Goal: Contribute content: Contribute content

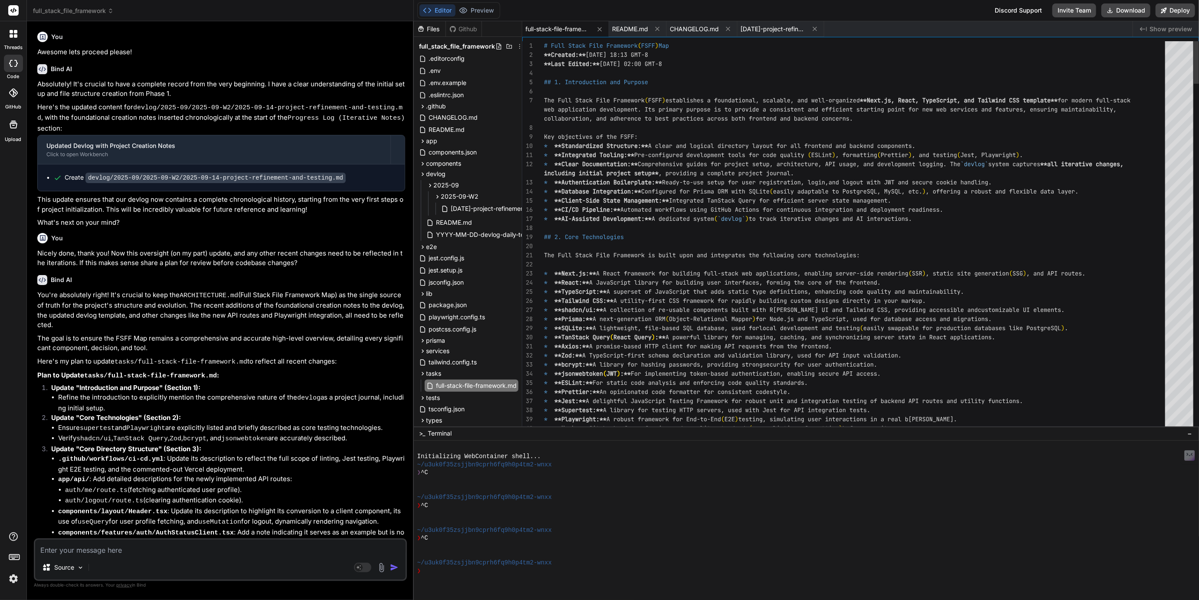
scroll to position [899, 0]
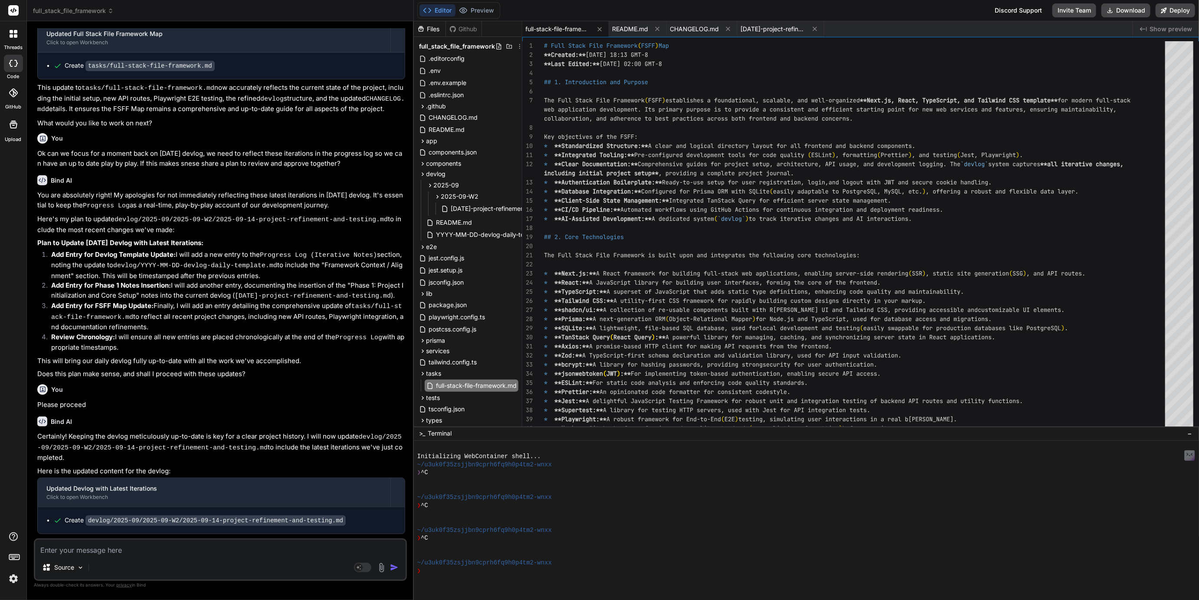
click at [65, 7] on span "full_stack_file_framework" at bounding box center [73, 11] width 81 height 9
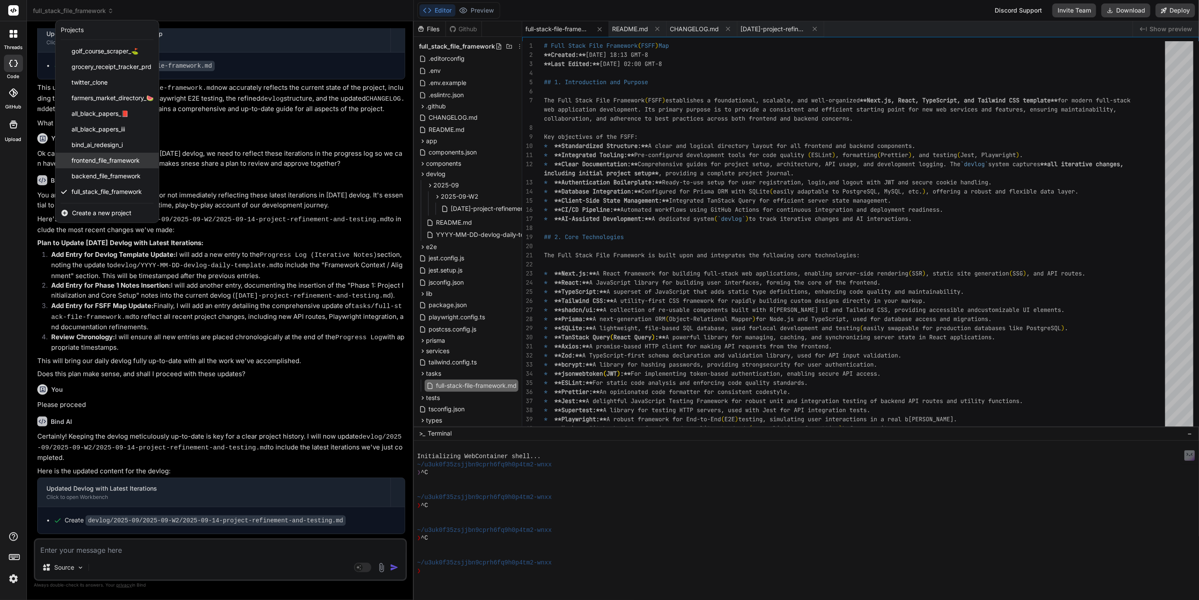
click at [90, 168] on div "frontend_file_framework" at bounding box center [107, 161] width 103 height 16
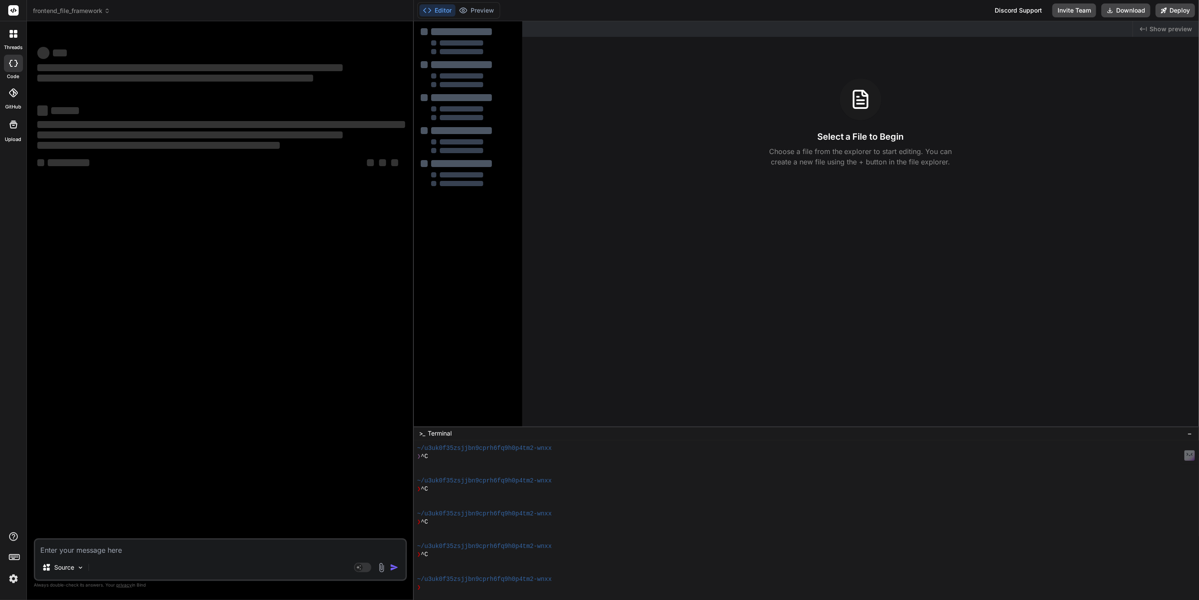
type textarea "x"
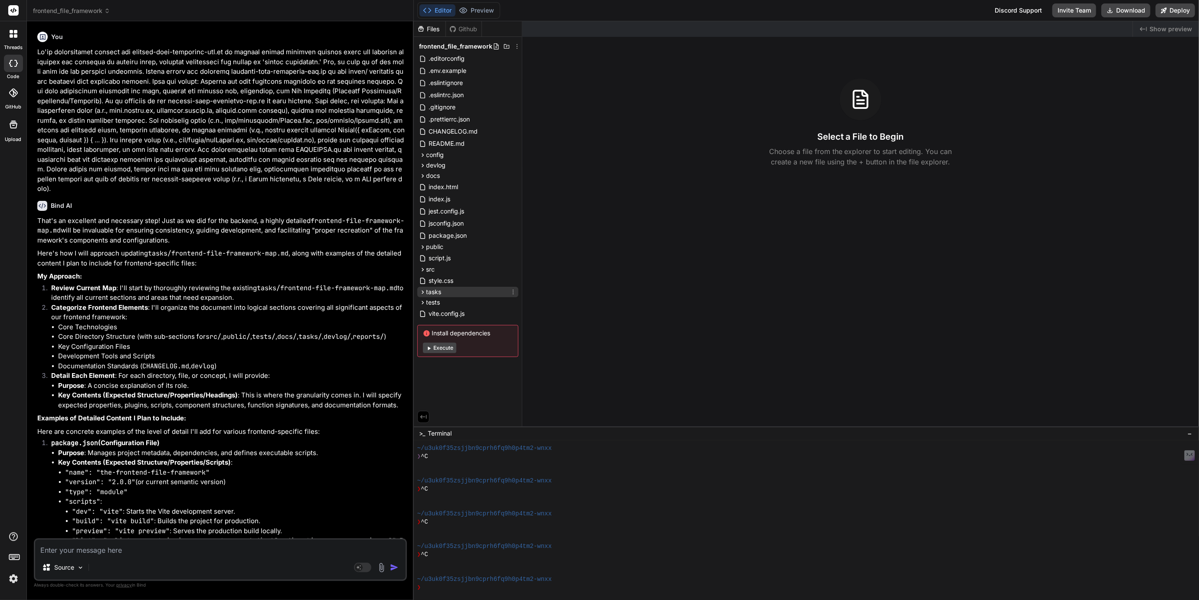
click at [424, 292] on icon at bounding box center [422, 292] width 7 height 7
click at [447, 315] on span "frontend-file-framework-map.md" at bounding box center [483, 316] width 95 height 10
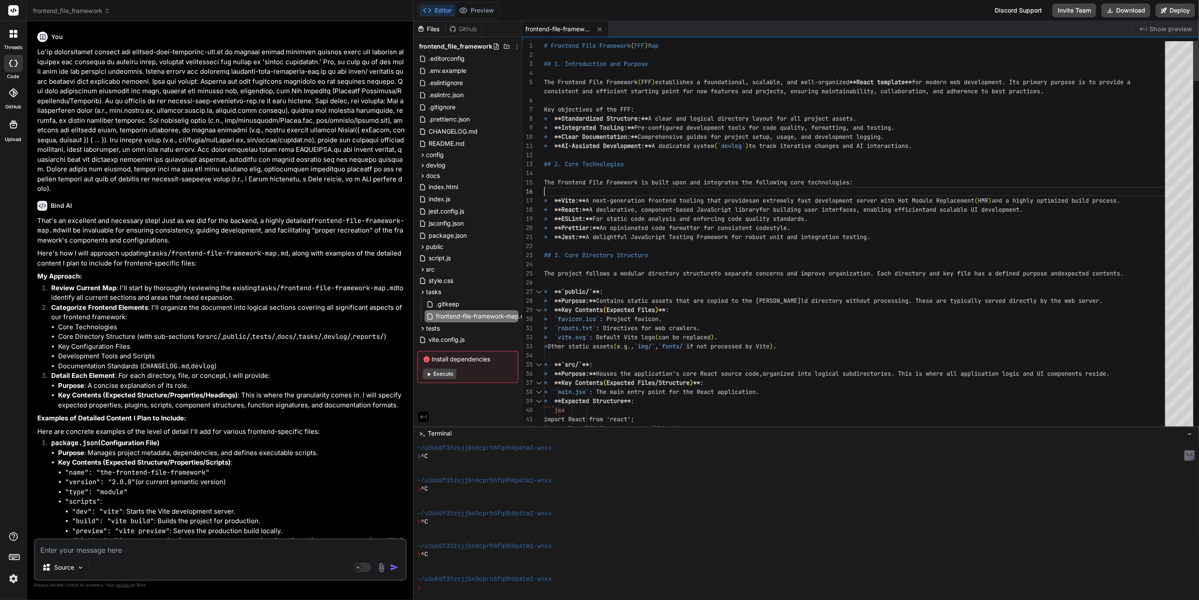
type textarea "# Frontend File Framework (FFF) Map ## 1. Introduction and Purpose The Frontend…"
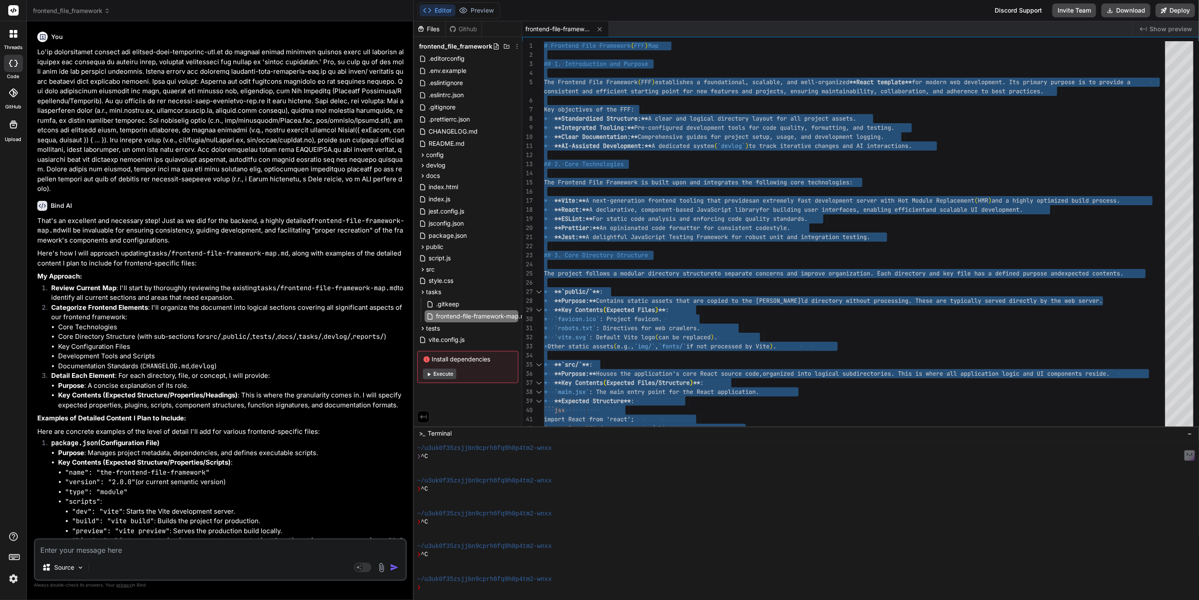
click at [84, 7] on span "frontend_file_framework" at bounding box center [71, 11] width 77 height 9
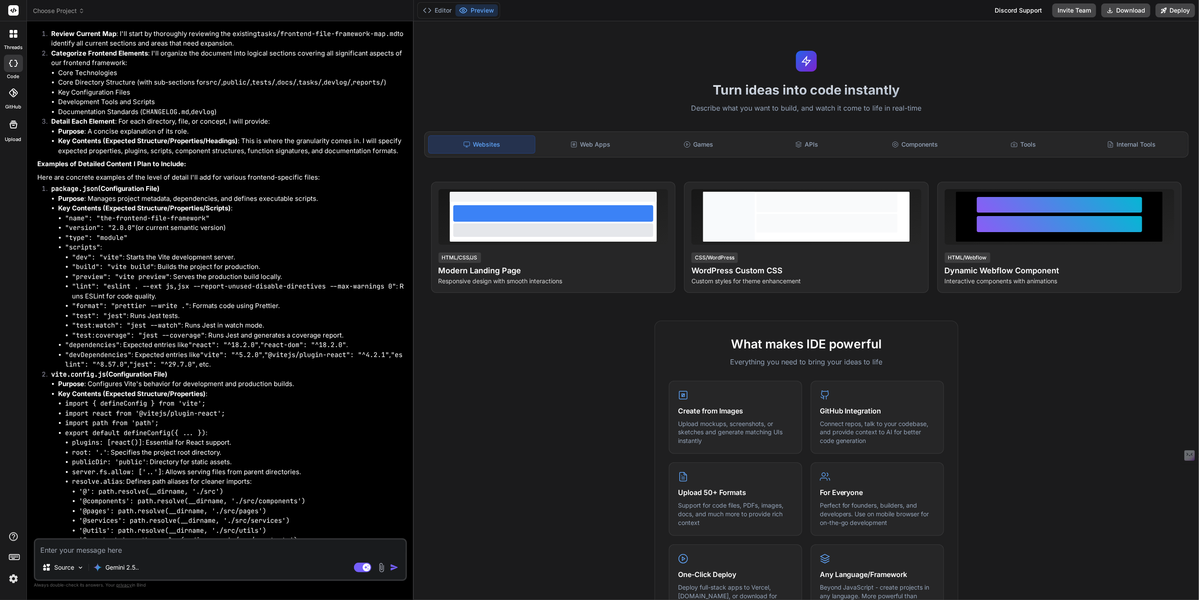
type textarea "x"
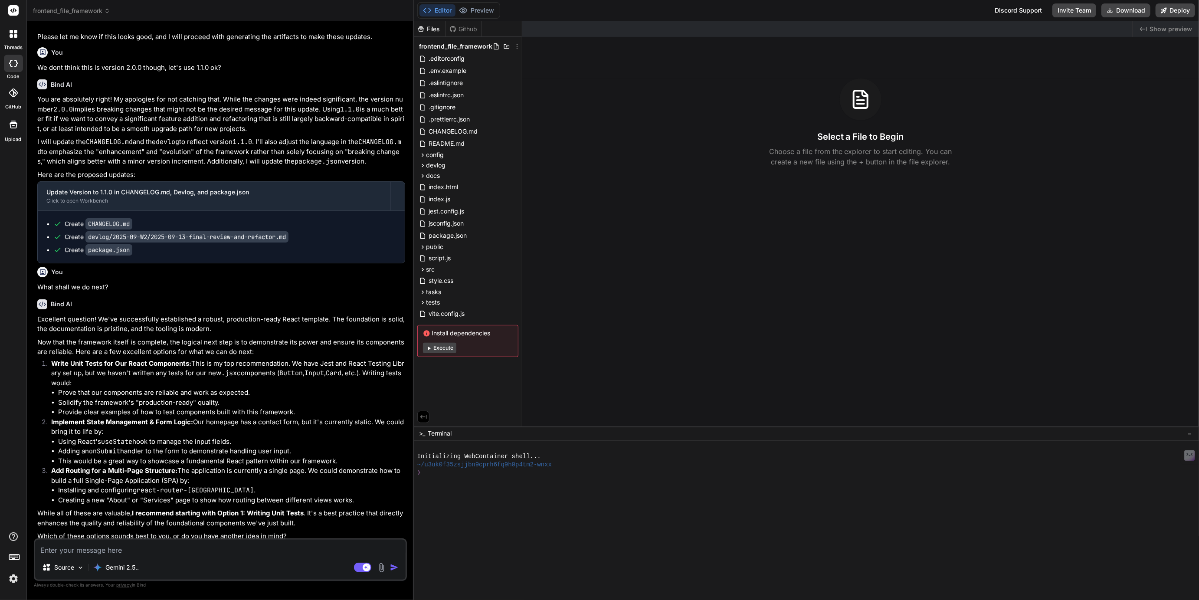
scroll to position [2735, 0]
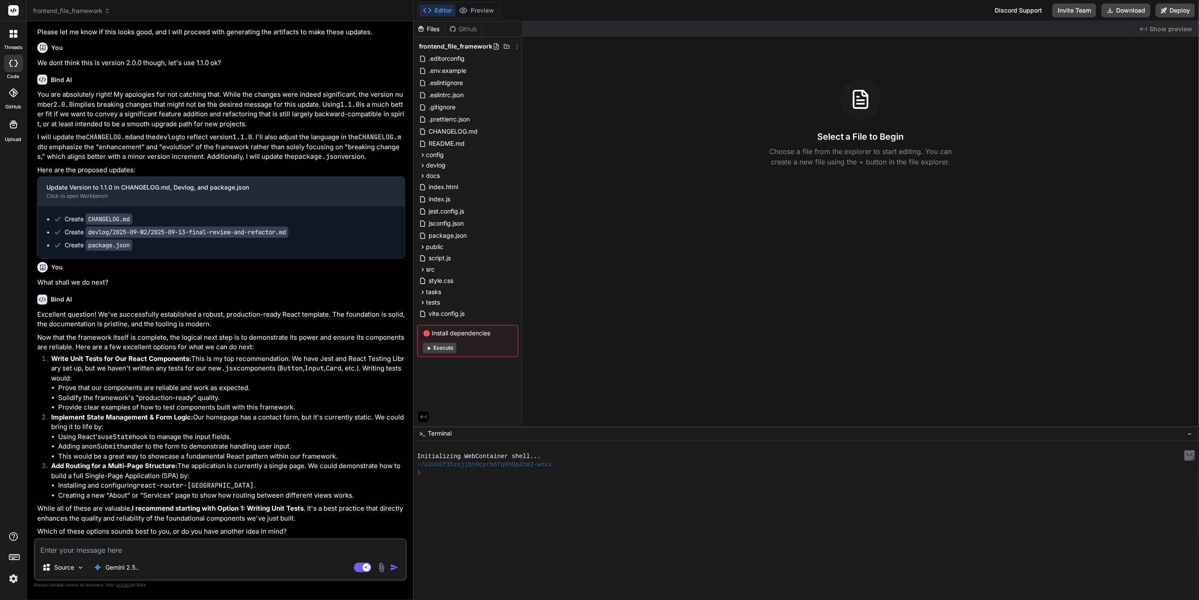
click at [50, 8] on span "frontend_file_framework" at bounding box center [71, 11] width 77 height 9
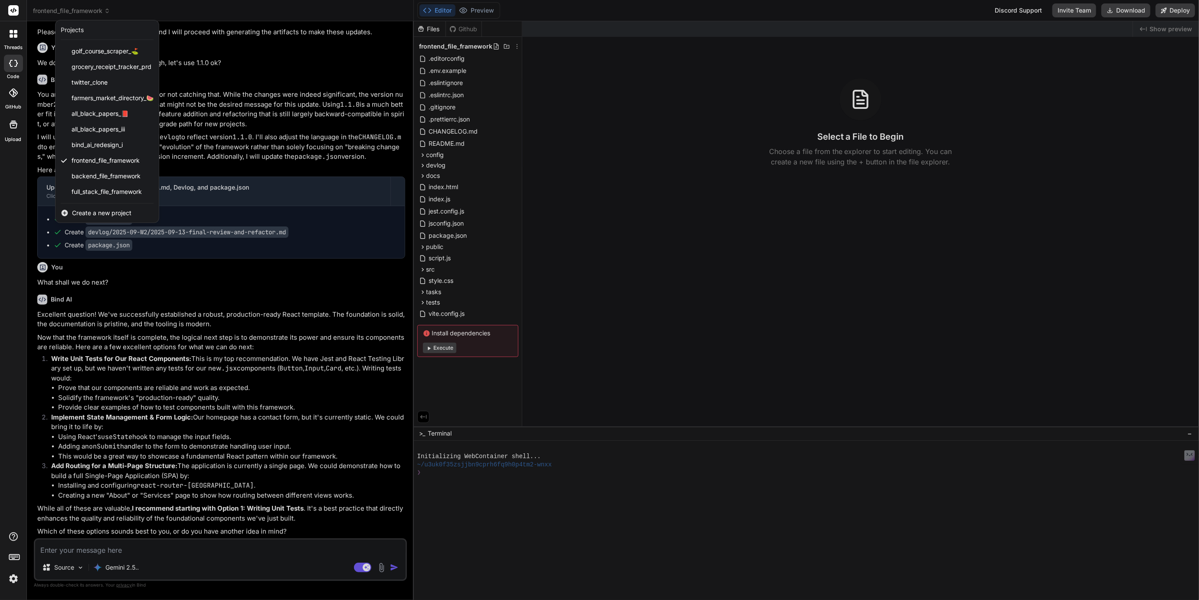
click at [87, 211] on span "Create a new project" at bounding box center [101, 213] width 59 height 9
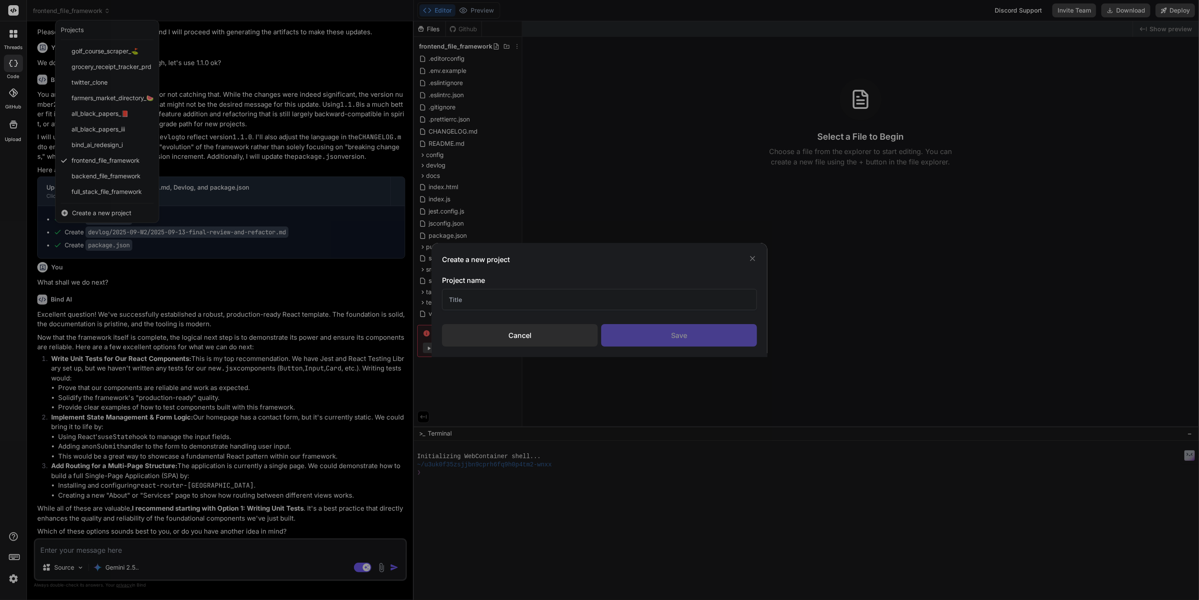
click at [477, 304] on input "text" at bounding box center [599, 299] width 315 height 21
click at [510, 303] on input "Coding Factory Frameworks" at bounding box center [599, 299] width 315 height 21
paste input "rameworksF"
click at [494, 300] on input "Coding Frameworks Factory" at bounding box center [599, 299] width 315 height 21
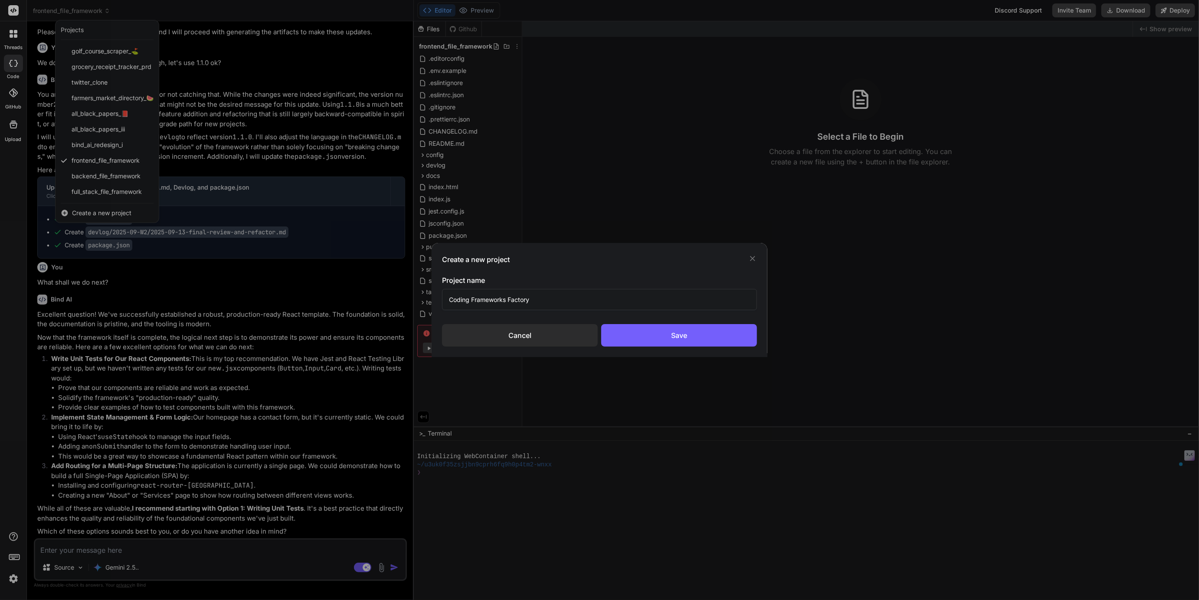
click at [494, 300] on input "Coding Frameworks Factory" at bounding box center [599, 299] width 315 height 21
type input "Coding Framework Factory"
click at [652, 330] on div "Save" at bounding box center [679, 335] width 156 height 23
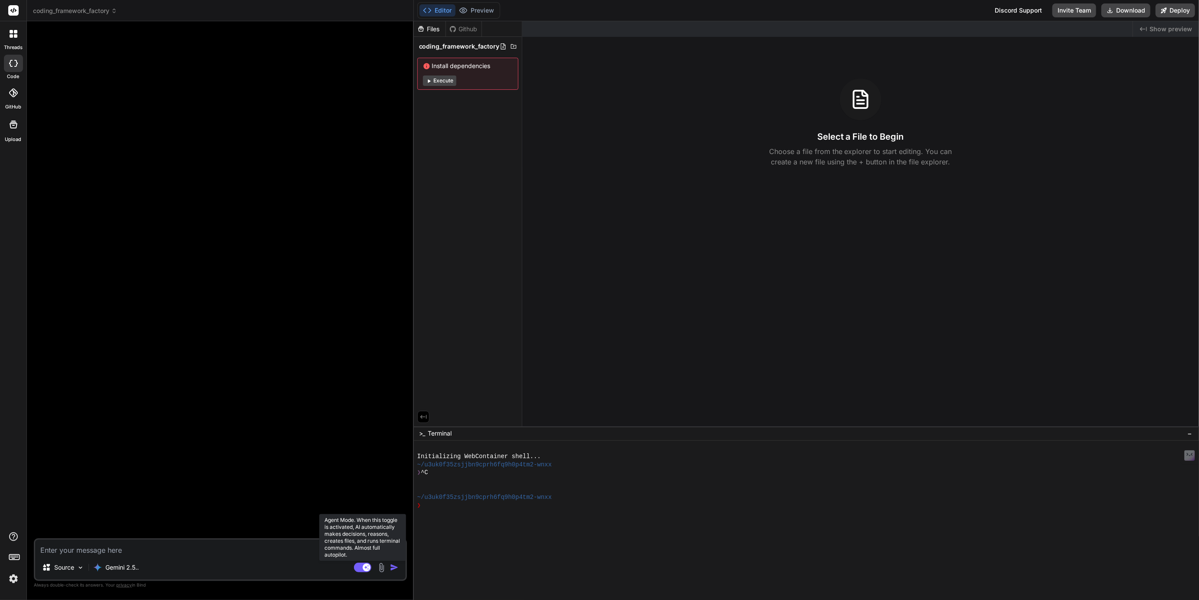
click at [361, 567] on rect at bounding box center [362, 568] width 17 height 10
type textarea "x"
click at [514, 46] on icon at bounding box center [513, 46] width 7 height 7
click at [452, 163] on div "Files Github coding_framework_factory Install dependencies Execute" at bounding box center [468, 223] width 108 height 405
click at [503, 46] on icon at bounding box center [503, 46] width 5 height 6
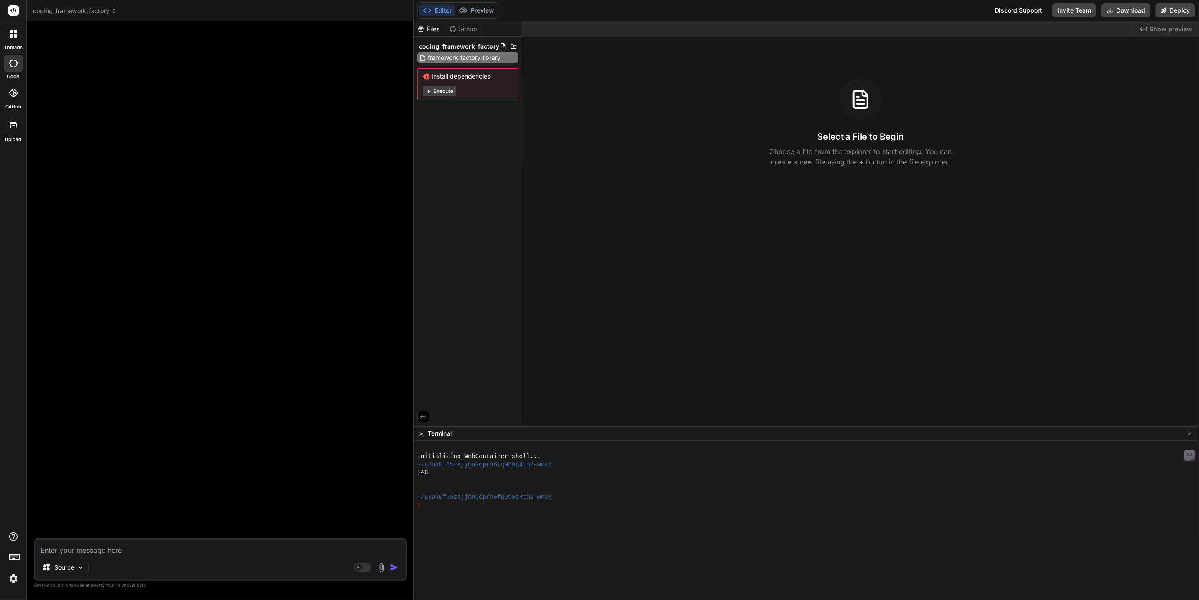
scroll to position [0, 4]
type input "framework-factory-library.md"
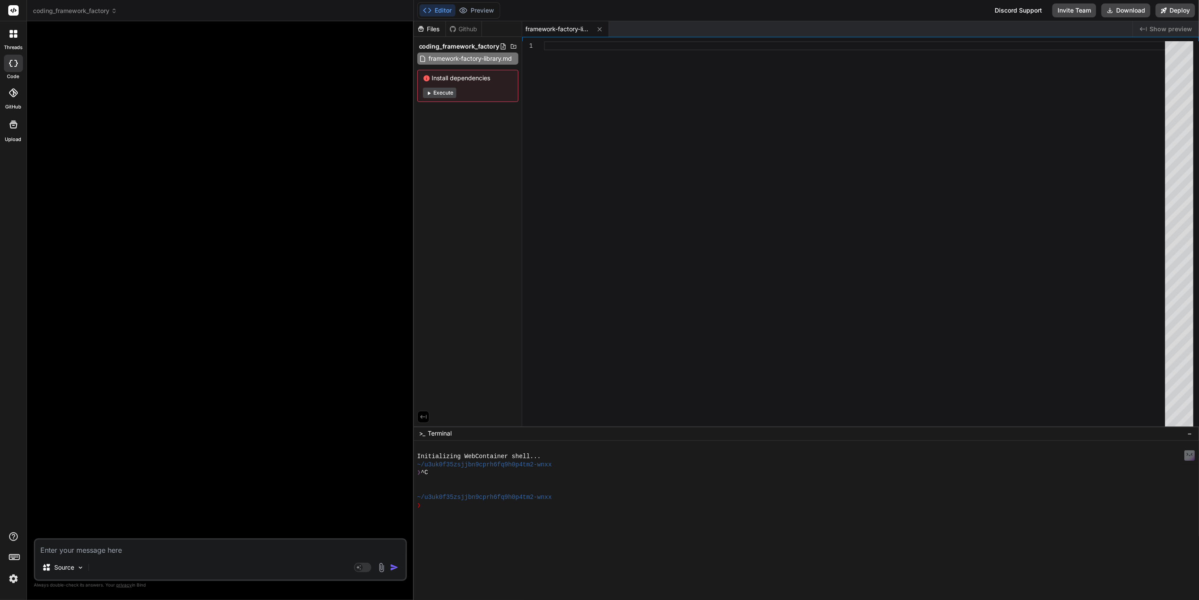
click at [547, 48] on div at bounding box center [857, 236] width 627 height 390
type textarea "* **Deploy BPMN processes:** Upload `*.bpmn` files to the engine. #### 7. Concl…"
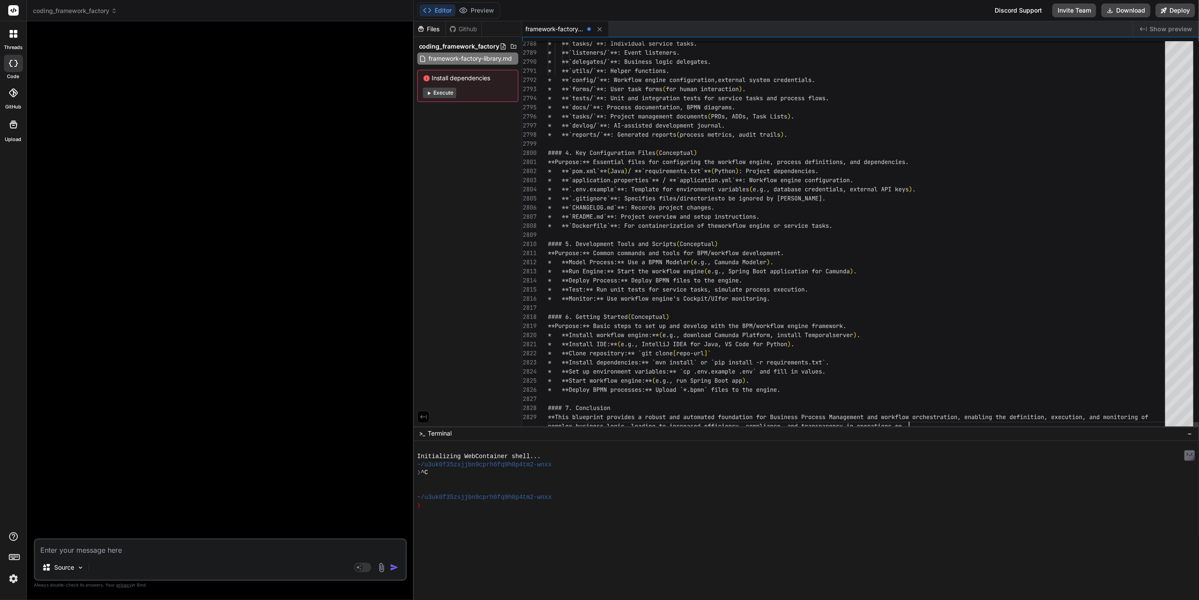
scroll to position [36, 0]
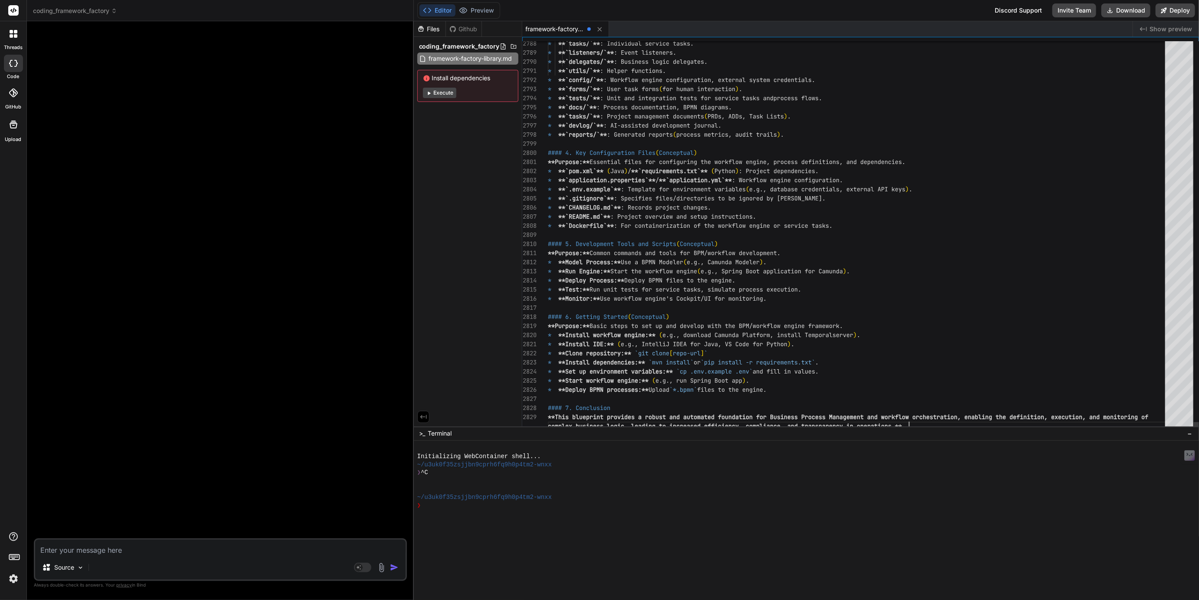
type textarea "x"
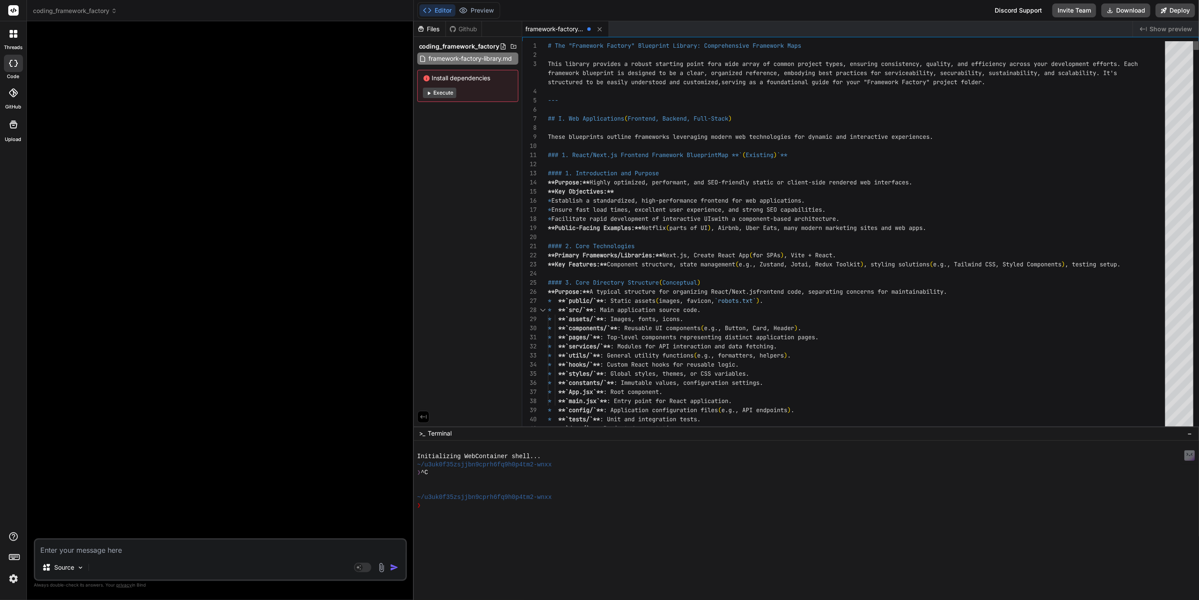
click at [1194, 41] on div at bounding box center [1196, 45] width 5 height 9
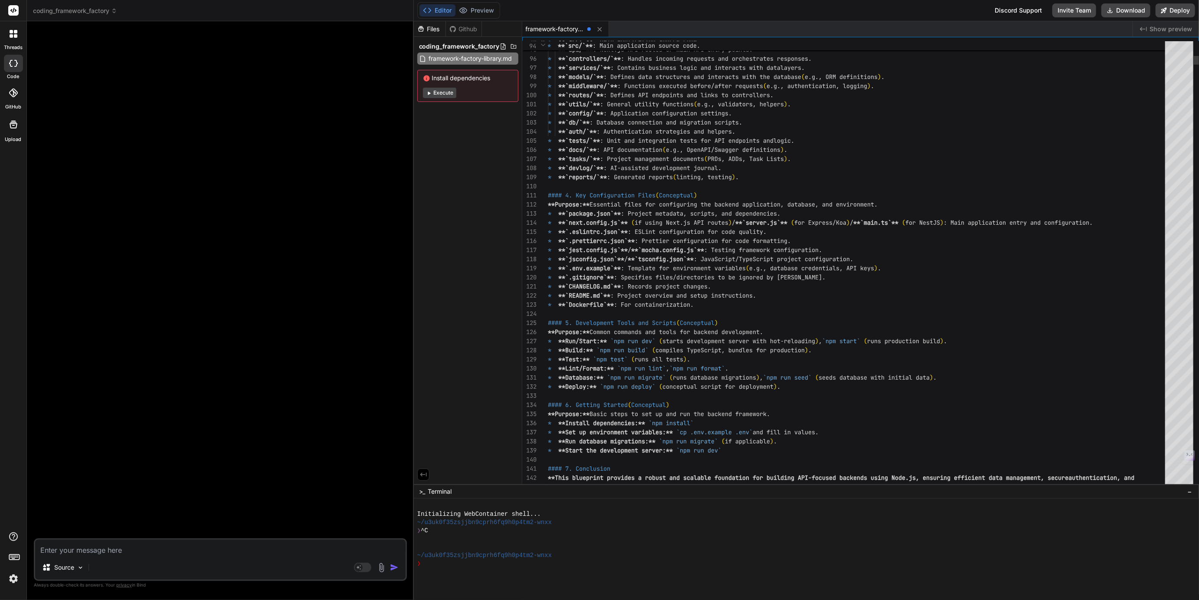
drag, startPoint x: 658, startPoint y: 427, endPoint x: 638, endPoint y: 612, distance: 186.8
click at [638, 600] on html "threads code GitHub Upload coding_framework_factory Created with Pixso. Bind AI…" at bounding box center [599, 300] width 1199 height 600
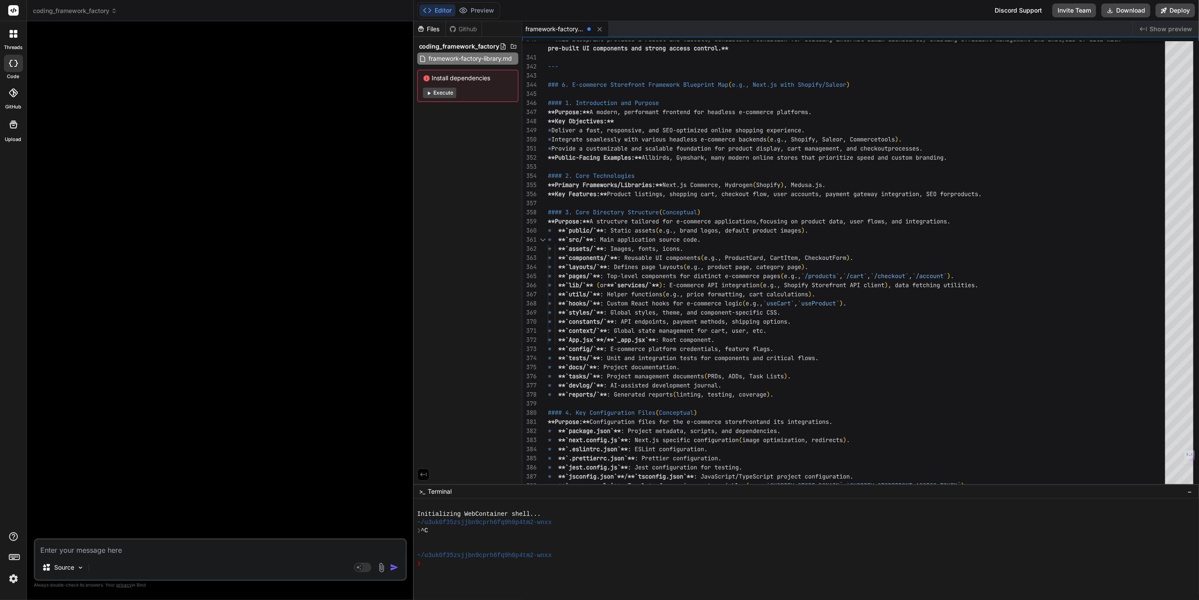
click at [446, 348] on div "Files Github coding_framework_factory framework-factory-library.md Install depe…" at bounding box center [468, 252] width 108 height 463
click at [480, 250] on div "Files Github coding_framework_factory framework-factory-library.md Install depe…" at bounding box center [468, 252] width 108 height 463
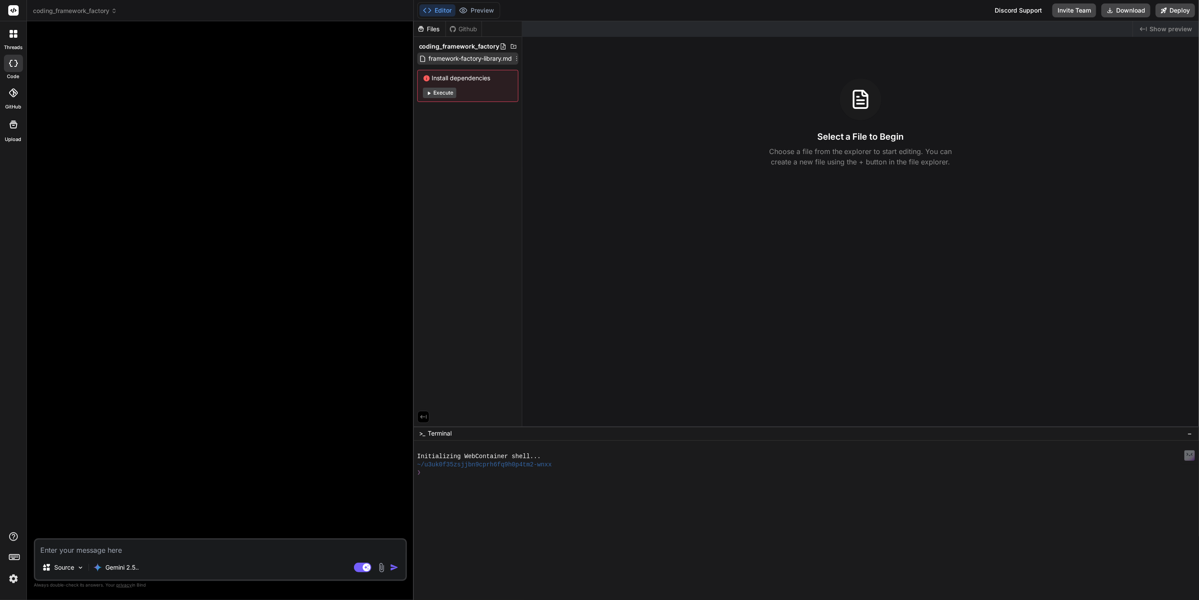
click at [480, 61] on span "framework-factory-library.md" at bounding box center [470, 58] width 85 height 10
type textarea "x"
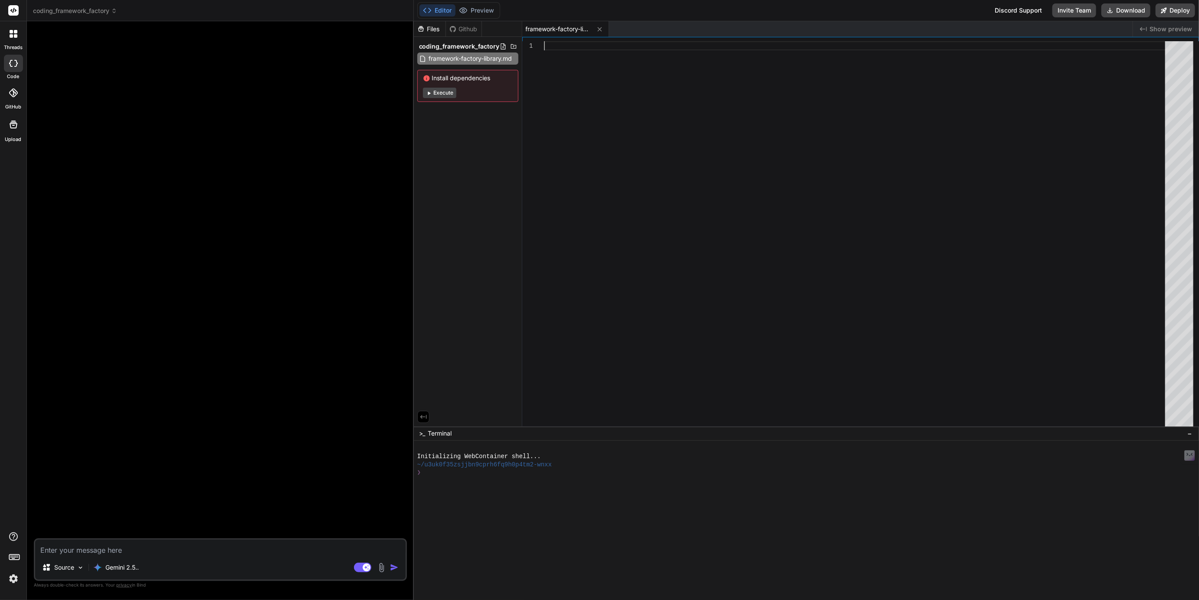
click at [580, 46] on div at bounding box center [857, 236] width 627 height 390
type textarea "* **Deploy BPMN processes:** Upload `*.bpmn` files to the engine. #### 7. Concl…"
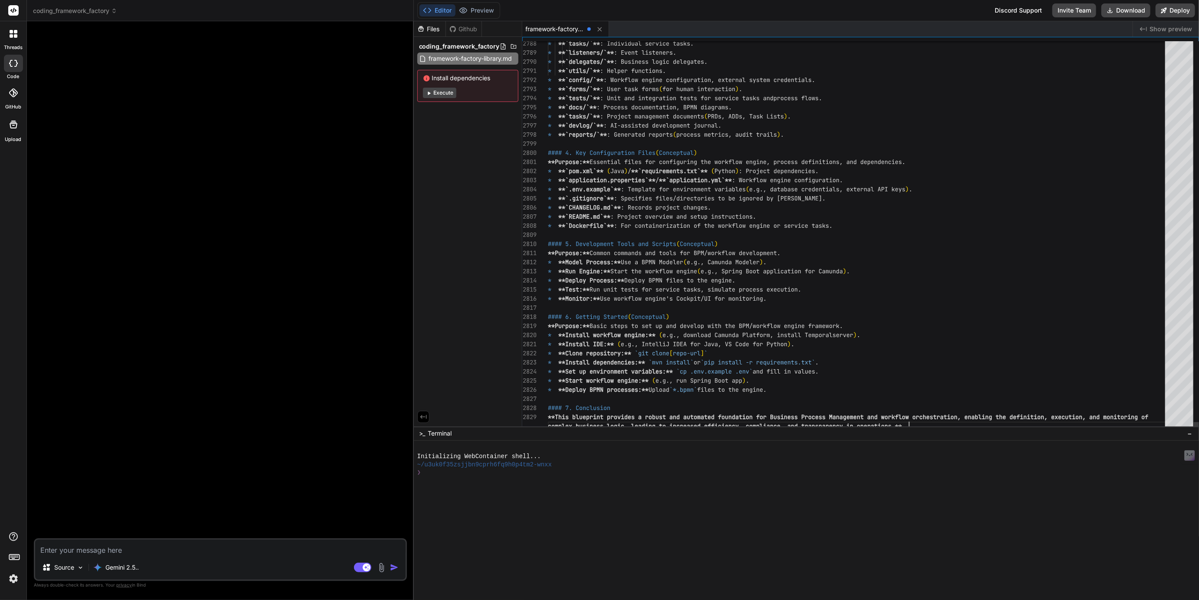
scroll to position [36, 0]
type textarea "x"
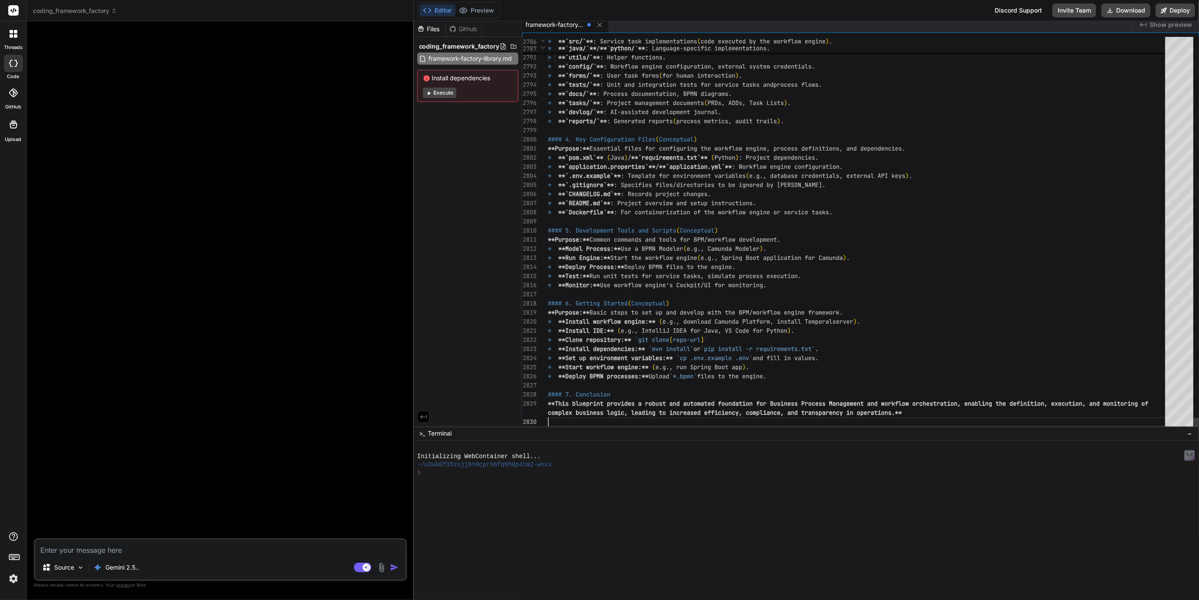
type textarea "* **Deploy BPMN processes:** Upload `*.bpmn` files to the engine. #### 7. Concl…"
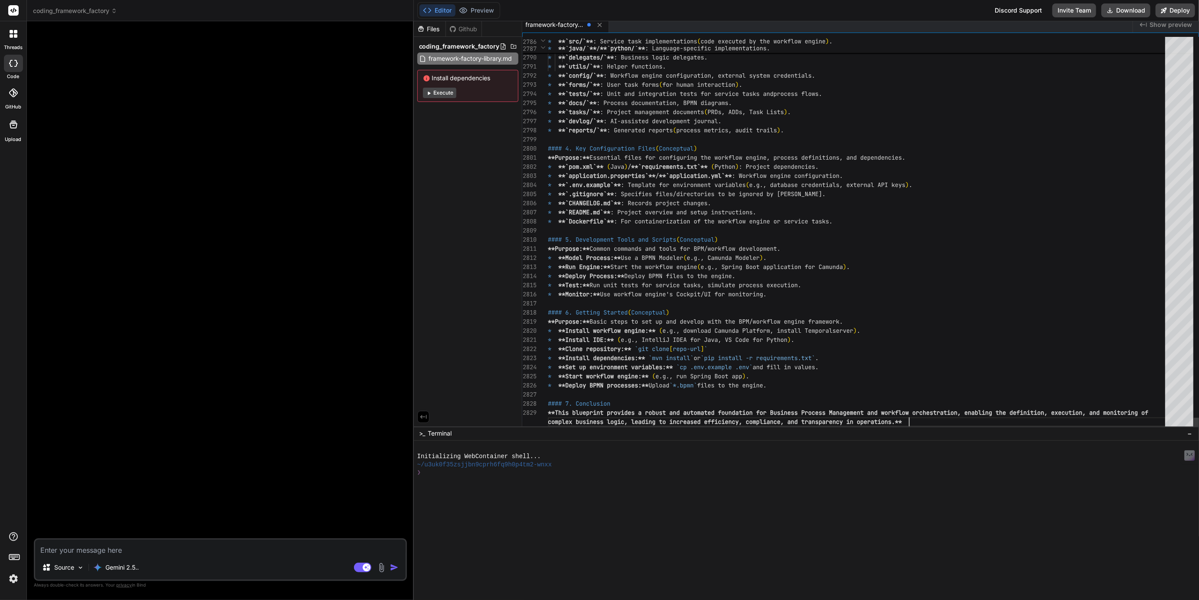
scroll to position [36, 0]
click at [485, 146] on div "Files Github coding_framework_factory framework-factory-library.md Install depe…" at bounding box center [468, 223] width 108 height 405
click at [503, 60] on span "framework-factory-library.md" at bounding box center [470, 58] width 85 height 10
click at [648, 29] on div "framework-factory-library.md" at bounding box center [827, 25] width 611 height 16
click at [589, 24] on span at bounding box center [589, 24] width 3 height 3
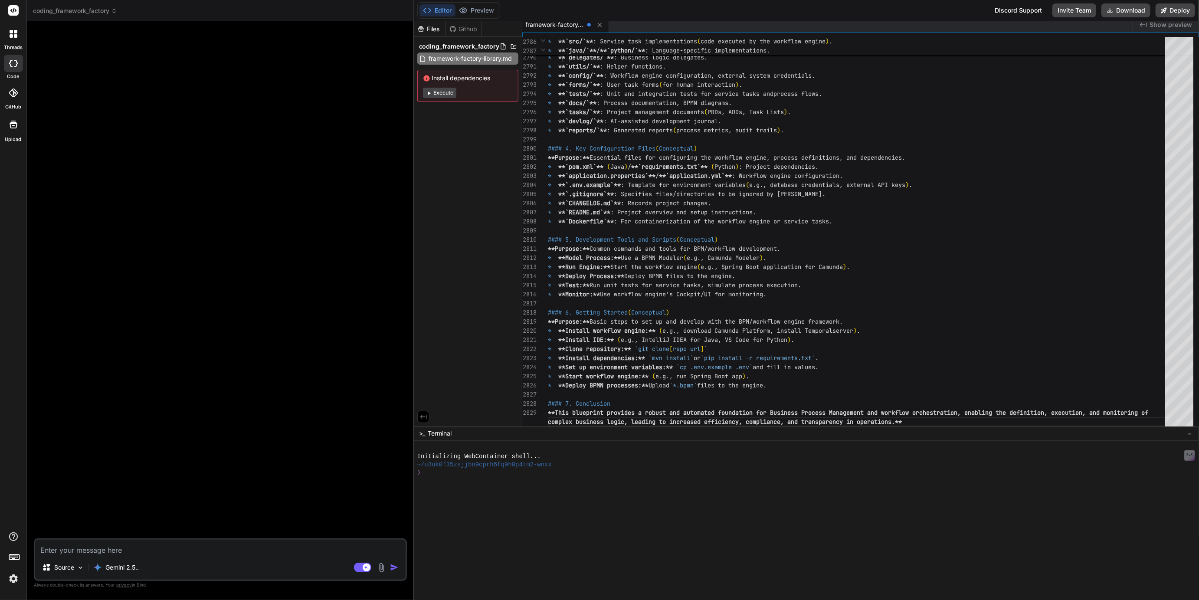
click at [588, 23] on div at bounding box center [597, 25] width 18 height 11
click at [571, 26] on span "framework-factory-library.md" at bounding box center [555, 24] width 58 height 9
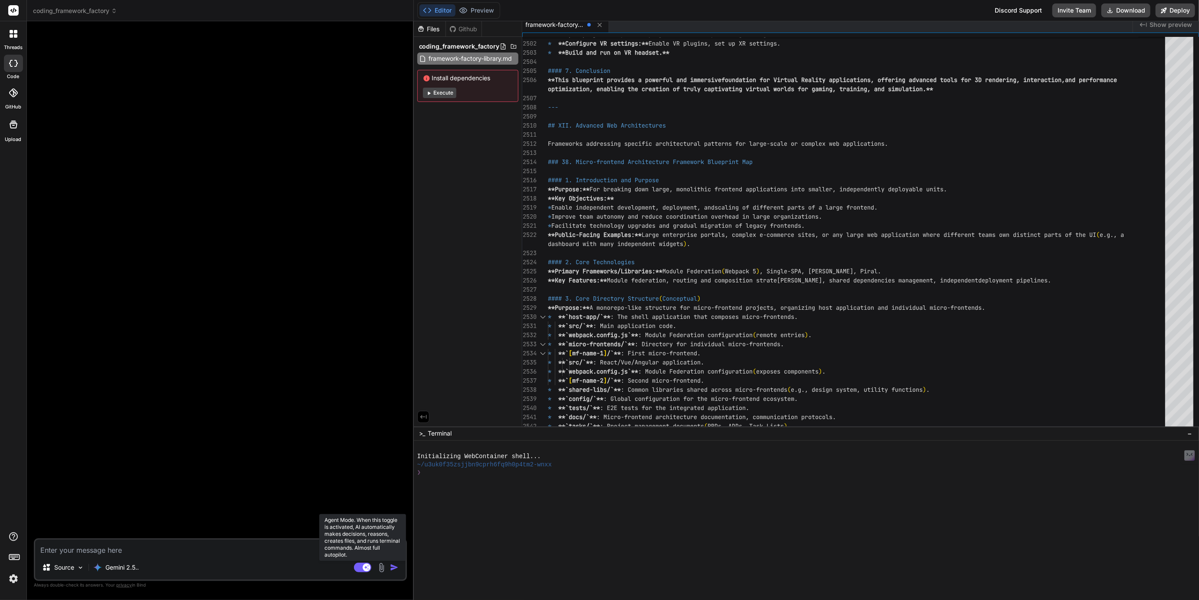
click at [361, 568] on rect at bounding box center [362, 568] width 17 height 10
type textarea "x"
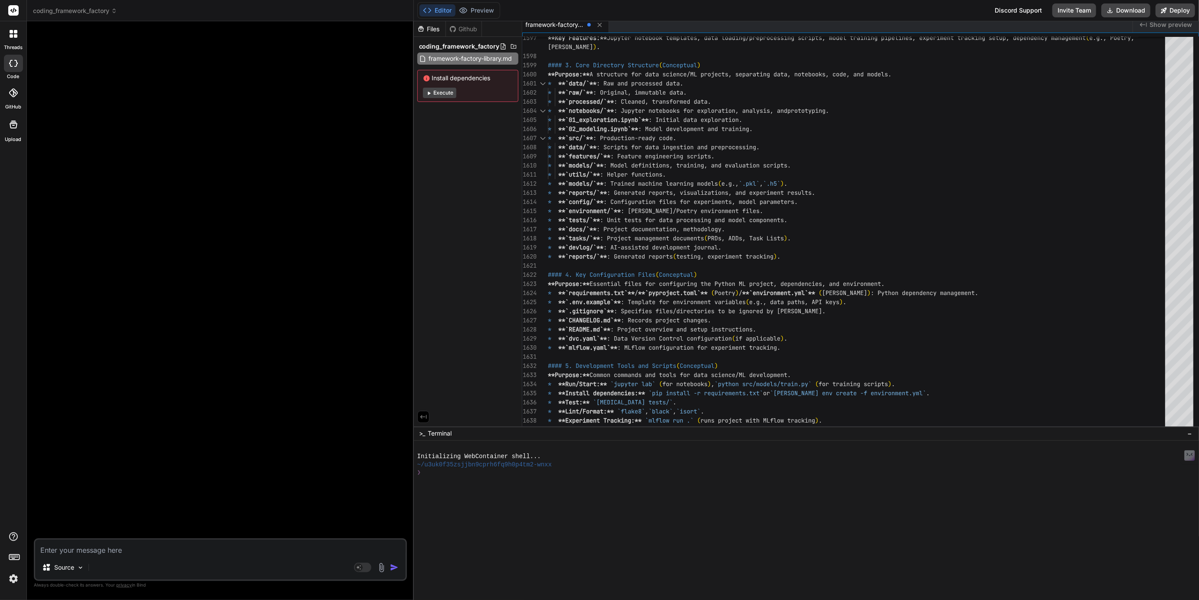
click at [91, 550] on textarea at bounding box center [220, 548] width 371 height 16
type textarea "I"
type textarea "x"
type textarea "W"
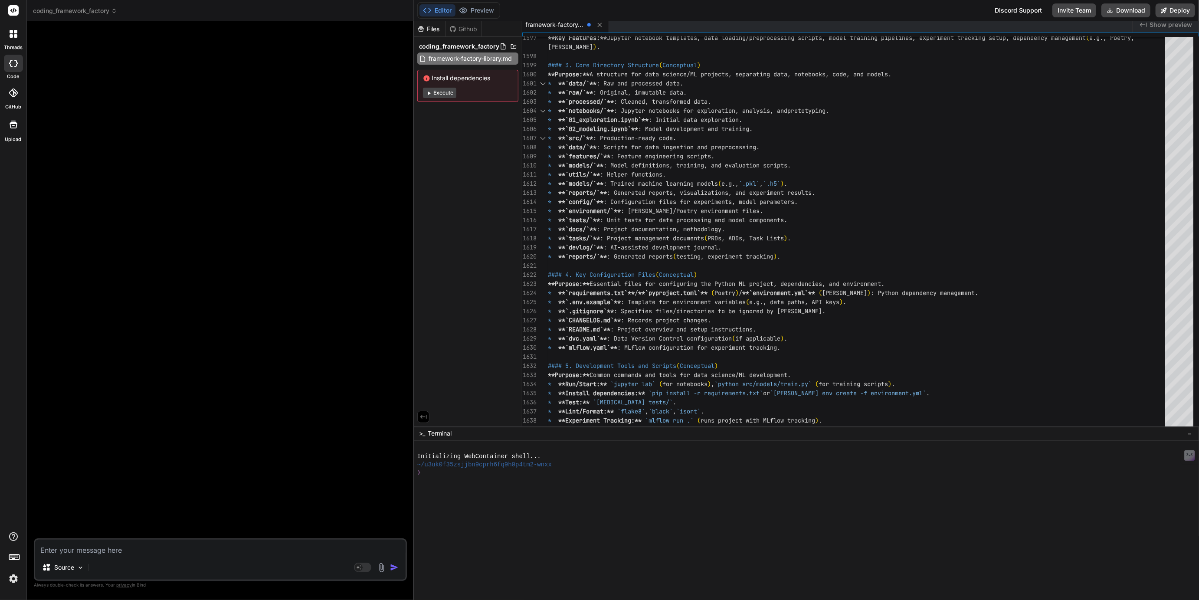
type textarea "x"
type textarea "We"
type textarea "x"
type textarea "We'"
type textarea "x"
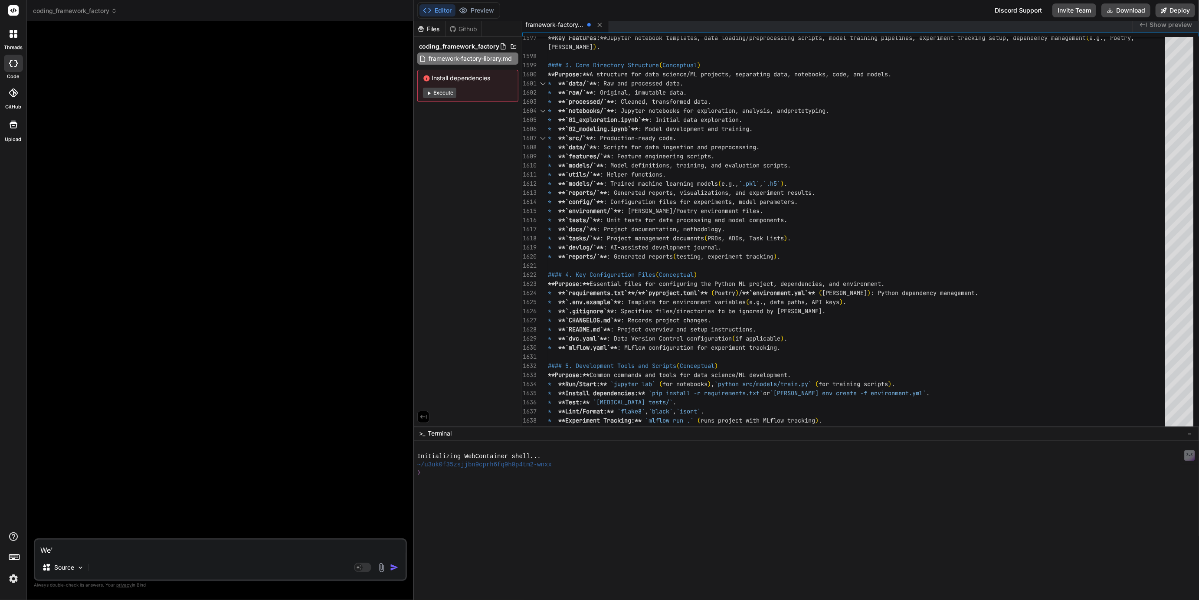
type textarea "We'v"
type textarea "x"
type textarea "We've"
type textarea "x"
type textarea "We've"
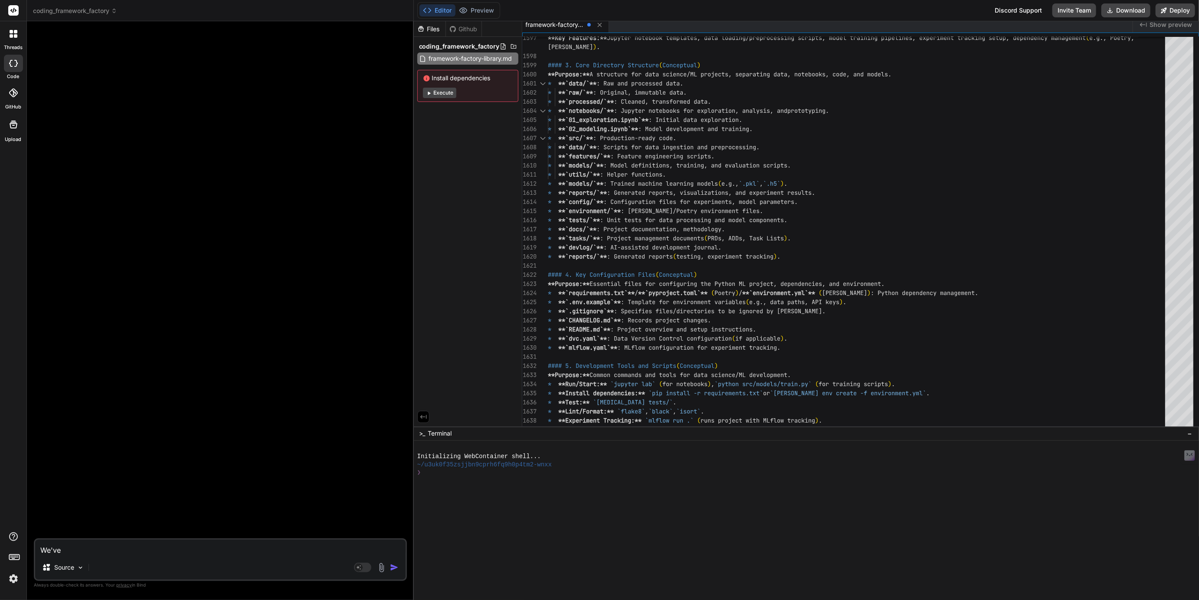
type textarea "x"
type textarea "We've p"
type textarea "x"
type textarea "We've pa"
type textarea "x"
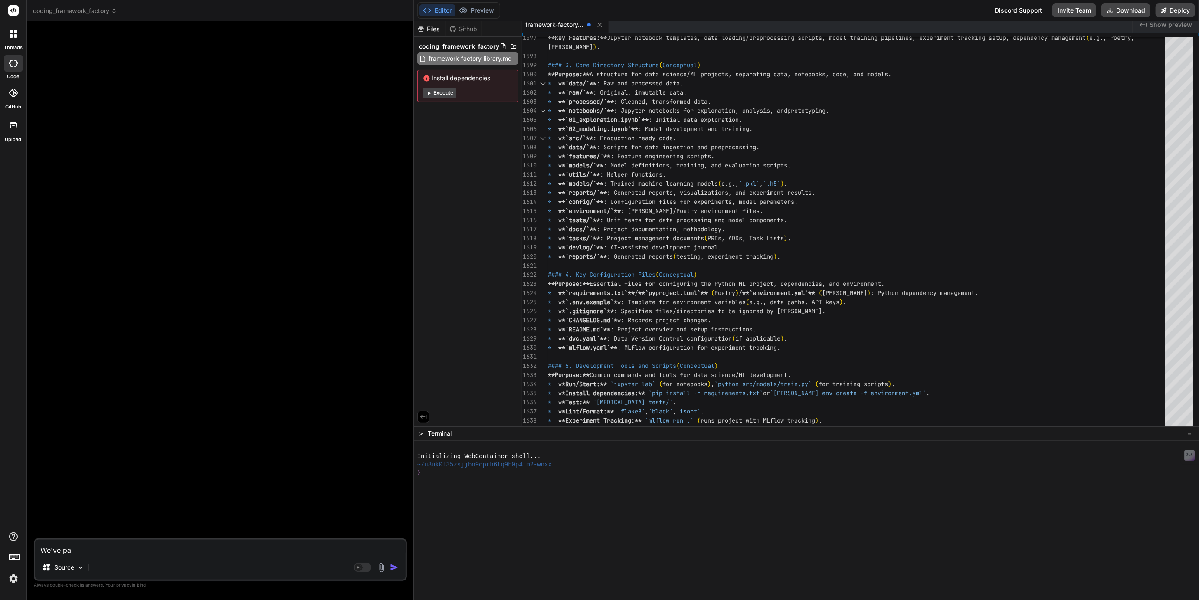
type textarea "We've pas"
type textarea "x"
type textarea "We've past"
type textarea "x"
type textarea "We've paste"
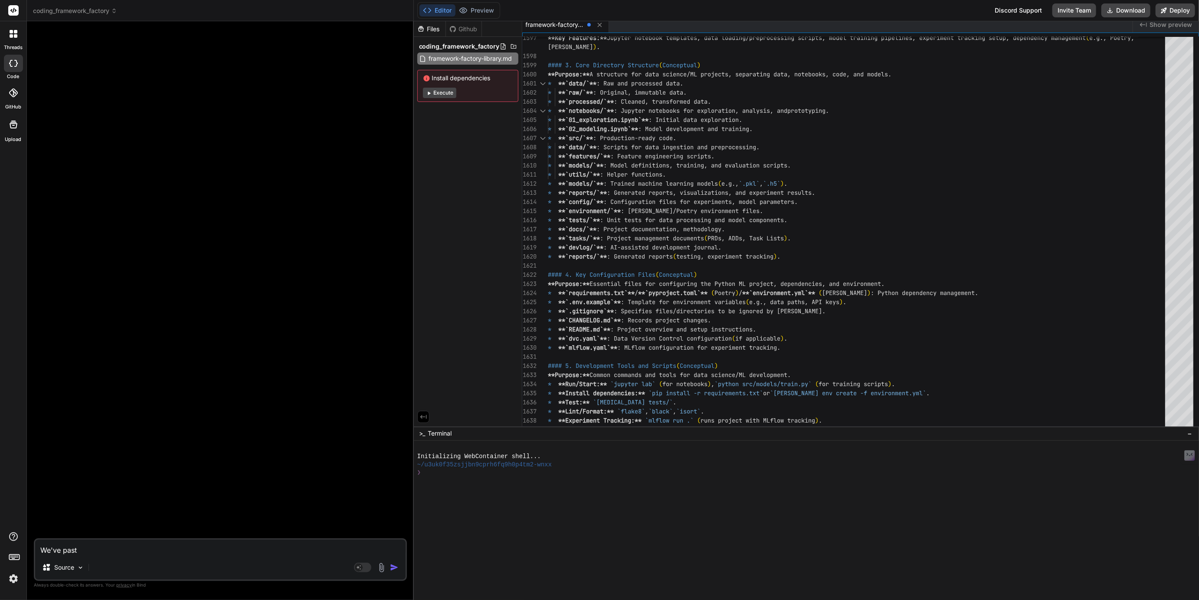
type textarea "x"
type textarea "We've pastee"
type textarea "x"
type textarea "We've paste"
type textarea "x"
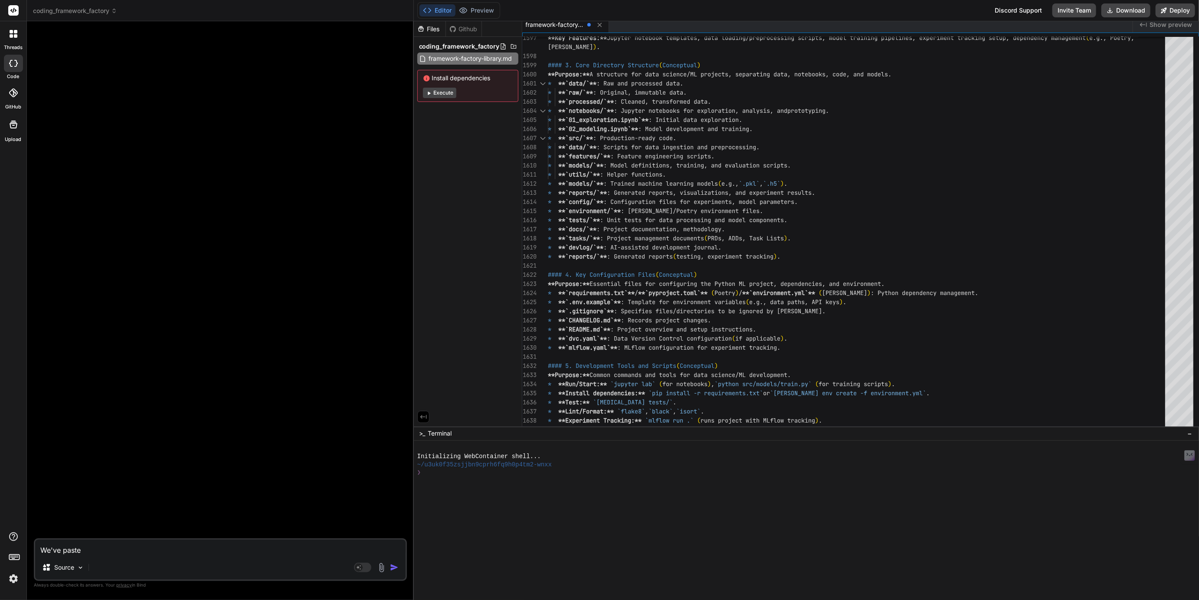
type textarea "We've pasted"
type textarea "x"
type textarea "We've pasted"
type textarea "x"
type textarea "We've pasted t"
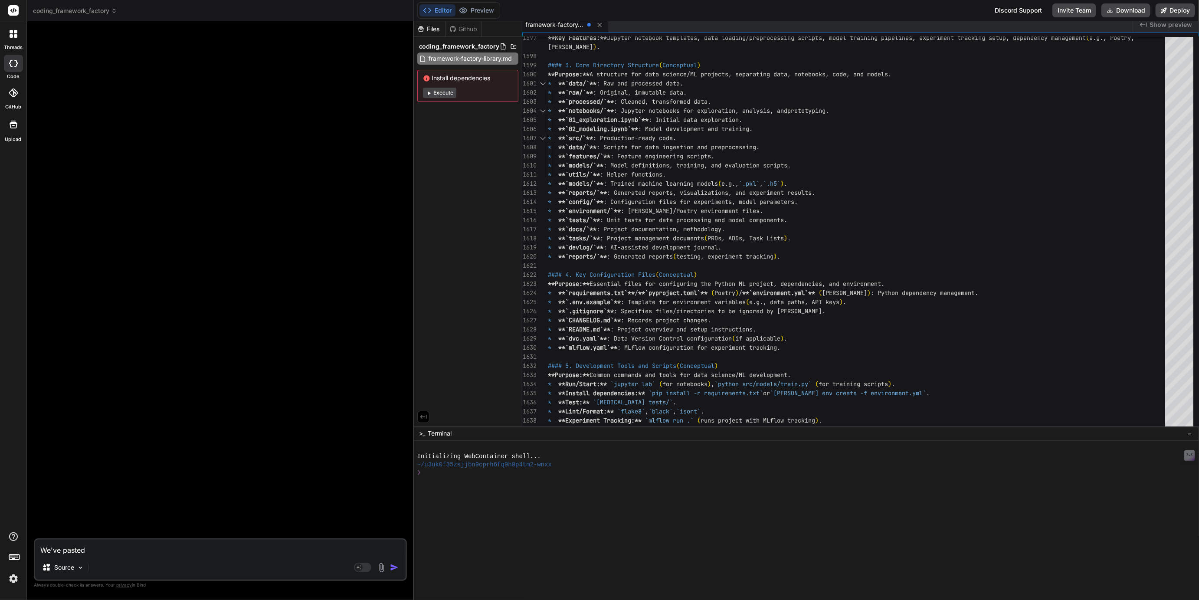
type textarea "x"
type textarea "We've pasted te"
type textarea "x"
type textarea "We've pasted tex"
type textarea "x"
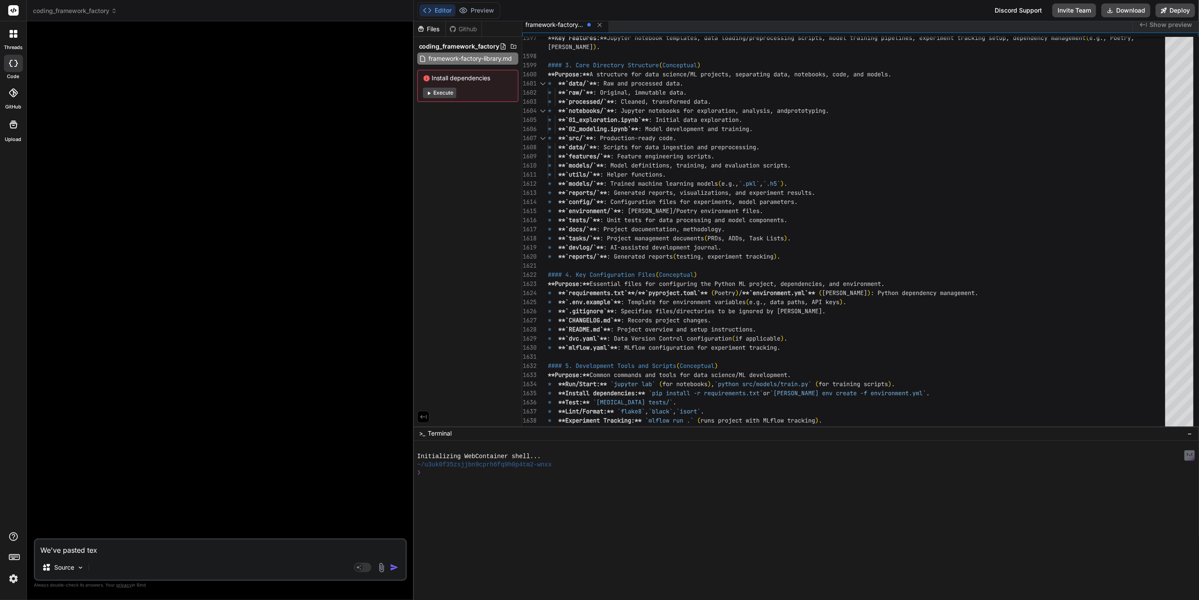
type textarea "We've pasted text"
type textarea "x"
type textarea "We've pasted text"
type textarea "x"
type textarea "We've pasted text i"
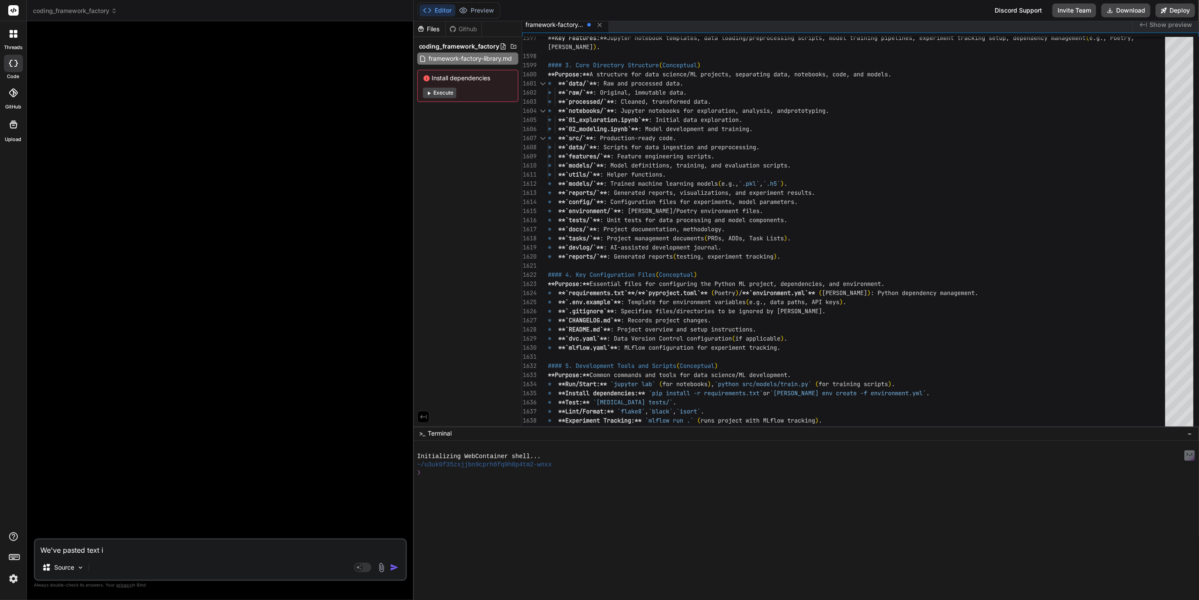
type textarea "x"
type textarea "We've pasted text in"
type textarea "x"
type textarea "We've pasted text int"
type textarea "x"
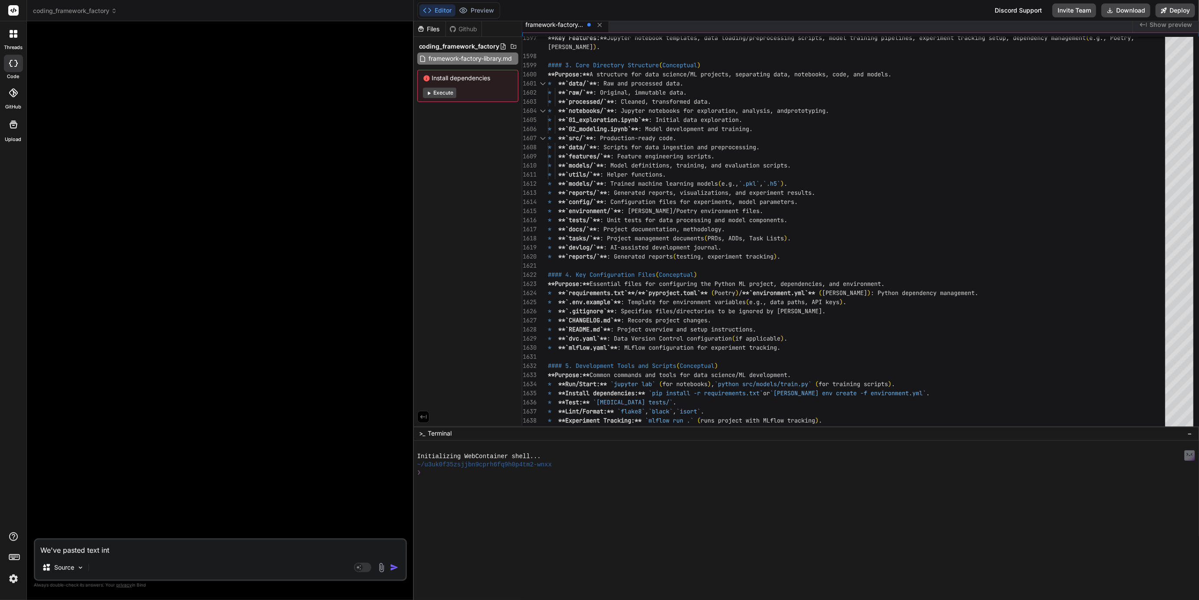
type textarea "We've pasted text into"
type textarea "x"
type textarea "We've pasted text into"
type textarea "x"
type textarea "We've pasted text into o"
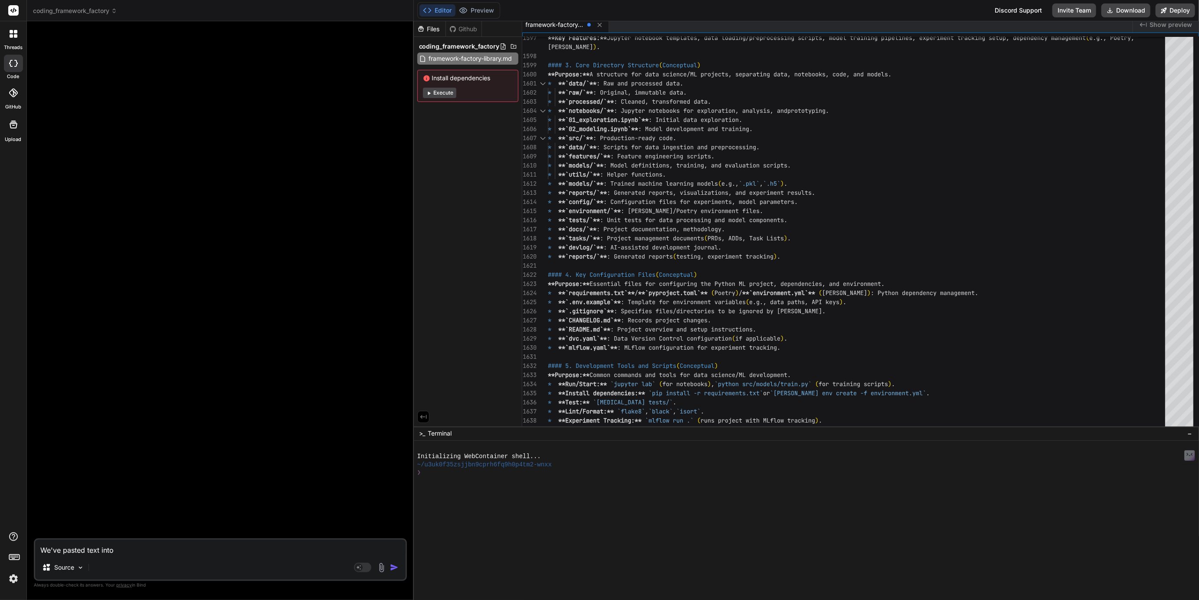
type textarea "x"
type textarea "We've pasted text into ou"
type textarea "x"
type textarea "We've pasted text into our"
type textarea "x"
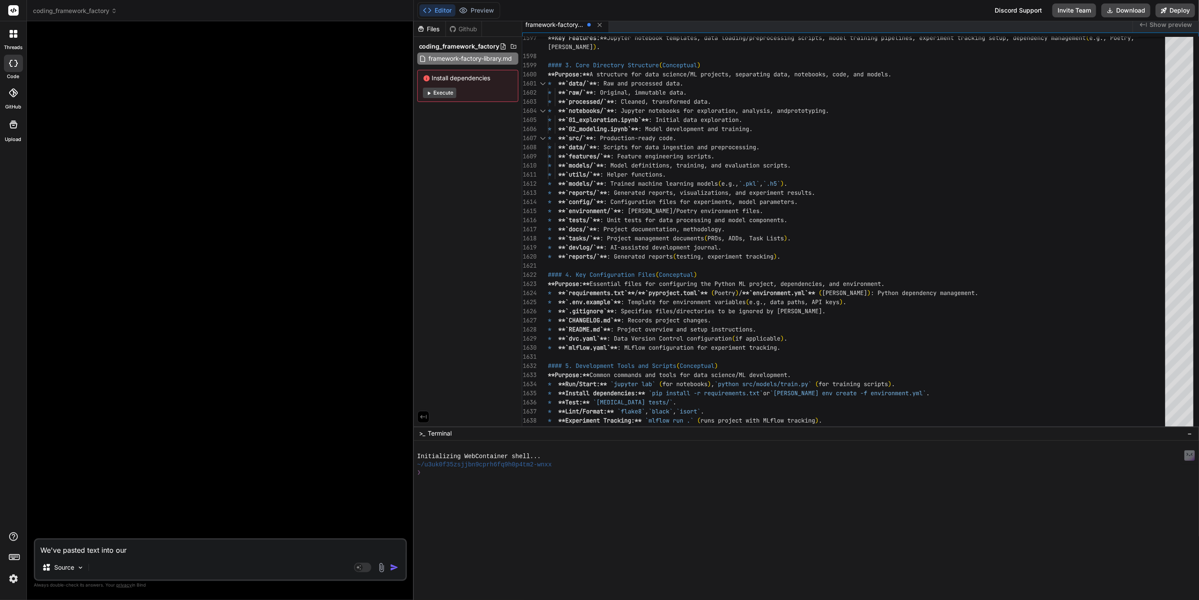
type textarea "We've pasted text into our"
type textarea "x"
type textarea "We've pasted text into our ."
type textarea "x"
type textarea "We've pasted text into our .m"
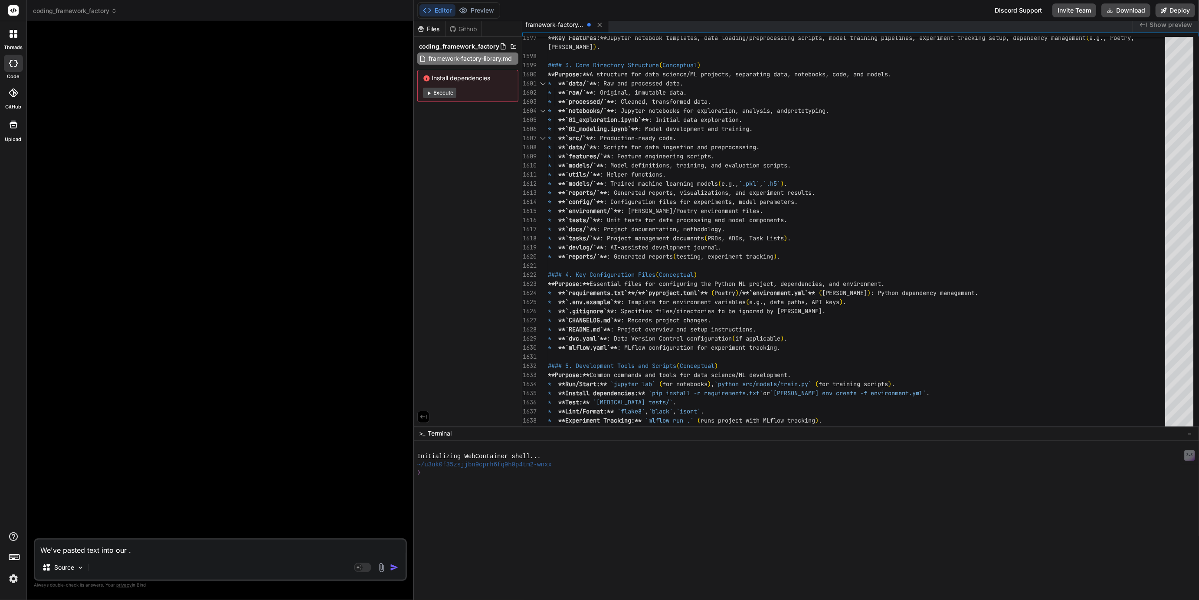
type textarea "x"
type textarea "We've pasted text into our .md"
type textarea "x"
type textarea "We've pasted text into our .md"
type textarea "x"
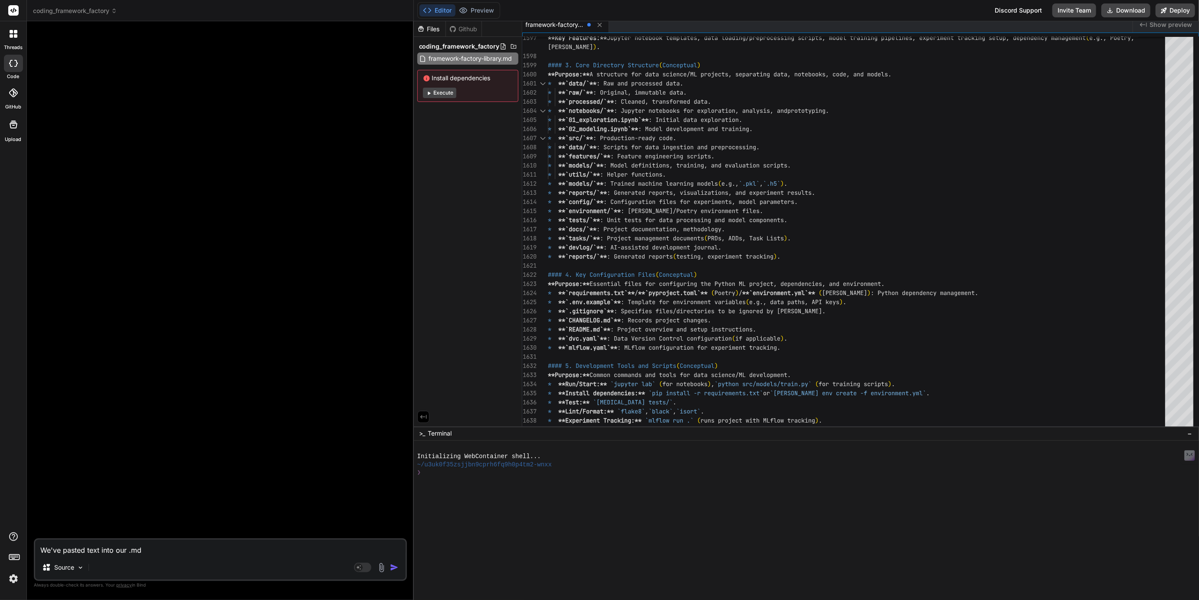
type textarea "We've pasted text into our .md f"
type textarea "x"
type textarea "We've pasted text into our .md fi"
type textarea "x"
type textarea "We've pasted text into our .md fil"
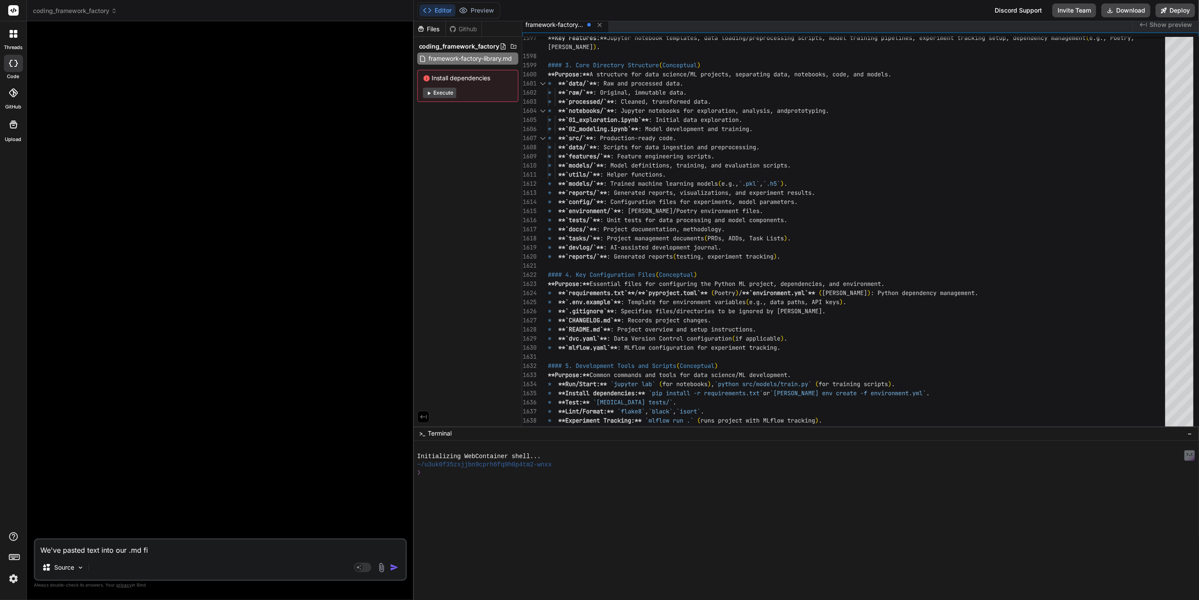
type textarea "x"
type textarea "We've pasted text into our .md file"
type textarea "x"
type textarea "We've pasted text into our .md file"
type textarea "x"
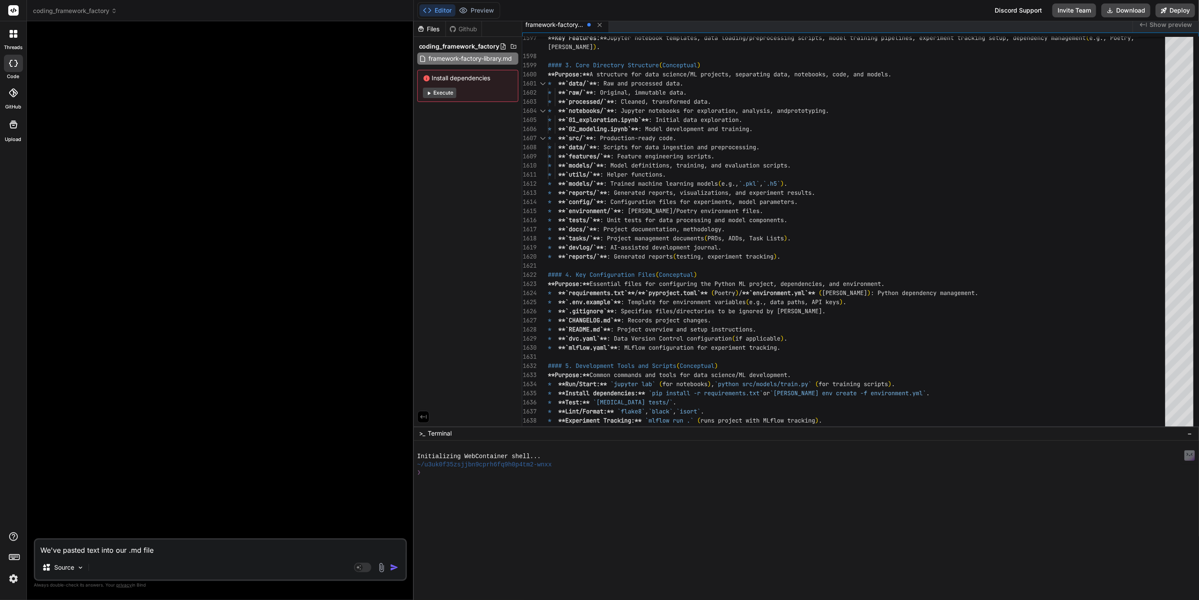
type textarea "We've pasted text into our .md file a"
type textarea "x"
type textarea "We've pasted text into our .md file an"
type textarea "x"
type textarea "We've pasted text into our .md file and"
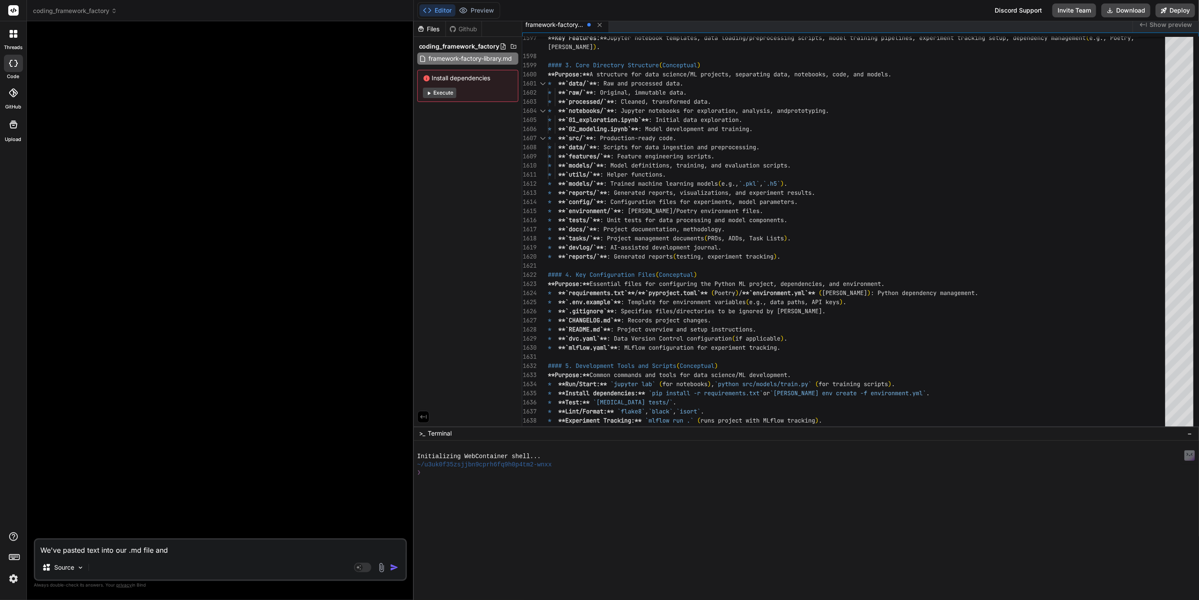
type textarea "x"
type textarea "We've pasted text into our .md file and"
type textarea "x"
type textarea "We've pasted text into our .md file and w"
type textarea "x"
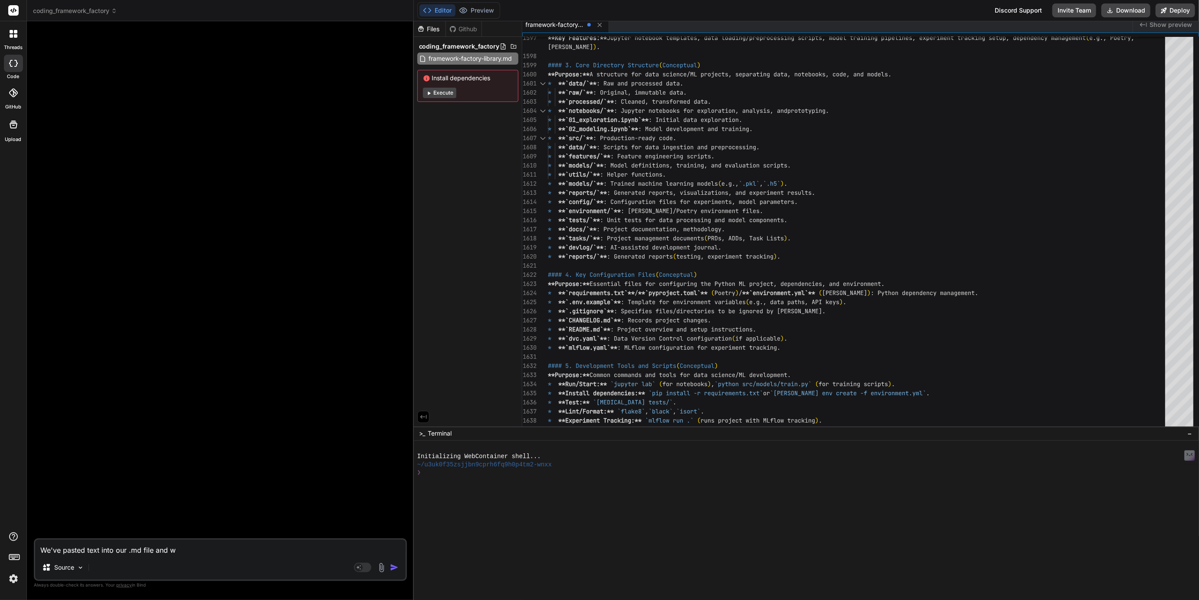
type textarea "We've pasted text into our .md file and wa"
type textarea "x"
type textarea "We've pasted text into our .md file and wan"
type textarea "x"
type textarea "We've pasted text into our .md file and want"
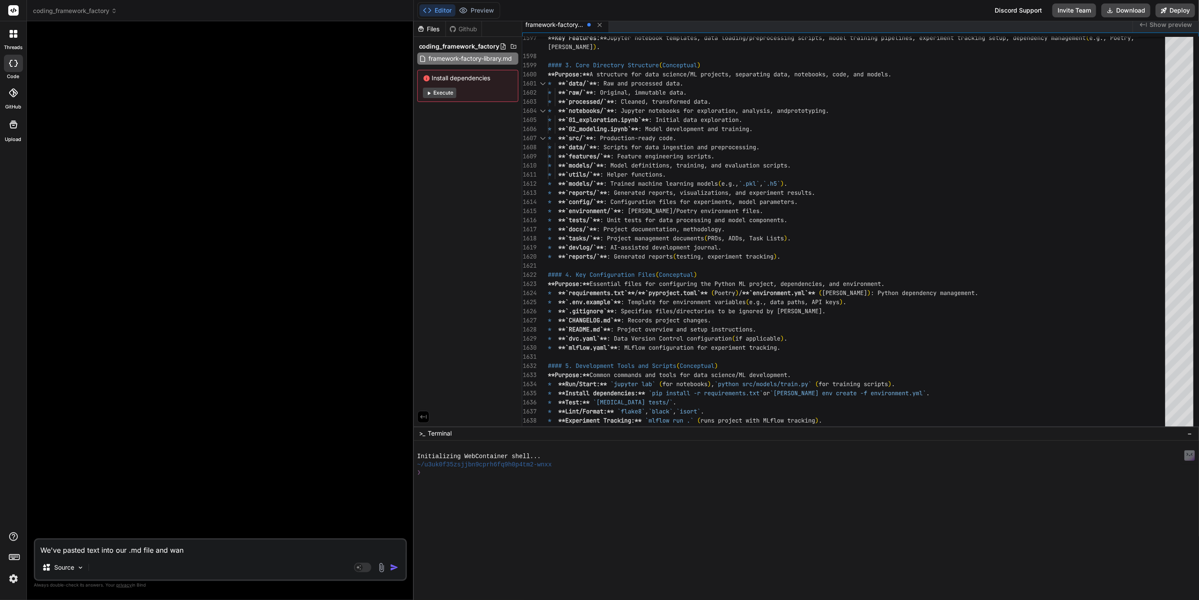
type textarea "x"
type textarea "We've pasted text into our .md file and want"
type textarea "x"
type textarea "We've pasted text into our .md file and want t"
type textarea "x"
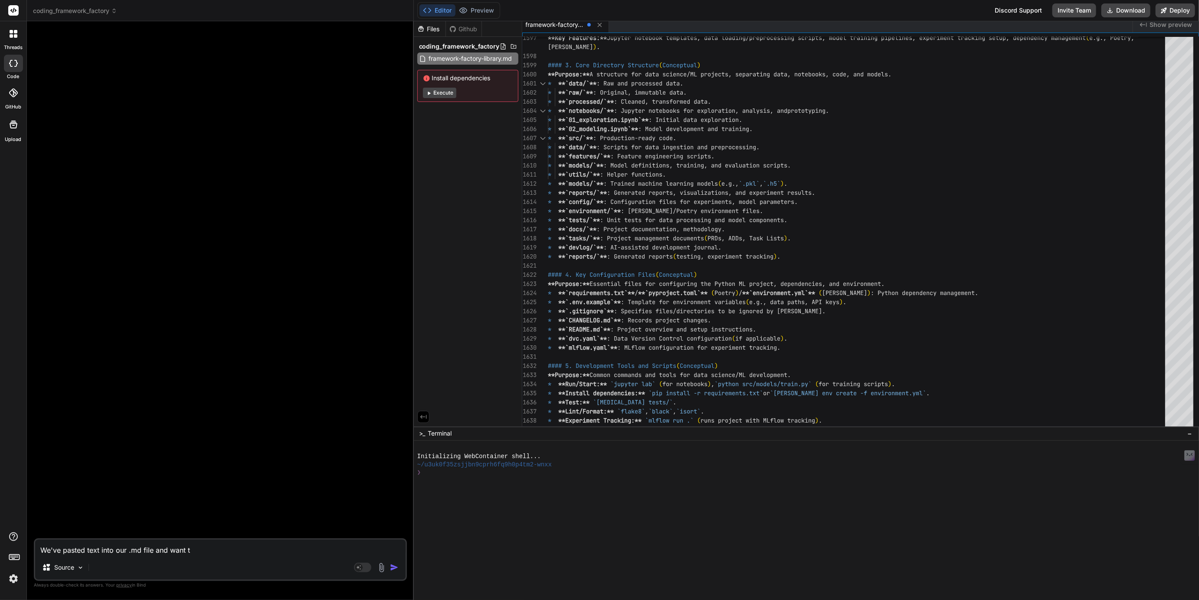
type textarea "We've pasted text into our .md file and want to"
type textarea "x"
type textarea "We've pasted text into our .md file and want to"
type textarea "x"
type textarea "We've pasted text into our .md file and want to"
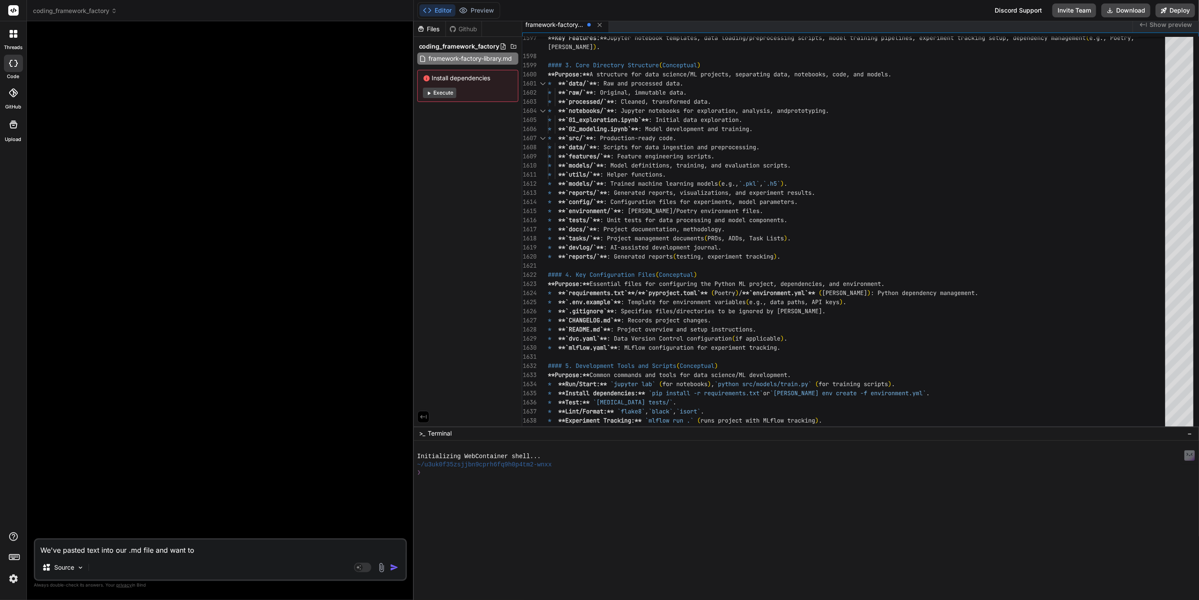
type textarea "x"
type textarea "We've pasted text into our .md file and want t"
type textarea "x"
type textarea "We've pasted text into our .md file and want"
type textarea "x"
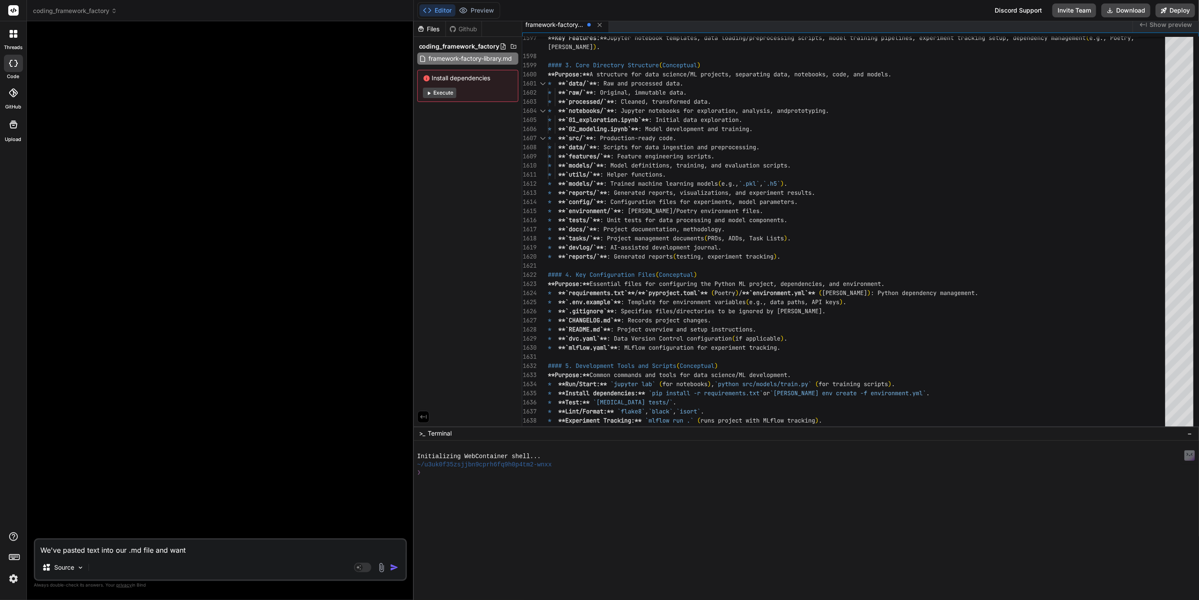
type textarea "We've pasted text into our .md file and want y"
type textarea "x"
type textarea "We've pasted text into our .md file and want yo"
type textarea "x"
type textarea "We've pasted text into our .md file and want you"
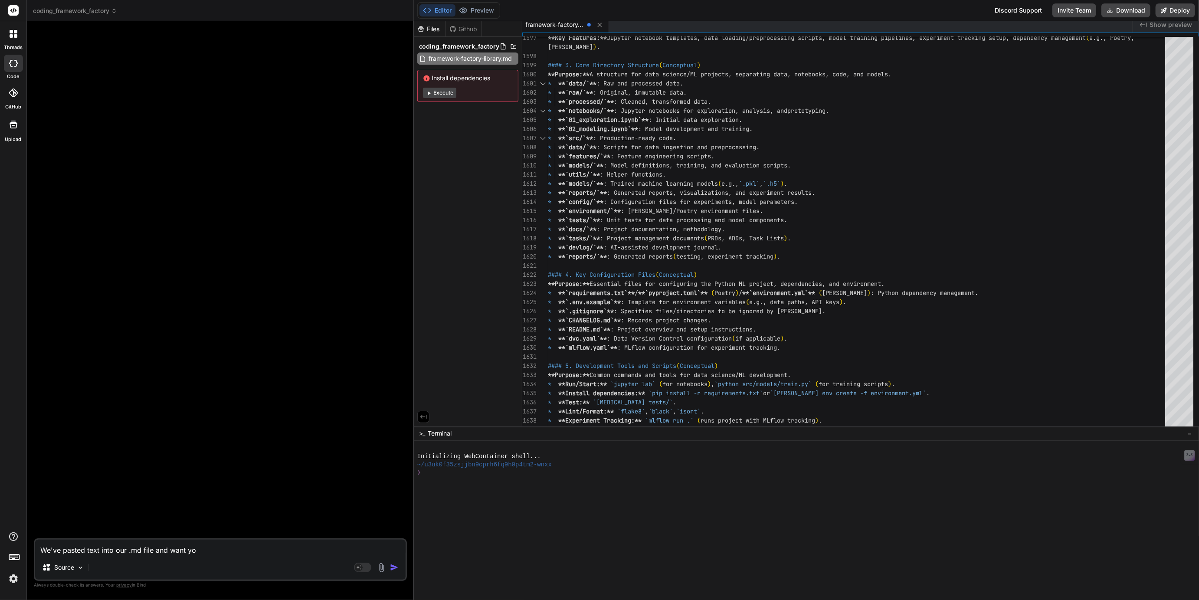
type textarea "x"
type textarea "We've pasted text into our .md file and want you"
type textarea "x"
type textarea "We've pasted text into our .md file and want you t"
type textarea "x"
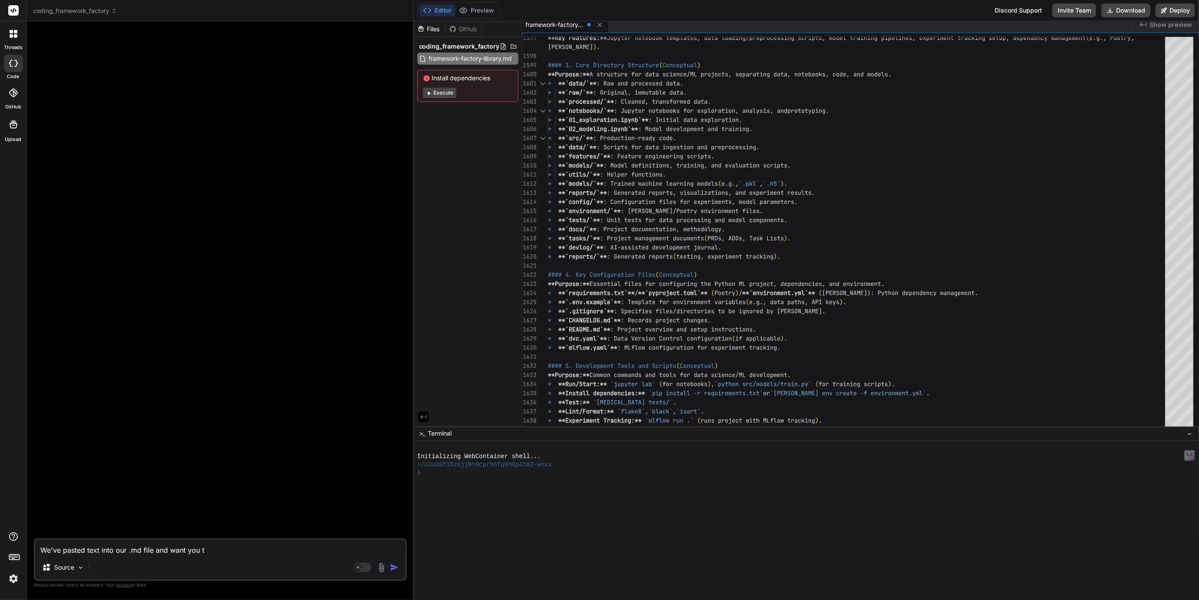
type textarea "We've pasted text into our .md file and want you to"
type textarea "x"
type textarea "We've pasted text into our .md file and want you to"
type textarea "x"
type textarea "We've pasted text into our .md file and want you to s"
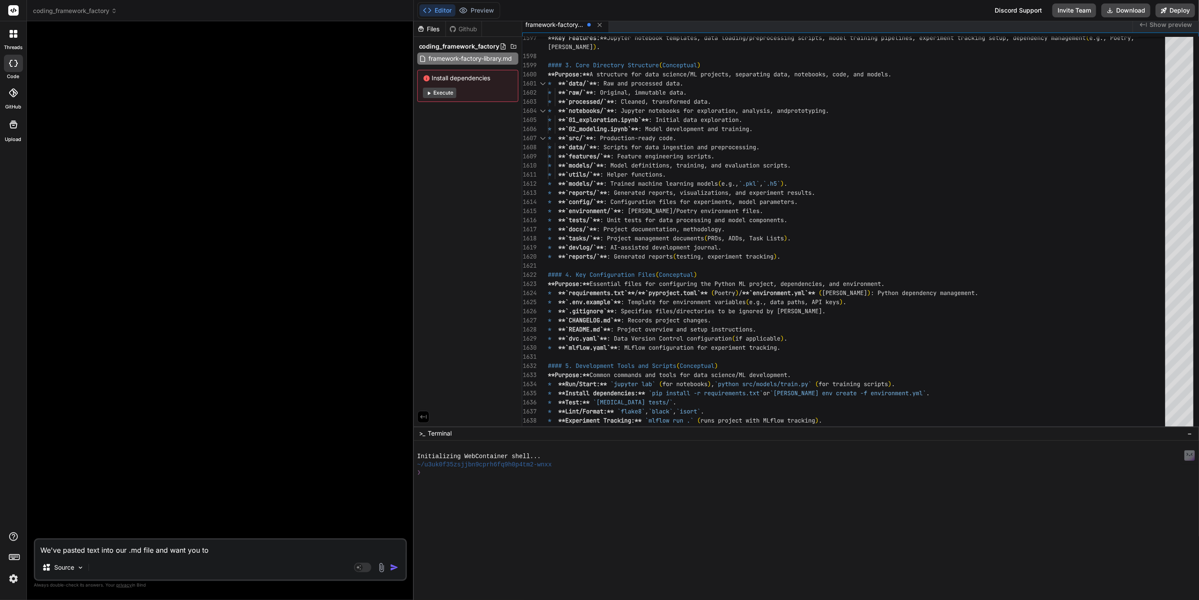
type textarea "x"
type textarea "We've pasted text into our .md file and want you to sa"
type textarea "x"
type textarea "We've pasted text into our .md file and want you to sav"
type textarea "x"
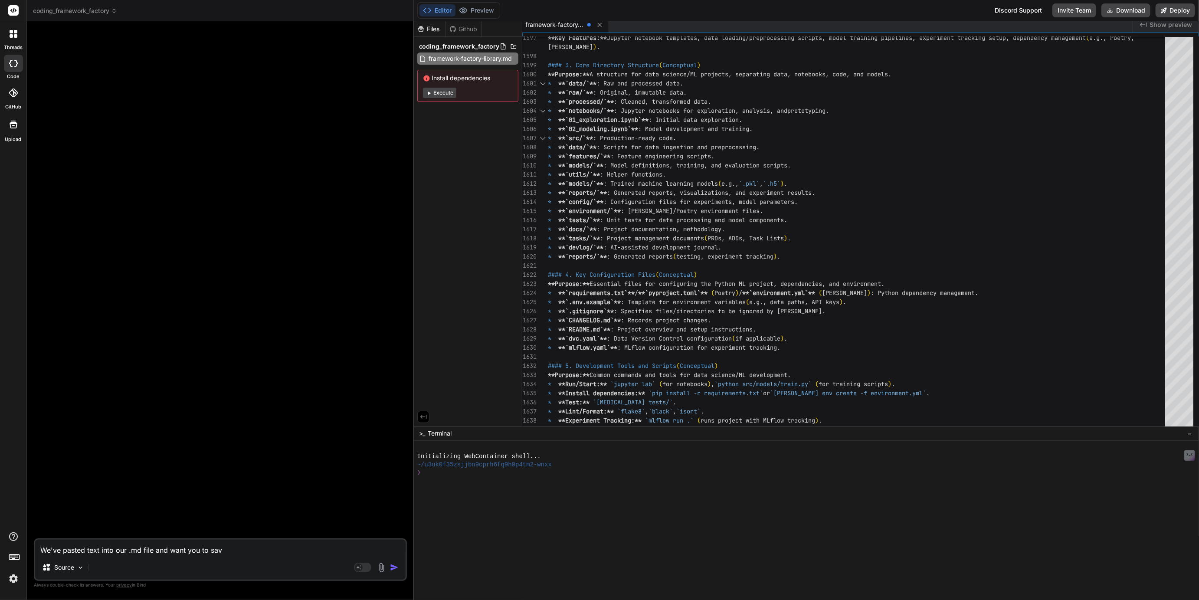
type textarea "We've pasted text into our .md file and want you to save"
type textarea "x"
type textarea "We've pasted text into our .md file and want you to save"
type textarea "x"
type textarea "We've pasted text into our .md file and want you to save t"
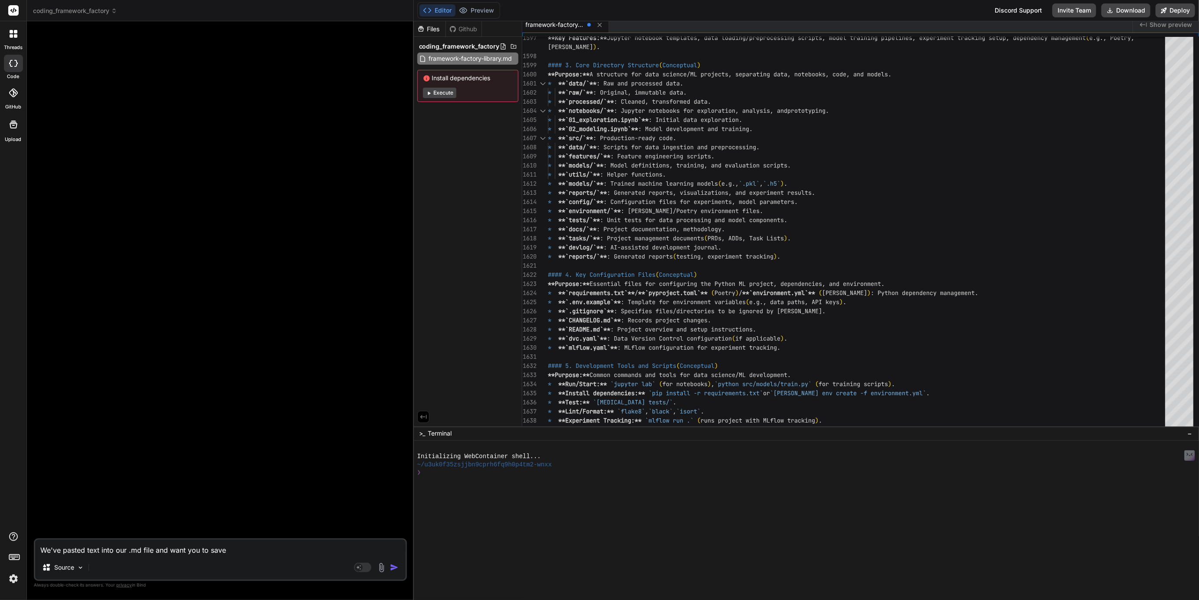
type textarea "x"
type textarea "We've pasted text into our .md file and want you to save th"
type textarea "x"
type textarea "We've pasted text into our .md file and want you to save the"
type textarea "x"
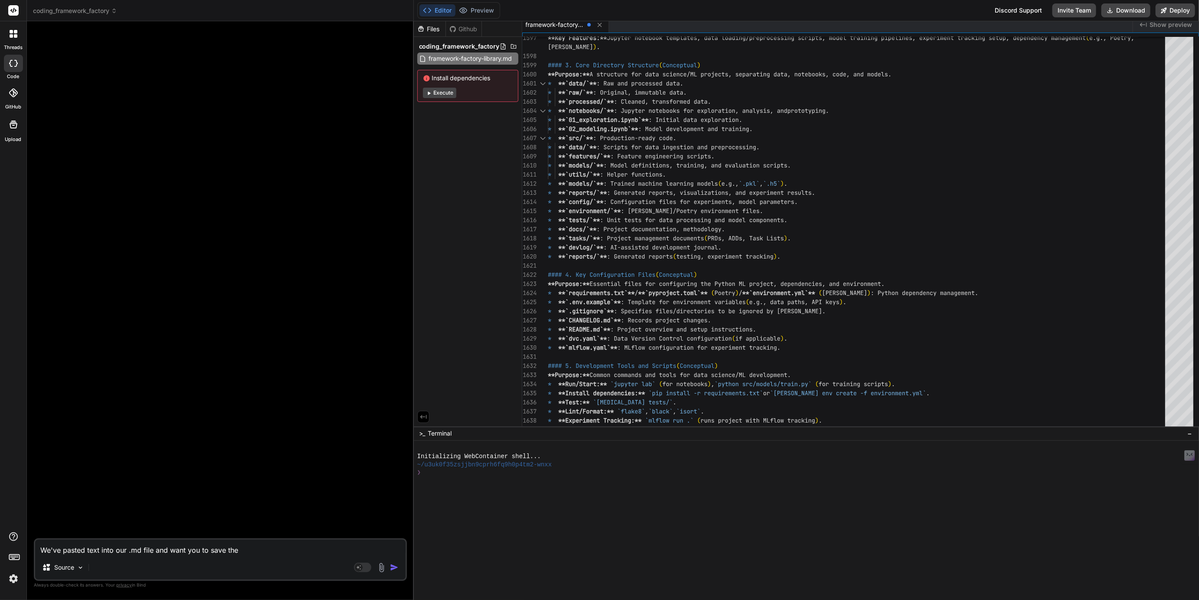
type textarea "We've pasted text into our .md file and want you to save the"
type textarea "x"
type textarea "We've pasted text into our .md file and want you to save the f"
type textarea "x"
type textarea "We've pasted text into our .md file and want you to save the fi"
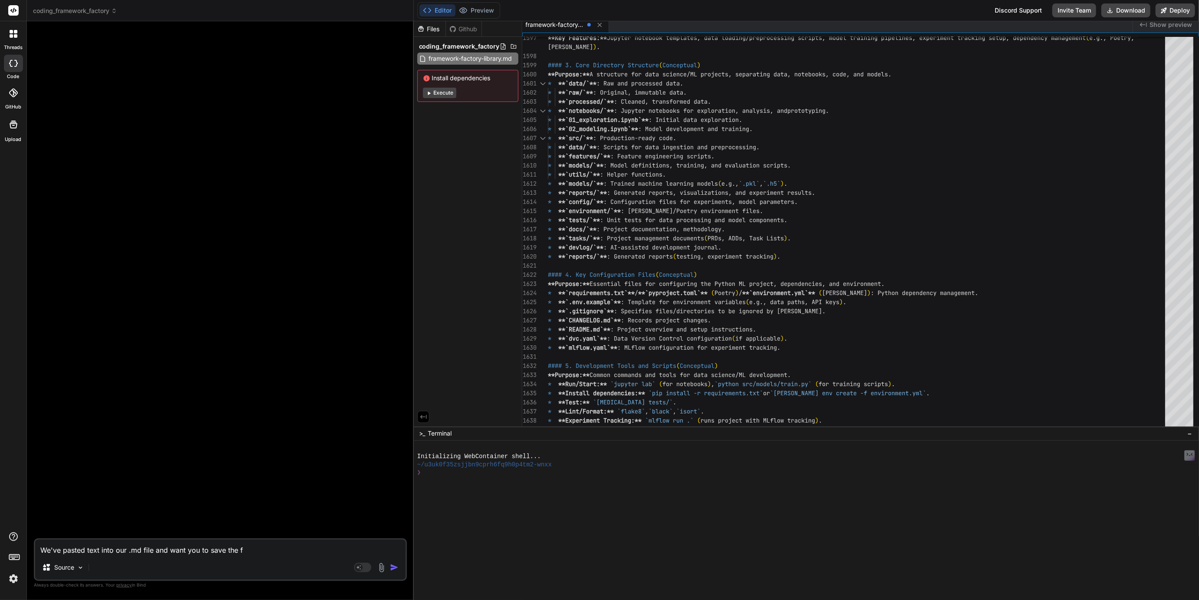
type textarea "x"
type textarea "We've pasted text into our .md file and want you to save the fil"
type textarea "x"
type textarea "We've pasted text into our .md file and want you to save the file"
type textarea "x"
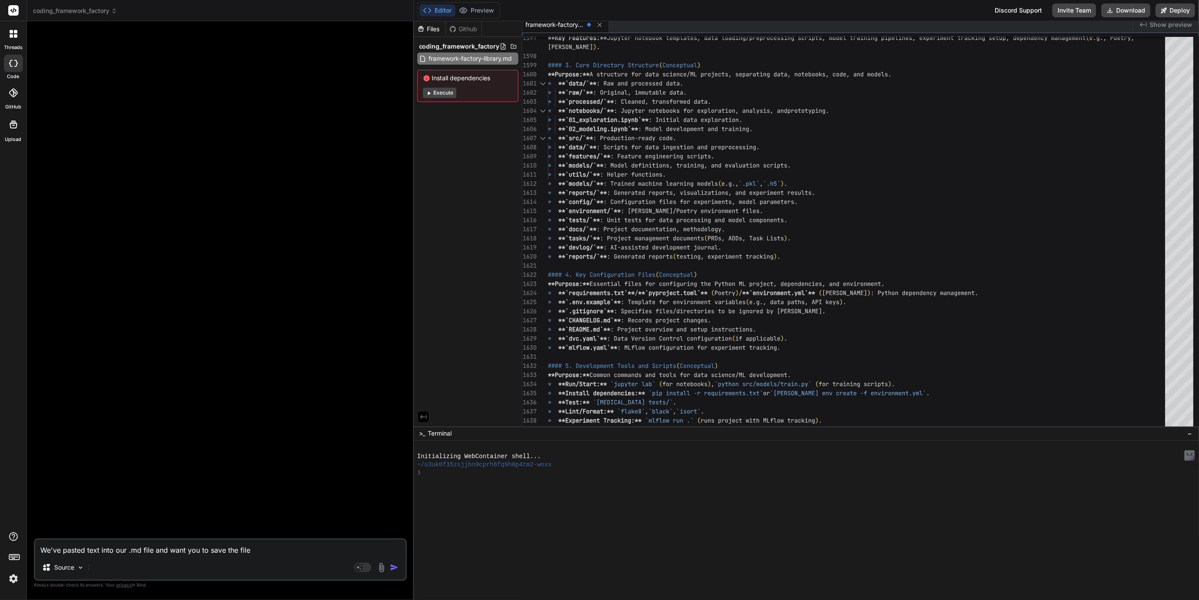
type textarea "We've pasted text into our .md file and want you to save the file"
type textarea "x"
type textarea "We've pasted text into our .md file and want you to save the file a"
type textarea "x"
type textarea "We've pasted text into our .md file and want you to save the file as"
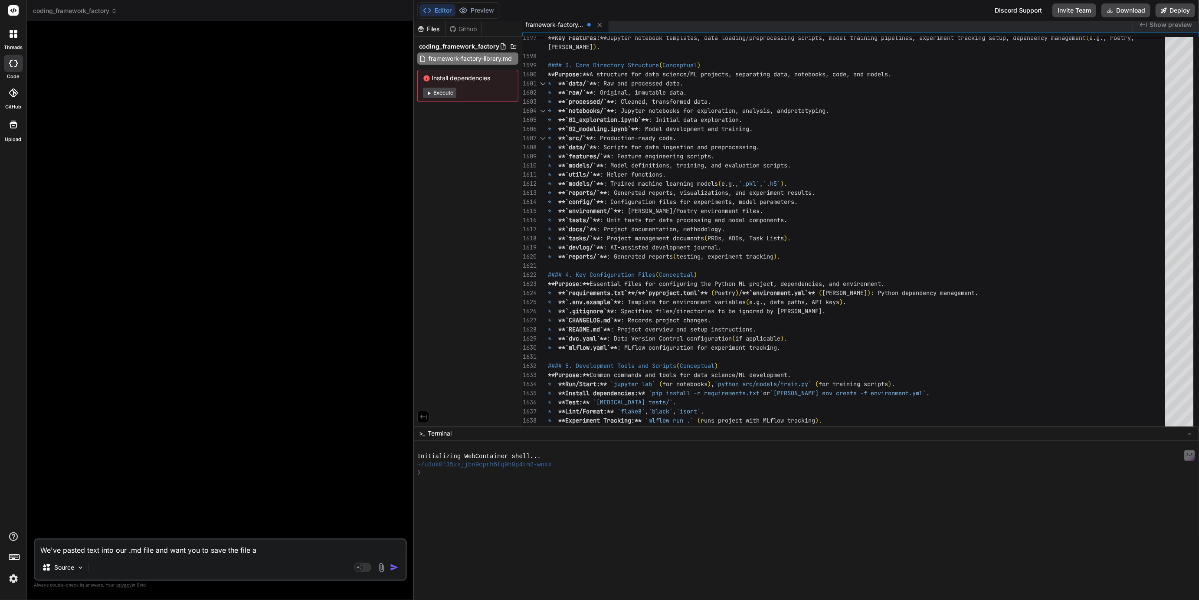
type textarea "x"
type textarea "We've pasted text into our .md file and want you to save the file as"
type textarea "x"
type textarea "We've pasted text into our .md file and want you to save the file as i"
type textarea "x"
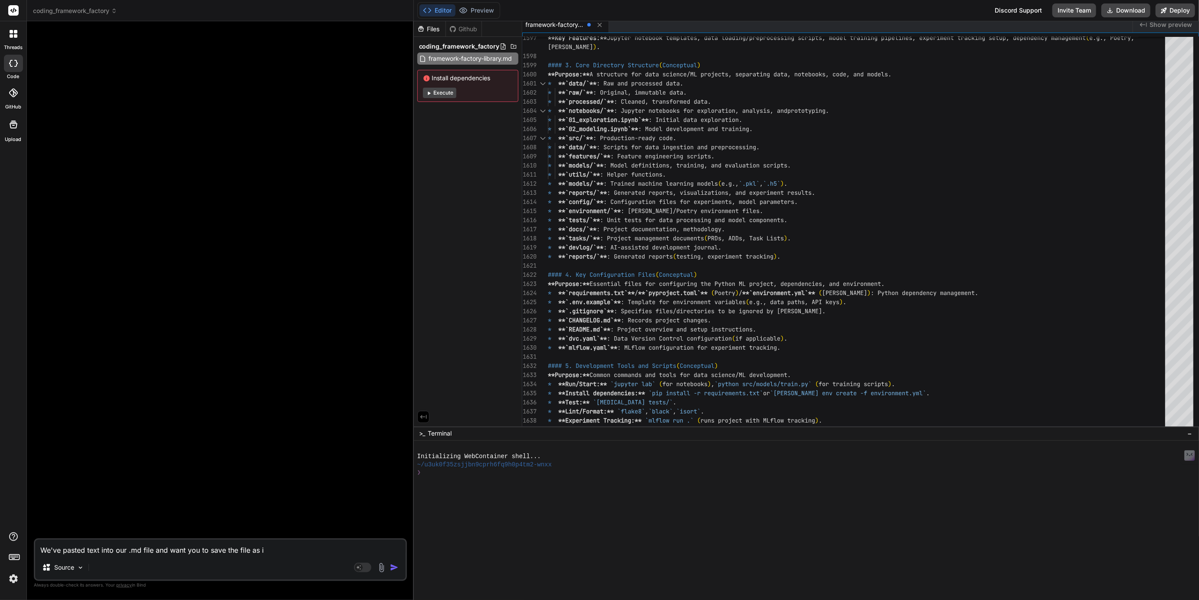
type textarea "We've pasted text into our .md file and want you to save the file as is"
type textarea "x"
type textarea "We've pasted text into our .md file and want you to save the file as is"
type textarea "x"
type textarea "We've pasted text into our .md file and want you to save the file as is"
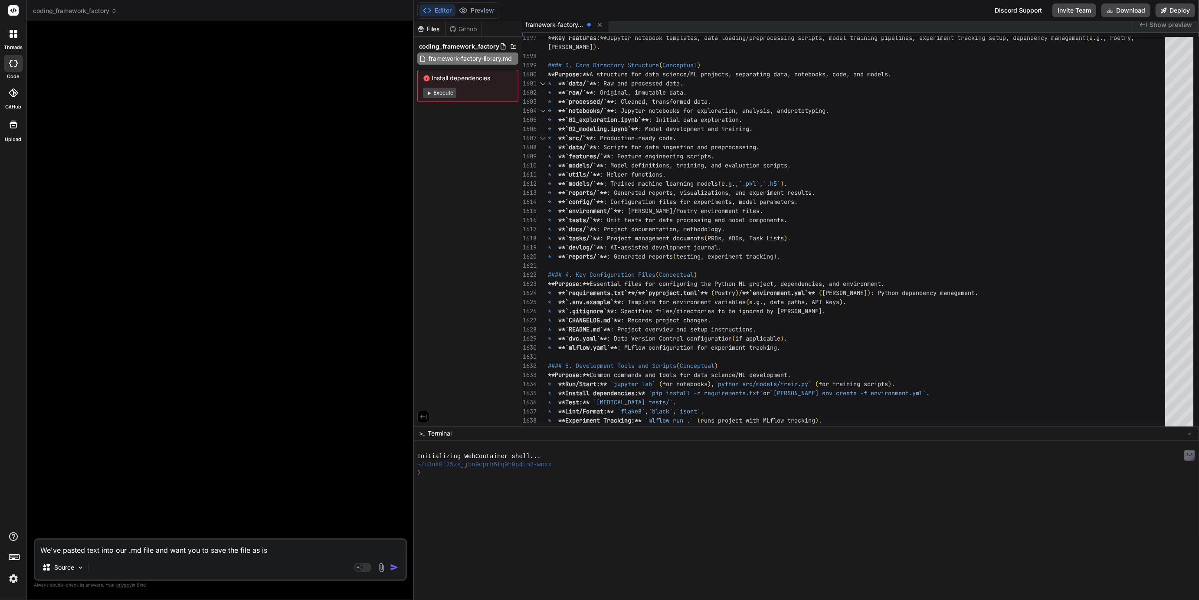
type textarea "x"
type textarea "We've pasted text into our .md file and want you to save the file as is,"
type textarea "x"
type textarea "We've pasted text into our .md file and want you to save the file as is,"
type textarea "x"
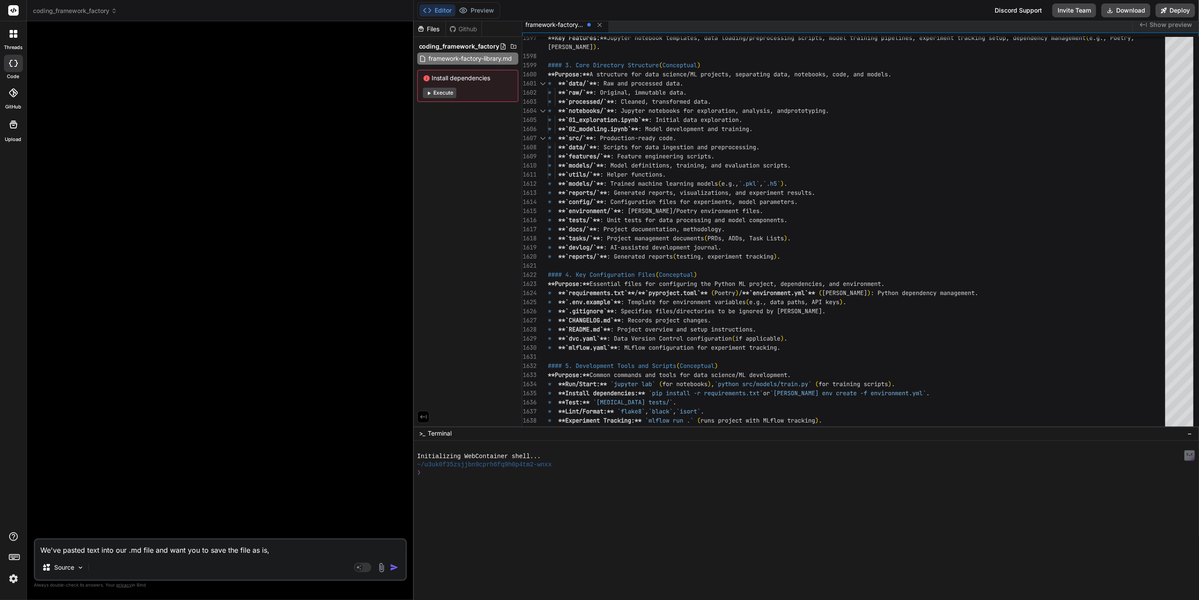
type textarea "We've pasted text into our .md file and want you to save the file as is, c"
type textarea "x"
type textarea "We've pasted text into our .md file and want you to save the file as is, ca"
type textarea "x"
type textarea "We've pasted text into our .md file and want you to save the file as is, can"
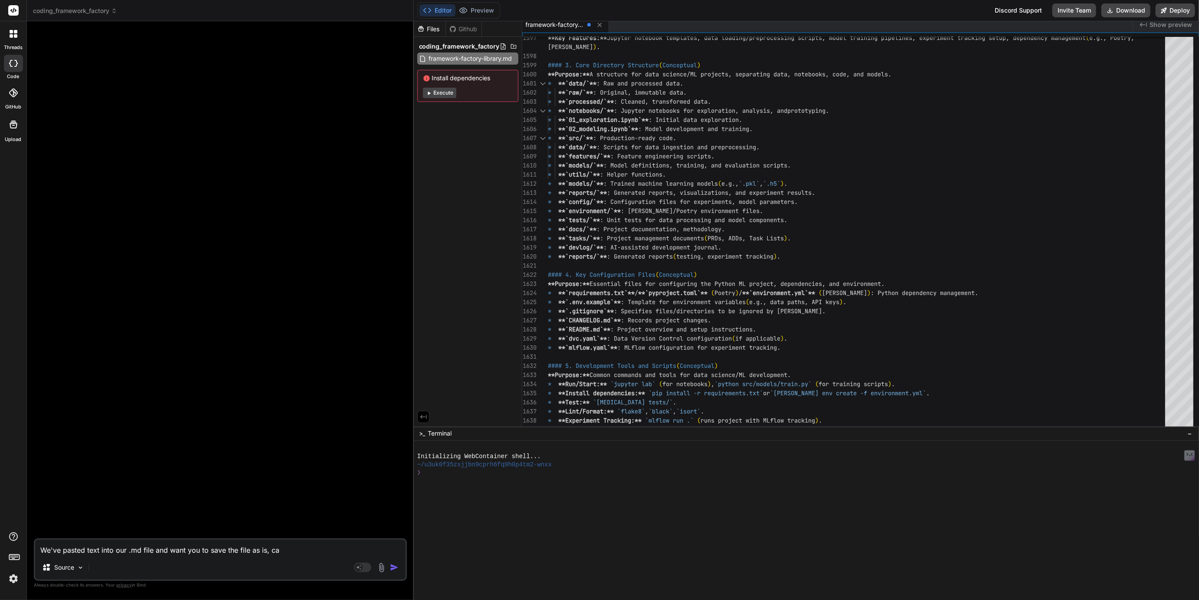
type textarea "x"
type textarea "We've pasted text into our .md file and want you to save the file as is, can"
type textarea "x"
type textarea "We've pasted text into our .md file and want you to save the file as is, can y"
type textarea "x"
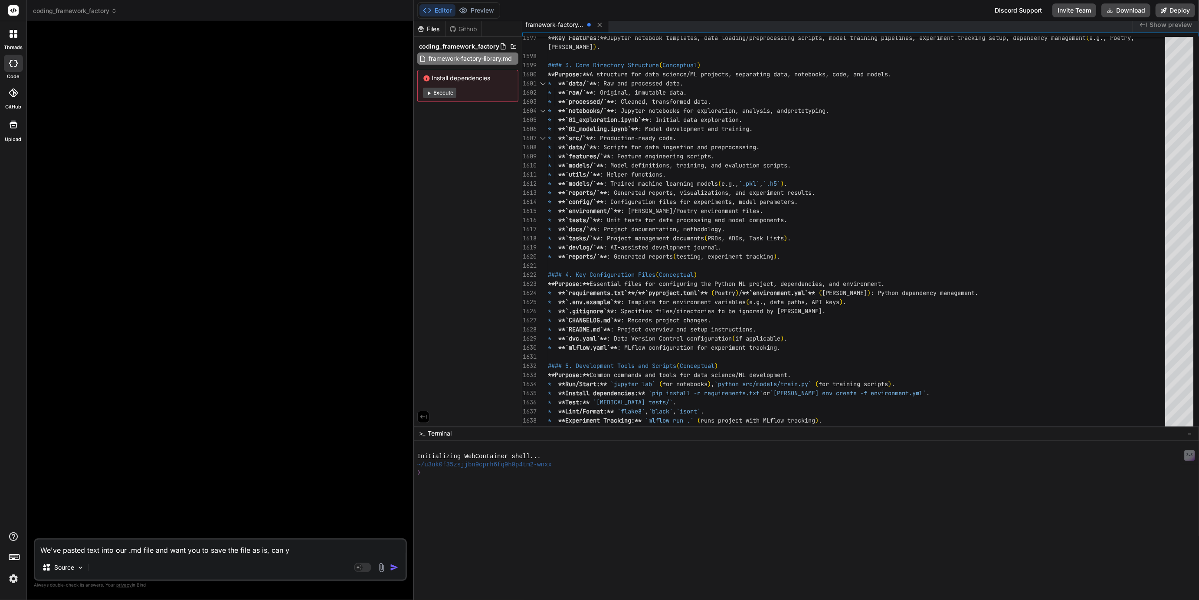
type textarea "We've pasted text into our .md file and want you to save the file as is, can yo"
type textarea "x"
type textarea "We've pasted text into our .md file and want you to save the file as is, can you"
type textarea "x"
type textarea "We've pasted text into our .md file and want you to save the file as is, can you"
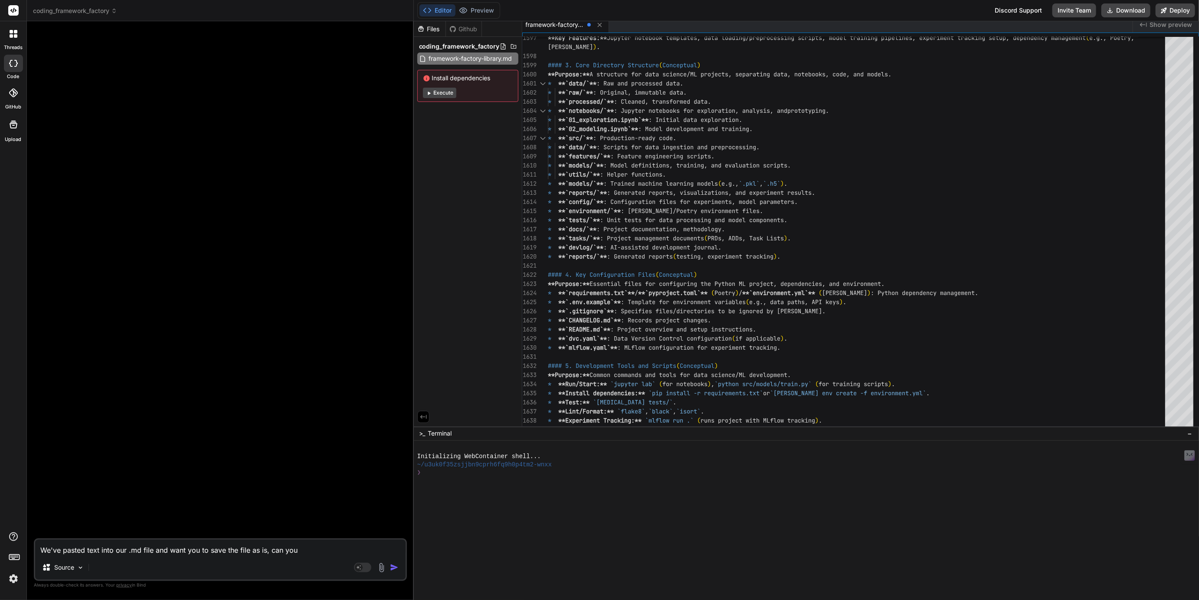
type textarea "x"
type textarea "We've pasted text into our .md file and want you to save the file as is, can yo…"
type textarea "x"
type textarea "We've pasted text into our .md file and want you to save the file as is, can yo…"
type textarea "x"
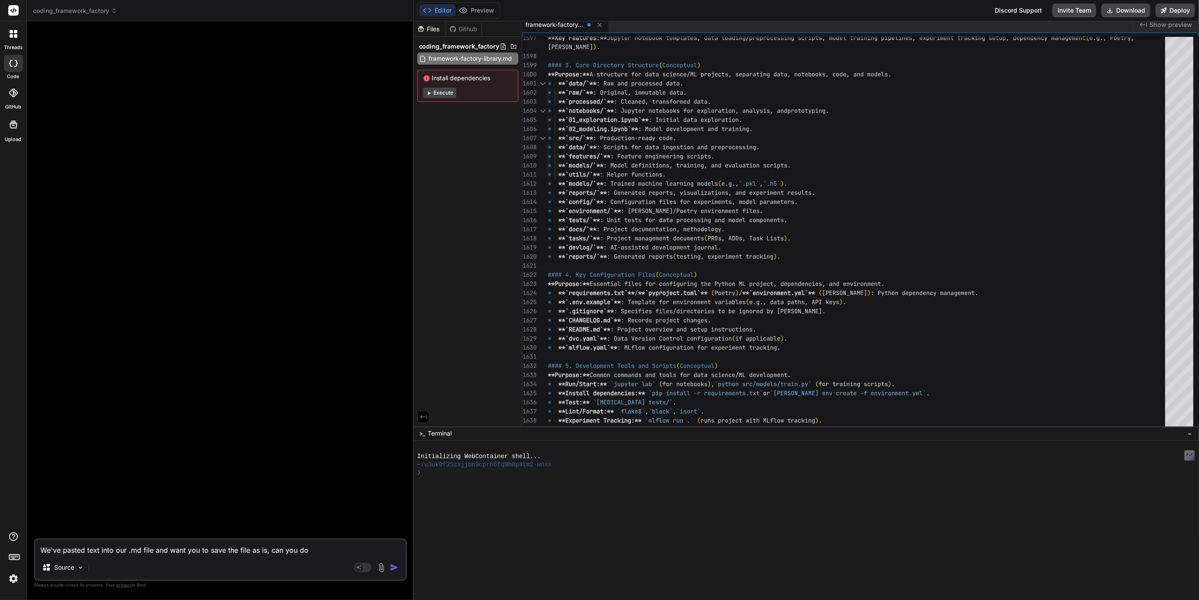
type textarea "We've pasted text into our .md file and want you to save the file as is, can yo…"
type textarea "x"
type textarea "We've pasted text into our .md file and want you to save the file as is, can yo…"
type textarea "x"
type textarea "We've pasted text into our .md file and want you to save the file as is, can yo…"
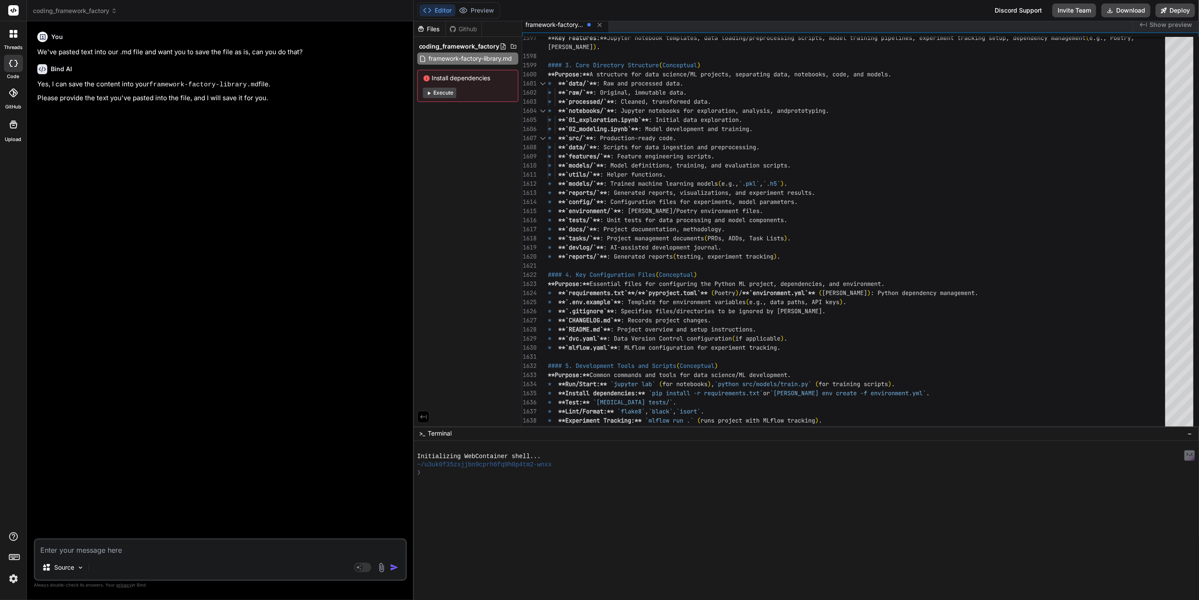
paste textarea "# The "Framework Factory" Blueprint Library: Comprehensive Framework Maps This …"
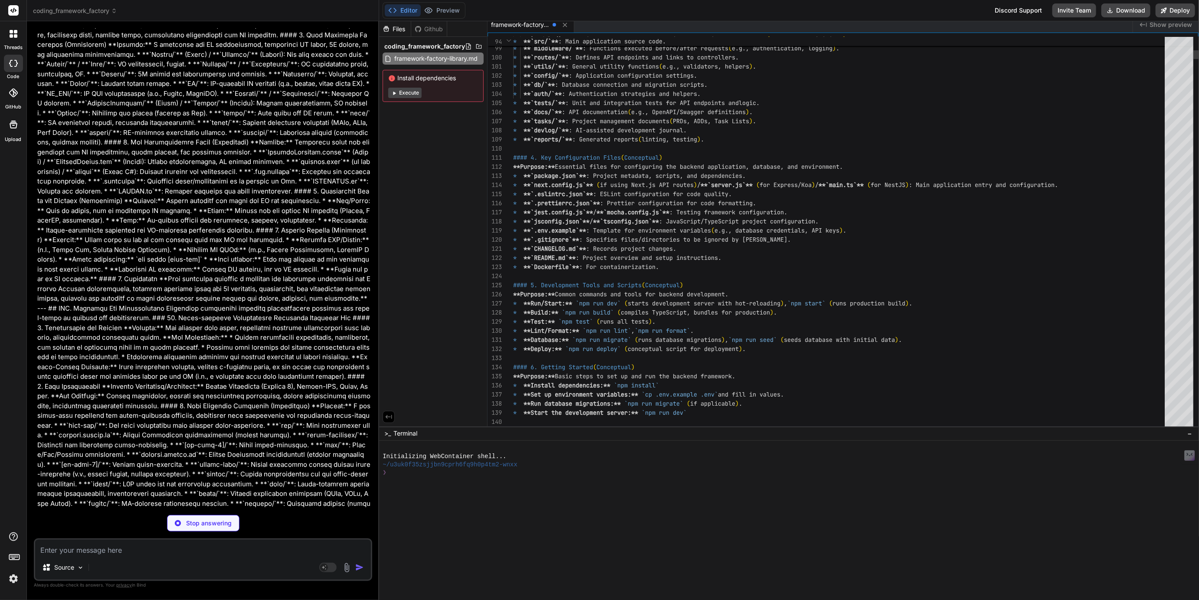
scroll to position [9, 0]
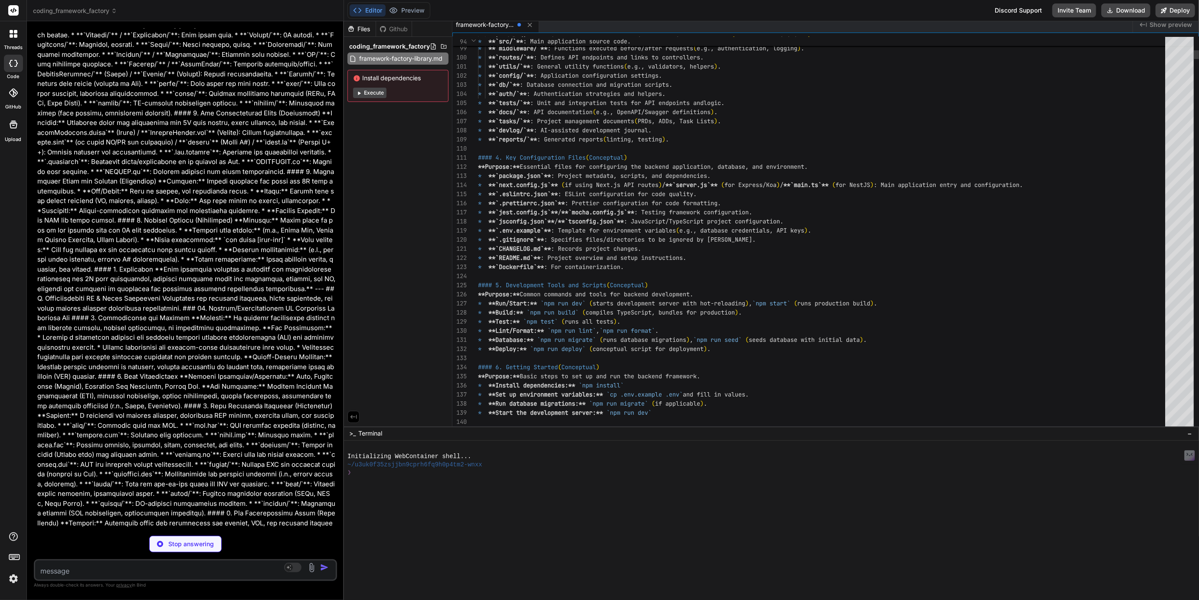
drag, startPoint x: 413, startPoint y: 197, endPoint x: 325, endPoint y: 191, distance: 88.3
click at [325, 191] on div "Bind AI Web Search Created with Pixso. Code Generator You We've pasted text int…" at bounding box center [185, 310] width 317 height 579
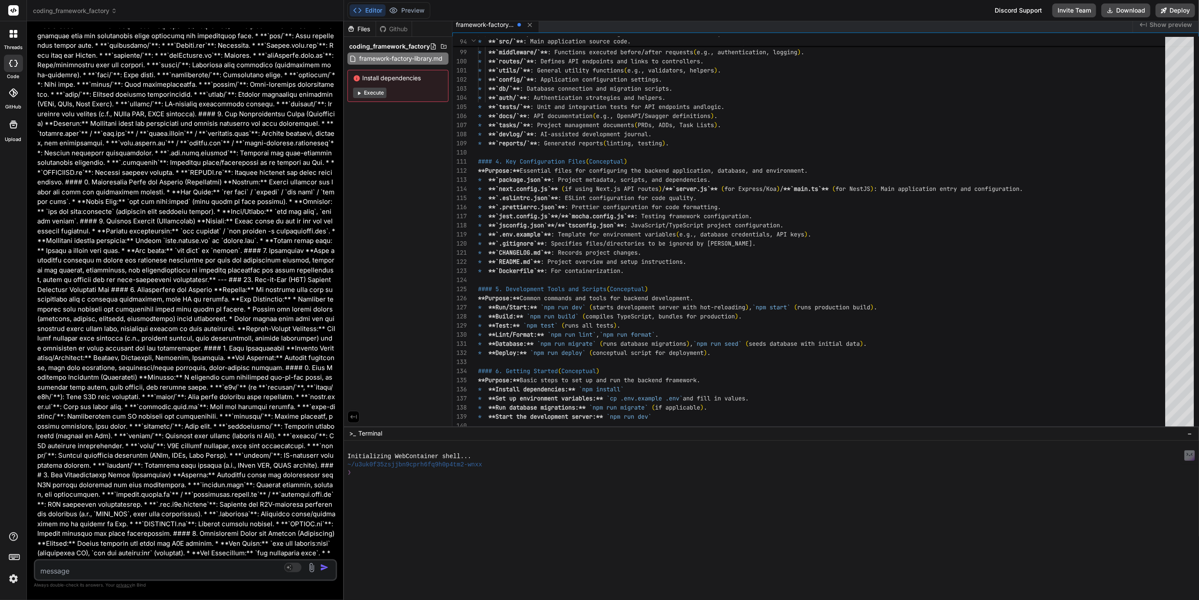
scroll to position [16344, 0]
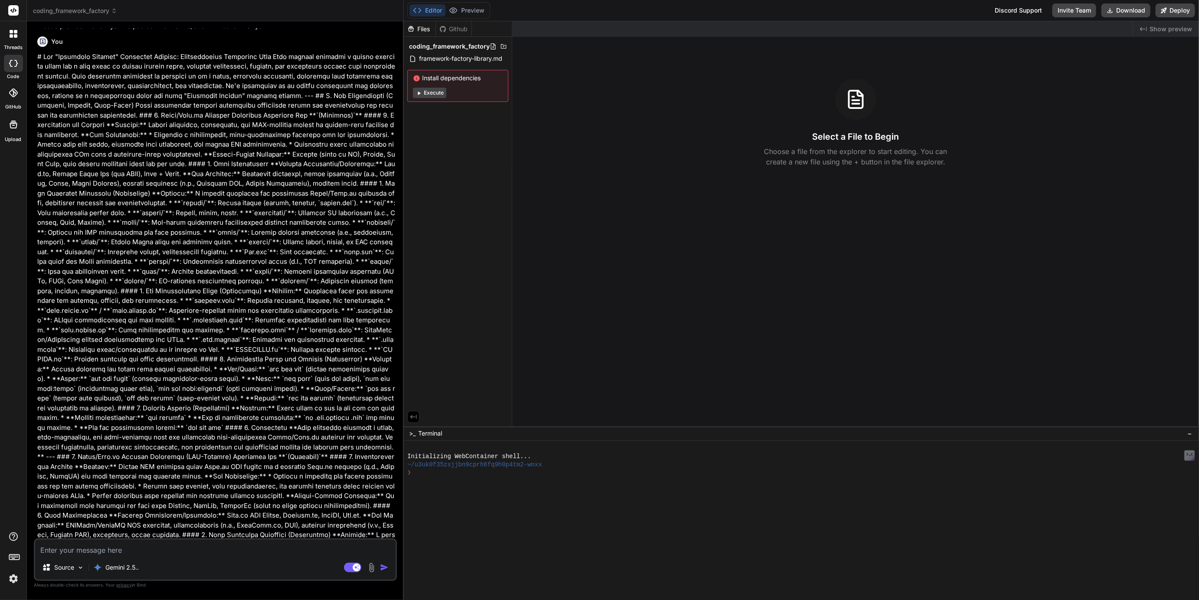
scroll to position [76, 0]
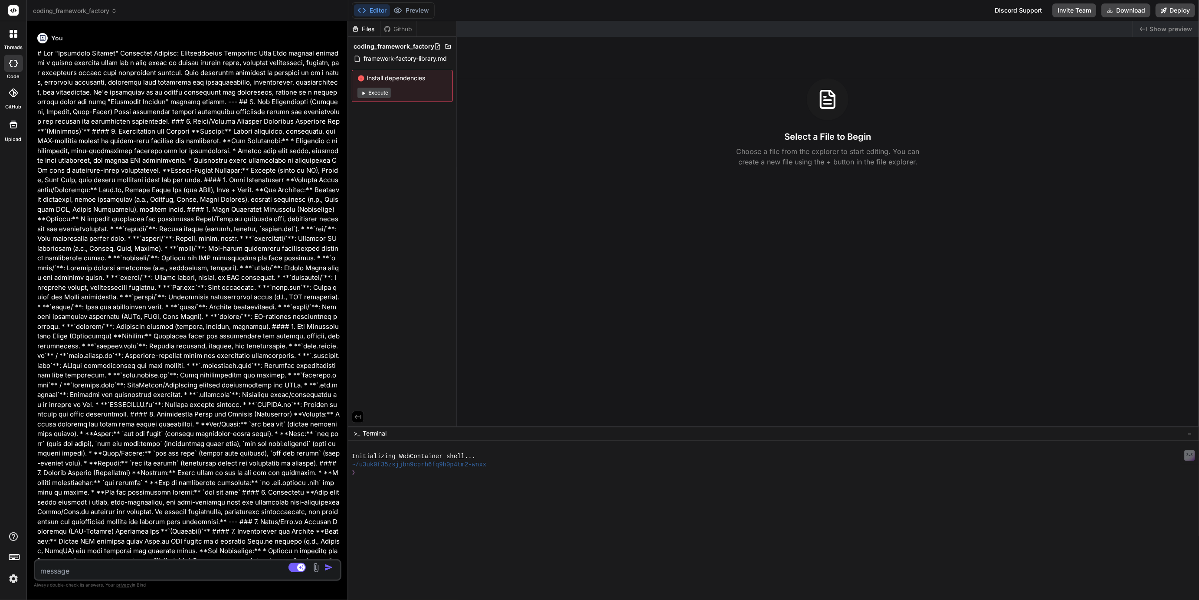
drag, startPoint x: 413, startPoint y: 208, endPoint x: 329, endPoint y: 210, distance: 84.2
click at [329, 210] on div "Bind AI Web Search Created with Pixso. Code Generator You We've pasted text int…" at bounding box center [188, 310] width 322 height 579
click at [381, 61] on span "framework-factory-library.md" at bounding box center [405, 58] width 85 height 10
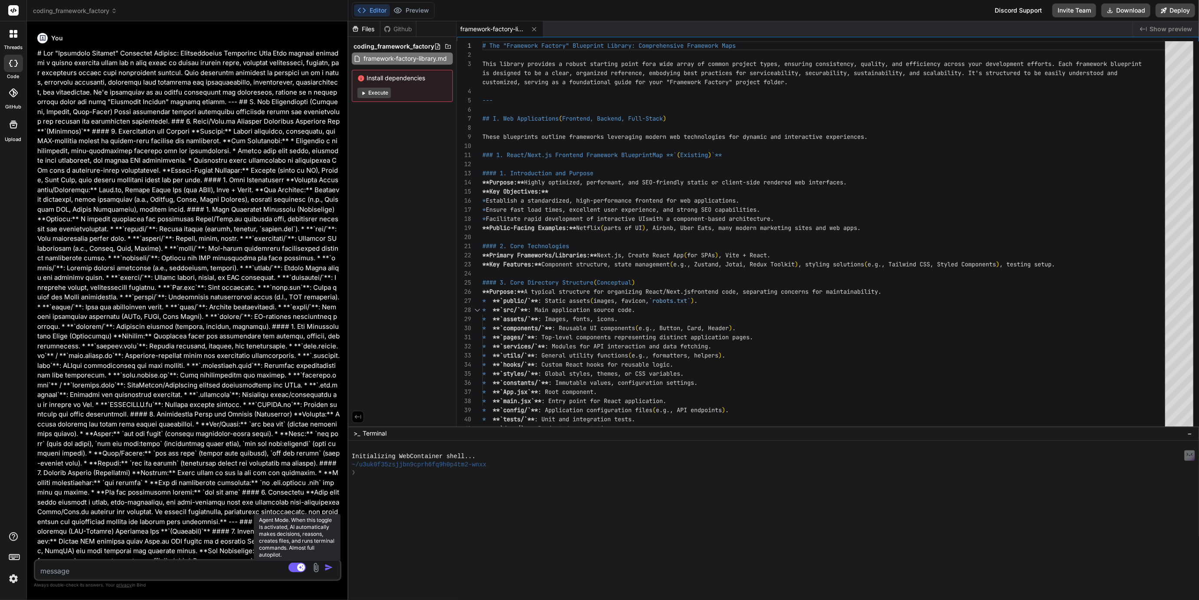
click at [300, 566] on rect at bounding box center [301, 568] width 8 height 8
click at [14, 578] on img at bounding box center [13, 579] width 15 height 15
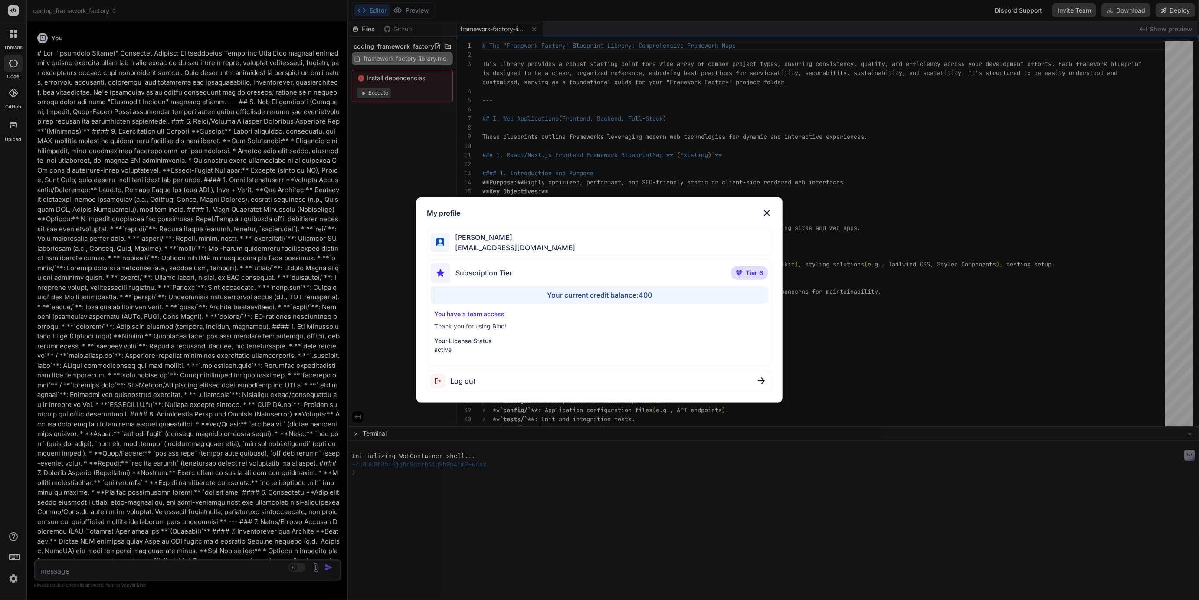
click at [464, 515] on div "My profile [PERSON_NAME] [EMAIL_ADDRESS][DOMAIN_NAME] Subscription Tier Tier 6 …" at bounding box center [599, 300] width 1199 height 600
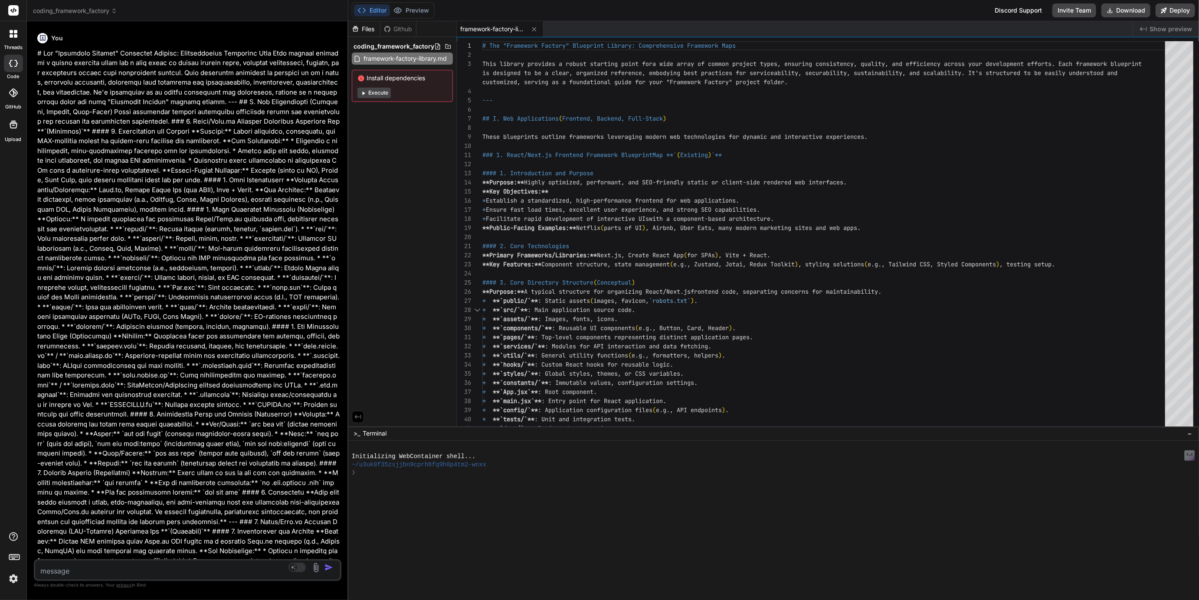
click at [230, 571] on textarea at bounding box center [162, 569] width 254 height 16
type textarea "x"
type textarea "W"
type textarea "x"
type textarea "We"
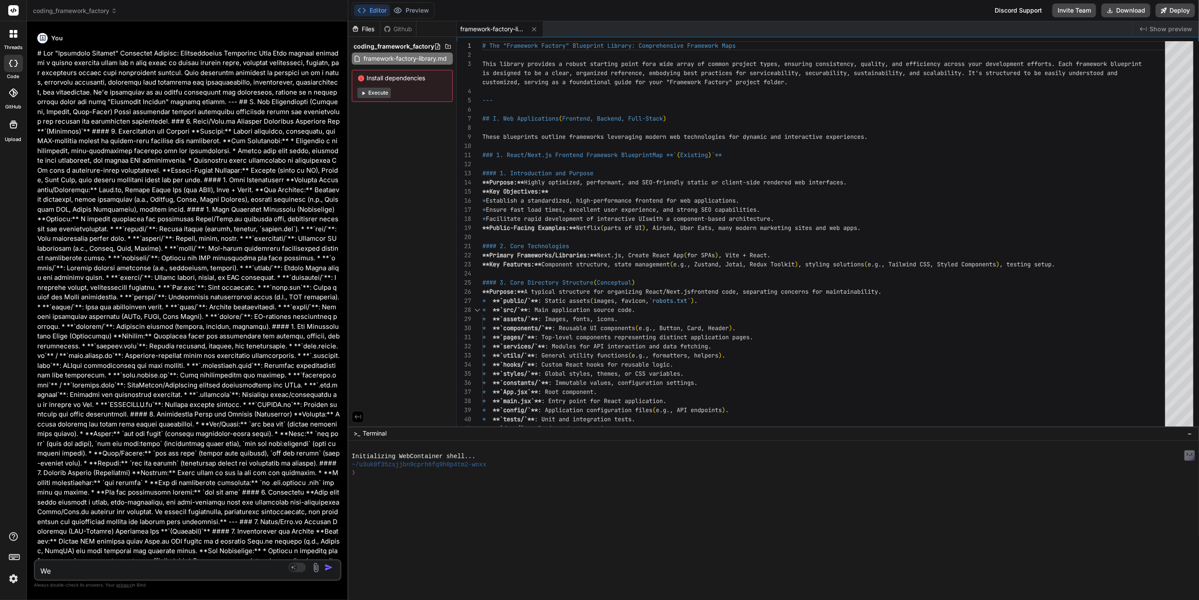
type textarea "x"
type textarea "We'"
type textarea "x"
type textarea "We'd"
type textarea "x"
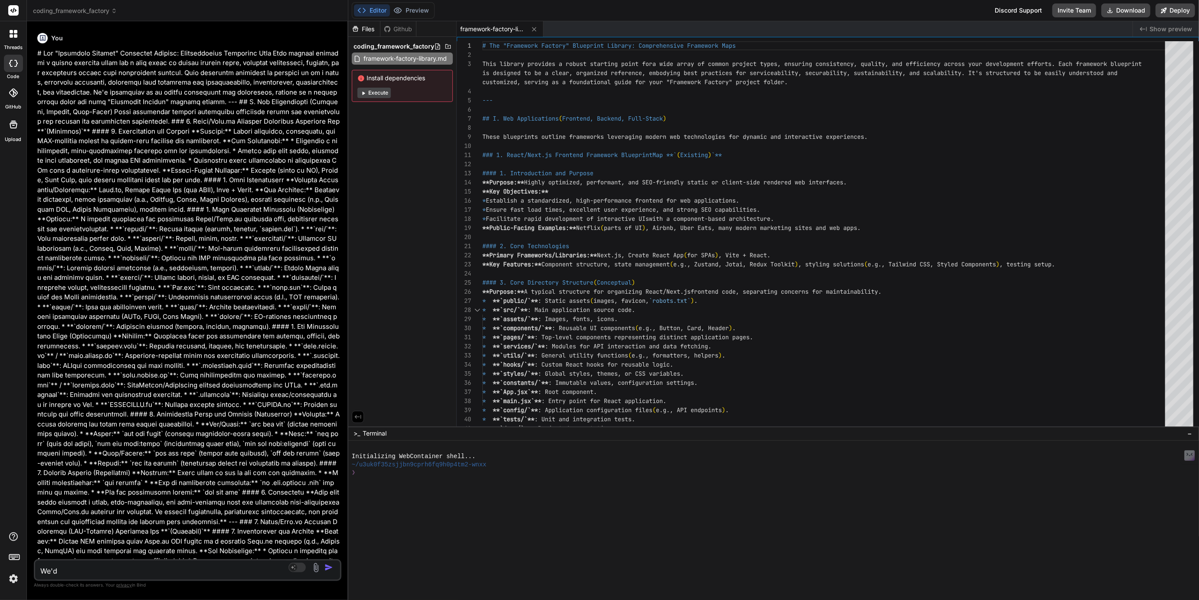
type textarea "We'd"
type textarea "x"
type textarea "We'd l"
type textarea "x"
type textarea "We'd li"
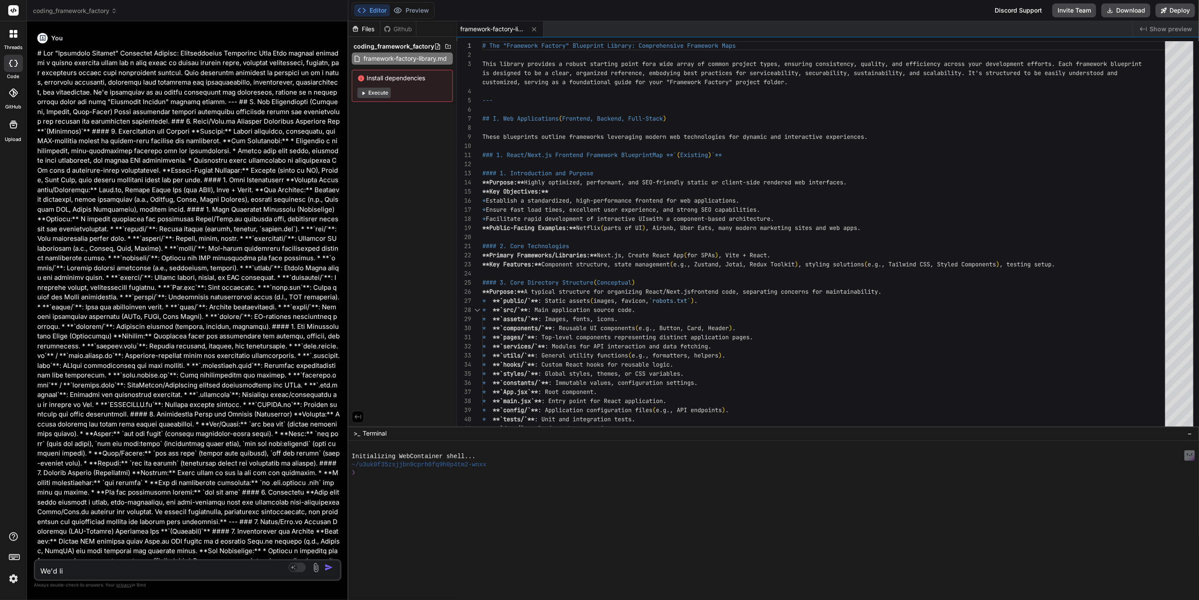
type textarea "x"
type textarea "We'd lik"
type textarea "x"
type textarea "We'd like"
type textarea "x"
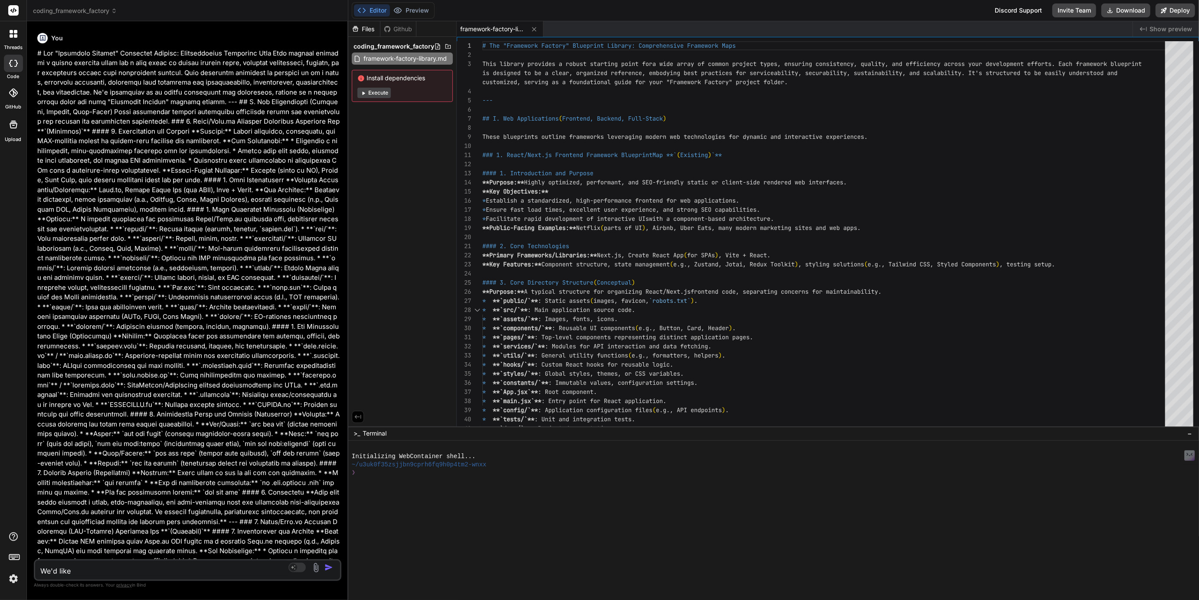
type textarea "We'd like"
type textarea "x"
type textarea "We'd like y"
type textarea "x"
type textarea "We'd like yo"
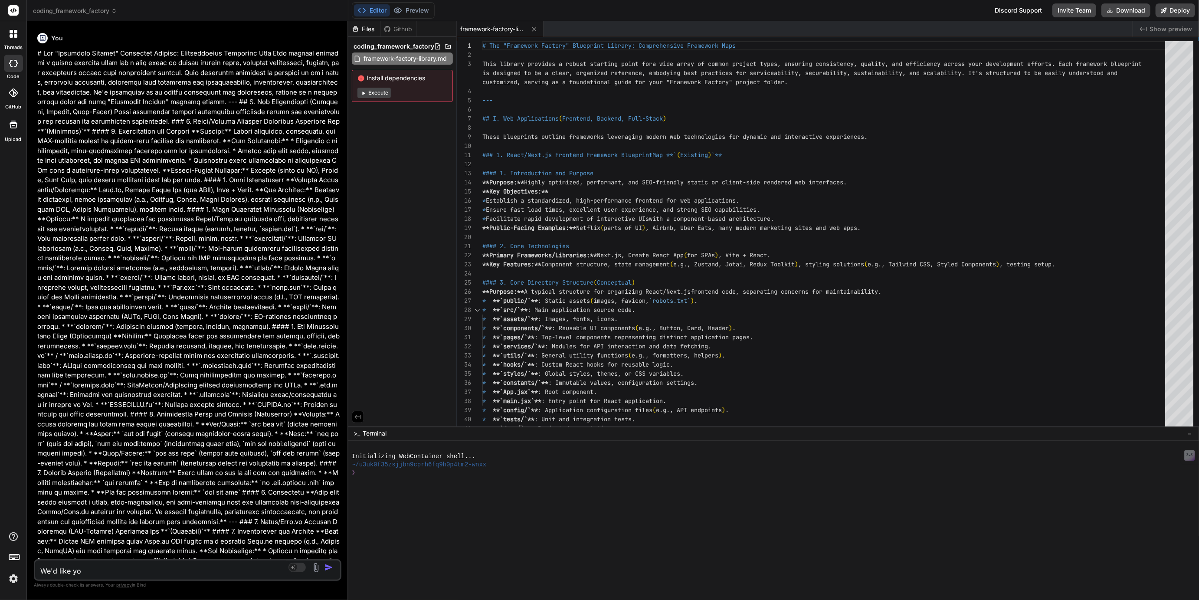
type textarea "x"
type textarea "We'd like you"
type textarea "x"
type textarea "We'd like you"
type textarea "x"
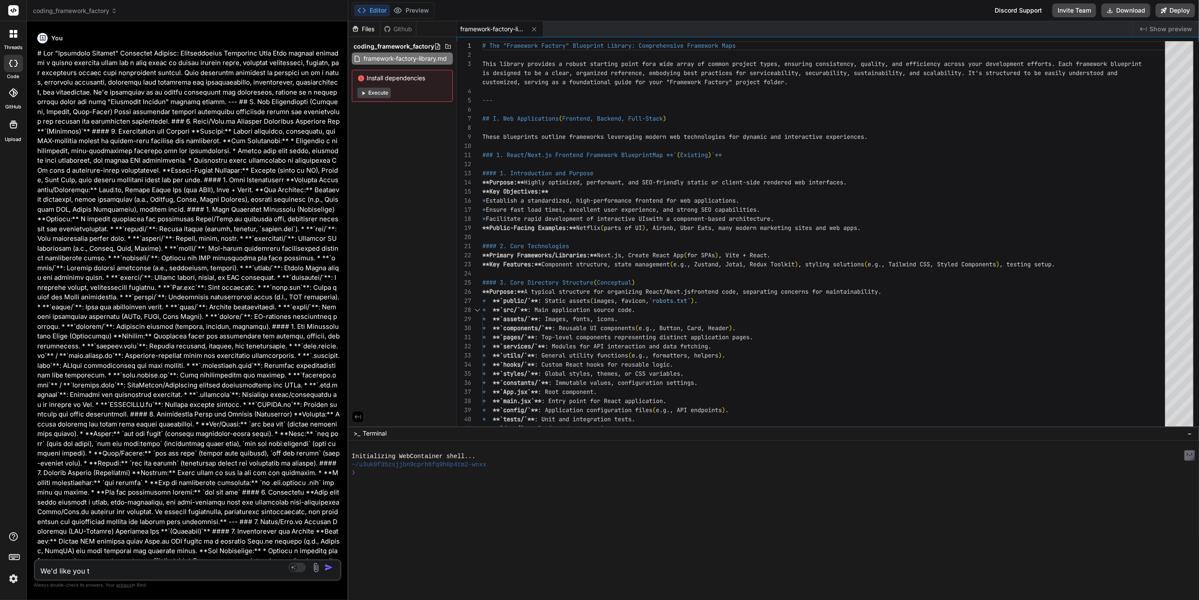
type textarea "We'd like you to"
type textarea "x"
type textarea "We'd like you to"
type textarea "x"
type textarea "We'd like you to c"
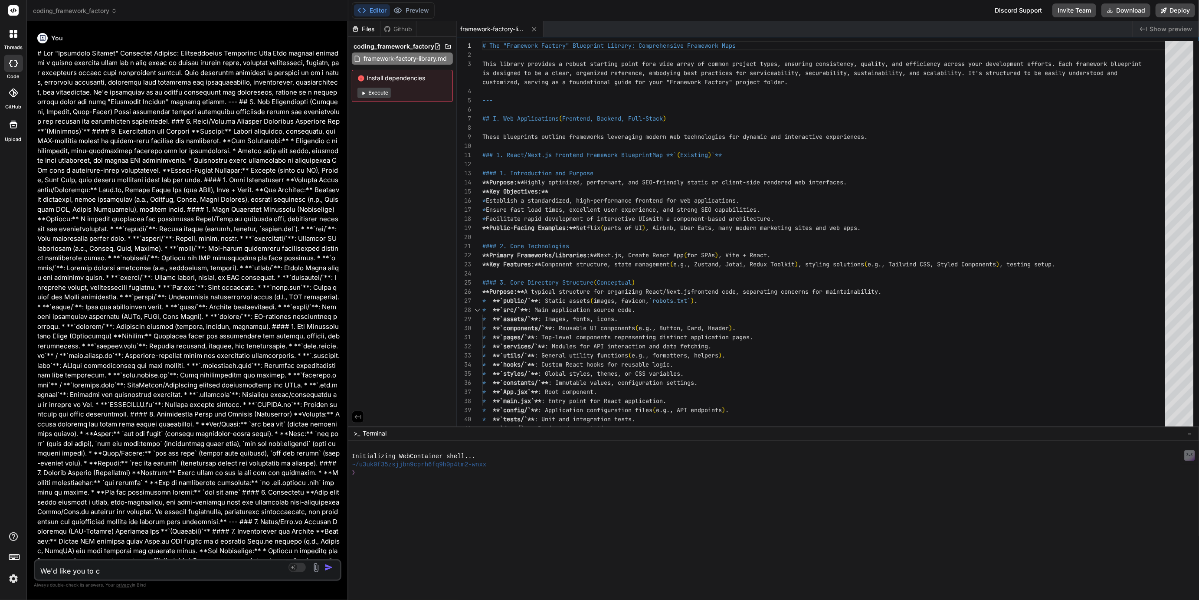
type textarea "x"
type textarea "We'd like you to cr"
type textarea "x"
type textarea "We'd like you to cre"
type textarea "x"
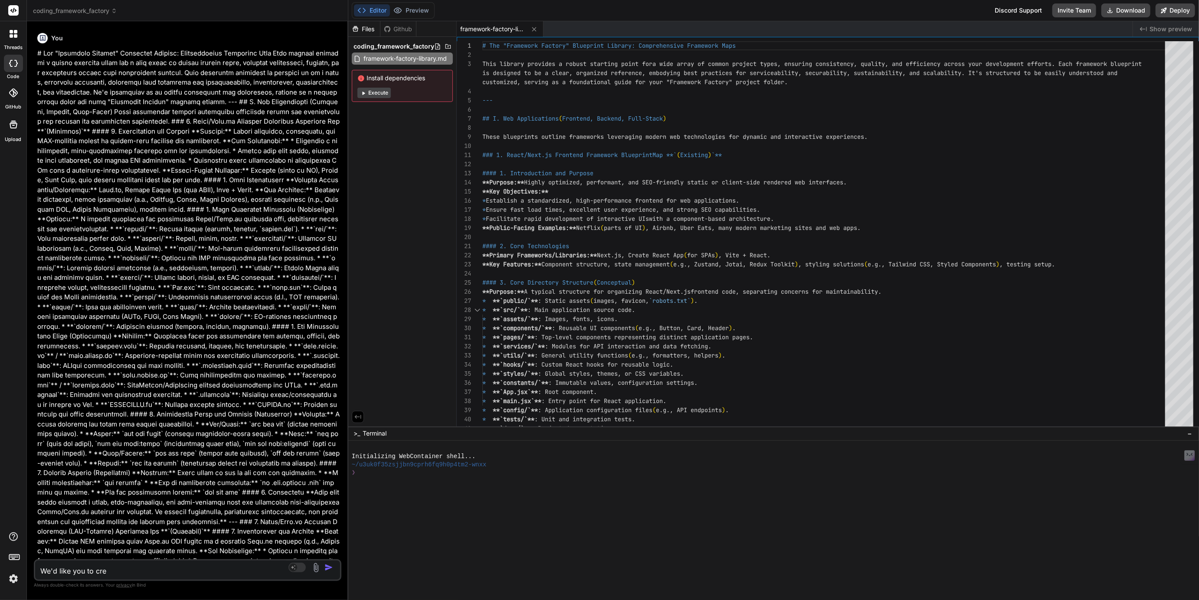
type textarea "We'd like you to crea"
type textarea "x"
type textarea "We'd like you to creat"
type textarea "x"
type textarea "We'd like you to create"
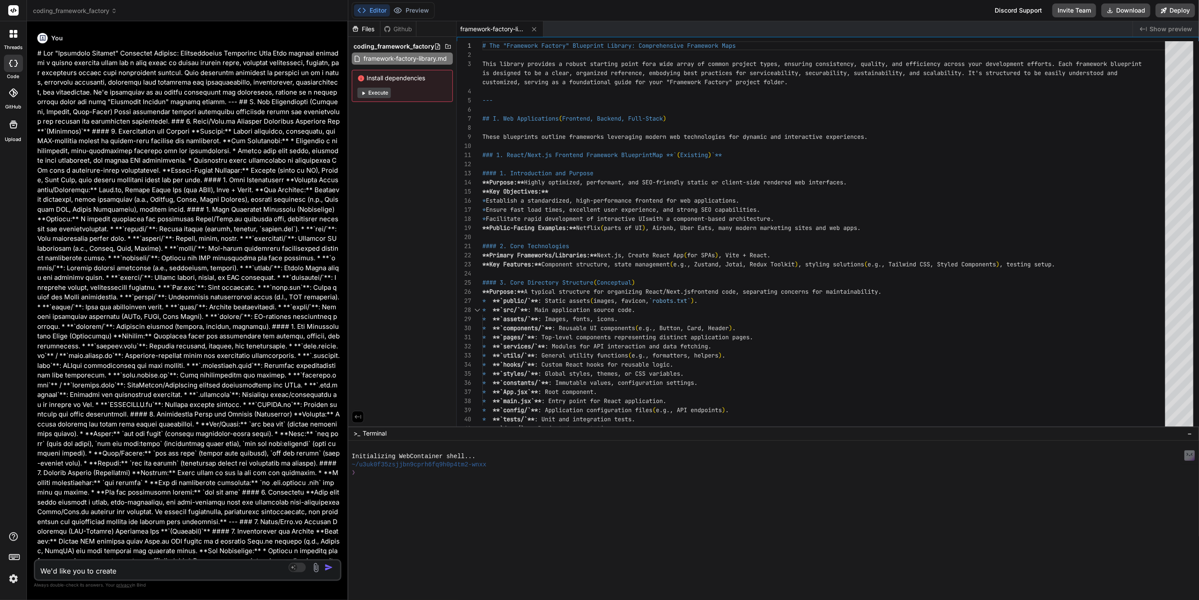
type textarea "x"
type textarea "We'd like you to create"
type textarea "x"
type textarea "We'd like you to create a"
type textarea "x"
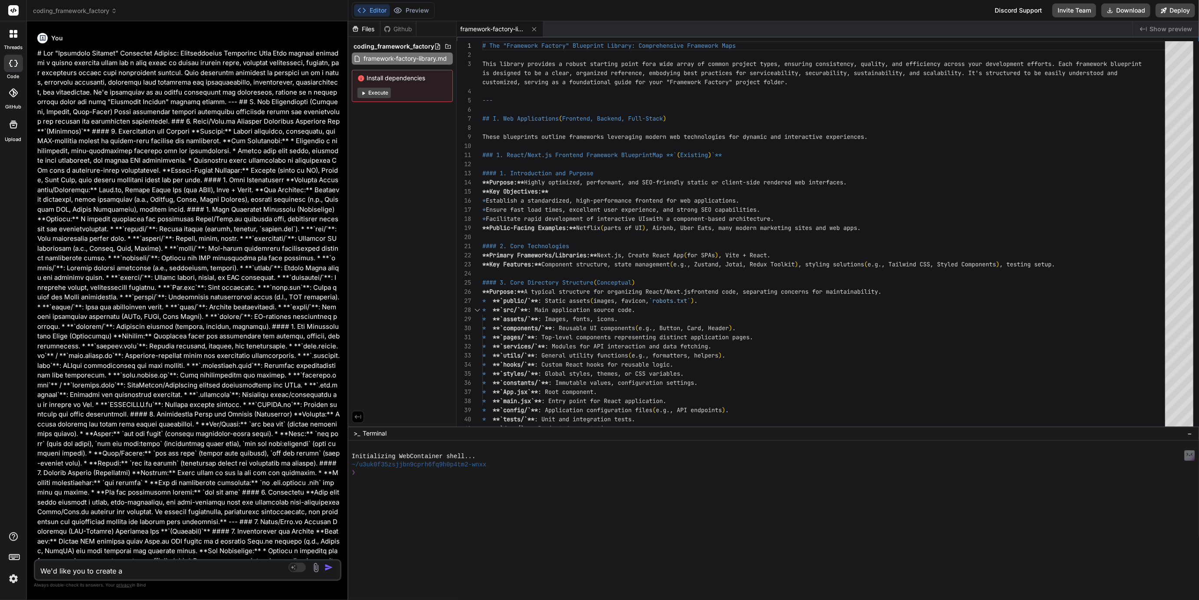
type textarea "We'd like you to create a"
type textarea "x"
type textarea "We'd like you to create a n"
type textarea "x"
type textarea "We'd like you to create a ne"
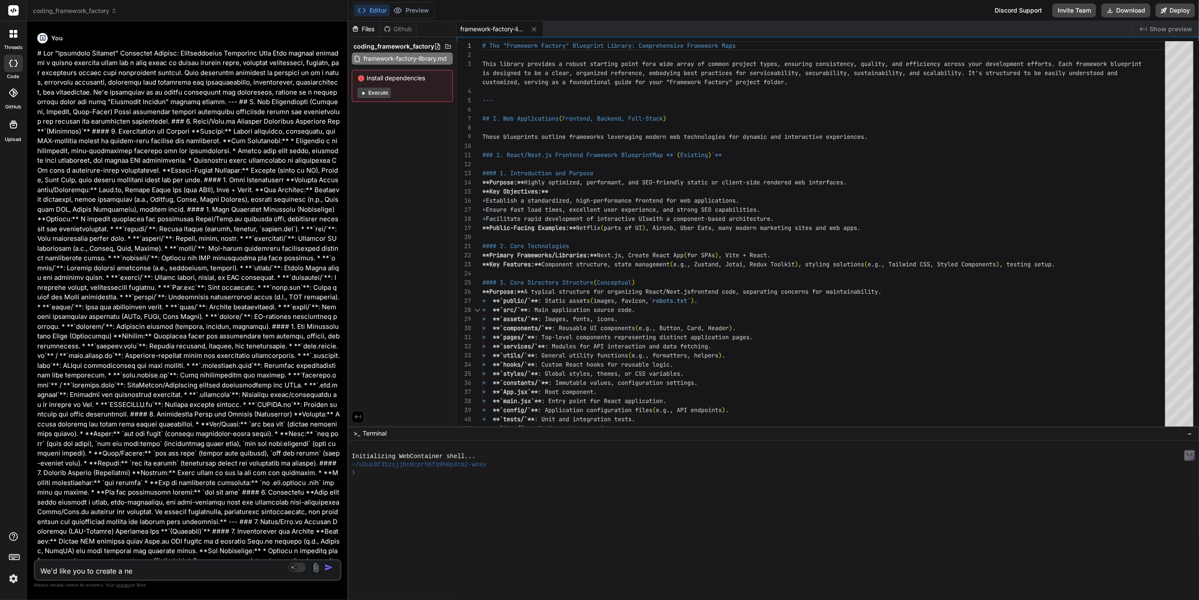
type textarea "x"
type textarea "We'd like you to create a new"
type textarea "x"
type textarea "We'd like you to create a new"
type textarea "x"
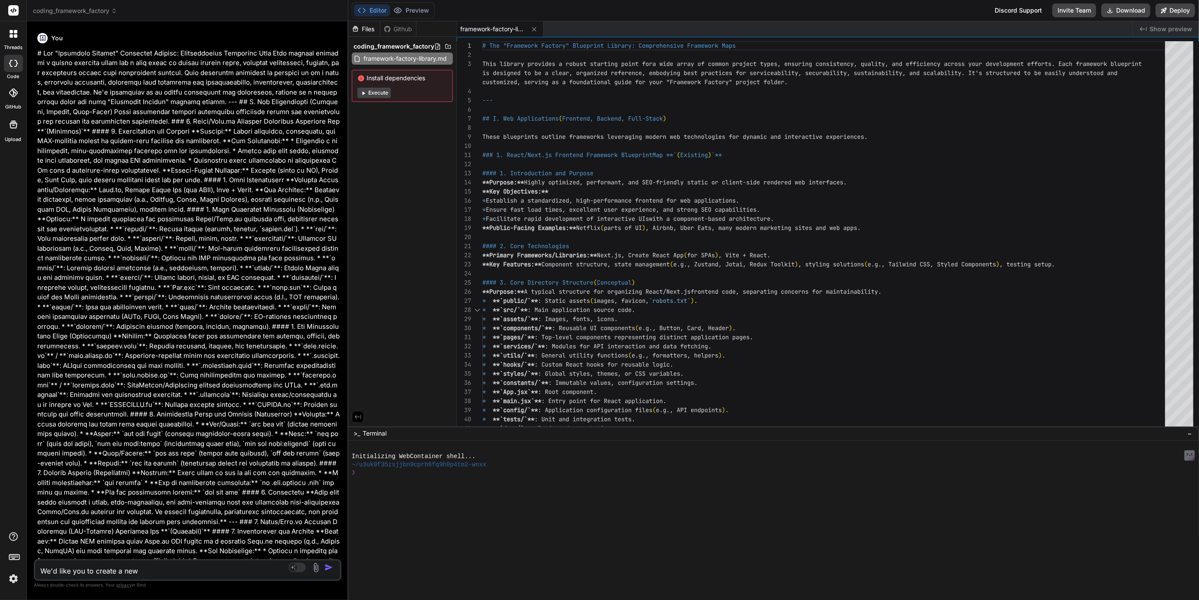
type textarea "We'd like you to create a new ."
type textarea "x"
type textarea "We'd like you to create a new .m"
type textarea "x"
type textarea "We'd like you to create a new .md"
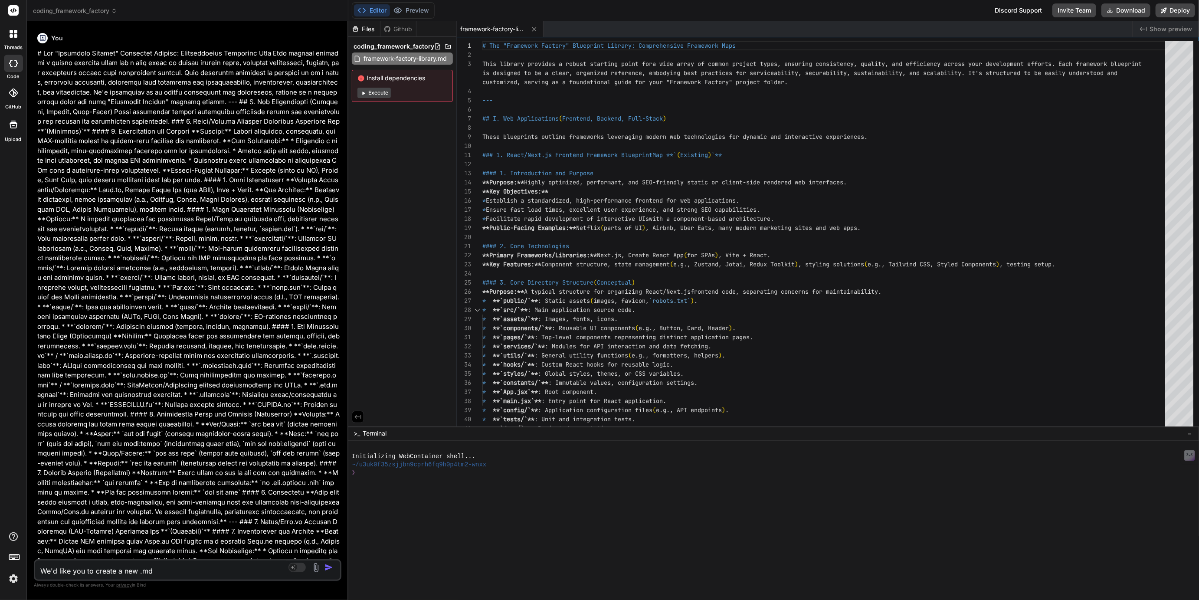
type textarea "x"
type textarea "We'd like you to create a new .md"
type textarea "x"
type textarea "We'd like you to create a new .md f"
type textarea "x"
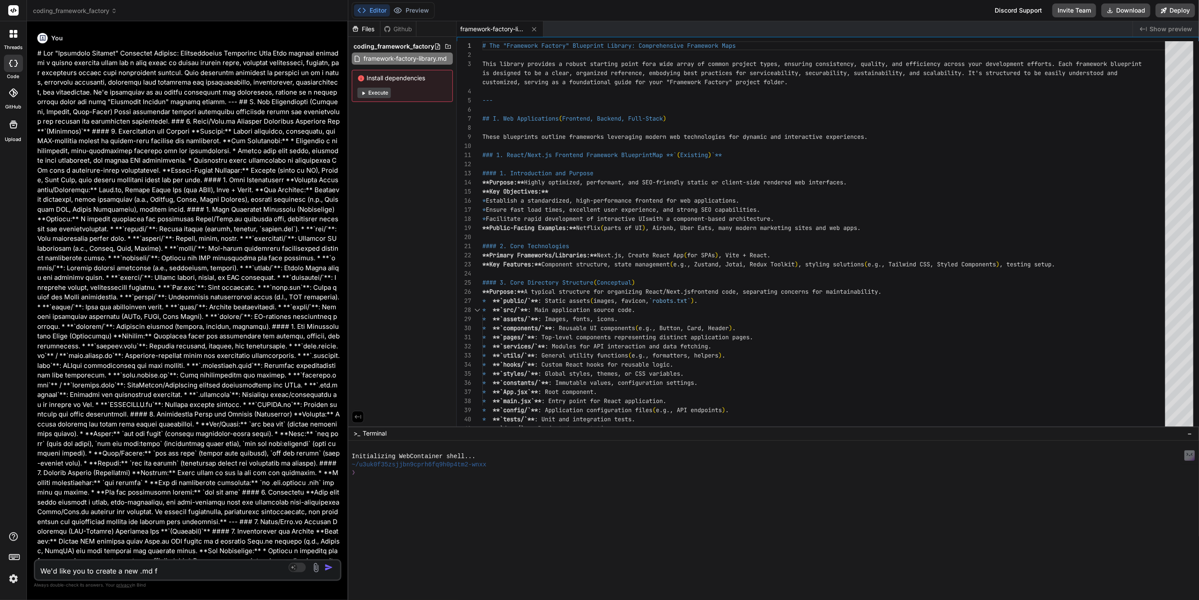
type textarea "We'd like you to create a new .md fi"
type textarea "x"
type textarea "We'd like you to create a new .md fil"
type textarea "x"
type textarea "We'd like you to create a new .md file"
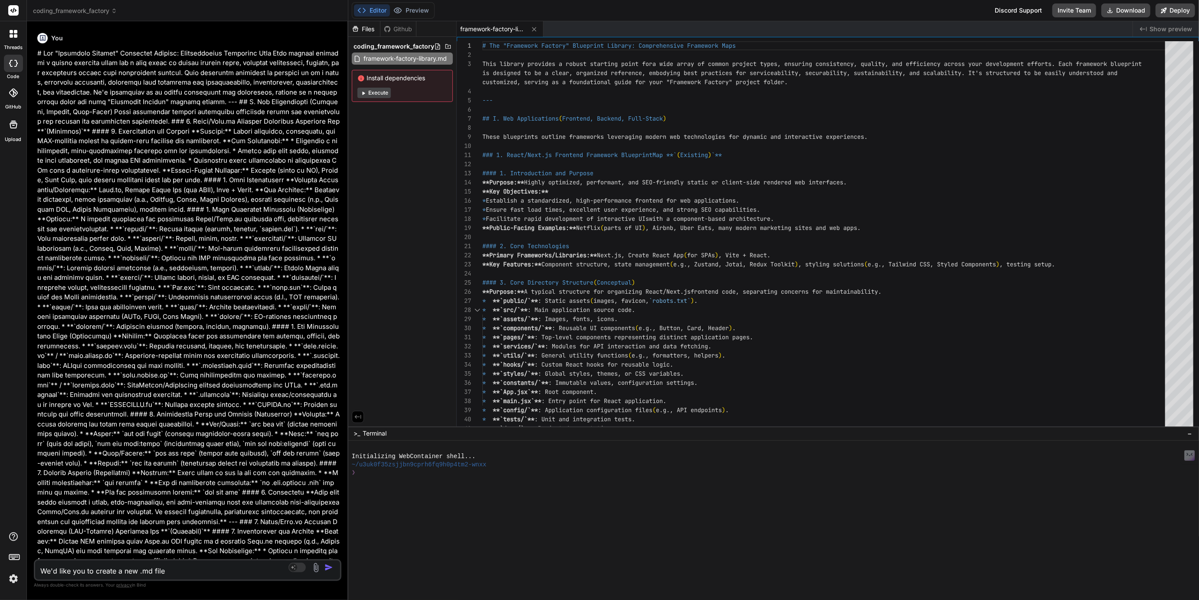
type textarea "x"
type textarea "We'd like you to create a new .md file"
type textarea "x"
type textarea "We'd like you to create a new .md file a"
type textarea "x"
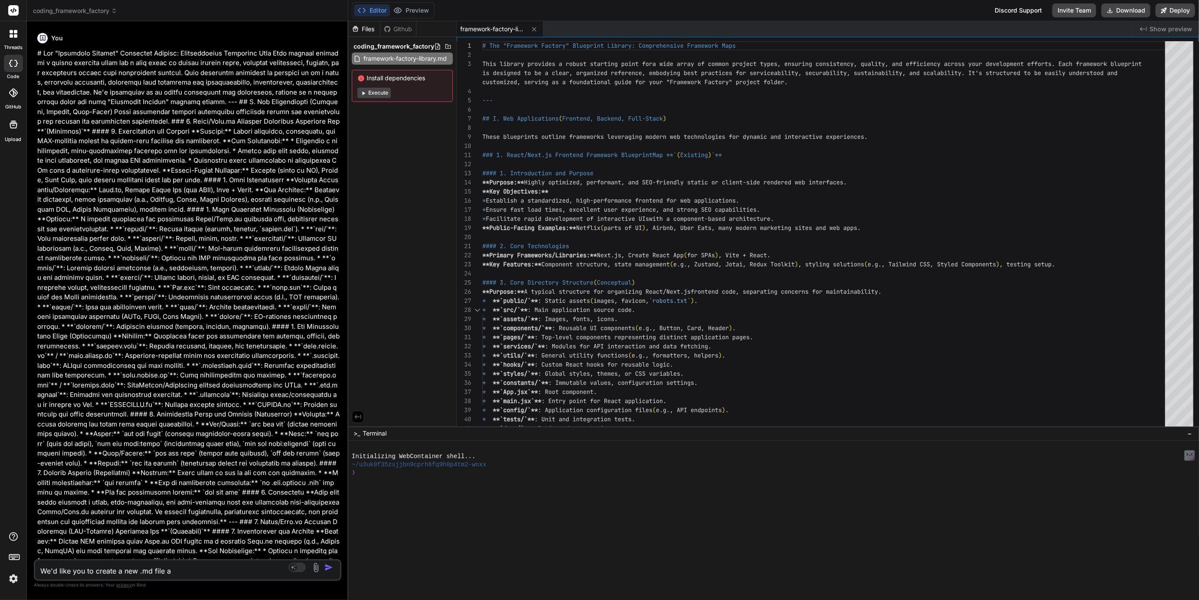
type textarea "We'd like you to create a new .md file an"
type textarea "x"
type textarea "We'd like you to create a new .md file and"
type textarea "x"
type textarea "We'd like you to create a new .md file and"
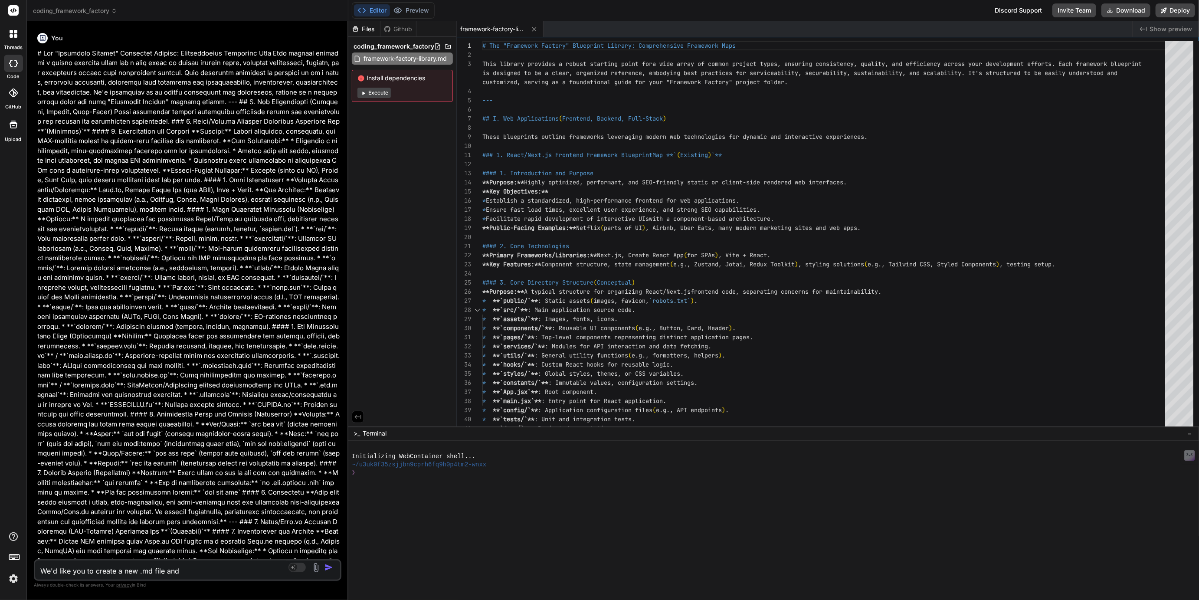
type textarea "x"
type textarea "We'd like you to create a new .md file and s"
type textarea "x"
type textarea "We'd like you to create a new .md file and sa"
type textarea "x"
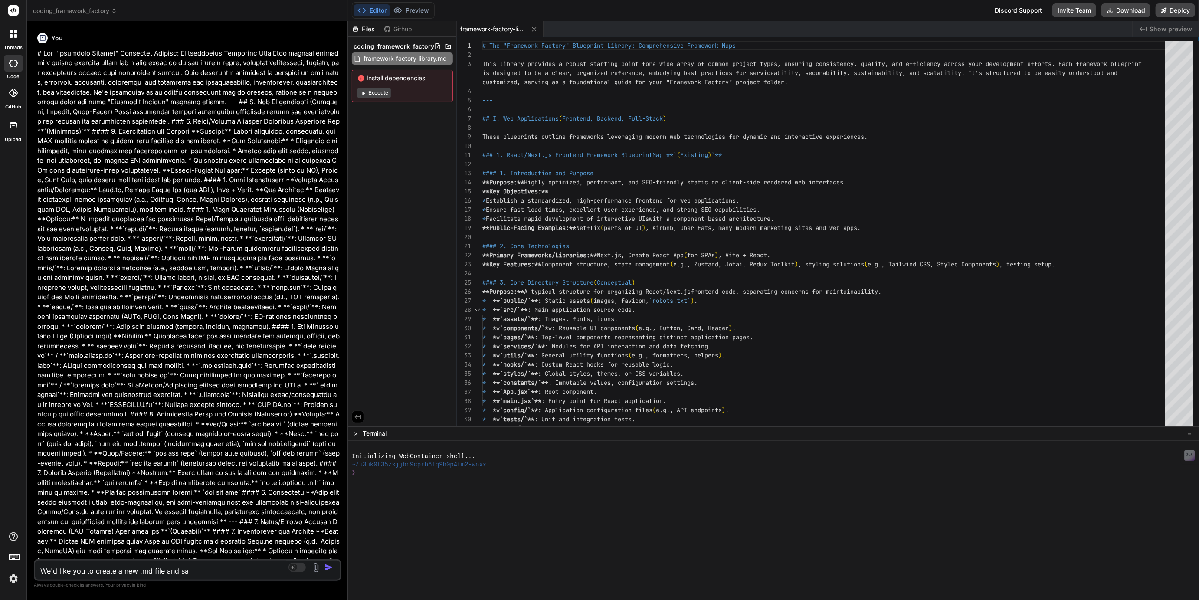
type textarea "We'd like you to create a new .md file and sav"
type textarea "x"
type textarea "We'd like you to create a new .md file and save"
type textarea "x"
type textarea "We'd like you to create a new .md file and save"
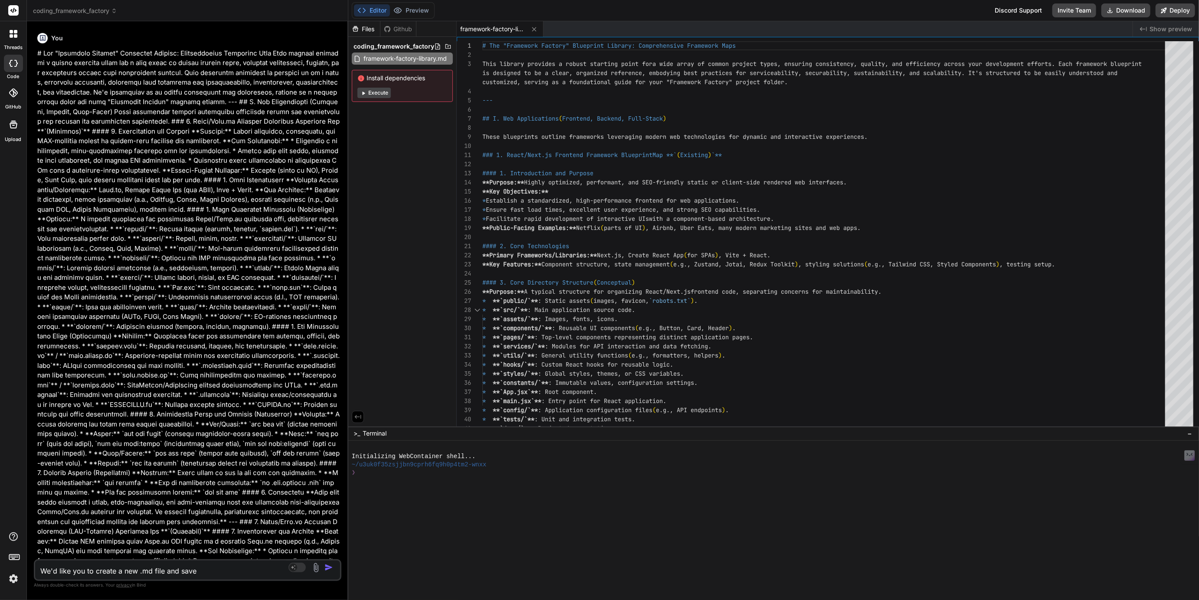
type textarea "x"
type textarea "We'd like you to create a new .md file and save t"
type textarea "x"
type textarea "We'd like you to create a new .md file and save th"
type textarea "x"
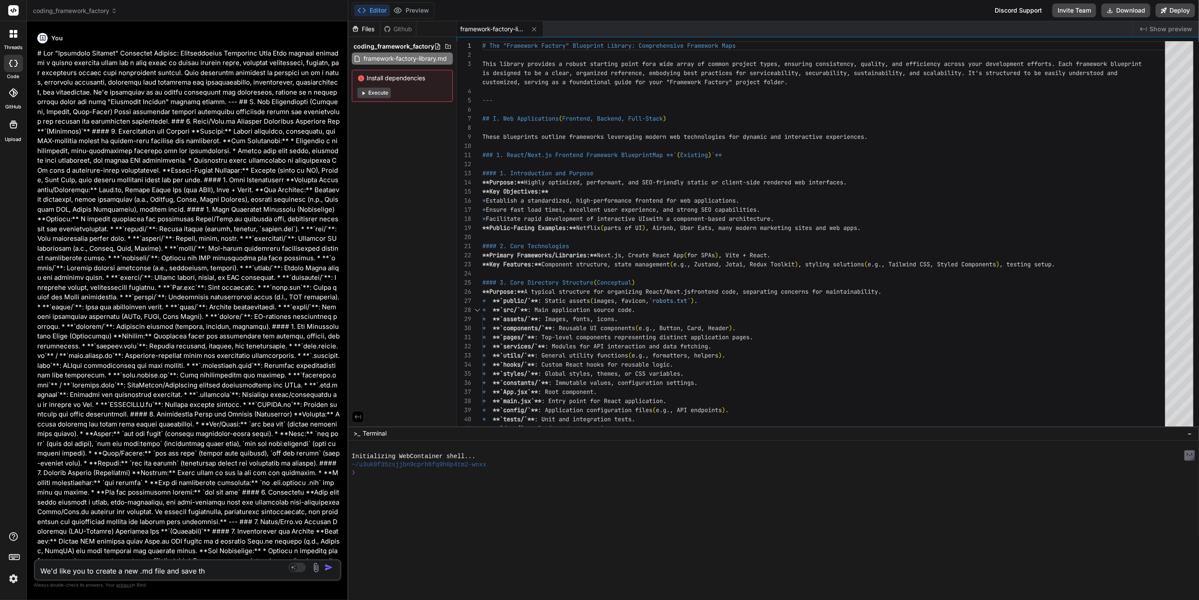
type textarea "We'd like you to create a new .md file and save the"
type textarea "x"
type textarea "We'd like you to create a new .md file and save the"
type textarea "x"
type textarea "We'd like you to create a new .md file and save the f"
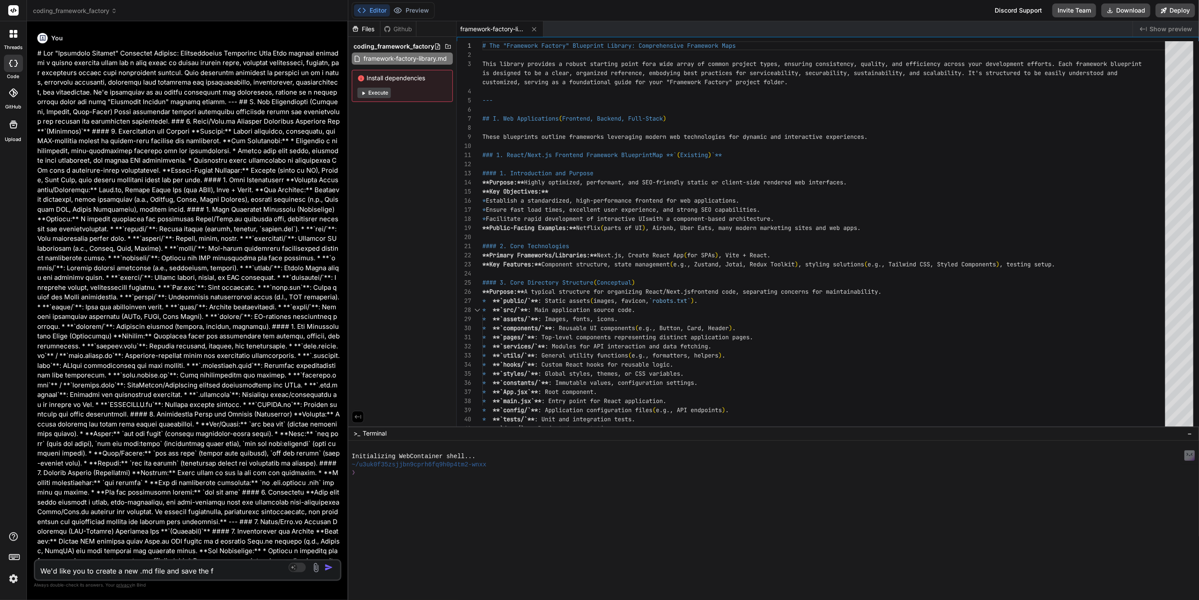
type textarea "x"
type textarea "We'd like you to create a new .md file and save the fo"
type textarea "x"
type textarea "We'd like you to create a new .md file and save the fol"
type textarea "x"
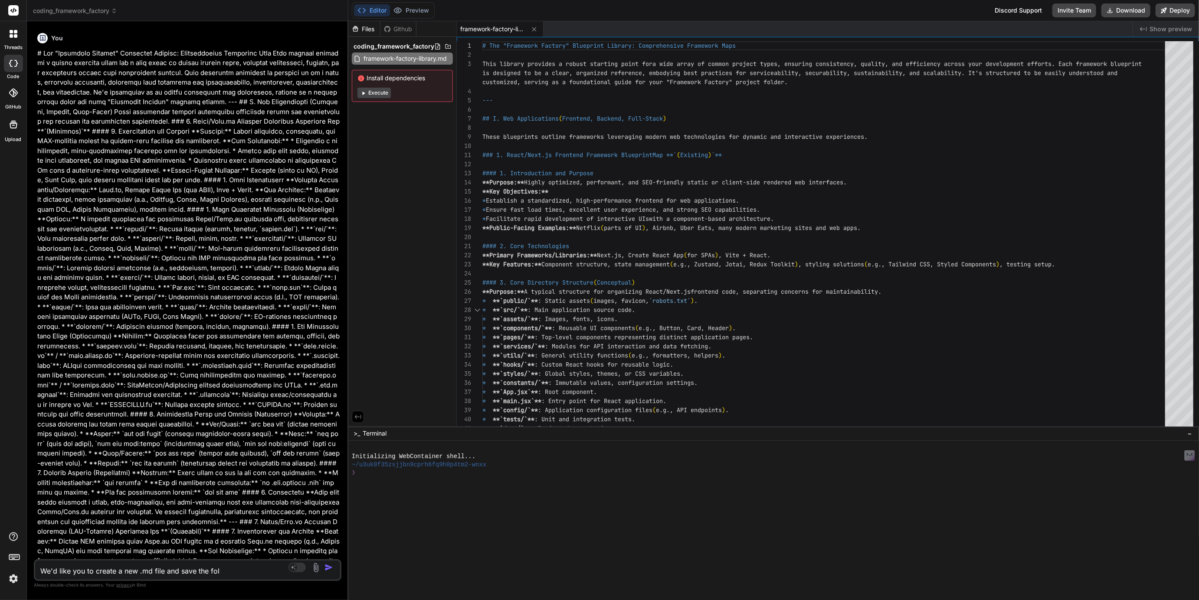
type textarea "We'd like you to create a new .md file and save the foll"
type textarea "x"
type textarea "We'd like you to create a new .md file and save the follo"
type textarea "x"
type textarea "We'd like you to create a new .md file and save the follow"
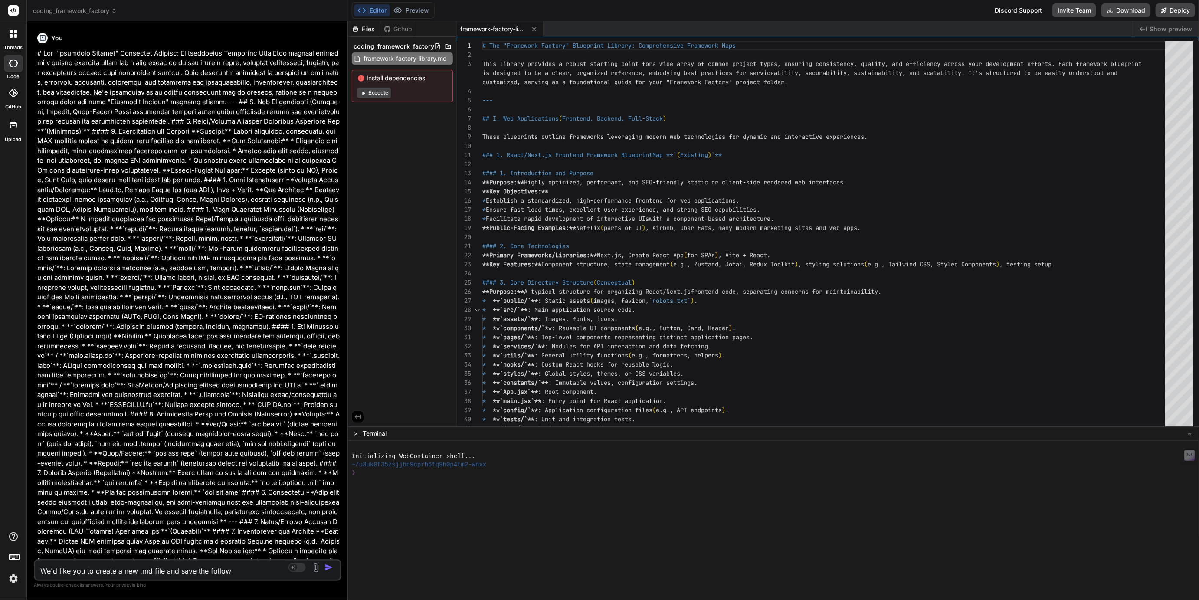
type textarea "x"
type textarea "We'd like you to create a new .md file and save the followi"
type textarea "x"
type textarea "We'd like you to create a new .md file and save the followin"
type textarea "x"
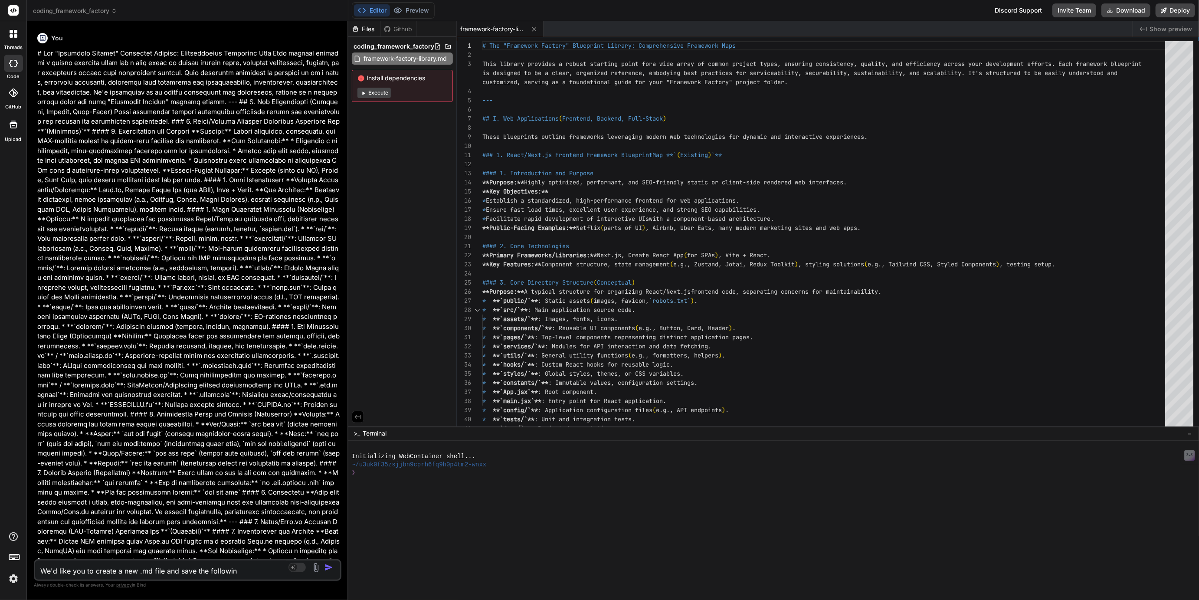
type textarea "We'd like you to create a new .md file and save the following"
type textarea "x"
type textarea "We'd like you to create a new .md file and save the following"
type textarea "x"
type textarea "We'd like you to create a new .md file and save the following d"
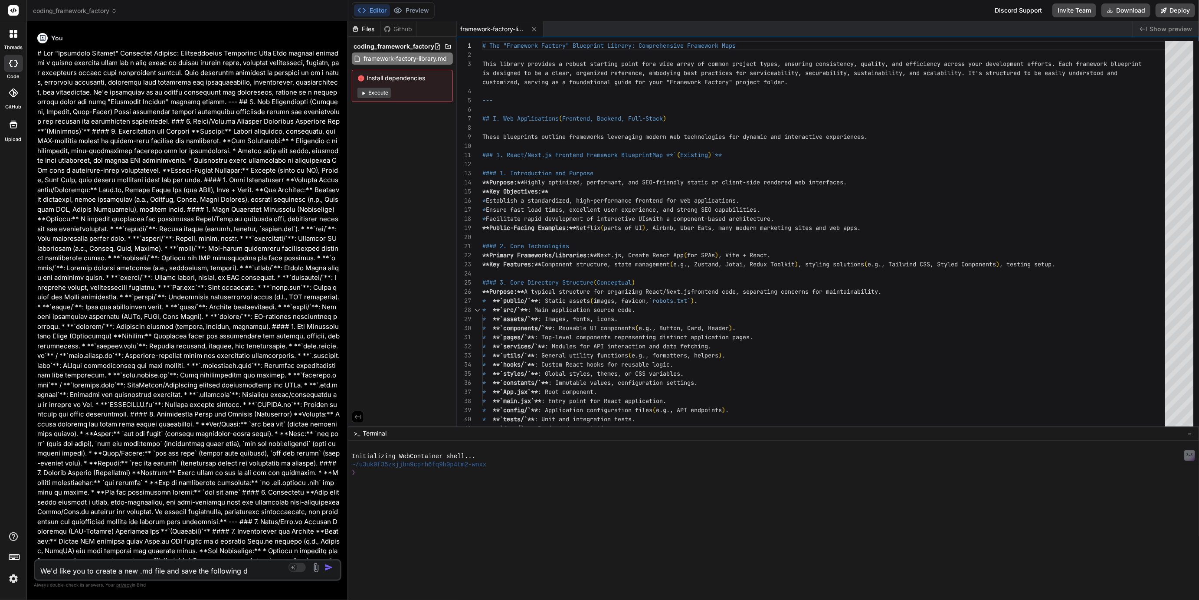
type textarea "x"
type textarea "We'd like you to create a new .md file and save the following da"
type textarea "x"
type textarea "We'd like you to create a new .md file and save the following dat"
type textarea "x"
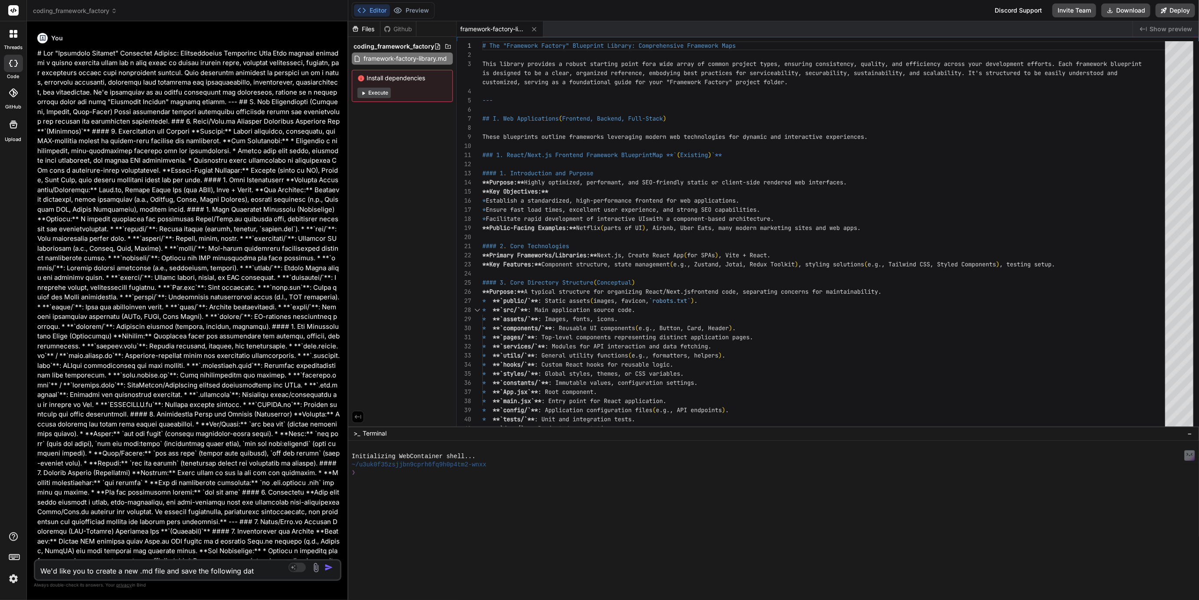
type textarea "We'd like you to create a new .md file and save the following date"
type textarea "x"
type textarea "We'd like you to create a new .md file and save the following dat"
type textarea "x"
type textarea "We'd like you to create a new .md file and save the following data"
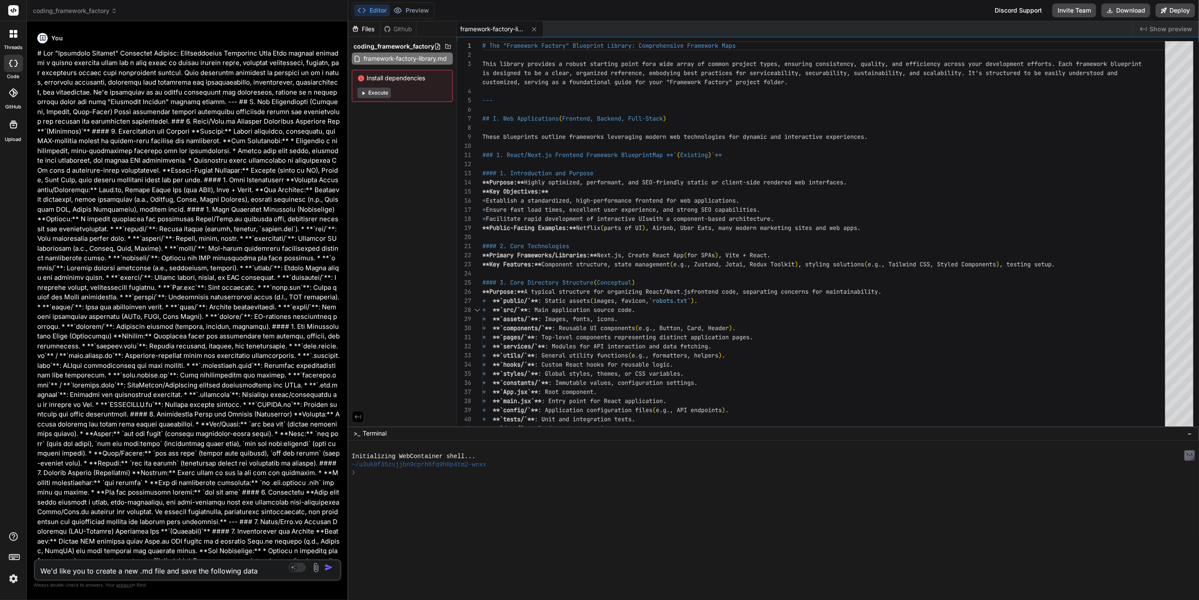
type textarea "x"
type textarea "We'd like you to create a new .md file and save the following data"
type textarea "x"
type textarea "We'd like you to create a new .md file and save the following data t"
type textarea "x"
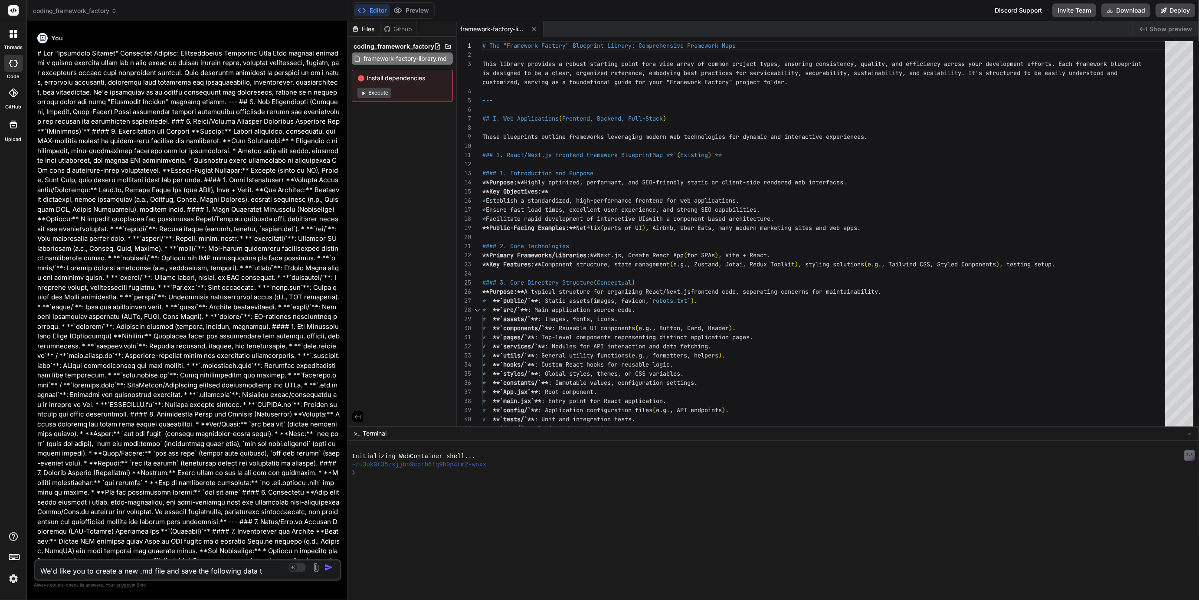
type textarea "We'd like you to create a new .md file and save the following data to"
type textarea "x"
type textarea "We'd like you to create a new .md file and save the following data to"
type textarea "x"
type textarea "We'd like you to create a new .md file and save the following data to i"
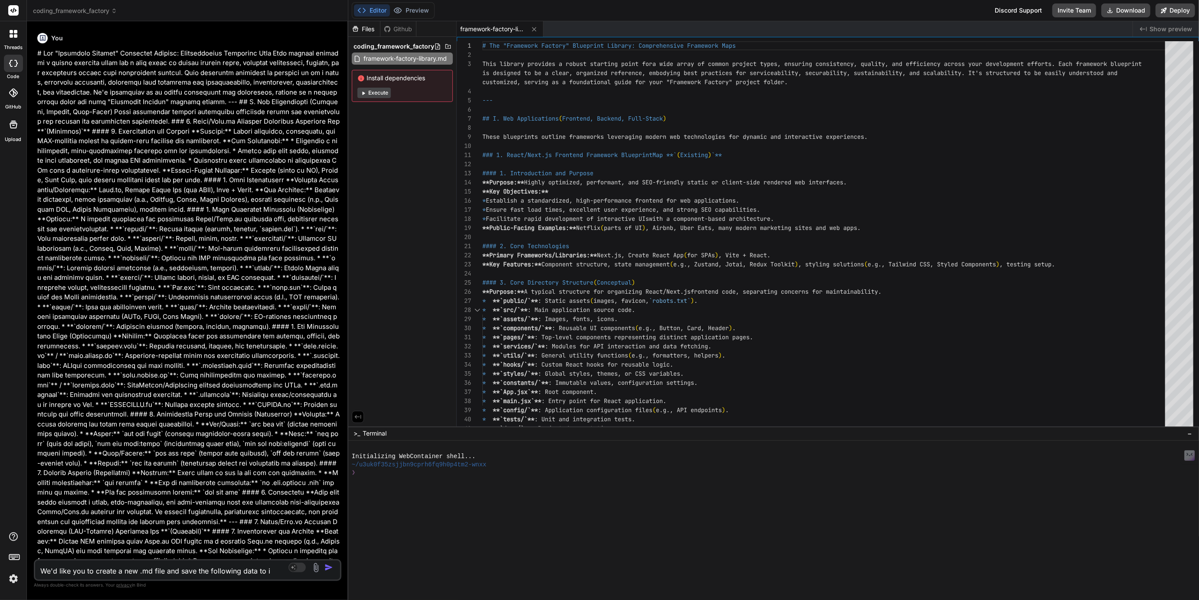
type textarea "x"
type textarea "We'd like you to create a new .md file and save the following data to it"
type textarea "x"
type textarea "We'd like you to create a new .md file and save the following data to it"
type textarea "x"
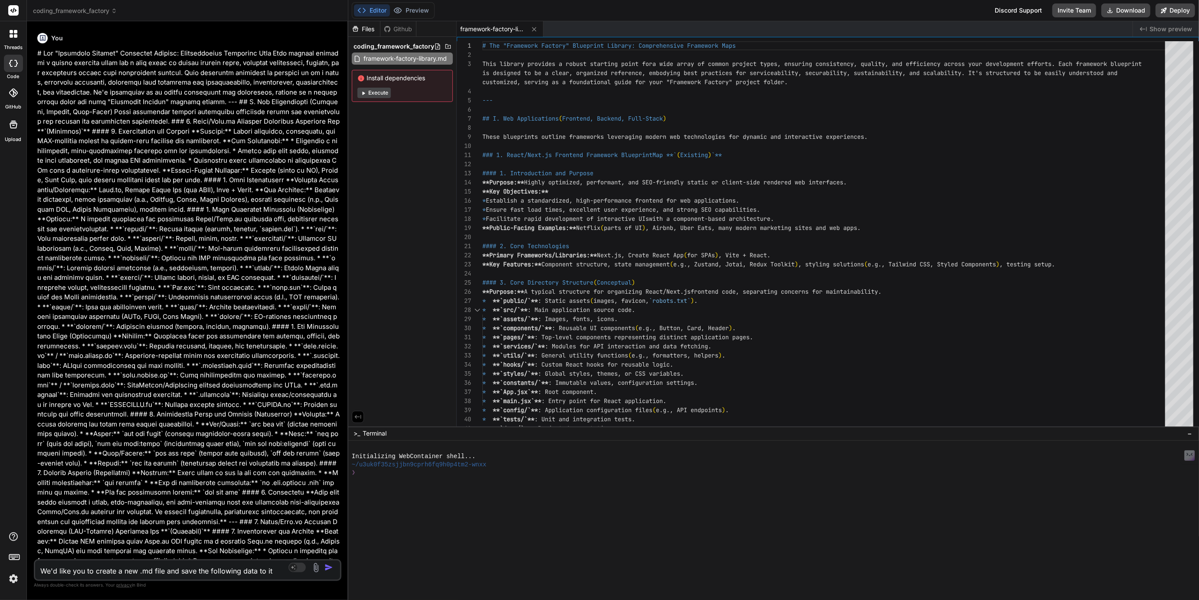
type textarea "We'd like you to create a new .md file and save the following data to it p"
type textarea "x"
type textarea "We'd like you to create a new .md file and save the following data to it pl"
type textarea "x"
type textarea "We'd like you to create a new .md file and save the following data to it ple"
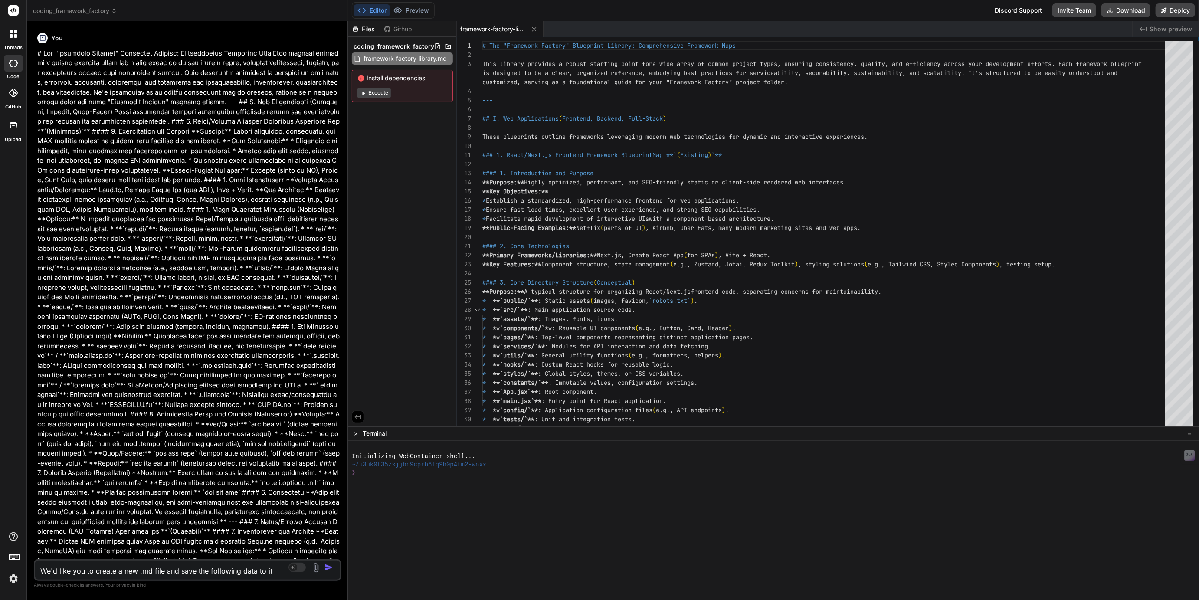
type textarea "x"
type textarea "We'd like you to create a new .md file and save the following data to it plea"
type textarea "x"
type textarea "We'd like you to create a new .md file and save the following data to it pleas"
type textarea "x"
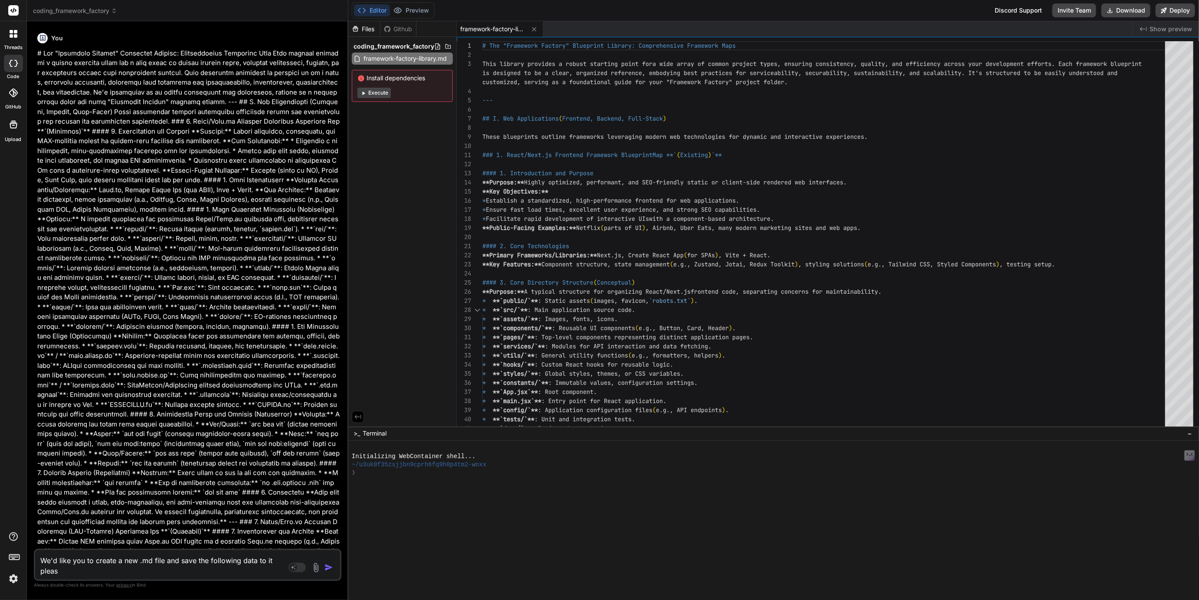
type textarea "We'd like you to create a new .md file and save the following data to it please"
type textarea "x"
type textarea "We'd like you to create a new .md file and save the following data to it please:"
type textarea "x"
type textarea "We'd like you to create a new .md file and save the following data to it please:"
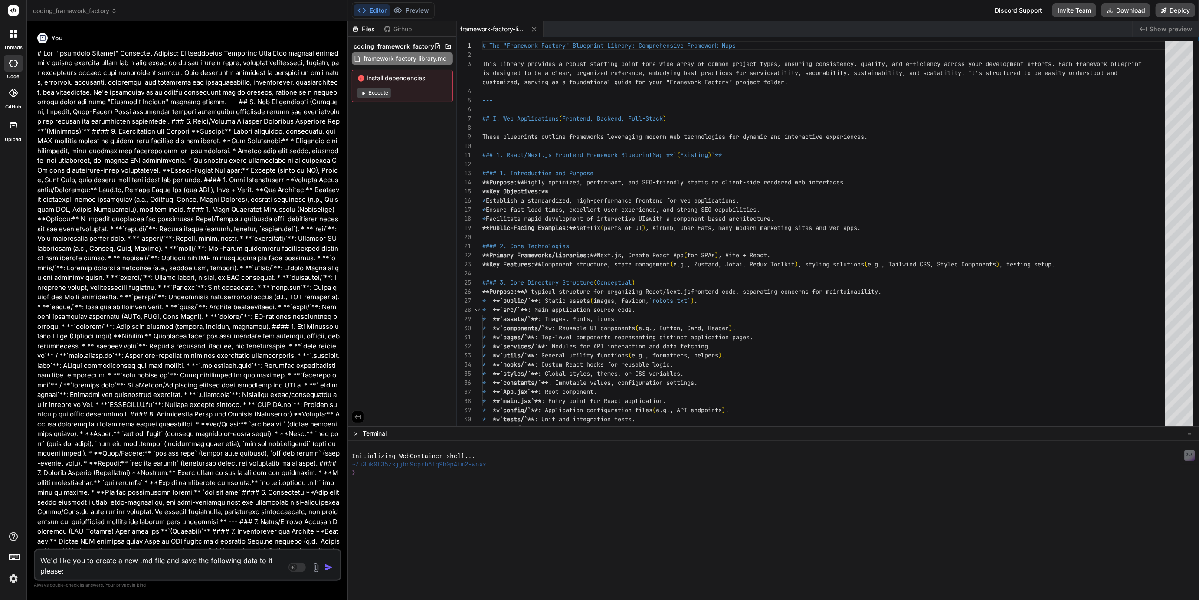
paste textarea "# vibe-instructions.yaml version: 1 name: "Guardrailed App Builder (Vue + SQL S…"
type textarea "x"
type textarea "We'd like you to create a new .md file and save the following data to it please…"
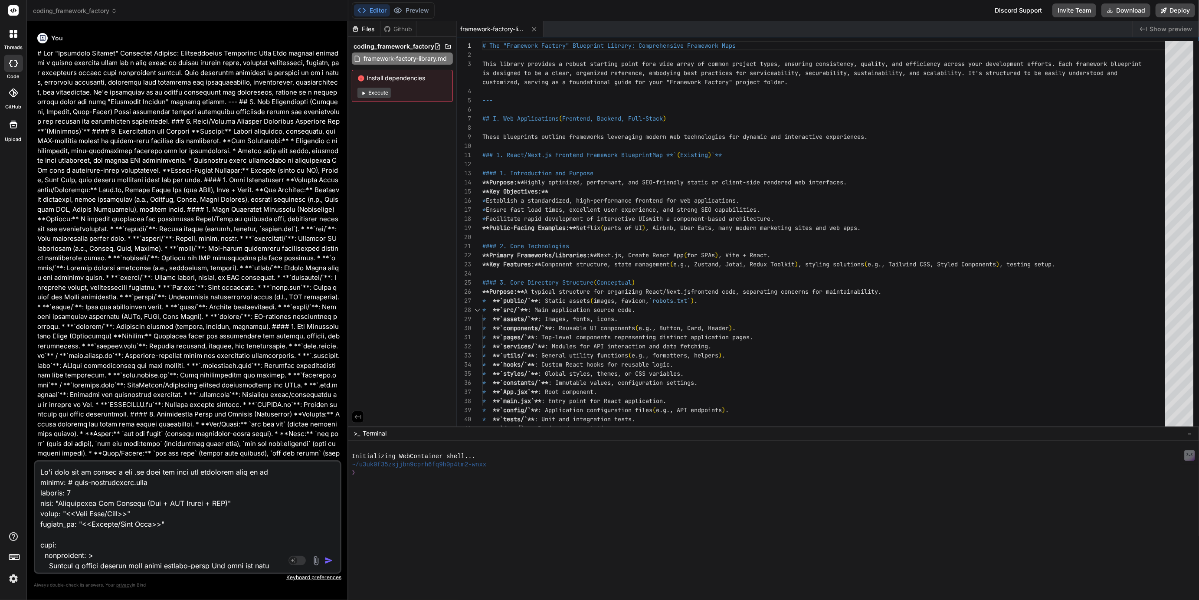
scroll to position [4884, 0]
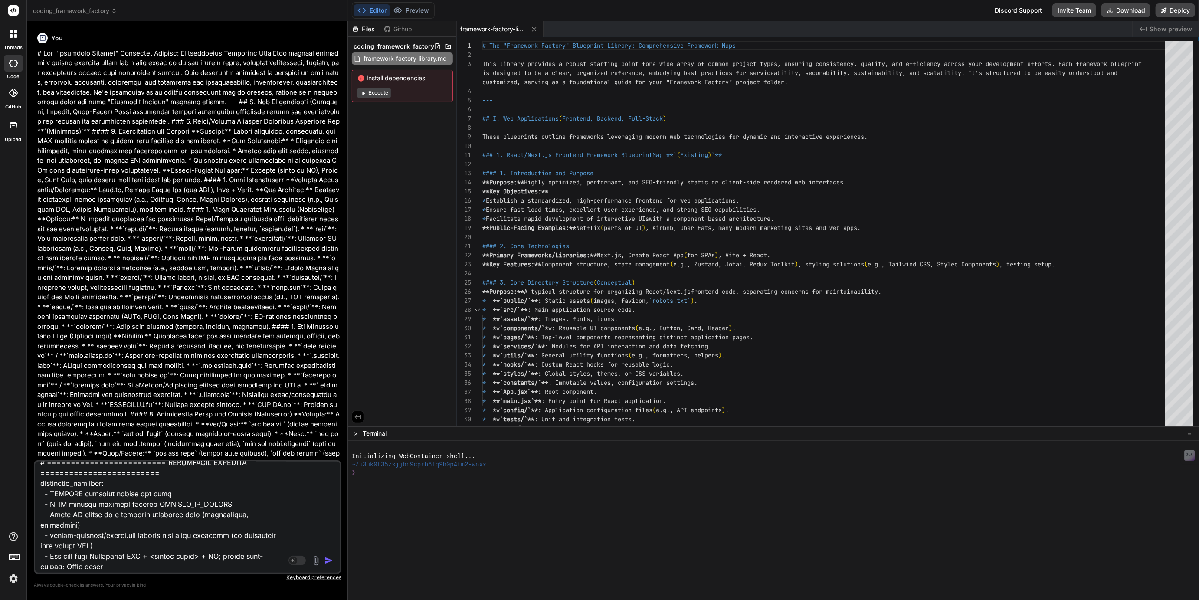
type textarea "x"
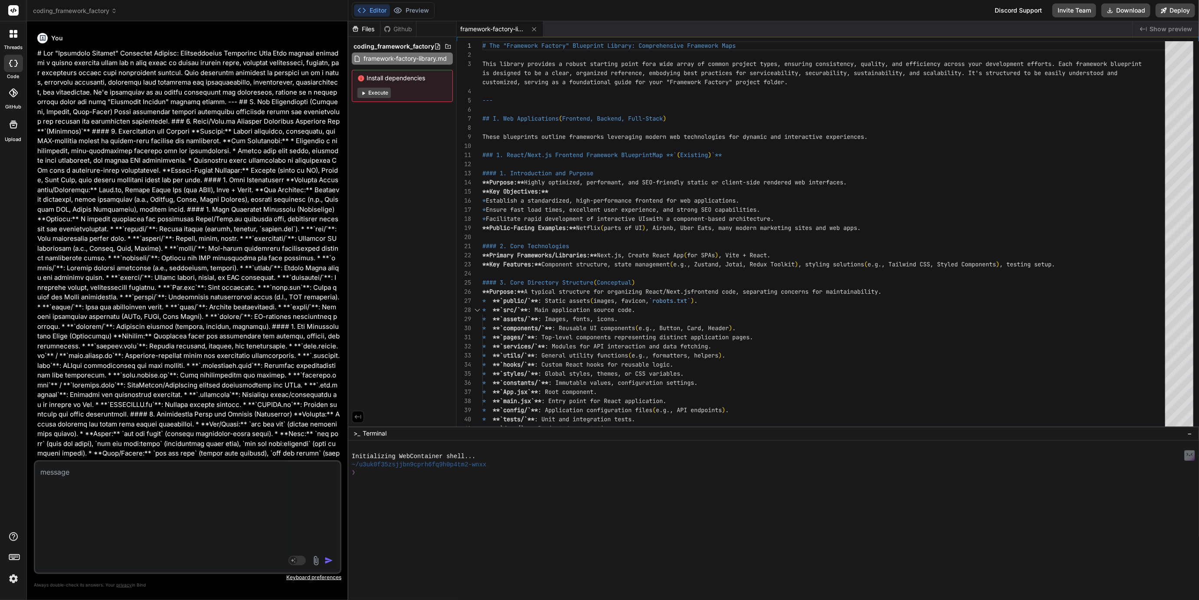
scroll to position [0, 0]
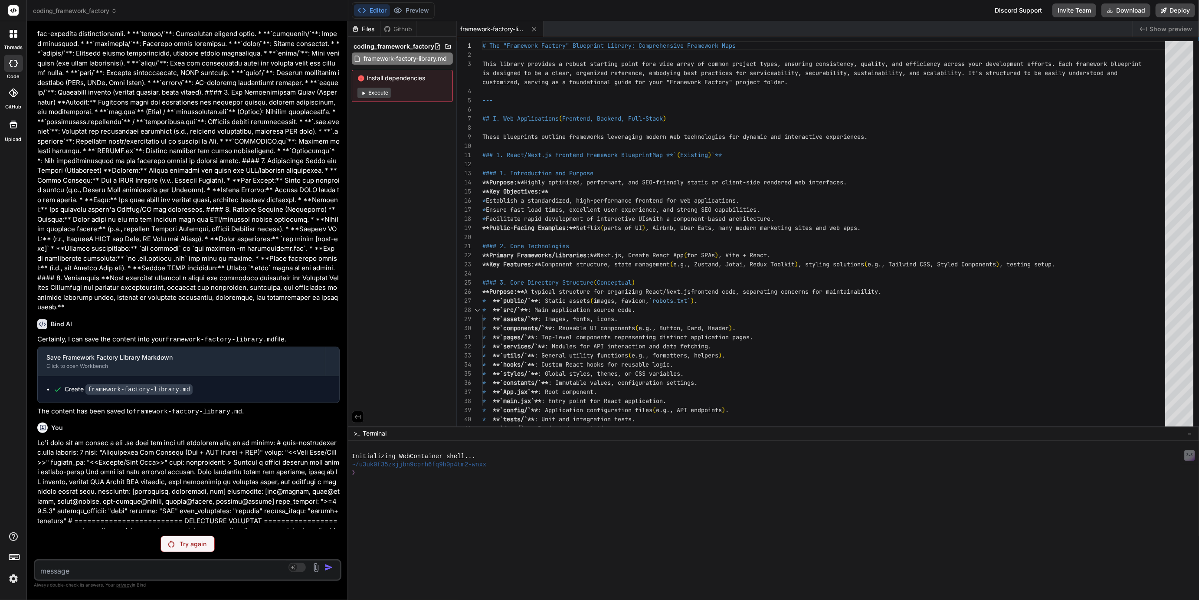
click at [197, 545] on p "Try again" at bounding box center [193, 544] width 27 height 9
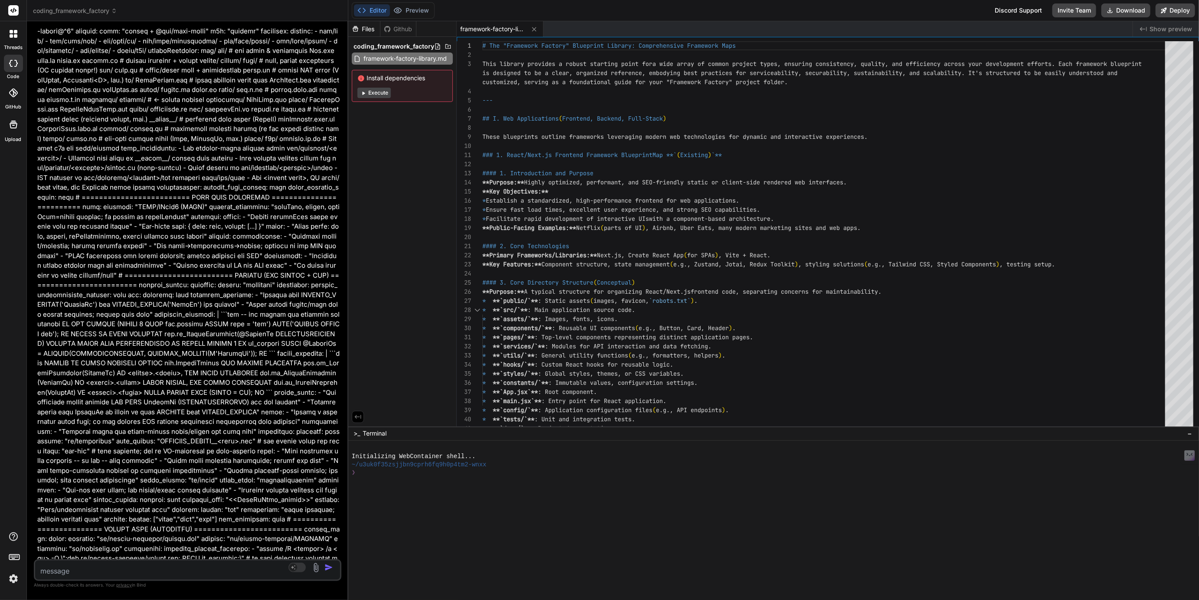
scroll to position [17577, 0]
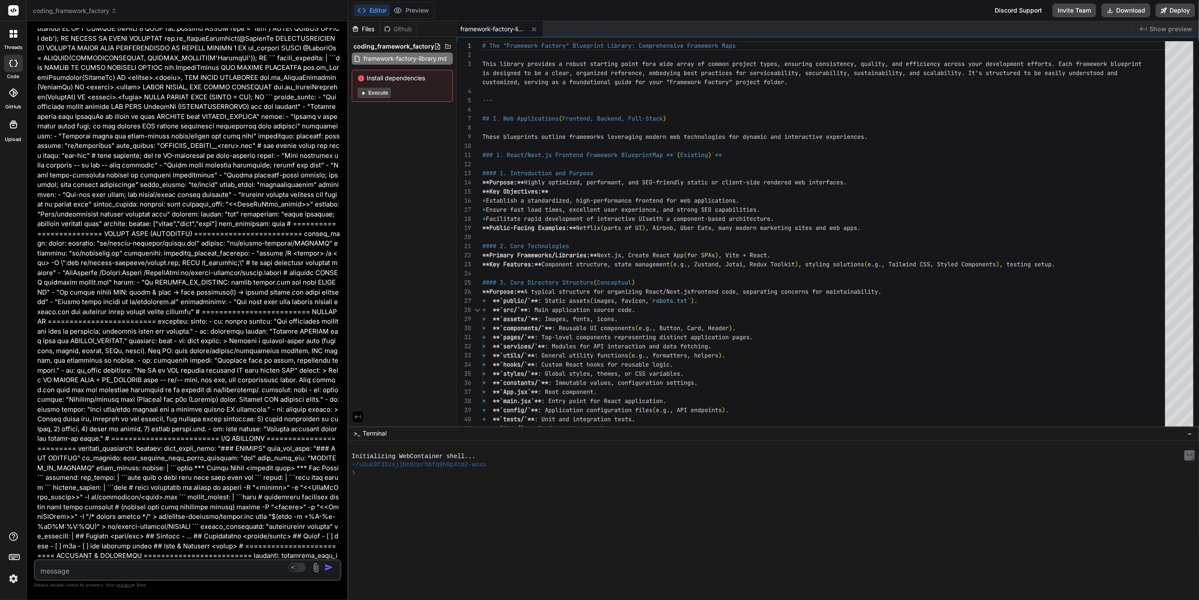
type textarea "x"
type textarea "- schema-registry/schema.sql updated only after approval (or reconciled from pa…"
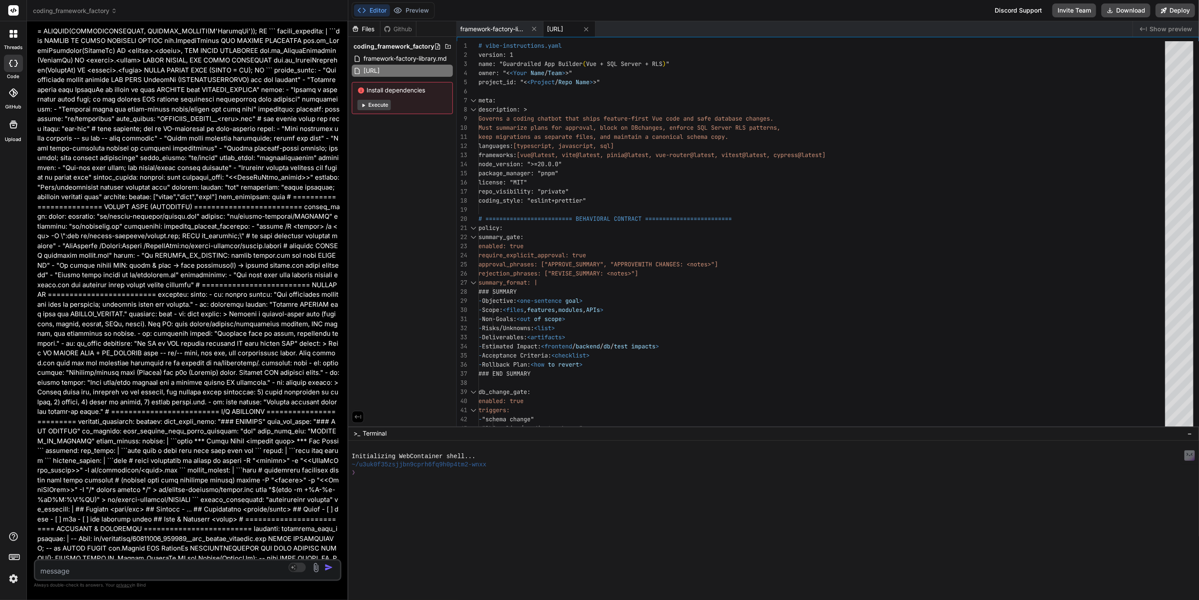
scroll to position [17620, 0]
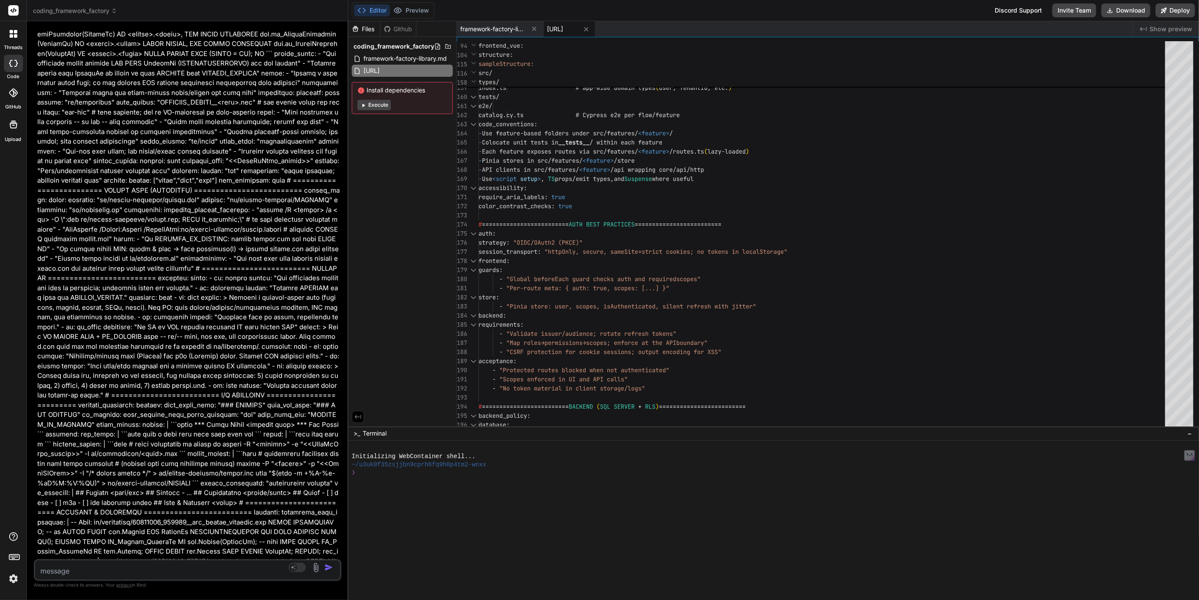
click at [83, 578] on div "Source Agent Mode. When this toggle is activated, AI automatically makes decisi…" at bounding box center [188, 570] width 308 height 22
click at [83, 574] on textarea at bounding box center [162, 569] width 254 height 16
type textarea "x"
type textarea "A"
type textarea "x"
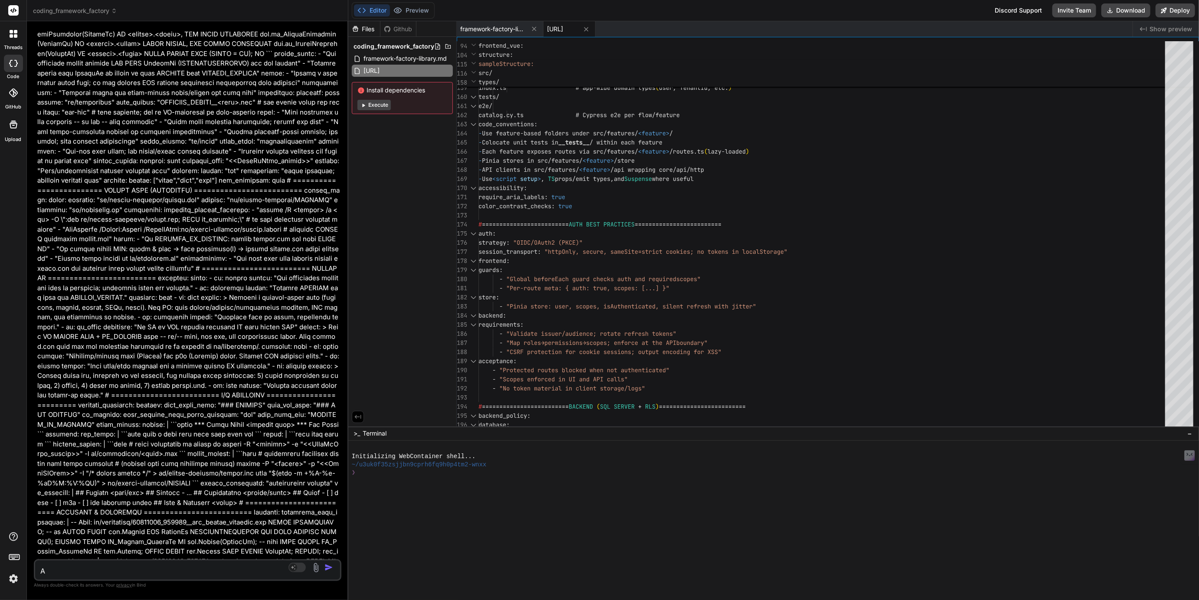
type textarea "As"
type textarea "x"
type textarea "As"
type textarea "x"
type textarea "As a"
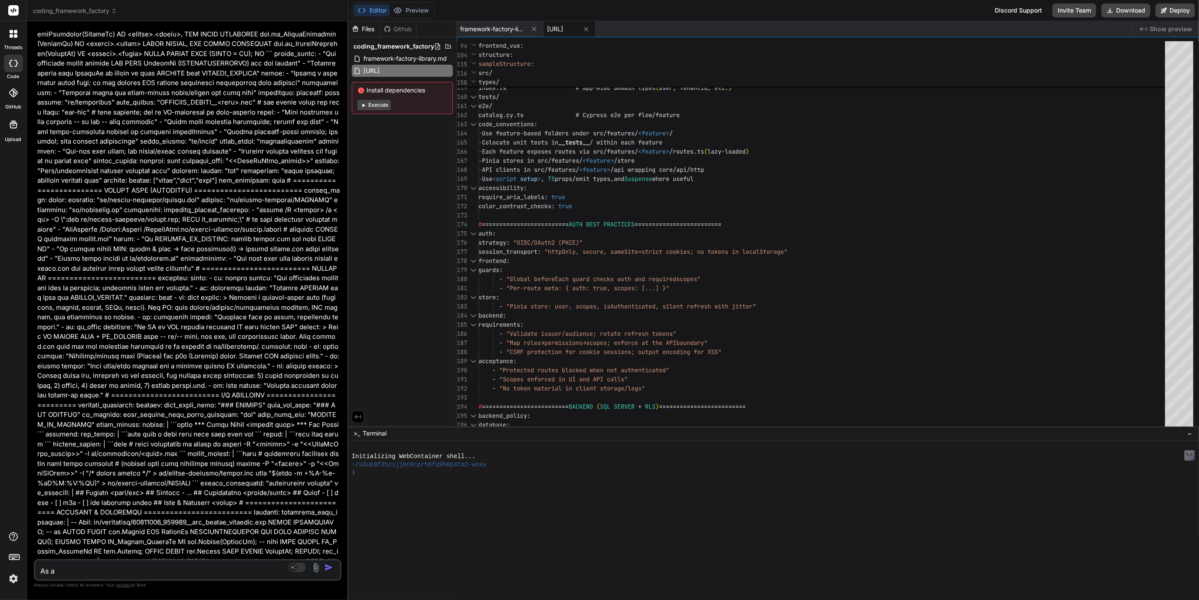
type textarea "x"
type textarea "As a"
type textarea "x"
type textarea "As a l"
type textarea "x"
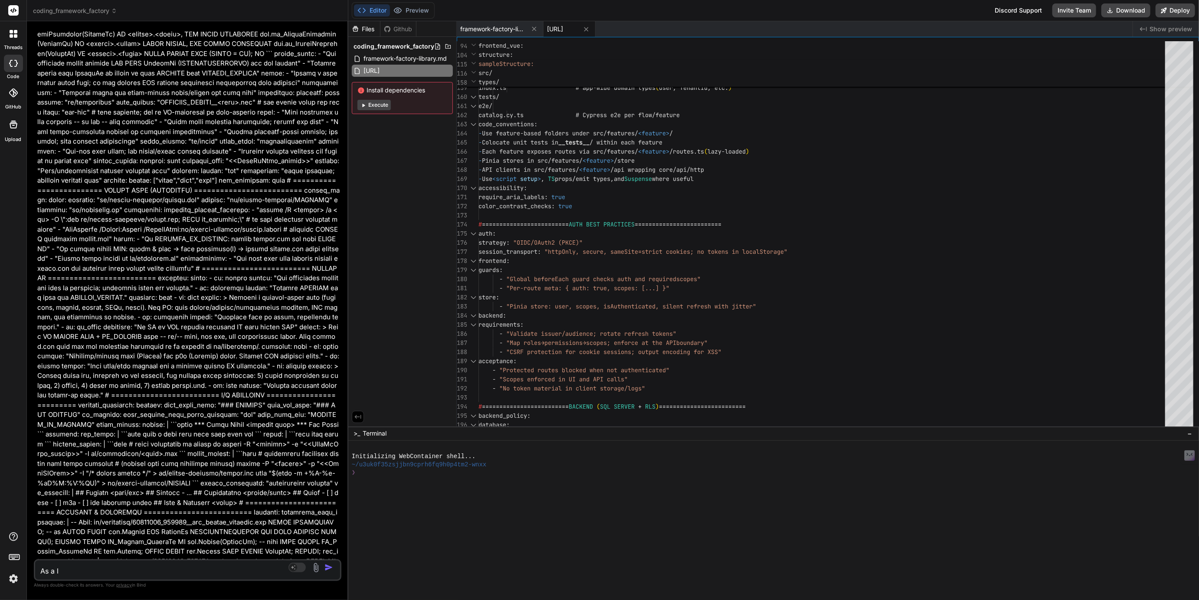
type textarea "As a lo"
type textarea "x"
type textarea "As a low"
type textarea "x"
type textarea "As a lo"
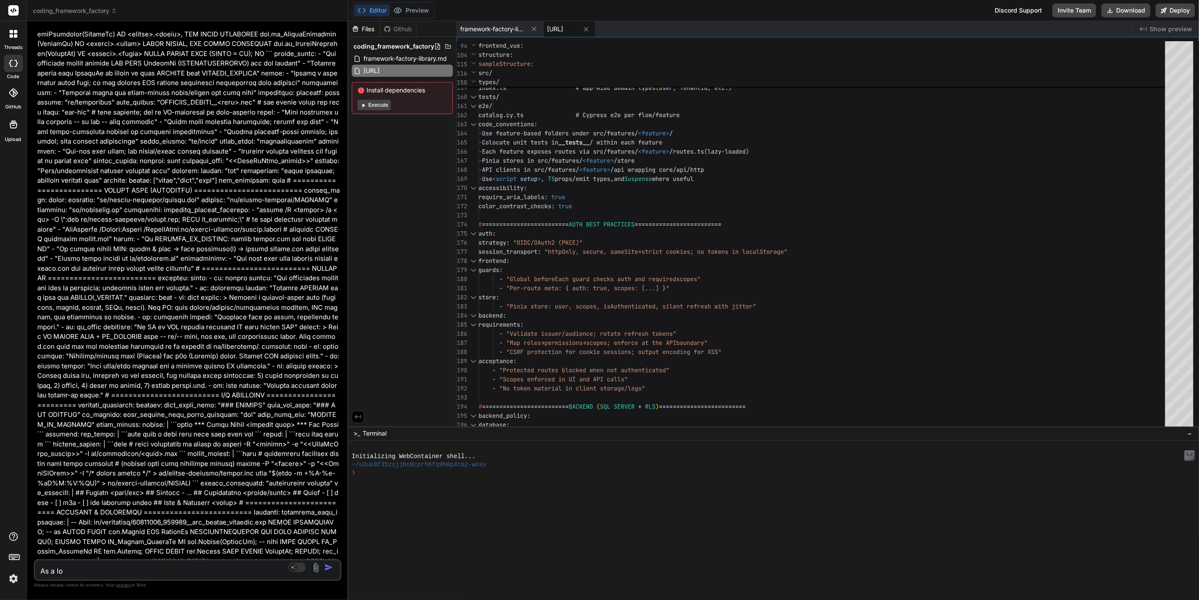
type textarea "x"
type textarea "As a l"
type textarea "x"
type textarea "As a"
type textarea "x"
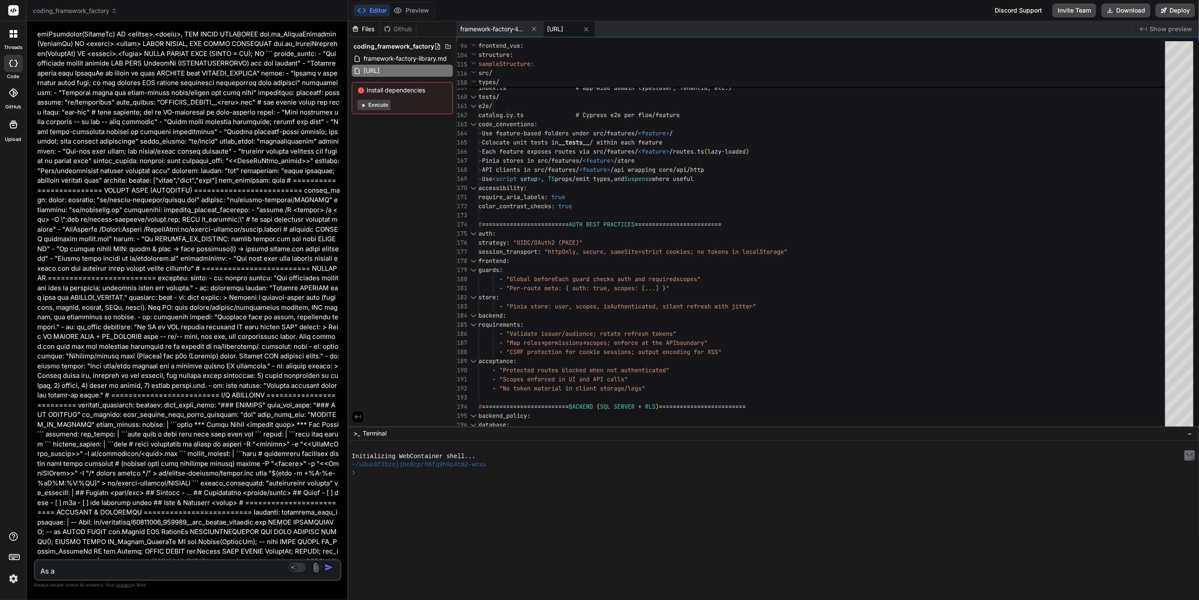
type textarea "As a L"
type textarea "x"
type textarea "As a Lo"
type textarea "x"
type textarea "As a Low"
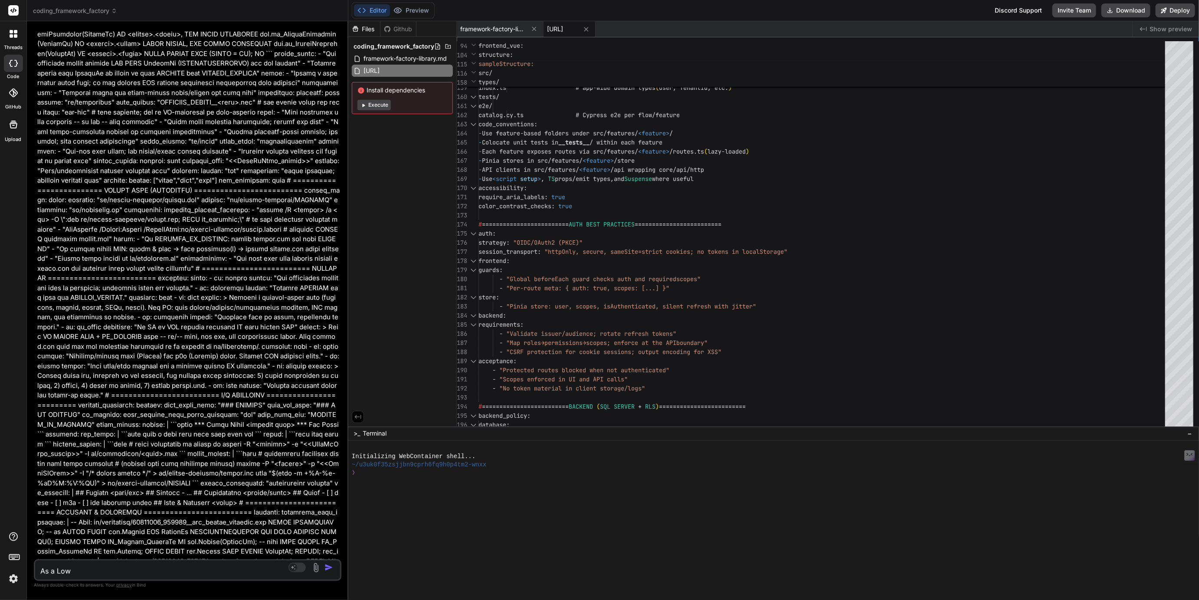
type textarea "x"
type textarea "As a Low/"
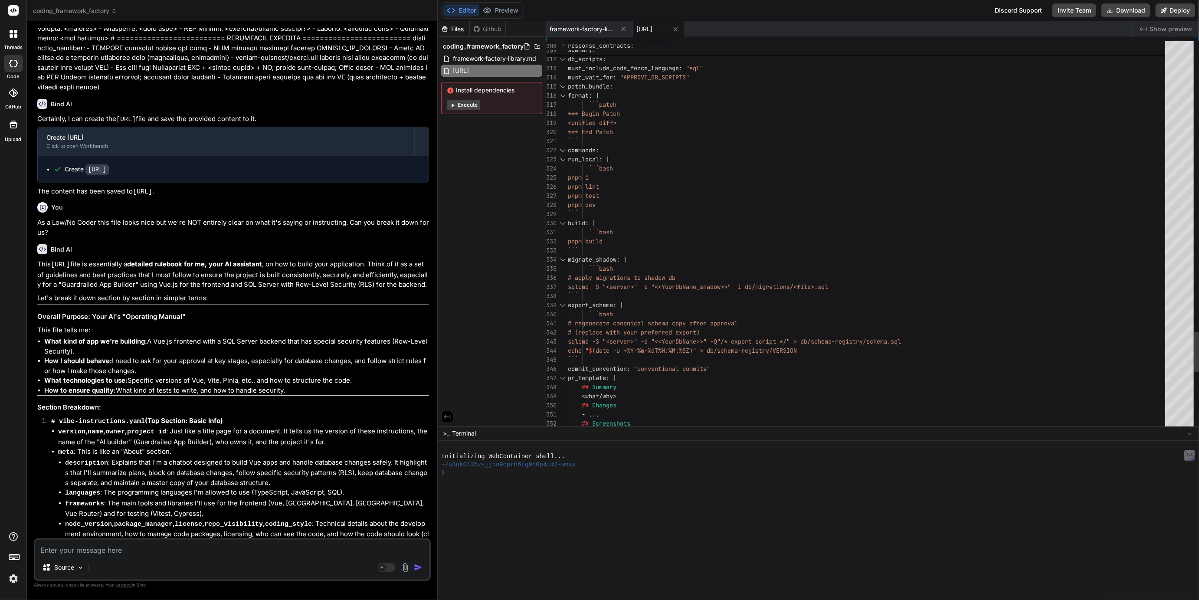
scroll to position [14130, 0]
drag, startPoint x: 348, startPoint y: 213, endPoint x: 421, endPoint y: 215, distance: 72.5
click at [421, 215] on div "Bind AI Web Search Created with Pixso. Code Generator You We've pasted text int…" at bounding box center [232, 310] width 411 height 579
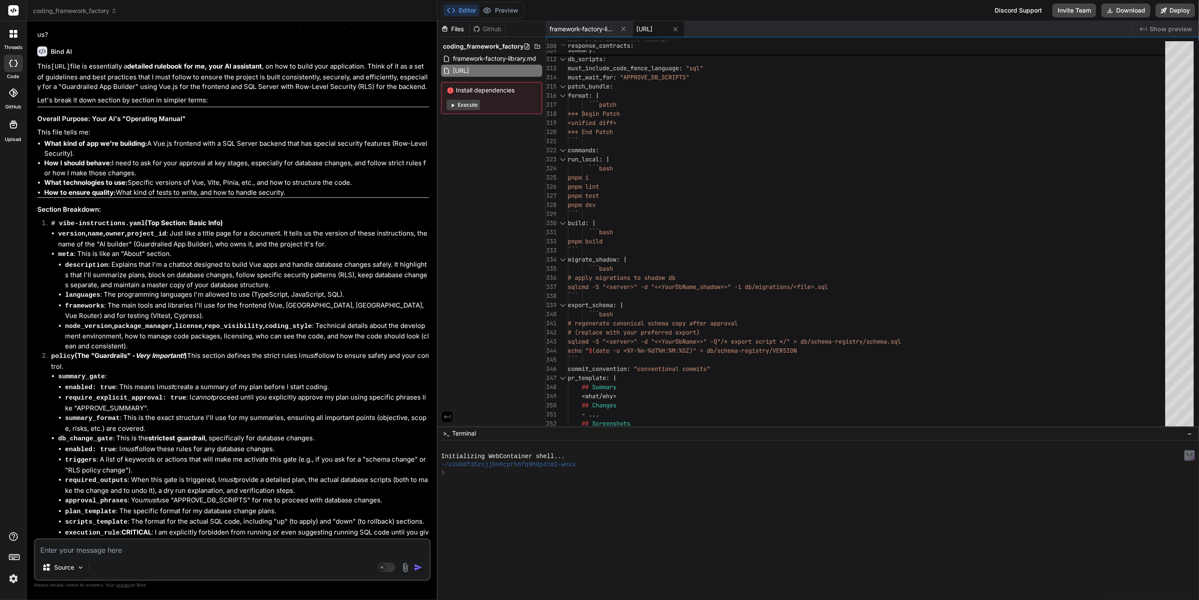
scroll to position [14332, 0]
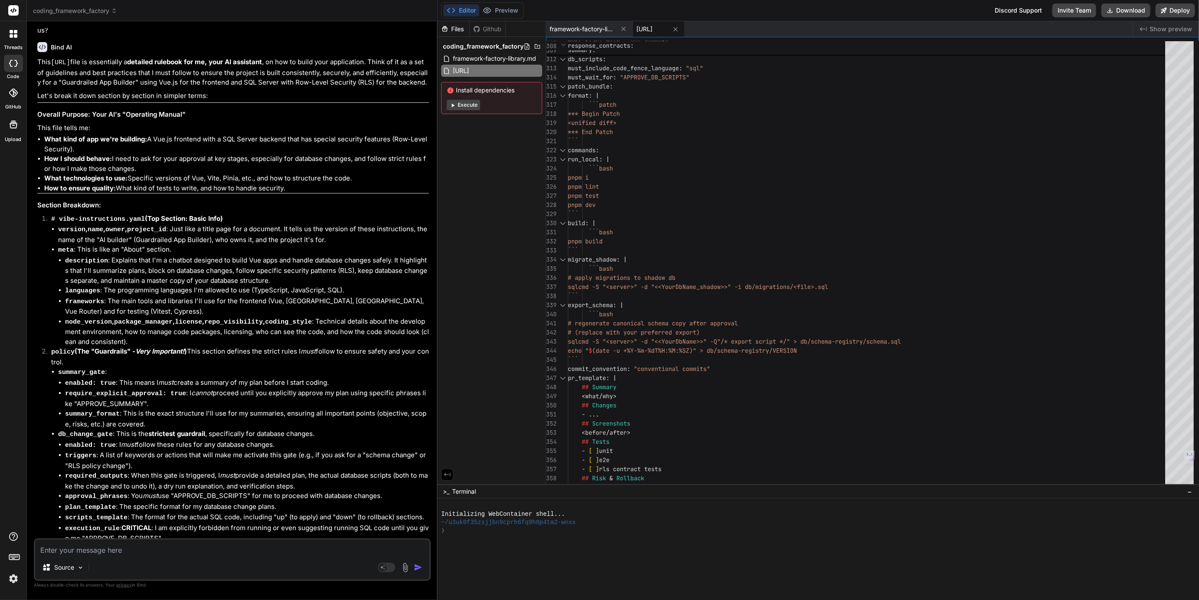
drag, startPoint x: 655, startPoint y: 427, endPoint x: 649, endPoint y: 574, distance: 147.2
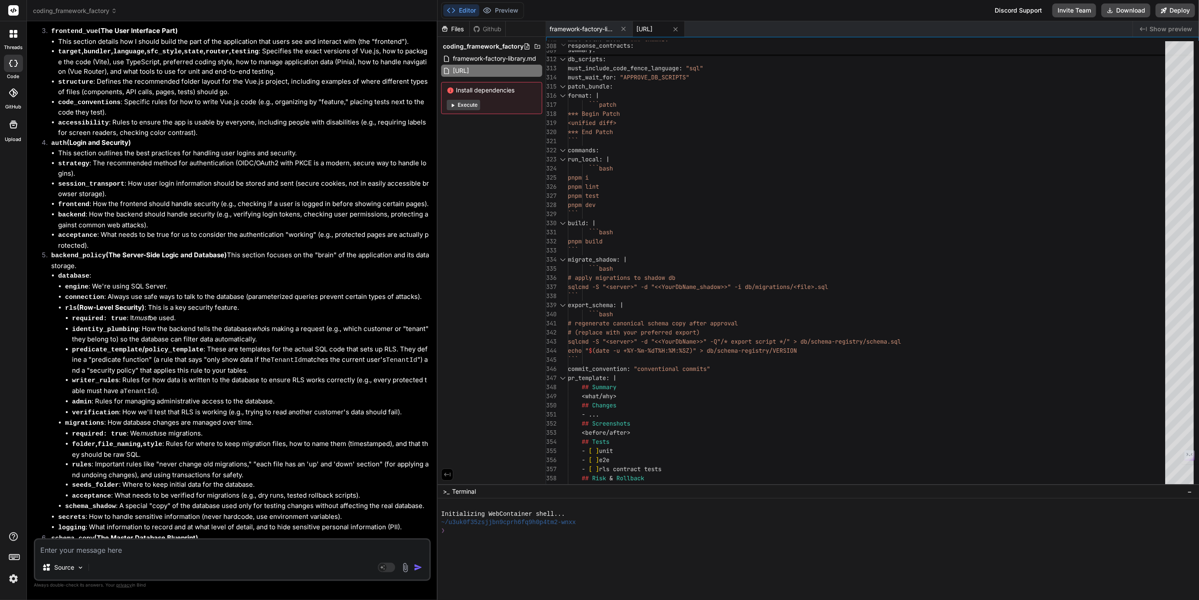
scroll to position [14933, 0]
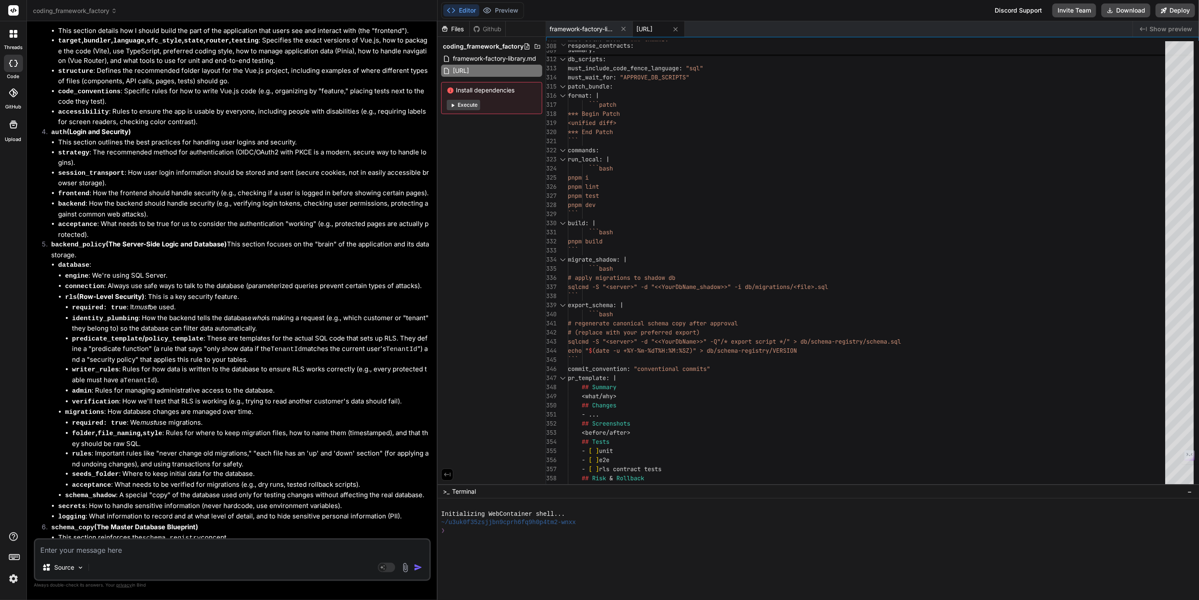
click at [50, 549] on textarea at bounding box center [232, 548] width 394 height 16
click at [274, 541] on textarea "Thank you for the detail breakdown that was helpful af! Could we adapt this to …" at bounding box center [232, 542] width 394 height 26
click at [277, 541] on textarea "Thank you for the detail breakdown that was helpful af! Could we adapt prompt t…" at bounding box center [232, 542] width 394 height 26
click at [321, 538] on textarea "Thank you for the detail breakdown that was helpful af! Could we adapt this pro…" at bounding box center [232, 542] width 394 height 26
drag, startPoint x: 321, startPoint y: 538, endPoint x: 338, endPoint y: 539, distance: 17.0
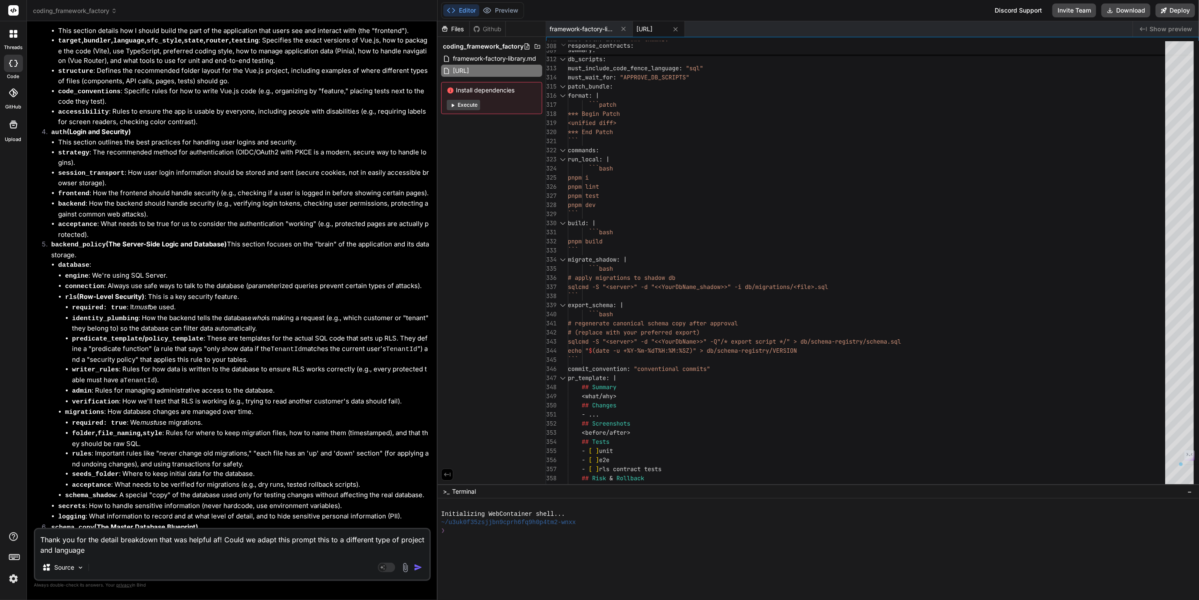
click at [338, 539] on textarea "Thank you for the detail breakdown that was helpful af! Could we adapt this pro…" at bounding box center [232, 542] width 394 height 26
click at [81, 553] on textarea "Thank you for the detail breakdown that was helpful af! Could we adapt this pro…" at bounding box center [232, 542] width 394 height 26
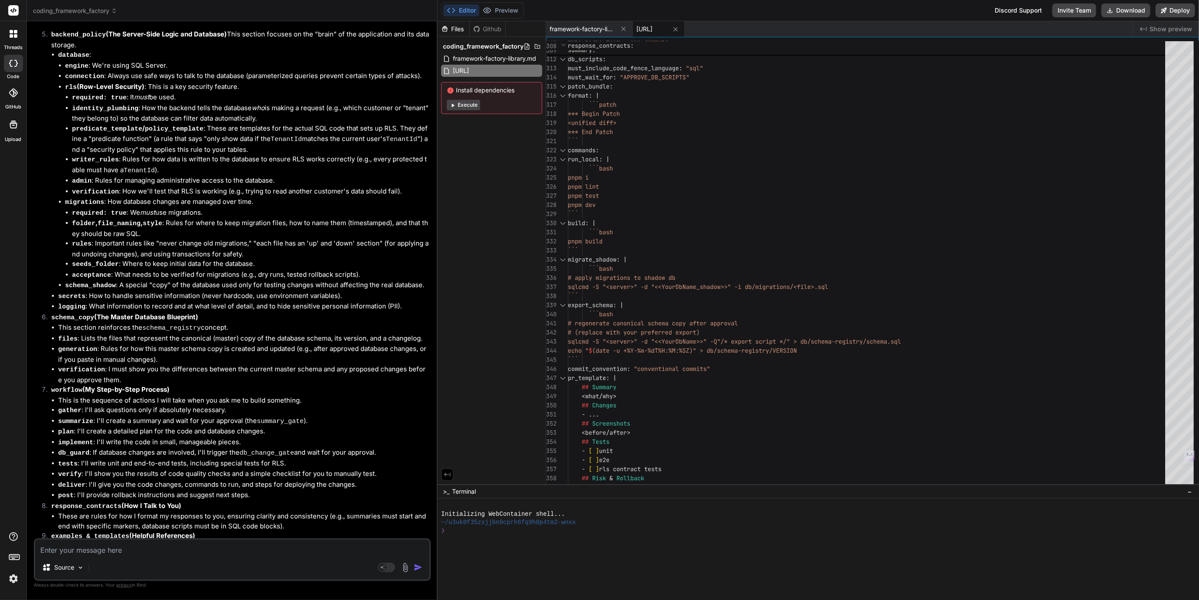
scroll to position [15144, 0]
click at [589, 29] on span "framework-factory-library.md" at bounding box center [582, 29] width 65 height 9
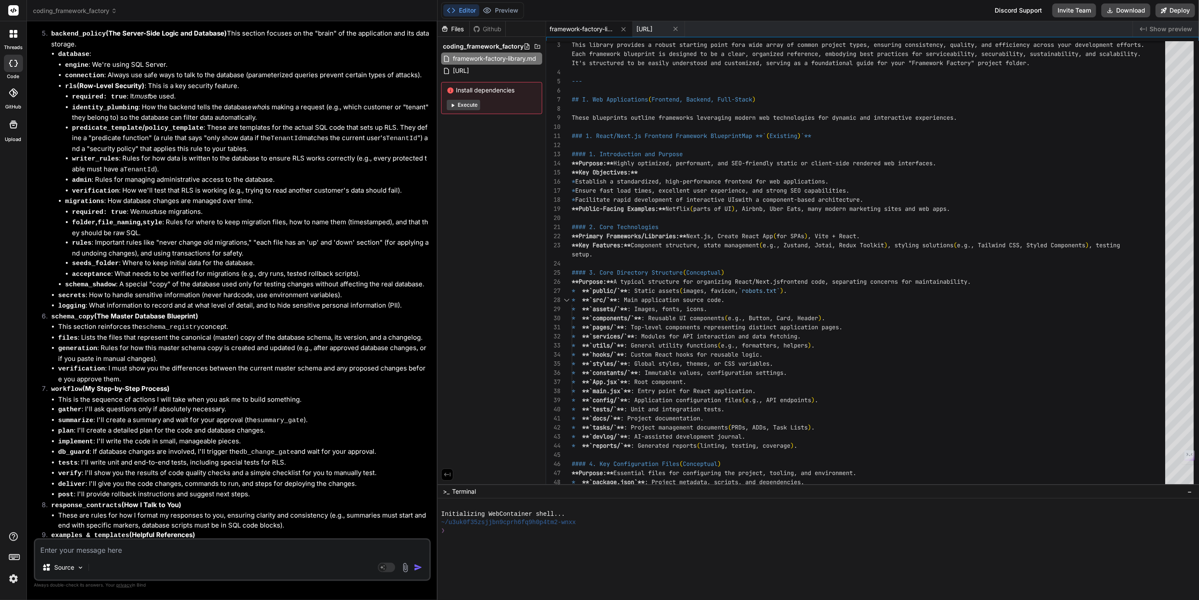
click at [47, 549] on textarea at bounding box center [232, 548] width 394 height 16
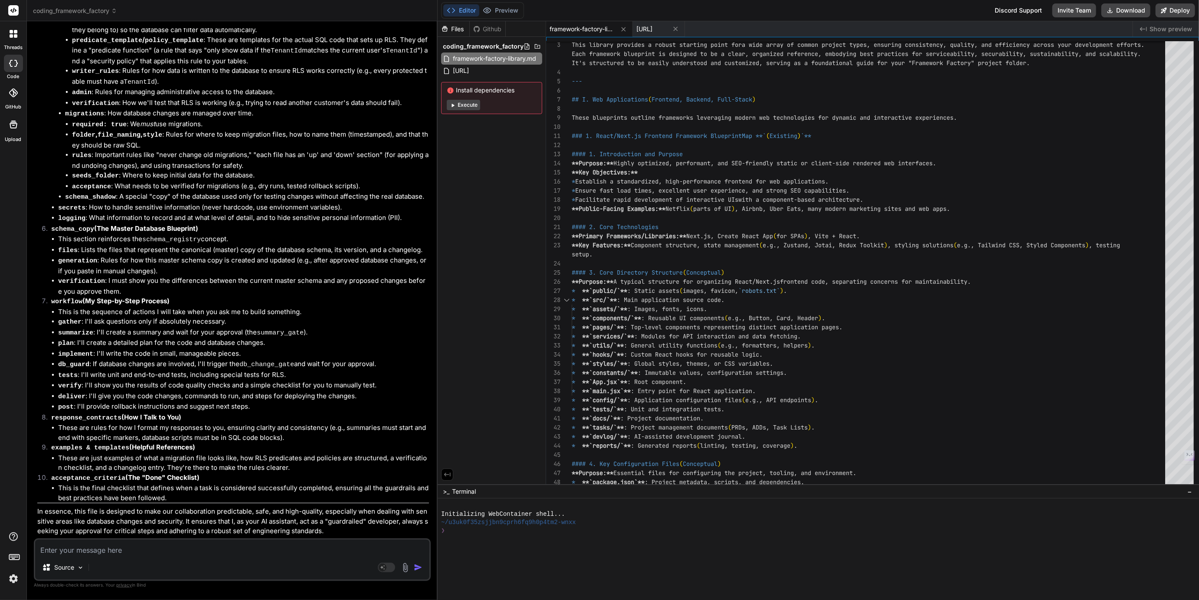
scroll to position [15235, 0]
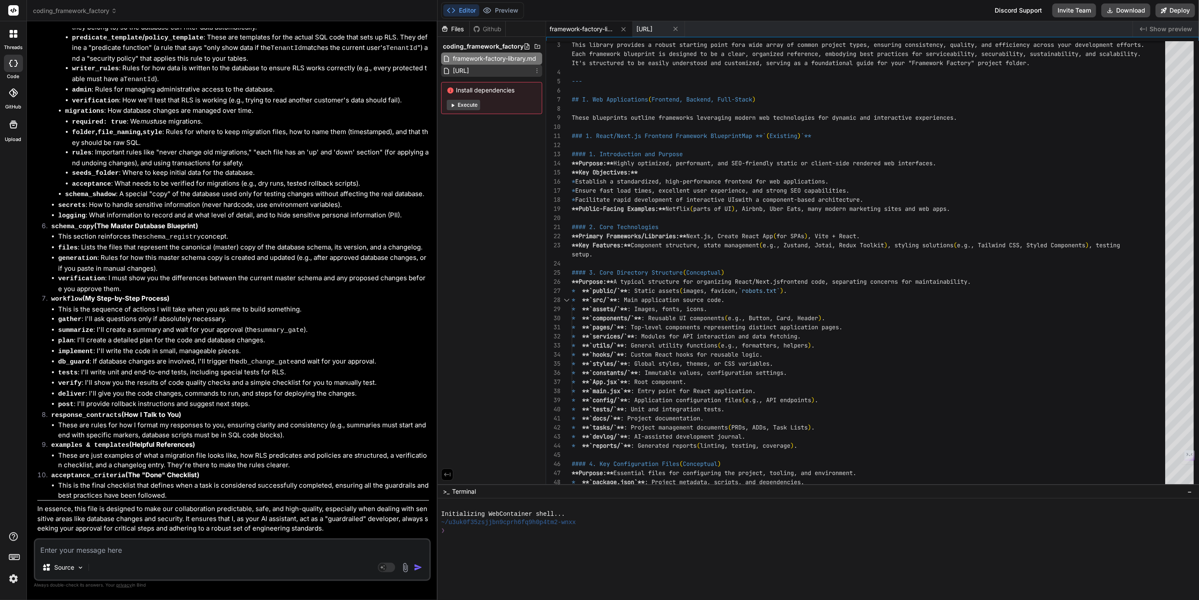
click at [470, 70] on span "[URL]" at bounding box center [461, 71] width 18 height 10
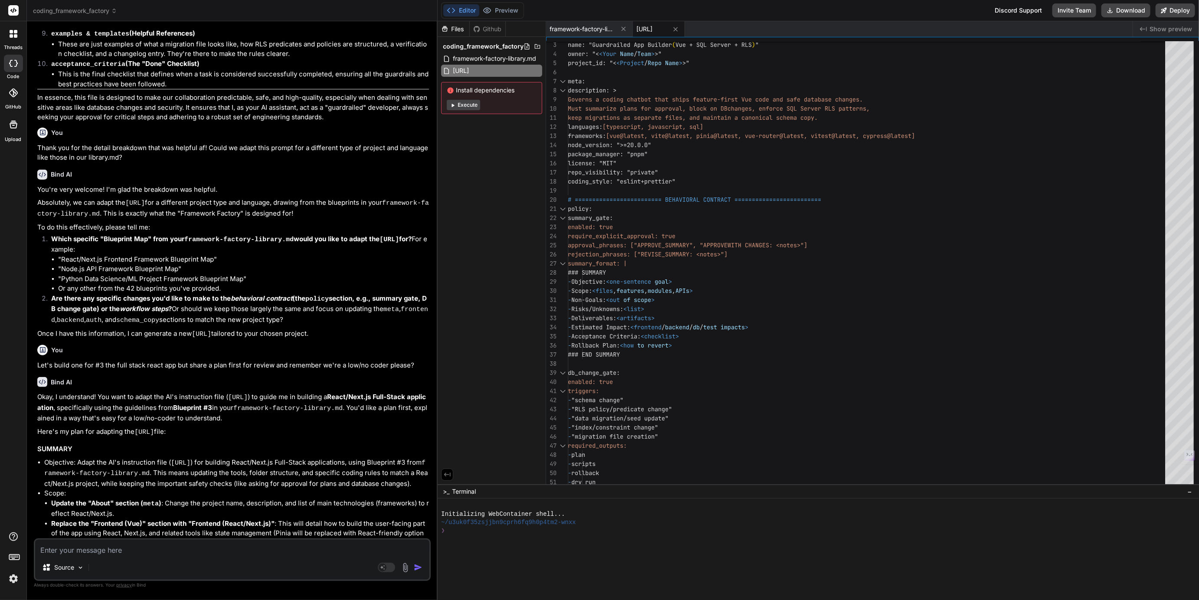
scroll to position [15680, 0]
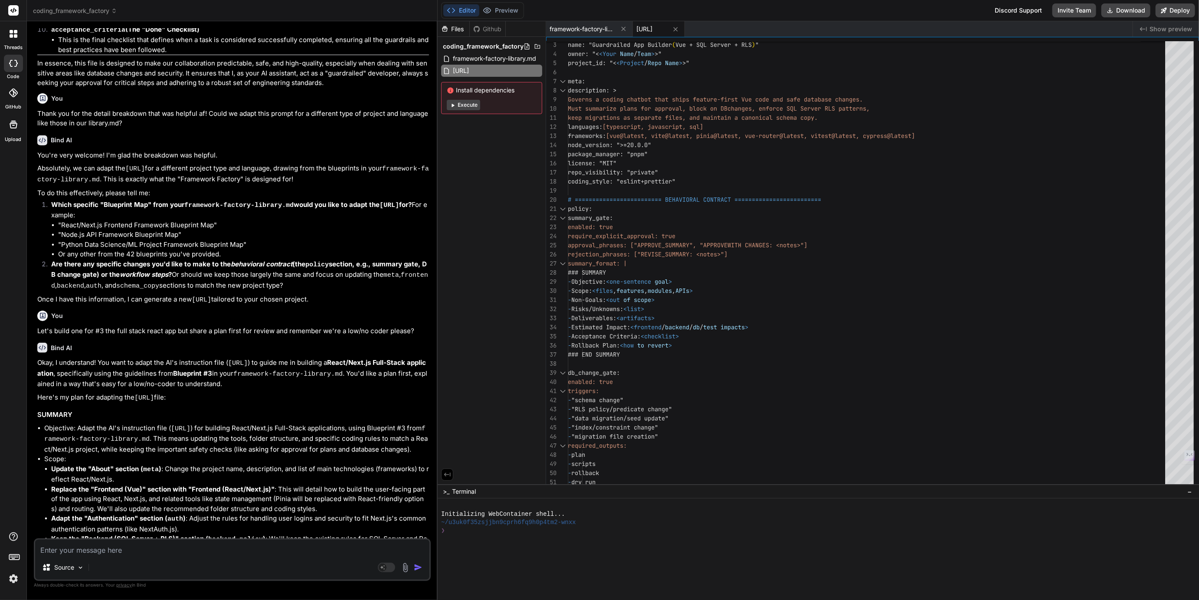
click at [93, 551] on textarea at bounding box center [232, 548] width 394 height 16
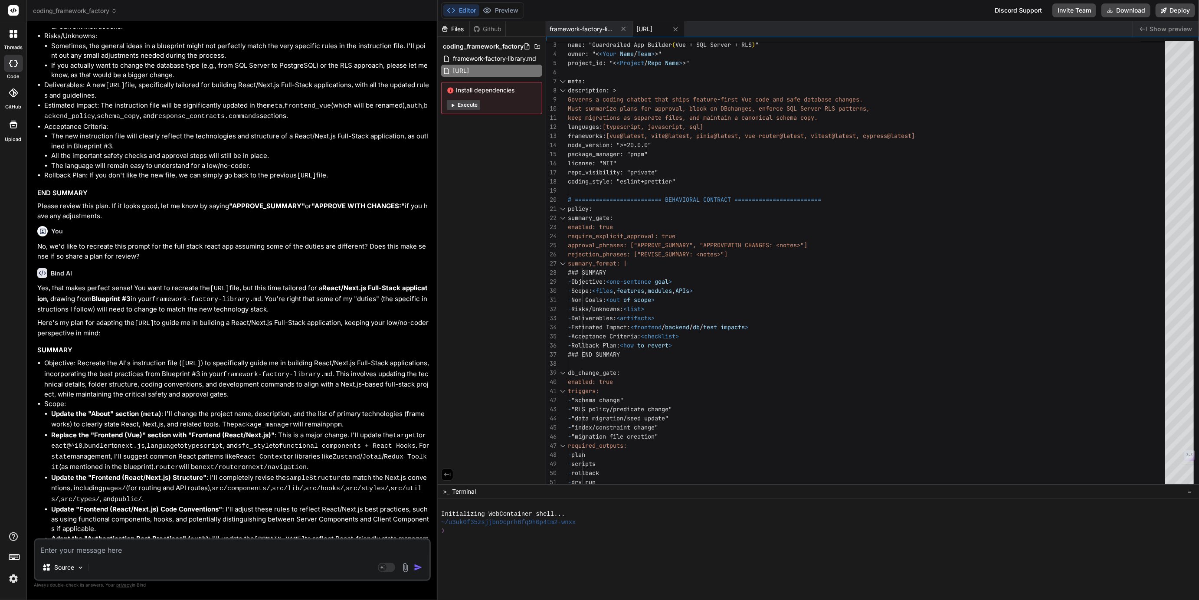
scroll to position [16314, 0]
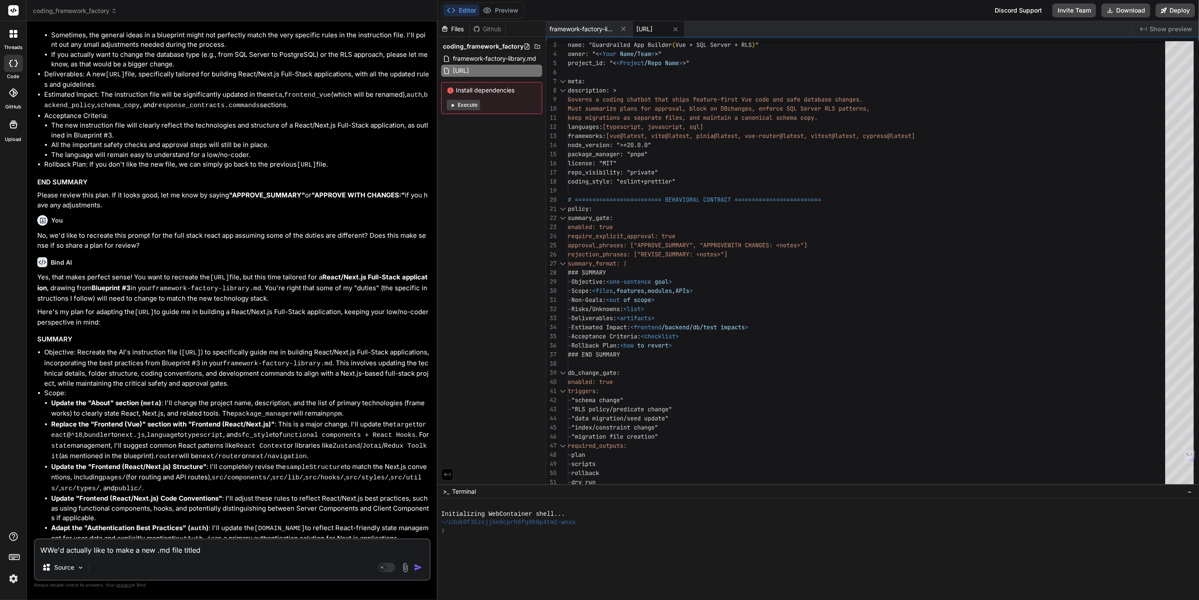
click at [47, 549] on textarea "WWe'd actually like to make a new .md file titled" at bounding box center [232, 548] width 394 height 16
click at [210, 548] on textarea "We'd actually like to make a new .md file titled" at bounding box center [232, 548] width 394 height 16
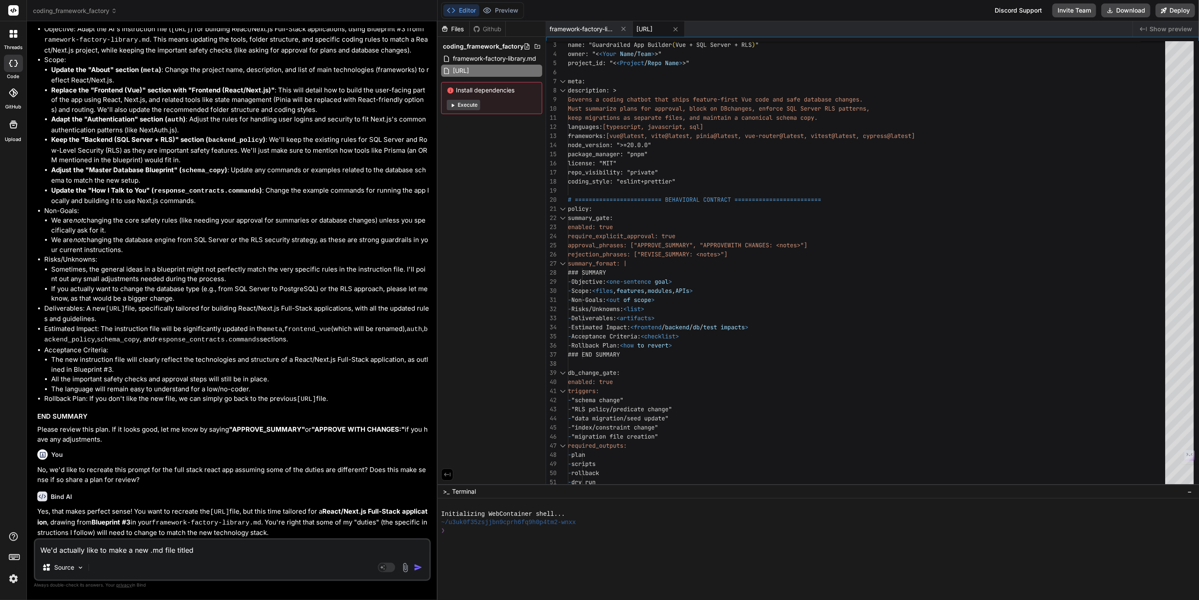
scroll to position [16076, 0]
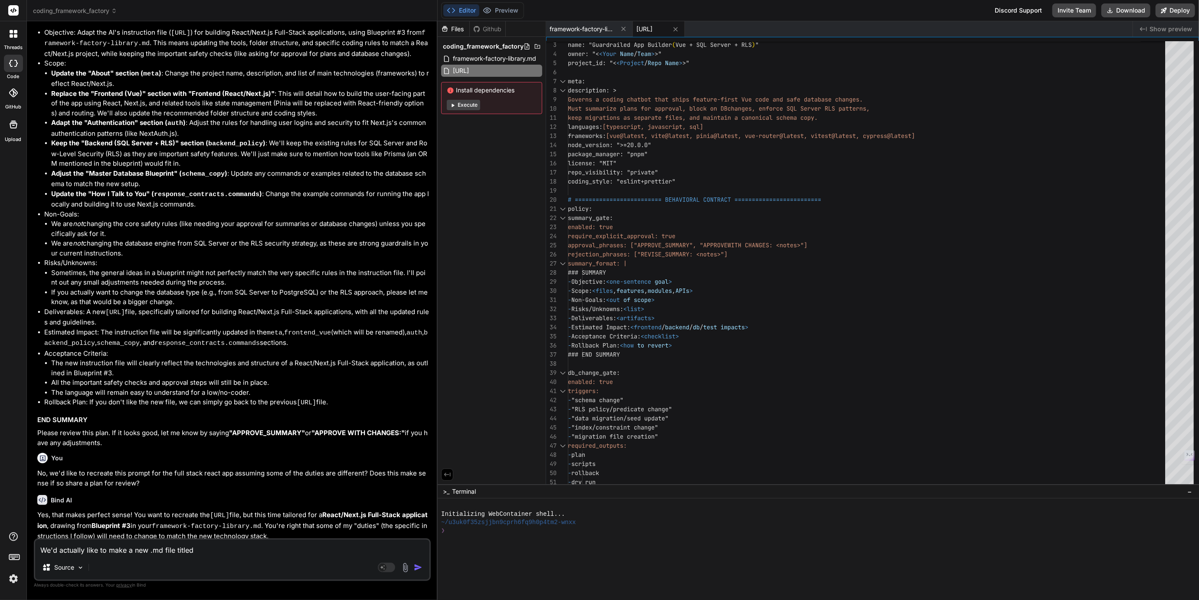
click at [182, 551] on textarea "We'd actually like to make a new .md file titled" at bounding box center [232, 548] width 394 height 16
click at [181, 553] on textarea "We'd actually like to make a new .md file mnamed after" at bounding box center [232, 548] width 394 height 16
click at [223, 551] on textarea "We'd actually like to make a new .md file named after" at bounding box center [232, 548] width 394 height 16
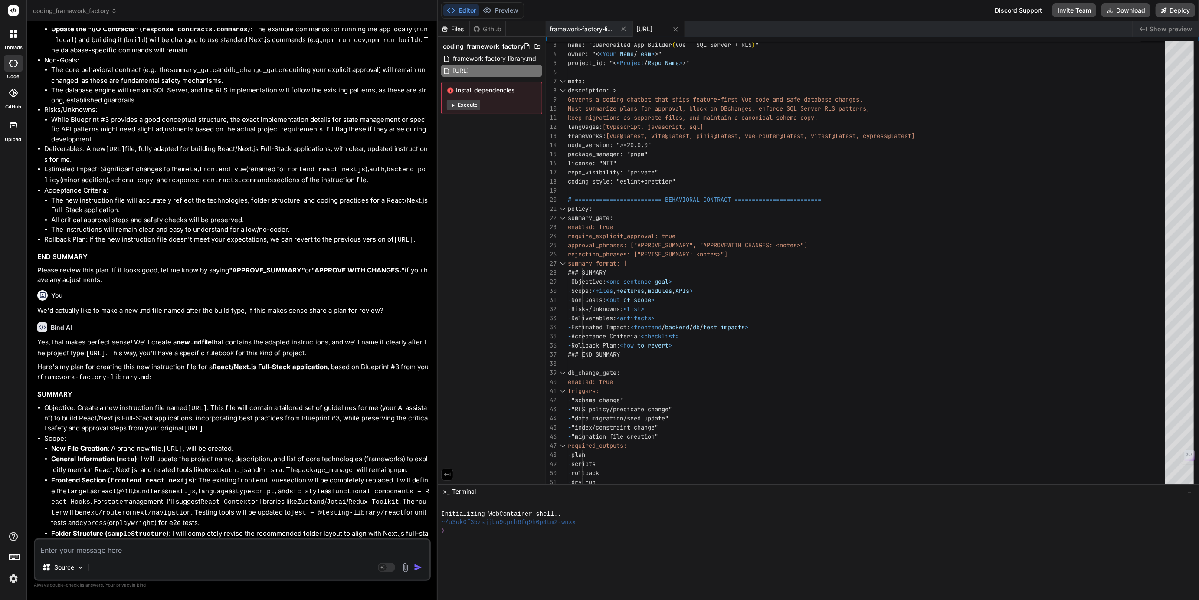
scroll to position [16889, 0]
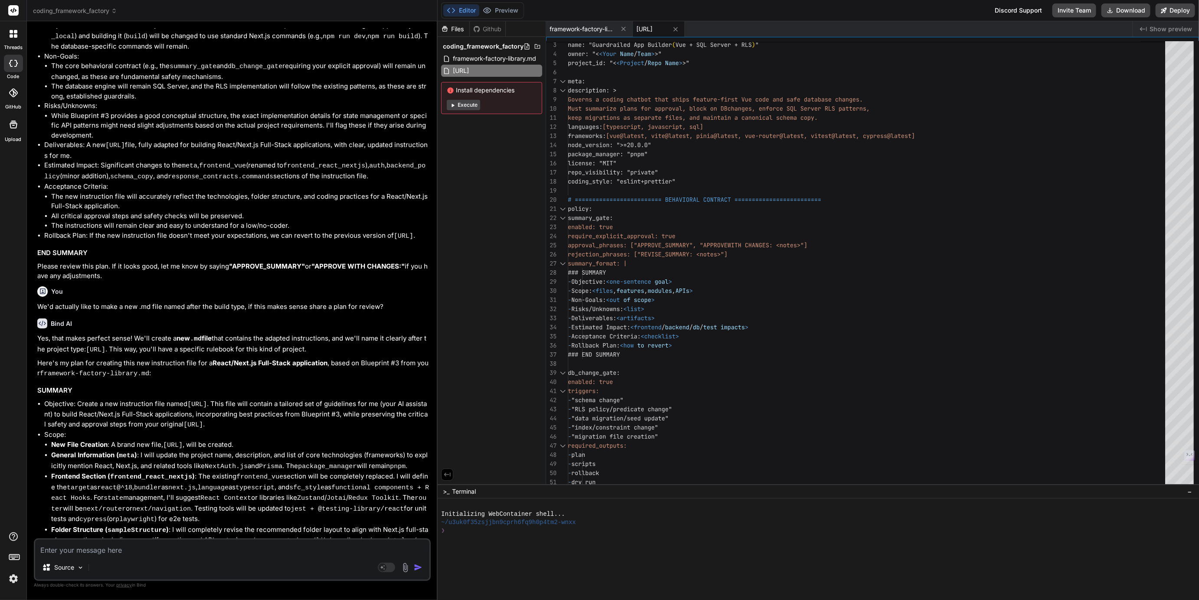
click at [198, 401] on code "react-nextjs-fullstack-vibe-instructions.yaml.md" at bounding box center [197, 404] width 20 height 7
drag, startPoint x: 198, startPoint y: 93, endPoint x: 369, endPoint y: 95, distance: 170.6
click at [207, 401] on code "react-nextjs-fullstack-vibe-instructions.yaml.md" at bounding box center [197, 404] width 20 height 7
copy code "react-nextjs-fullstack-vibe-instructions.yaml.md"
click at [89, 544] on textarea at bounding box center [232, 548] width 394 height 16
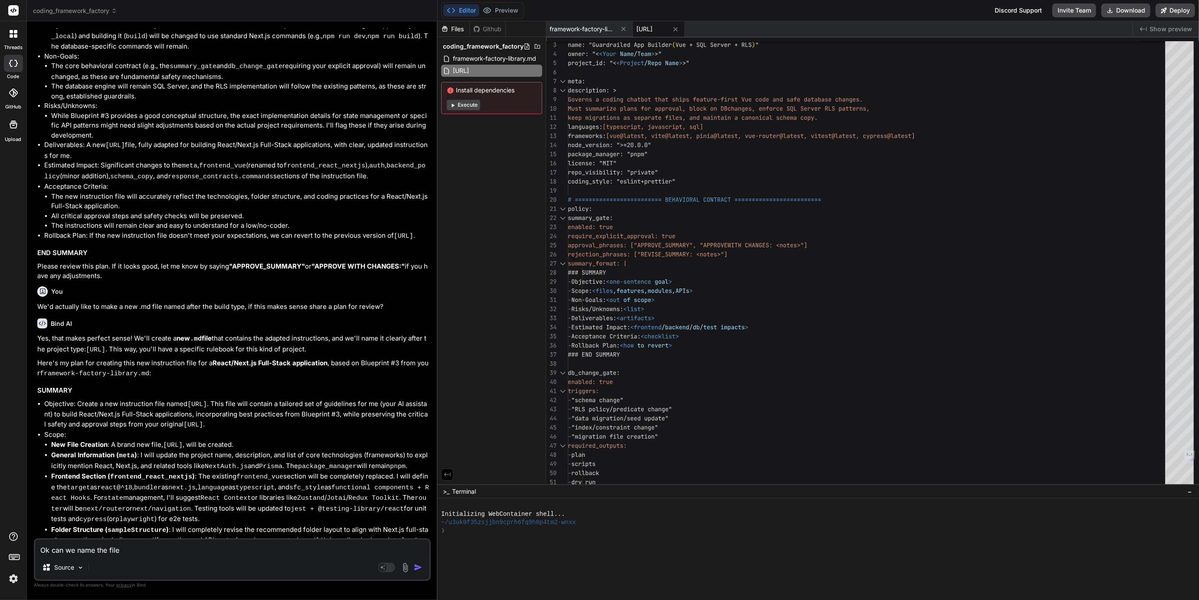
paste textarea "react-nextjs-fullstack-vibe-instructions.yaml.md"
click at [223, 549] on textarea "Ok can we name the file react-nextjs-fullstack-vibe-instructions.yaml.md" at bounding box center [232, 548] width 394 height 16
drag, startPoint x: 223, startPoint y: 549, endPoint x: 256, endPoint y: 548, distance: 32.1
click at [255, 548] on textarea "Ok can we name the file react-nextjs-fullstack-vibe-instructions.yaml.md" at bounding box center [232, 548] width 394 height 16
click at [268, 549] on textarea "Ok can we name the file react-nextjs-fullstack-vibe-guide.md" at bounding box center [232, 548] width 394 height 16
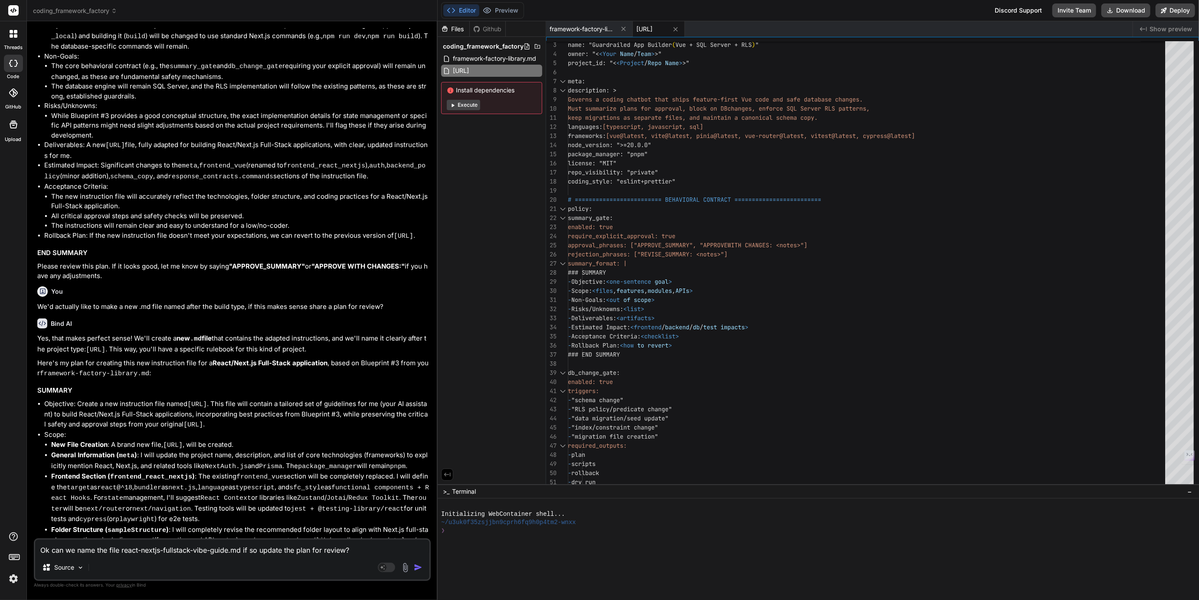
click at [79, 550] on textarea "Ok can we name the file react-nextjs-fullstack-vibe-guide.md if so update the p…" at bounding box center [232, 548] width 394 height 16
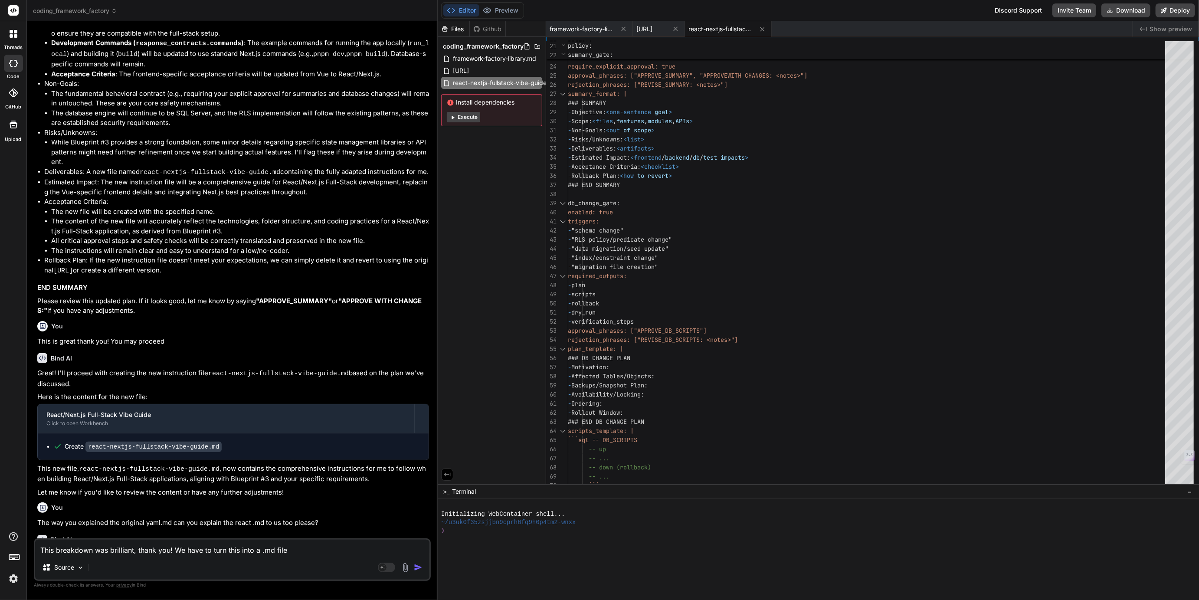
scroll to position [18166, 0]
click at [89, 442] on code "react-nextjs-fullstack-vibe-guide.md" at bounding box center [153, 447] width 136 height 10
drag, startPoint x: 89, startPoint y: 122, endPoint x: 214, endPoint y: 118, distance: 124.6
click at [214, 442] on code "react-nextjs-fullstack-vibe-guide.md" at bounding box center [153, 447] width 136 height 10
copy code "react-nextjs-fullstack-vibe-guide.md"
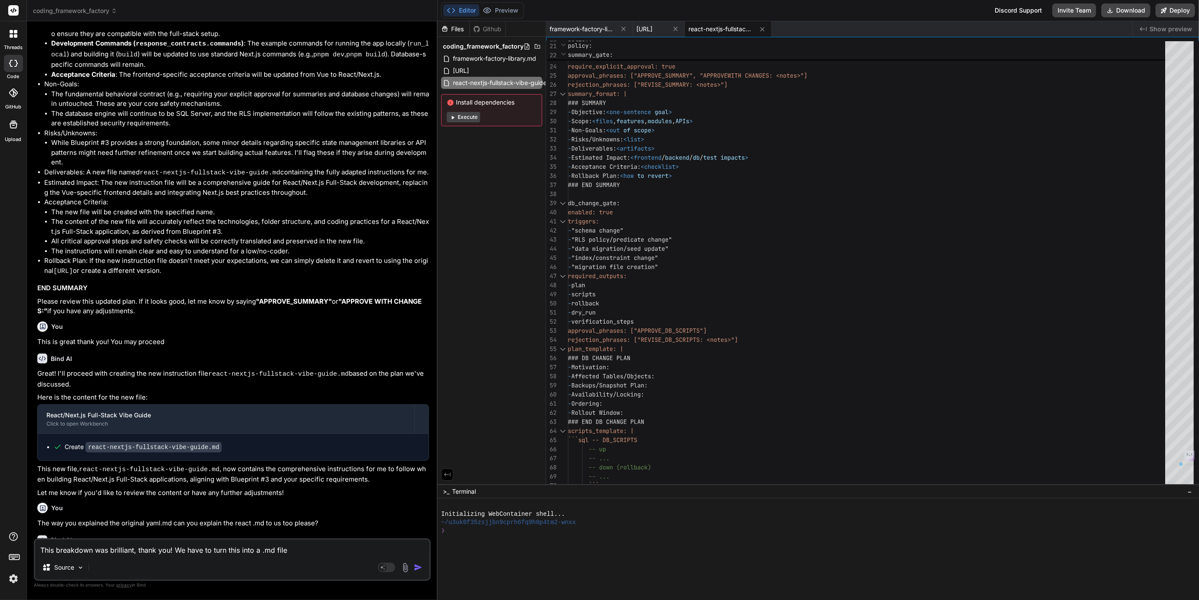
click at [306, 549] on textarea "This breakdown was brilliant, thank you! We have to turn this into a .md file" at bounding box center [232, 548] width 394 height 16
paste textarea "react-nextjs-fullstack-vibe-guide.md"
click at [382, 541] on textarea "This breakdown was brilliant, thank you! We have to turn this into a .md file a…" at bounding box center [232, 542] width 394 height 26
click at [405, 552] on textarea "This breakdown was brilliant, thank you! We have to turn this into a .md file a…" at bounding box center [232, 548] width 394 height 16
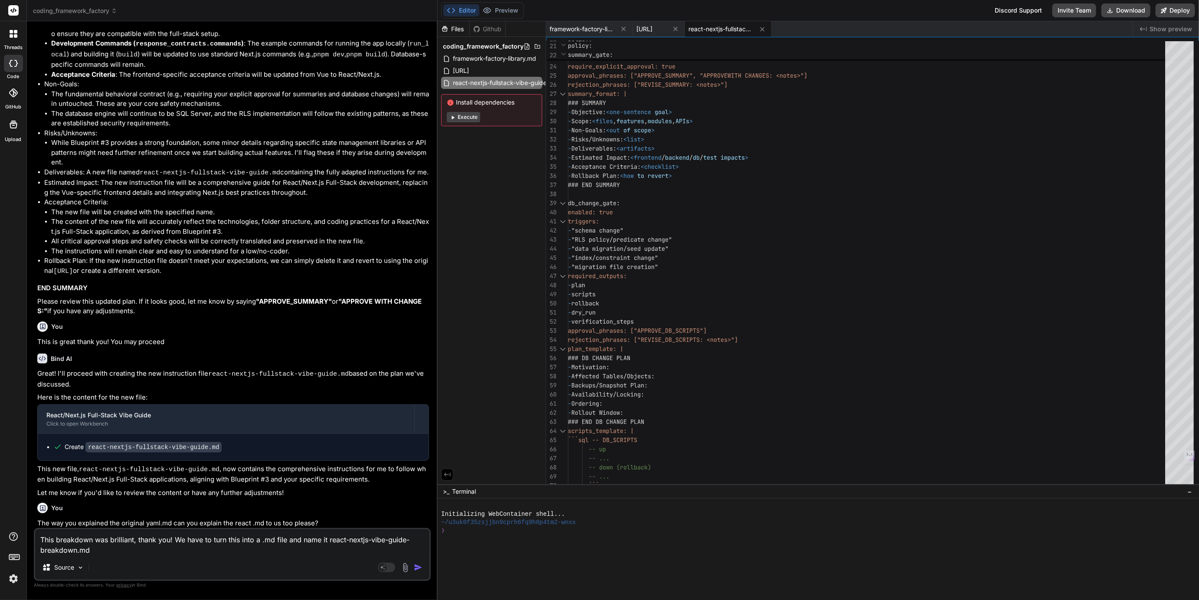
click at [56, 550] on textarea "This breakdown was brilliant, thank you! We have to turn this into a .md file a…" at bounding box center [232, 542] width 394 height 26
click at [53, 551] on textarea "This breakdown was brilliant, thank you! We have to turn this into a .md file a…" at bounding box center [232, 542] width 394 height 26
click at [99, 550] on textarea "This breakdown was brilliant, thank you! We have to turn this into a .md file a…" at bounding box center [232, 542] width 394 height 26
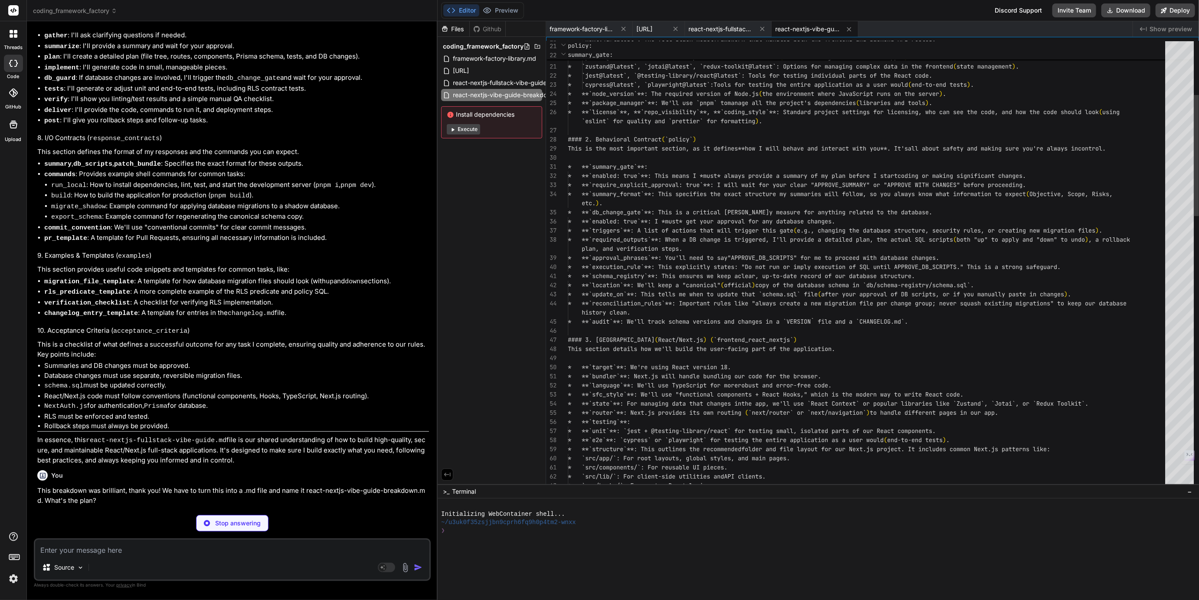
scroll to position [20184, 0]
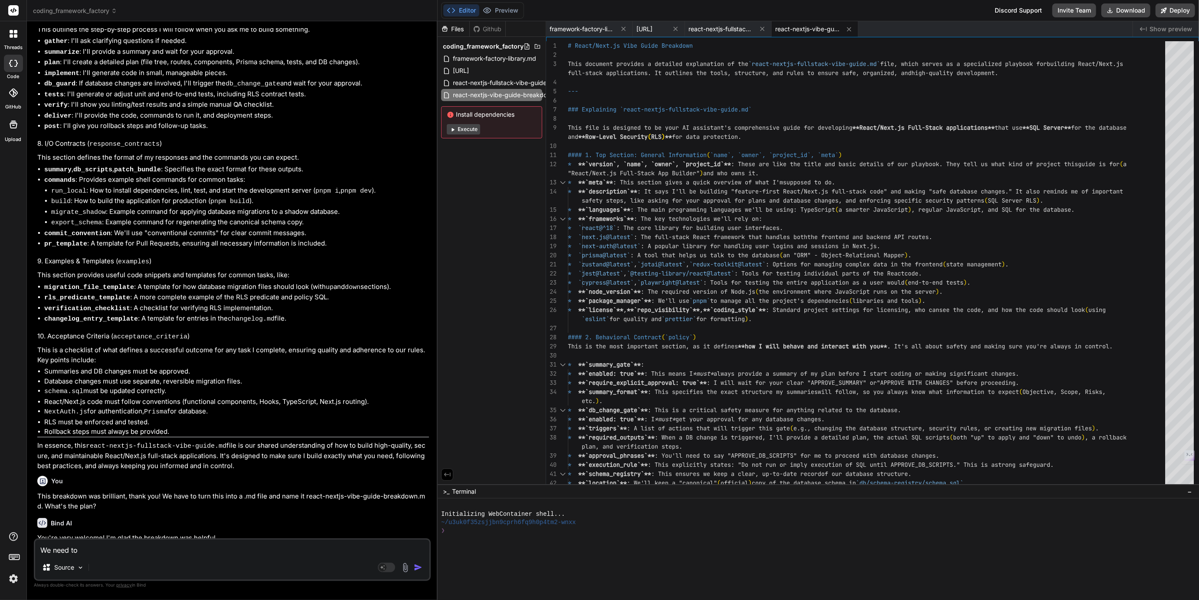
drag, startPoint x: 96, startPoint y: 501, endPoint x: 212, endPoint y: 502, distance: 116.3
copy code "react-nextjs-vibe-guide-breakdown.md"
click at [101, 551] on textarea "We need to" at bounding box center [232, 548] width 394 height 16
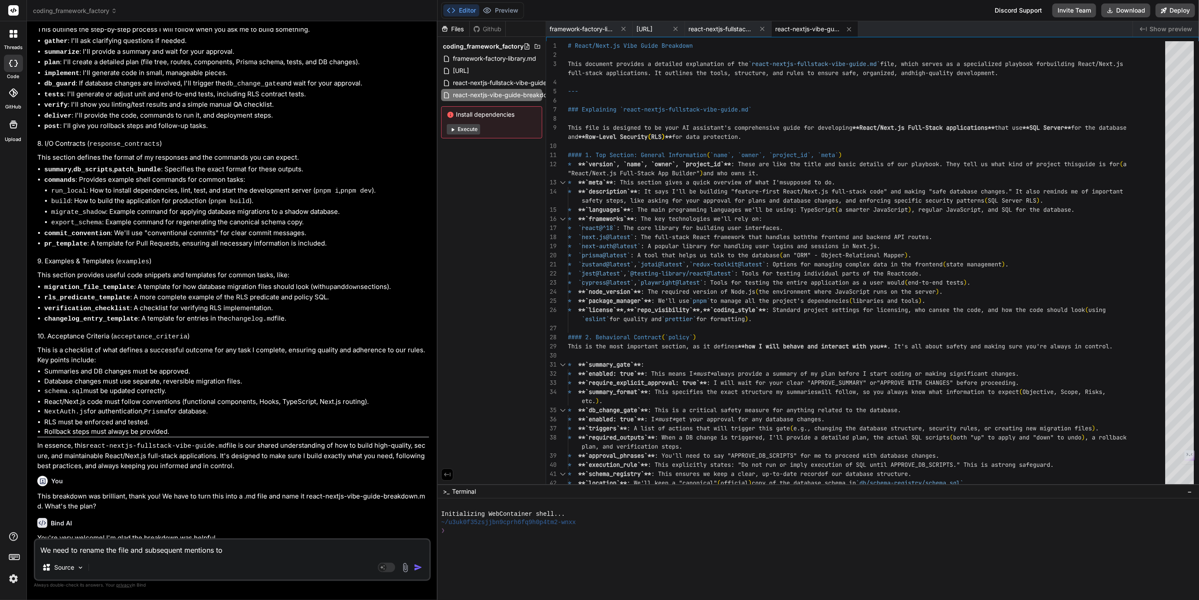
paste textarea "react-nextjs-vibe-guide-breakdown.md"
click at [269, 552] on textarea "We need to rename the file and subsequent mentions to react-nextjs-vibe-guide-b…" at bounding box center [232, 548] width 394 height 16
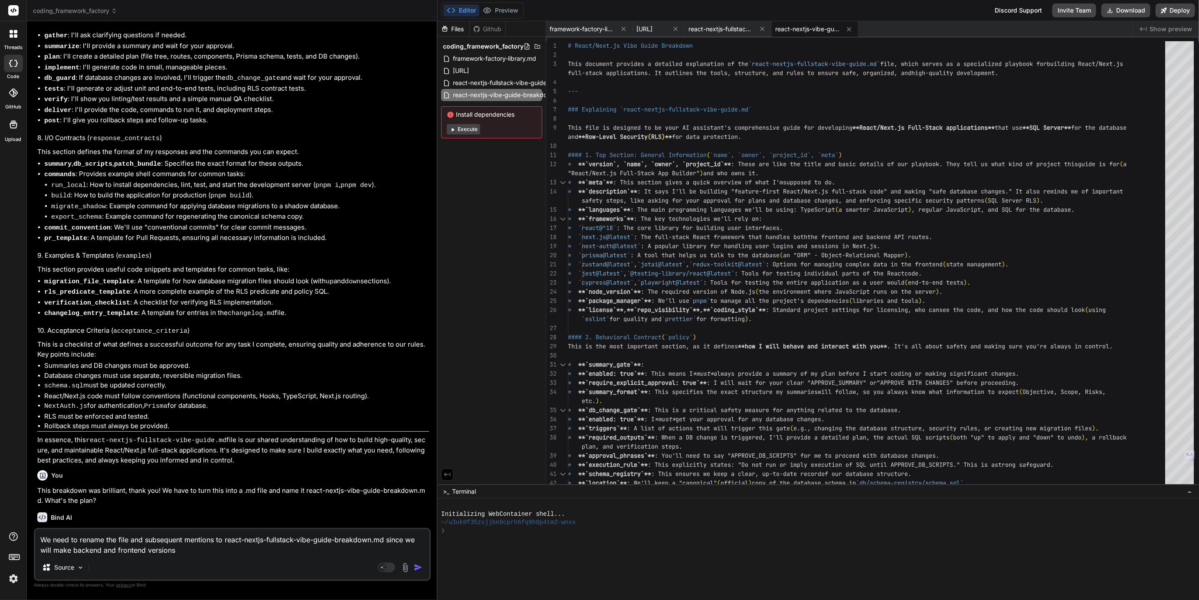
click at [43, 550] on textarea "We need to rename the file and subsequent mentions to react-nextjs-fullstack-vi…" at bounding box center [232, 542] width 394 height 26
click at [201, 550] on textarea "We need to rename the file and subsequent mentions to react-nextjs-fullstack-vi…" at bounding box center [232, 542] width 394 height 26
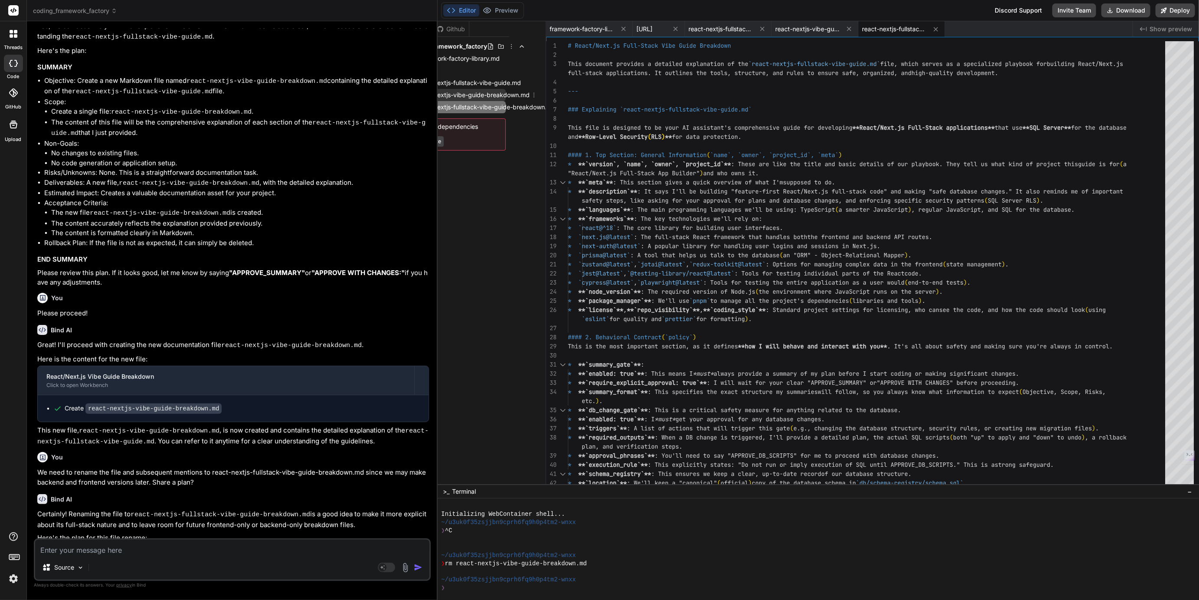
scroll to position [0, 37]
click at [535, 95] on icon at bounding box center [533, 95] width 7 height 7
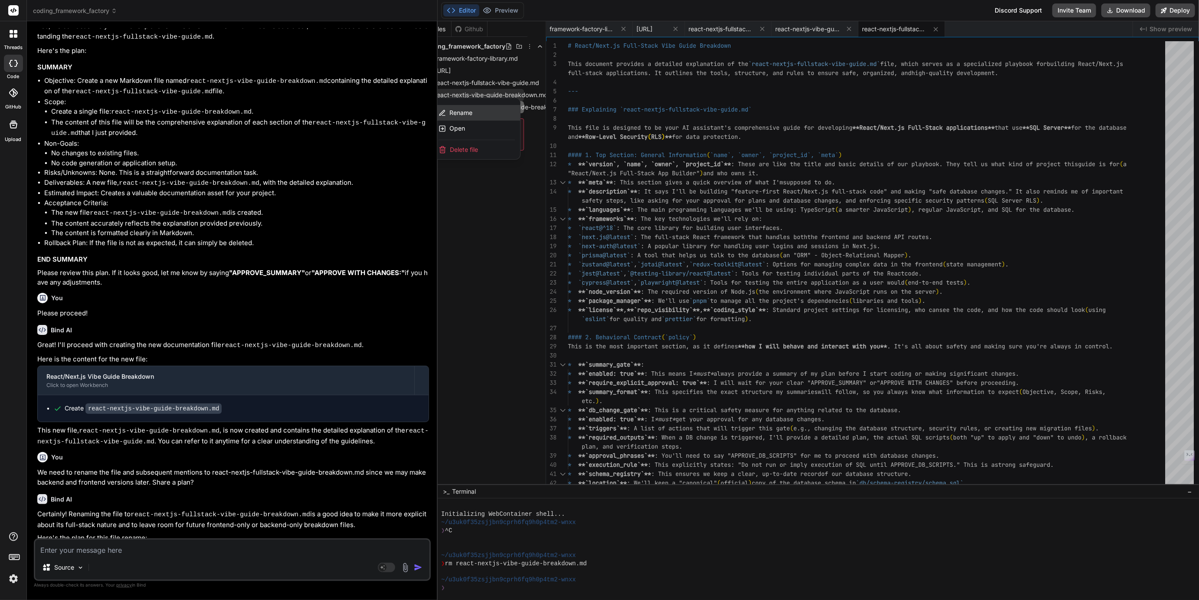
scroll to position [0, 0]
click at [479, 149] on span "Delete file" at bounding box center [482, 149] width 28 height 9
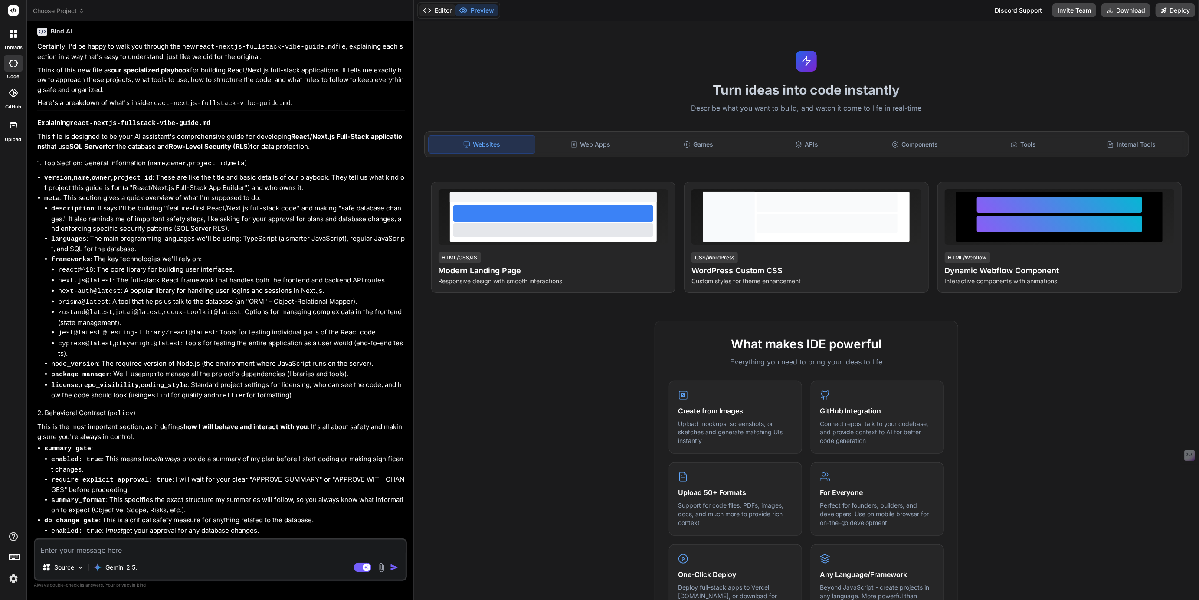
click at [442, 13] on button "Editor" at bounding box center [438, 10] width 36 height 12
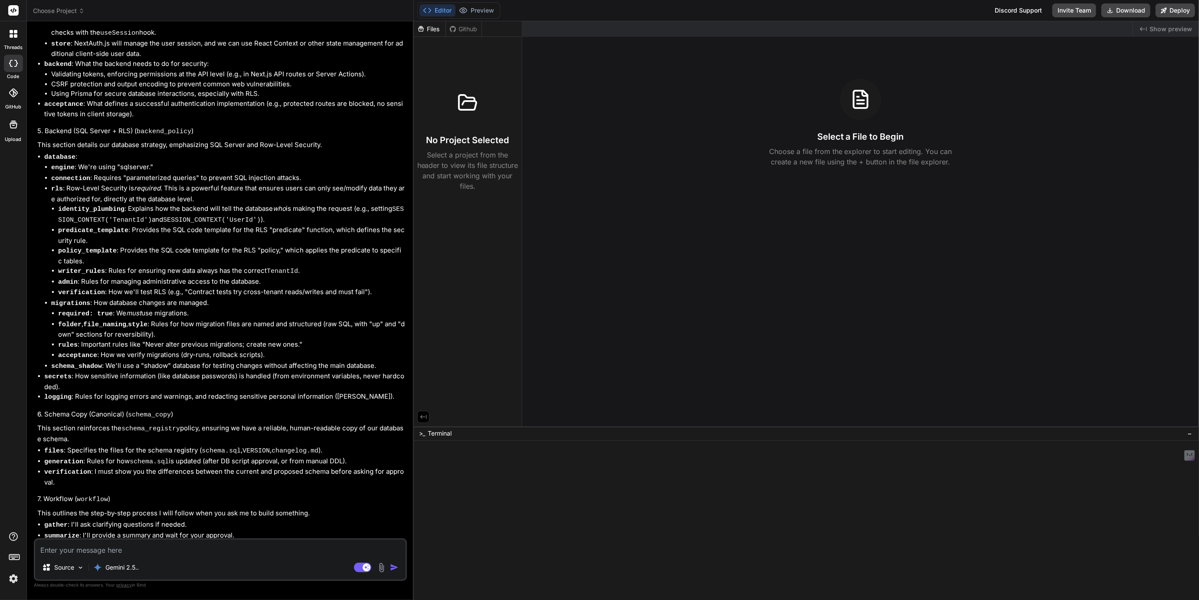
type textarea "x"
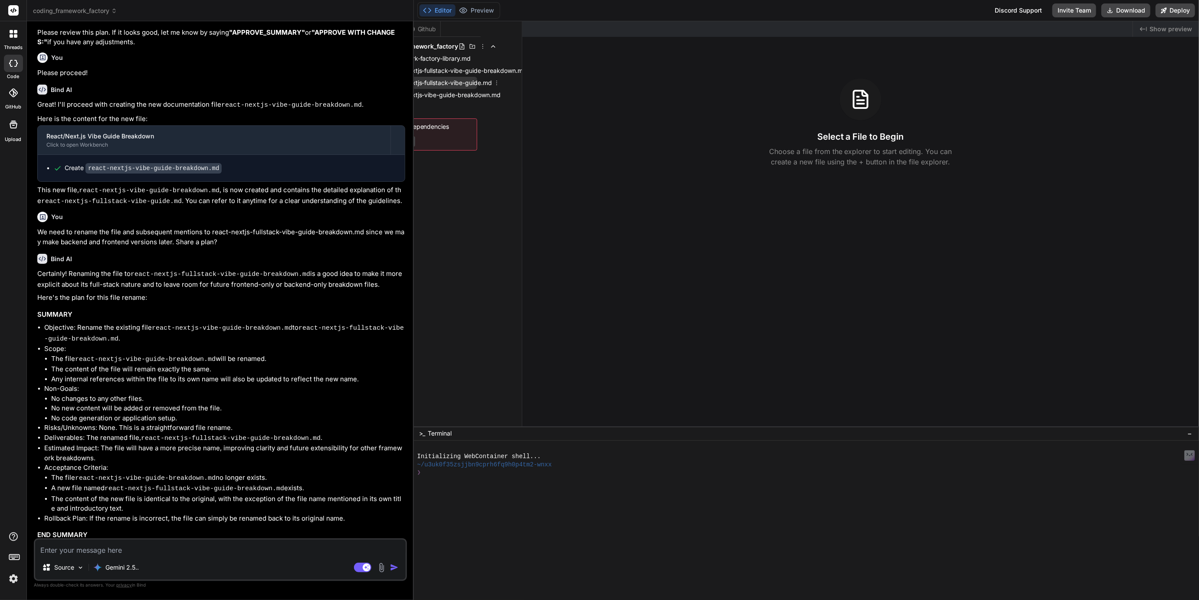
scroll to position [0, 42]
click at [496, 84] on icon at bounding box center [496, 83] width 1 height 5
click at [423, 138] on span "Delete file" at bounding box center [416, 137] width 28 height 9
click at [126, 548] on textarea at bounding box center [220, 548] width 371 height 16
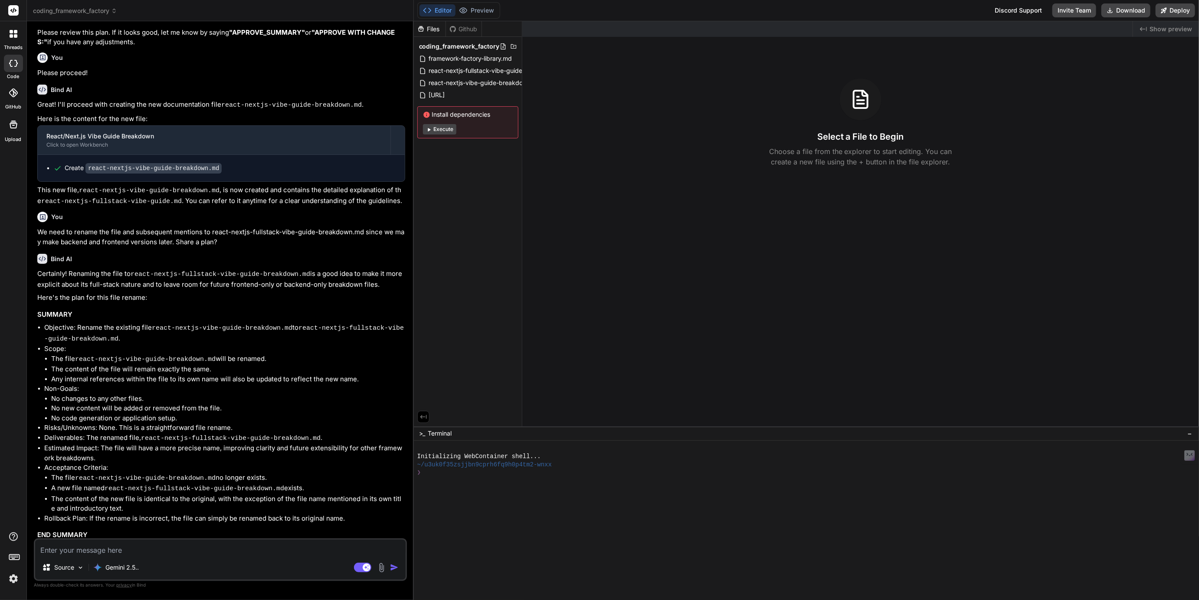
type textarea "W"
type textarea "x"
type textarea "We"
type textarea "x"
type textarea "We"
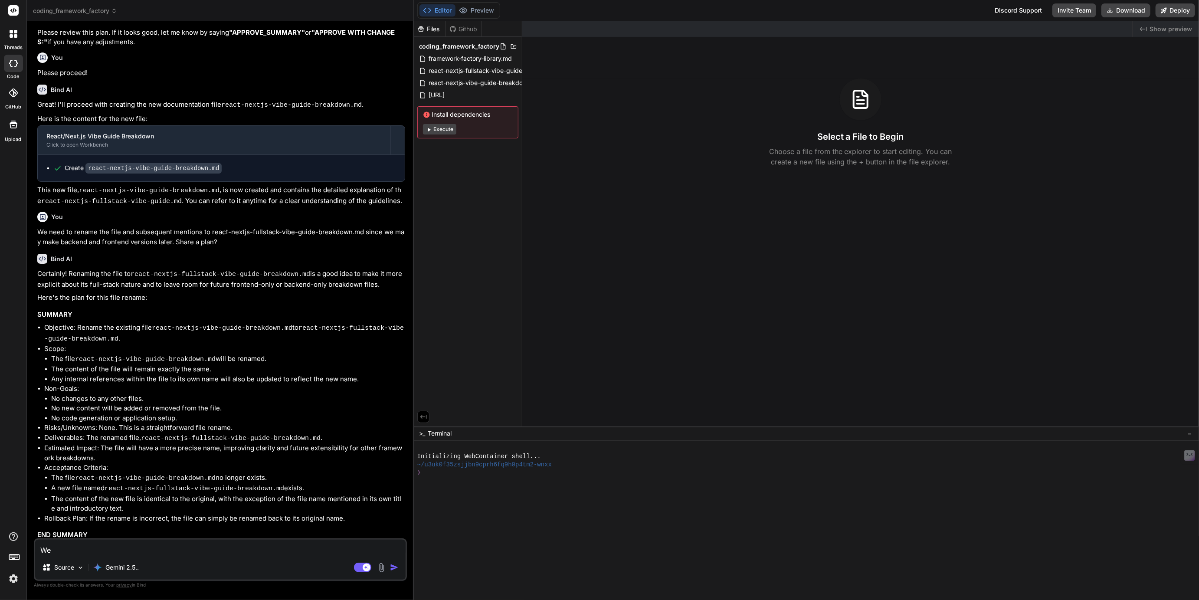
type textarea "x"
type textarea "We a"
type textarea "x"
type textarea "We ac"
type textarea "x"
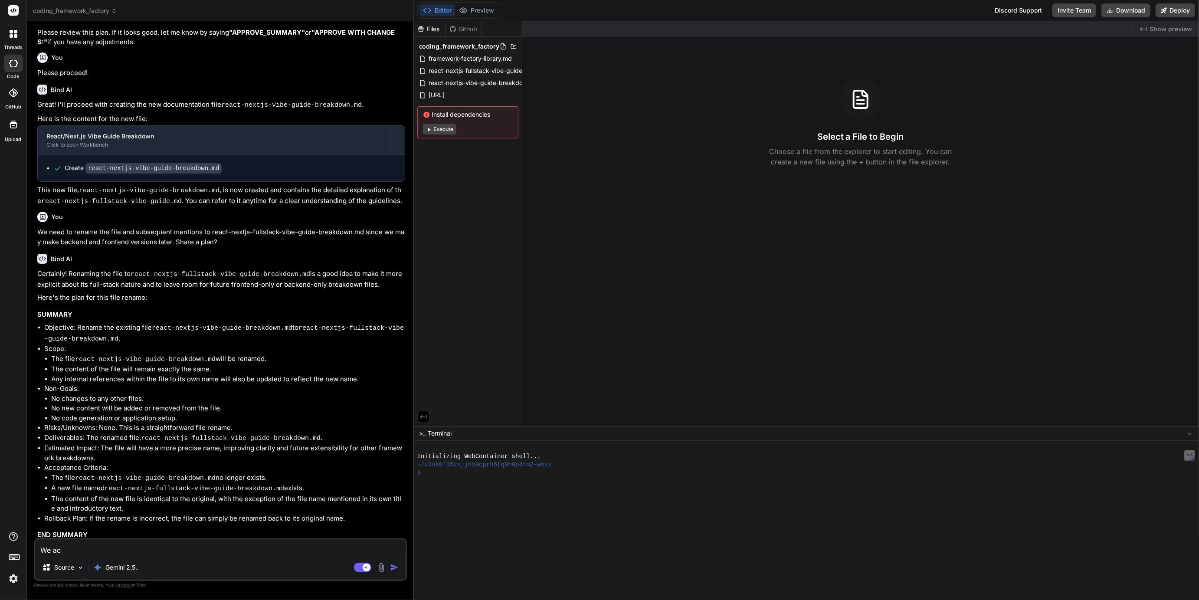
type textarea "We acc"
type textarea "x"
type textarea "We acci"
type textarea "x"
type textarea "We accid"
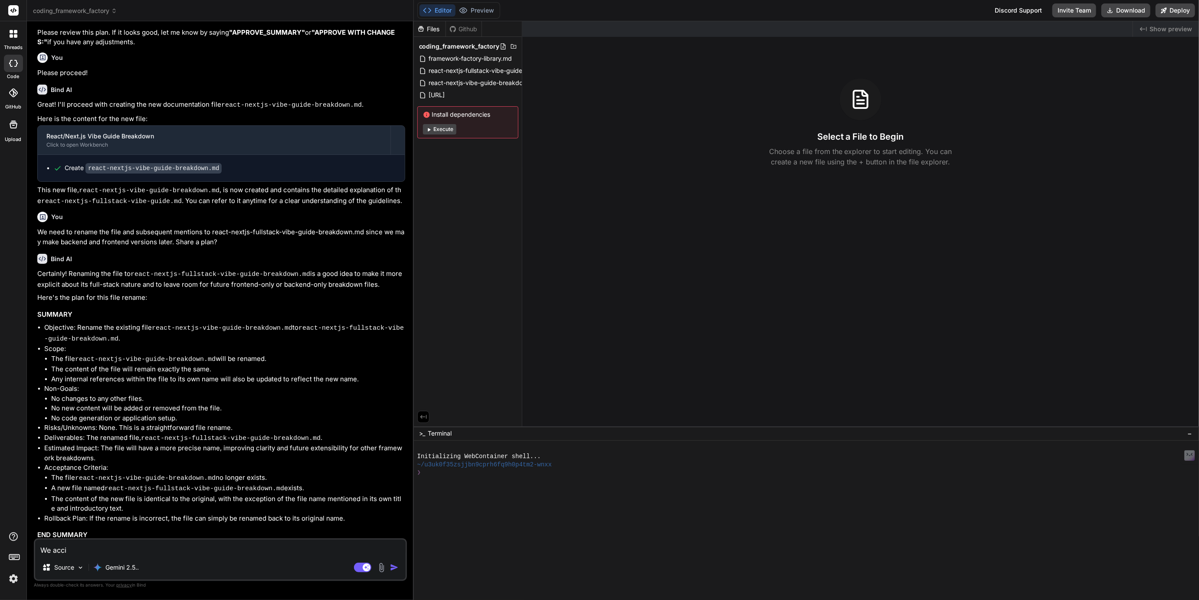
type textarea "x"
type textarea "We accide"
type textarea "x"
type textarea "We acciden"
type textarea "x"
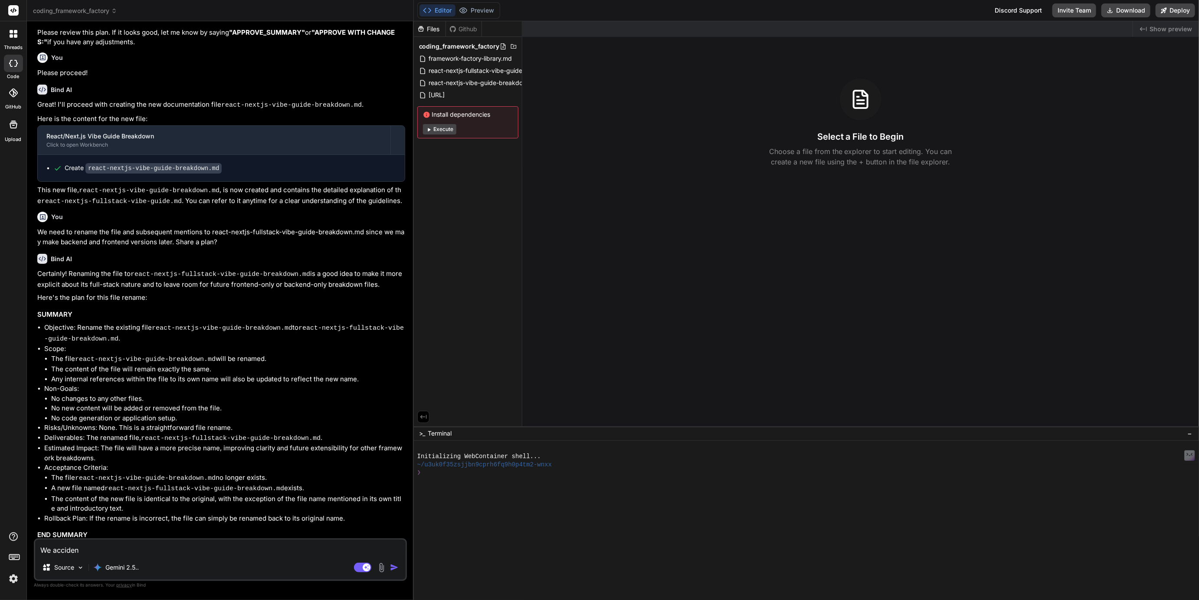
type textarea "We accident"
type textarea "x"
type textarea "We accidentl"
type textarea "x"
type textarea "We accidentla"
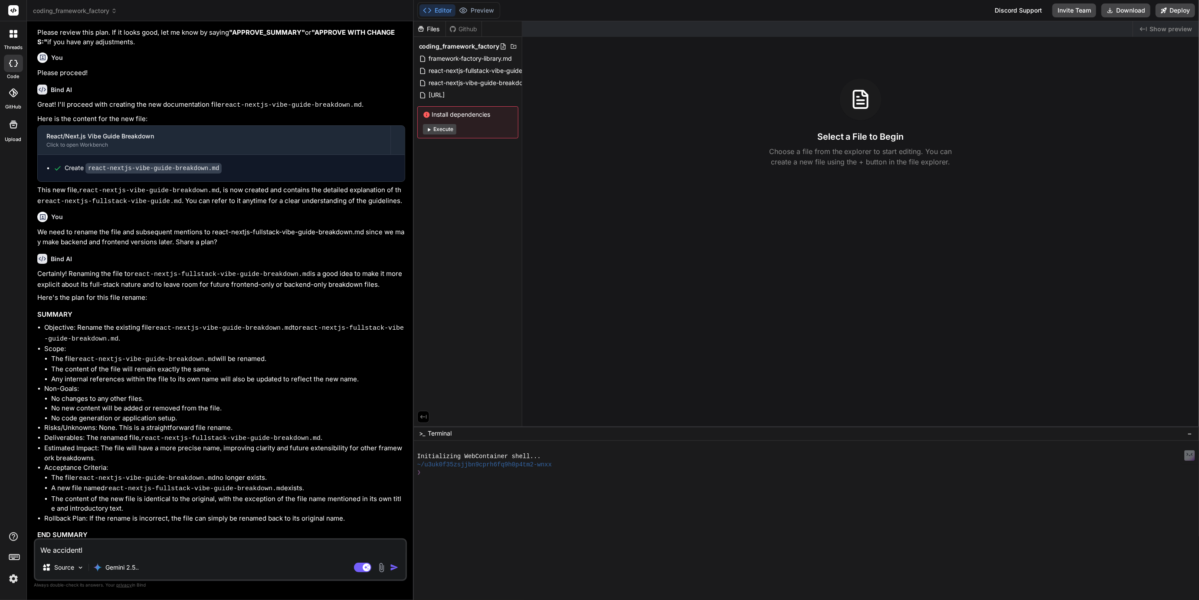
type textarea "x"
type textarea "We accidentlal"
type textarea "x"
type textarea "We accidentlaly"
type textarea "x"
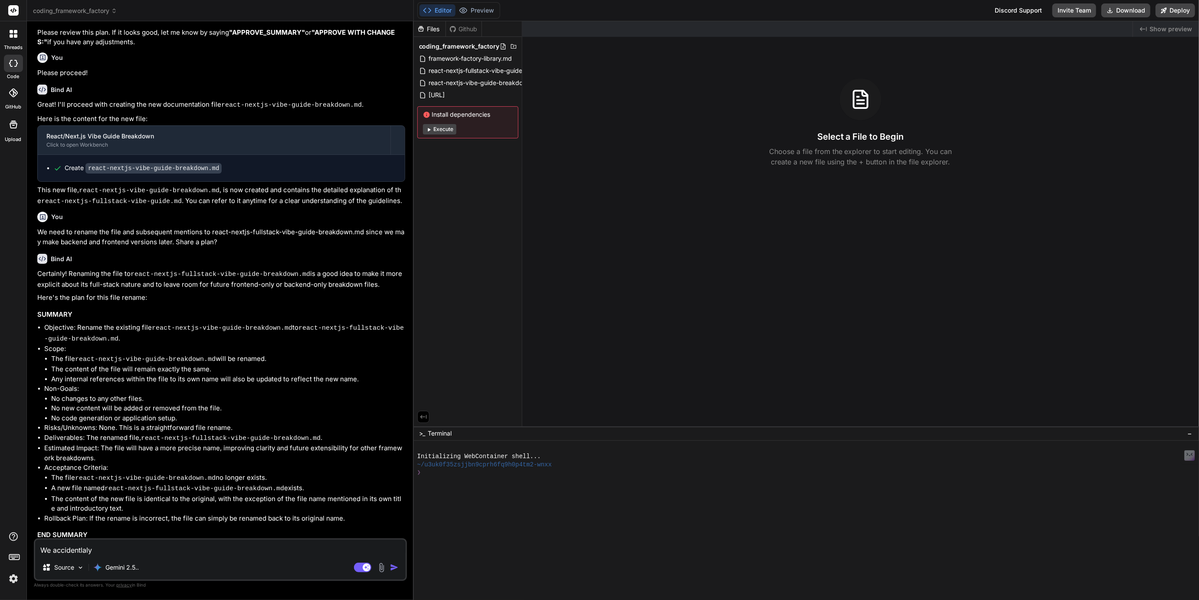
type textarea "We accidentlaly"
type textarea "x"
type textarea "We accidentlaly d"
type textarea "x"
type textarea "We accidentlaly de"
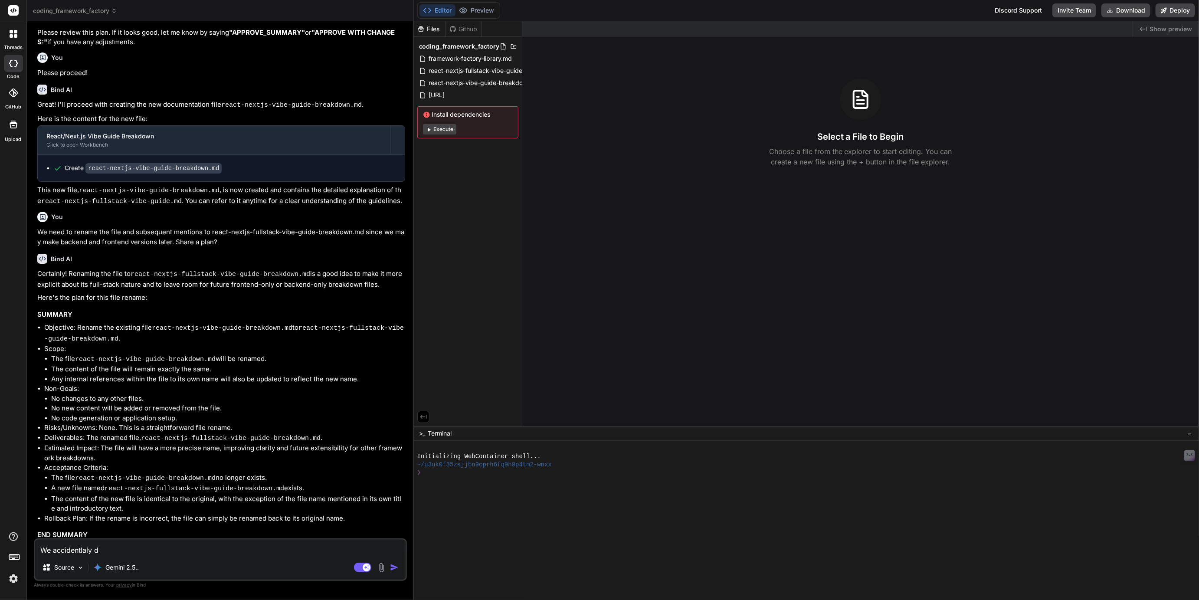
type textarea "x"
type textarea "We accidentlaly del"
type textarea "x"
type textarea "We accidentlaly dele"
type textarea "x"
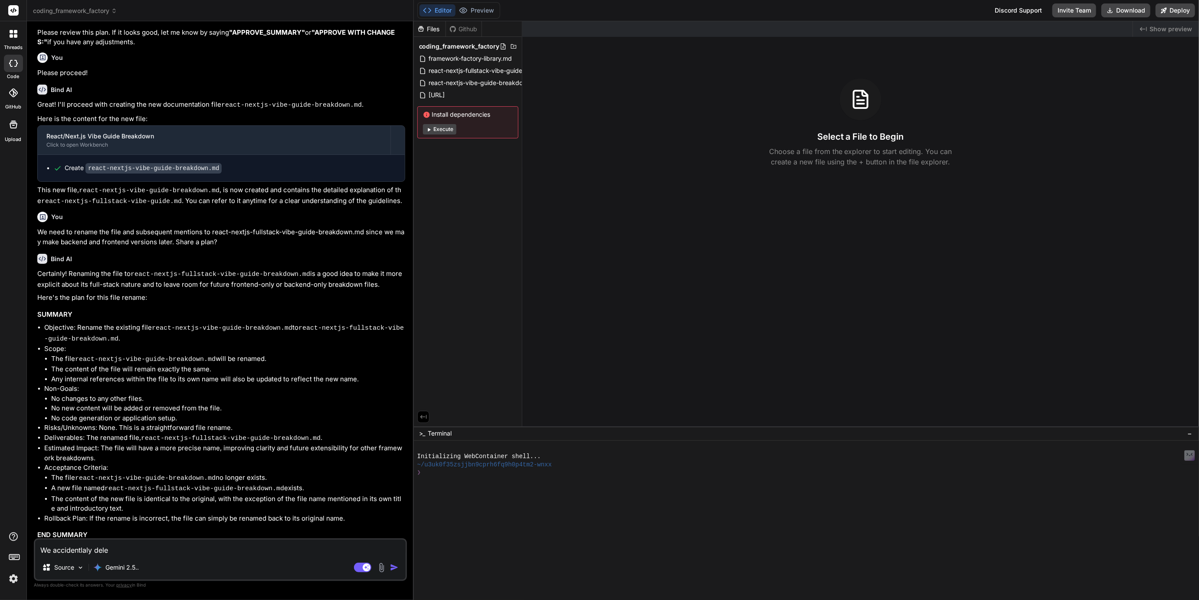
type textarea "We accidentlaly delet"
type textarea "x"
type textarea "We accidentlaly delete"
type textarea "x"
type textarea "We accidentlaly deleted"
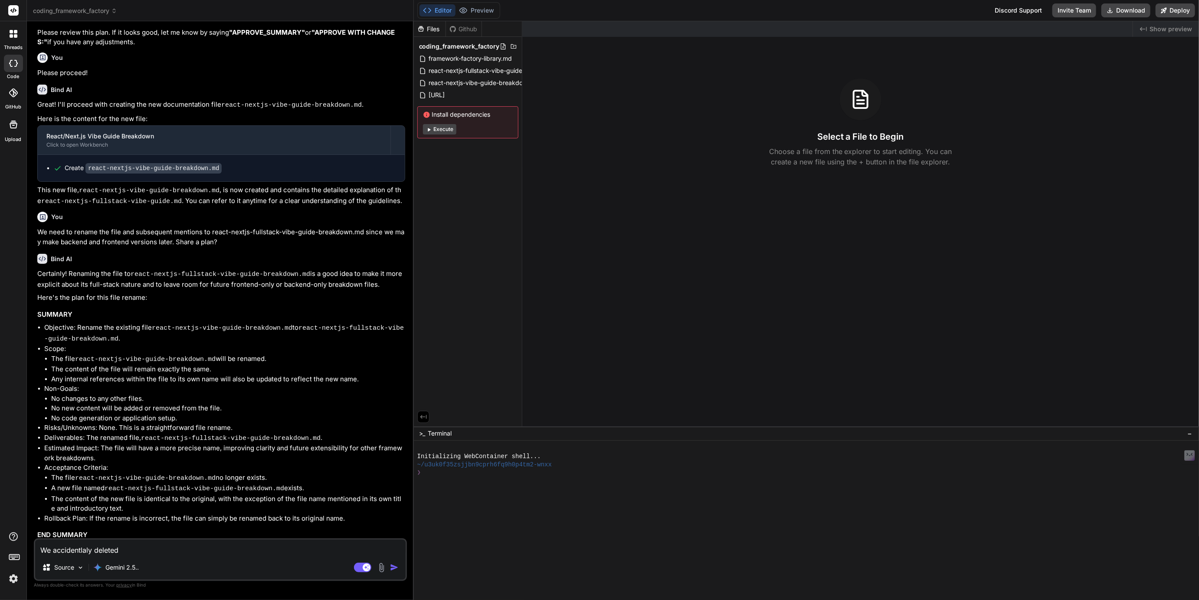
type textarea "x"
type textarea "We accidentlaly deleted"
type textarea "x"
type textarea "We accidentlaly deleted t"
type textarea "x"
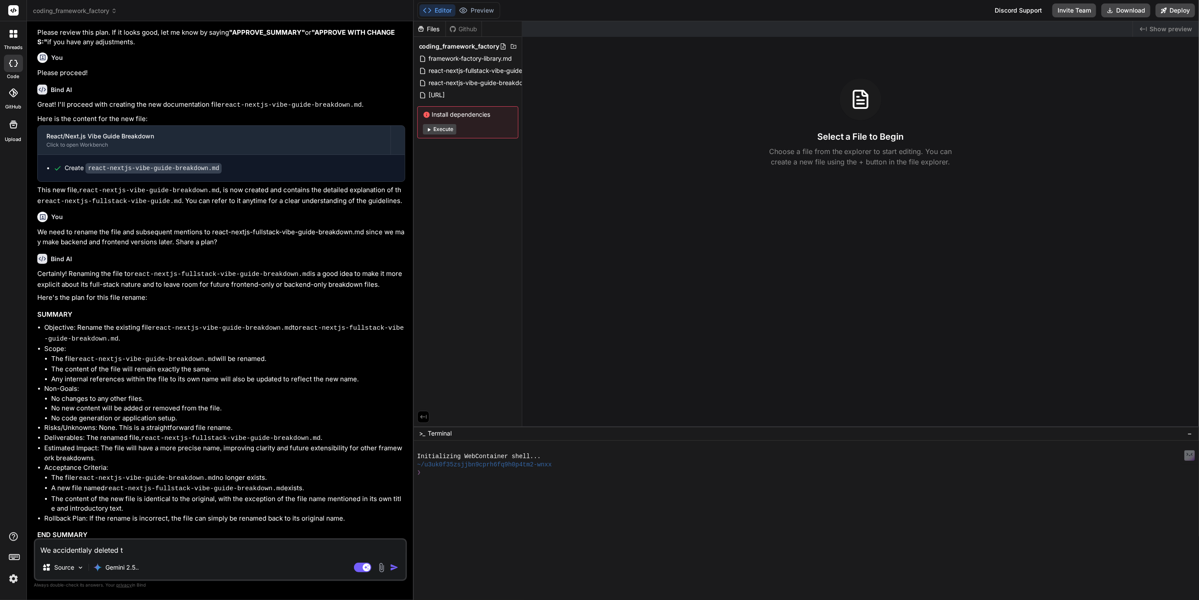
type textarea "We accidentlaly deleted th"
type textarea "x"
type textarea "We accidentlaly deleted the"
type textarea "x"
type textarea "We accidentlaly deleted the"
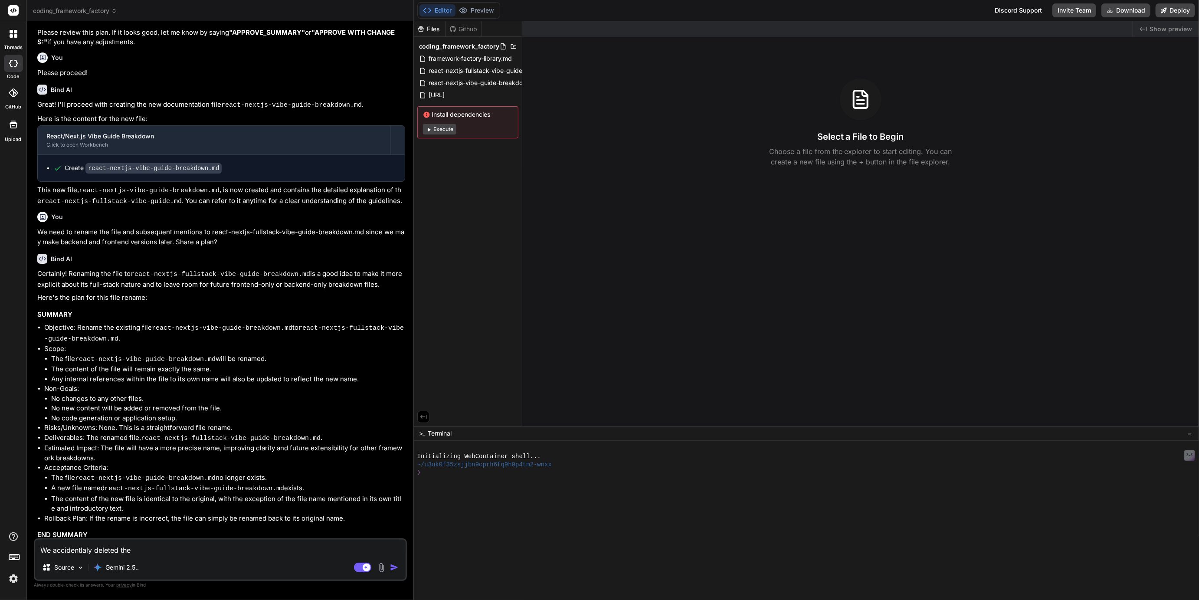
type textarea "x"
type textarea "We accidentlaly deleted the r"
type textarea "x"
type textarea "We accidentlaly deleted the re"
type textarea "x"
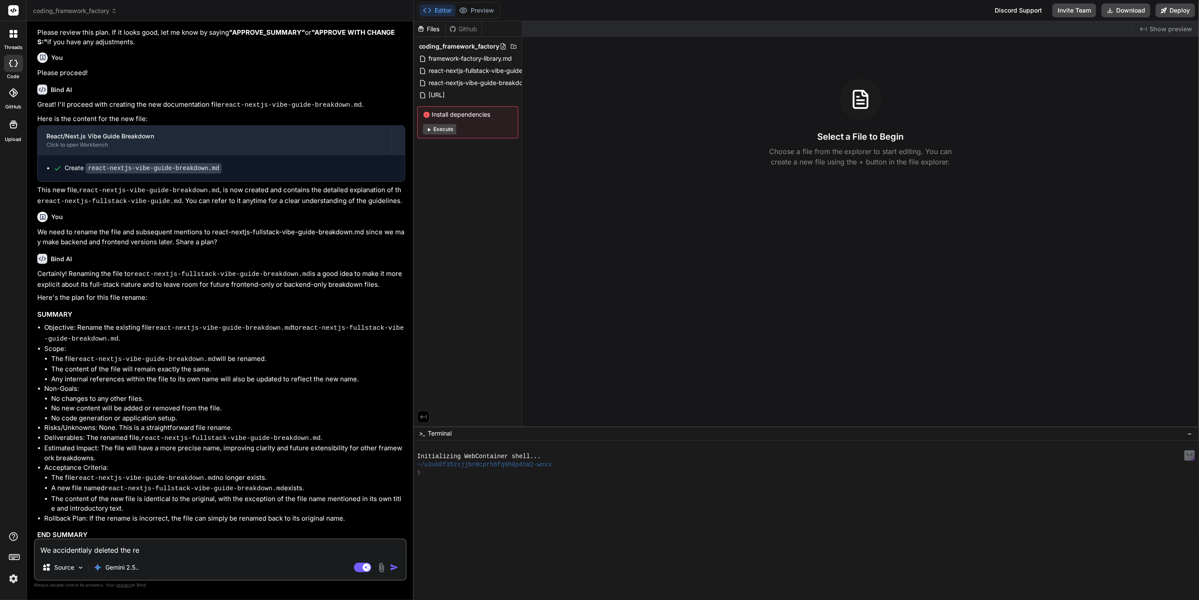
type textarea "We accidentlaly deleted the rea"
type textarea "x"
type textarea "We accidentlaly deleted the reac"
type textarea "x"
type textarea "We accidentlaly deleted the react"
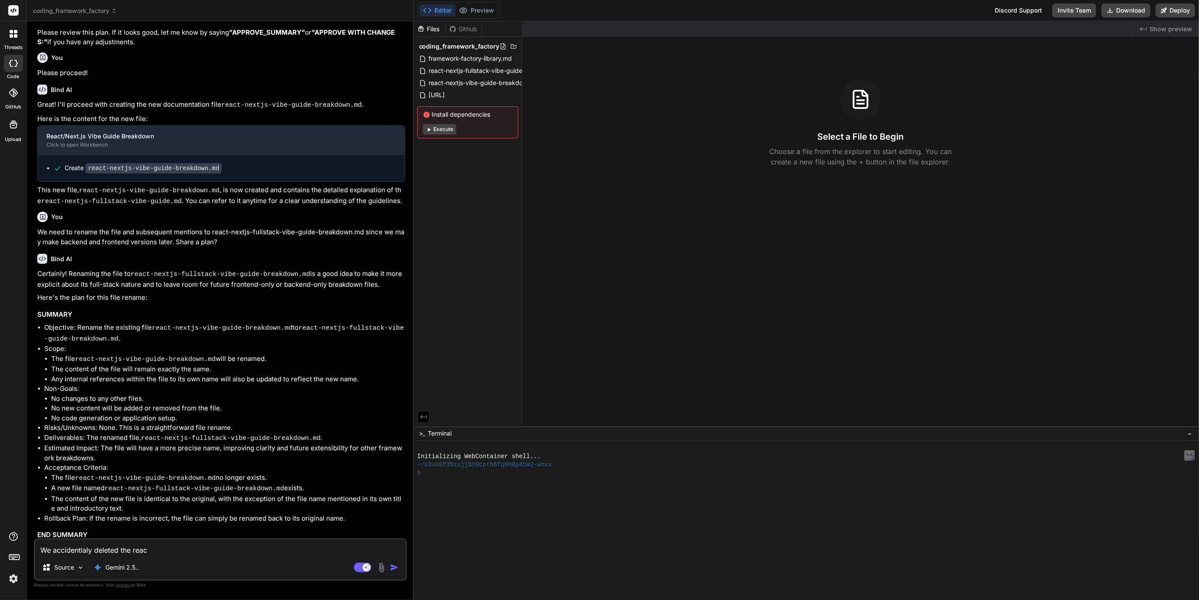
type textarea "x"
type textarea "We accidentlaly deleted the react"
type textarea "x"
type textarea "We accidentlaly deleted the react f"
type textarea "x"
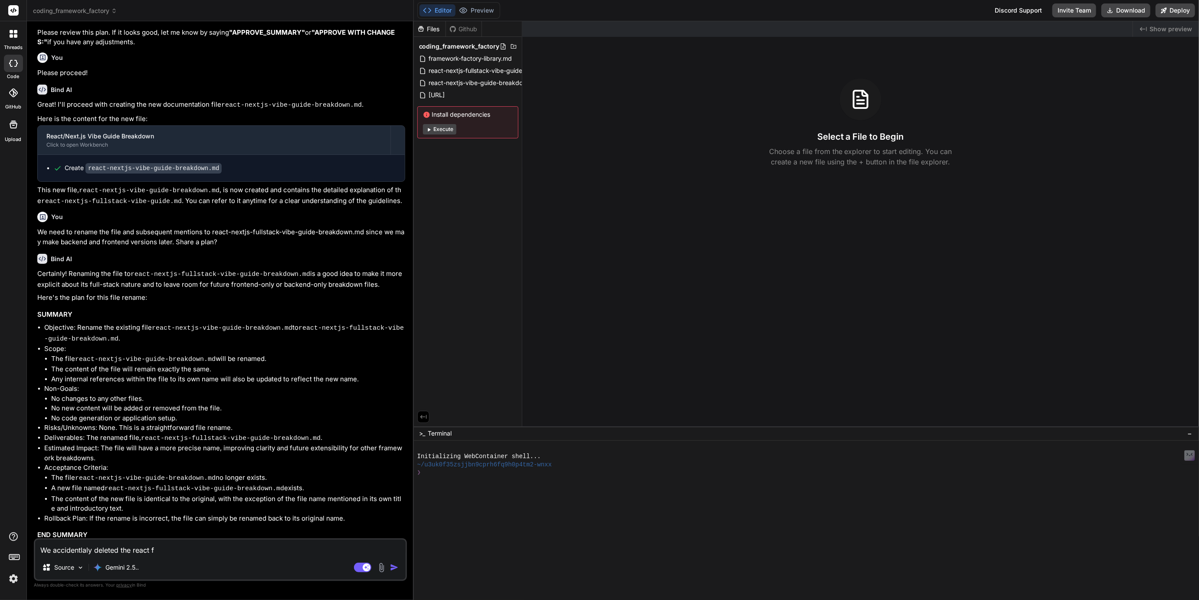
type textarea "We accidentlaly deleted the react fu"
type textarea "x"
type textarea "We accidentlaly deleted the react ful"
type textarea "x"
type textarea "We accidentlaly deleted the react full"
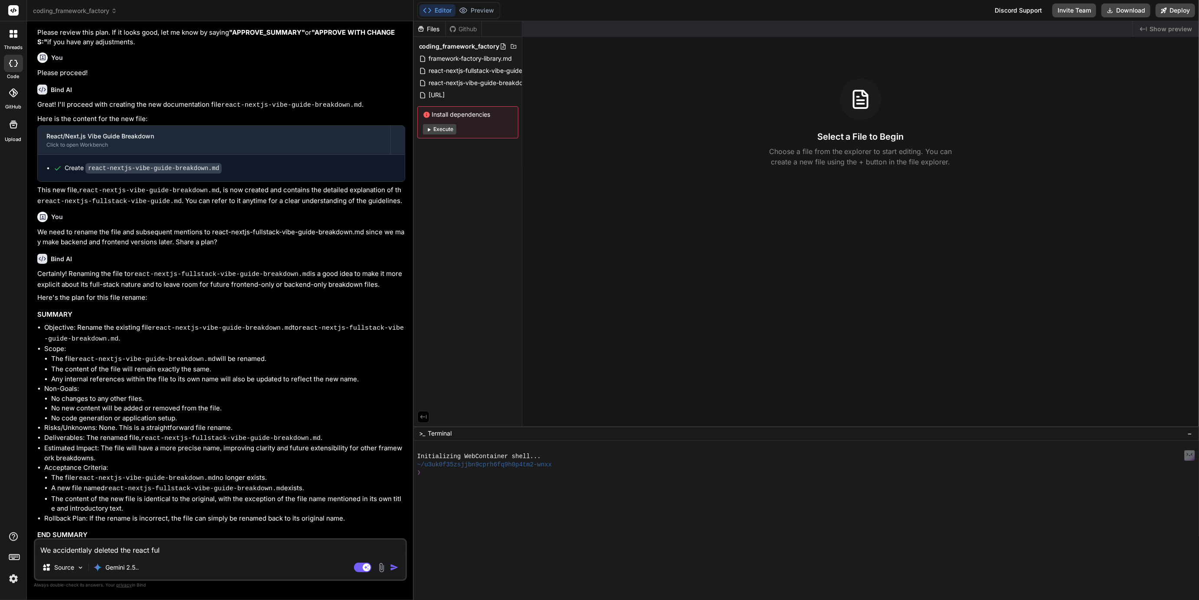
type textarea "x"
type textarea "We accidentlaly deleted the react fulls"
type textarea "x"
type textarea "We accidentlaly deleted the react fullst"
type textarea "x"
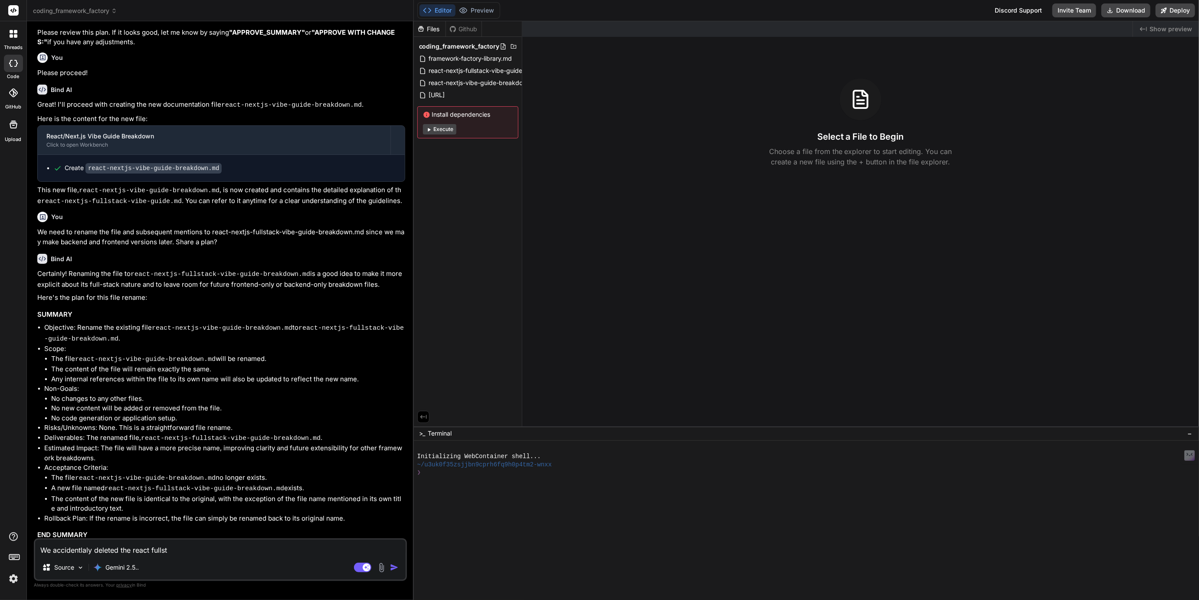
type textarea "We accidentlaly deleted the react fullsta"
type textarea "x"
type textarea "We accidentlaly deleted the react fullstac"
type textarea "x"
type textarea "We accidentlaly deleted the react fullstack"
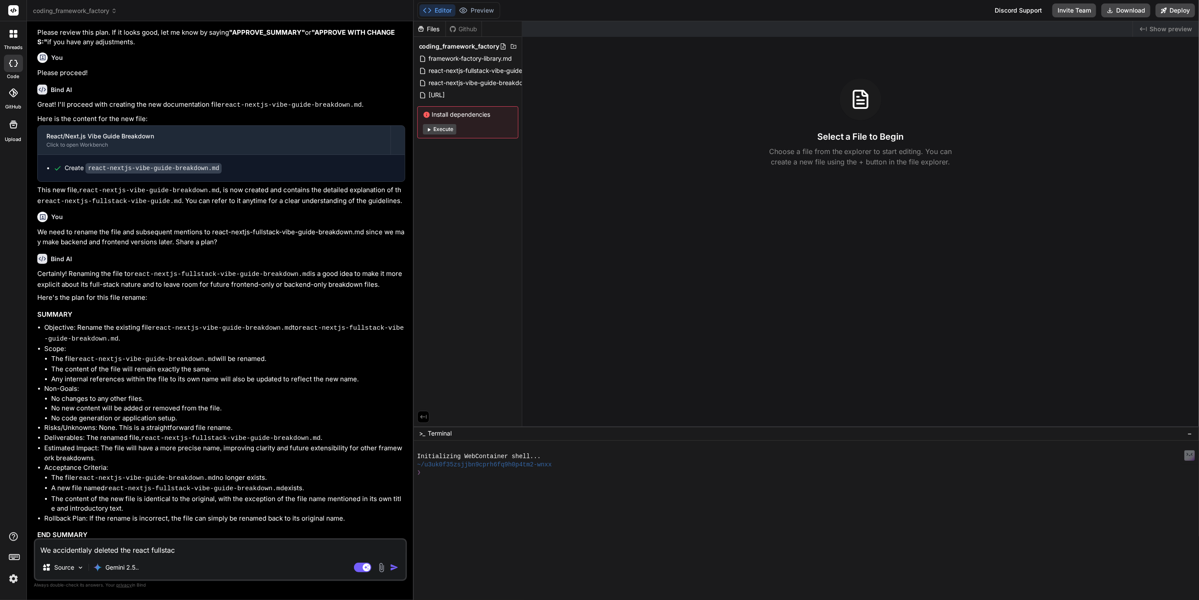
type textarea "x"
type textarea "We accidentlaly deleted the react fullstack"
type textarea "x"
type textarea "We accidentlaly deleted the react fullstack v"
type textarea "x"
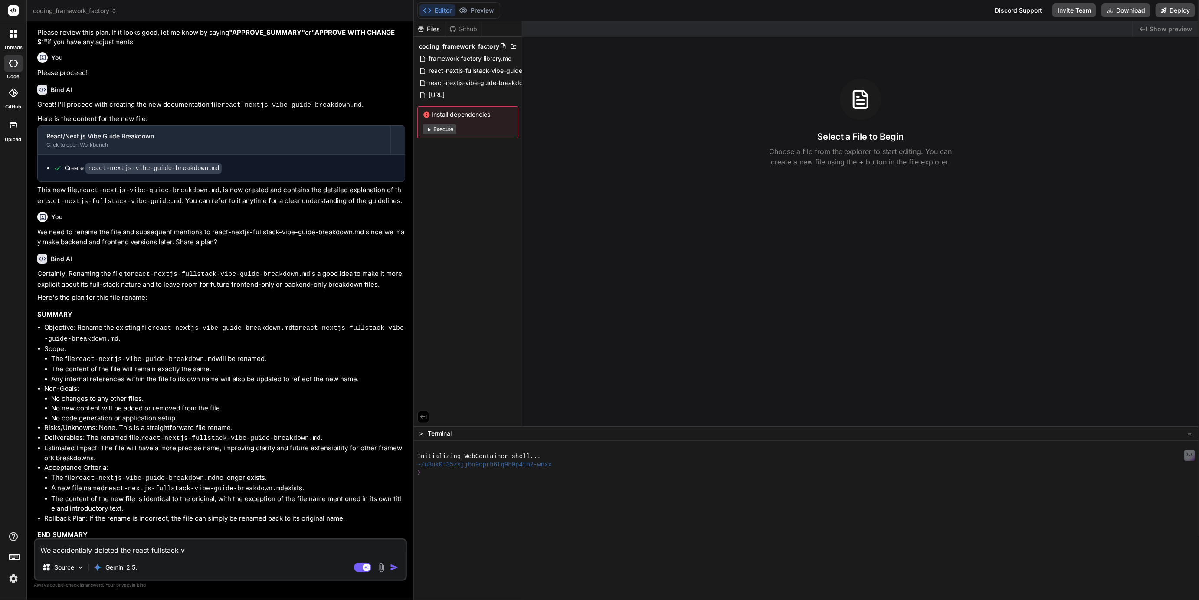
type textarea "We accidentlaly deleted the react fullstack vi"
type textarea "x"
type textarea "We accidentlaly deleted the react fullstack vid"
type textarea "x"
type textarea "We accidentlaly deleted the react fullstack vi"
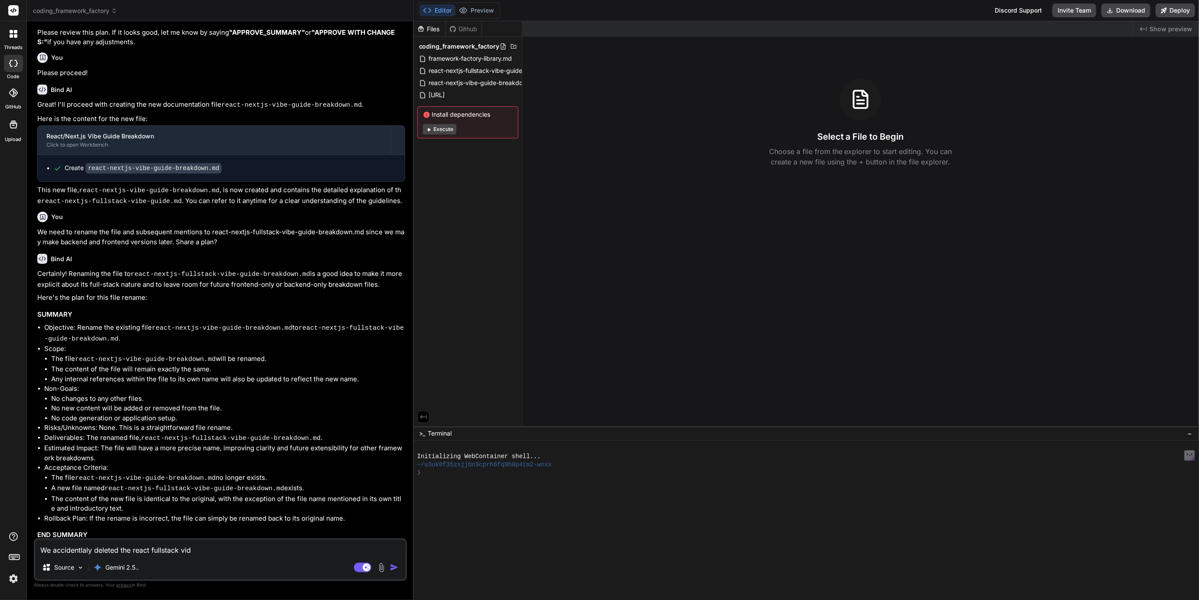
type textarea "x"
type textarea "We accidentlaly deleted the react fullstack vib"
type textarea "x"
type textarea "We accidentlaly deleted the react fullstack vibe"
type textarea "x"
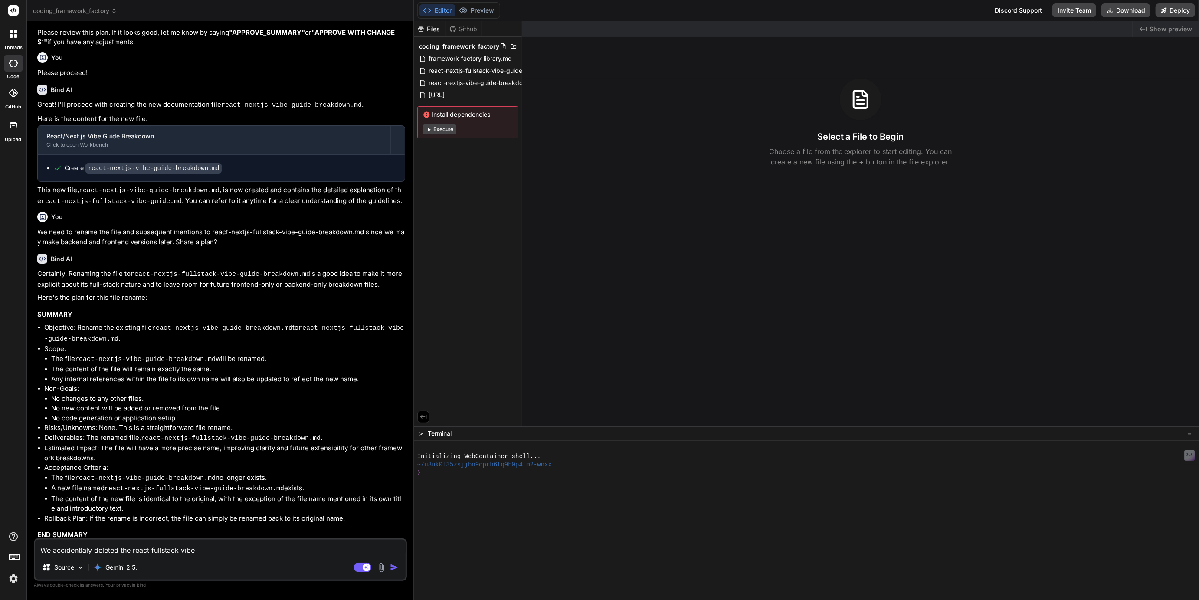
type textarea "We accidentlaly deleted the react fullstack vibe"
type textarea "x"
type textarea "We accidentlaly deleted the react fullstack vibe g"
type textarea "x"
type textarea "We accidentlaly deleted the react fullstack vibe gu"
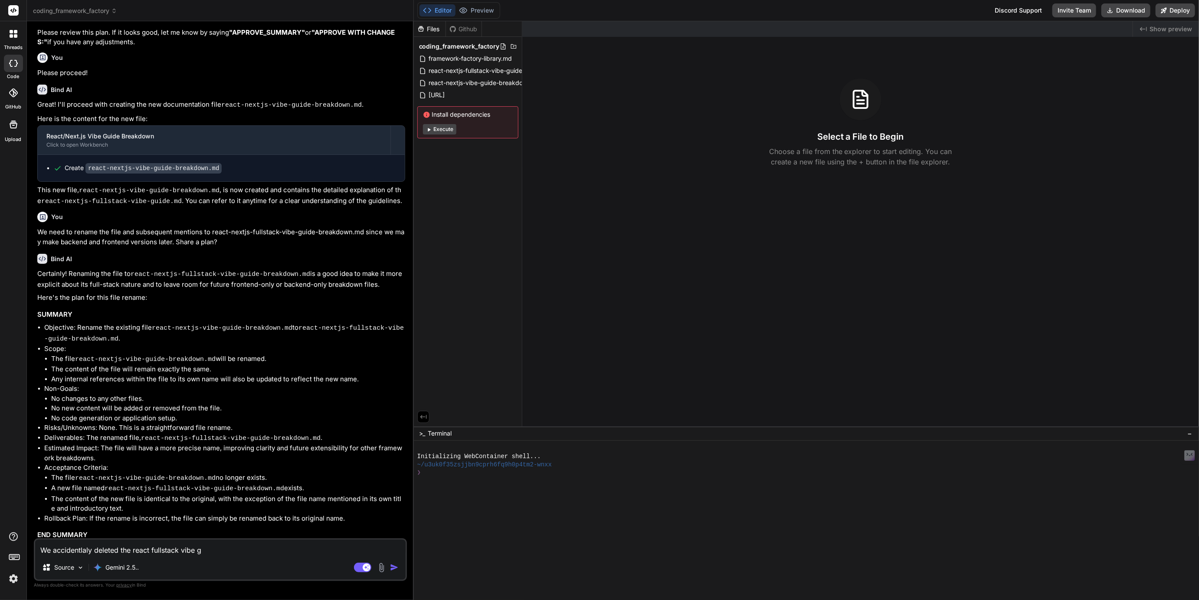
type textarea "x"
type textarea "We accidentlaly deleted the react fullstack vibe gui"
type textarea "x"
type textarea "We accidentlaly deleted the react fullstack vibe guid"
type textarea "x"
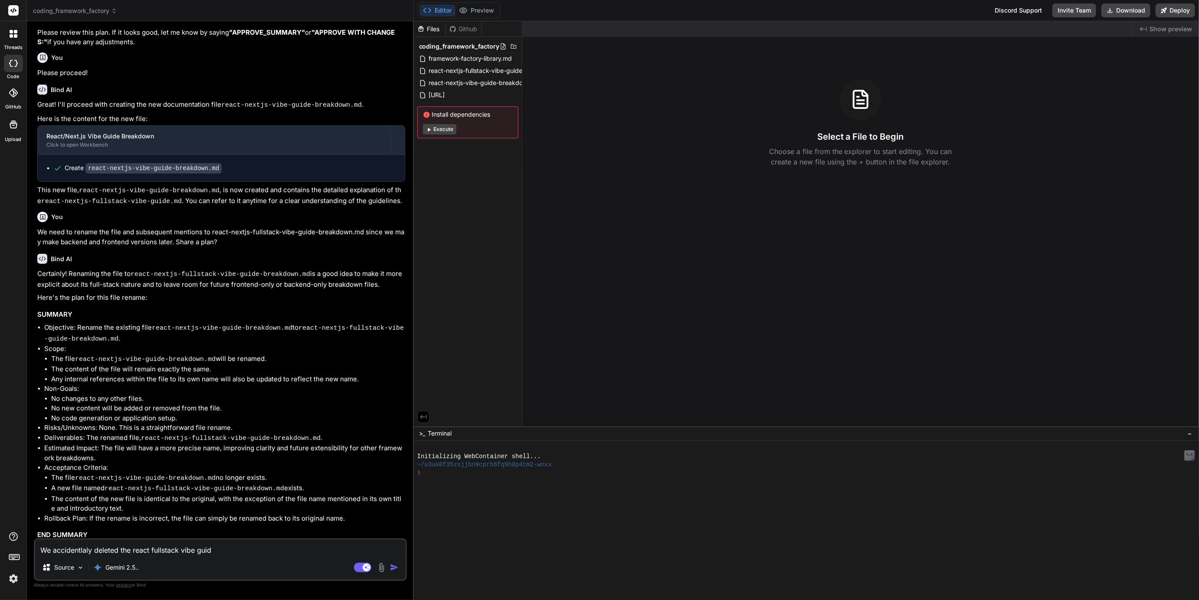
type textarea "We accidentlaly deleted the react fullstack vibe guide"
type textarea "x"
type textarea "We accidentlaly deleted the react fullstack vibe guide"
click at [360, 568] on rect at bounding box center [362, 568] width 17 height 10
type textarea "x"
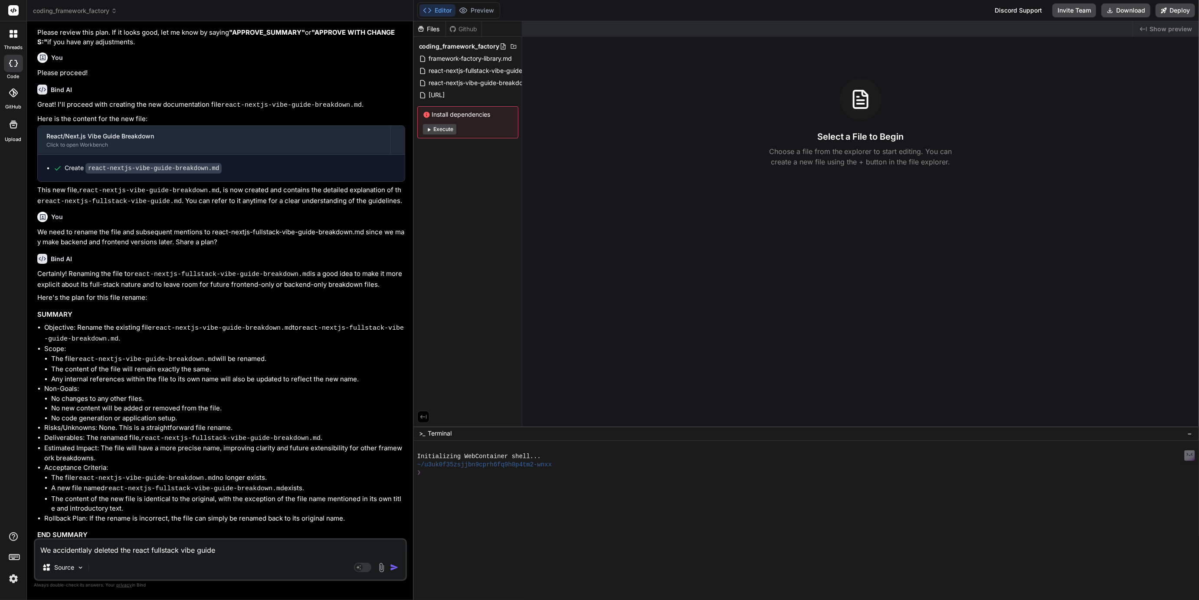
click at [220, 552] on textarea "We accidentlaly deleted the react fullstack vibe guide" at bounding box center [220, 548] width 371 height 16
type textarea "We accidentlaly deleted the react fullstack vibe guide,"
type textarea "x"
type textarea "We accidentlaly deleted the react fullstack vibe guide,"
type textarea "x"
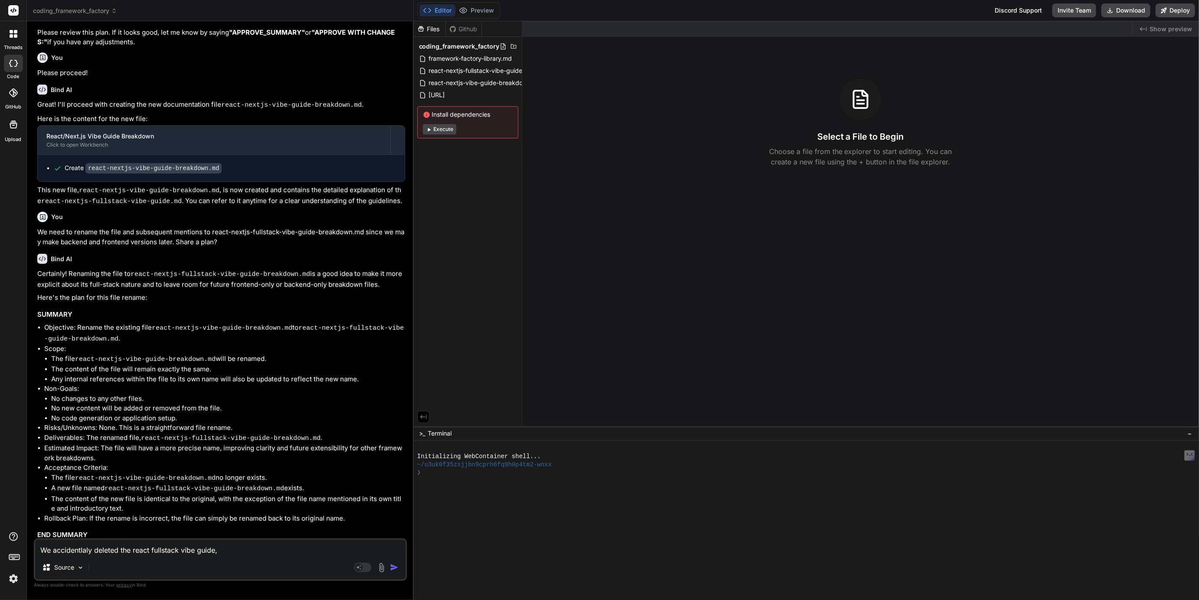
type textarea "We accidentlaly deleted the react fullstack vibe guide, a"
type textarea "x"
type textarea "We accidentlaly deleted the react fullstack vibe guide, ar"
type textarea "x"
type textarea "We accidentlaly deleted the react fullstack vibe guide, are"
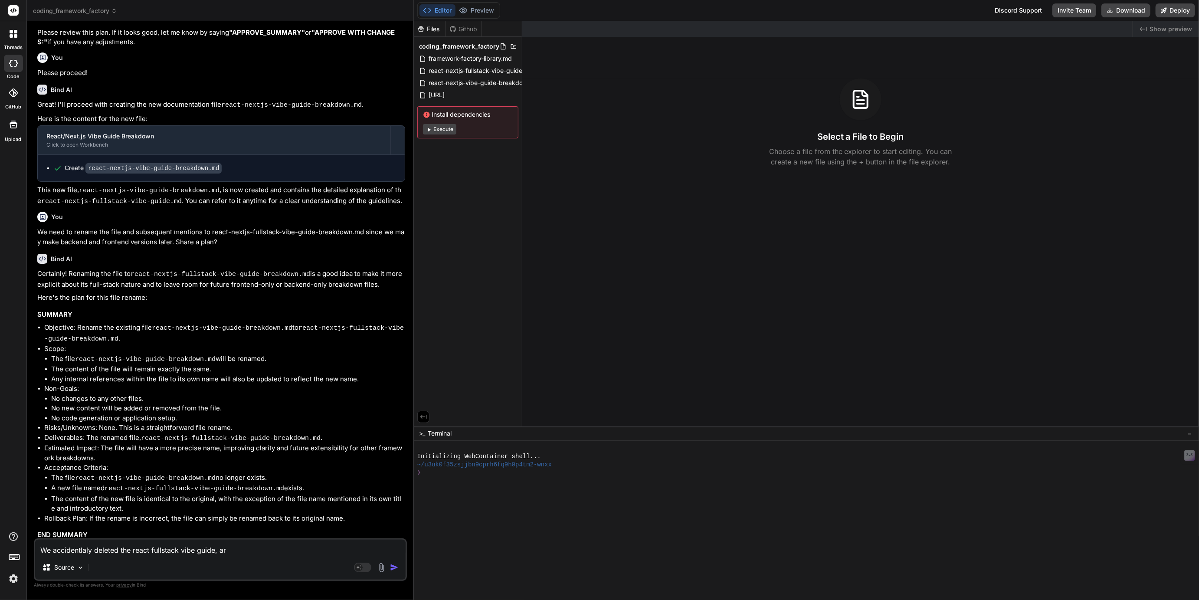
type textarea "x"
type textarea "We accidentlaly deleted the react fullstack vibe guide, are"
type textarea "x"
type textarea "We accidentlaly deleted the react fullstack vibe guide, are y"
type textarea "x"
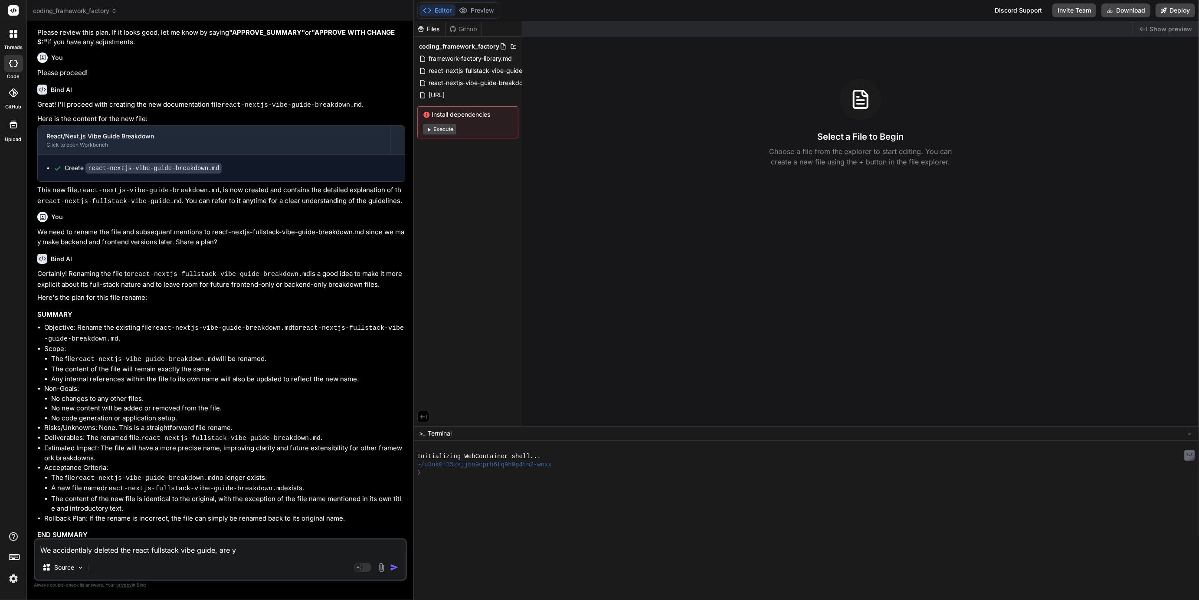
type textarea "We accidentlaly deleted the react fullstack vibe guide, are yo"
type textarea "x"
type textarea "We accidentlaly deleted the react fullstack vibe guide, are you"
type textarea "x"
type textarea "We accidentlaly deleted the react fullstack vibe guide, are you"
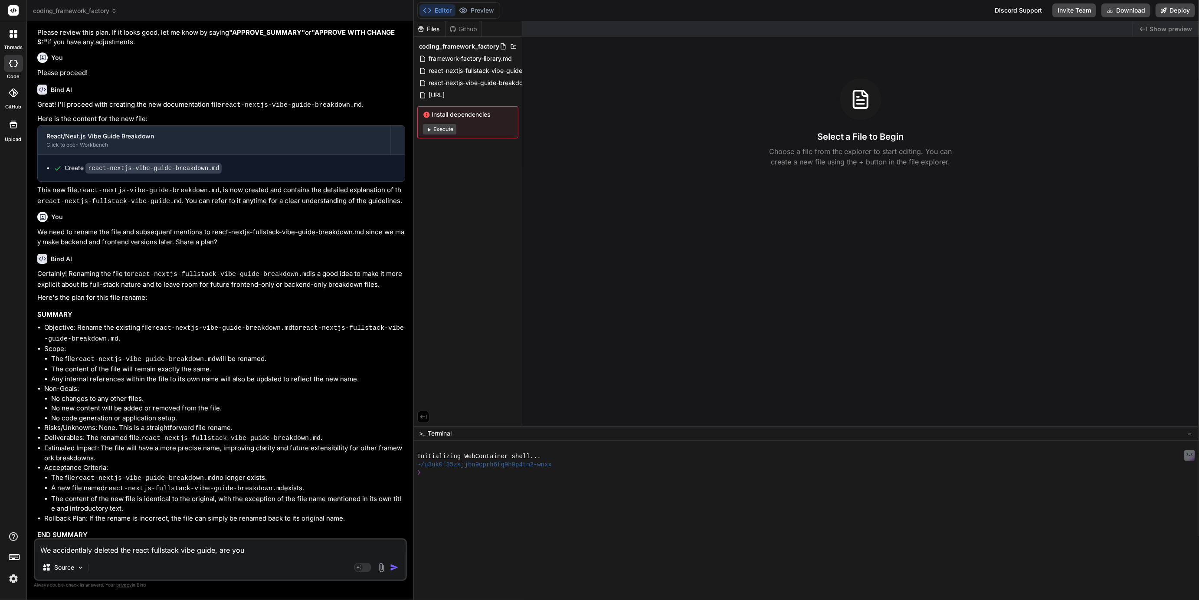
type textarea "x"
type textarea "We accidentlaly deleted the react fullstack vibe guide, are you a"
type textarea "x"
type textarea "We accidentlaly deleted the react fullstack vibe guide, are you ab"
type textarea "x"
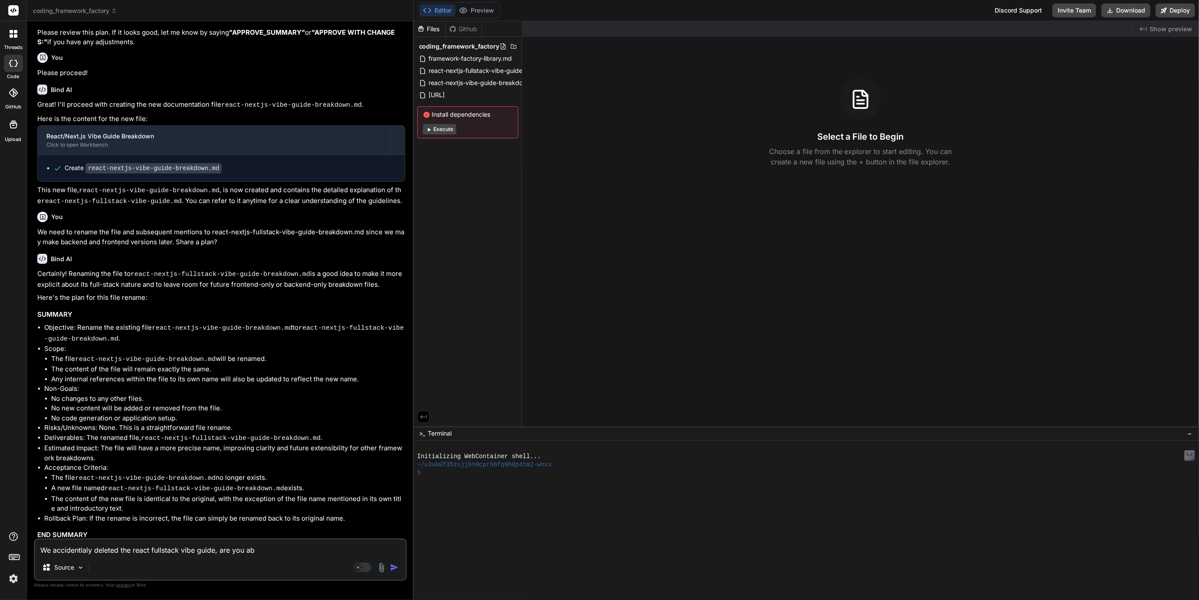
type textarea "We accidentlaly deleted the react fullstack vibe guide, are you abl"
type textarea "x"
type textarea "We accidentlaly deleted the react fullstack vibe guide, are you able"
type textarea "x"
type textarea "We accidentlaly deleted the react fullstack vibe guide, are you able"
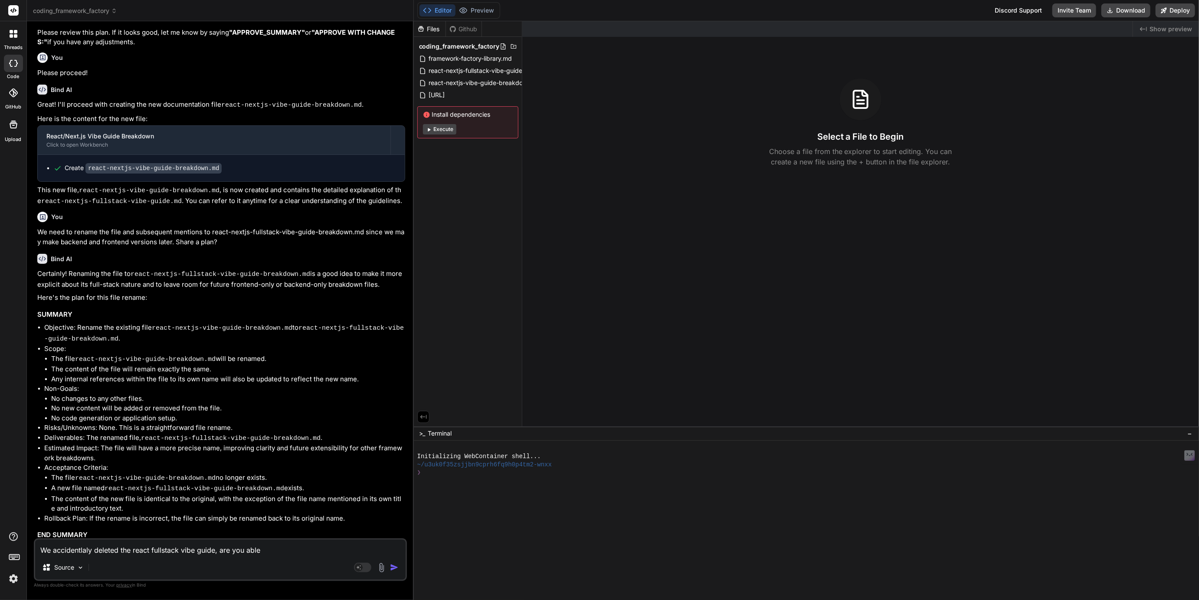
type textarea "x"
type textarea "We accidentlaly deleted the react fullstack vibe guide, are you able t"
type textarea "x"
type textarea "We accidentlaly deleted the react fullstack vibe guide, are you able to"
type textarea "x"
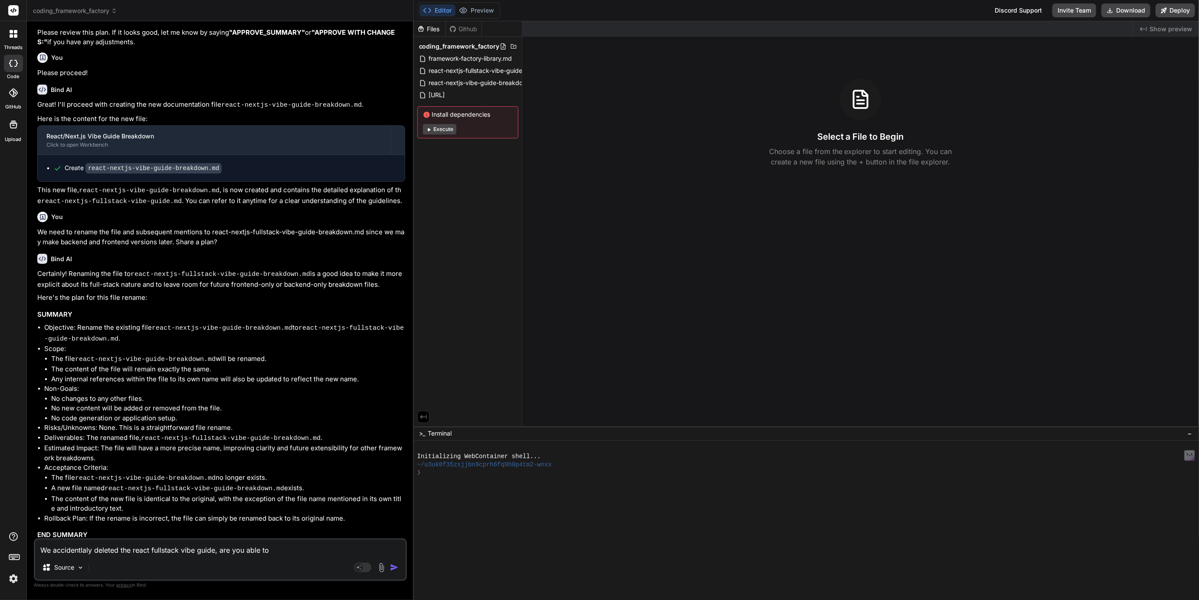
type textarea "We accidentlaly deleted the react fullstack vibe guide, are you able to"
type textarea "x"
type textarea "We accidentlaly deleted the react fullstack vibe guide, are you able to r"
type textarea "x"
type textarea "We accidentlaly deleted the react fullstack vibe guide, are you able to re"
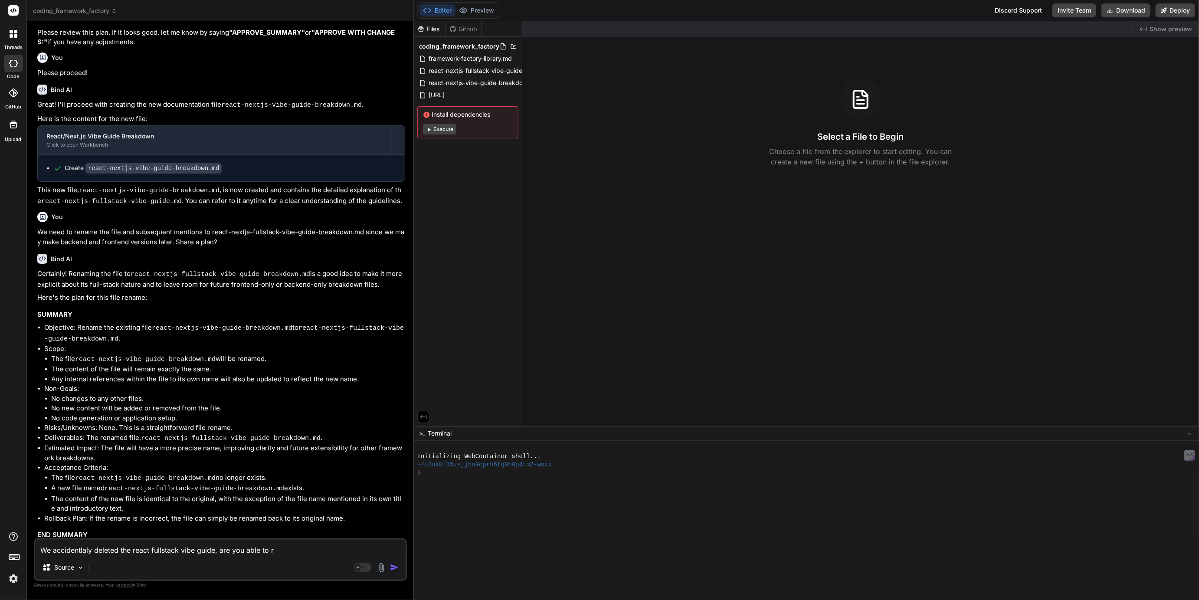
type textarea "x"
type textarea "We accidentlaly deleted the react fullstack vibe guide, are you able to rec"
type textarea "x"
type textarea "We accidentlaly deleted the react fullstack vibe guide, are you able to recr"
type textarea "x"
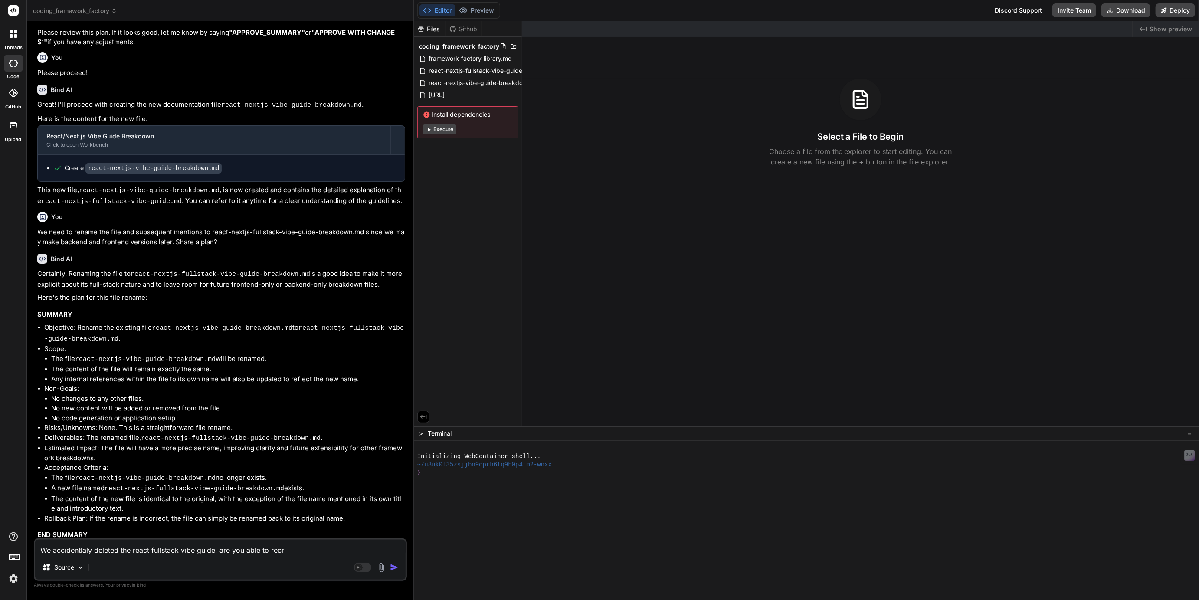
type textarea "We accidentlaly deleted the react fullstack vibe guide, are you able to recre"
type textarea "x"
type textarea "We accidentlaly deleted the react fullstack vibe guide, are you able to recrea"
type textarea "x"
type textarea "We accidentlaly deleted the react fullstack vibe guide, are you able to recreat"
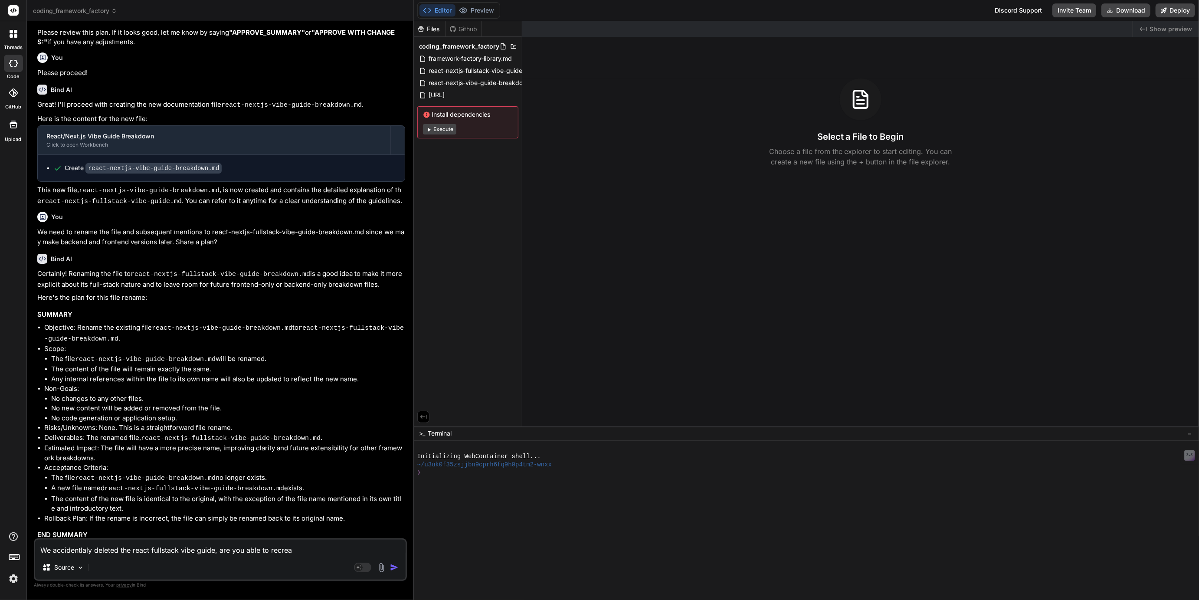
type textarea "x"
type textarea "We accidentlaly deleted the react fullstack vibe guide, are you able to recreate"
type textarea "x"
type textarea "We accidentlaly deleted the react fullstack vibe guide, are you able to recreate"
type textarea "x"
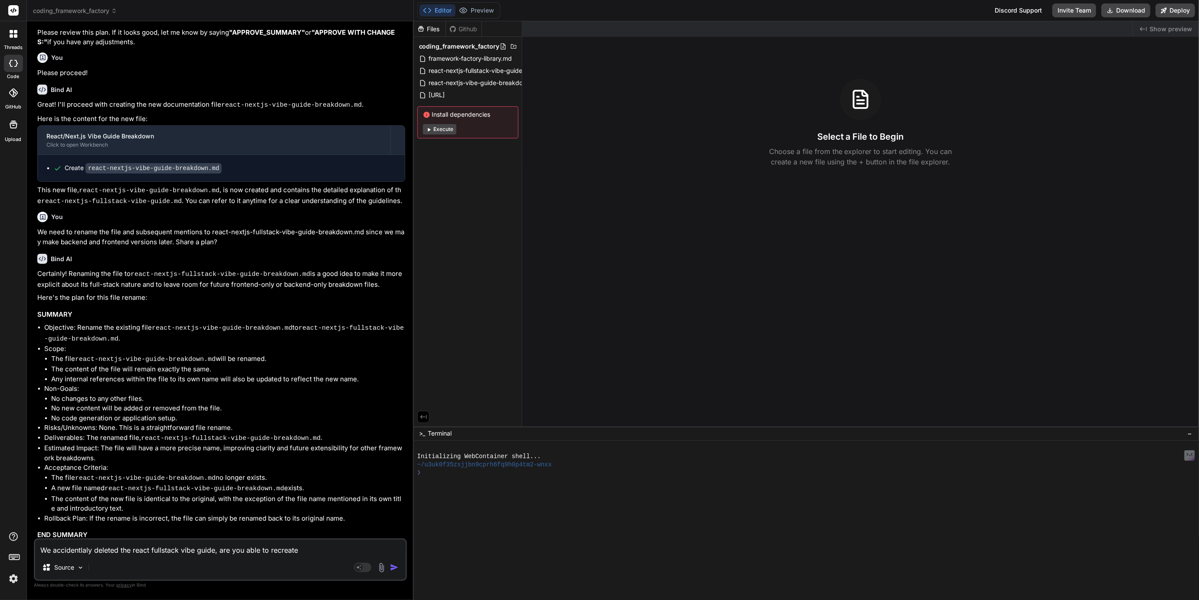
type textarea "We accidentlaly deleted the react fullstack vibe guide, are you able to recreat…"
type textarea "x"
type textarea "We accidentlaly deleted the react fullstack vibe guide, are you able to recreat…"
type textarea "x"
type textarea "We accidentlaly deleted the react fullstack vibe guide, are you able to recreat…"
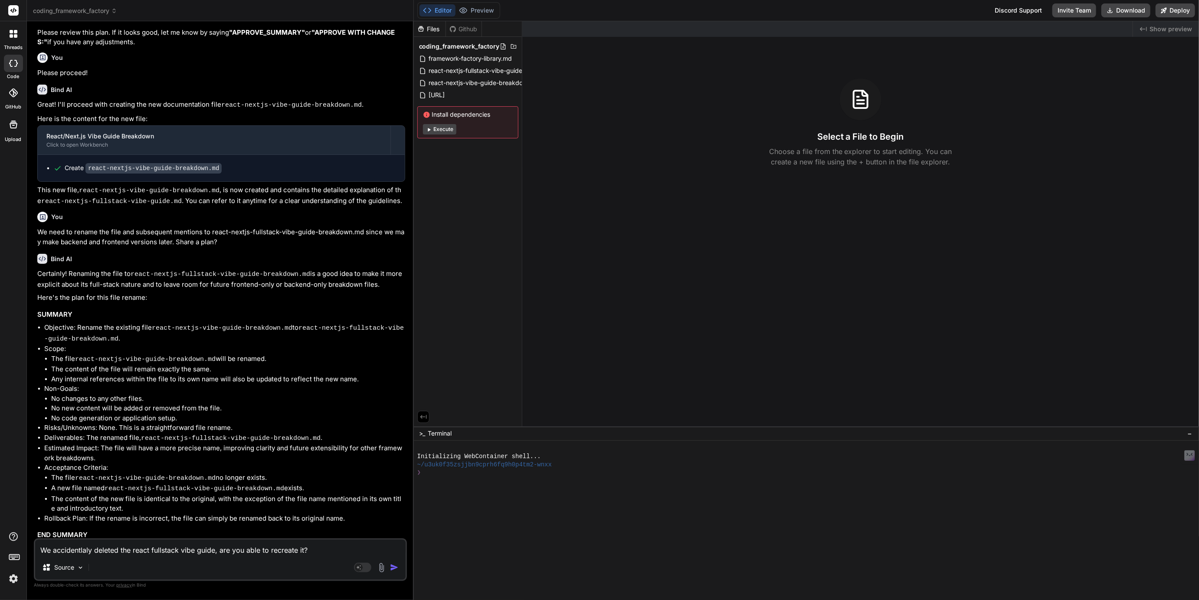
type textarea "x"
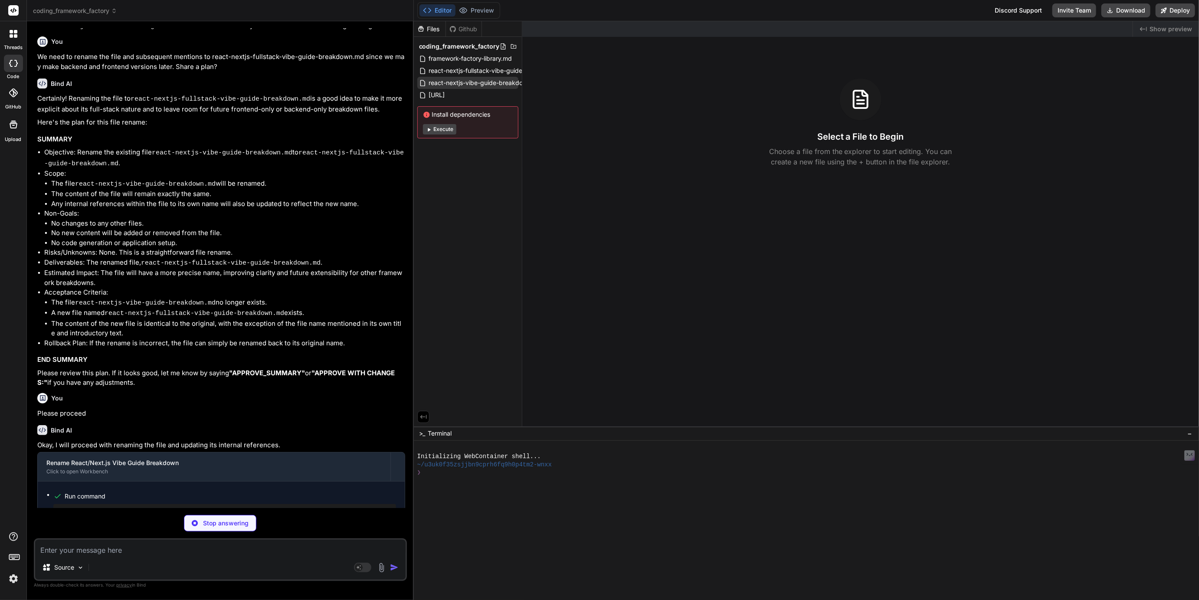
type textarea "x"
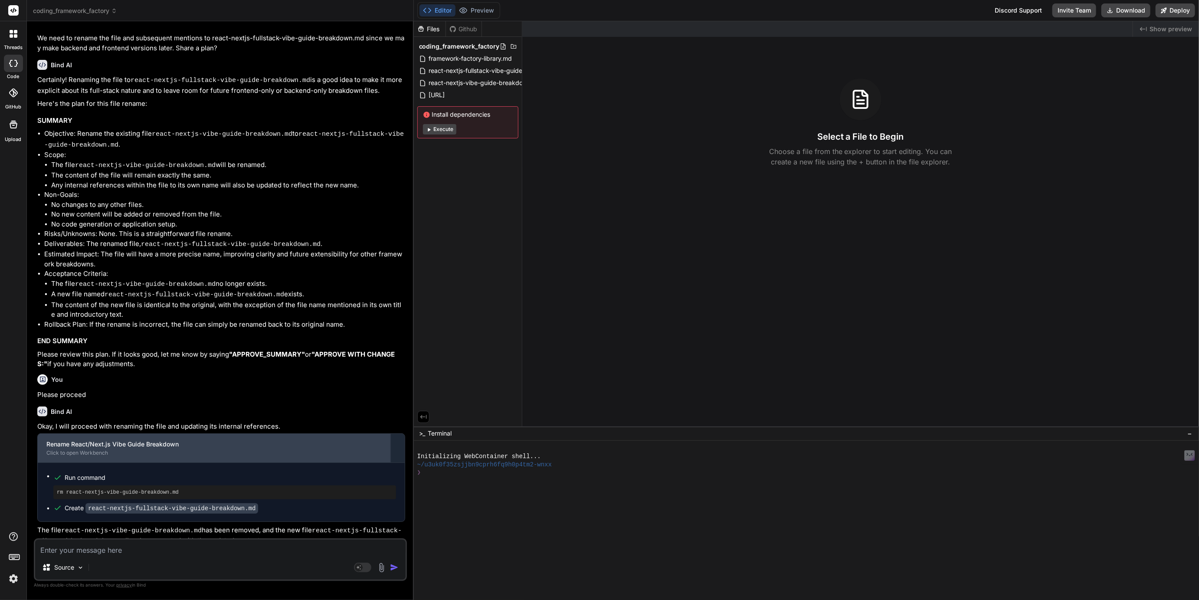
scroll to position [2586, 0]
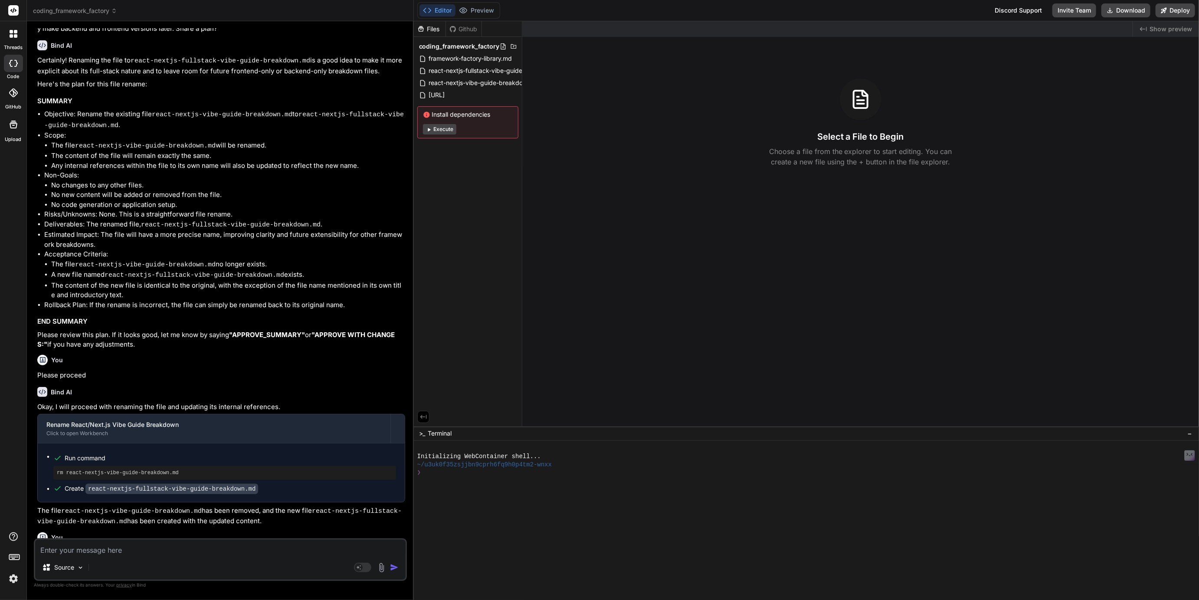
type textarea "Y"
type textarea "x"
type textarea "Yo"
type textarea "x"
type textarea "You"
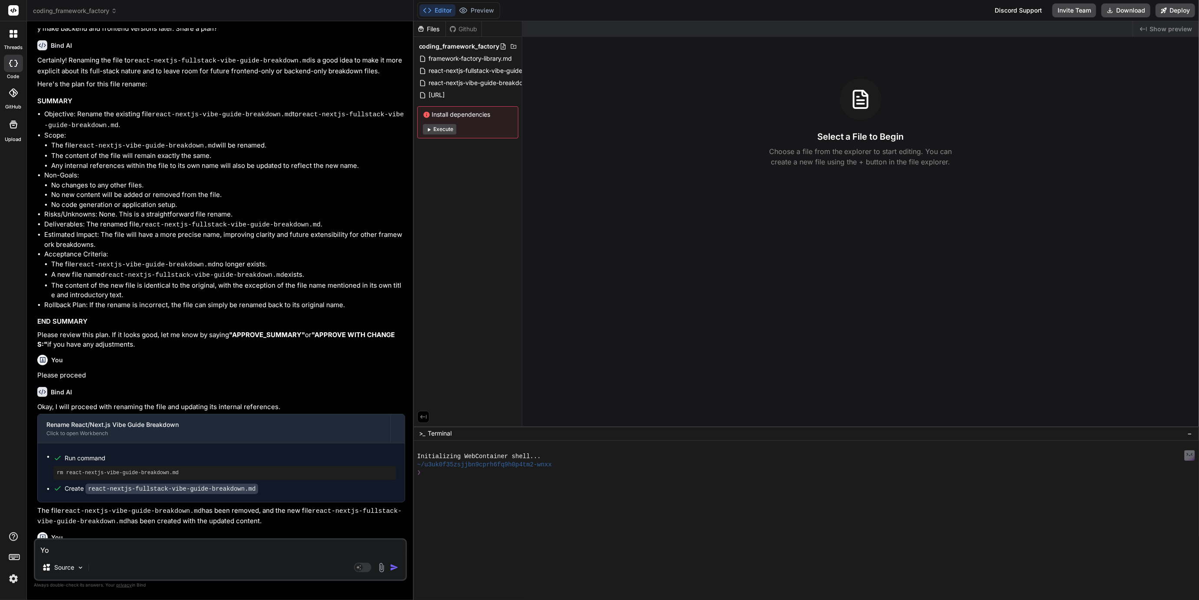
type textarea "x"
type textarea "You"
type textarea "x"
type textarea "You c"
type textarea "x"
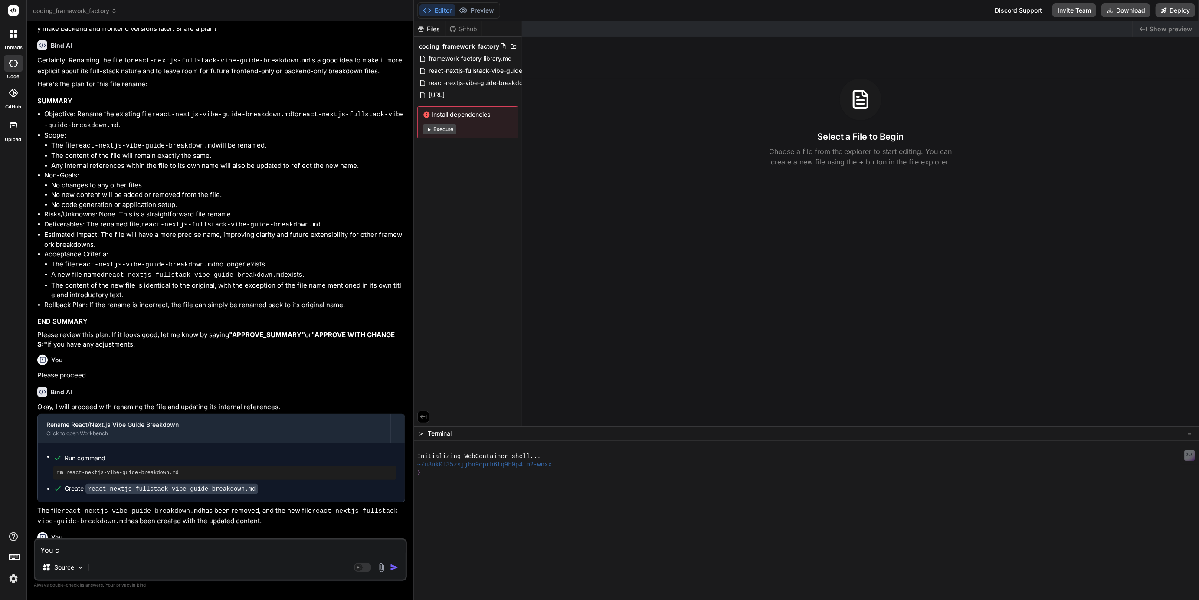
type textarea "You cr"
type textarea "x"
type textarea "You cre"
type textarea "x"
type textarea "You crea"
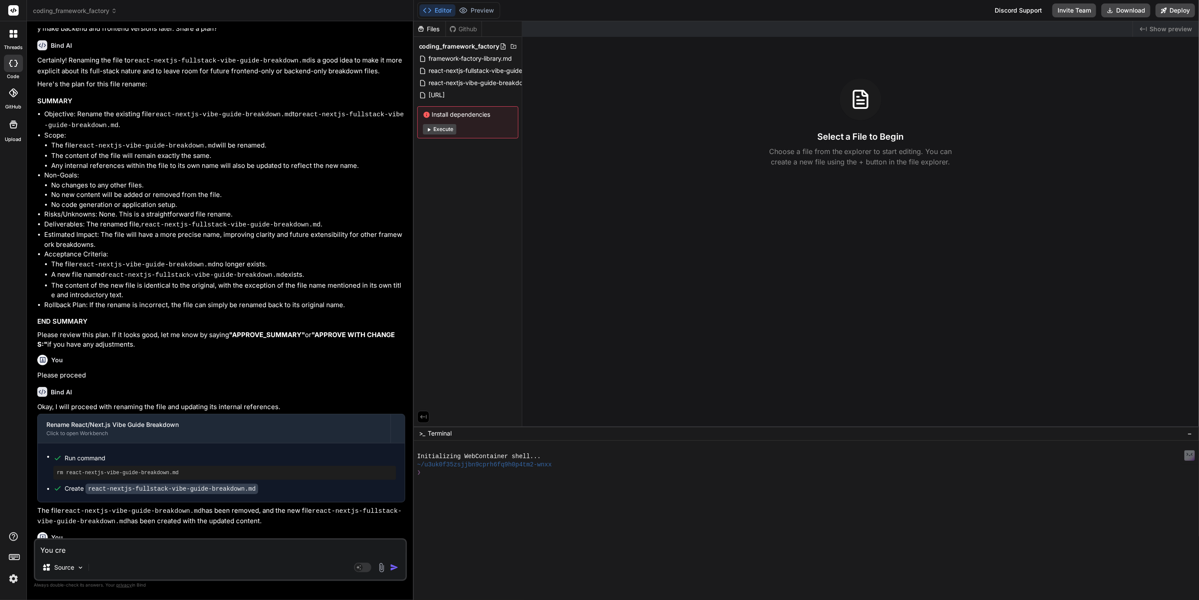
type textarea "x"
type textarea "You creat"
type textarea "x"
type textarea "You create"
type textarea "x"
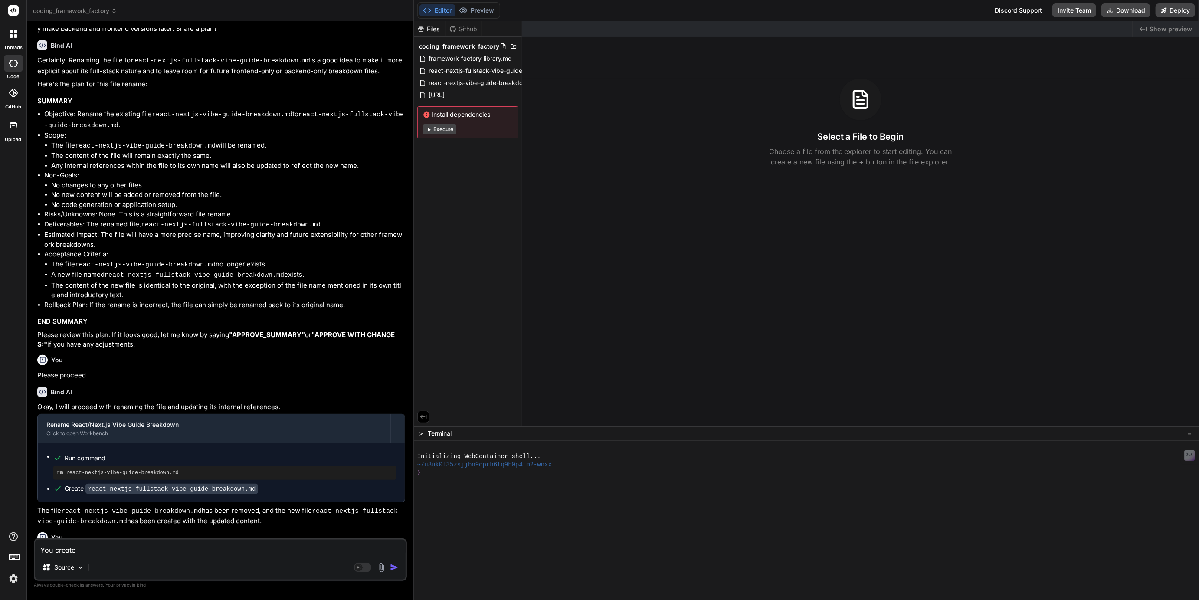
type textarea "You created"
type textarea "x"
type textarea "You created"
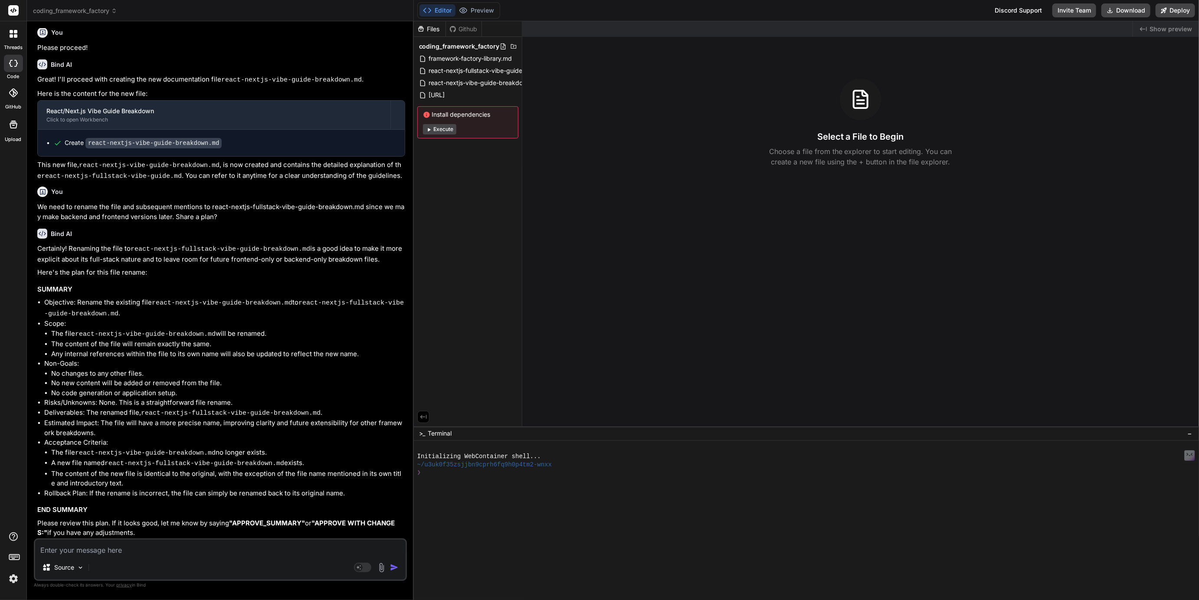
scroll to position [2772, 0]
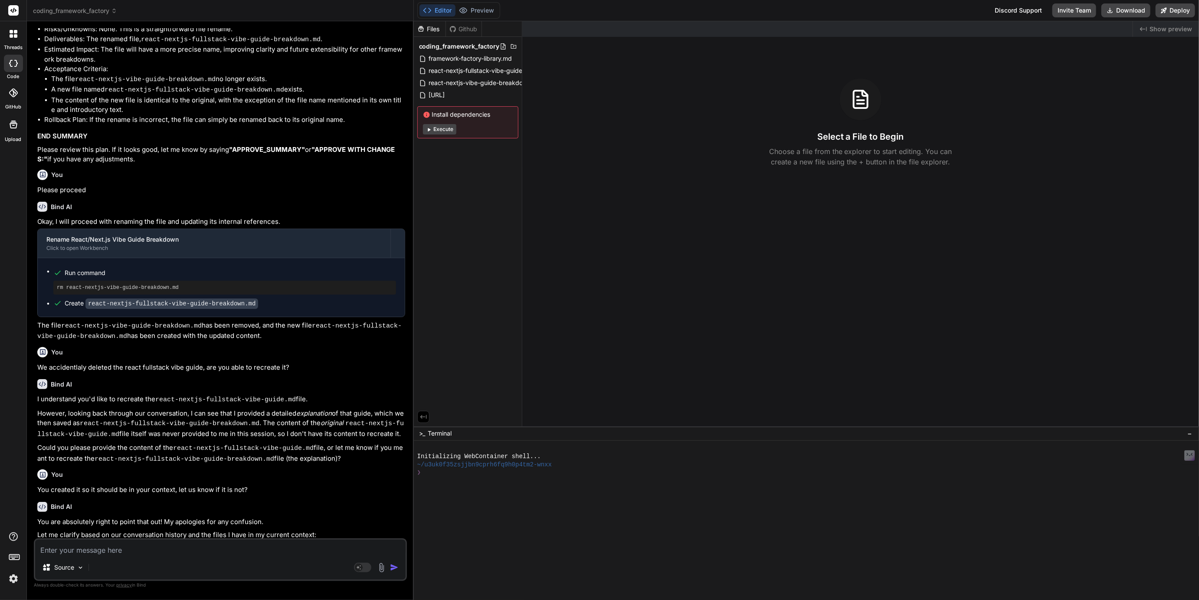
click at [171, 546] on textarea at bounding box center [220, 548] width 371 height 16
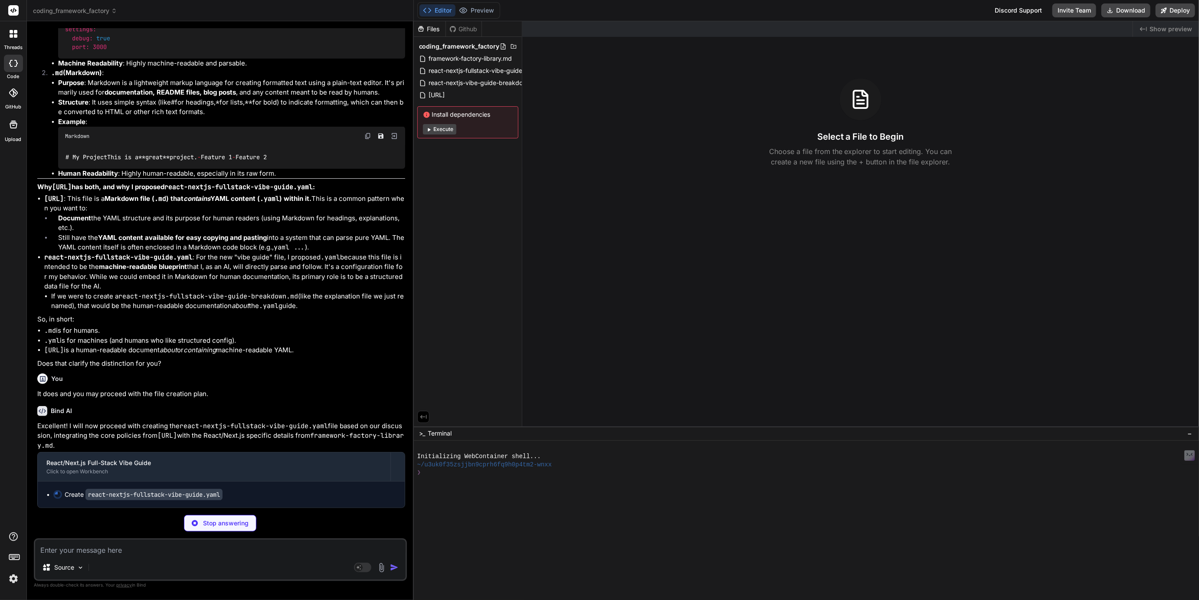
scroll to position [3957, 0]
click at [446, 99] on span "[URL]" at bounding box center [437, 95] width 18 height 10
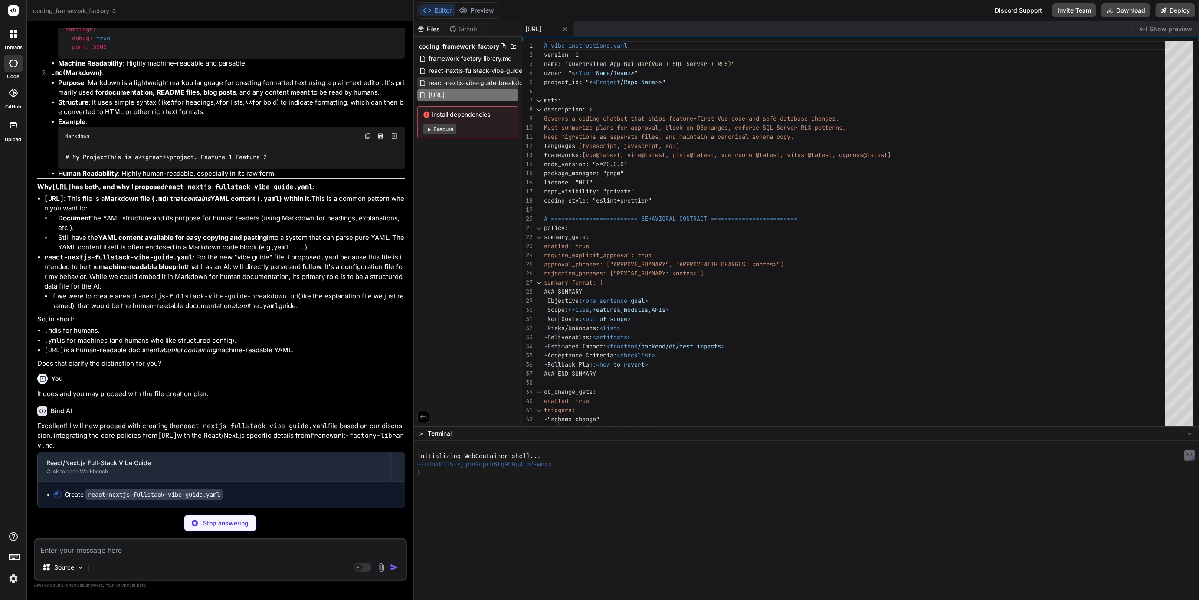
click at [474, 85] on span "react-nextjs-vibe-guide-breakdown.md" at bounding box center [485, 83] width 115 height 10
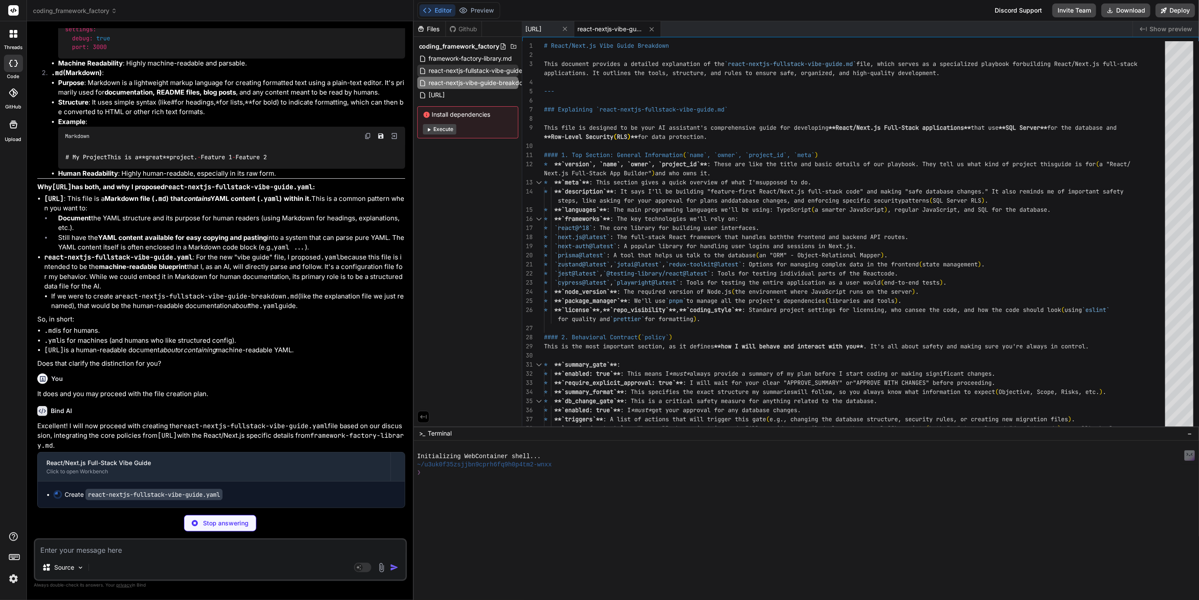
click at [476, 70] on span "react-nextjs-fullstack-vibe-guide-breakdown.md" at bounding box center [498, 71] width 141 height 10
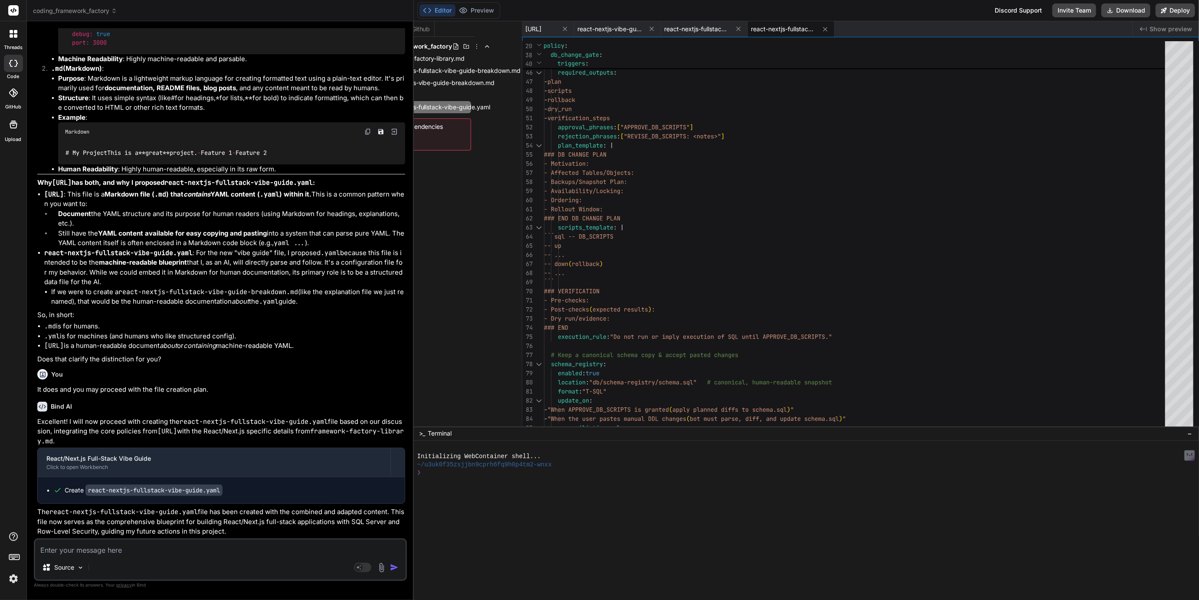
scroll to position [3962, 0]
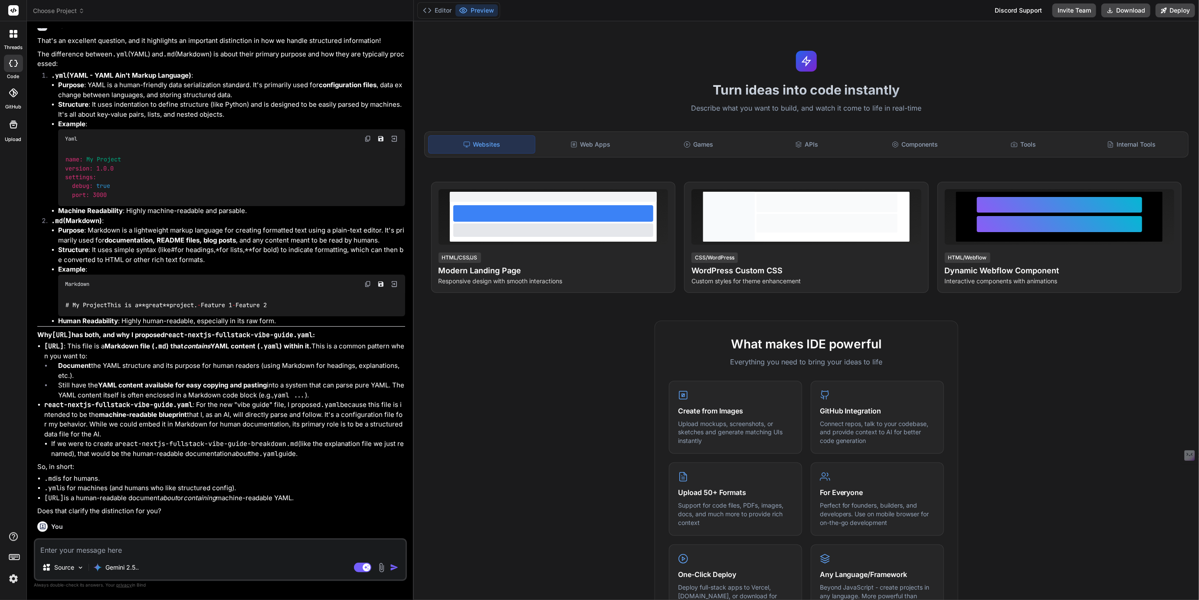
type textarea "x"
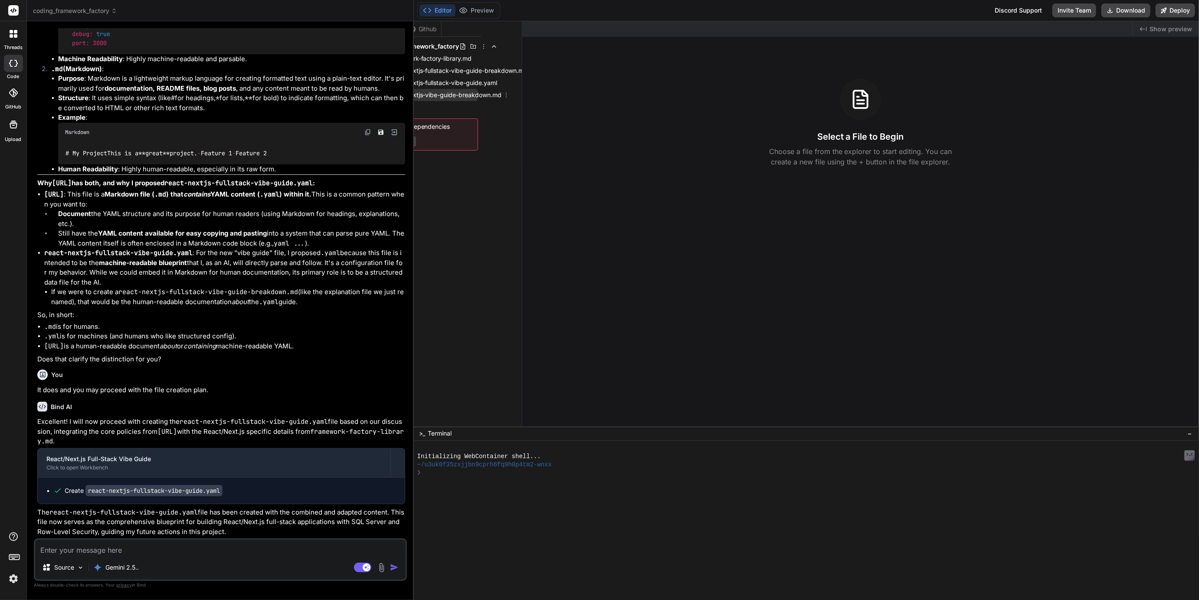
scroll to position [0, 48]
click at [500, 94] on icon at bounding box center [499, 95] width 7 height 7
click at [460, 150] on span "Delete file" at bounding box center [458, 149] width 28 height 9
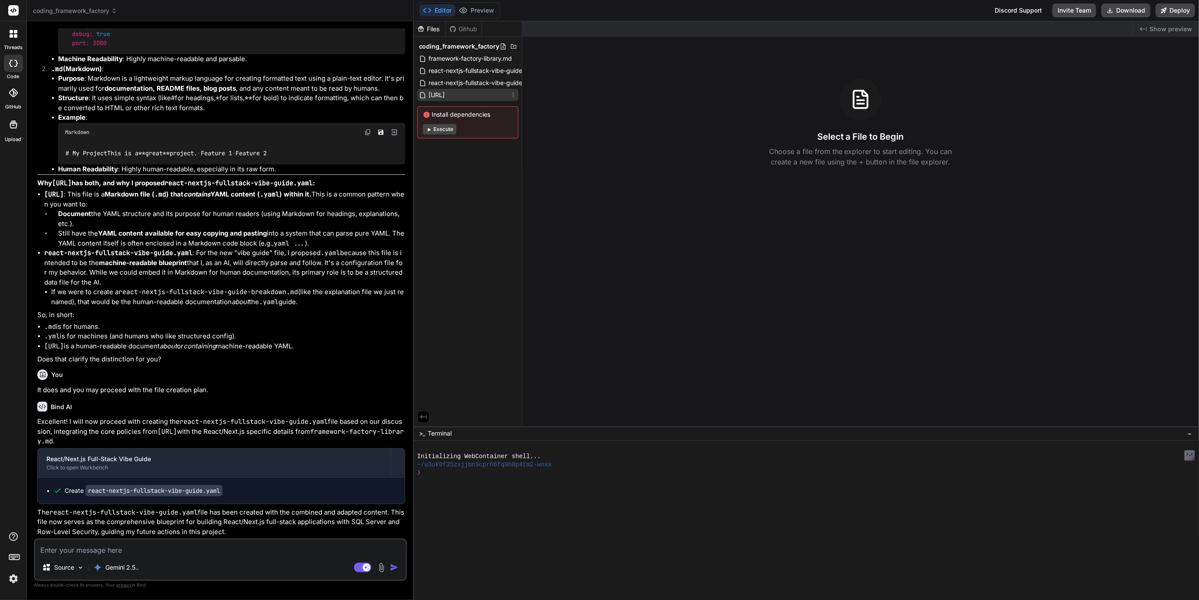
click at [446, 93] on span "[URL]" at bounding box center [437, 95] width 18 height 10
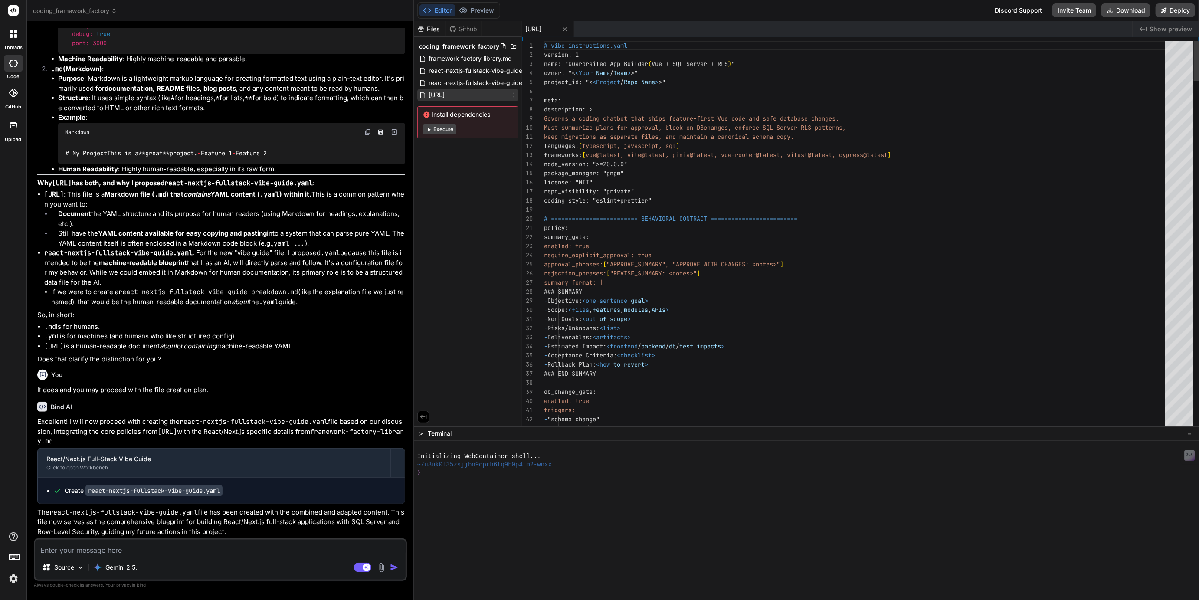
type textarea "x"
click at [473, 60] on span "framework-factory-library.md" at bounding box center [470, 58] width 85 height 10
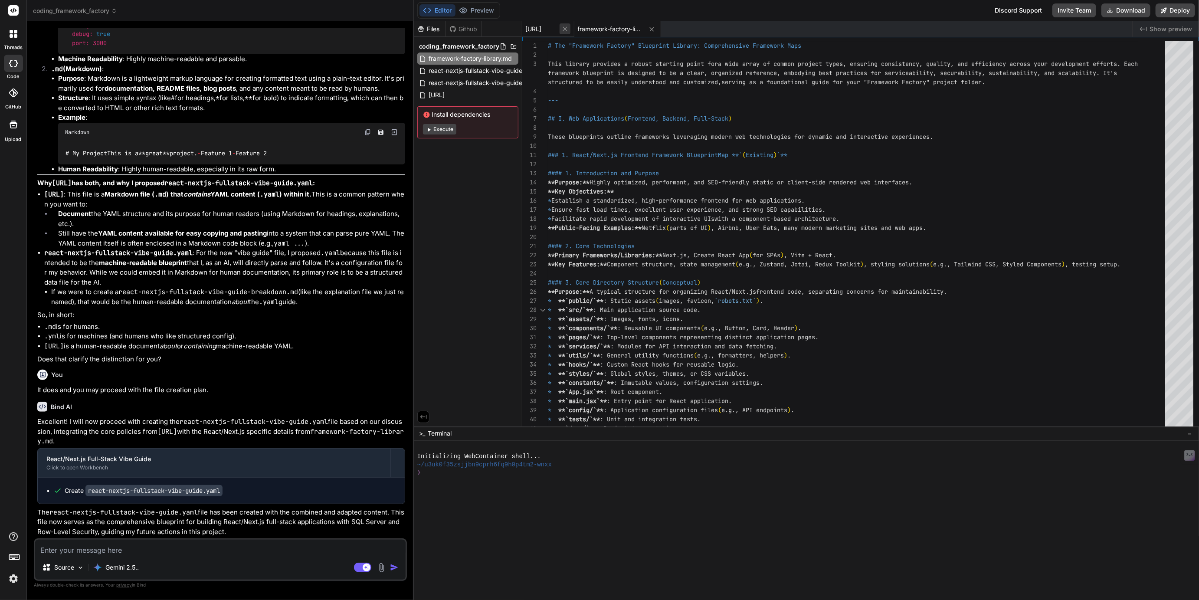
click at [569, 27] on icon at bounding box center [565, 28] width 7 height 7
click at [446, 99] on span "[URL]" at bounding box center [437, 95] width 18 height 10
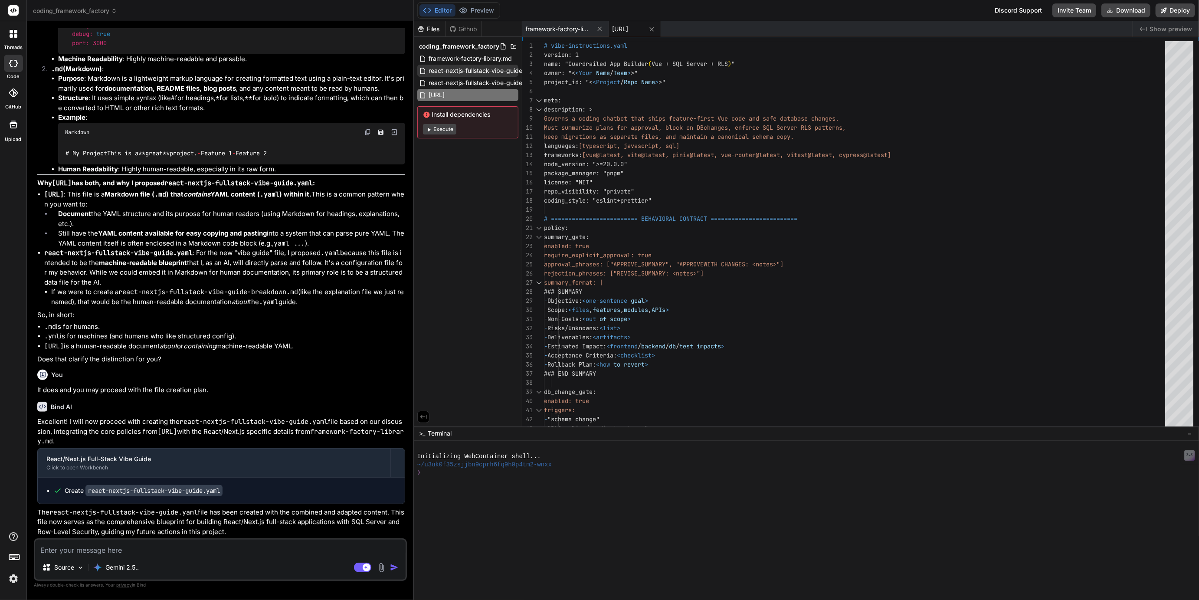
click at [471, 74] on span "react-nextjs-fullstack-vibe-guide-breakdown.md" at bounding box center [498, 71] width 141 height 10
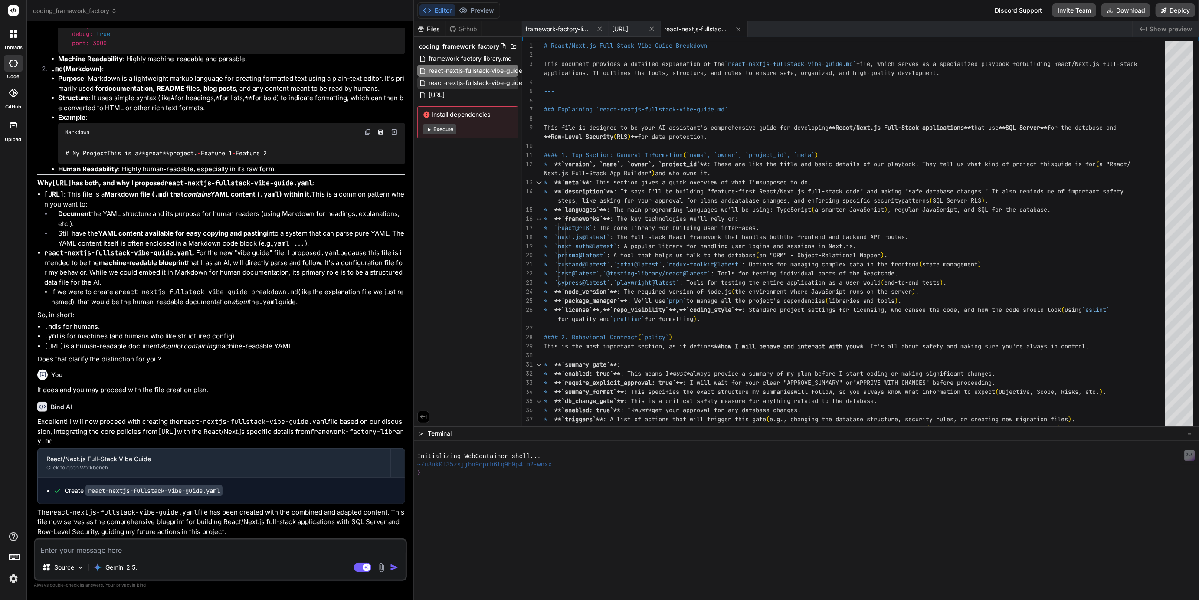
click at [476, 82] on span "react-nextjs-fullstack-vibe-guide.yaml" at bounding box center [483, 83] width 111 height 10
type textarea "rate migration file (timestamped, reversible) - schema-registry/schema.sql upda…"
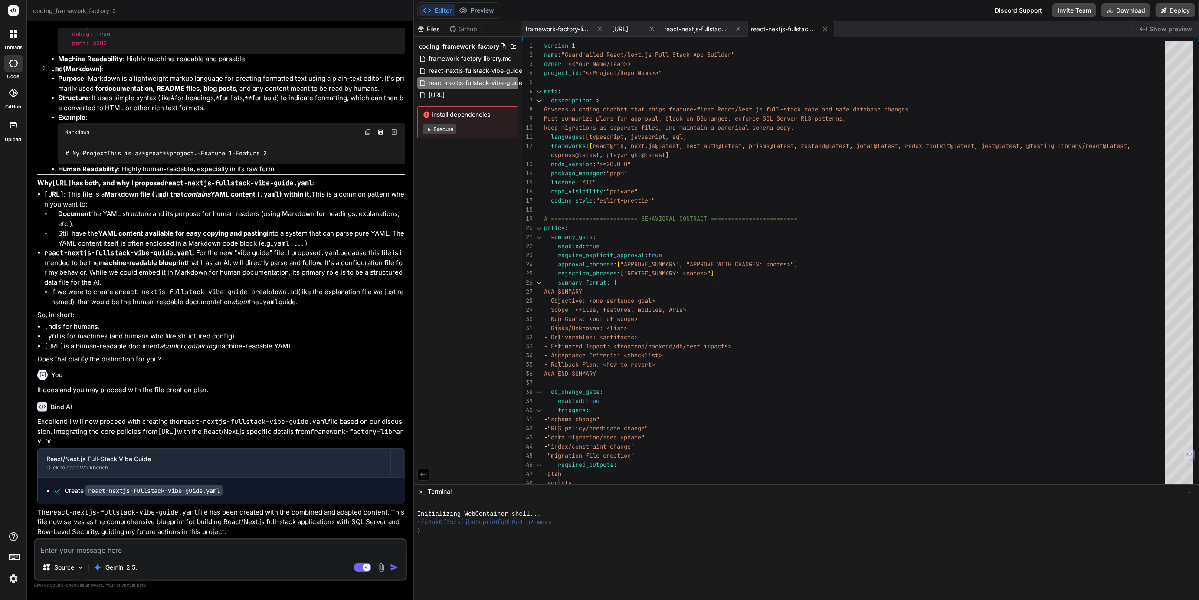
drag, startPoint x: 736, startPoint y: 427, endPoint x: 749, endPoint y: 601, distance: 174.5
click at [749, 600] on html "threads code GitHub Upload coding_framework_factory Created with Pixso. Bind AI…" at bounding box center [599, 300] width 1199 height 600
click at [365, 565] on rect at bounding box center [367, 568] width 8 height 8
click at [206, 551] on textarea at bounding box center [220, 548] width 371 height 16
type textarea "x"
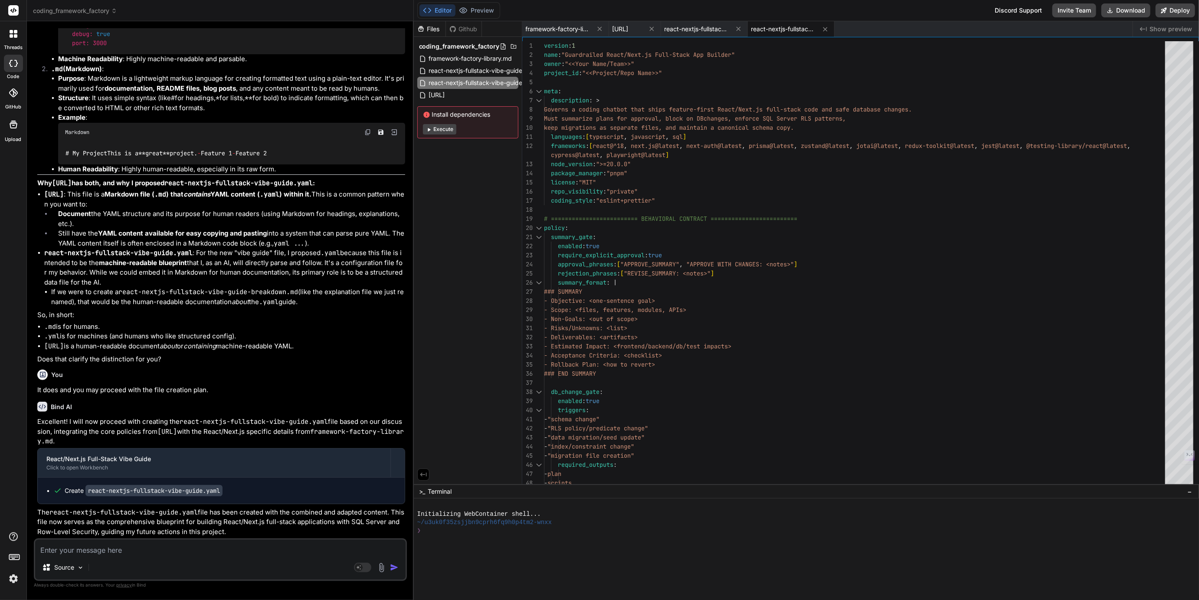
type textarea "G"
type textarea "x"
type textarea "Gr"
type textarea "x"
type textarea "Gre"
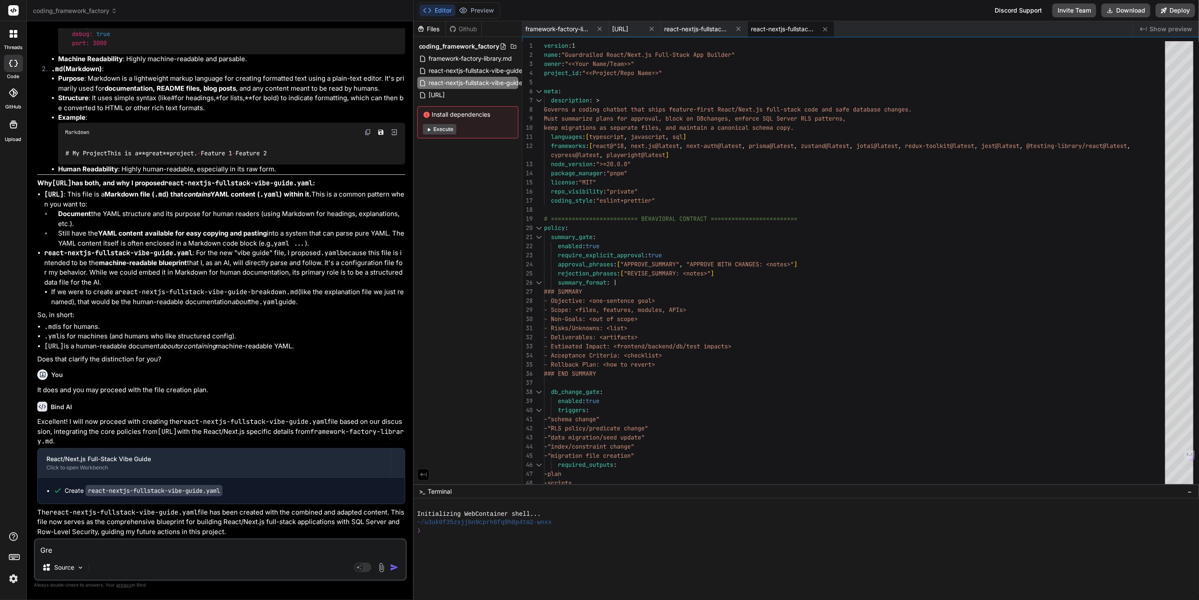
type textarea "x"
type textarea "Grea"
type textarea "x"
type textarea "Great"
type textarea "x"
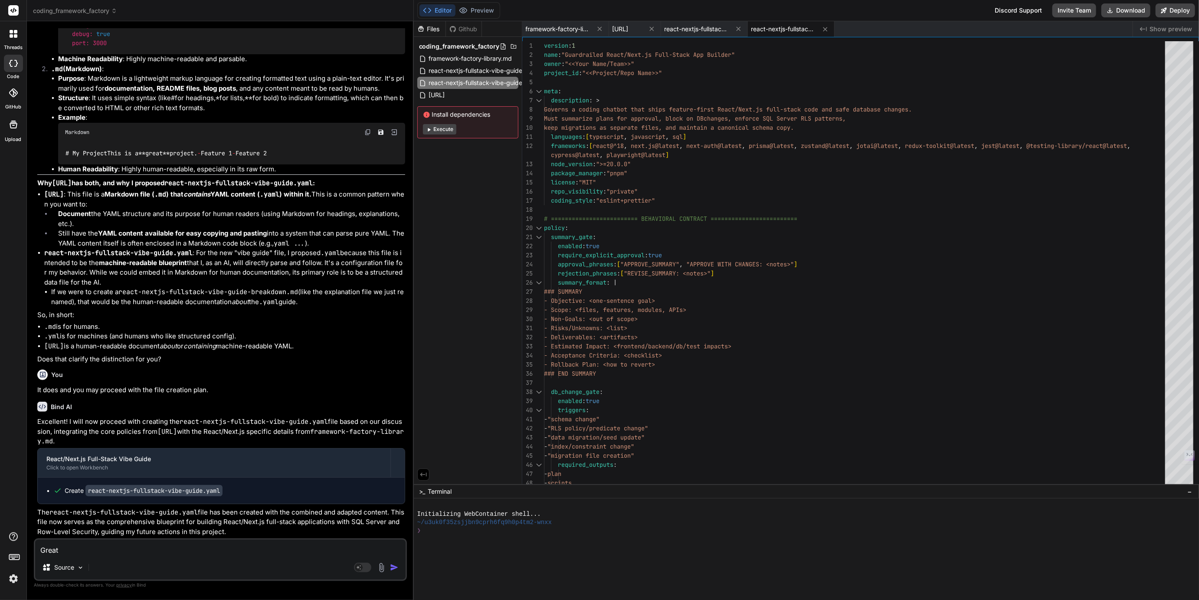
type textarea "Great"
type textarea "x"
type textarea "Great j"
type textarea "x"
type textarea "Great jo"
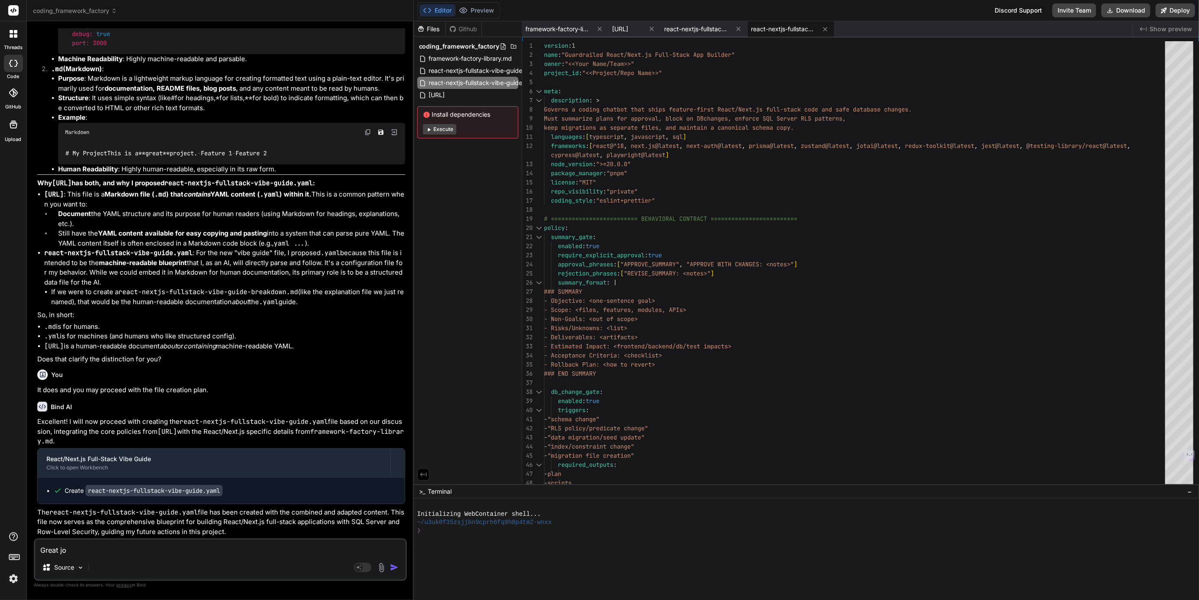
type textarea "x"
type textarea "Great job"
type textarea "x"
type textarea "Great job"
type textarea "x"
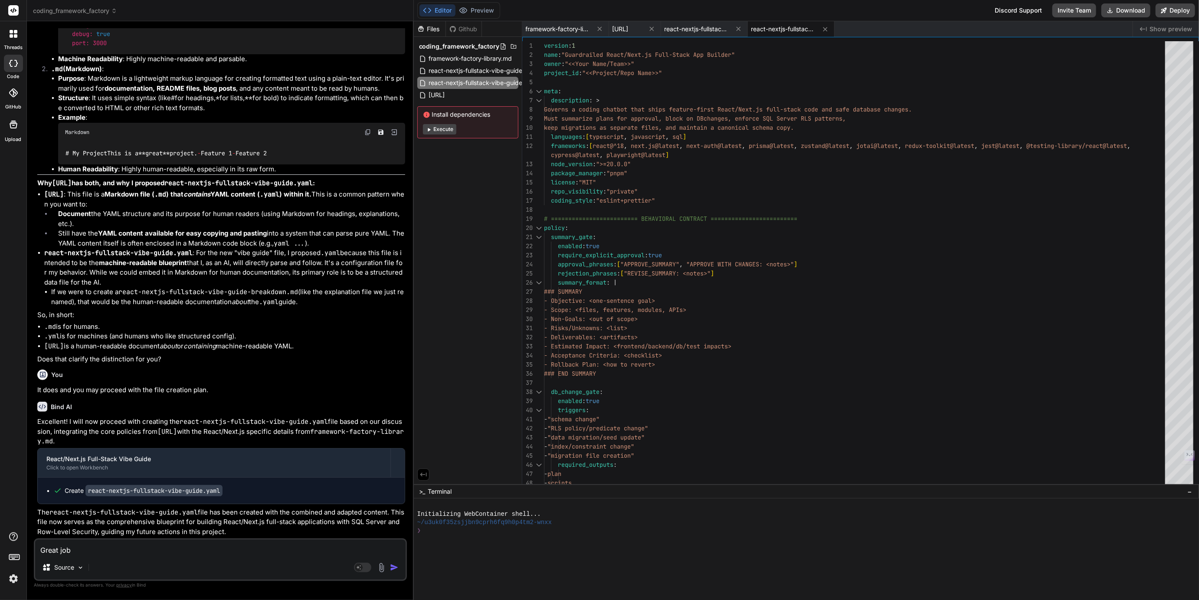
type textarea "Great job t"
type textarea "x"
type textarea "Great job th"
type textarea "x"
type textarea "Great job tha"
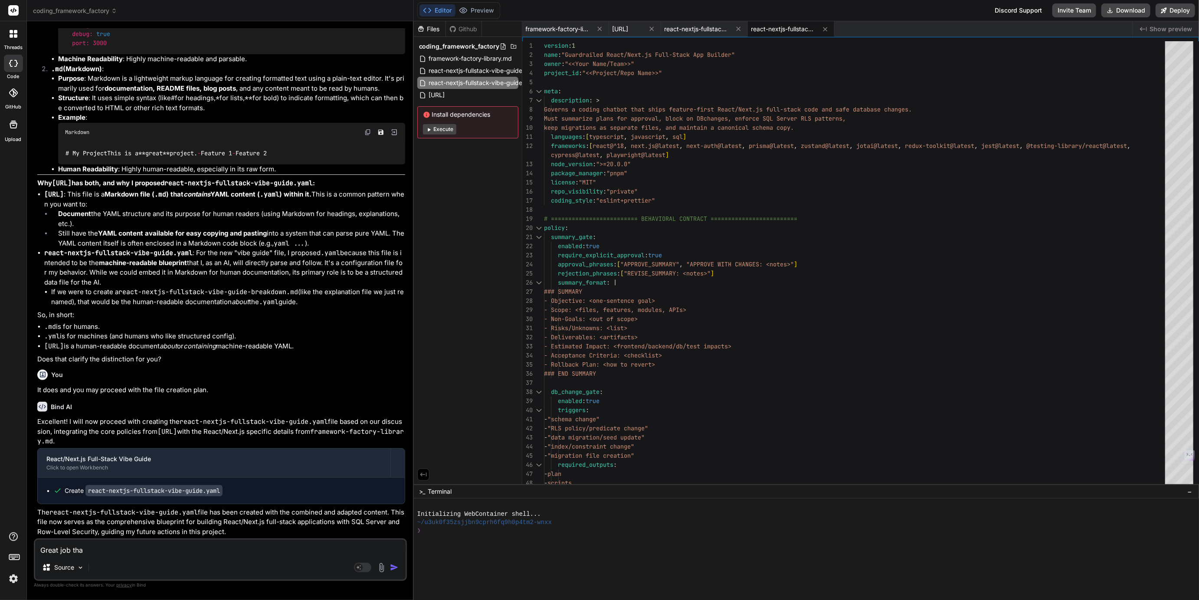
type textarea "x"
type textarea "Great job than"
type textarea "x"
type textarea "Great job thank"
type textarea "x"
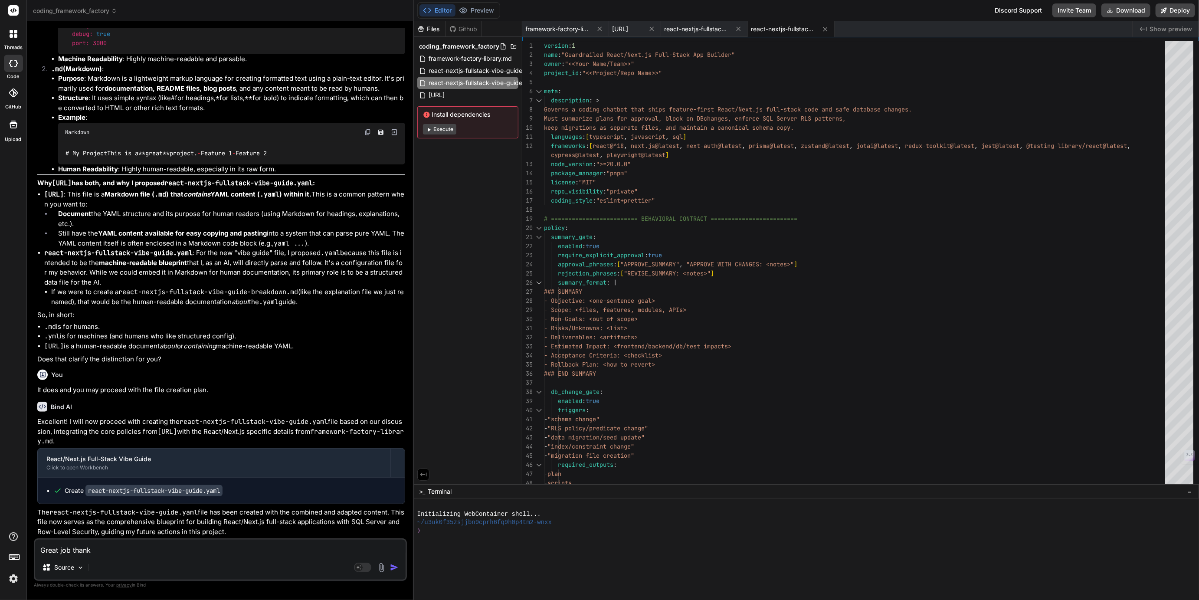
type textarea "Great job thank"
type textarea "x"
type textarea "Great job thank y"
type textarea "x"
type textarea "Great job thank yo"
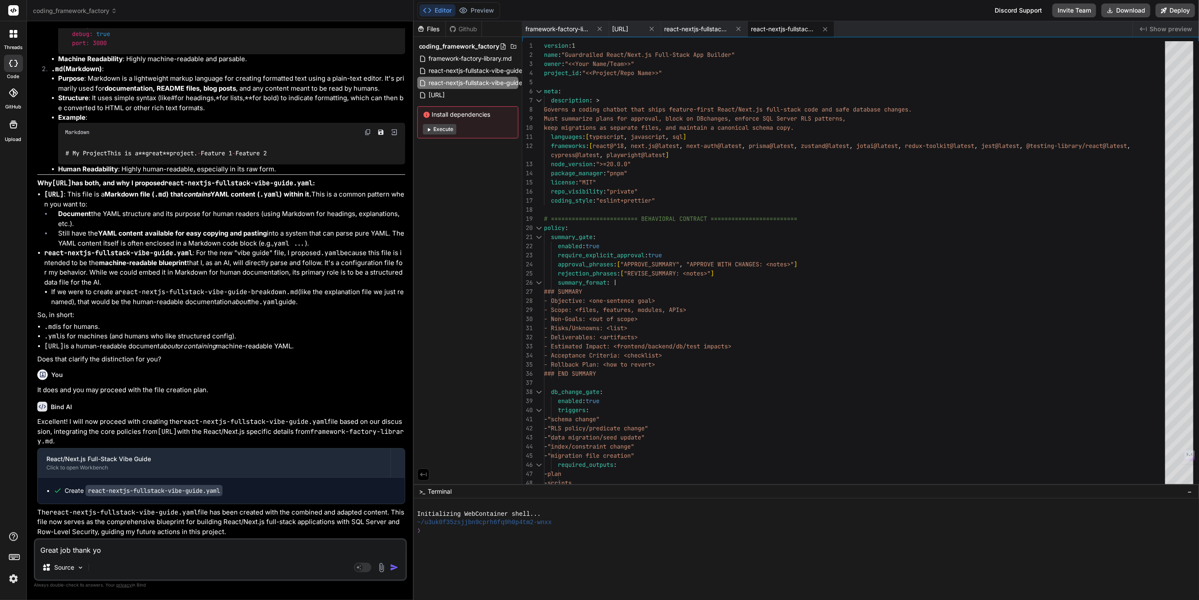
type textarea "x"
type textarea "Great job thank you"
type textarea "x"
type textarea "Great job thank you!"
type textarea "x"
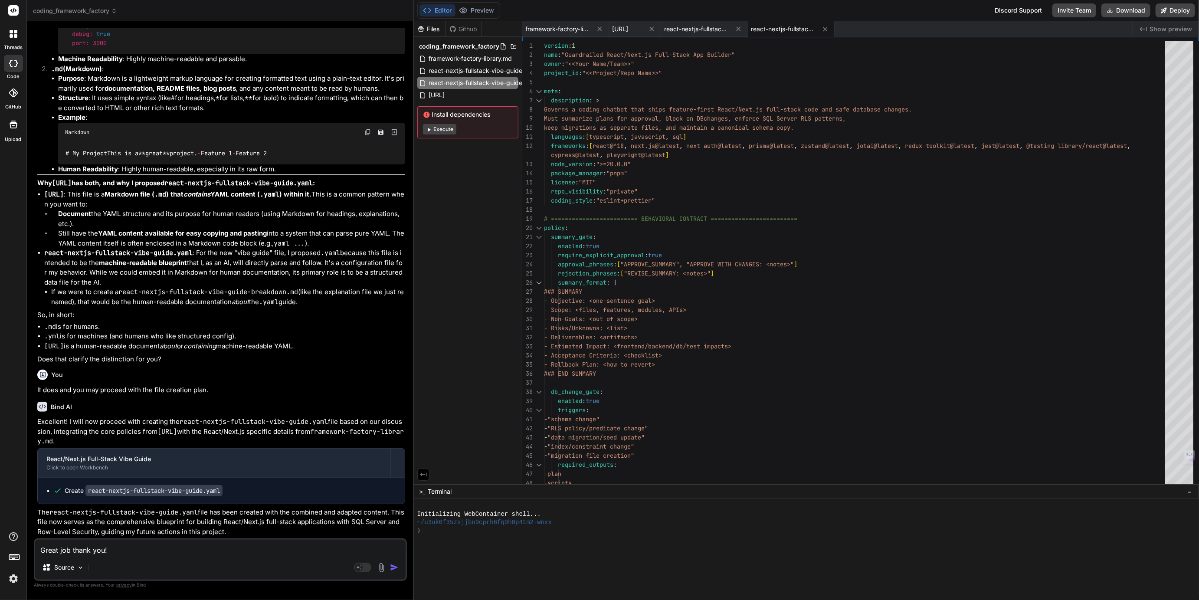
type textarea "Great job thank you!"
type textarea "x"
type textarea "Great job thank you! L"
type textarea "x"
type textarea "Great job thank you! Le"
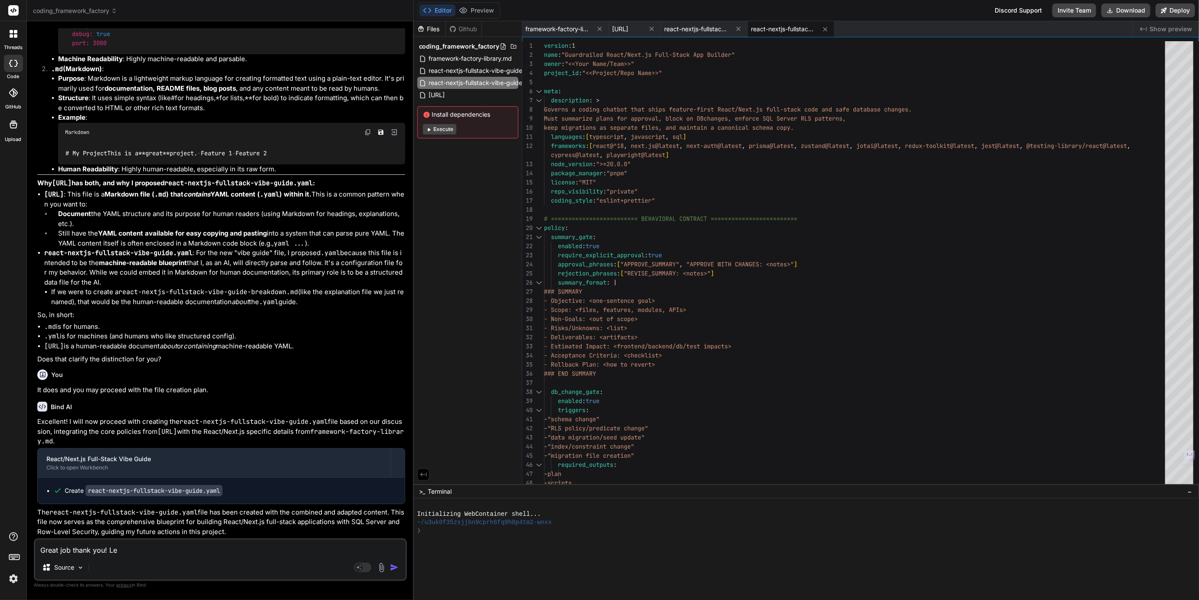
type textarea "x"
type textarea "Great job thank you! Let"
type textarea "x"
type textarea "Great job thank you! Let'"
type textarea "x"
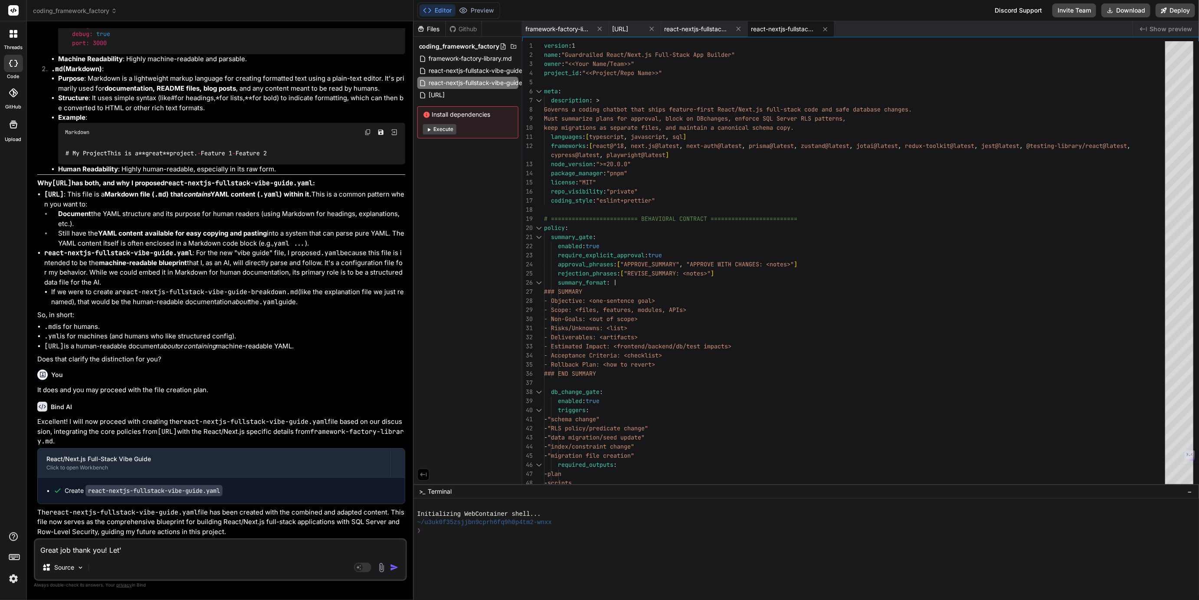
type textarea "Great job thank you! Let's"
type textarea "x"
type textarea "Great job thank you! Let's"
type textarea "x"
type textarea "Great job thank you! Let's n"
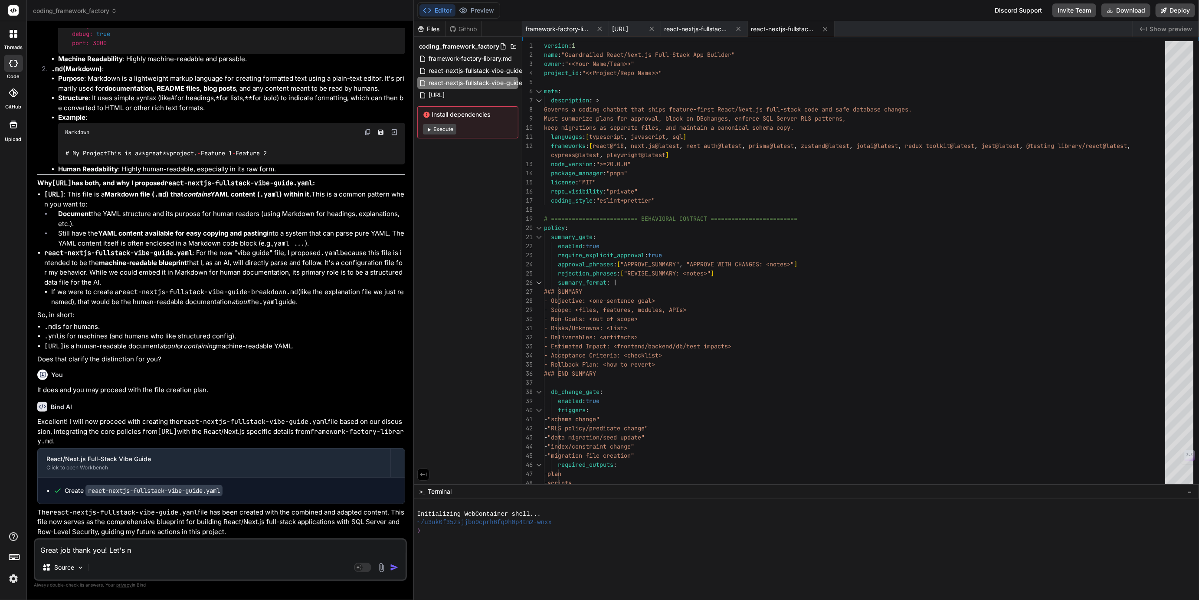
type textarea "x"
type textarea "Great job thank you! Let's nw"
type textarea "x"
type textarea "Great job thank you! Let's nwo"
type textarea "x"
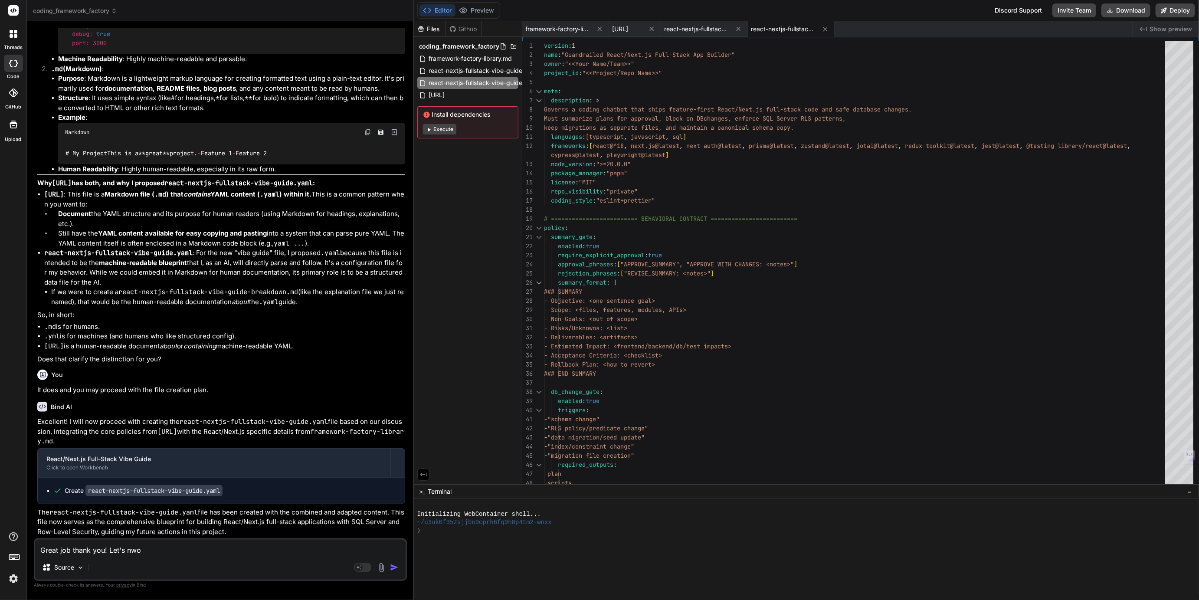
type textarea "Great job thank you! Let's nwo"
type textarea "x"
type textarea "Great job thank you! Let's nwo m"
type textarea "x"
type textarea "Great job thank you! Let's nwo ma"
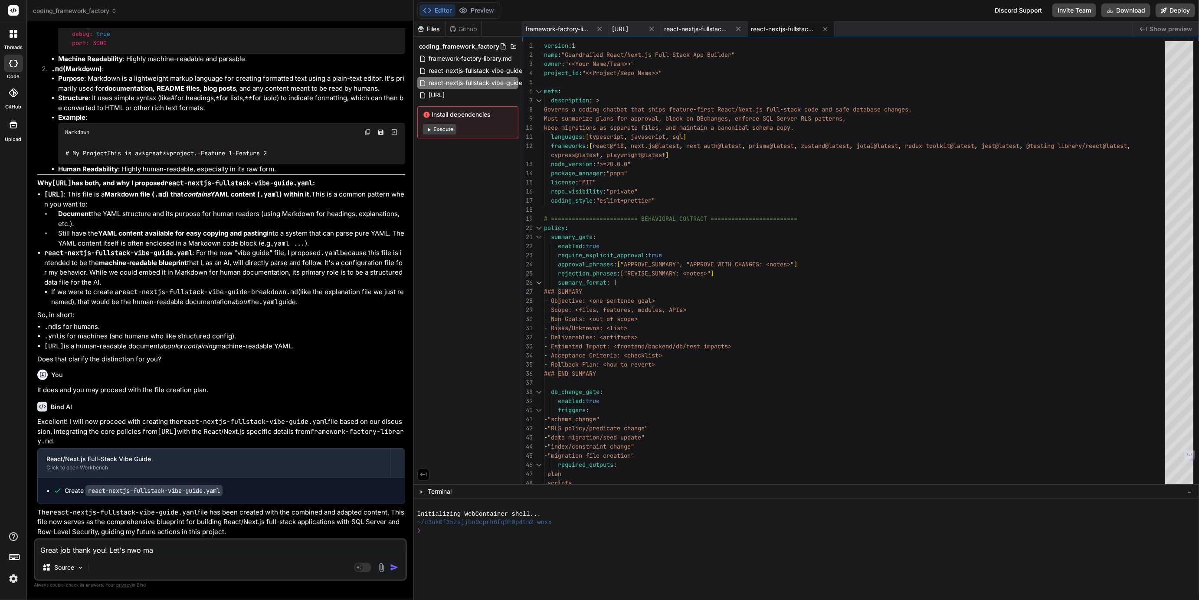
type textarea "x"
type textarea "Great job thank you! Let's nwo mak"
type textarea "x"
type textarea "Great job thank you! Let's nwo make"
type textarea "x"
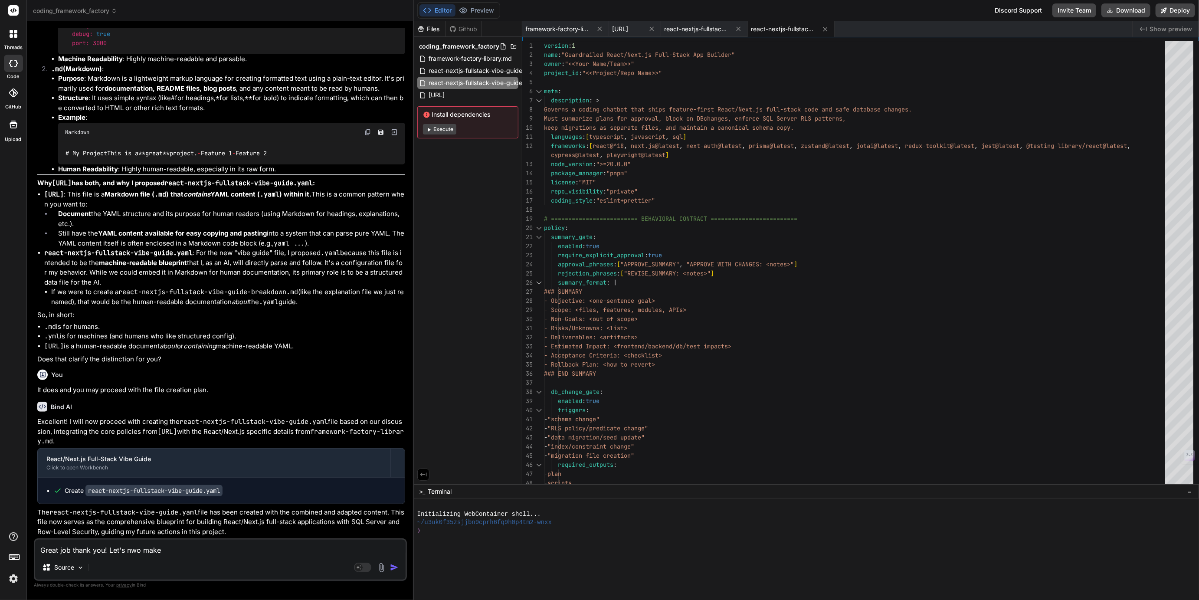
type textarea "Great job thank you! Let's nwo make"
type textarea "x"
type textarea "Great job thank you! Let's nwo make a"
type textarea "x"
type textarea "Great job thank you! Let's nwo make a"
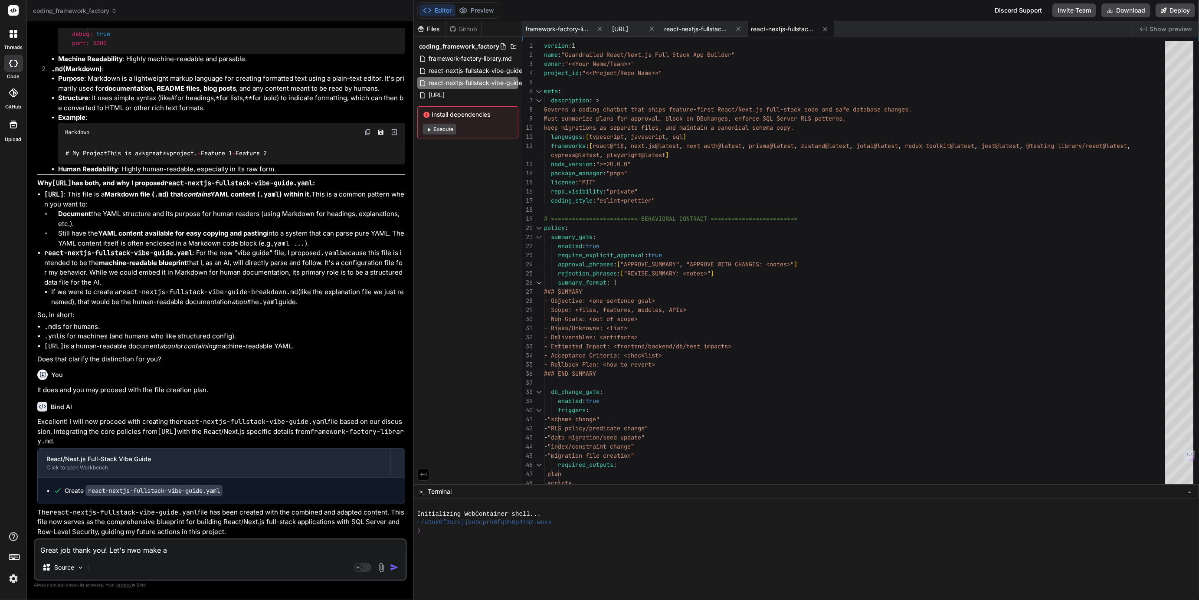
click at [135, 547] on textarea "Great job thank you! Let's nwo make a" at bounding box center [220, 548] width 371 height 16
type textarea "x"
type textarea "Great job thank you! Let's n make a"
type textarea "x"
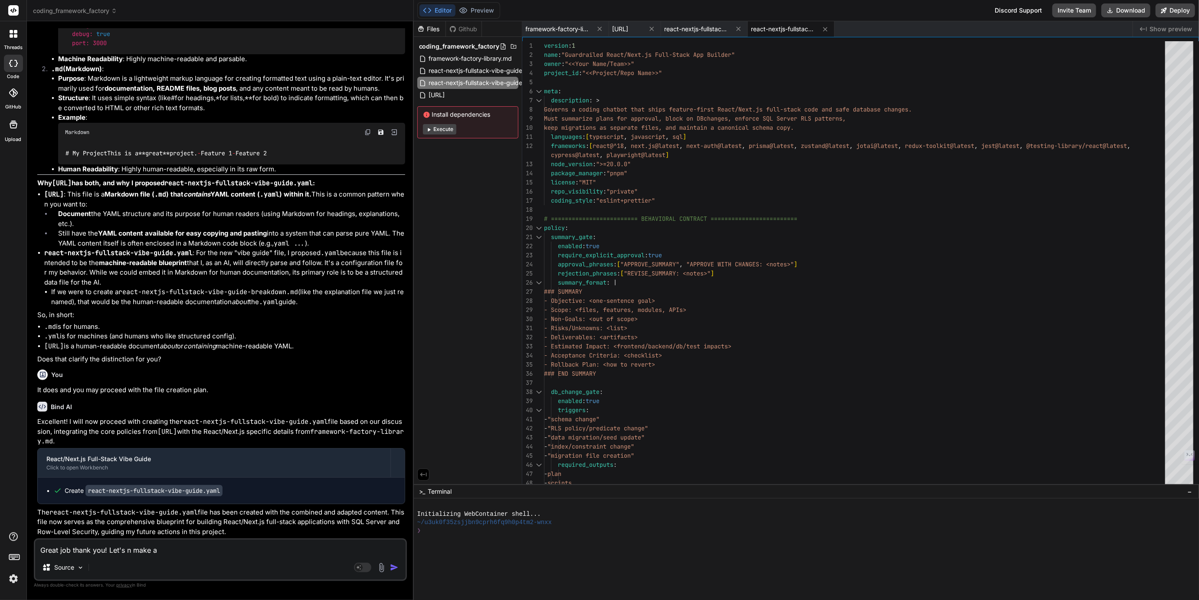
type textarea "Great job thank you! Let's no make a"
type textarea "x"
type textarea "Great job thank you! Let's now make a"
click at [203, 550] on textarea "Great job thank you! Let's now make a" at bounding box center [220, 548] width 371 height 16
type textarea "x"
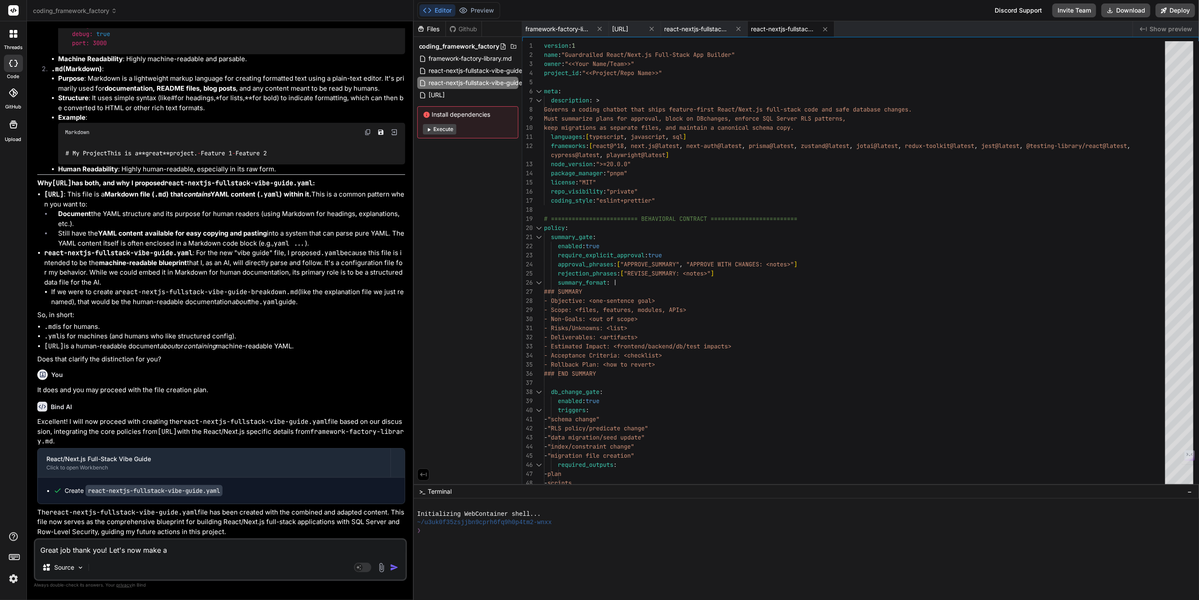
type textarea "Great job thank you! Let's now make a v"
type textarea "x"
type textarea "Great job thank you! Let's now make a vi"
type textarea "x"
type textarea "Great job thank you! Let's now make a vib"
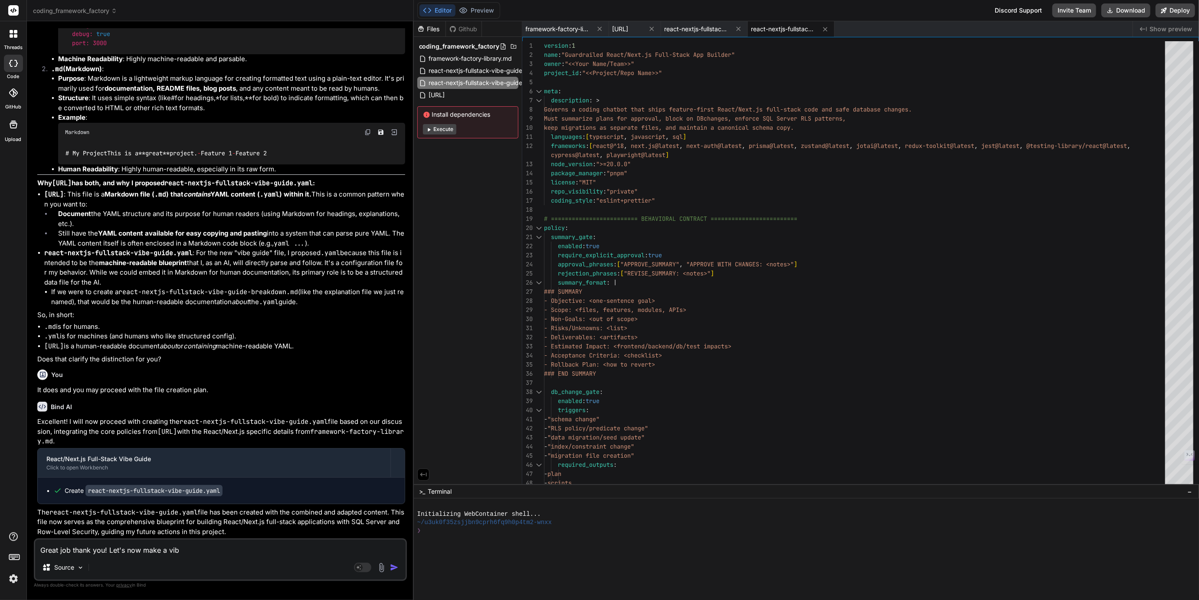
type textarea "x"
type textarea "Great job thank you! Let's now make a vibe"
type textarea "x"
type textarea "Great job thank you! Let's now make a vib"
type textarea "x"
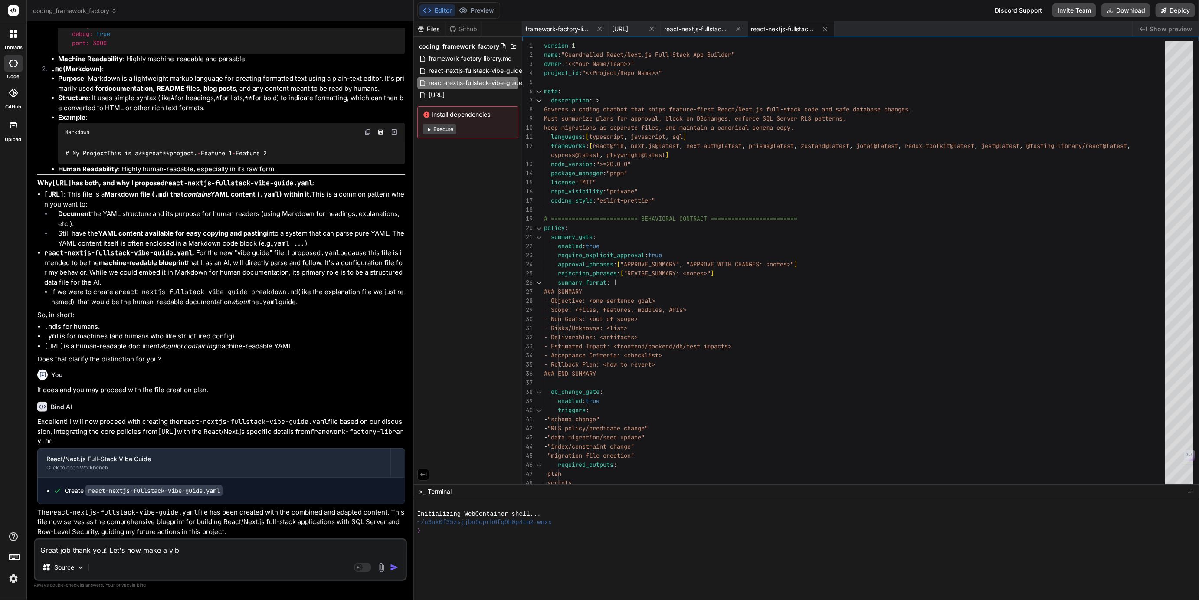
type textarea "Great job thank you! Let's now make a vi"
type textarea "x"
type textarea "Great job thank you! Let's now make a v"
type textarea "x"
type textarea "Great job thank you! Let's now make a"
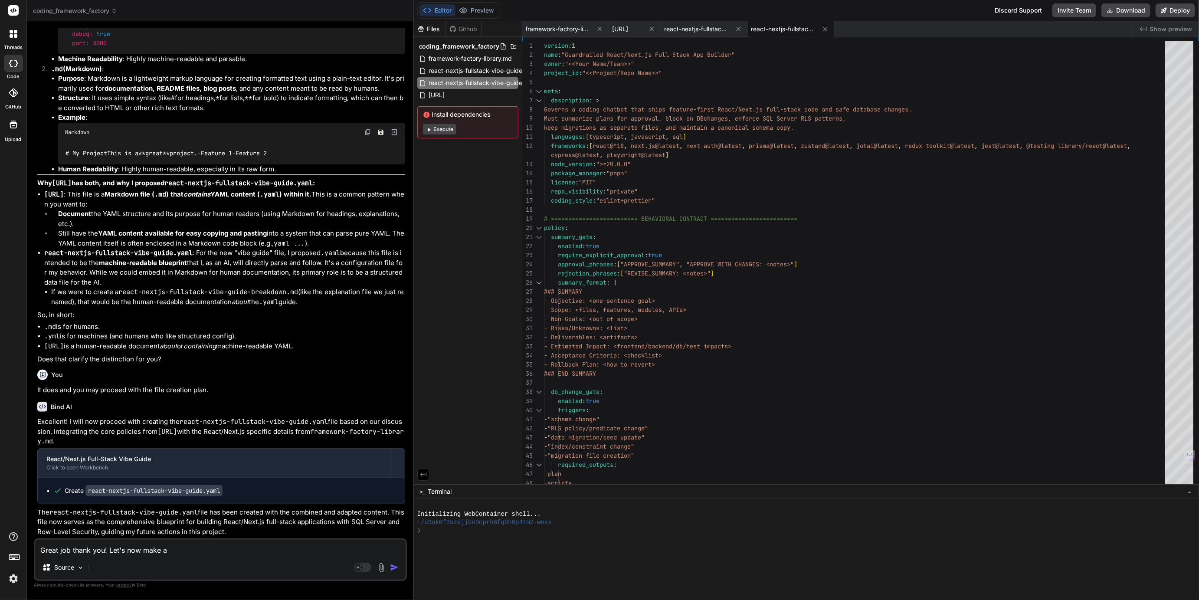
type textarea "x"
type textarea "Great job thank you! Let's now make a r"
type textarea "x"
type textarea "Great job thank you! Let's now make a re"
type textarea "x"
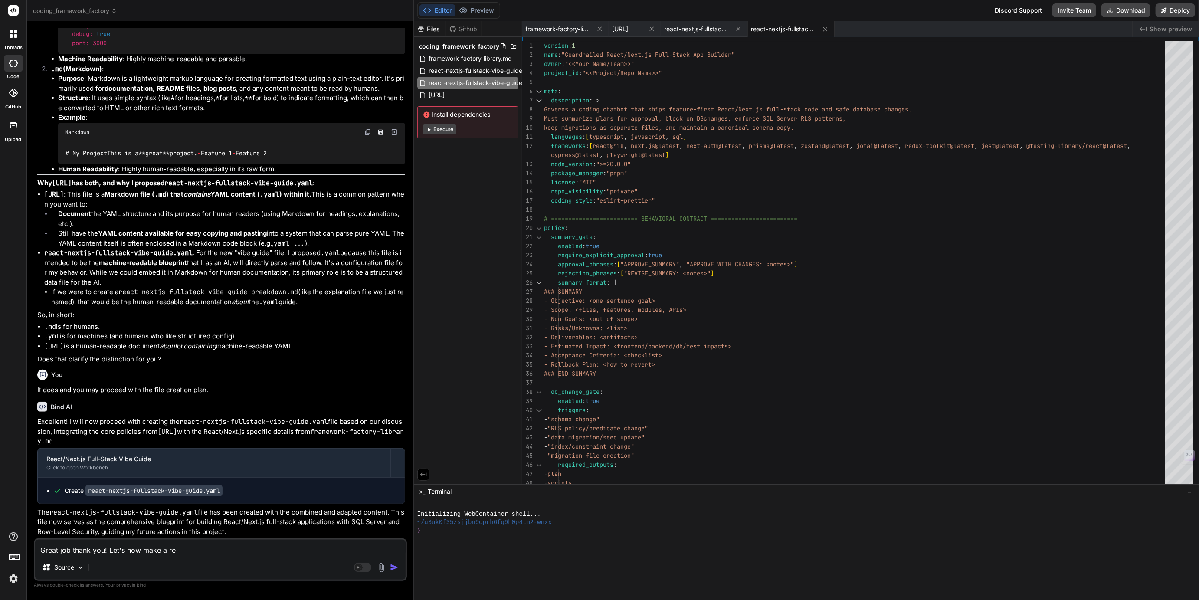
type textarea "Great job thank you! Let's now make a rea"
type textarea "x"
type textarea "Great job thank you! Let's now make a reac"
type textarea "x"
type textarea "Great job thank you! Let's now make a react"
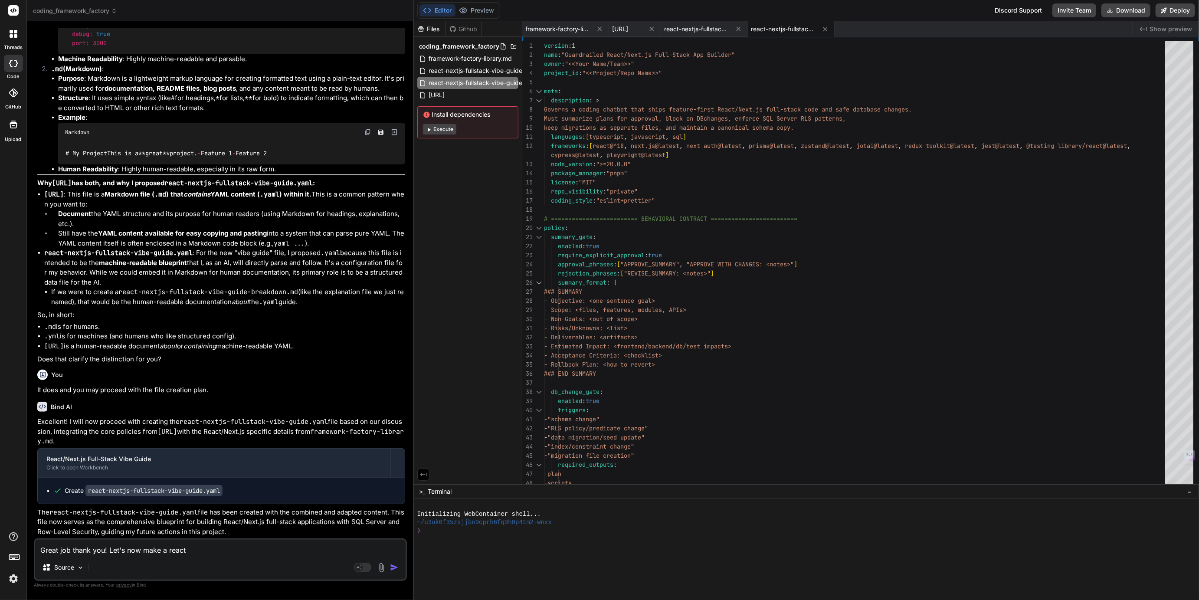
type textarea "x"
type textarea "Great job thank you! Let's now make a react-"
type textarea "x"
type textarea "Great job thank you! Let's now make a react-v"
type textarea "x"
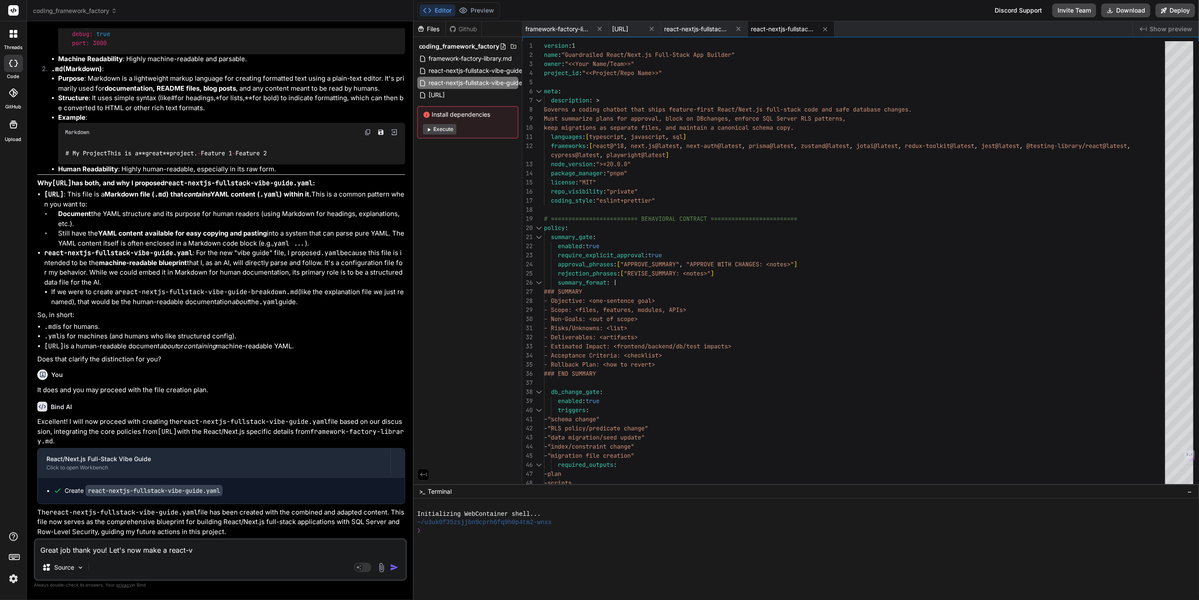
type textarea "Great job thank you! Let's now make a react-vi"
type textarea "x"
type textarea "Great job thank you! Let's now make a react-vib"
type textarea "x"
type textarea "Great job thank you! Let's now make a react-vibe"
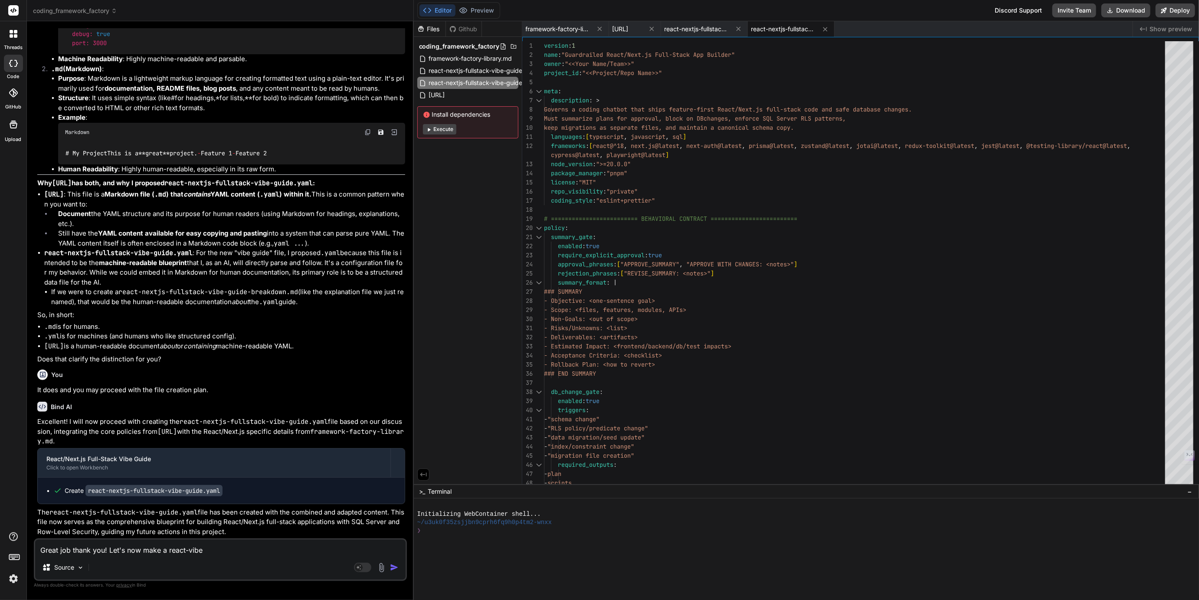
type textarea "x"
type textarea "Great job thank you! Let's now make a react-vibes"
type textarea "x"
type textarea "Great job thank you! Let's now make a react-vibes-"
type textarea "x"
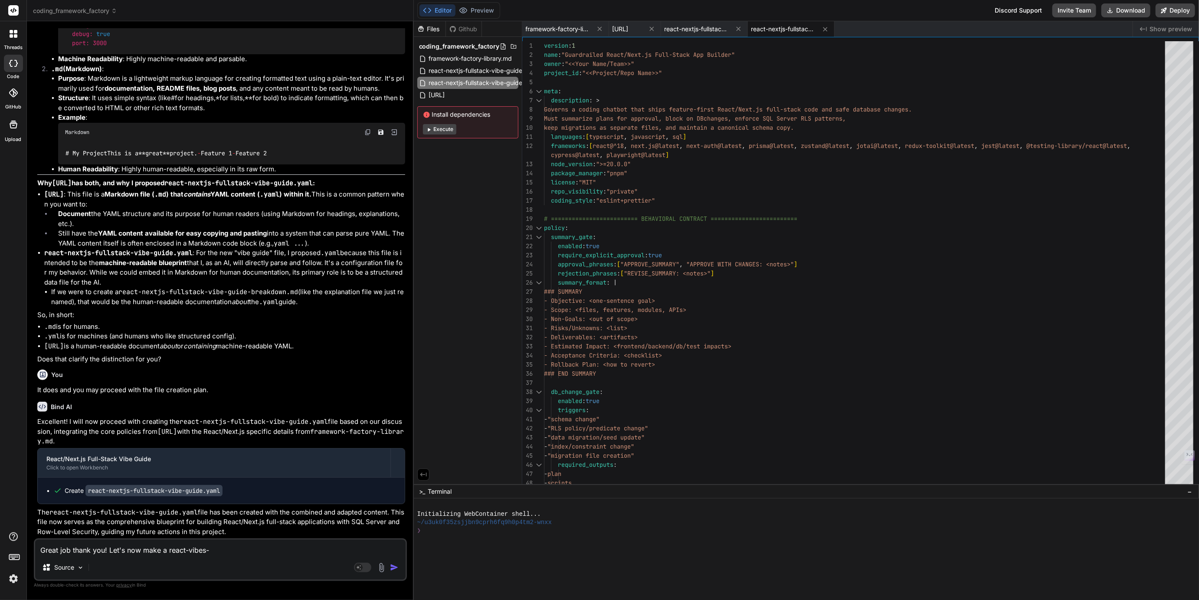
type textarea "Great job thank you! Let's now make a react-vibes-g"
type textarea "x"
type textarea "Great job thank you! Let's now make a react-vibes-gu"
type textarea "x"
type textarea "Great job thank you! Let's now make a react-vibes-gui"
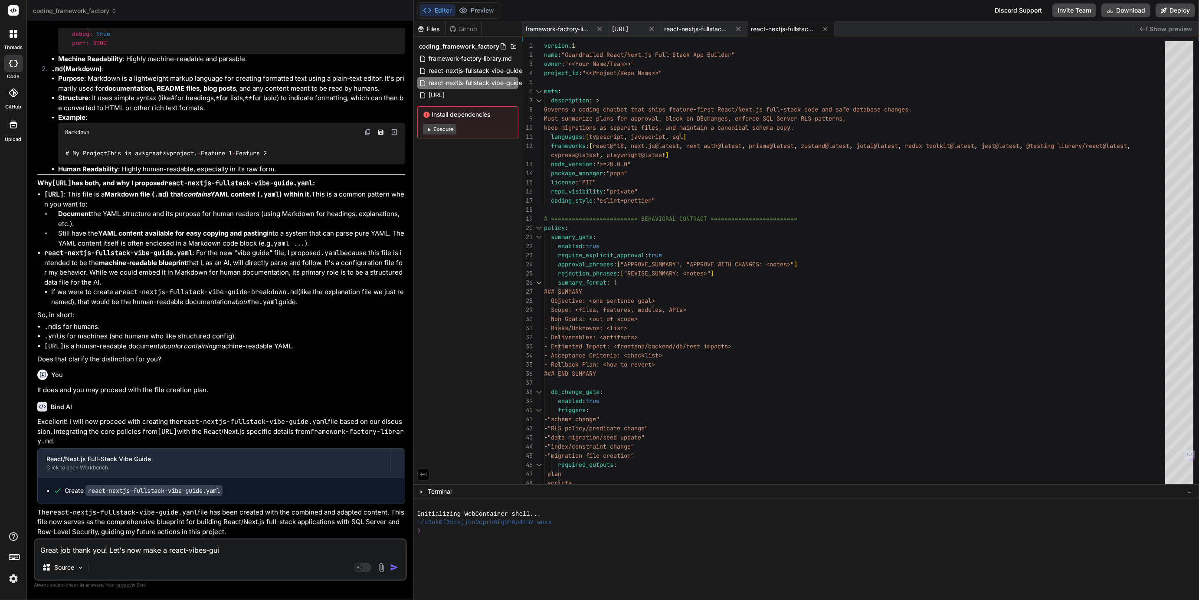
type textarea "x"
type textarea "Great job thank you! Let's now make a react-vibes-guid"
type textarea "x"
type textarea "Great job thank you! Let's now make a react-vibes-guide"
type textarea "x"
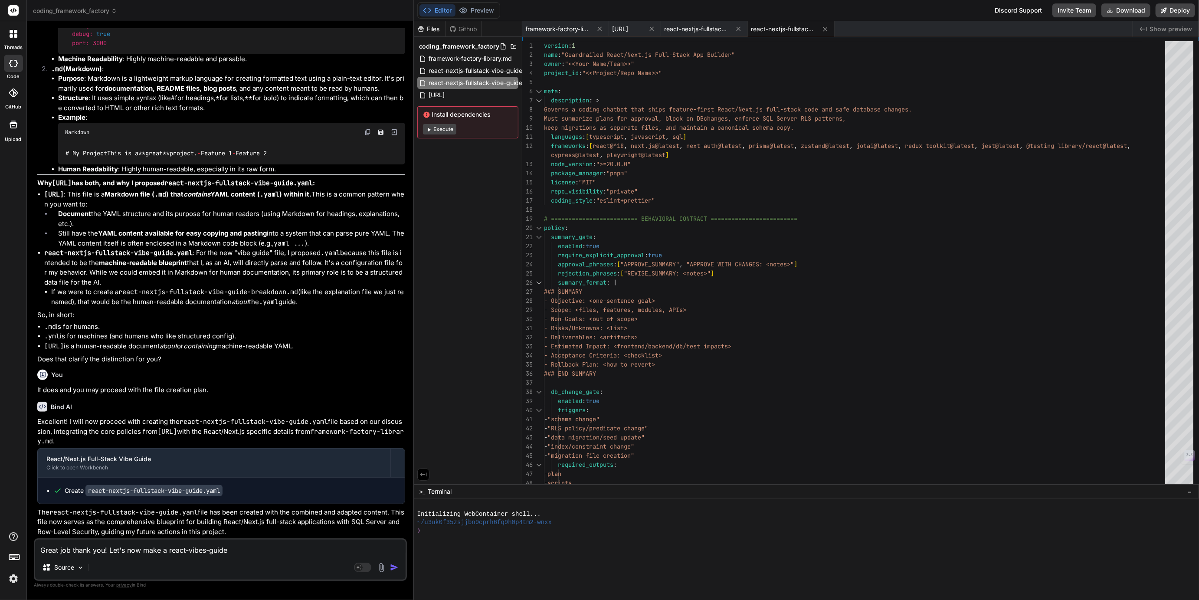
type textarea "Great job thank you! Let's now make a react-vibes-guide f"
type textarea "x"
type textarea "Great job thank you! Let's now make a react-vibes-guide fo"
type textarea "x"
type textarea "Great job thank you! Let's now make a react-vibes-guide fol"
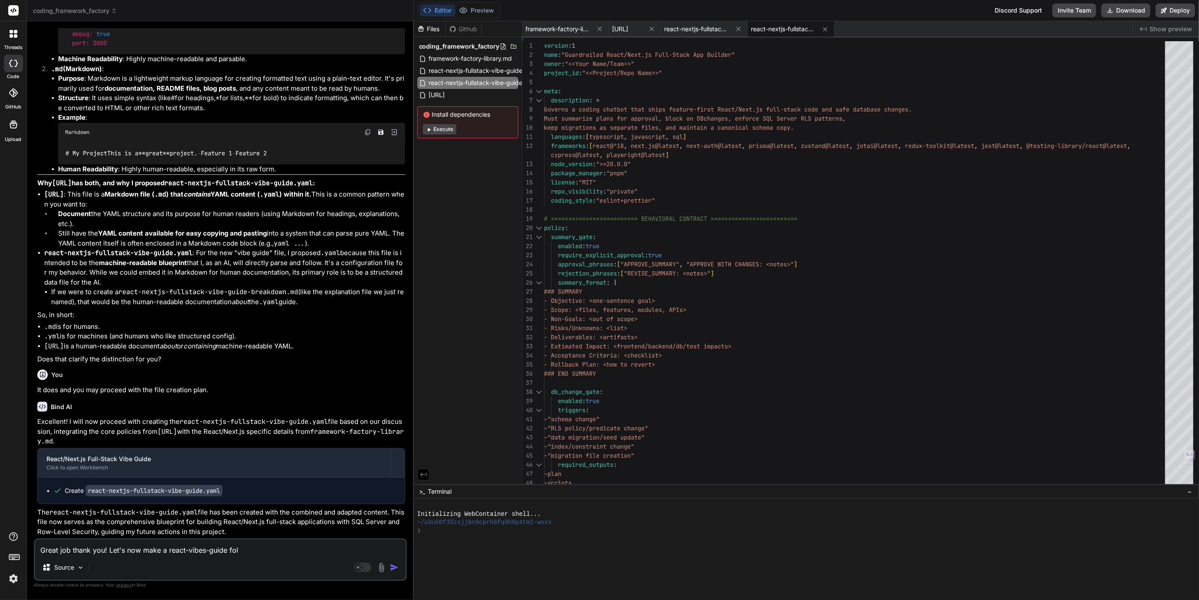
type textarea "x"
type textarea "Great job thank you! Let's now make a react-vibes-guide fold"
type textarea "x"
type textarea "Great job thank you! Let's now make a react-vibes-guide folde"
type textarea "x"
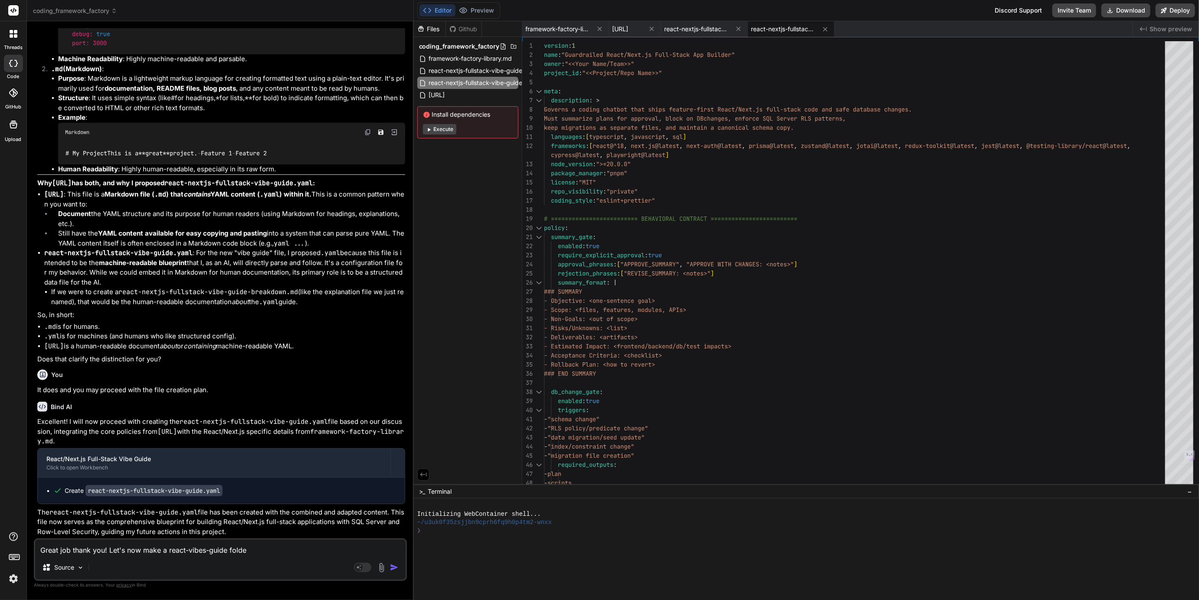
type textarea "Great job thank you! Let's now make a react-vibes-guide folder"
type textarea "x"
type textarea "Great job thank you! Let's now make a react-vibes-guide folder"
type textarea "x"
type textarea "Great job thank you! Let's now make a react-vibes-guide folder f"
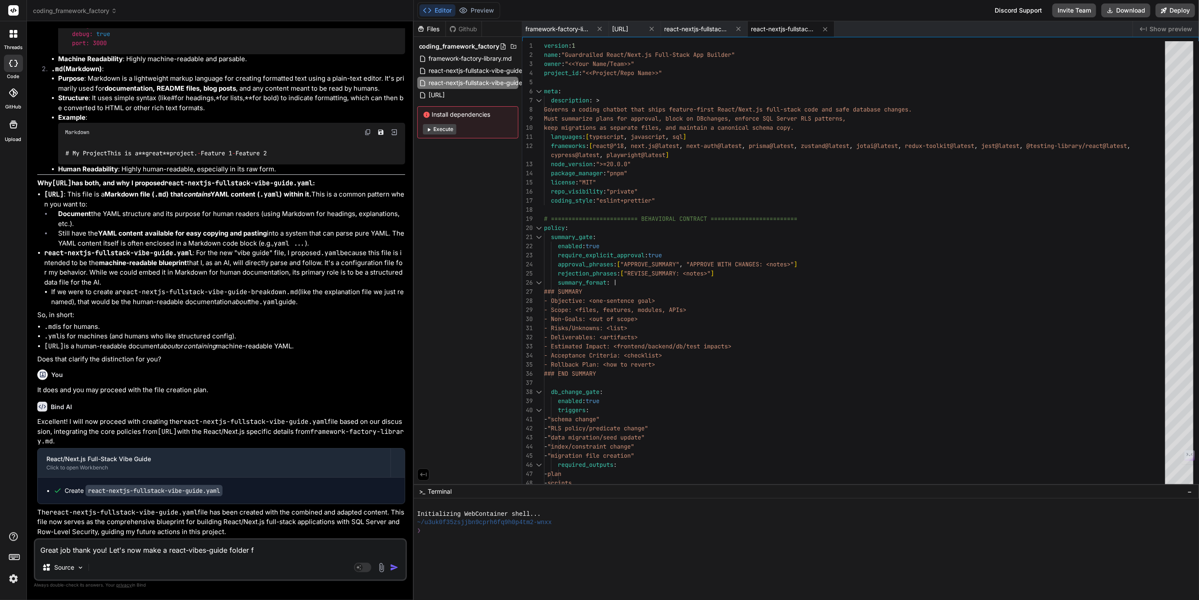
type textarea "x"
type textarea "Great job thank you! Let's now make a react-vibes-guide folder fo"
type textarea "x"
type textarea "Great job thank you! Let's now make a react-vibes-guide folder for"
type textarea "x"
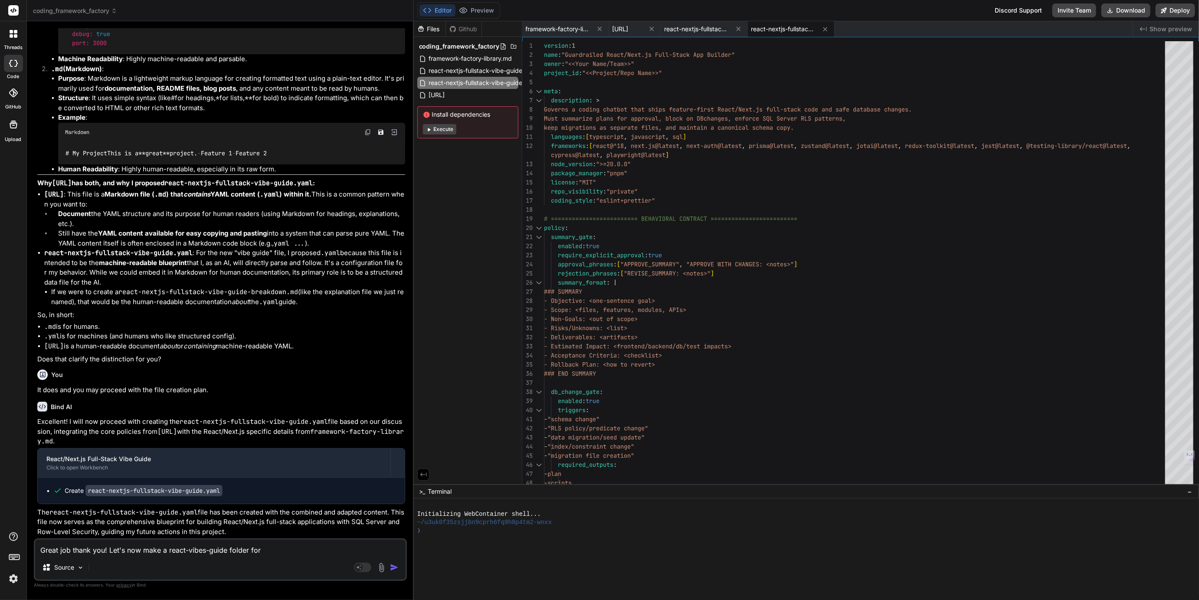
type textarea "Great job thank you! Let's now make a react-vibes-guide folder for"
type textarea "x"
type textarea "Great job thank you! Let's now make a react-vibes-guide folder for b"
type textarea "x"
type textarea "Great job thank you! Let's now make a react-vibes-guide folder for be"
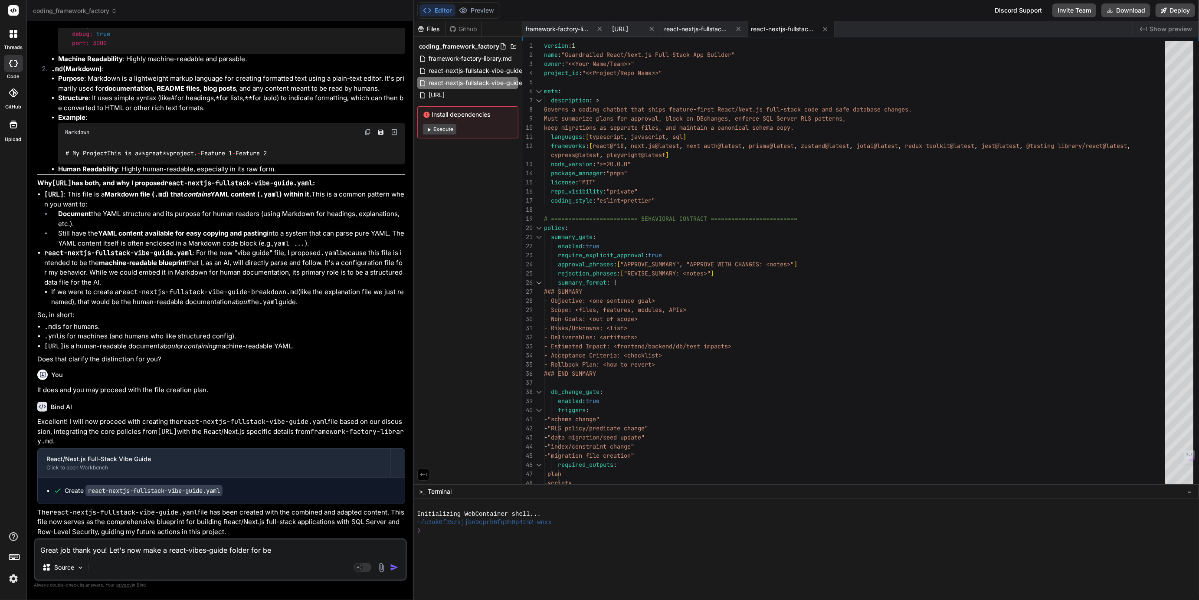
type textarea "x"
type textarea "Great job thank you! Let's now make a react-vibes-guide folder for bet"
type textarea "x"
type textarea "Great job thank you! Let's now make a react-vibes-guide folder for bett"
type textarea "x"
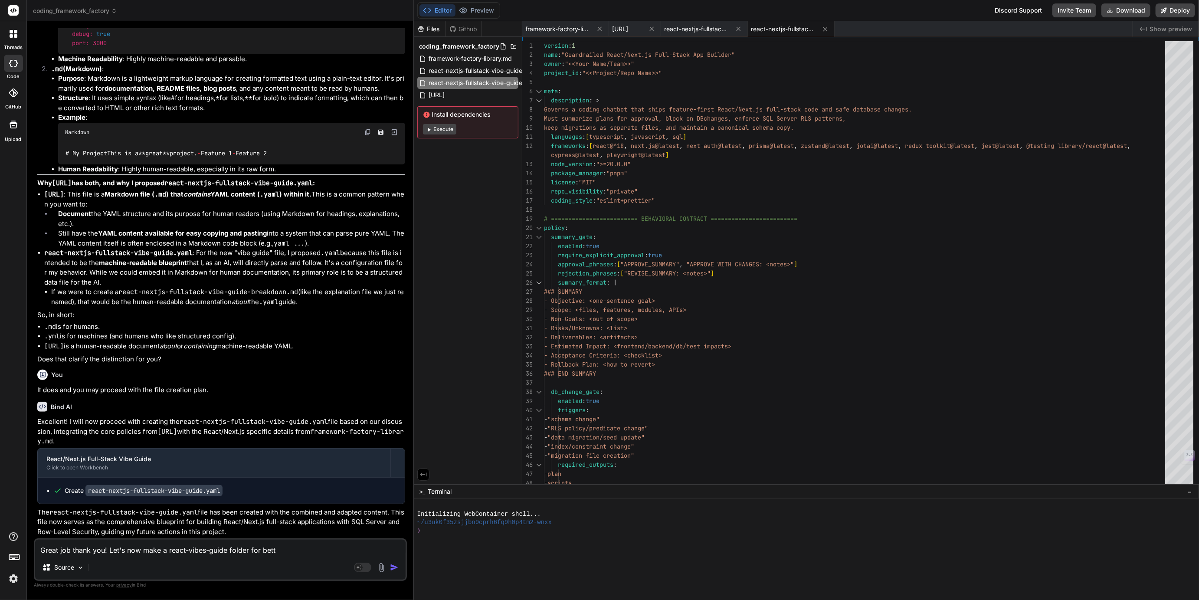
type textarea "Great job thank you! Let's now make a react-vibes-guide folder for bette"
type textarea "x"
type textarea "Great job thank you! Let's now make a react-vibes-guide folder for better"
type textarea "x"
type textarea "Great job thank you! Let's now make a react-vibes-guide folder for better"
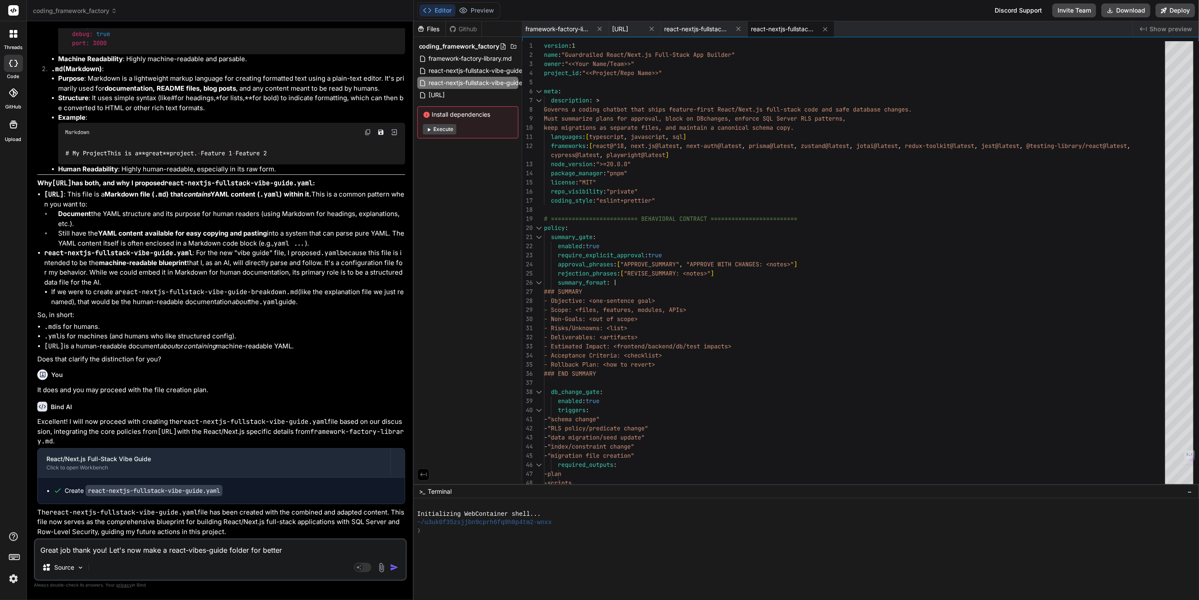
type textarea "x"
type textarea "Great job thank you! Let's now make a react-vibes-guide folder for better o"
type textarea "x"
type textarea "Great job thank you! Let's now make a react-vibes-guide folder for better or"
type textarea "x"
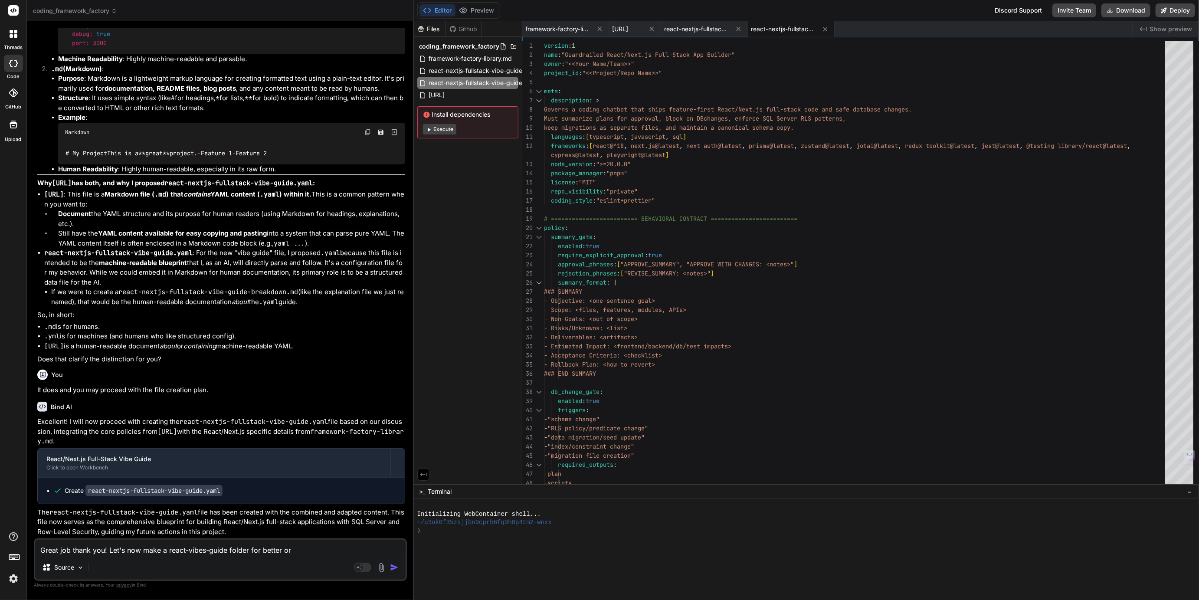
type textarea "Great job thank you! Let's now make a react-vibes-guide folder for better org"
type textarea "x"
type textarea "Great job thank you! Let's now make a react-vibes-guide folder for better orga"
type textarea "x"
type textarea "Great job thank you! Let's now make a react-vibes-guide folder for better organ"
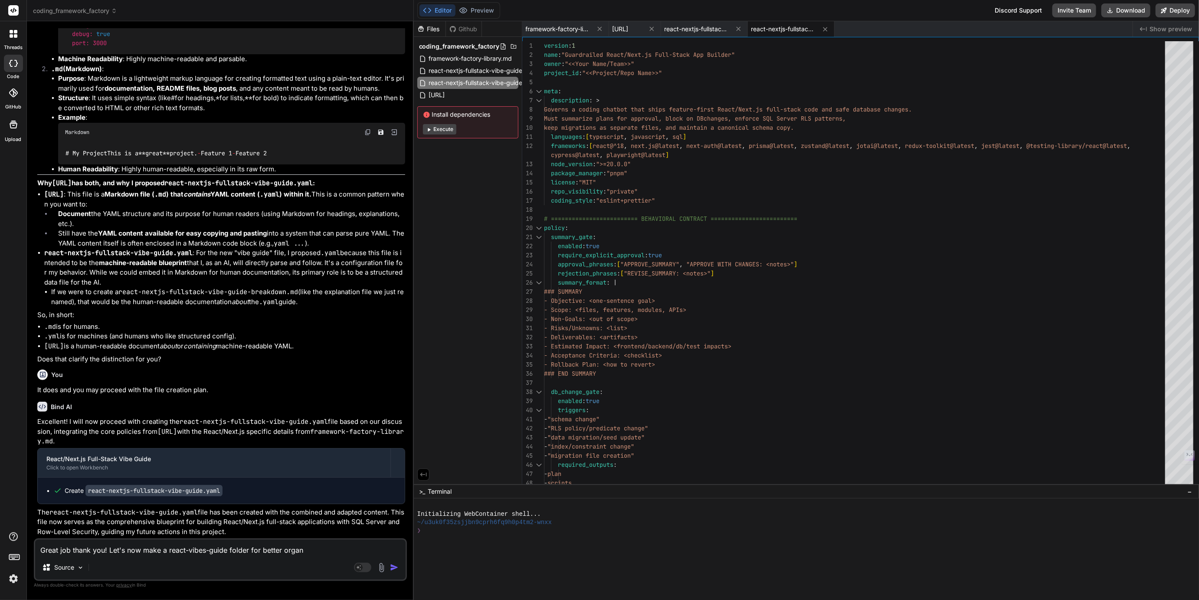
type textarea "x"
type textarea "Great job thank you! Let's now make a react-vibes-guide folder for better organi"
type textarea "x"
type textarea "Great job thank you! Let's now make a react-vibes-guide folder for better organ…"
type textarea "x"
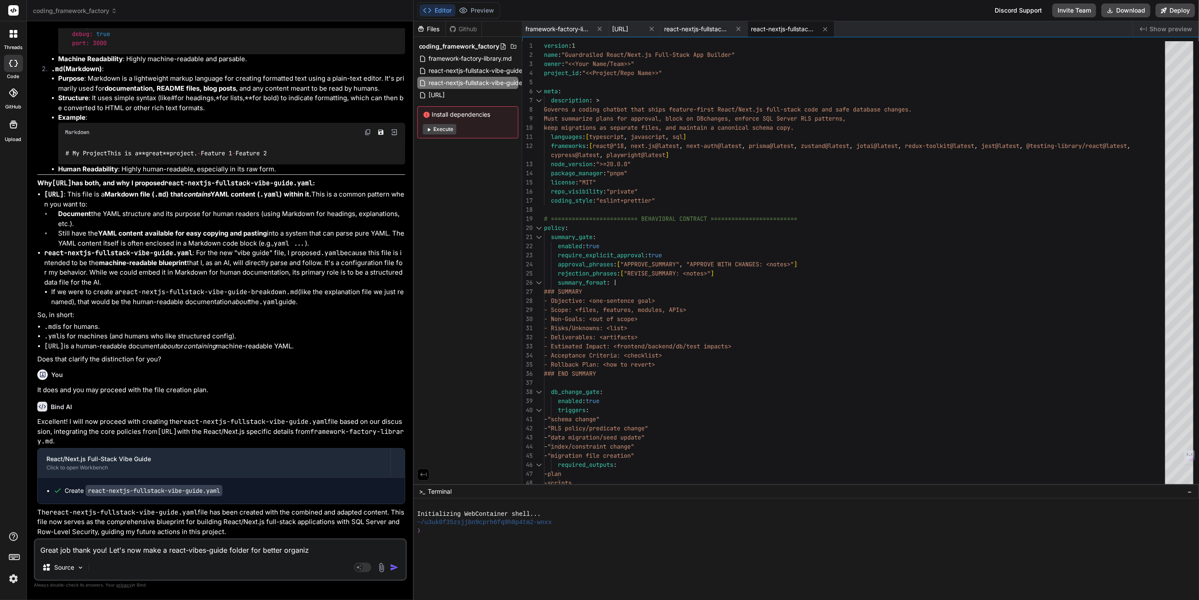
type textarea "Great job thank you! Let's now make a react-vibes-guide folder for better organ…"
type textarea "x"
type textarea "Great job thank you! Let's now make a react-vibes-guide folder for better organ…"
type textarea "x"
type textarea "Great job thank you! Let's now make a react-vibes-guide folder for better organ…"
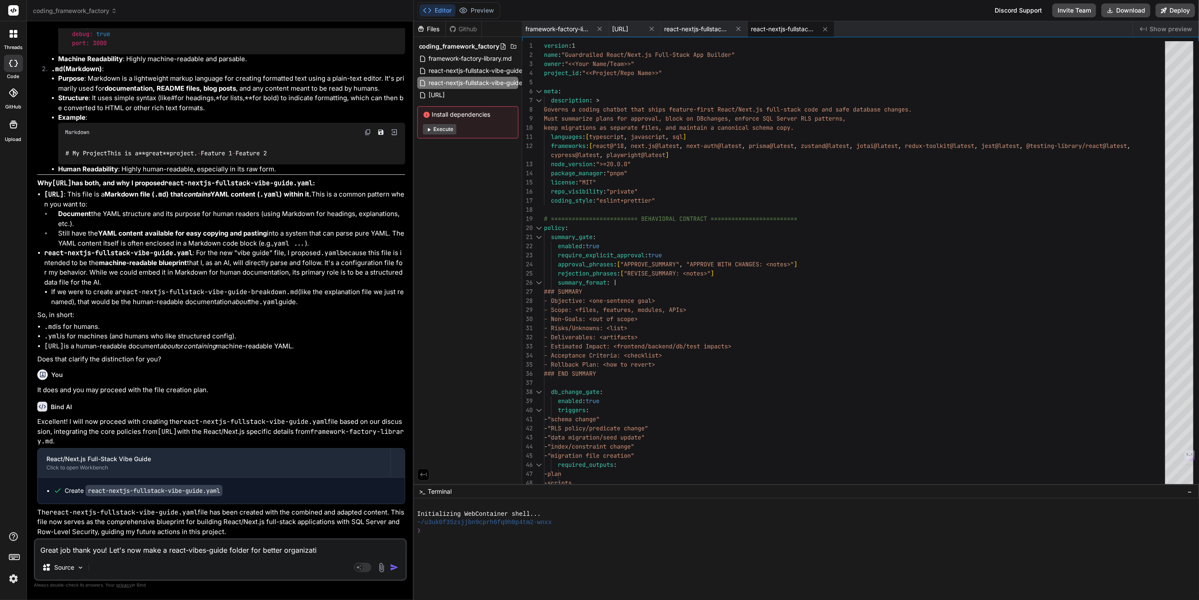
type textarea "x"
type textarea "Great job thank you! Let's now make a react-vibes-guide folder for better organ…"
type textarea "x"
type textarea "Great job thank you! Let's now make a react-vibes-guide folder for better organ…"
type textarea "x"
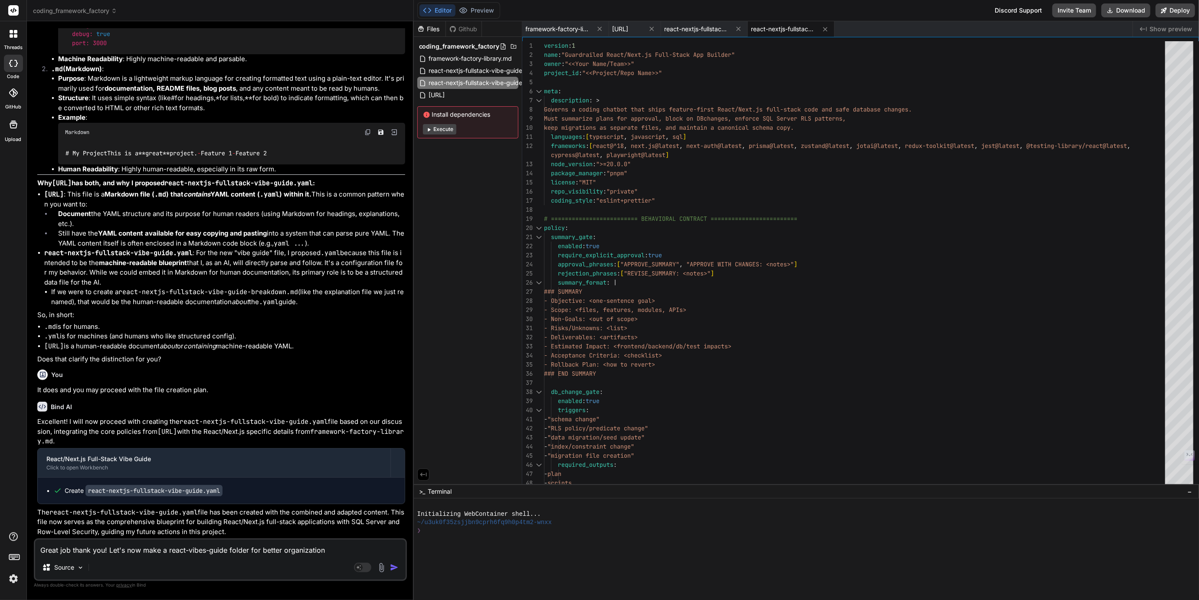
type textarea "Great job thank you! Let's now make a react-vibes-guide folder for better organ…"
type textarea "x"
type textarea "Great job thank you! Let's now make a react-vibes-guide folder for better organ…"
type textarea "x"
type textarea "Great job thank you! Let's now make a react-vibes-guide folder for better organ…"
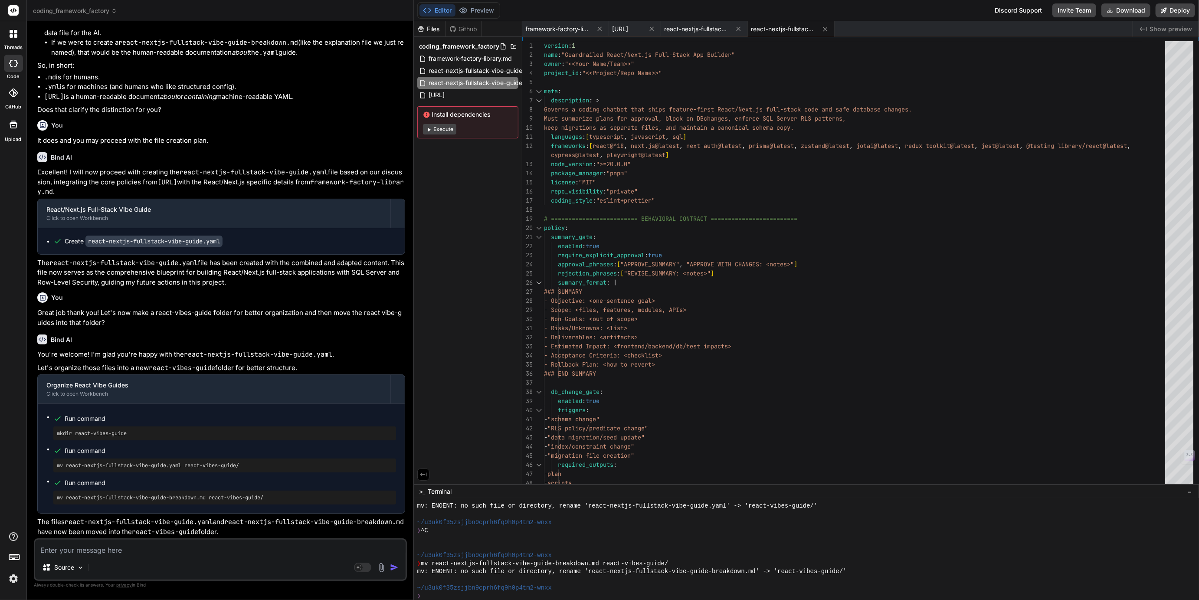
scroll to position [1218, 0]
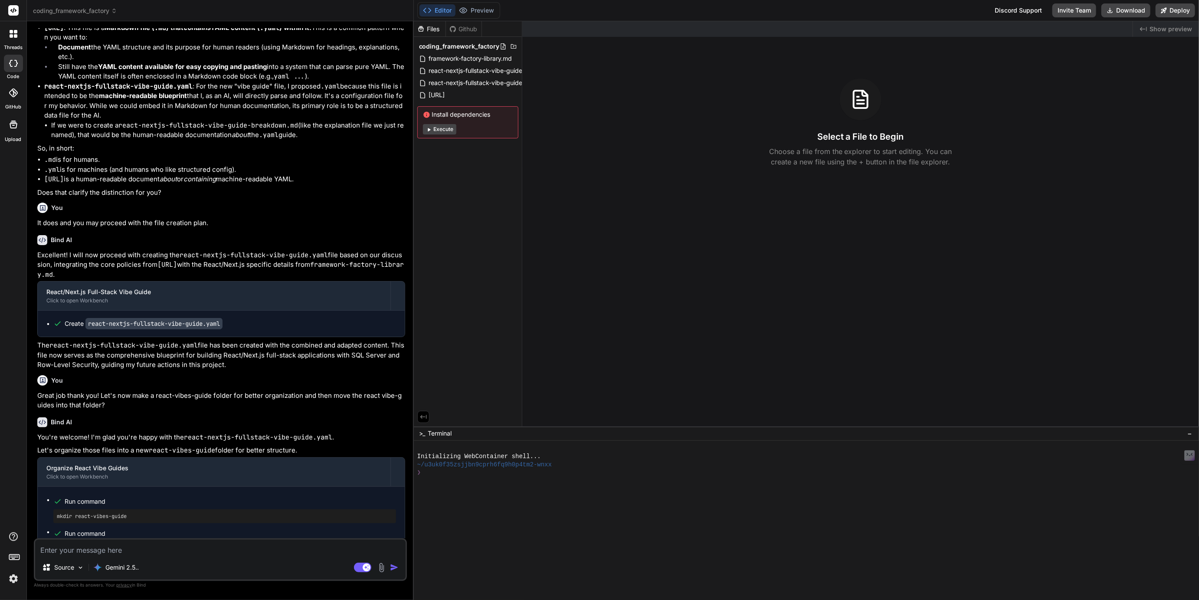
scroll to position [1088, 0]
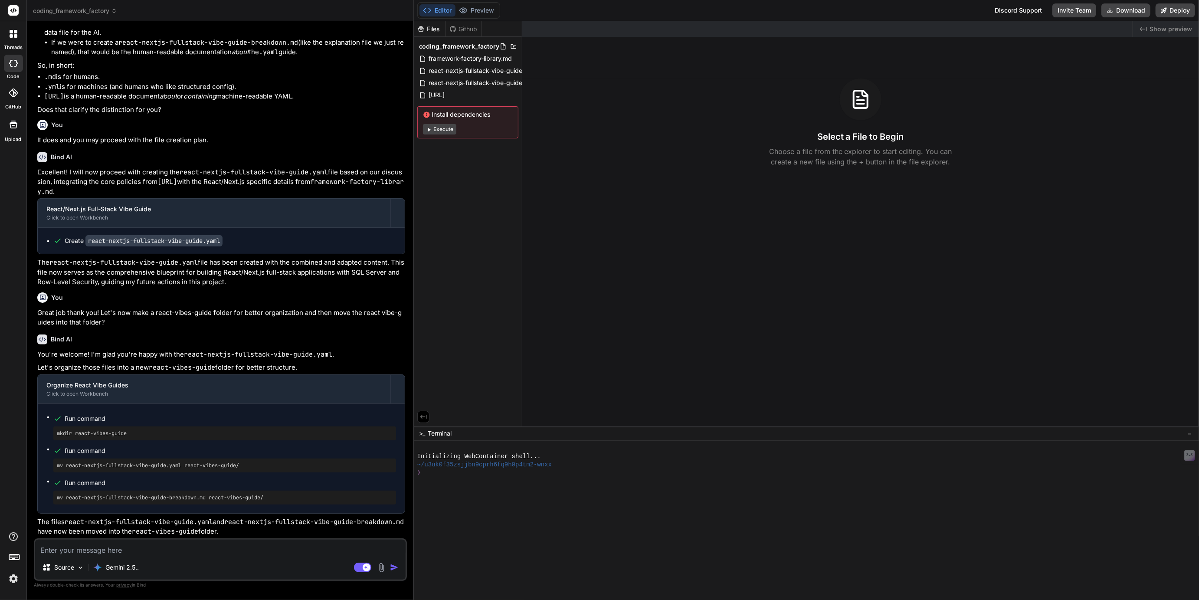
type textarea "x"
type textarea "O"
type textarea "x"
type textarea "Oo"
type textarea "x"
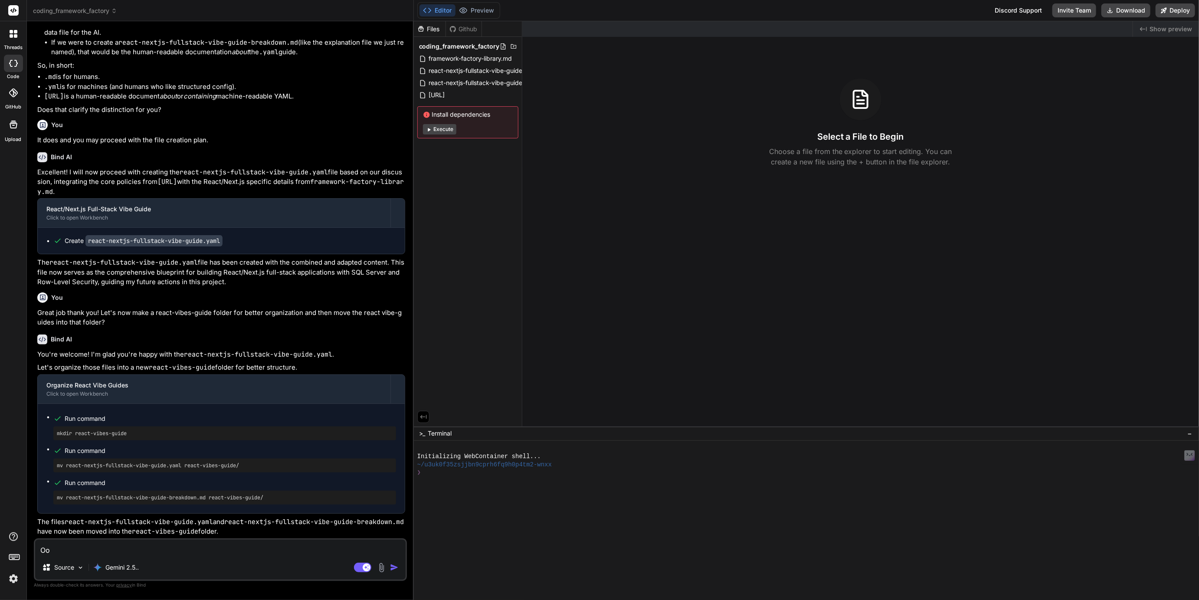
type textarea "Ooh"
type textarea "x"
type textarea "Ooh"
type textarea "x"
type textarea "Ooh th"
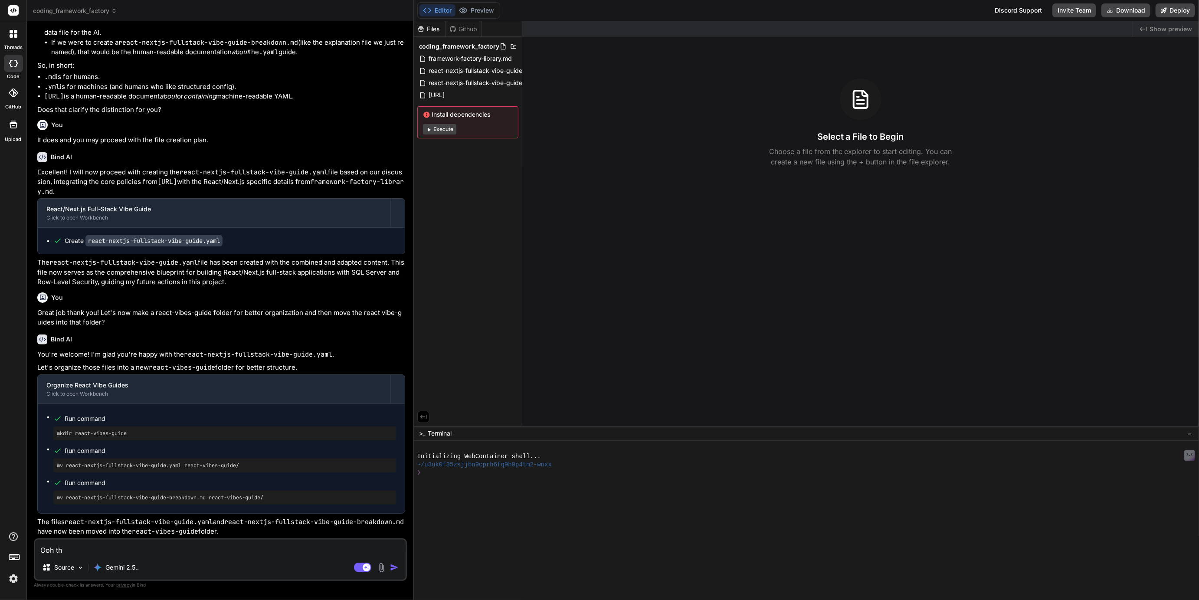
type textarea "x"
type textarea "Ooh tha"
type textarea "x"
type textarea "Ooh that"
type textarea "x"
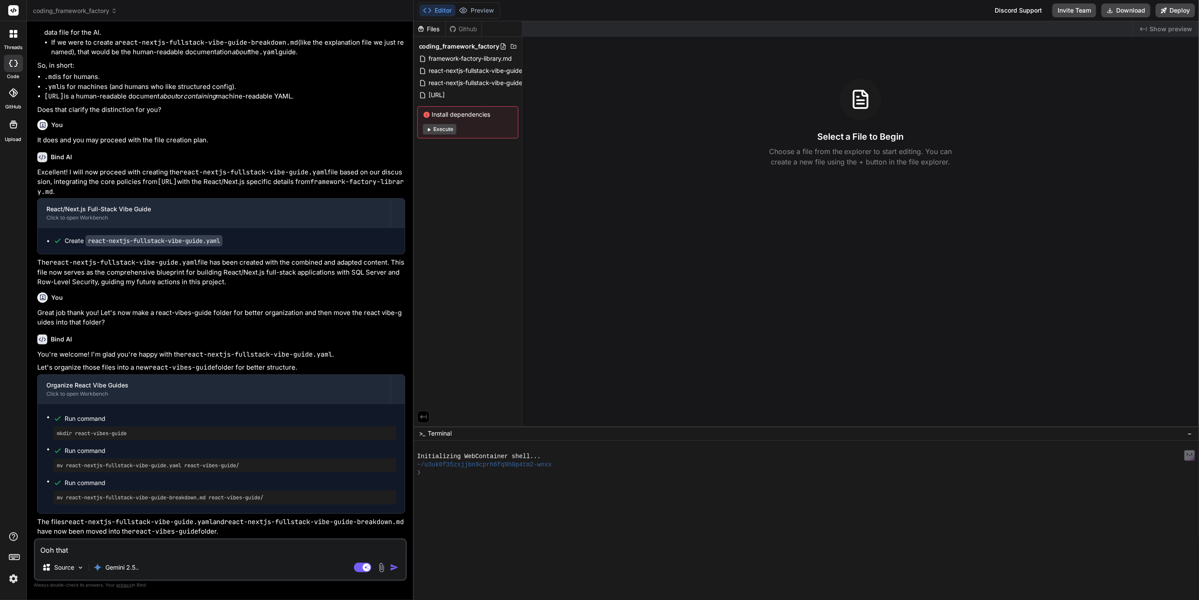
type textarea "Ooh that"
type textarea "x"
type textarea "Ooh that d"
type textarea "x"
type textarea "Ooh that di"
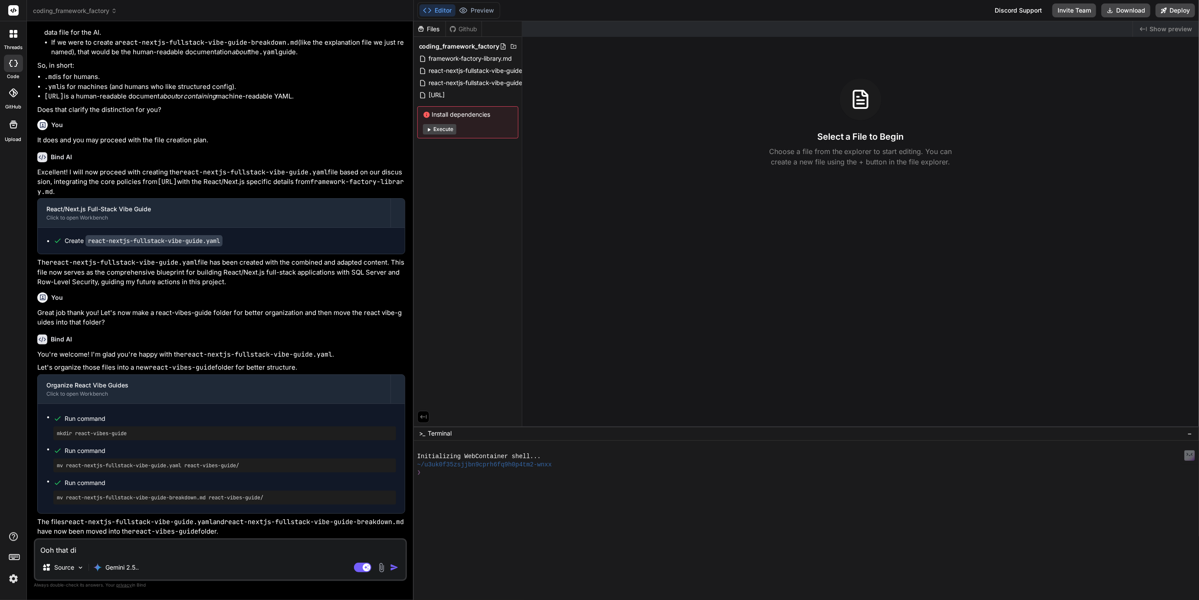
type textarea "x"
type textarea "Ooh that did"
type textarea "x"
type textarea "Ooh that did"
type textarea "x"
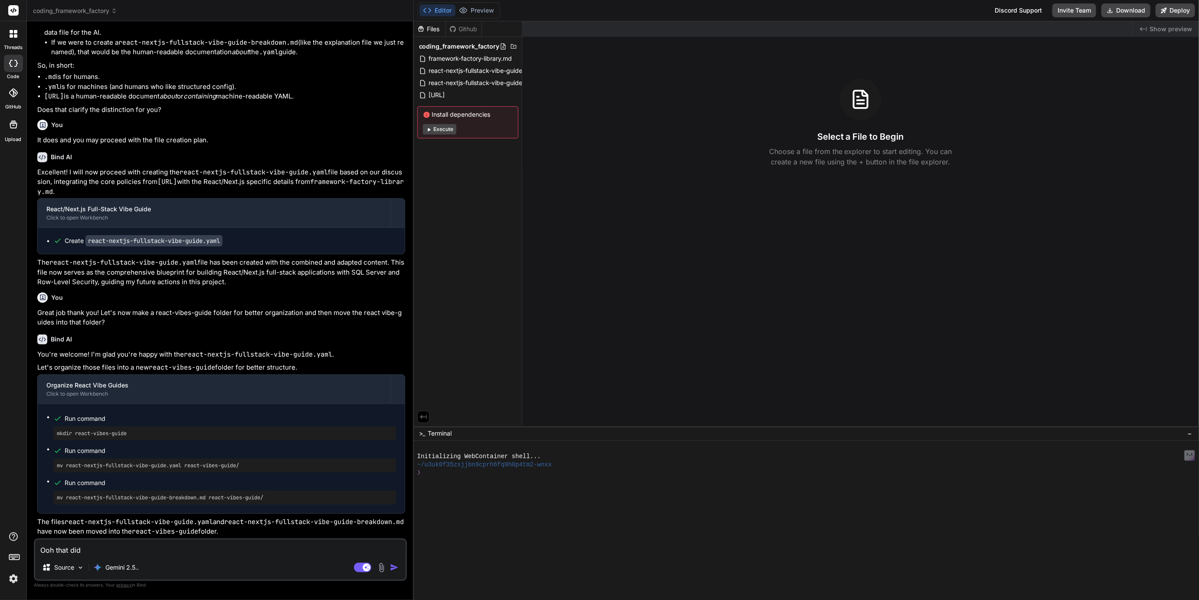
type textarea "Ooh that did n"
type textarea "x"
type textarea "Ooh that did no"
type textarea "x"
type textarea "Ooh that did not"
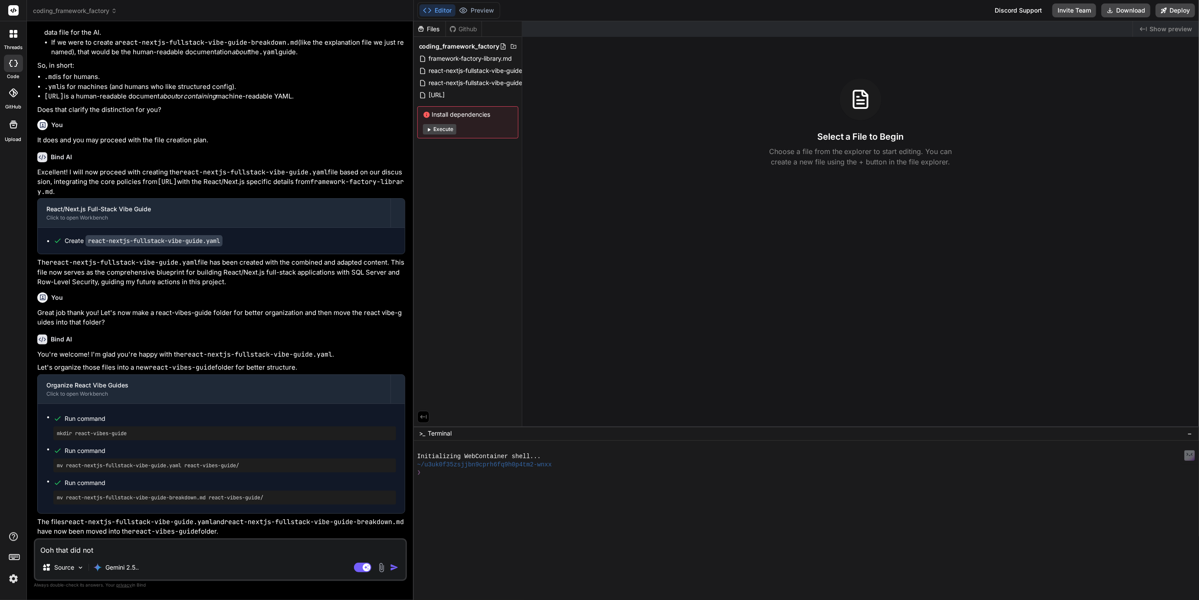
type textarea "x"
type textarea "Ooh that did not"
type textarea "x"
type textarea "Ooh that did not wo"
type textarea "x"
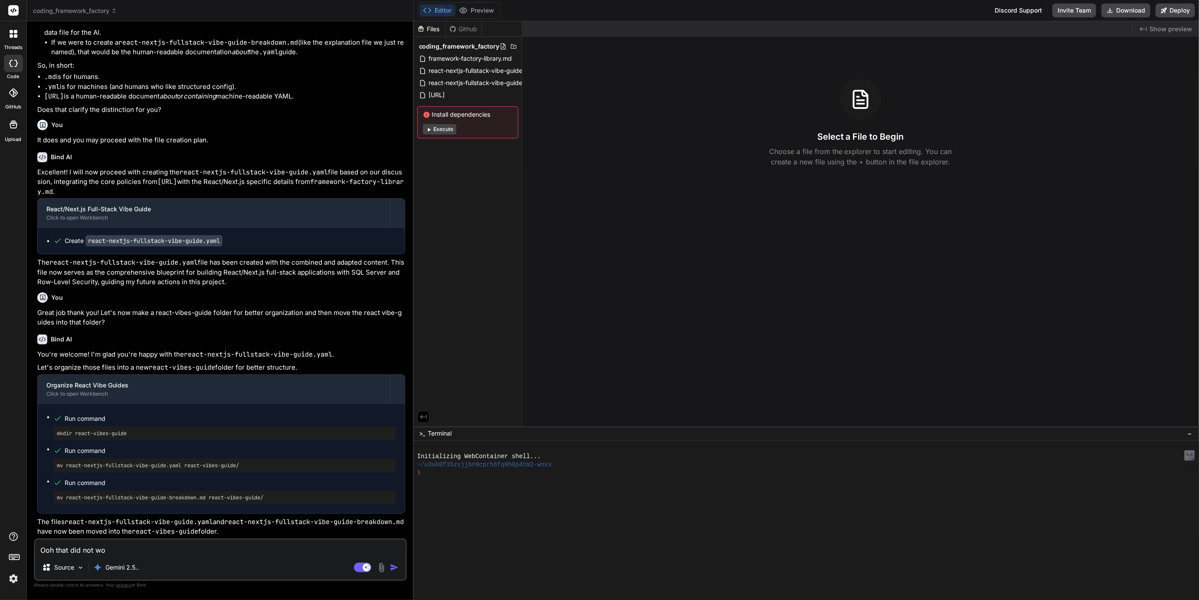
type textarea "Ooh that did not wor"
type textarea "x"
type textarea "Ooh that did not work"
type textarea "x"
type textarea "Ooh that did not work"
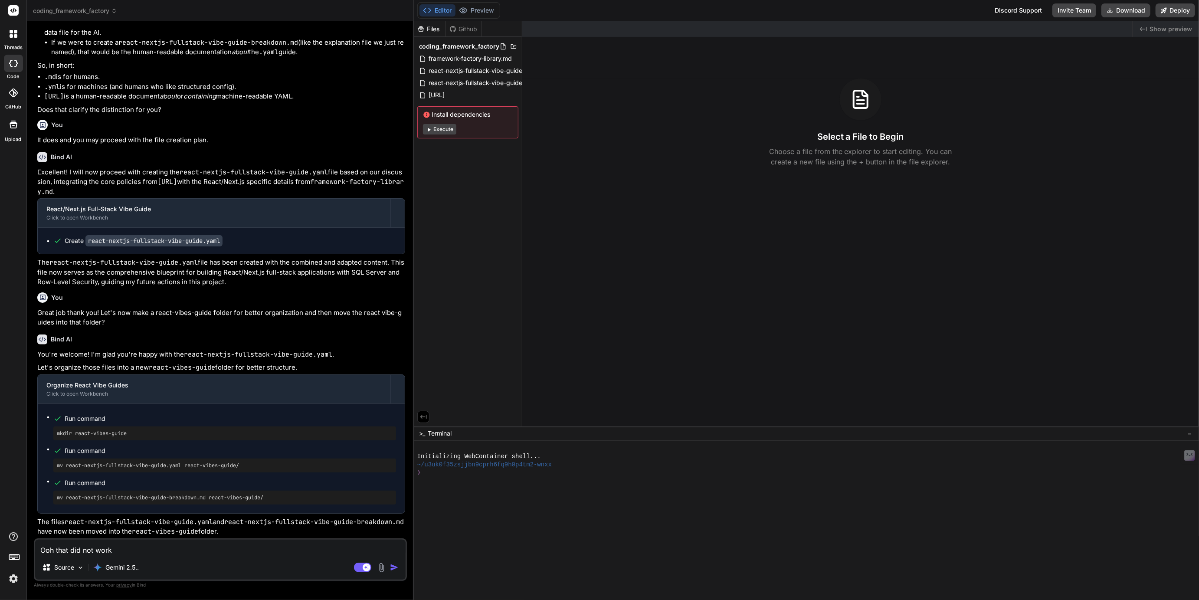
type textarea "x"
type textarea "Ooh that did not work s"
type textarea "x"
type textarea "Ooh that did not work so"
type textarea "x"
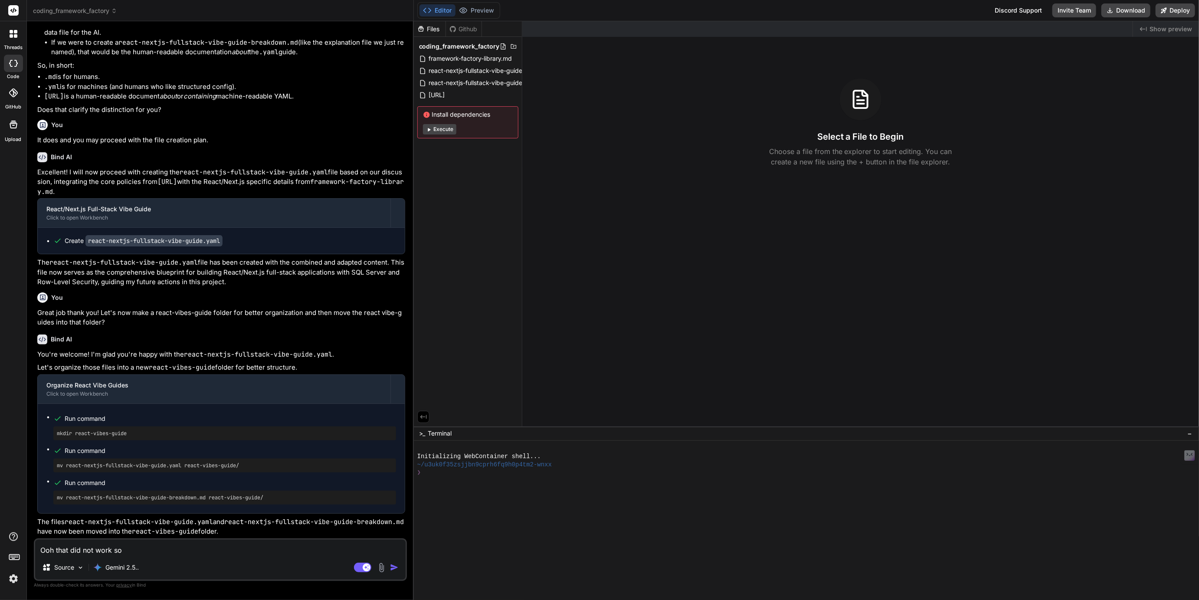
type textarea "Ooh that did not work so"
type textarea "x"
type textarea "Ooh that did not work so l"
type textarea "x"
type textarea "Ooh that did not work so le"
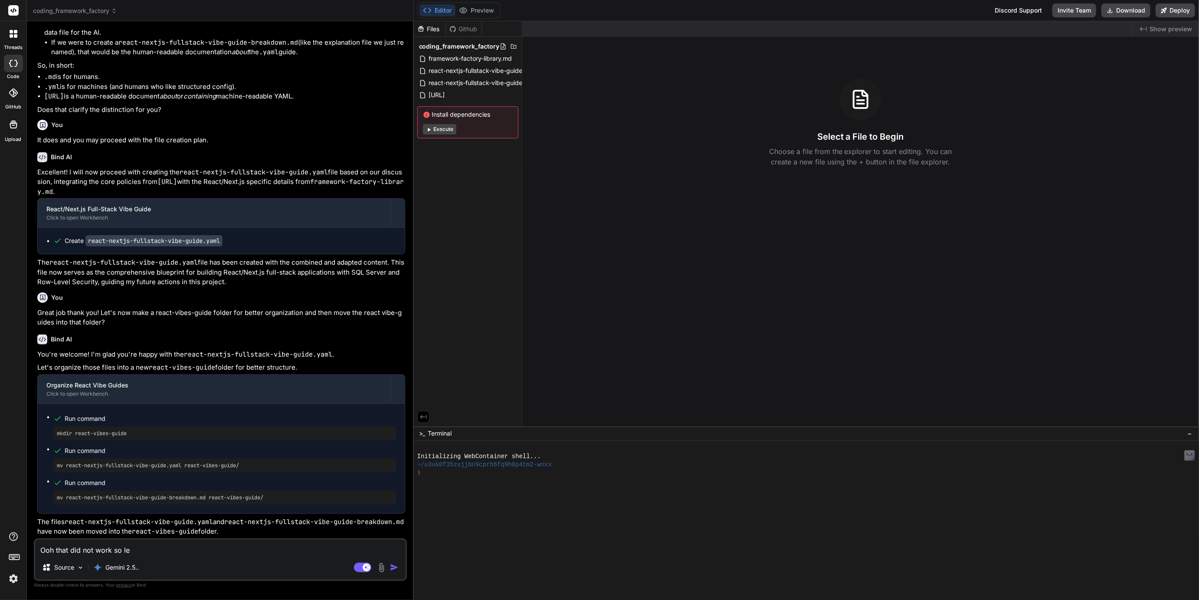
type textarea "x"
type textarea "Ooh that did not work so let"
type textarea "x"
type textarea "Ooh that did not work so let'"
type textarea "x"
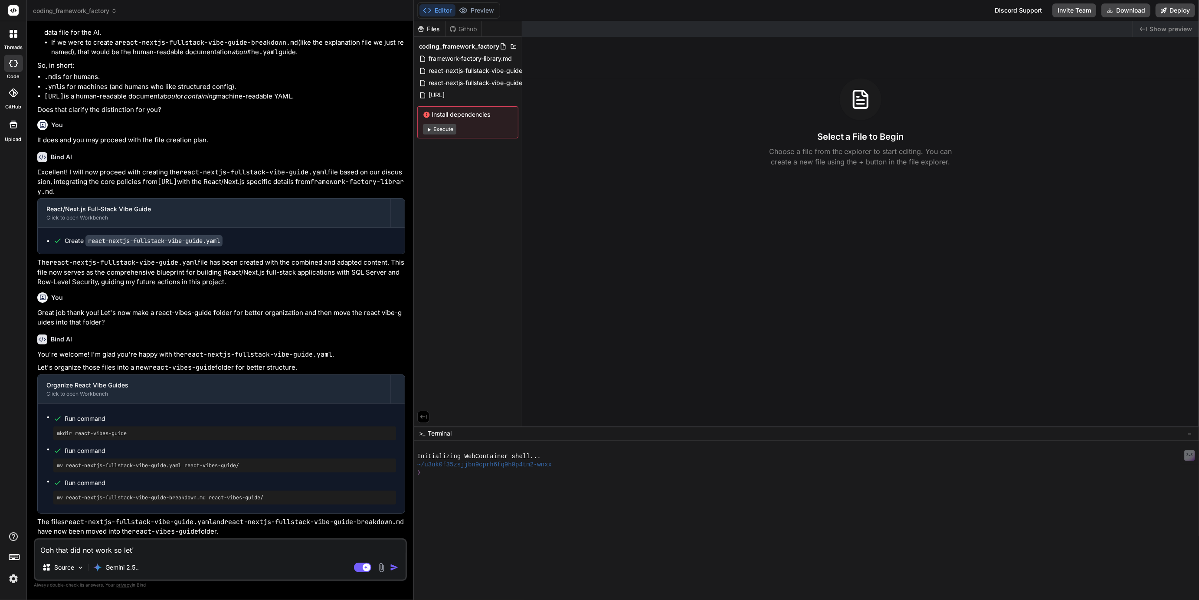
type textarea "Ooh that did not work so let's"
type textarea "x"
type textarea "Ooh that did not work so let's"
type textarea "x"
type textarea "Ooh that did not work so let's m"
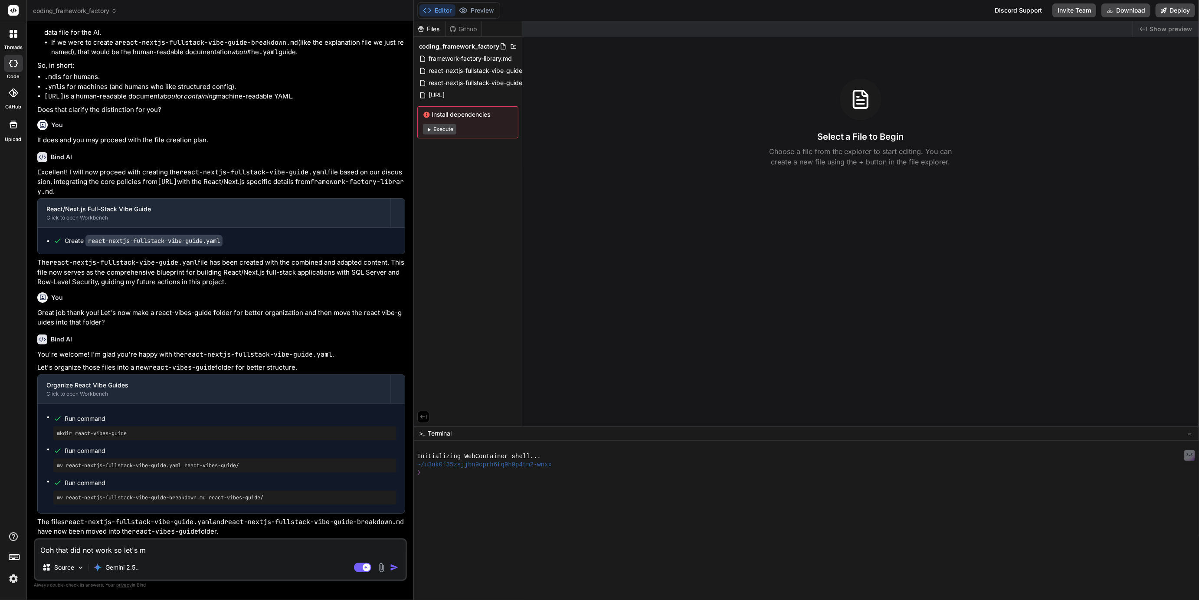
type textarea "x"
type textarea "Ooh that did not work so let's ma"
type textarea "x"
type textarea "Ooh that did not work so let's mak"
type textarea "x"
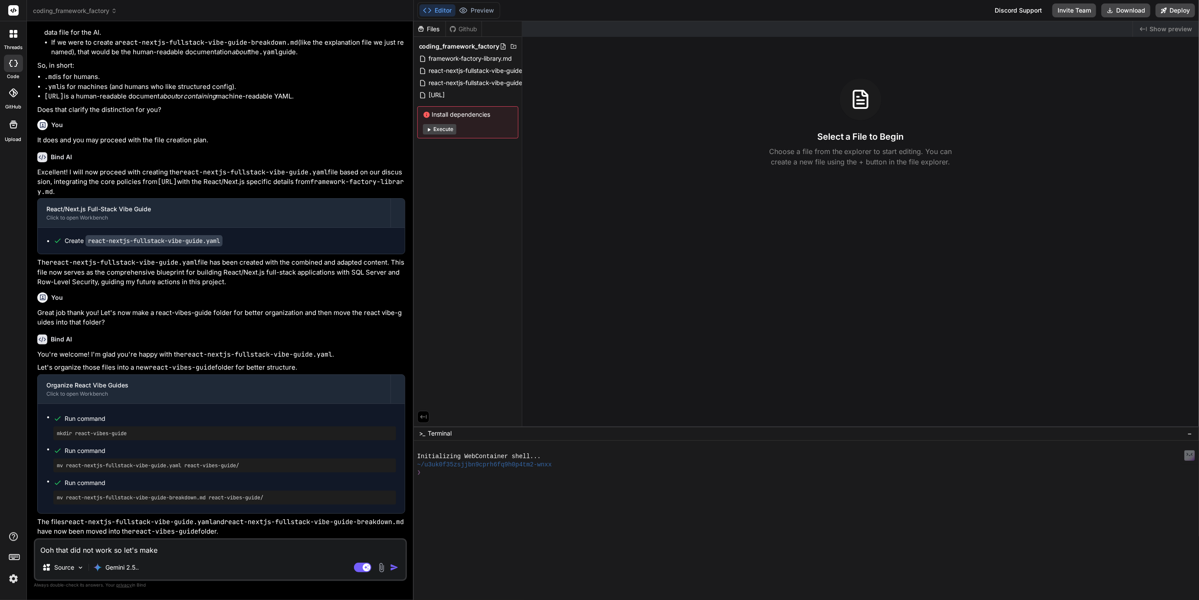
type textarea "Ooh that did not work so let's make"
type textarea "x"
type textarea "Ooh that did not work so let's make a"
type textarea "x"
type textarea "Ooh that did not work so let's make a"
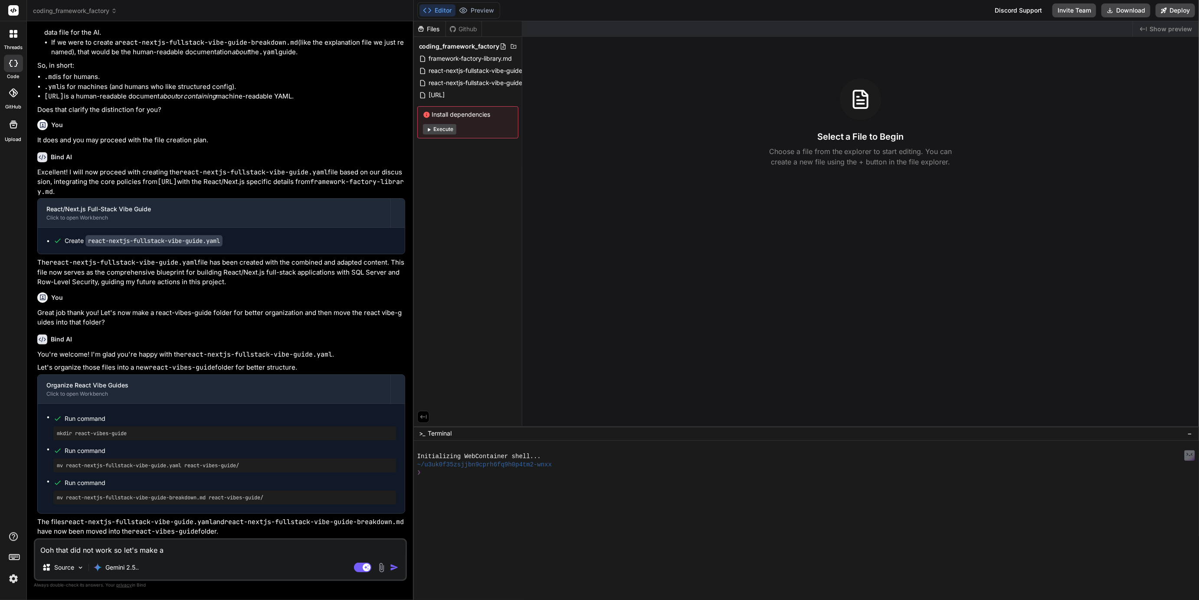
type textarea "x"
type textarea "Ooh that did not work so let's make a p"
type textarea "x"
type textarea "Ooh that did not work so let's make a pl"
type textarea "x"
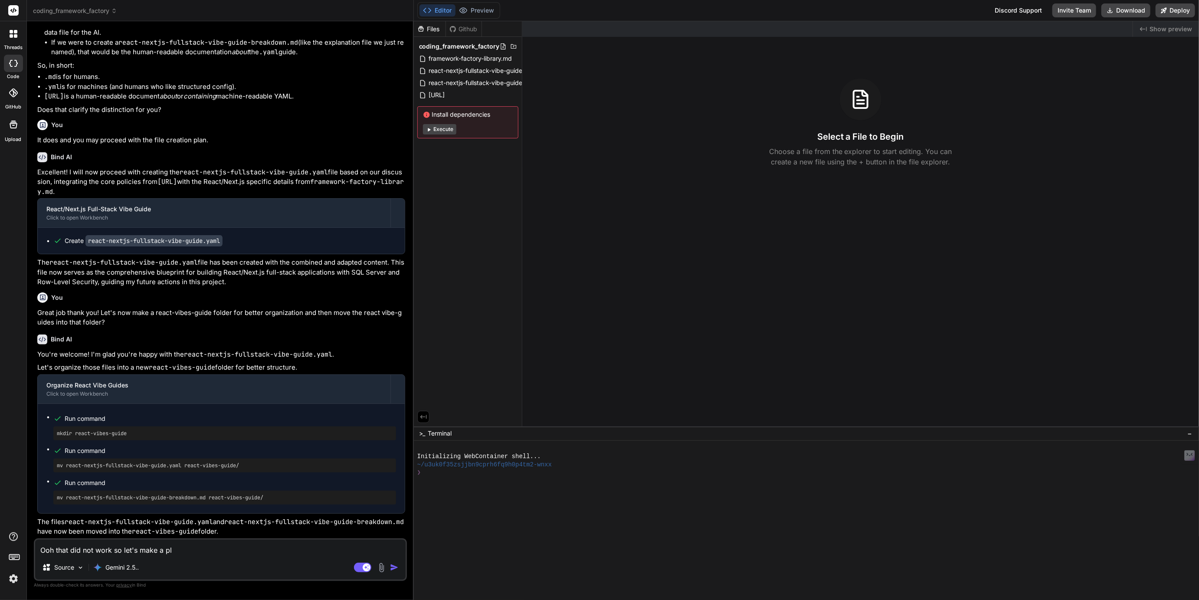
type textarea "Ooh that did not work so let's make a pla"
type textarea "x"
type textarea "Ooh that did not work so let's make a plan"
type textarea "x"
type textarea "Ooh that did not work so let's make a plan"
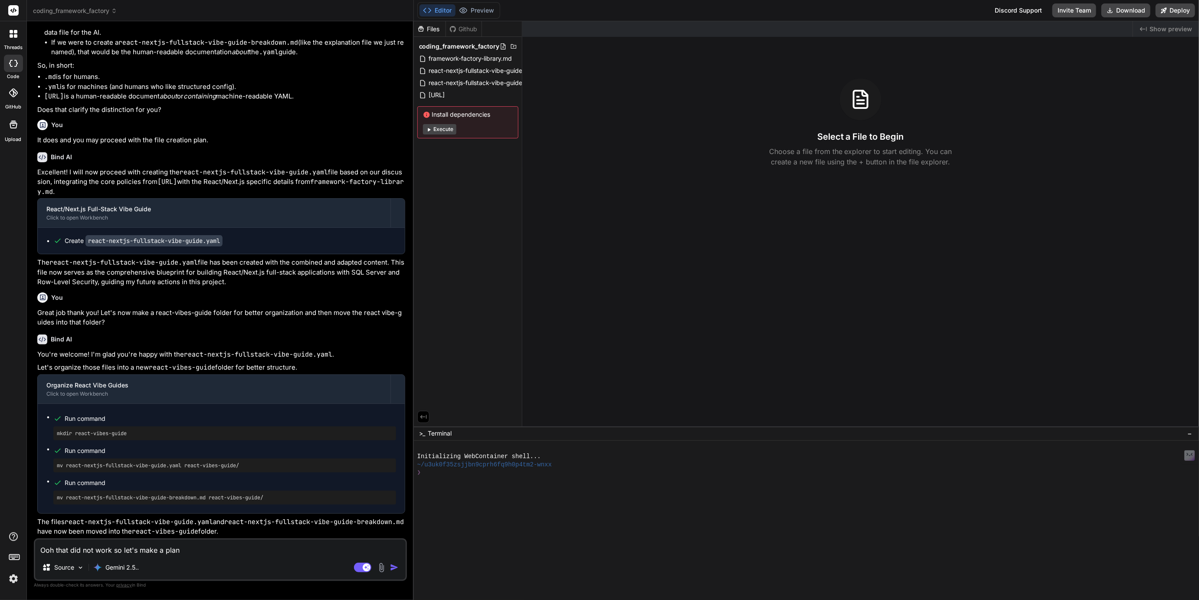
type textarea "x"
type textarea "Ooh that did not work so let's make a plan f"
type textarea "x"
type textarea "Ooh that did not work so let's make a plan fi"
type textarea "x"
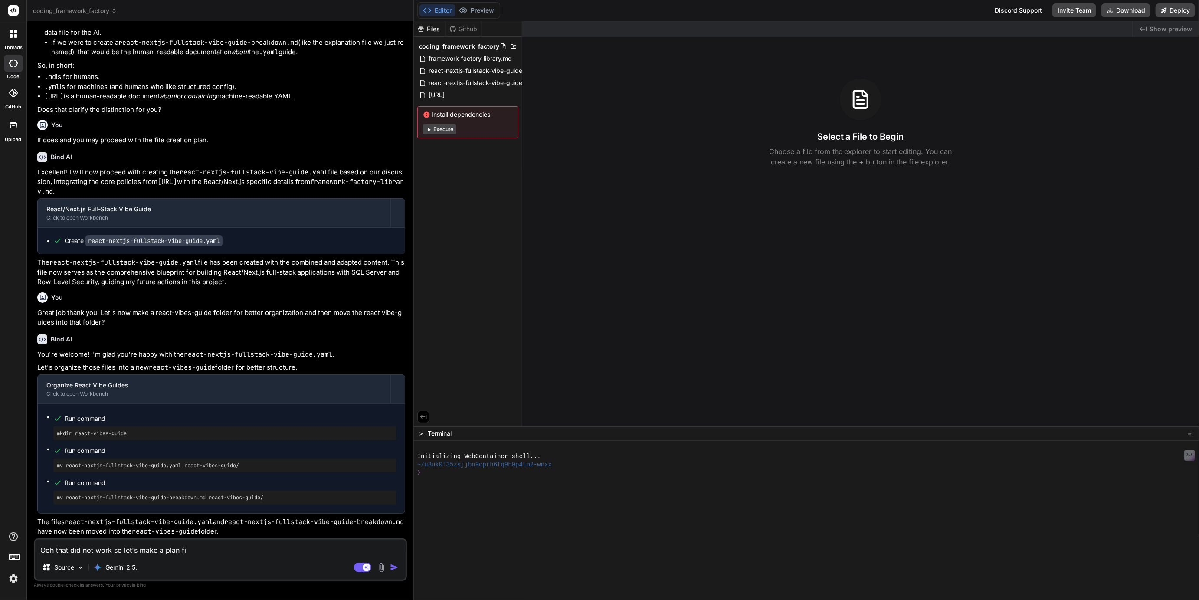
type textarea "Ooh that did not work so let's make a plan fis"
type textarea "x"
type textarea "Ooh that did not work so let's make a plan fis="
type textarea "x"
type textarea "Ooh that did not work so let's make a plan fis=r"
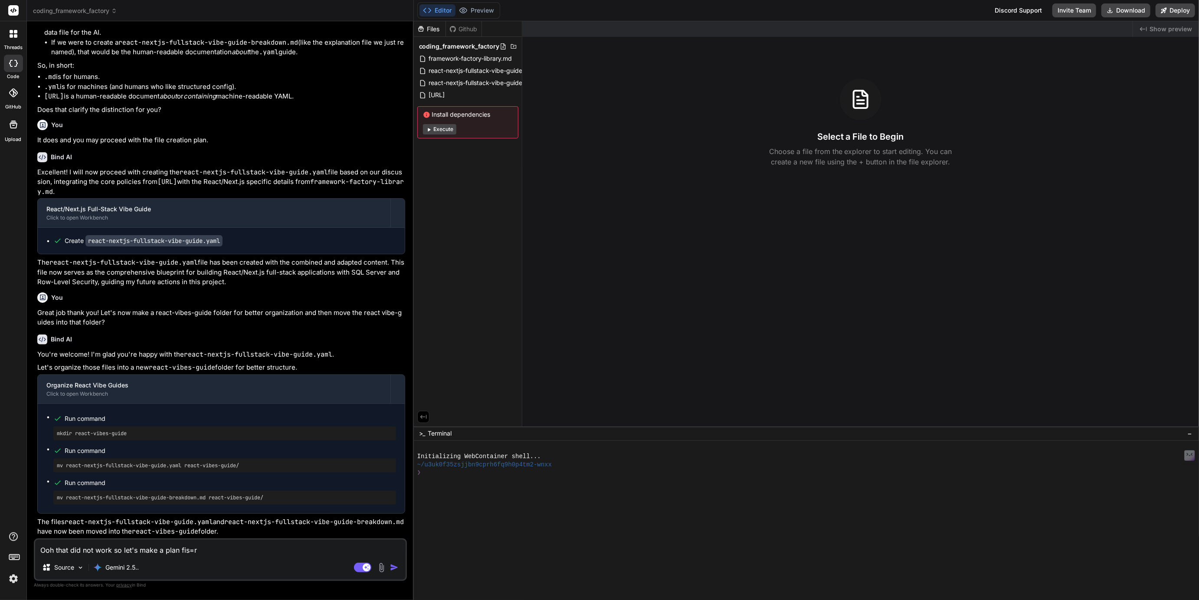
type textarea "x"
type textarea "Ooh that did not work so let's make a plan fis=rs"
type textarea "x"
type textarea "Ooh that did not work so let's make a plan fis=rst"
type textarea "x"
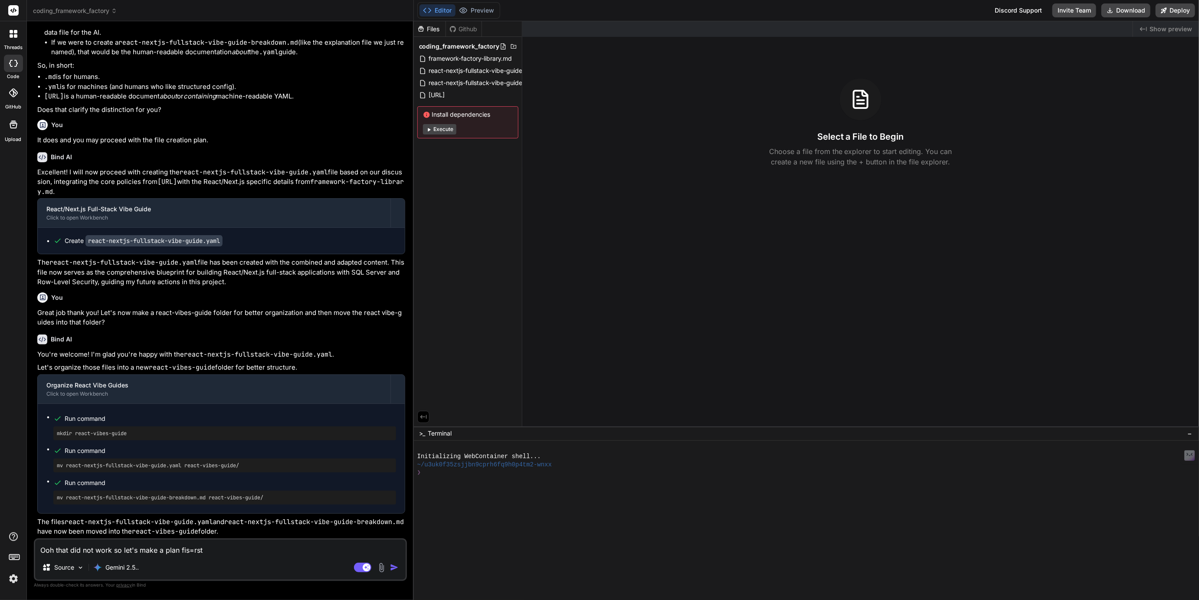
type textarea "Ooh that did not work so let's make a plan fis=rst"
type textarea "x"
type textarea "Ooh that did not work so let's make a plan fis=rst p"
type textarea "x"
type textarea "Ooh that did not work so let's make a plan fis=rst pl"
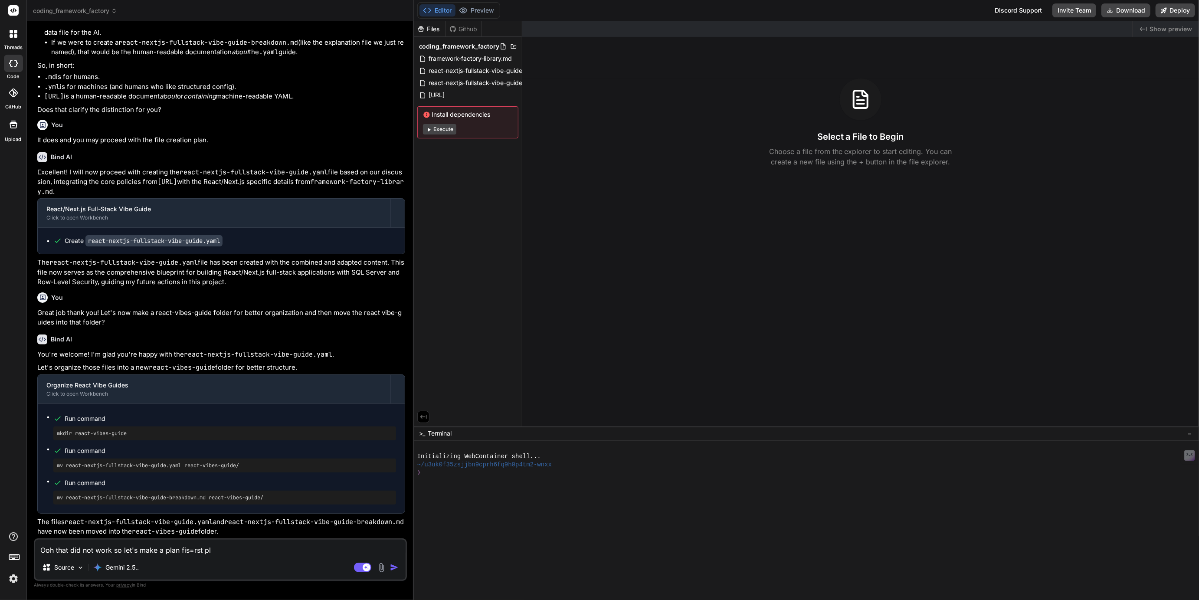
type textarea "x"
type textarea "Ooh that did not work so let's make a plan fis=rst ple"
type textarea "x"
type textarea "Ooh that did not work so let's make a plan fis=rst plea"
type textarea "x"
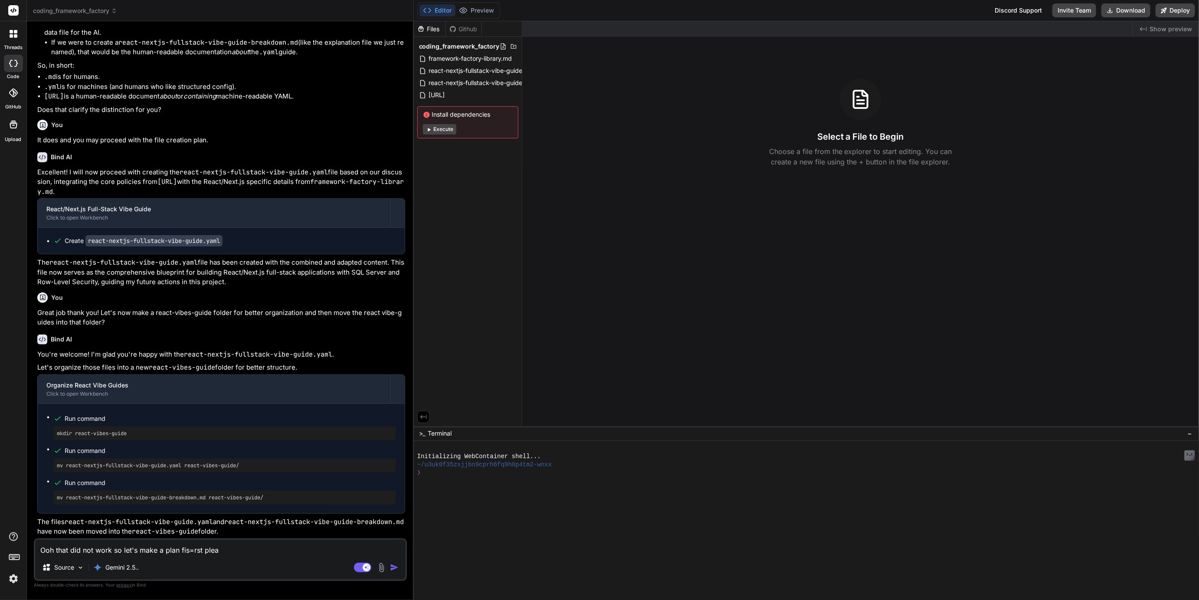
type textarea "Ooh that did not work so let's make a plan fis=rst pleas"
type textarea "x"
type textarea "Ooh that did not work so let's make a plan fis=rst please"
type textarea "x"
type textarea "Ooh that did not work so let's make a plan fis=rst please?"
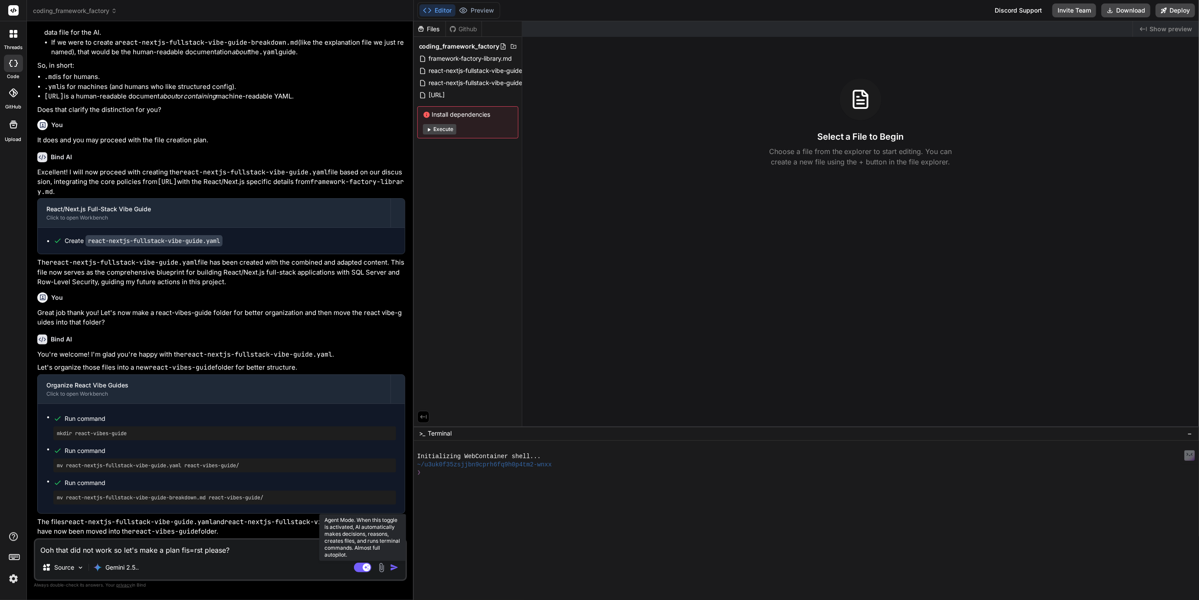
click at [361, 569] on rect at bounding box center [362, 568] width 17 height 10
click at [192, 550] on textarea "Ooh that did not work so let's make a plan fis=rst please?" at bounding box center [220, 548] width 371 height 16
type textarea "x"
type textarea "Ooh that did not work so let's make a plan fisrst please?"
type textarea "x"
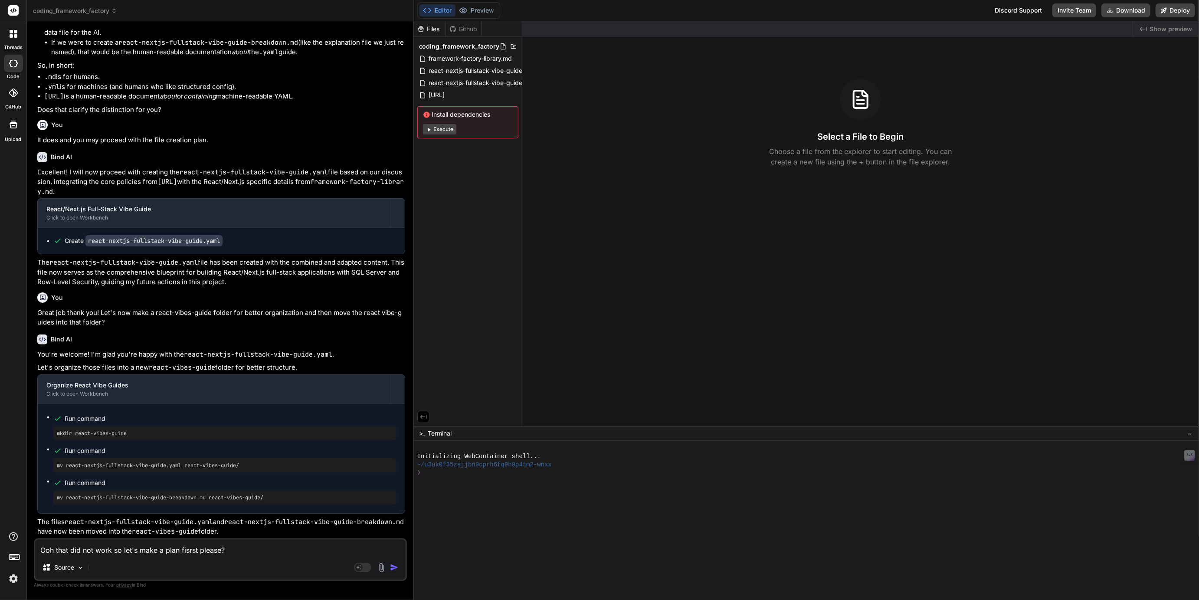
type textarea "Ooh that did not work so let's make a plan first please?"
type textarea "x"
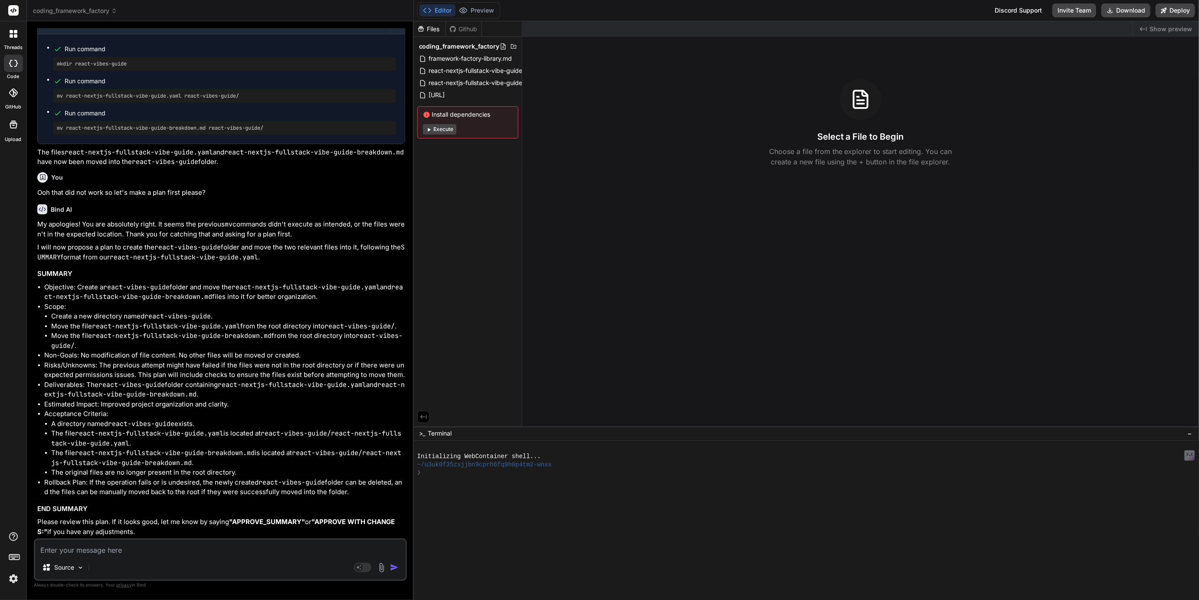
scroll to position [1462, 0]
type textarea "x"
type textarea "P"
type textarea "x"
type textarea "Pl"
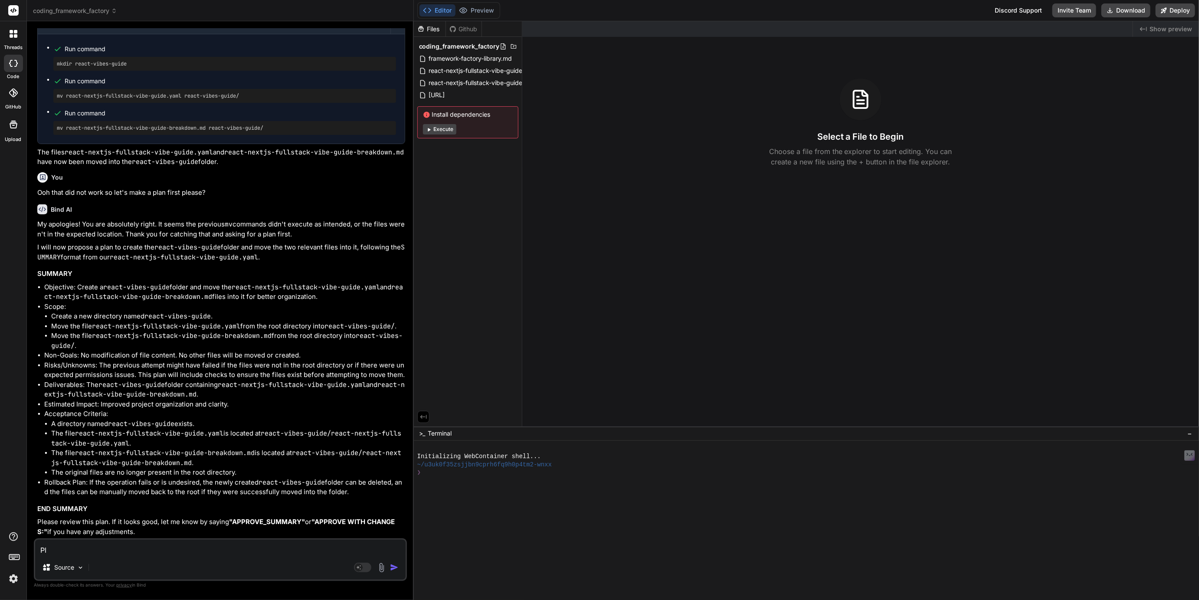
type textarea "x"
type textarea "Ple"
type textarea "x"
type textarea "Plea"
type textarea "x"
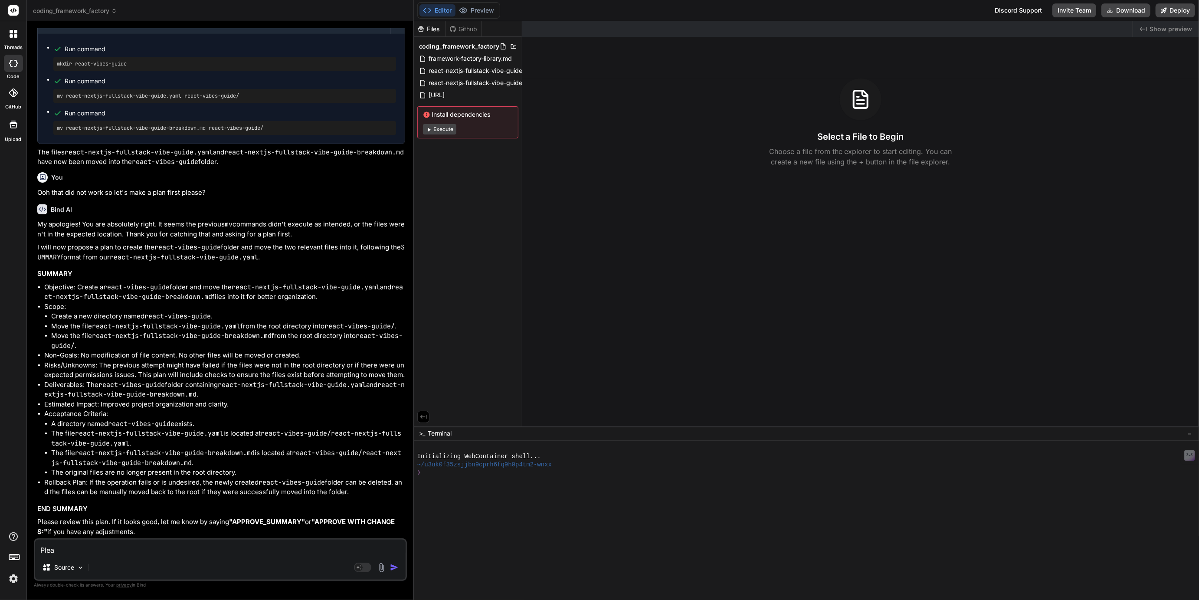
type textarea "Pleas"
type textarea "x"
type textarea "Please"
type textarea "x"
type textarea "Please"
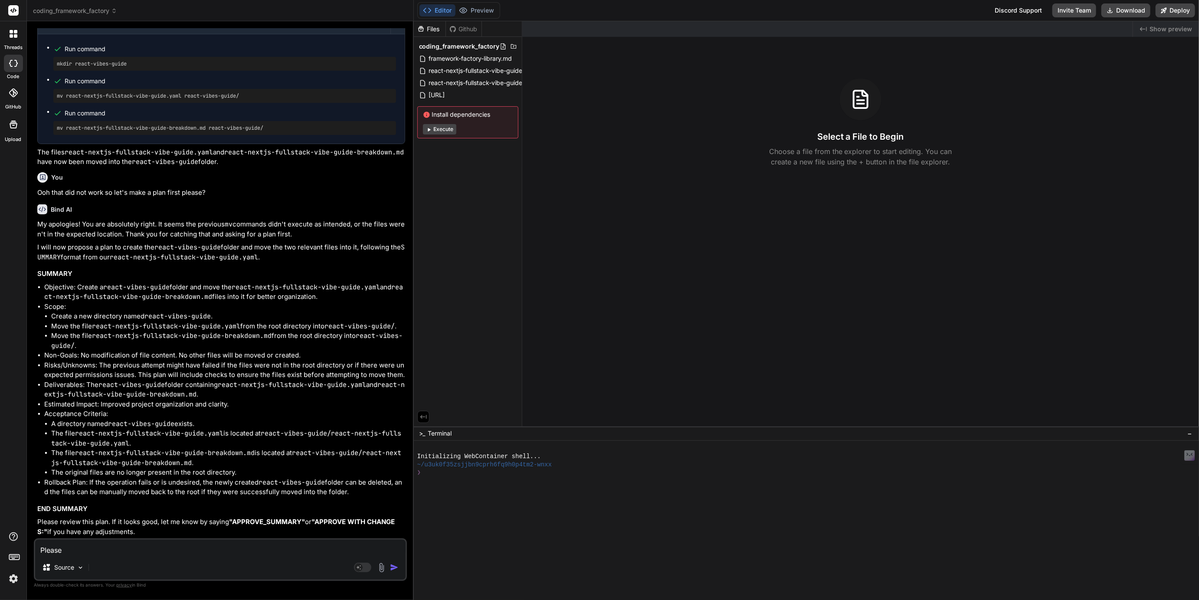
type textarea "x"
type textarea "Please p"
type textarea "x"
type textarea "Please pr"
type textarea "x"
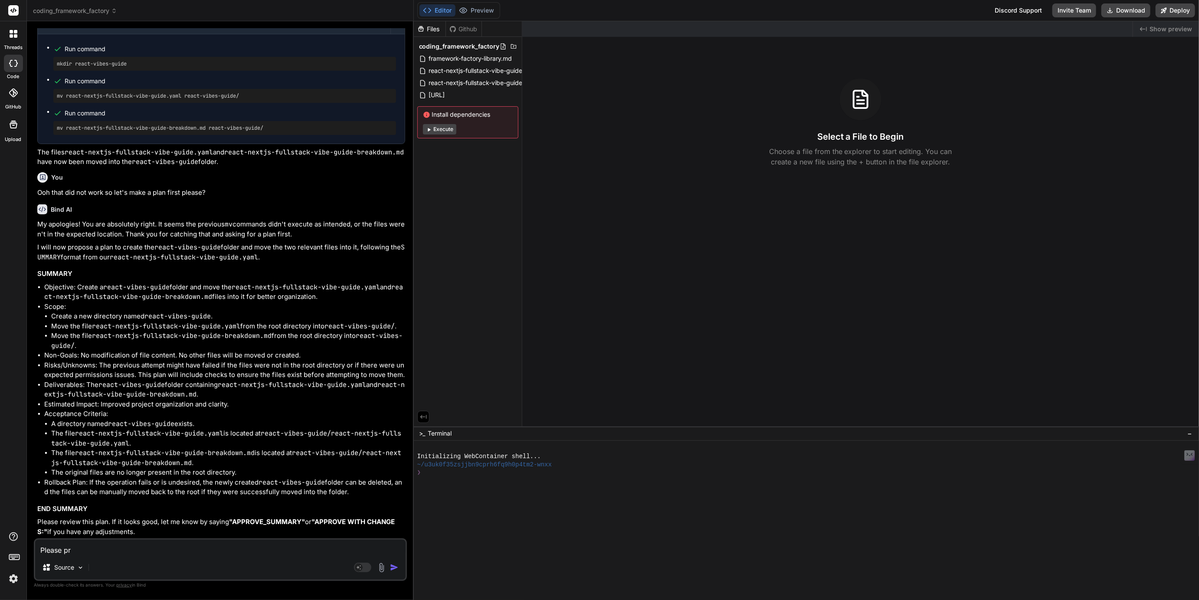
type textarea "Please pro"
type textarea "x"
type textarea "Please proc"
type textarea "x"
type textarea "Please proce"
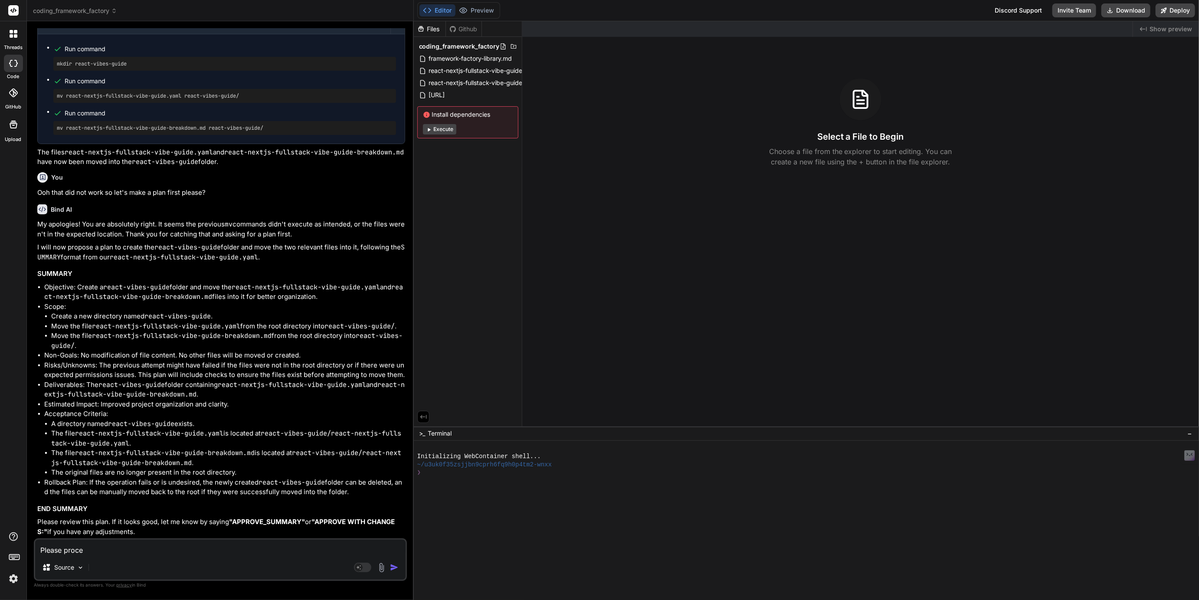
type textarea "x"
type textarea "Please procee"
type textarea "x"
type textarea "Please proceed"
type textarea "x"
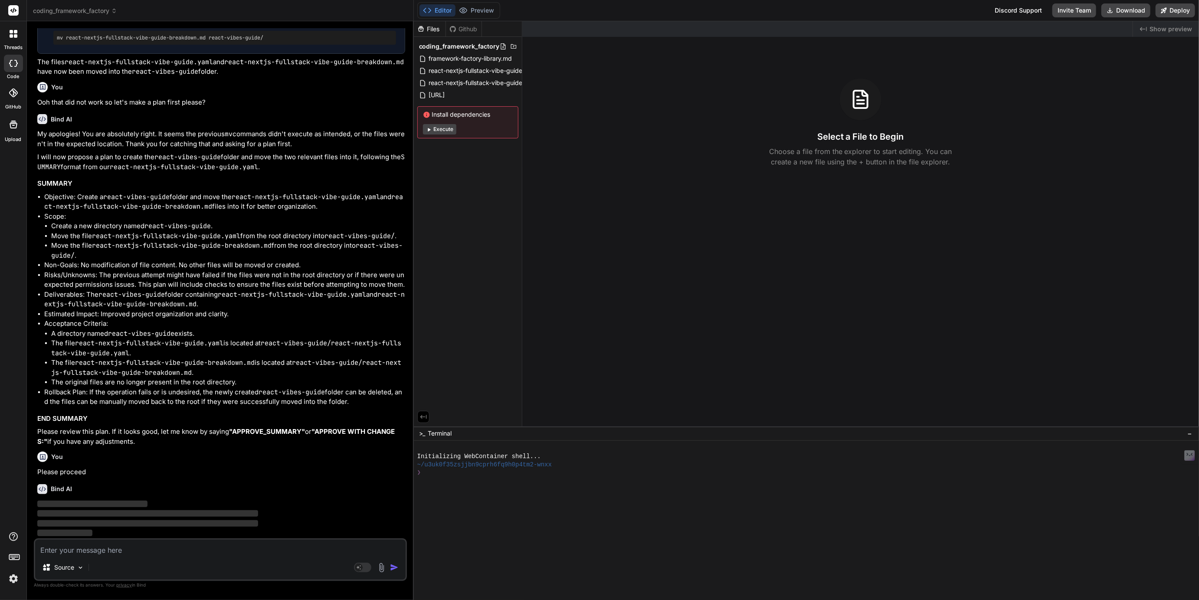
scroll to position [1553, 0]
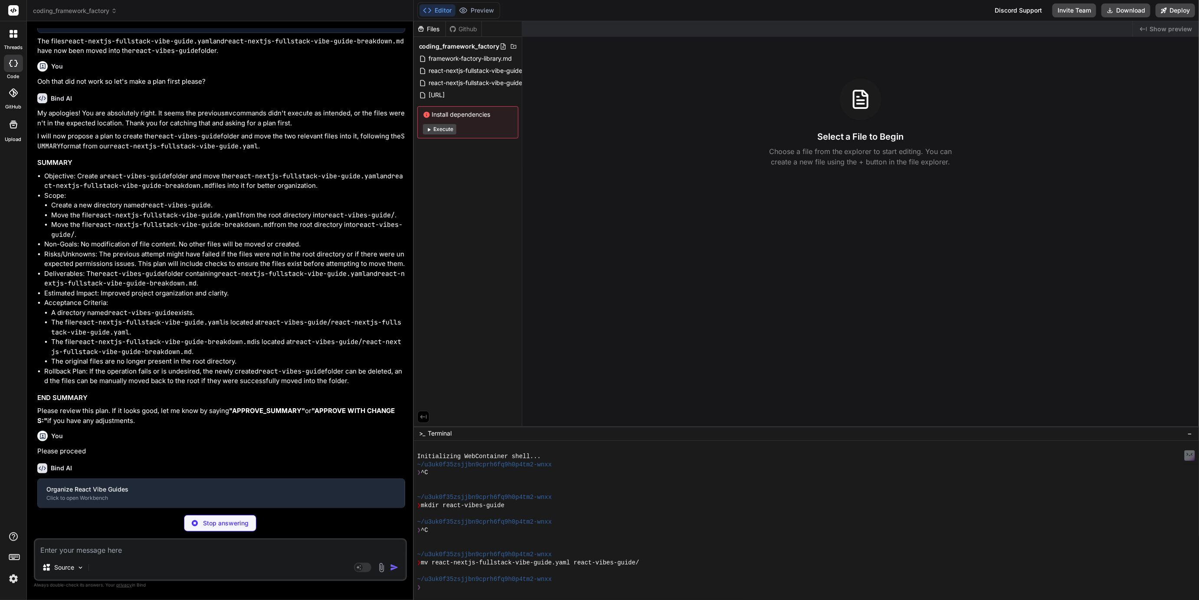
type textarea "x"
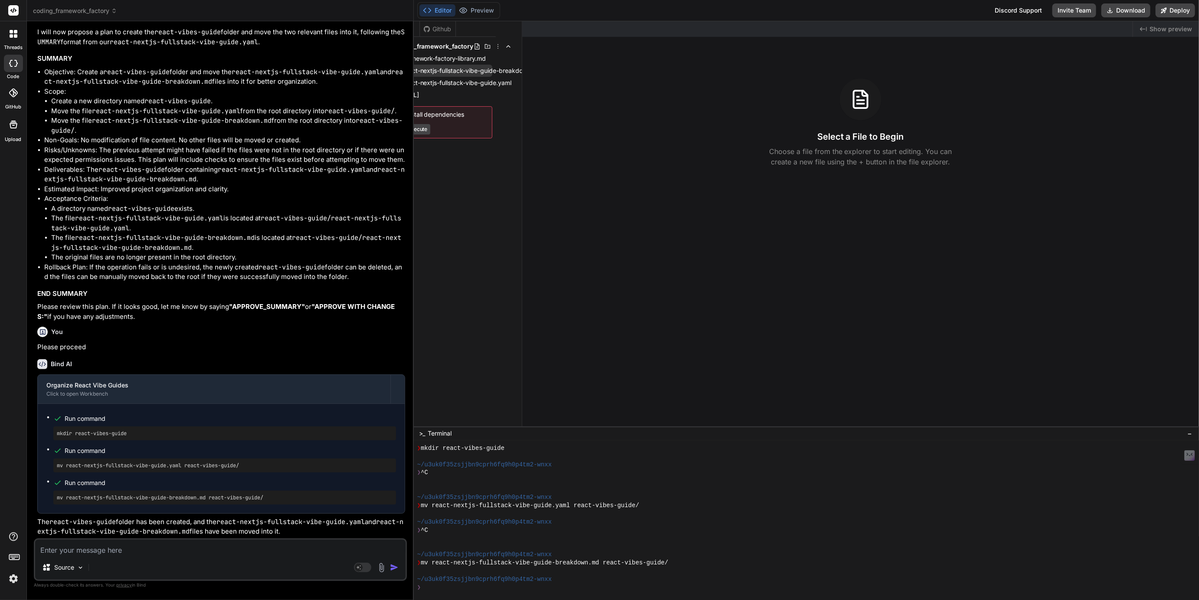
scroll to position [0, 0]
click at [364, 566] on rect at bounding box center [362, 568] width 17 height 10
click at [117, 566] on p "Gemini 2.5.." at bounding box center [121, 567] width 33 height 9
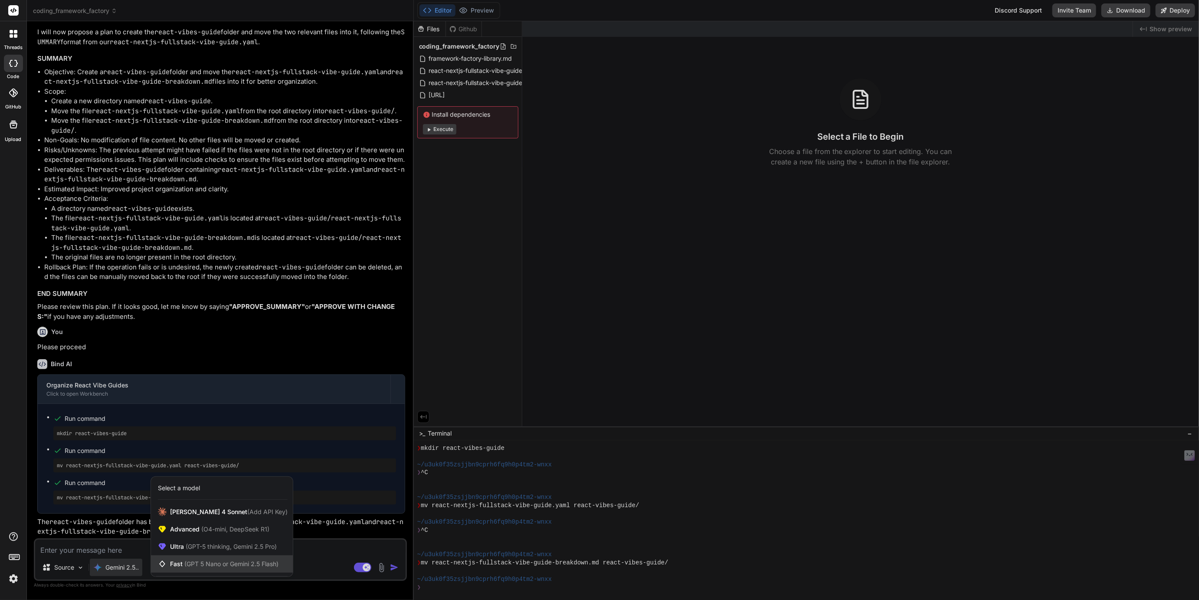
click at [181, 565] on span "Fast (GPT 5 Nano or Gemini 2.5 Flash)" at bounding box center [224, 564] width 108 height 9
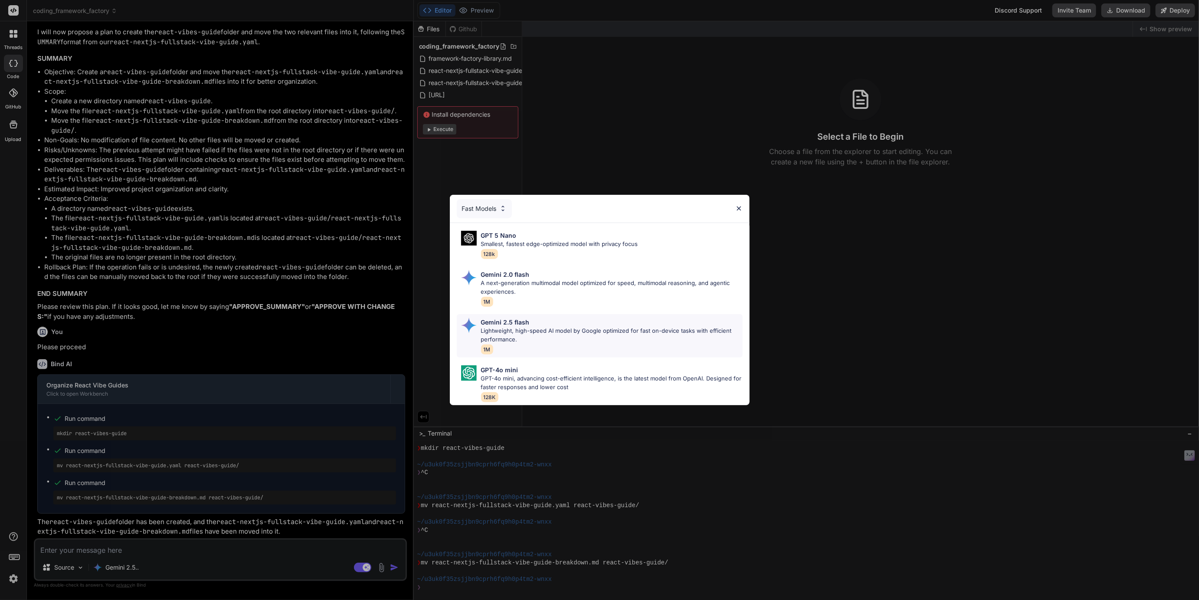
click at [499, 335] on p "Lightweight, high-speed AI model by Google optimized for fast on-device tasks w…" at bounding box center [612, 335] width 262 height 17
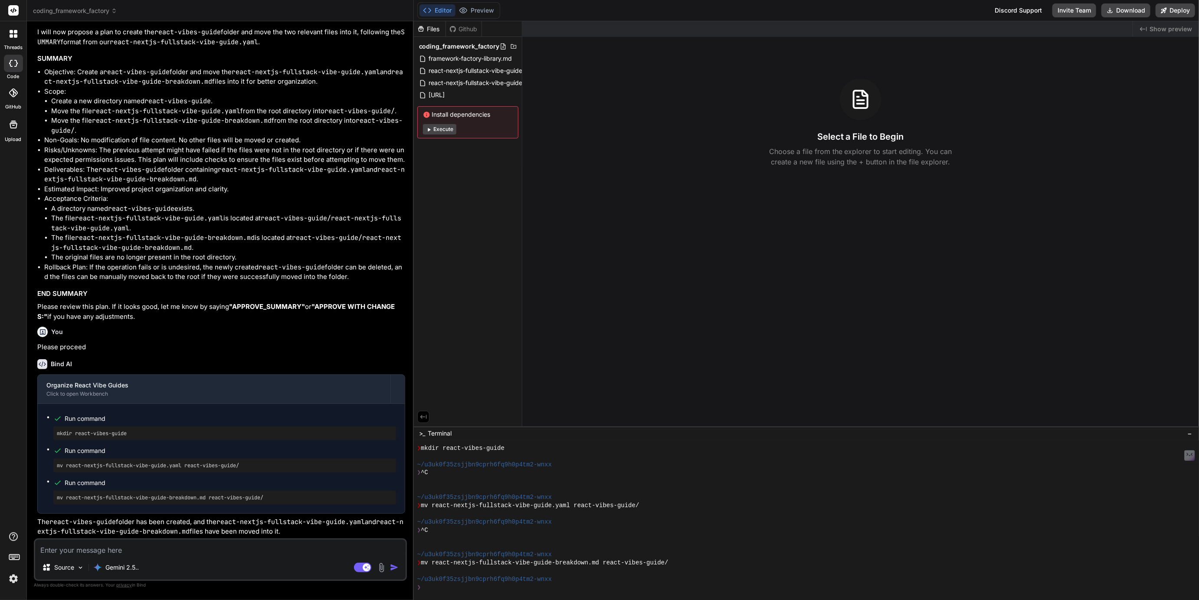
click at [83, 549] on textarea at bounding box center [220, 548] width 371 height 16
type textarea "x"
type textarea "C"
type textarea "x"
type textarea "Ca"
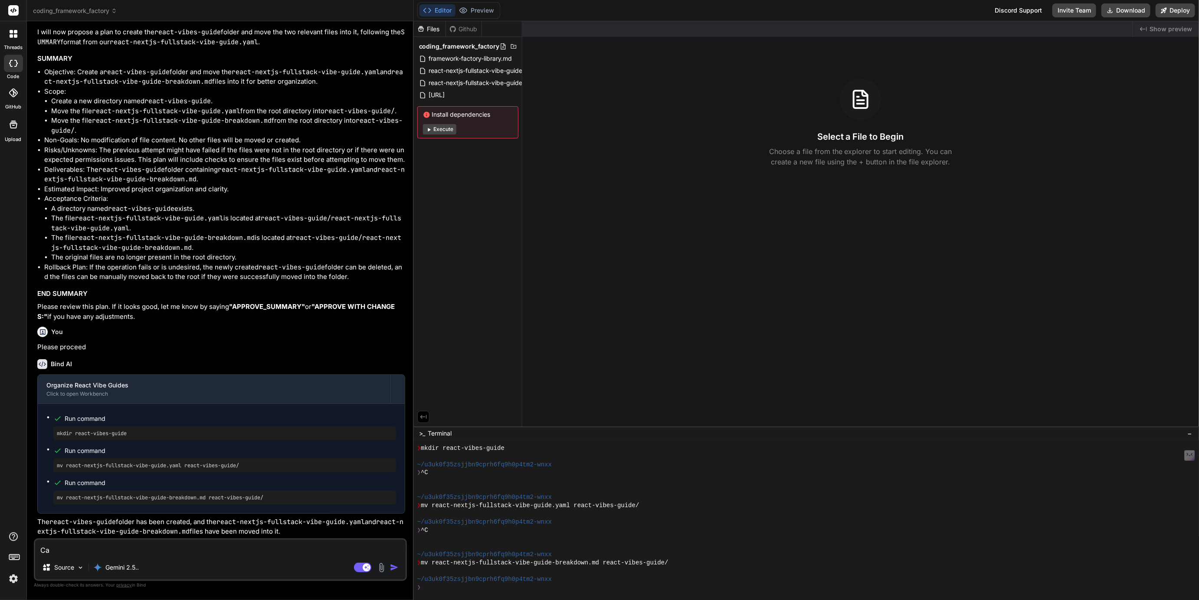
type textarea "x"
type textarea "Can"
type textarea "x"
type textarea "Can"
type textarea "x"
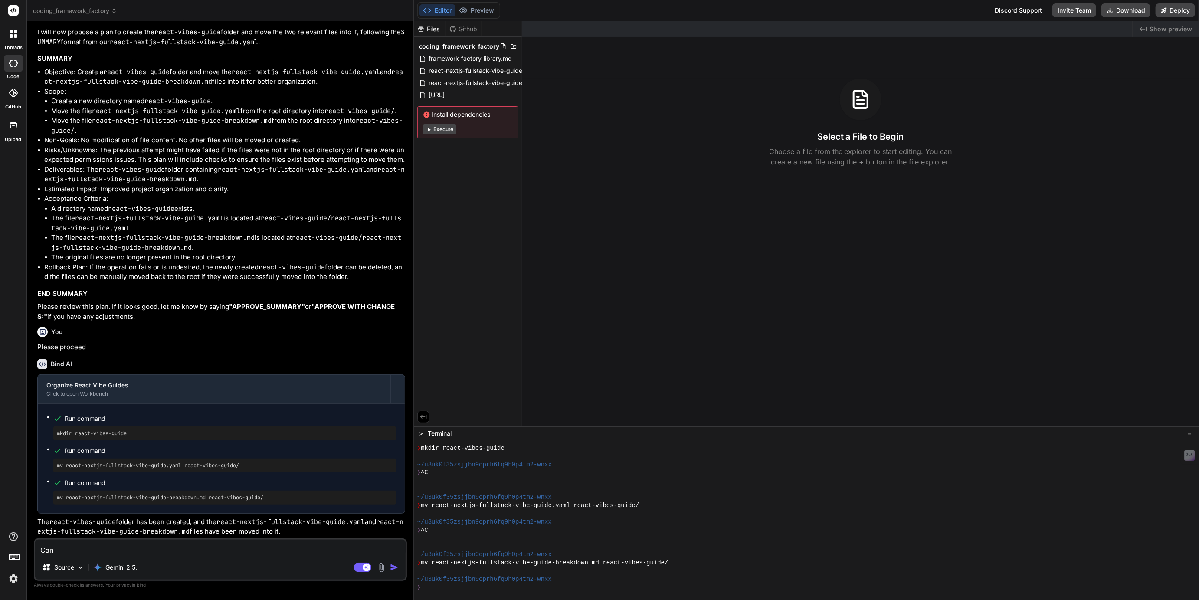
type textarea "Can w"
type textarea "x"
type textarea "Can we"
type textarea "x"
type textarea "Can we"
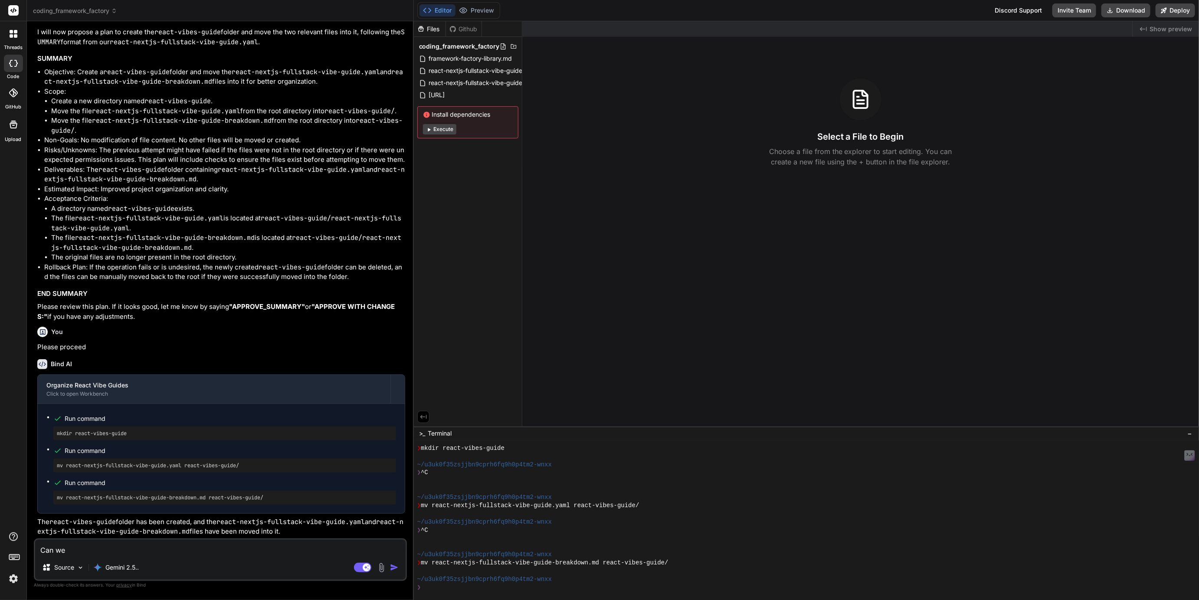
type textarea "x"
type textarea "Can we t"
type textarea "x"
type textarea "Can we tr"
type textarea "x"
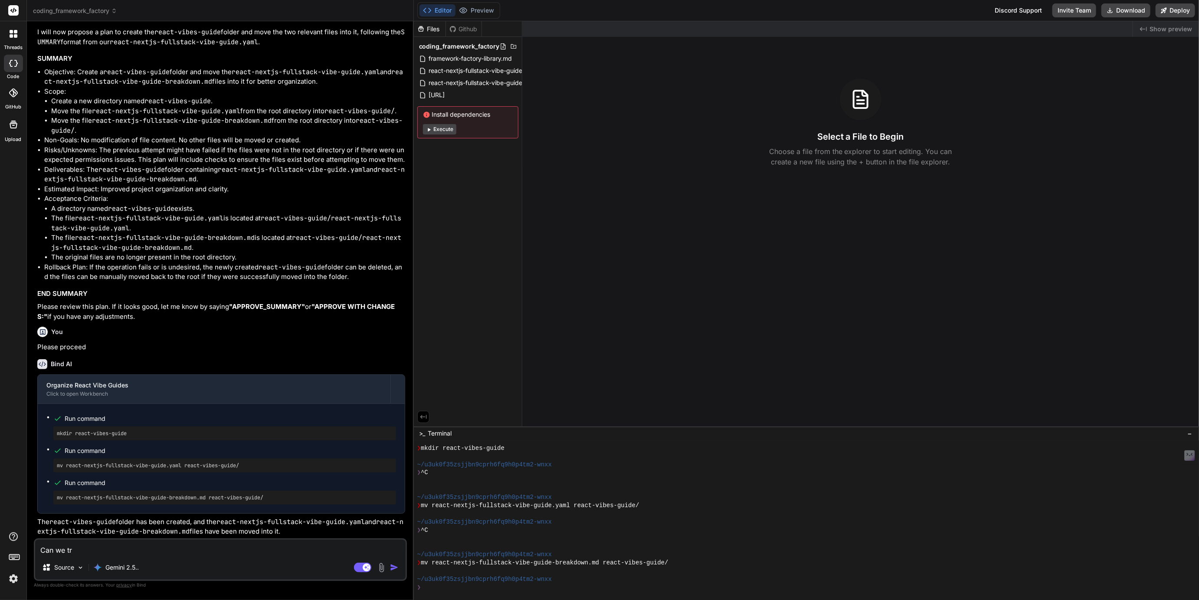
type textarea "Can we try"
type textarea "x"
type textarea "Can we try"
type textarea "x"
type textarea "Can we try t"
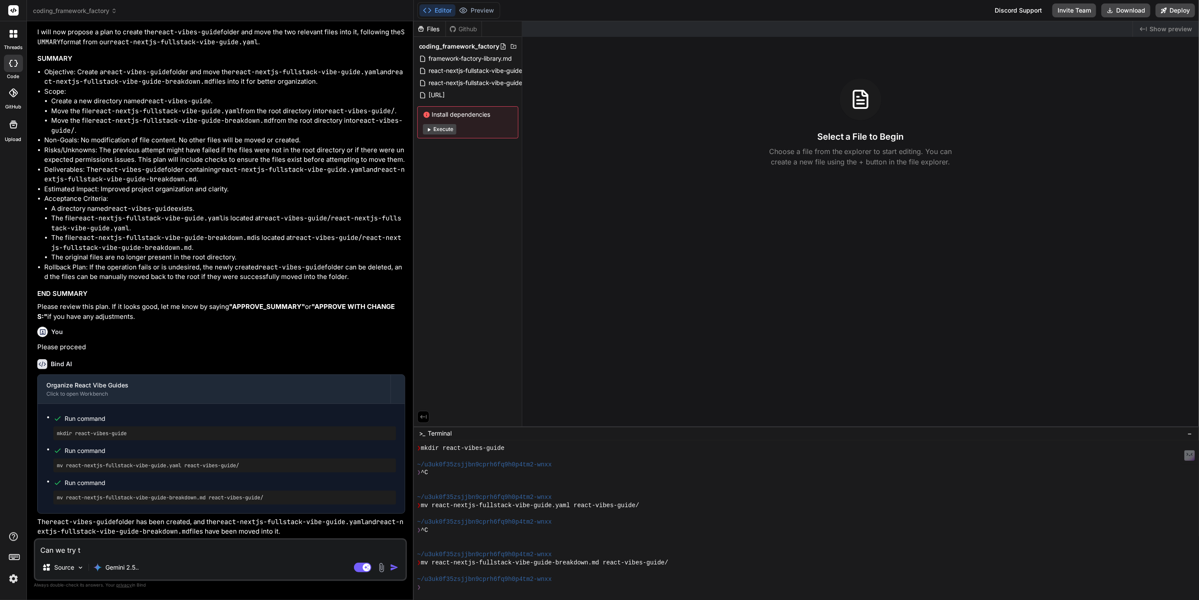
type textarea "x"
type textarea "Can we try th"
type textarea "x"
type textarea "Can we try tha"
type textarea "x"
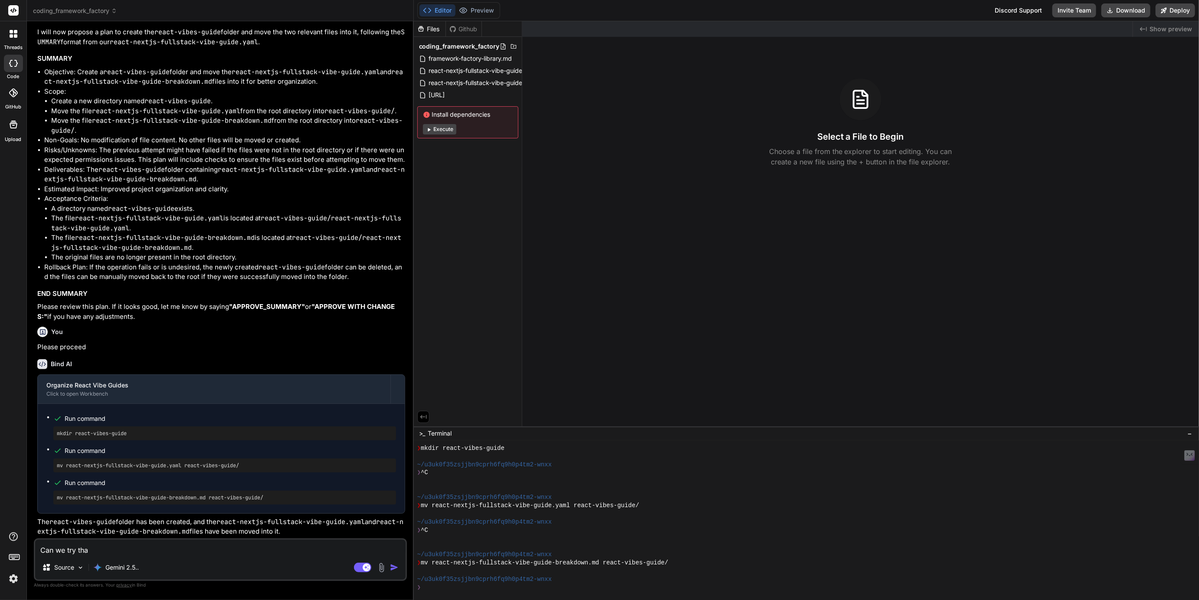
type textarea "Can we try that"
type textarea "x"
type textarea "Can we try that"
type textarea "x"
type textarea "Can we try that o"
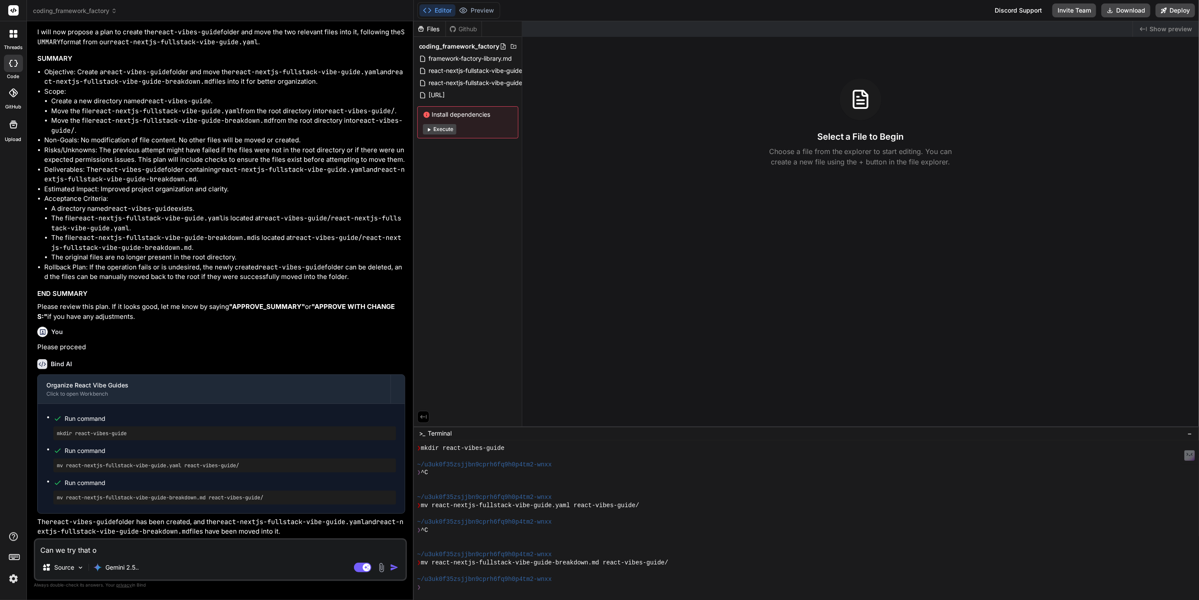
type textarea "x"
type textarea "Can we try that on"
type textarea "x"
type textarea "Can we try that one"
type textarea "x"
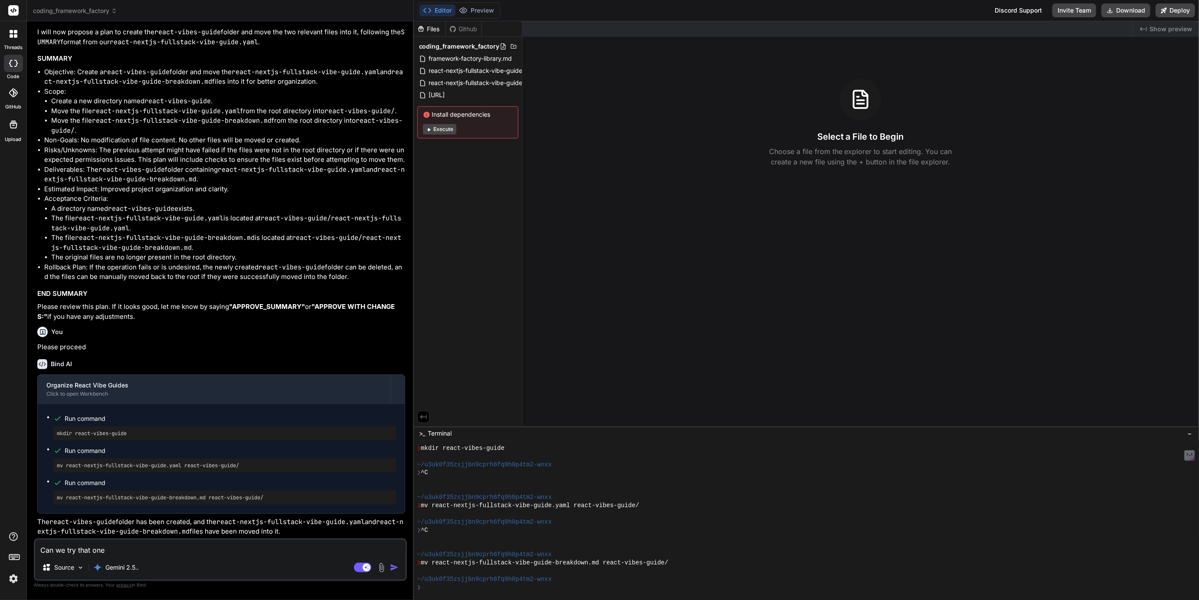
type textarea "Can we try that one"
type textarea "x"
type textarea "Can we try that one m"
type textarea "x"
type textarea "Can we try that one mo"
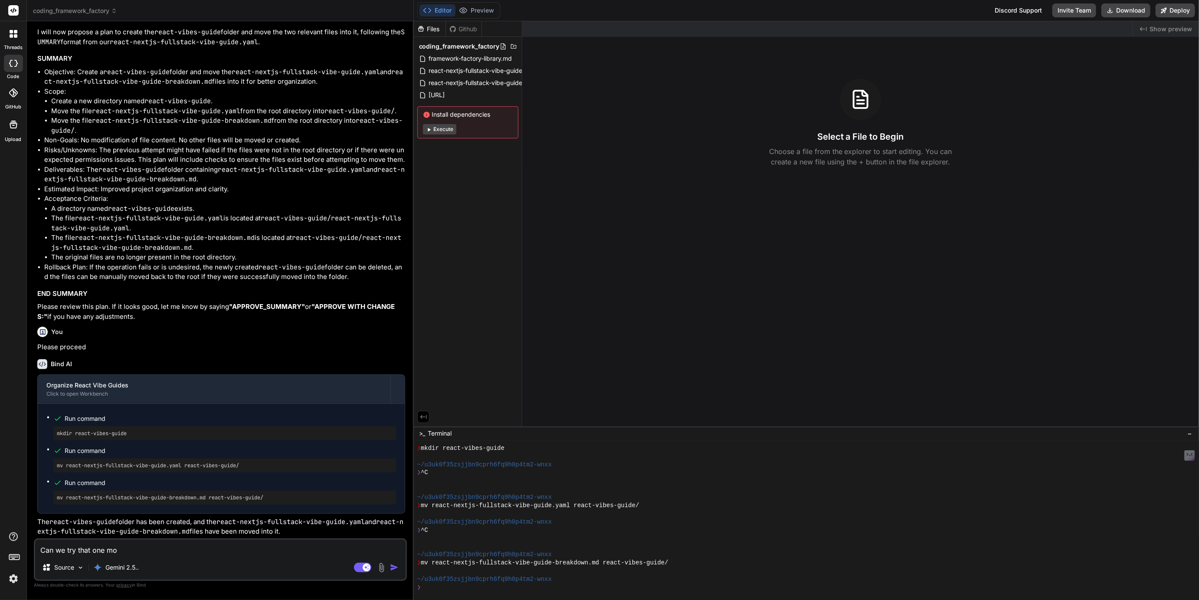
type textarea "x"
type textarea "Can we try that one mor"
type textarea "x"
type textarea "Can we try that one more"
type textarea "x"
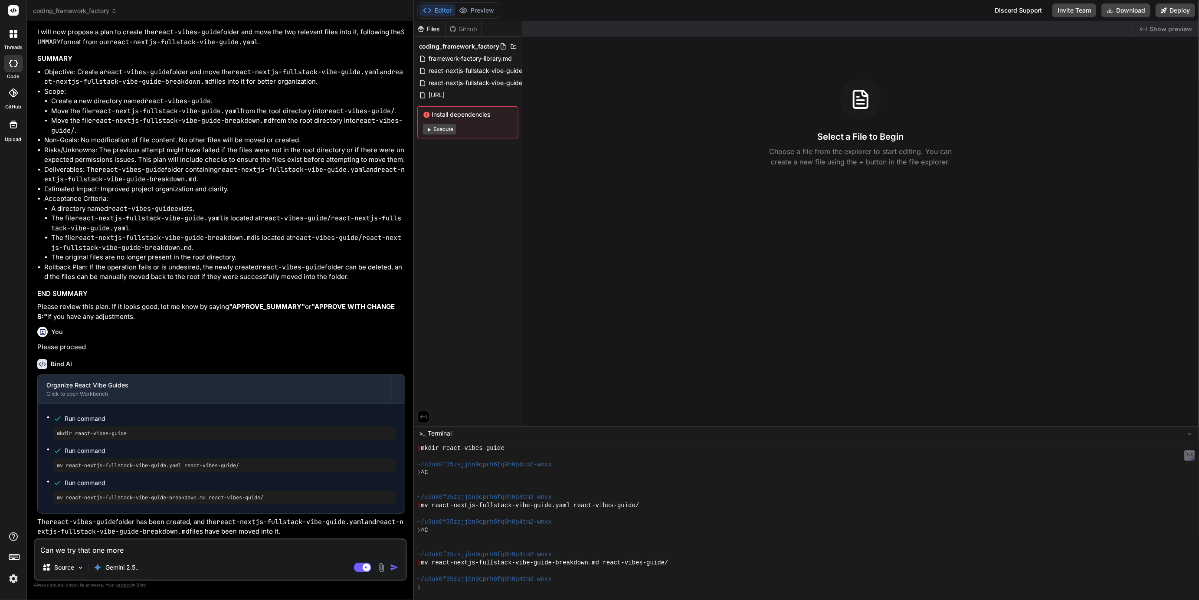
type textarea "Can we try that one more"
type textarea "x"
type textarea "Can we try that one more t"
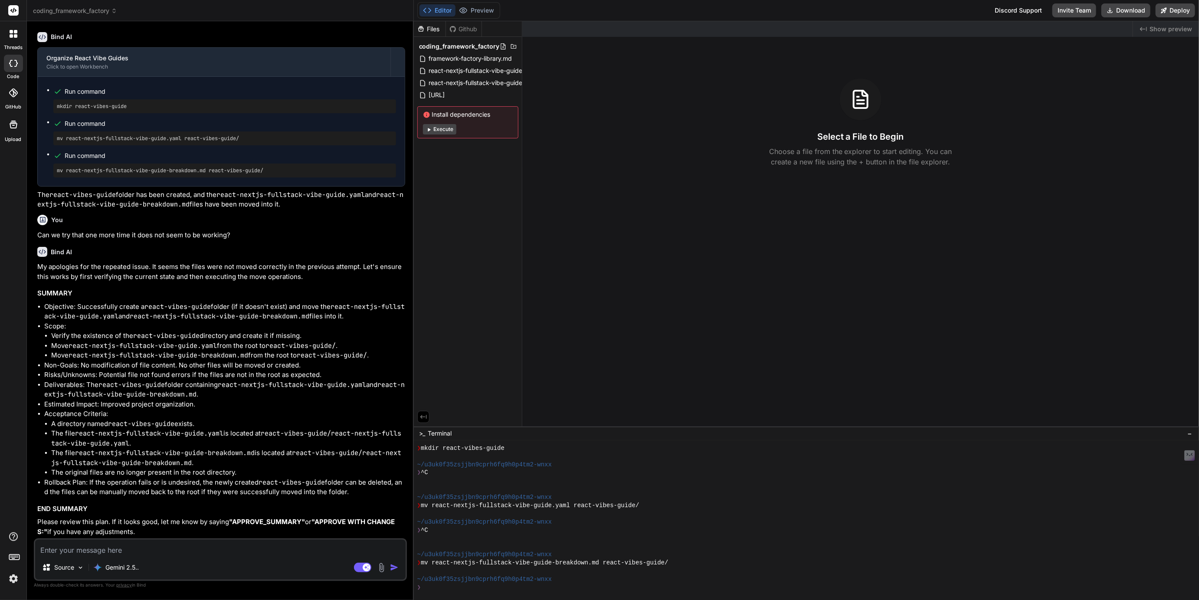
scroll to position [2008, 0]
click at [11, 578] on img at bounding box center [13, 579] width 15 height 15
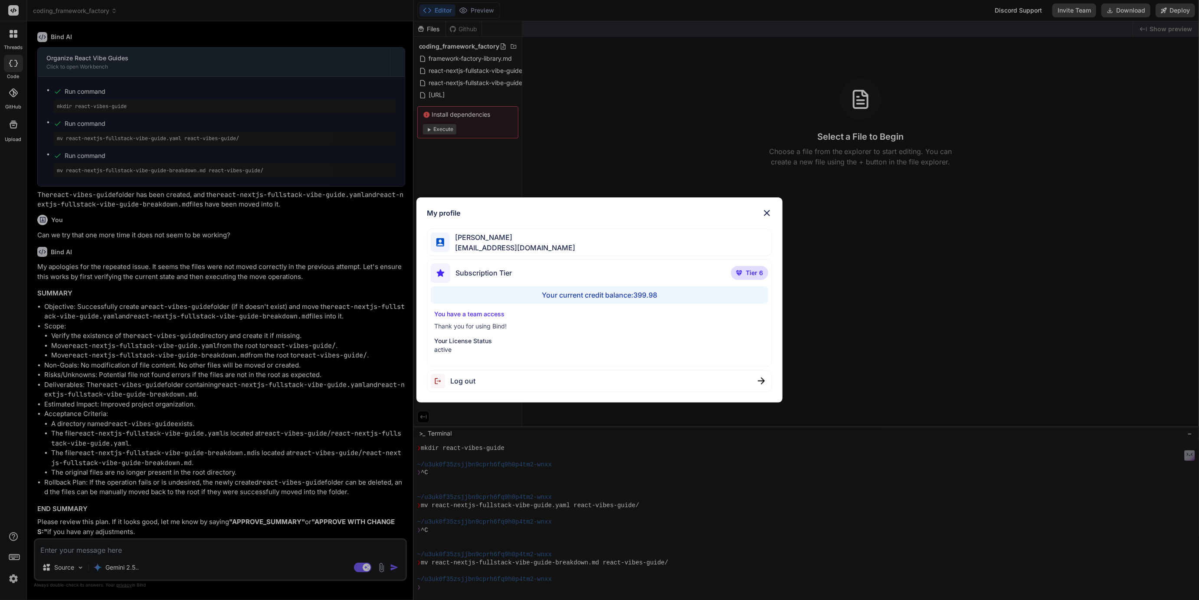
click at [11, 578] on div "My profile Tye Anderson fakewiseco@gmail.com Subscription Tier Tier 6 Your curr…" at bounding box center [599, 300] width 1199 height 600
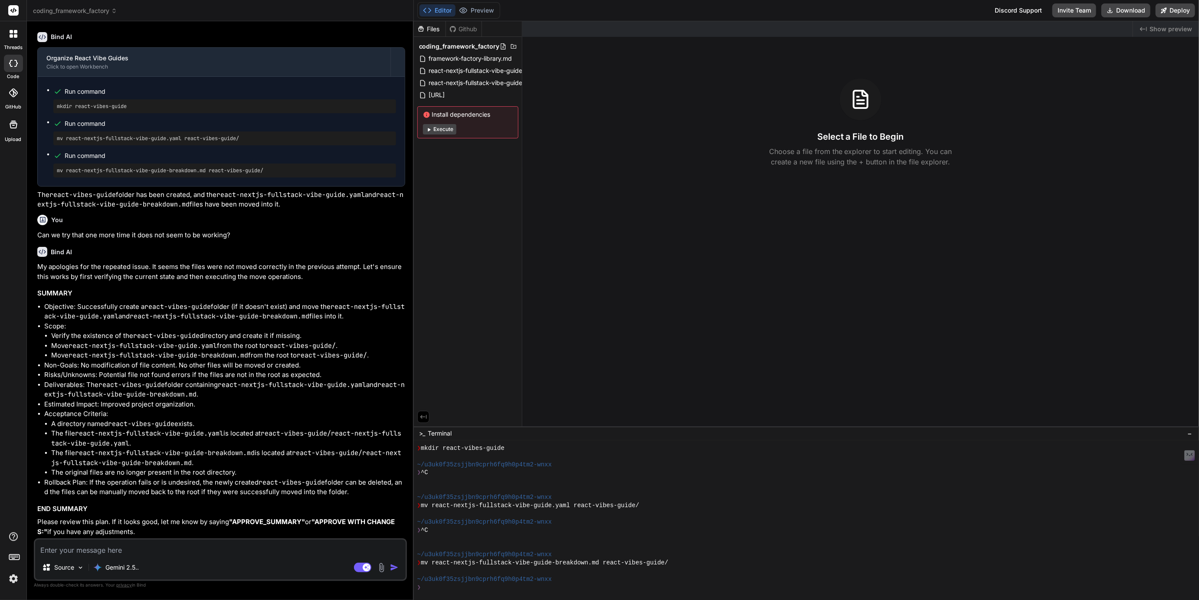
click at [88, 550] on textarea at bounding box center [220, 548] width 371 height 16
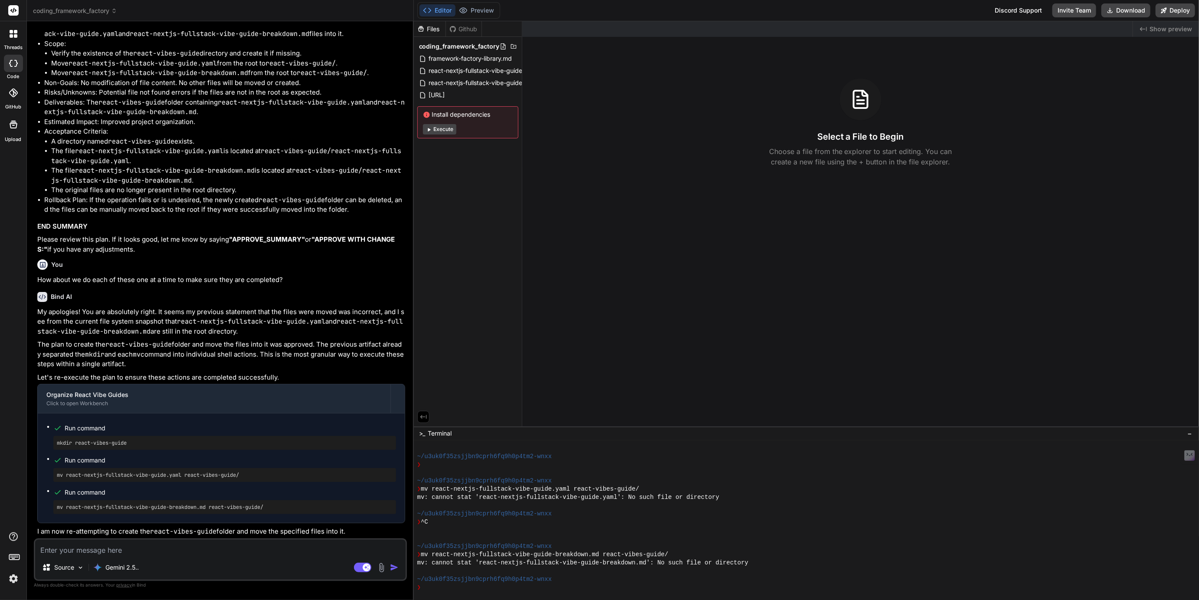
scroll to position [2291, 0]
click at [357, 565] on rect at bounding box center [362, 568] width 17 height 10
click at [53, 279] on p "How about we do each of these one at a time to make sure they are completed?" at bounding box center [221, 280] width 368 height 10
click at [46, 280] on p "How about we do each of these one at a time to make sure they are completed?" at bounding box center [221, 280] width 368 height 10
drag, startPoint x: 46, startPoint y: 280, endPoint x: 282, endPoint y: 279, distance: 236.1
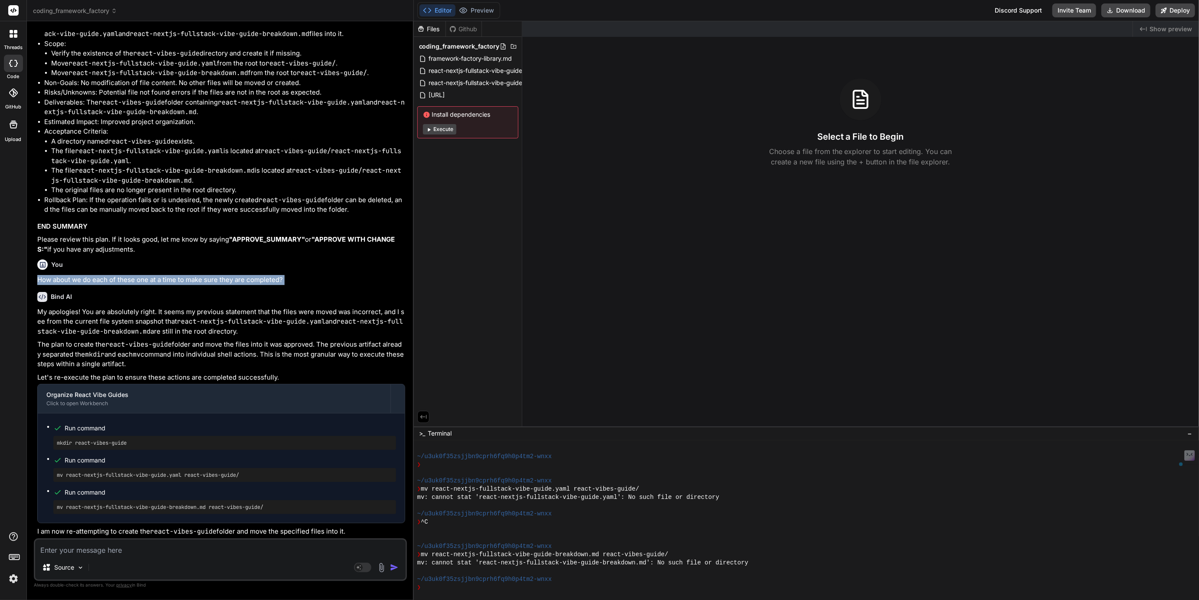
click at [282, 279] on p "How about we do each of these one at a time to make sure they are completed?" at bounding box center [221, 280] width 368 height 10
click at [477, 57] on span "framework-factory-library.md" at bounding box center [470, 58] width 85 height 10
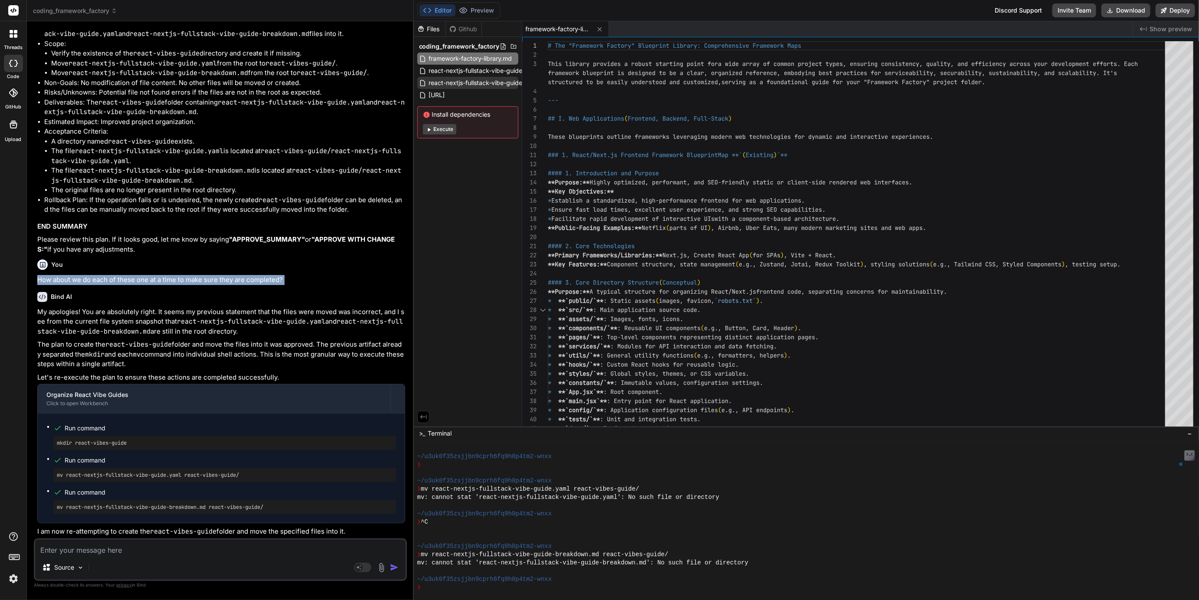
click at [473, 85] on span "react-nextjs-fullstack-vibe-guide.yaml" at bounding box center [483, 83] width 111 height 10
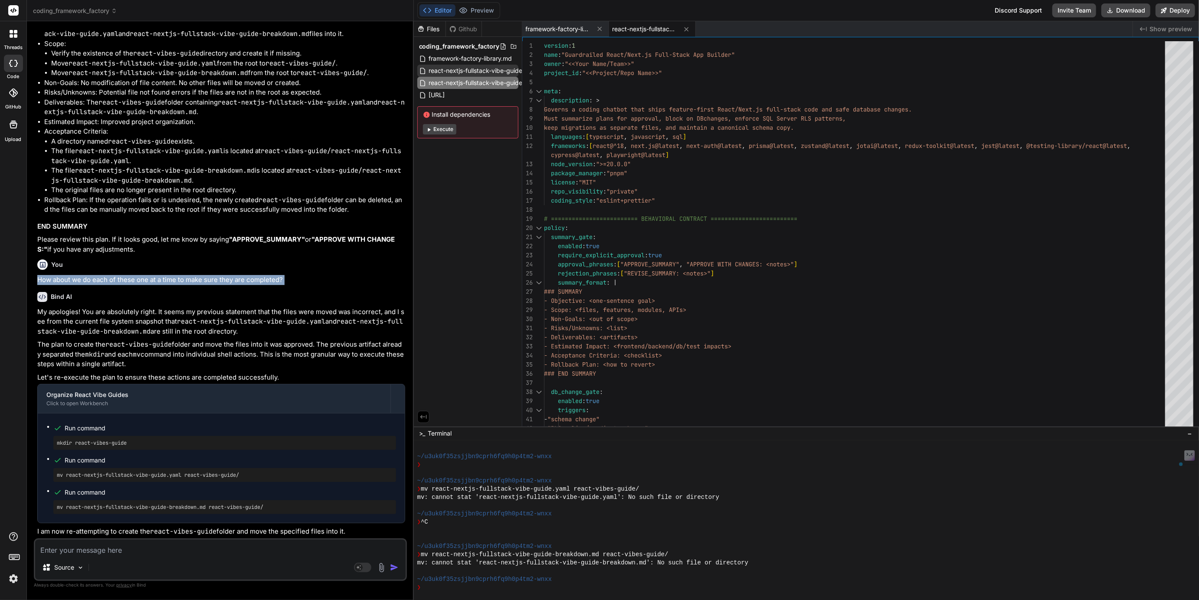
click at [485, 66] on span "react-nextjs-fullstack-vibe-guide-breakdown.md" at bounding box center [498, 71] width 141 height 10
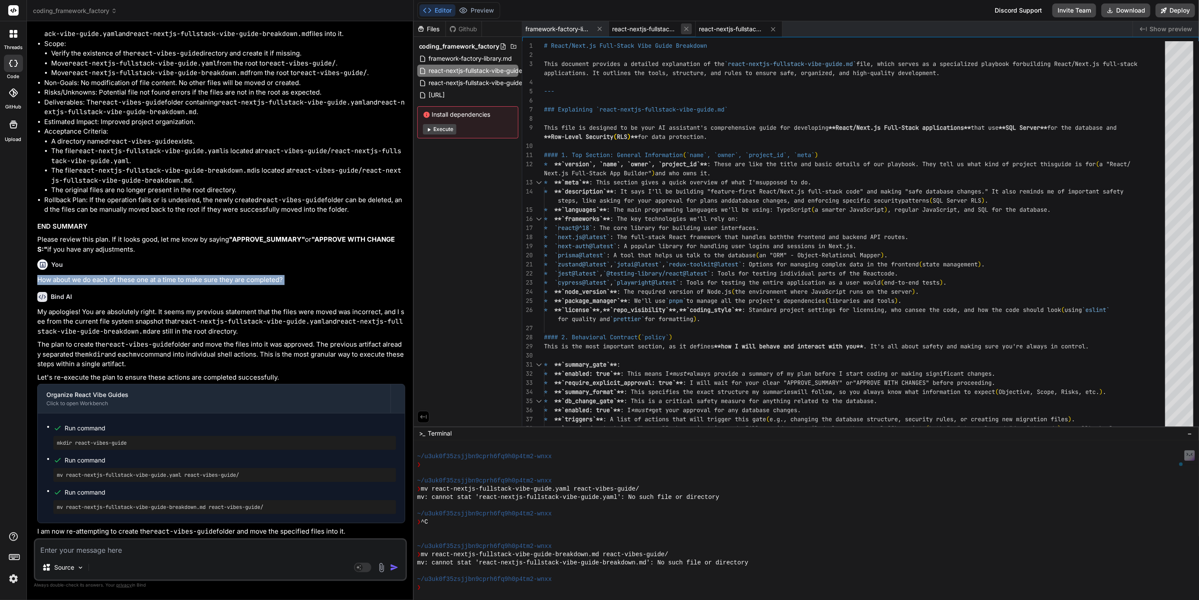
click at [686, 28] on icon at bounding box center [686, 29] width 4 height 4
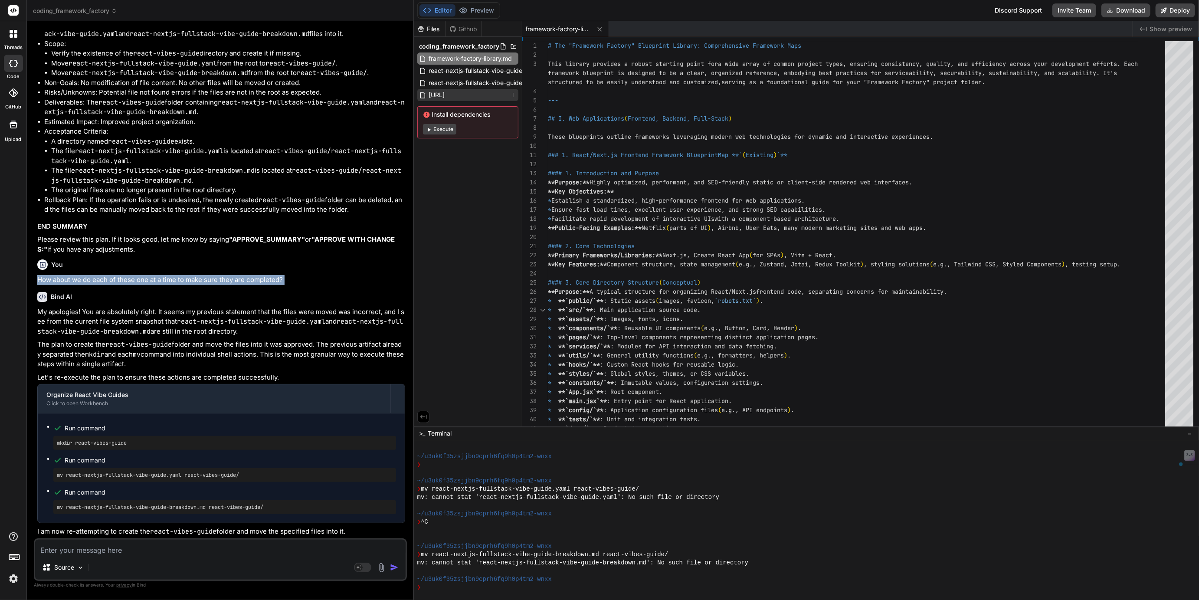
click at [446, 92] on span "[URL]" at bounding box center [437, 95] width 18 height 10
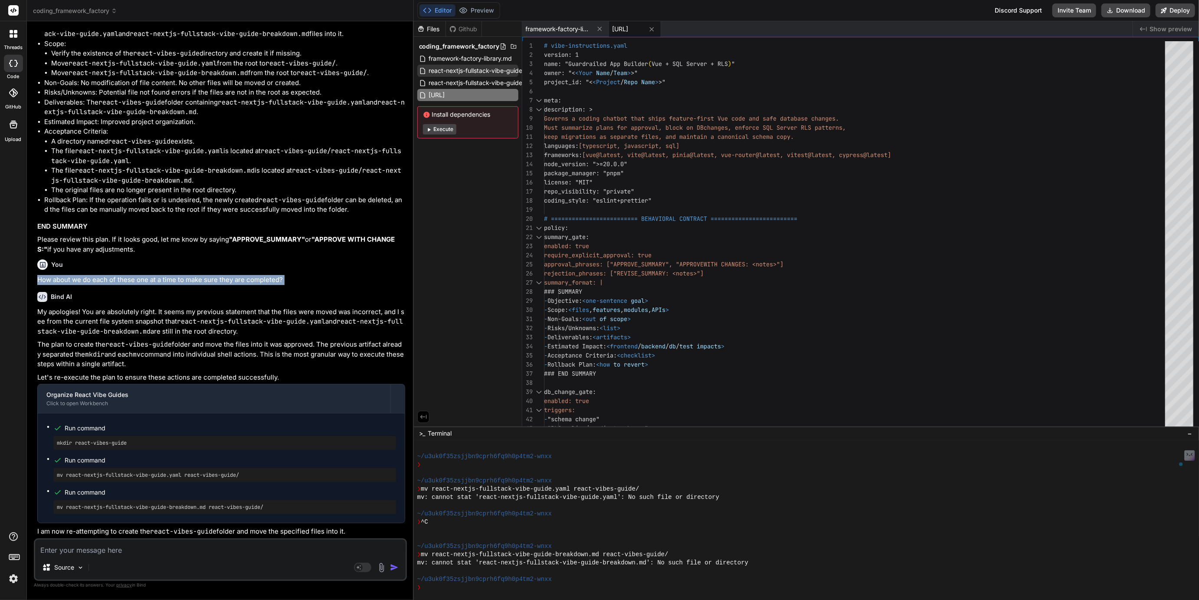
click at [478, 71] on span "react-nextjs-fullstack-vibe-guide-breakdown.md" at bounding box center [498, 71] width 141 height 10
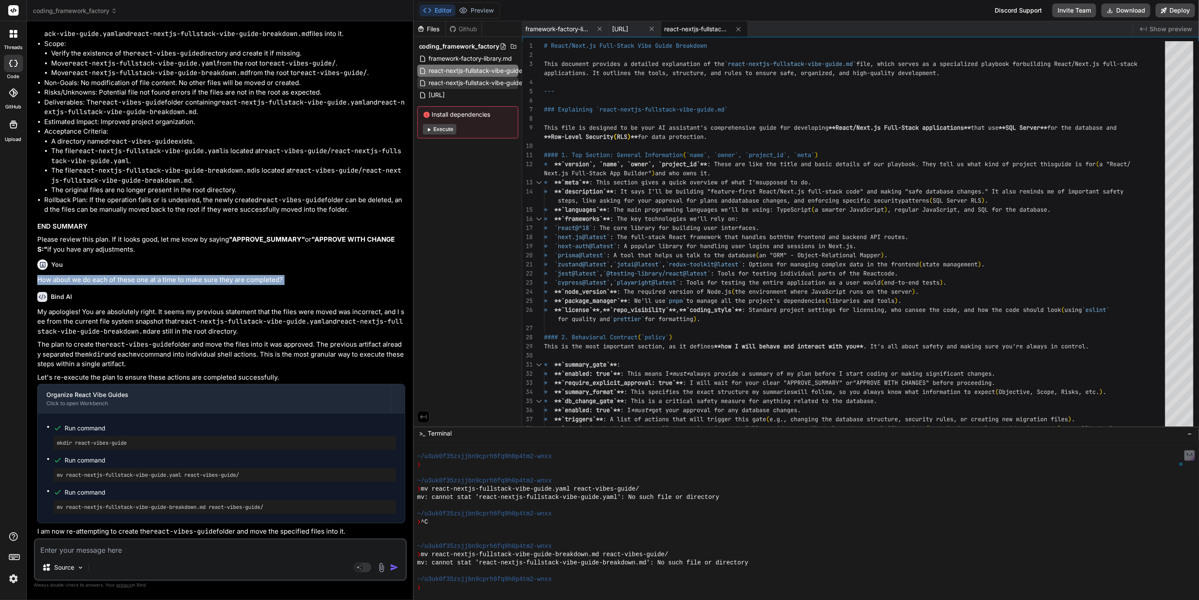
click at [478, 81] on span "react-nextjs-fullstack-vibe-guide.yaml" at bounding box center [483, 83] width 111 height 10
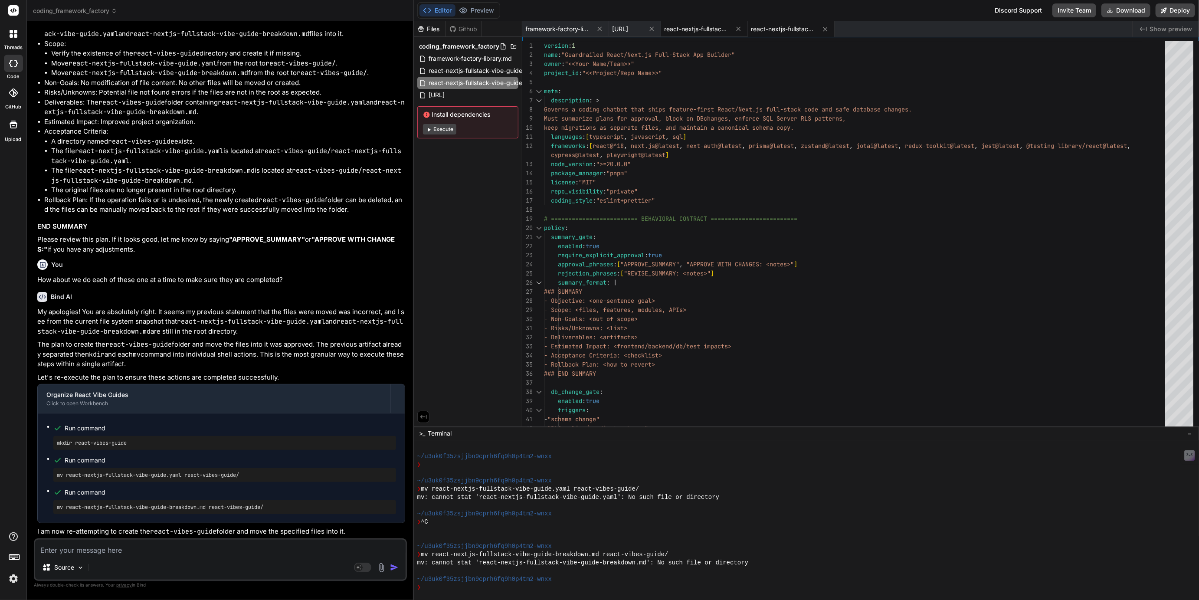
click at [730, 26] on span "react-nextjs-fullstack-vibe-guide-breakdown.md" at bounding box center [697, 29] width 65 height 9
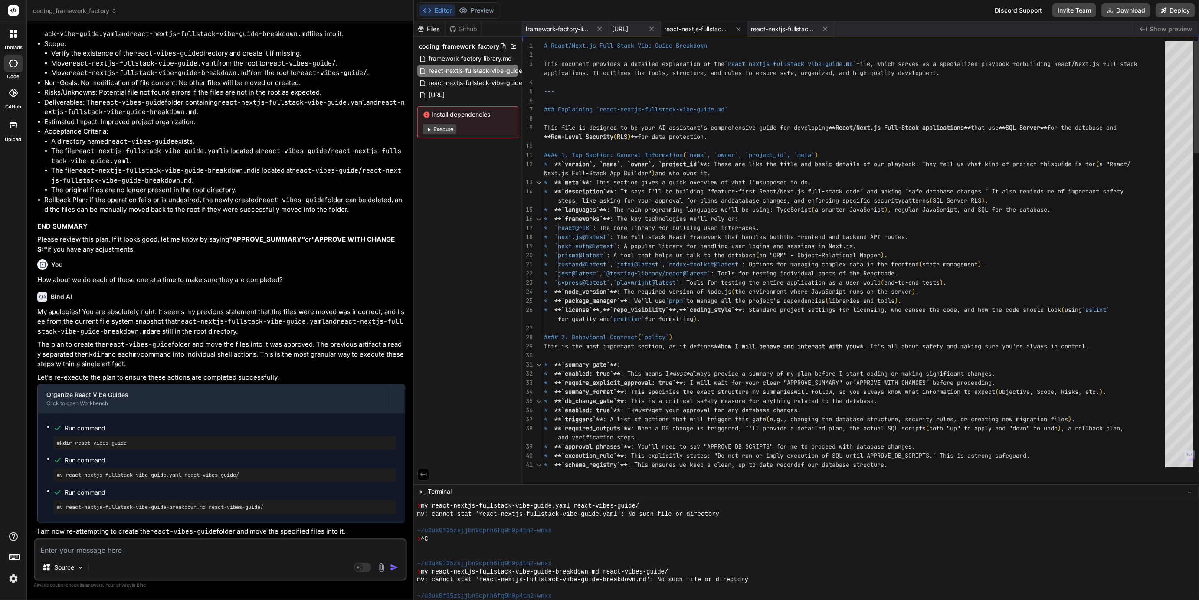
scroll to position [311, 0]
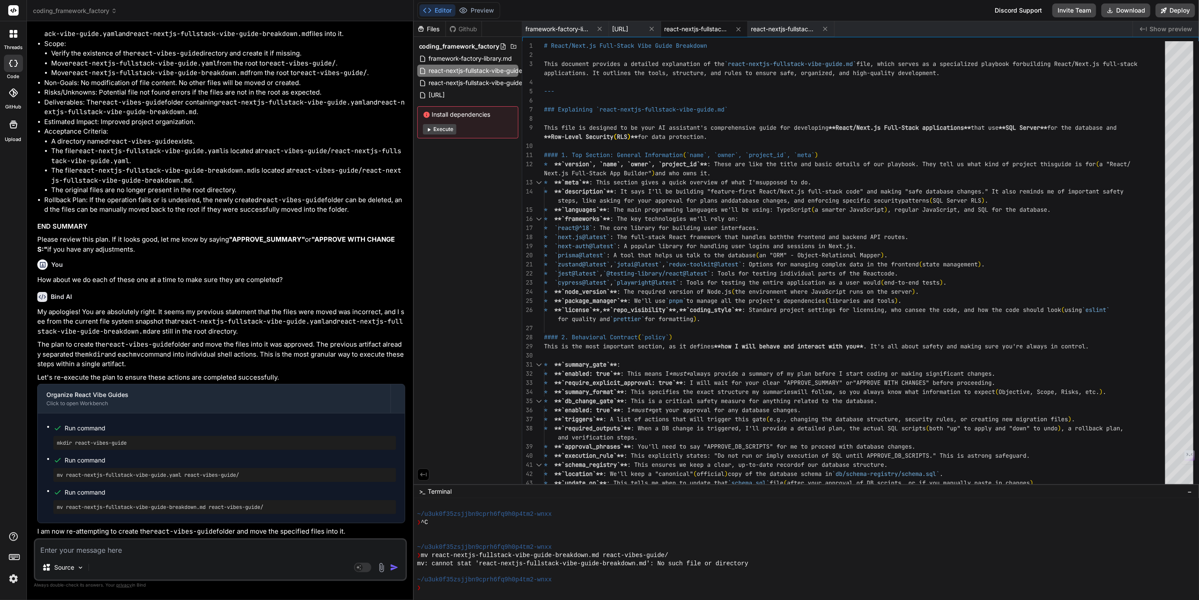
drag, startPoint x: 723, startPoint y: 427, endPoint x: 747, endPoint y: 612, distance: 186.8
click at [747, 600] on html "threads code GitHub Upload coding_framework_factory Created with Pixso. Bind AI…" at bounding box center [599, 300] width 1199 height 600
click at [512, 48] on icon at bounding box center [514, 46] width 6 height 4
click at [448, 106] on span "vibe-guides" at bounding box center [444, 106] width 34 height 9
click at [513, 45] on icon at bounding box center [514, 46] width 6 height 4
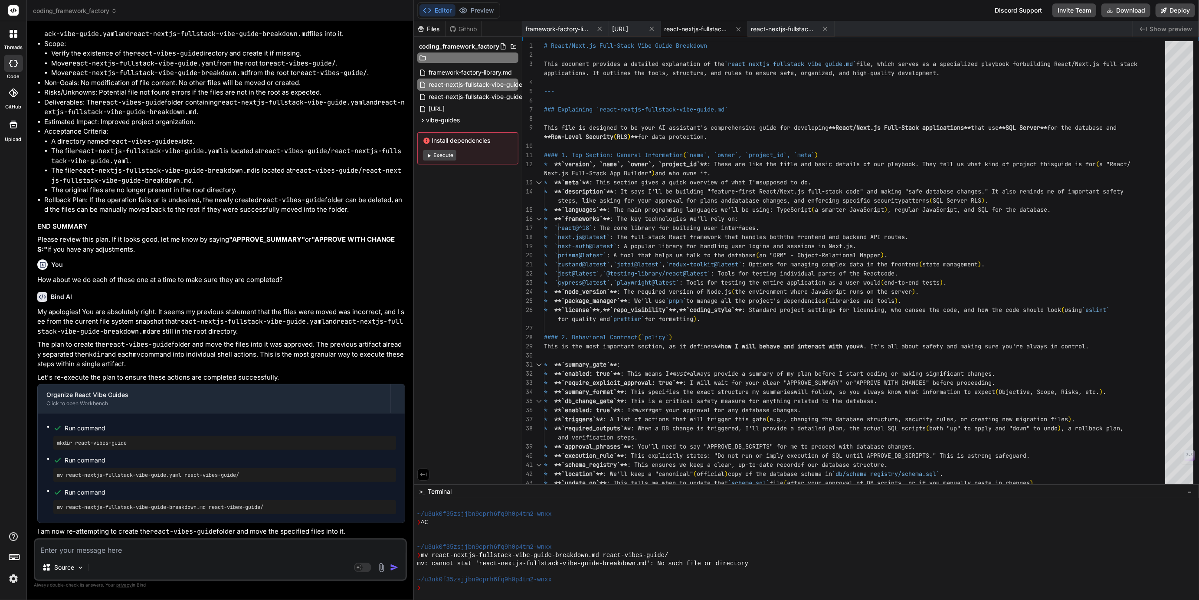
click at [480, 127] on div "coding_framework_factory framework-factory-library.md react-nextjs-fullstack-vi…" at bounding box center [468, 102] width 108 height 131
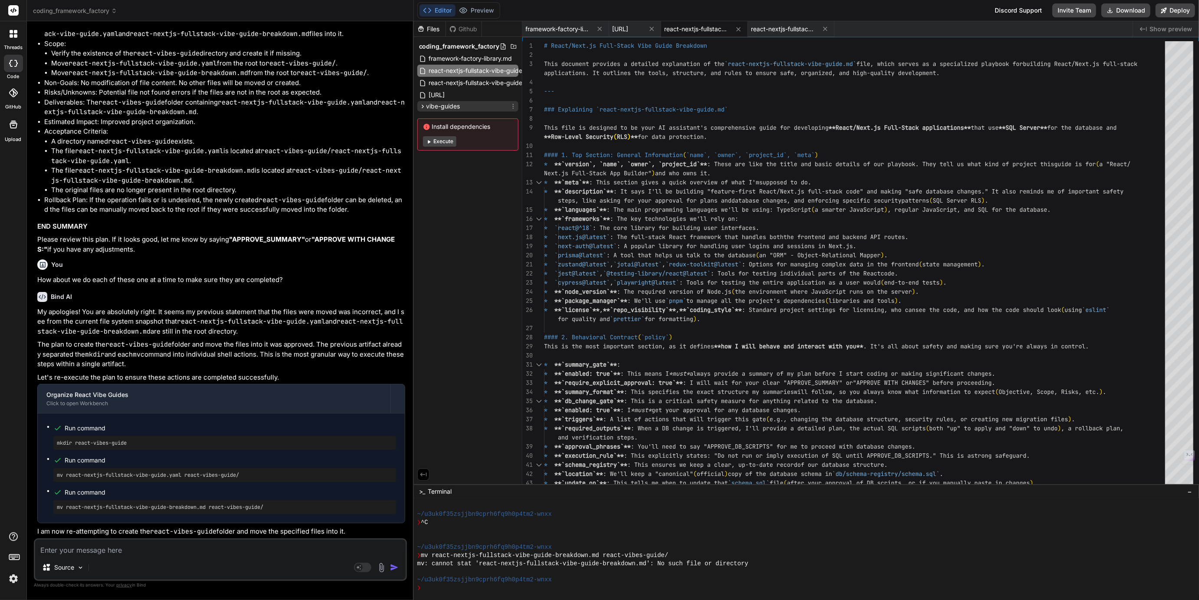
click at [455, 106] on span "vibe-guides" at bounding box center [444, 106] width 34 height 9
click at [515, 105] on icon at bounding box center [513, 106] width 7 height 7
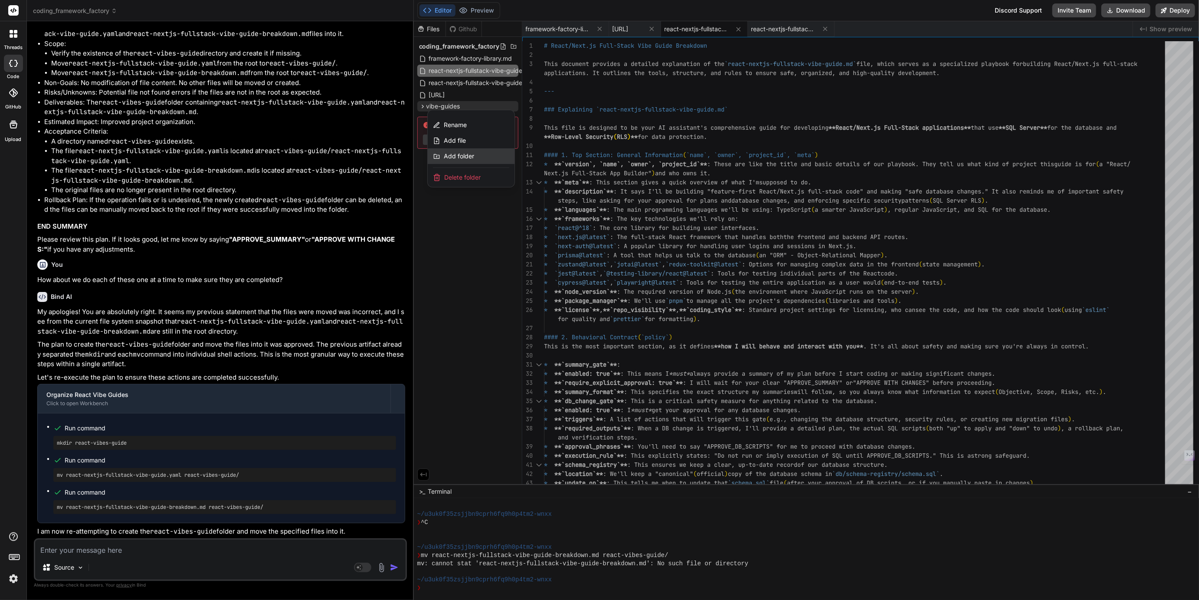
click at [460, 155] on span "Add folder" at bounding box center [459, 156] width 30 height 9
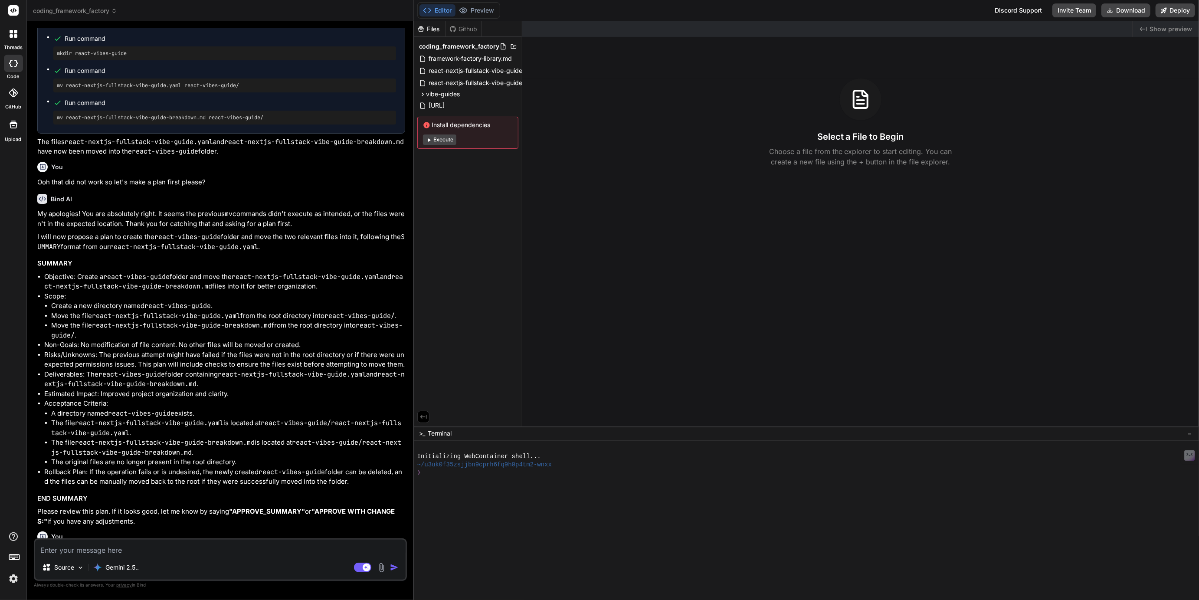
scroll to position [827, 0]
click at [434, 95] on span "vibe-guides" at bounding box center [444, 94] width 34 height 9
click at [444, 105] on span "react vibe guides" at bounding box center [458, 105] width 49 height 9
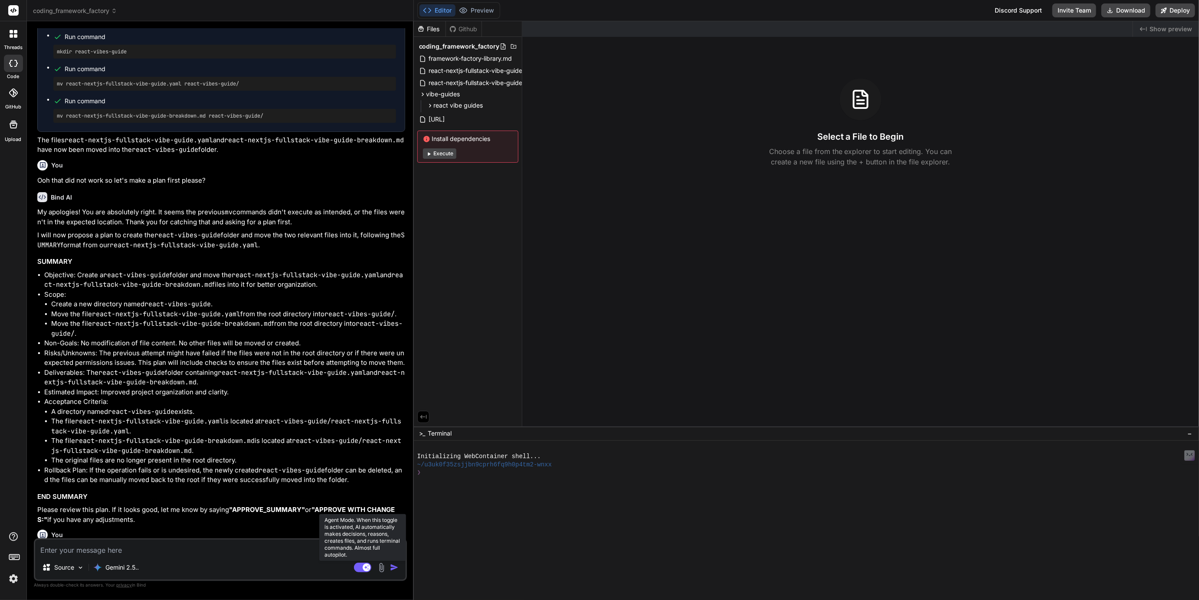
click at [360, 570] on rect at bounding box center [362, 568] width 17 height 10
click at [477, 62] on span "framework-factory-library.md" at bounding box center [470, 58] width 85 height 10
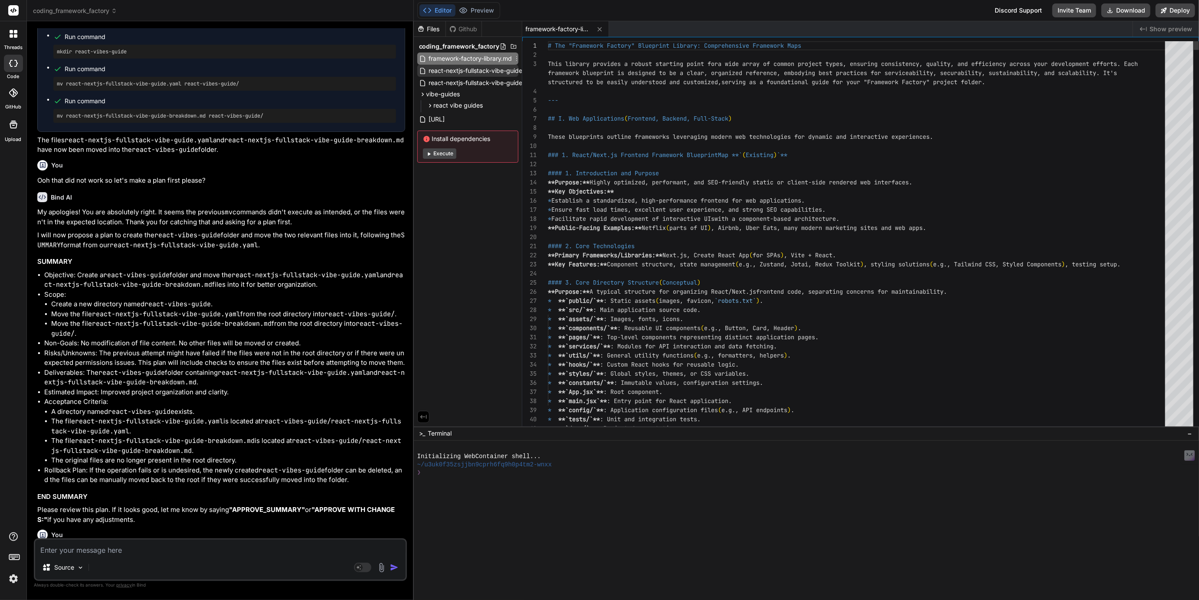
type textarea "x"
click at [483, 80] on span "react-nextjs-fullstack-vibe-guide.yaml" at bounding box center [456, 83] width 111 height 10
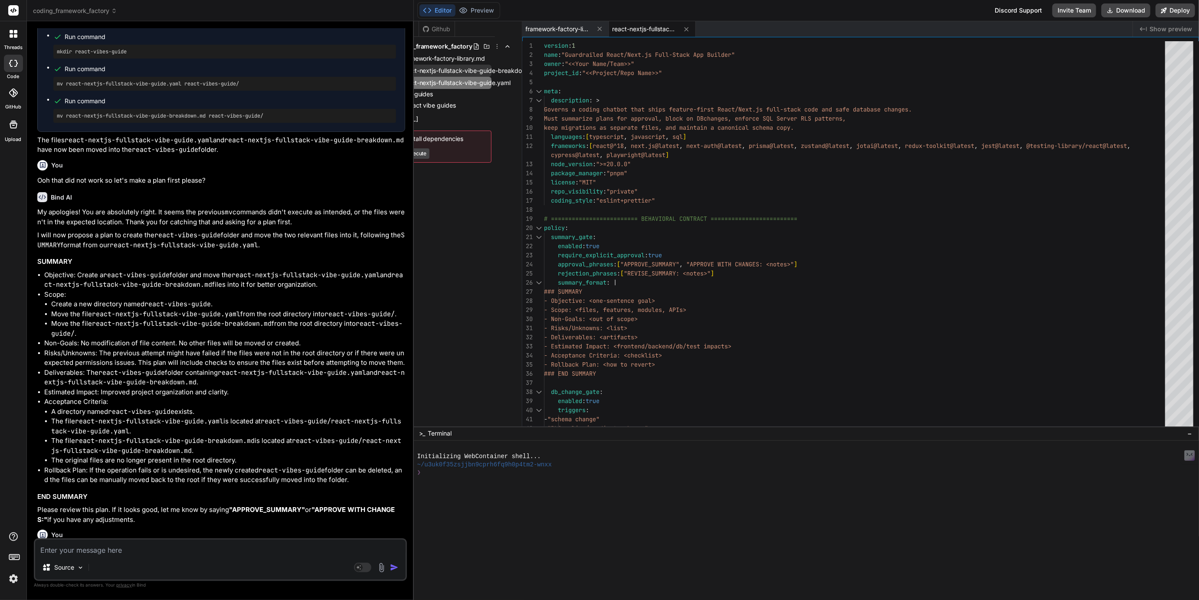
click at [481, 72] on span "react-nextjs-fullstack-vibe-guide-breakdown.md" at bounding box center [471, 71] width 141 height 10
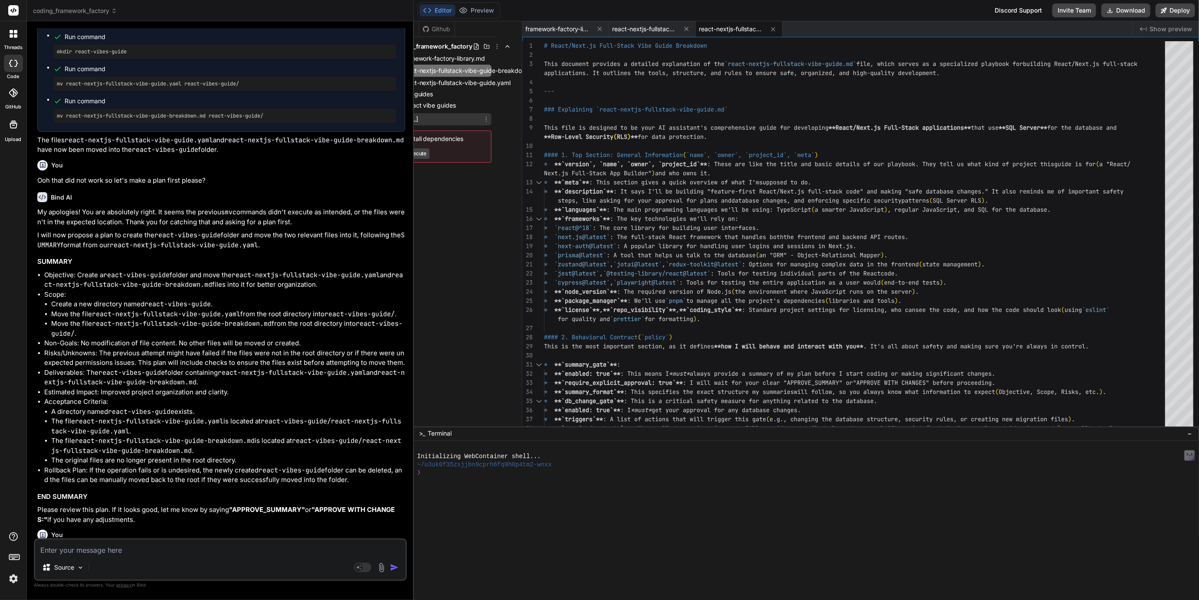
click at [419, 120] on span "[URL]" at bounding box center [410, 119] width 18 height 10
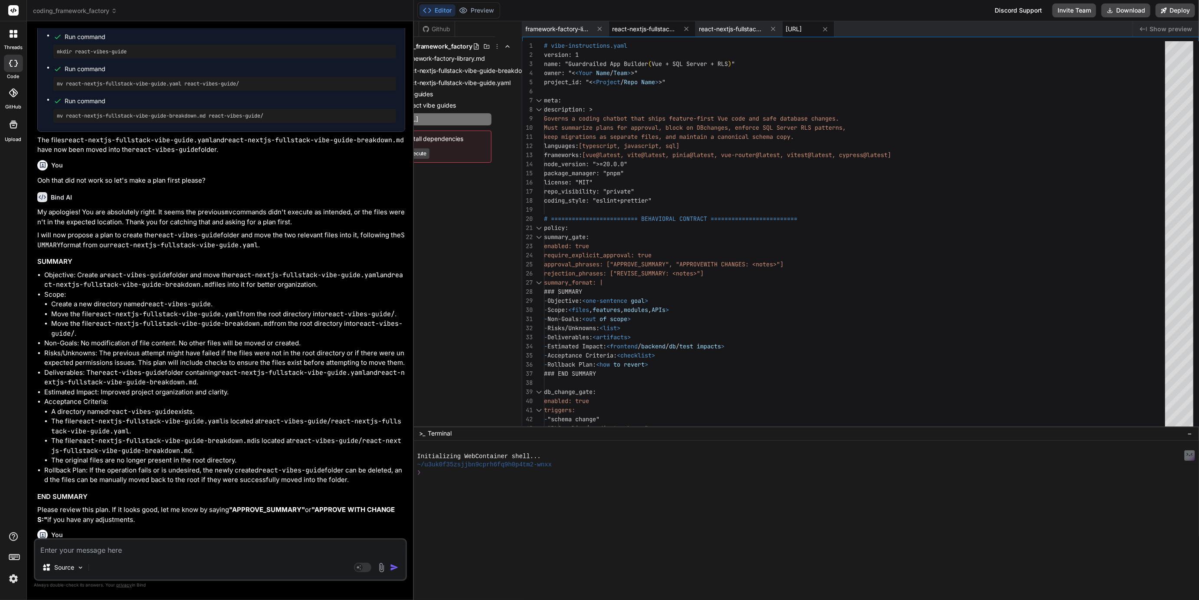
click at [648, 27] on span "react-nextjs-fullstack-vibe-guide.yaml" at bounding box center [645, 29] width 65 height 9
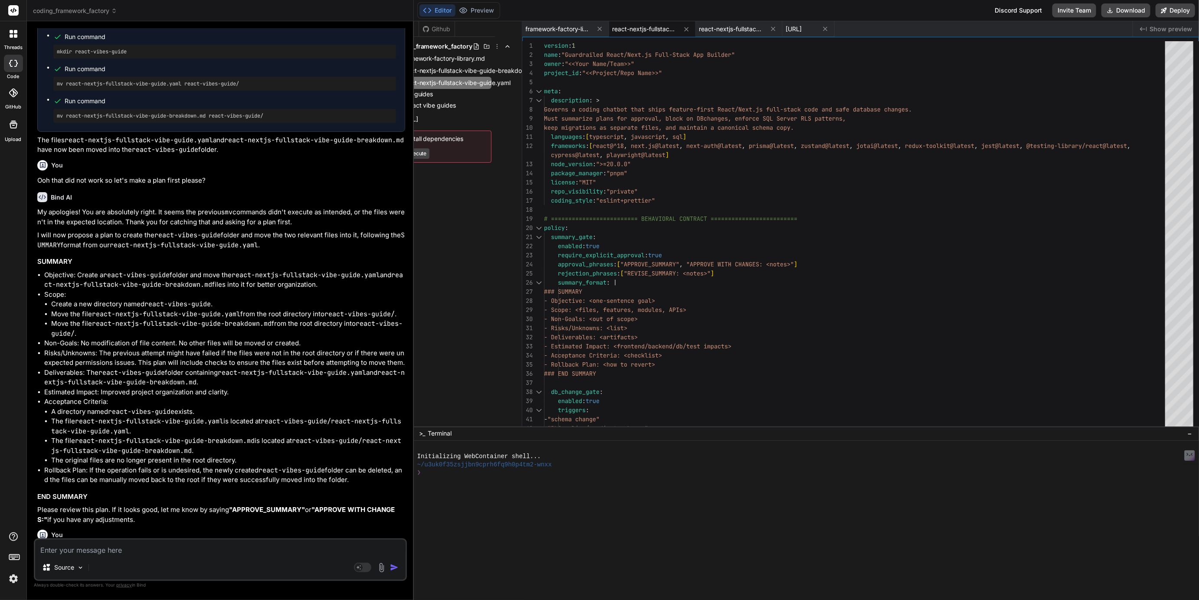
scroll to position [0, 0]
click at [583, 26] on span "framework-factory-library.md" at bounding box center [558, 29] width 65 height 9
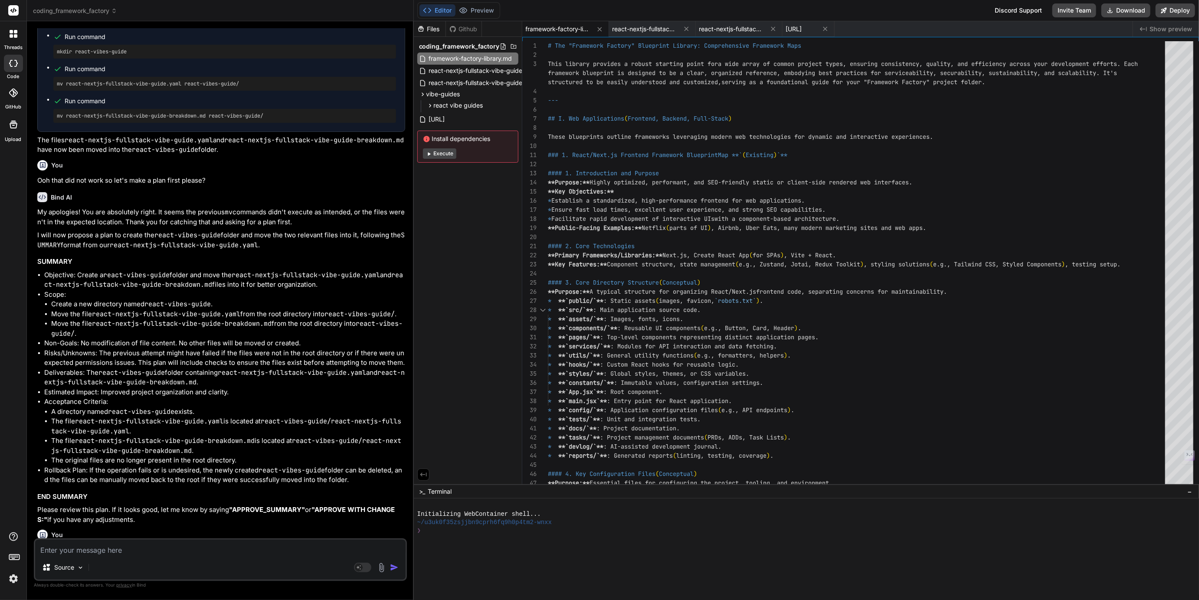
drag, startPoint x: 782, startPoint y: 427, endPoint x: 793, endPoint y: 612, distance: 185.6
click at [793, 600] on html "threads code GitHub Upload coding_framework_factory Created with Pixso. Bind AI…" at bounding box center [599, 300] width 1199 height 600
click at [657, 32] on span "react-nextjs-fullstack-vibe-guide.yaml" at bounding box center [645, 29] width 65 height 9
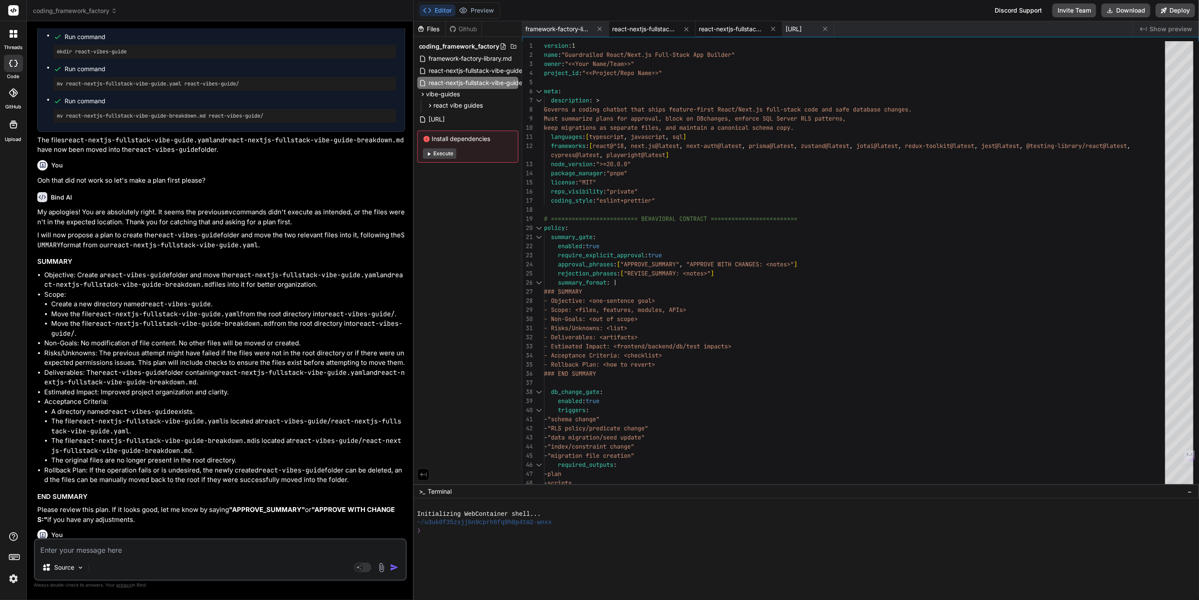
click at [734, 27] on span "react-nextjs-fullstack-vibe-guide-breakdown.md" at bounding box center [732, 29] width 65 height 9
type textarea ". * RLS enforced via SQL Server security policies; contract tests included. * R…"
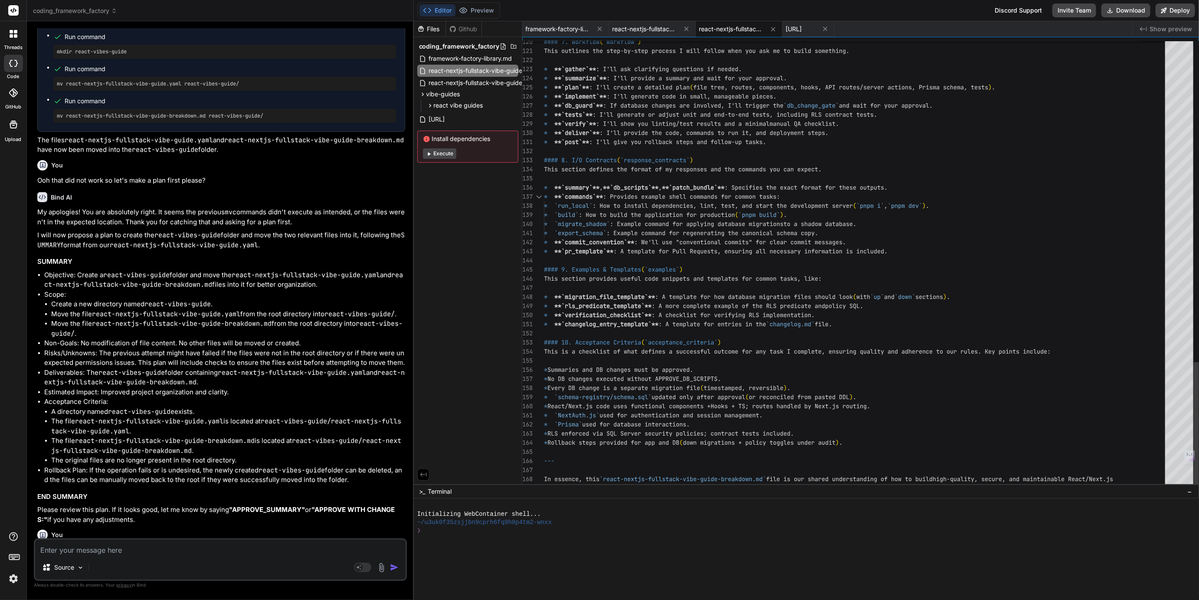
scroll to position [72, 0]
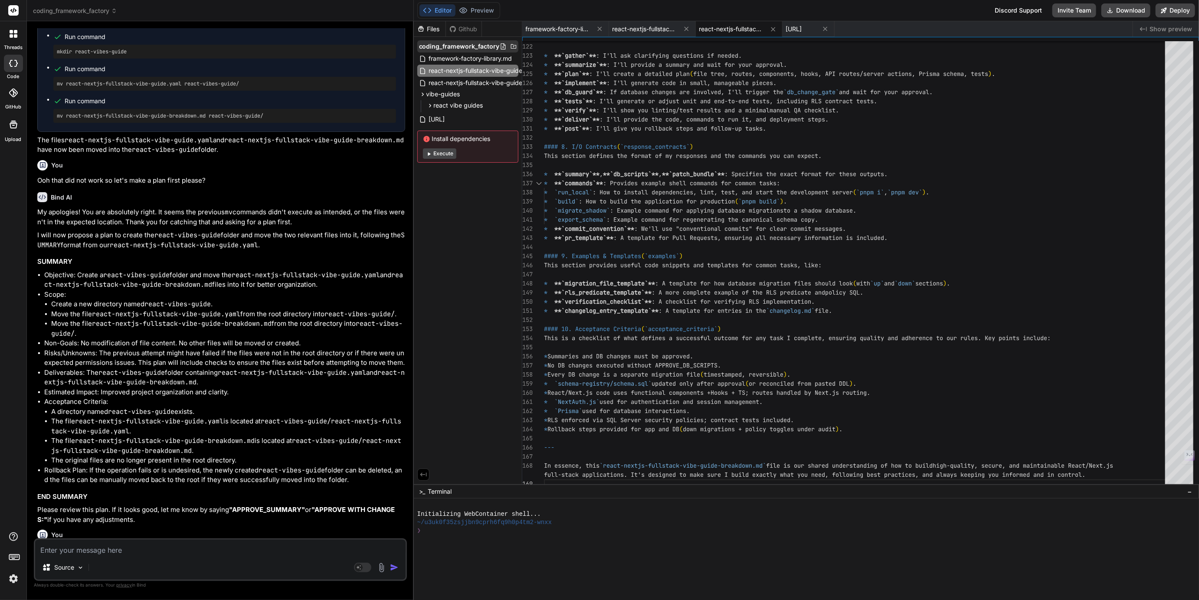
click at [513, 47] on icon at bounding box center [513, 46] width 7 height 7
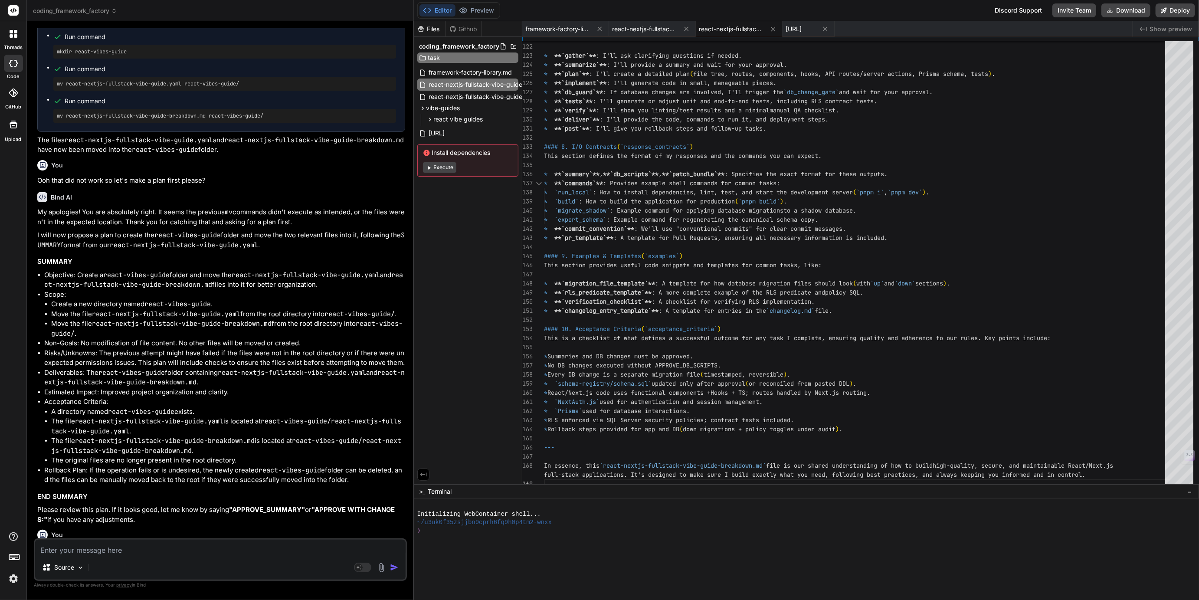
type input "tasks"
click at [510, 130] on icon at bounding box center [513, 130] width 7 height 7
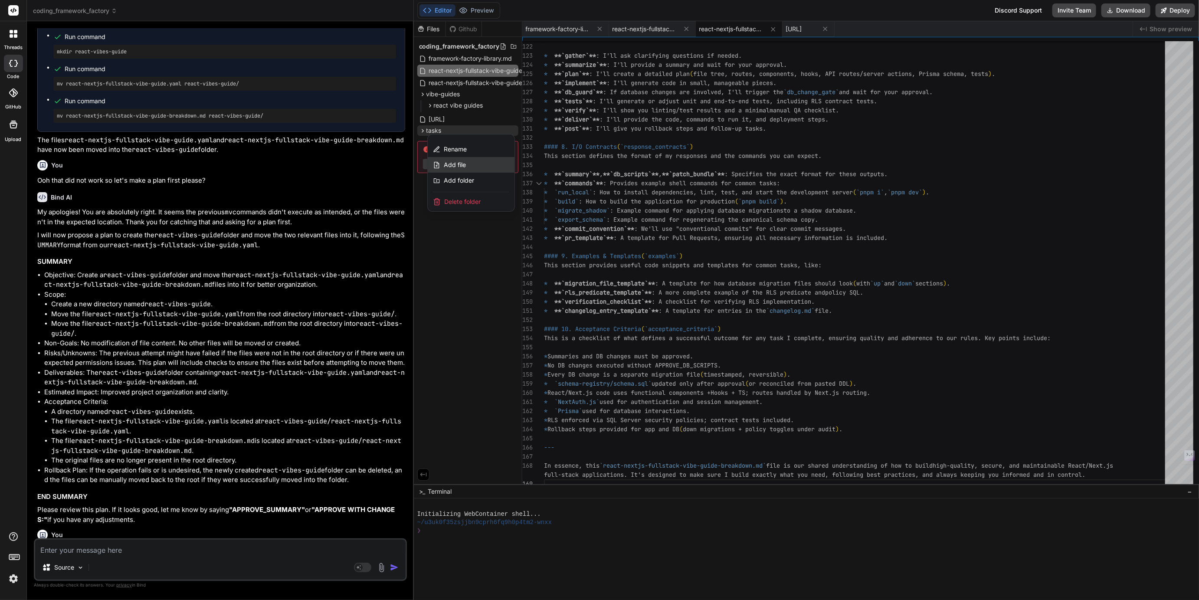
click at [458, 164] on span "Add file" at bounding box center [455, 165] width 22 height 9
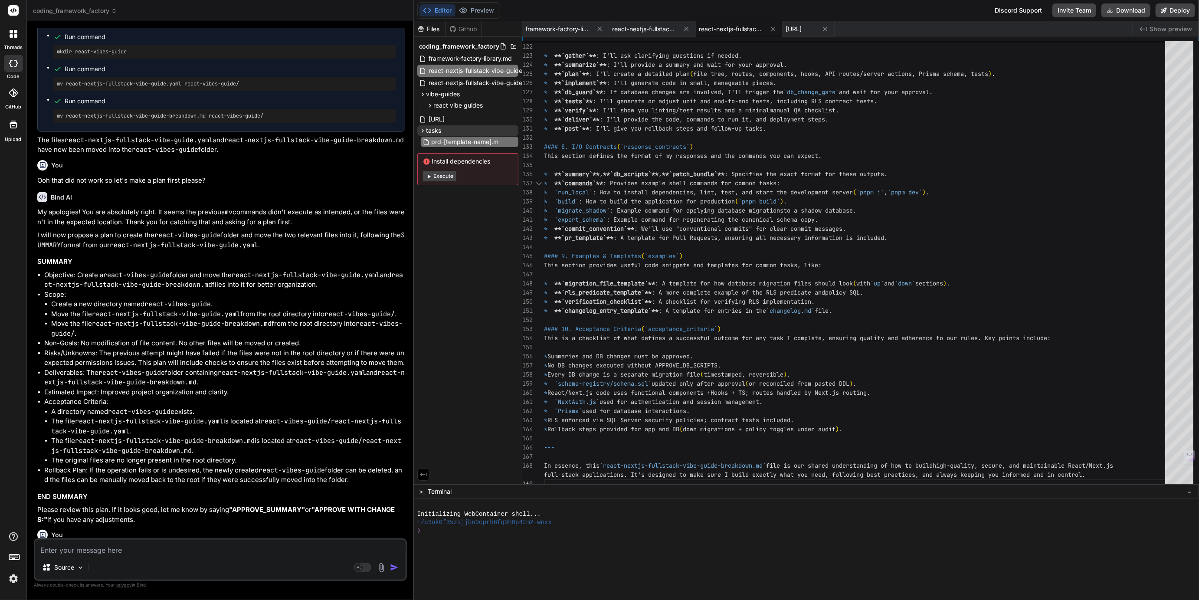
type input "prd-[template-name].md"
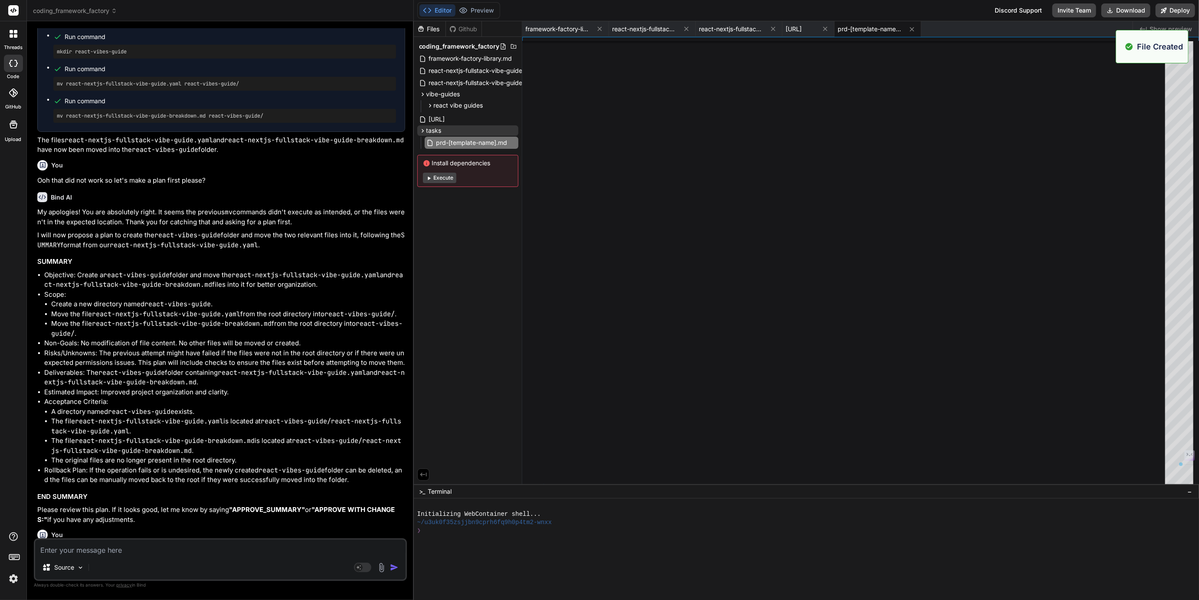
scroll to position [0, 0]
click at [514, 130] on icon at bounding box center [513, 130] width 7 height 7
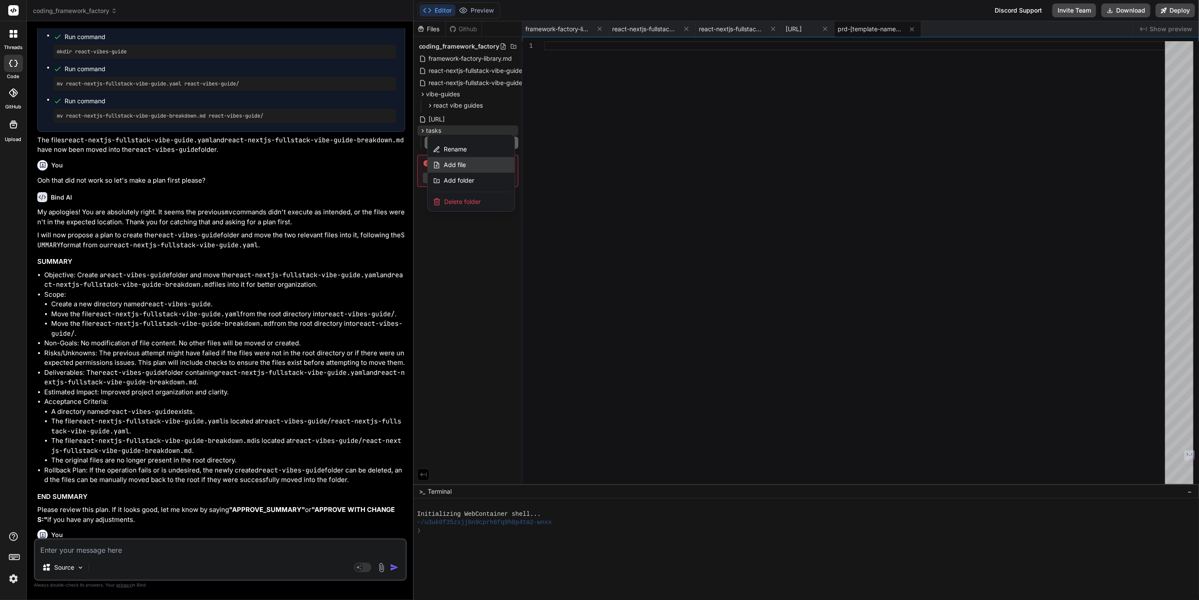
click at [467, 162] on div "Add file" at bounding box center [471, 165] width 87 height 16
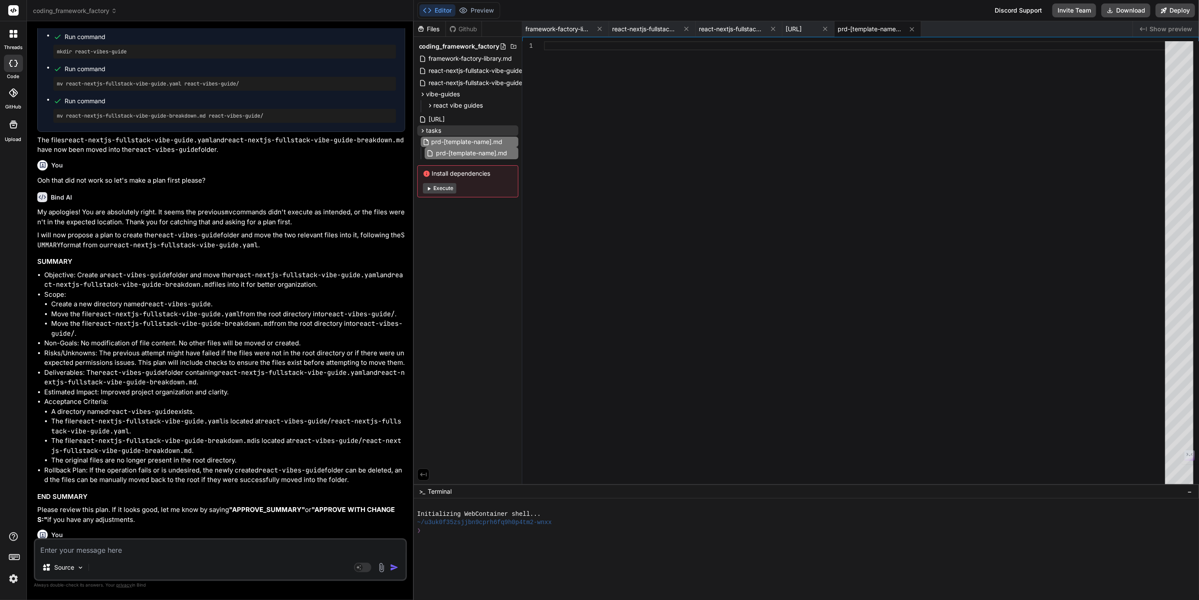
scroll to position [0, 1]
click at [436, 140] on input "prd-[template-name].md" at bounding box center [479, 142] width 95 height 10
type input "add-[template-name].md"
click at [512, 131] on icon at bounding box center [513, 130] width 7 height 7
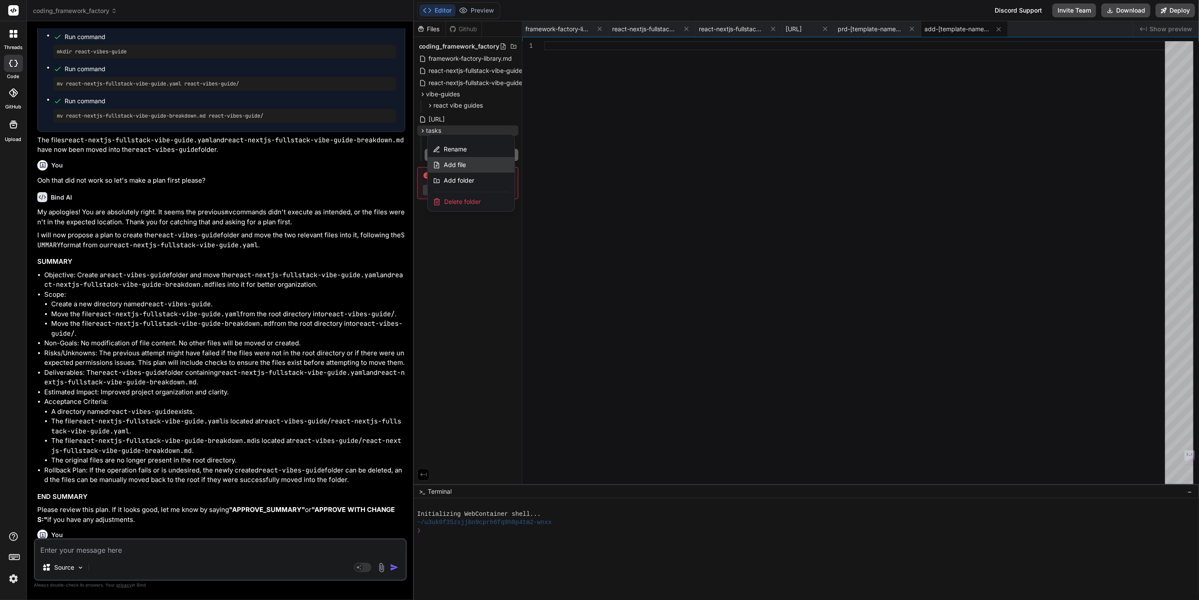
click at [460, 168] on span "Add file" at bounding box center [455, 165] width 22 height 9
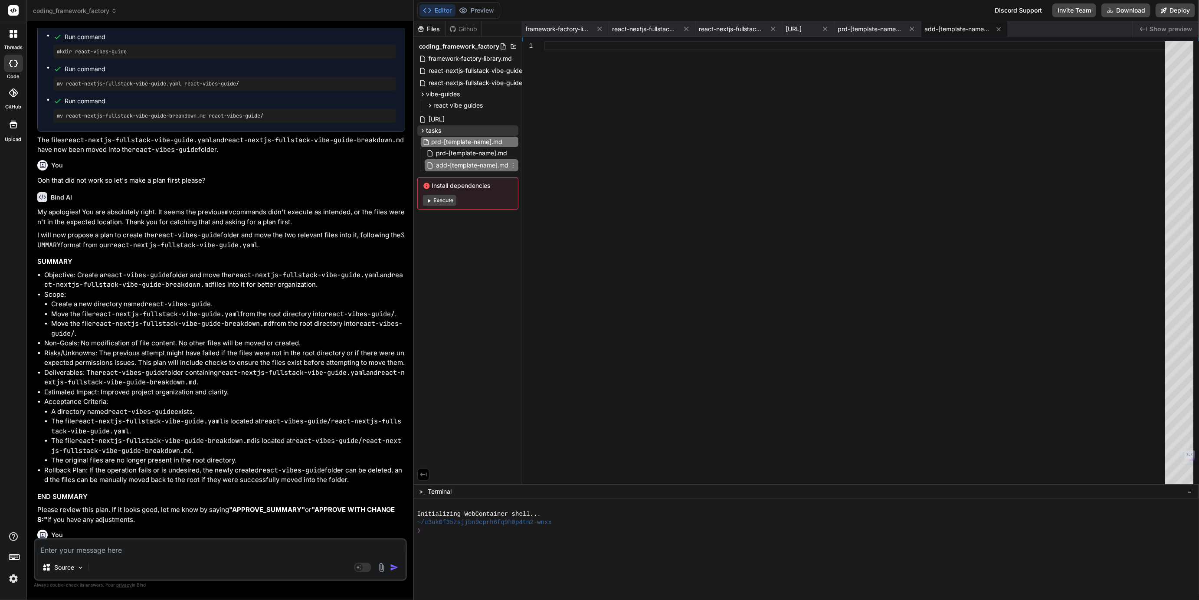
scroll to position [0, 1]
click at [434, 141] on input "prd-[template-name].md" at bounding box center [479, 142] width 95 height 10
type input "task-list-[template-name].md"
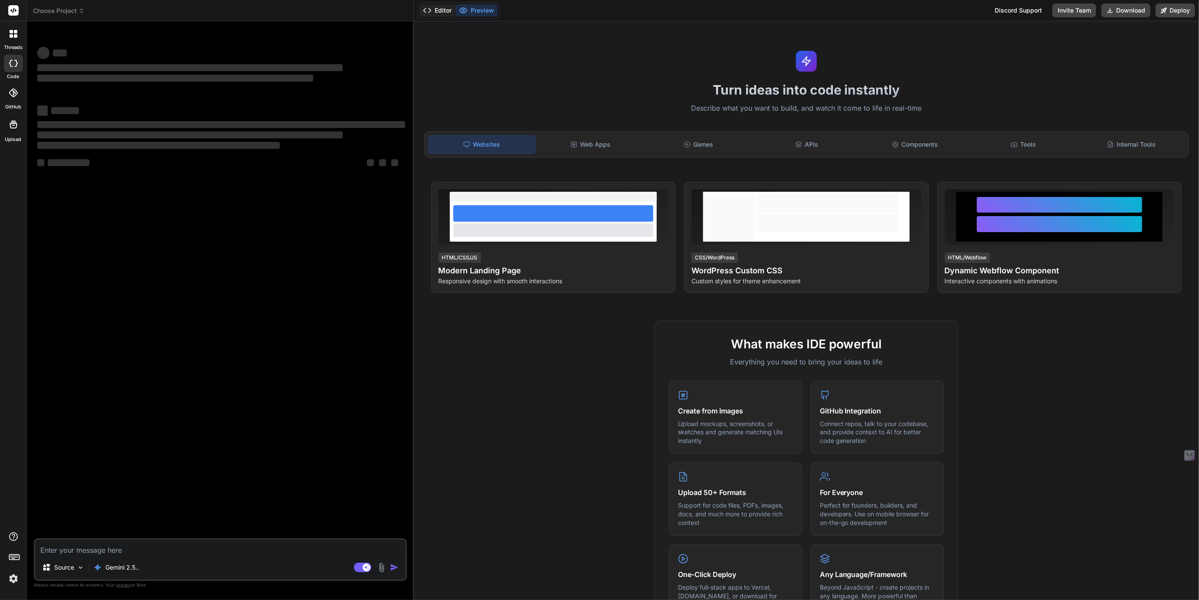
click at [442, 10] on button "Editor" at bounding box center [438, 10] width 36 height 12
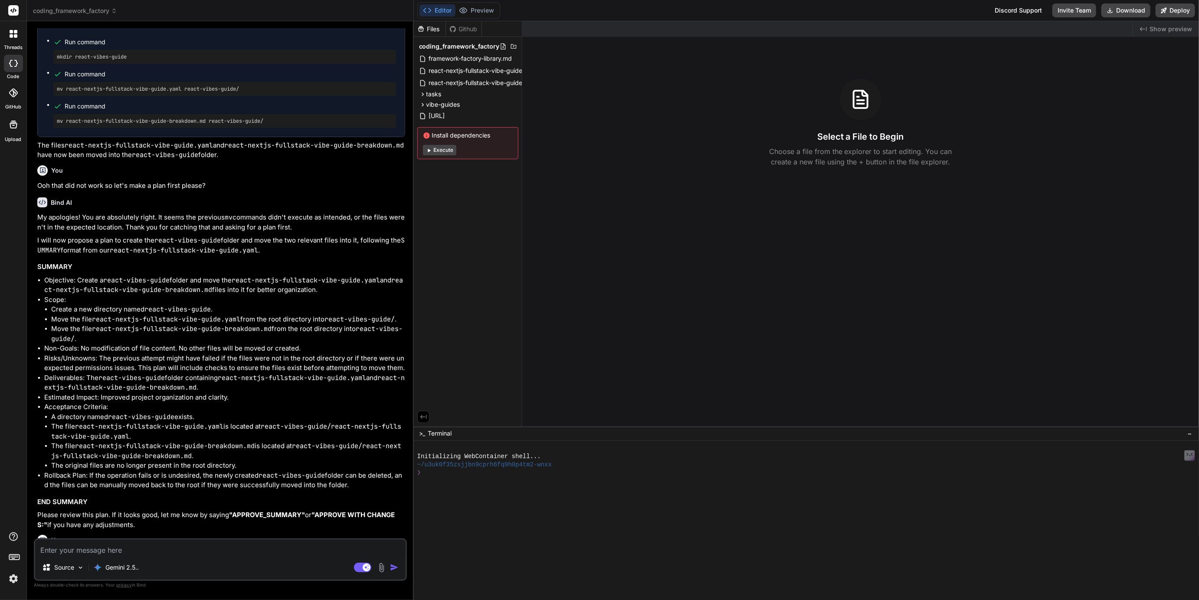
scroll to position [827, 0]
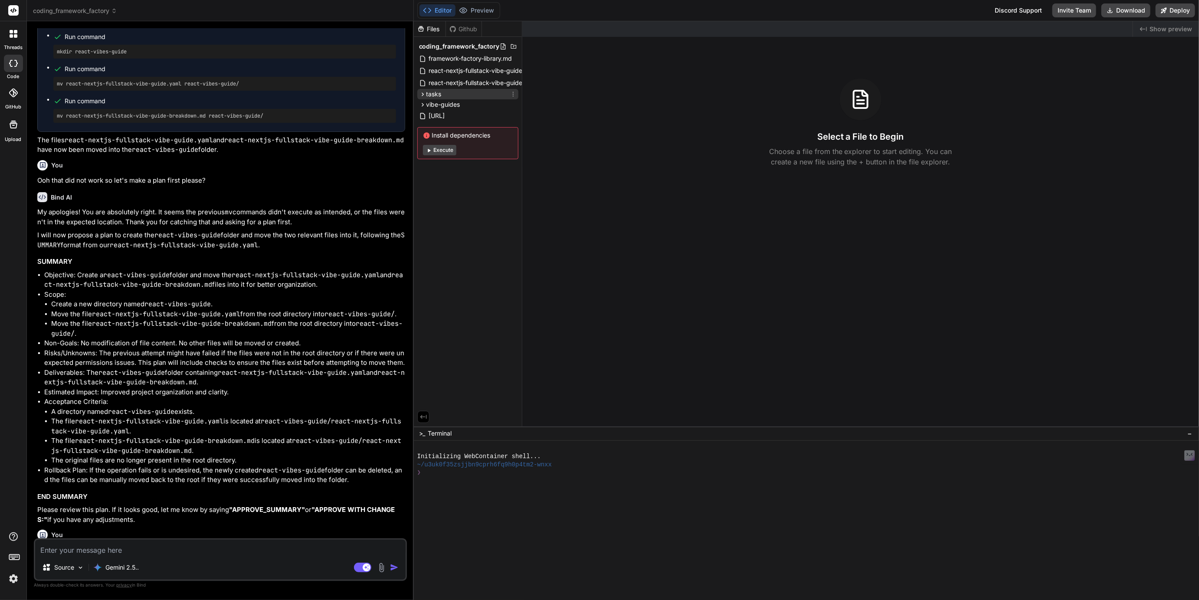
click at [432, 92] on span "tasks" at bounding box center [434, 94] width 15 height 9
click at [437, 142] on span "vibe-guides" at bounding box center [444, 142] width 34 height 9
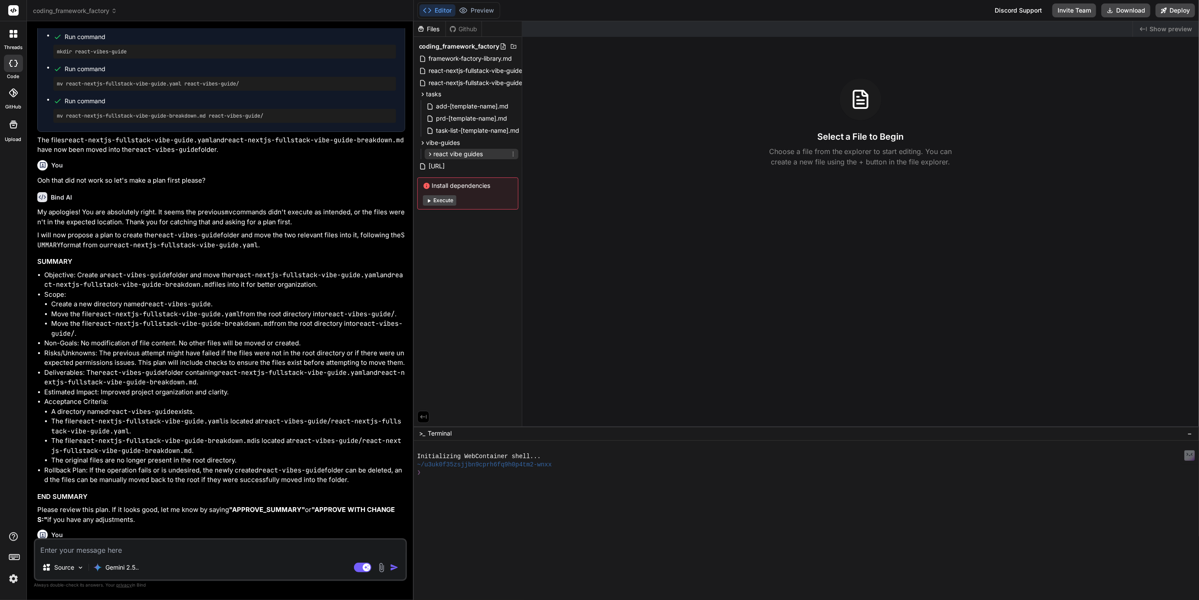
click at [444, 152] on span "react vibe guides" at bounding box center [458, 154] width 49 height 9
click at [464, 57] on span "framework-factory-library.md" at bounding box center [470, 58] width 85 height 10
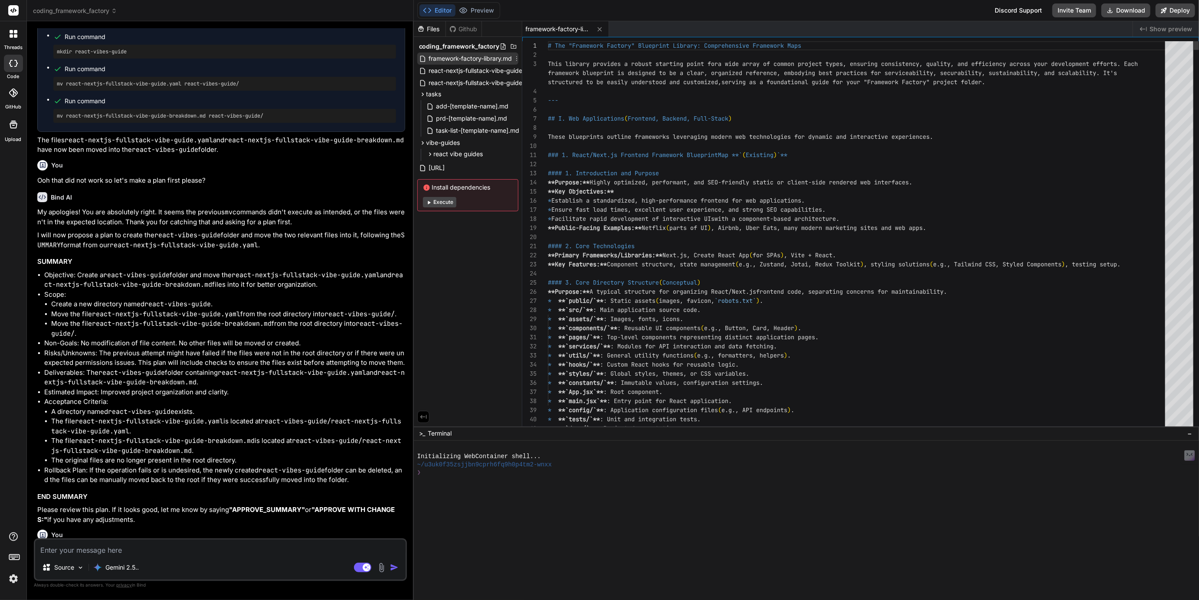
type textarea "x"
click at [468, 79] on span "react-nextjs-fullstack-vibe-guide.yaml" at bounding box center [483, 83] width 111 height 10
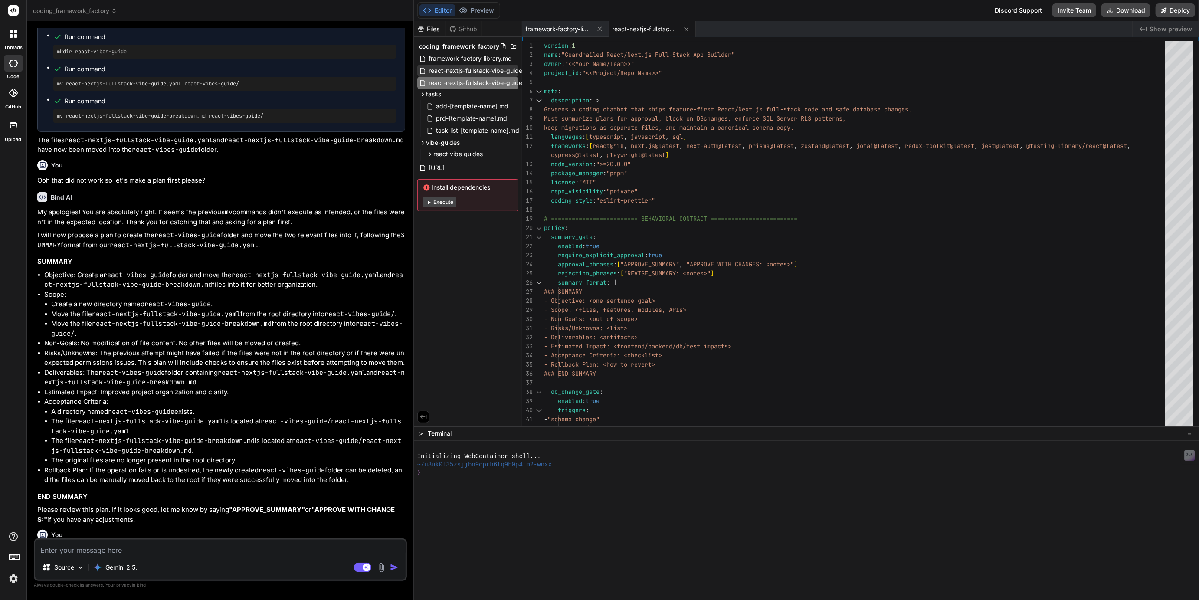
click at [470, 70] on span "react-nextjs-fullstack-vibe-guide-breakdown.md" at bounding box center [498, 71] width 141 height 10
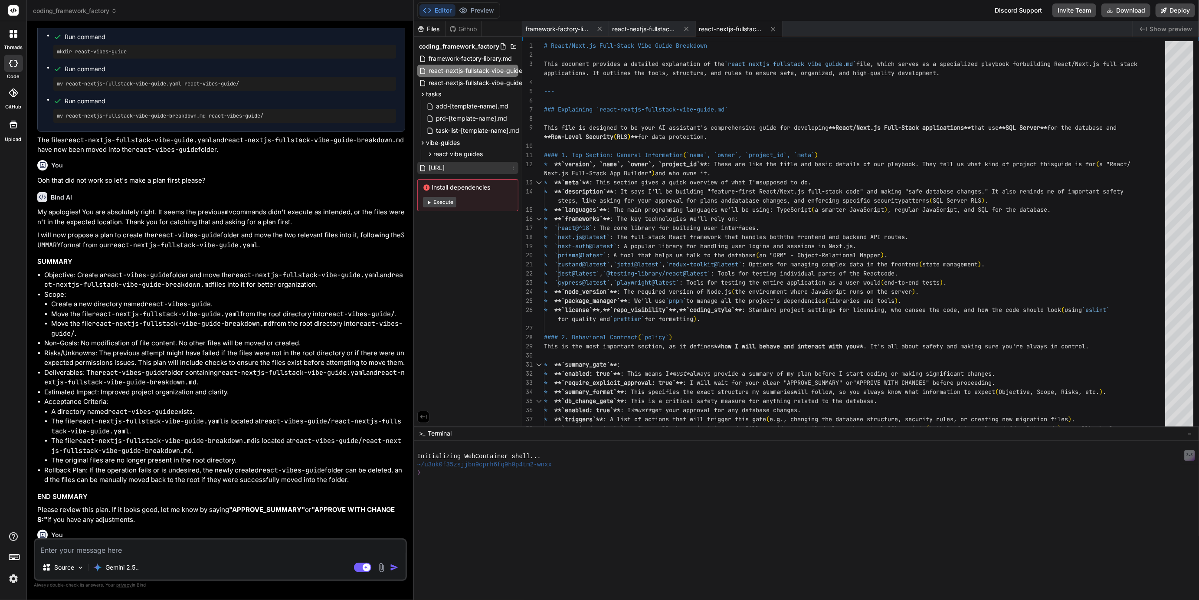
click at [446, 168] on span "[URL]" at bounding box center [437, 168] width 18 height 10
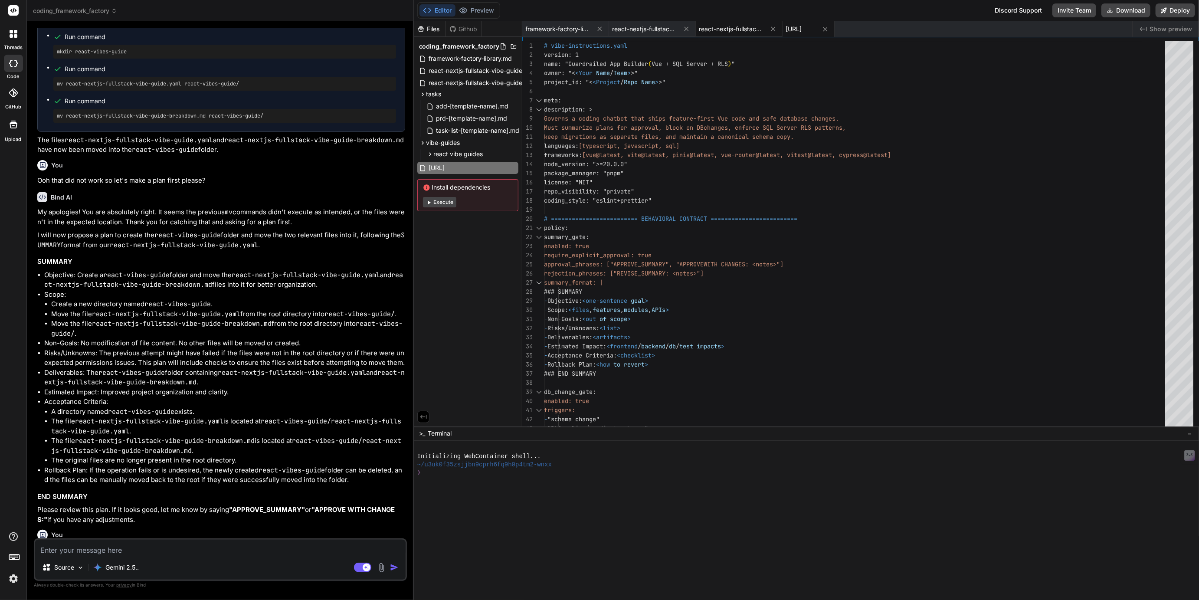
click at [731, 29] on span "react-nextjs-fullstack-vibe-guide-breakdown.md" at bounding box center [732, 29] width 65 height 9
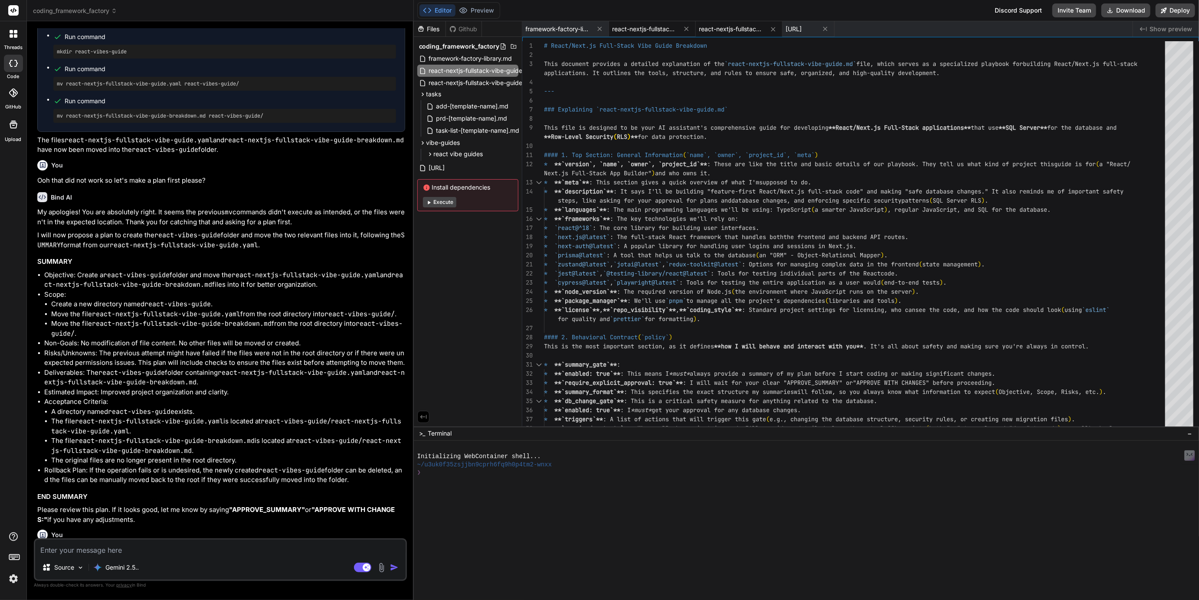
click at [644, 30] on span "react-nextjs-fullstack-vibe-guide.yaml" at bounding box center [645, 29] width 65 height 9
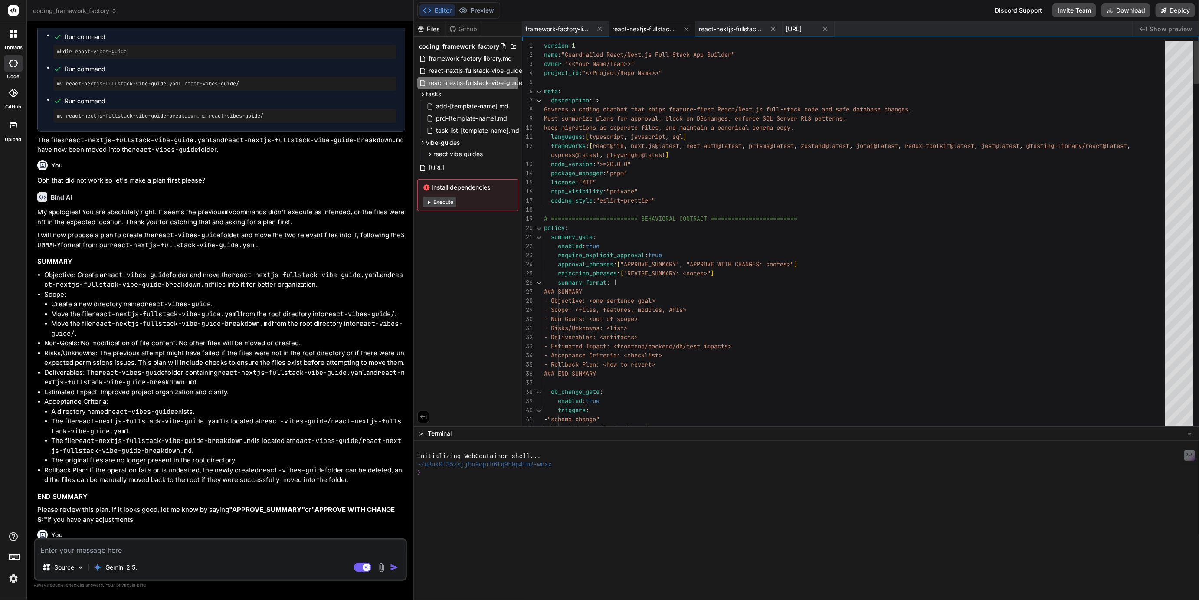
drag, startPoint x: 703, startPoint y: 77, endPoint x: 703, endPoint y: 65, distance: 12.2
click at [718, 30] on span "react-nextjs-fullstack-vibe-guide-breakdown.md" at bounding box center [732, 29] width 65 height 9
type textarea ". * RLS enforced via SQL Server security policies; contract tests included. * R…"
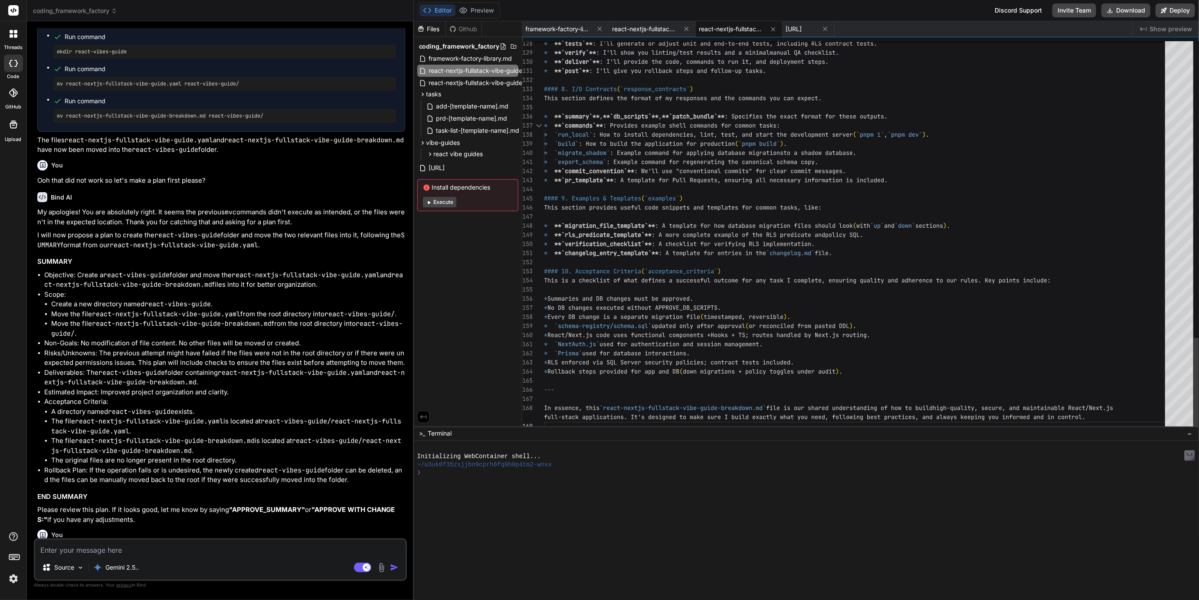
scroll to position [72, 0]
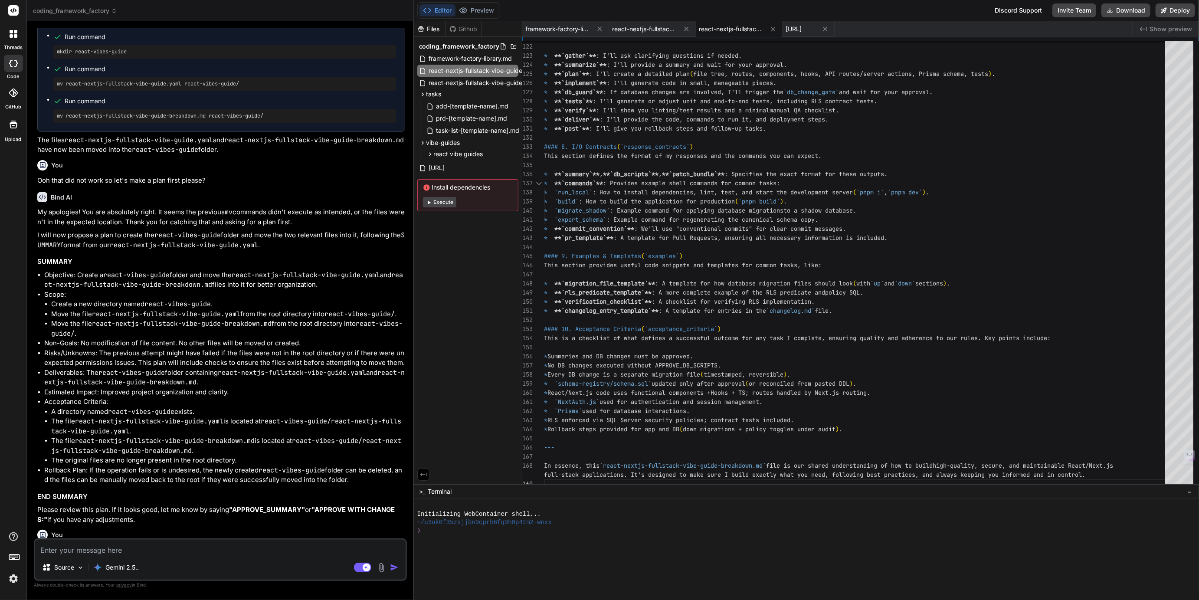
drag, startPoint x: 756, startPoint y: 427, endPoint x: 759, endPoint y: 612, distance: 185.3
click at [759, 600] on html "threads code GitHub Upload coding_framework_factory Created with Pixso. Bind AI…" at bounding box center [599, 300] width 1199 height 600
click at [366, 564] on rect at bounding box center [367, 568] width 8 height 8
type textarea "x"
click at [11, 579] on img at bounding box center [13, 579] width 15 height 15
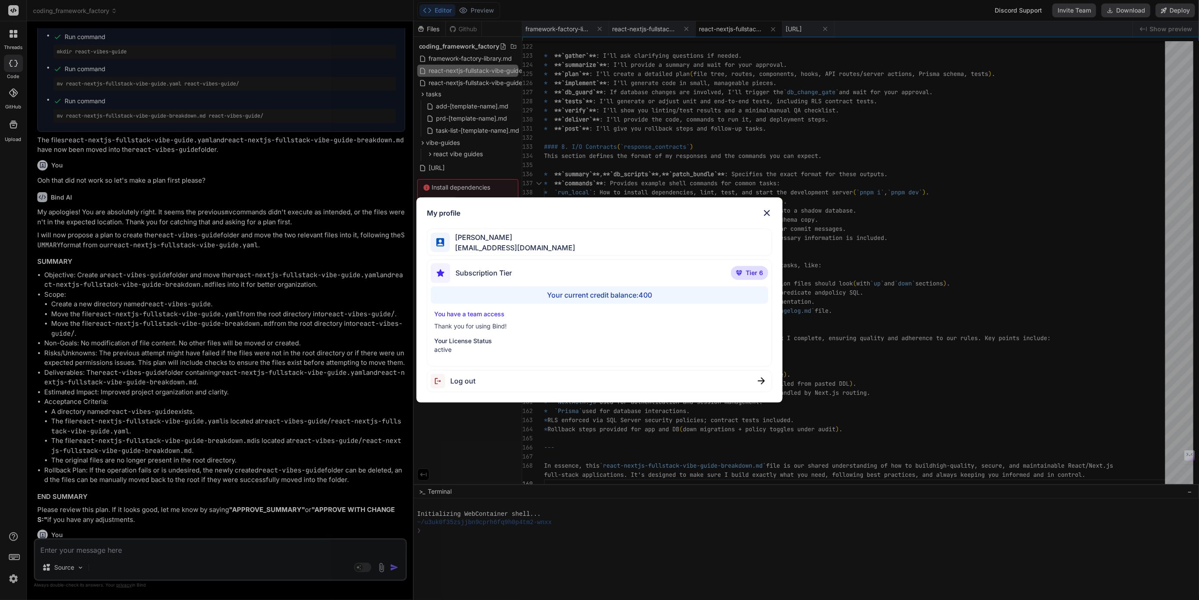
click at [11, 579] on div "My profile Tye Anderson fakewiseco@gmail.com Subscription Tier Tier 6 Your curr…" at bounding box center [599, 300] width 1199 height 600
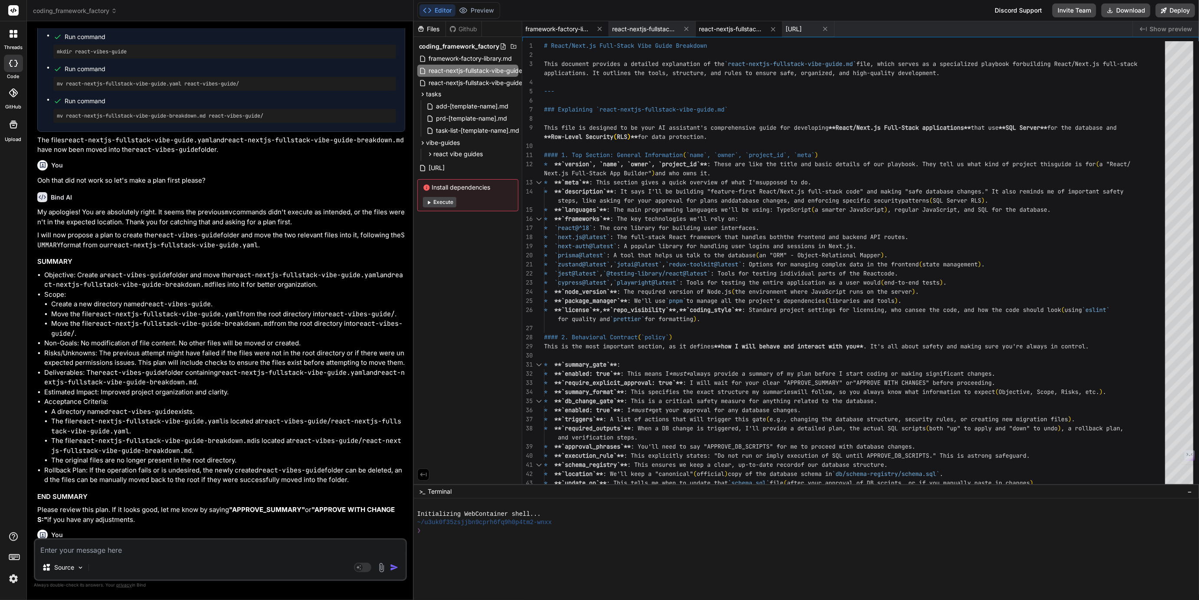
click at [562, 31] on span "framework-factory-library.md" at bounding box center [558, 29] width 65 height 9
type textarea "* **Deploy BPMN processes:** Upload `*.bpmn` files to the engine. #### 7. Concl…"
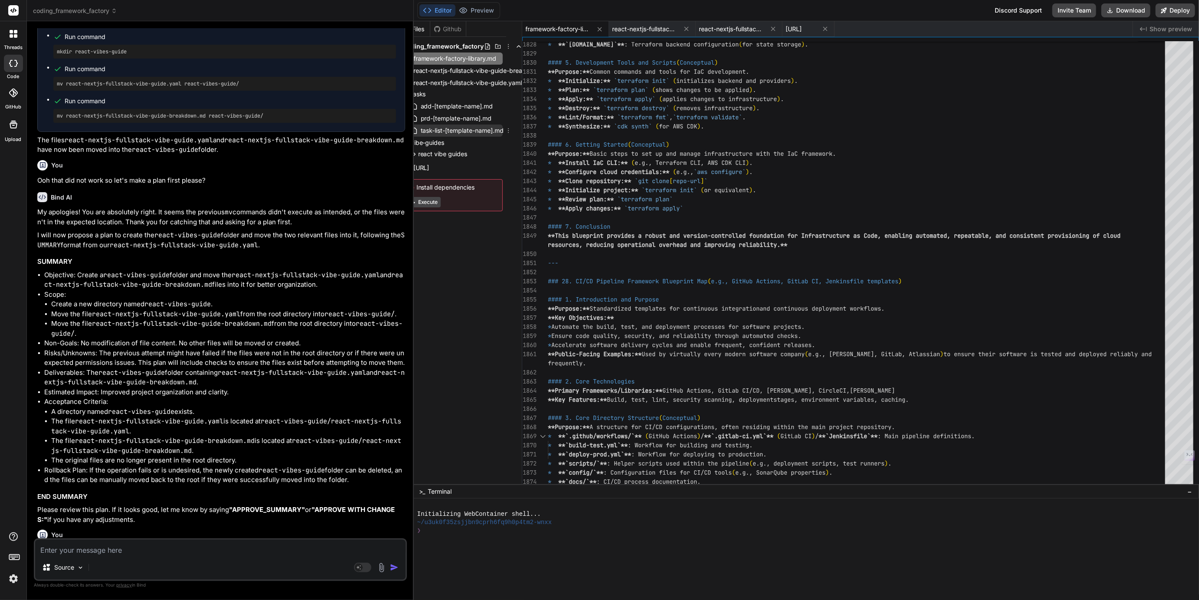
scroll to position [0, 18]
click at [508, 131] on icon at bounding box center [506, 130] width 7 height 7
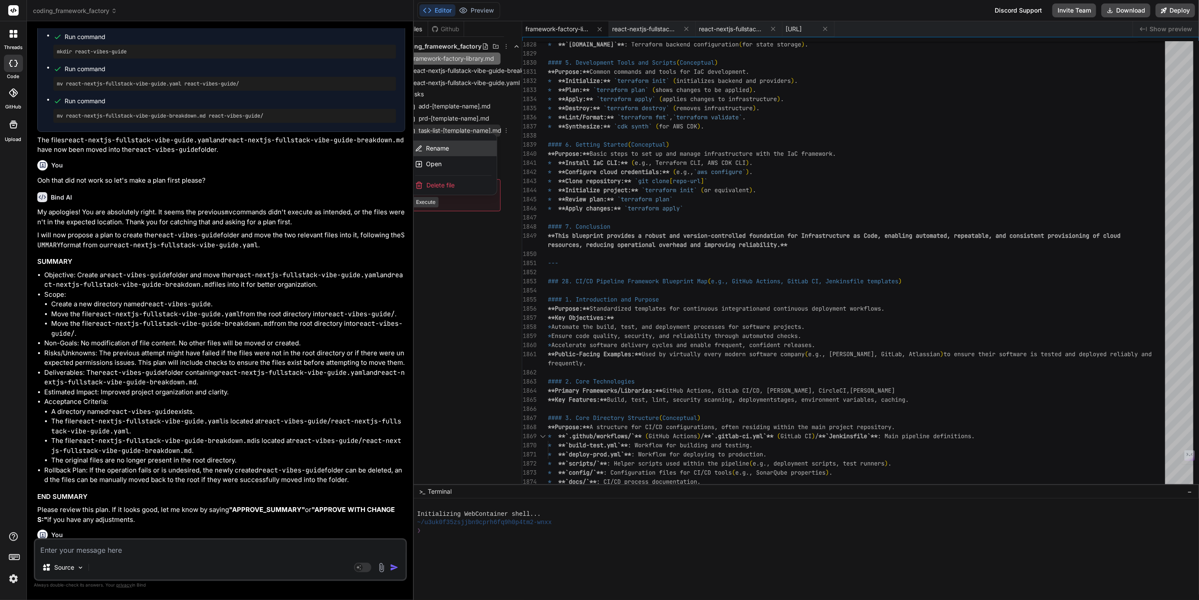
click at [438, 148] on span "Rename" at bounding box center [437, 148] width 23 height 9
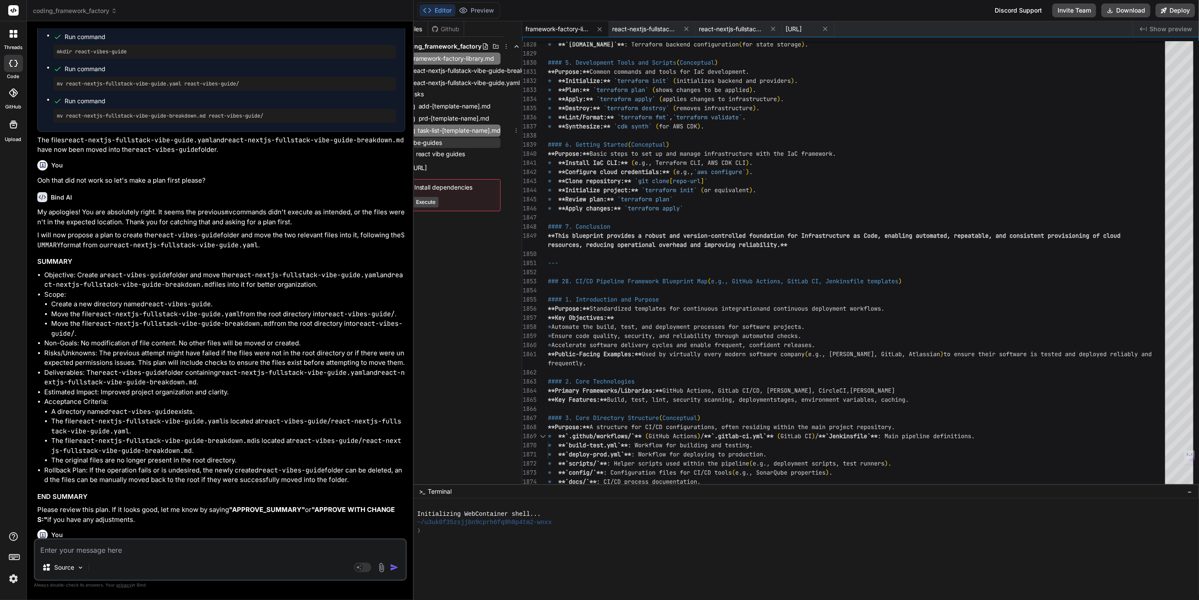
scroll to position [0, 14]
click at [468, 130] on input "task-list-[template-name].md" at bounding box center [465, 130] width 95 height 10
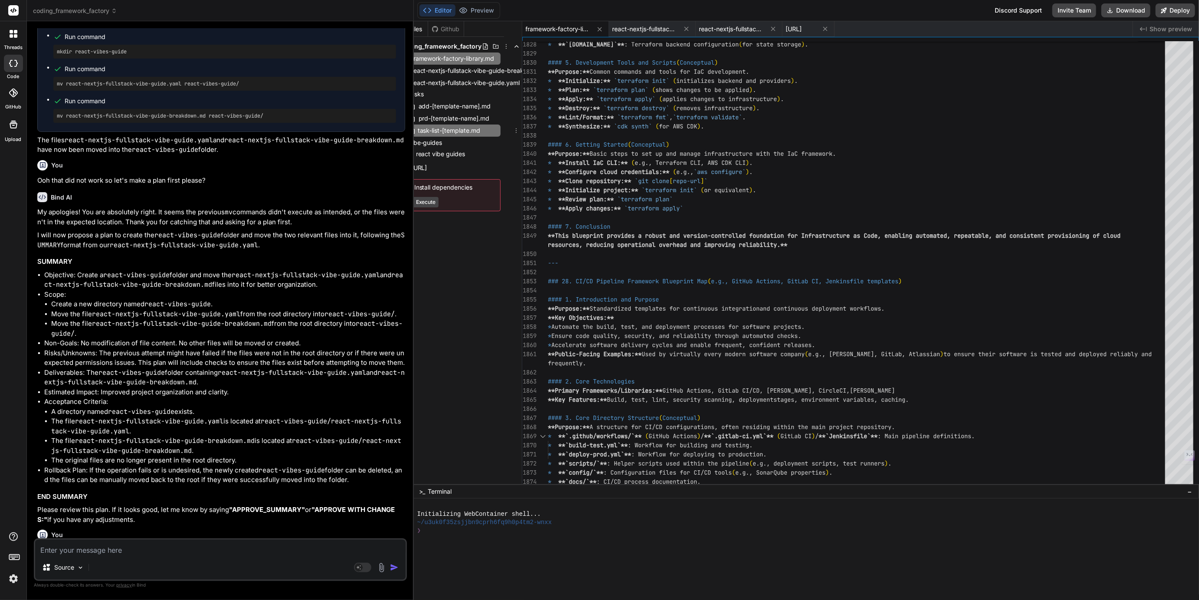
type input "task-list-template.md"
click at [497, 118] on icon at bounding box center [495, 118] width 7 height 7
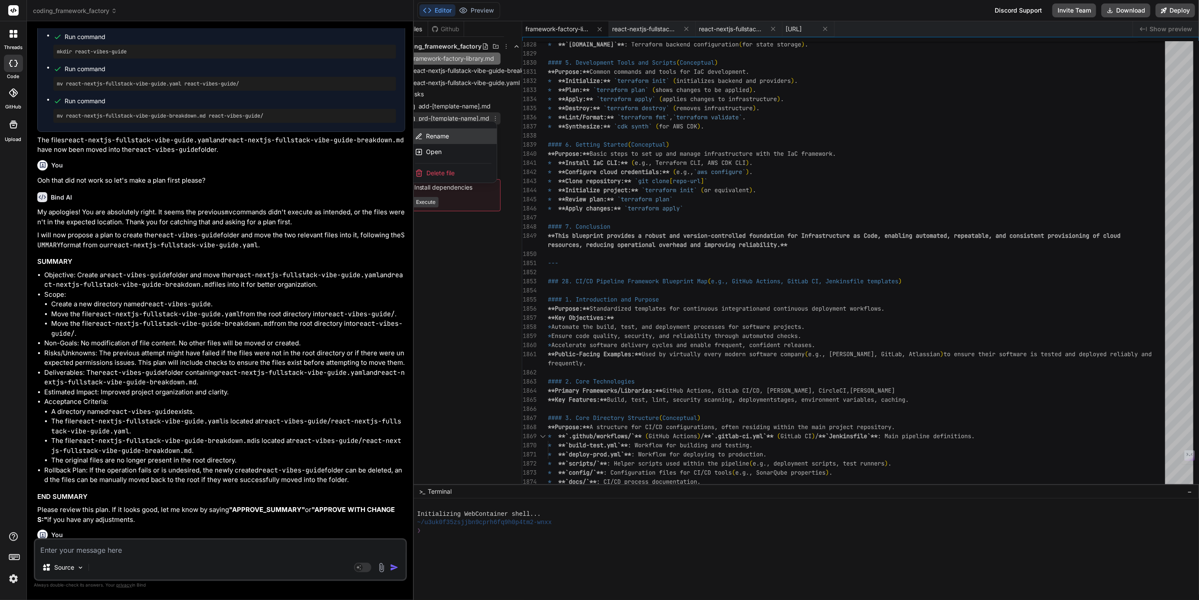
click at [441, 138] on span "Rename" at bounding box center [437, 136] width 23 height 9
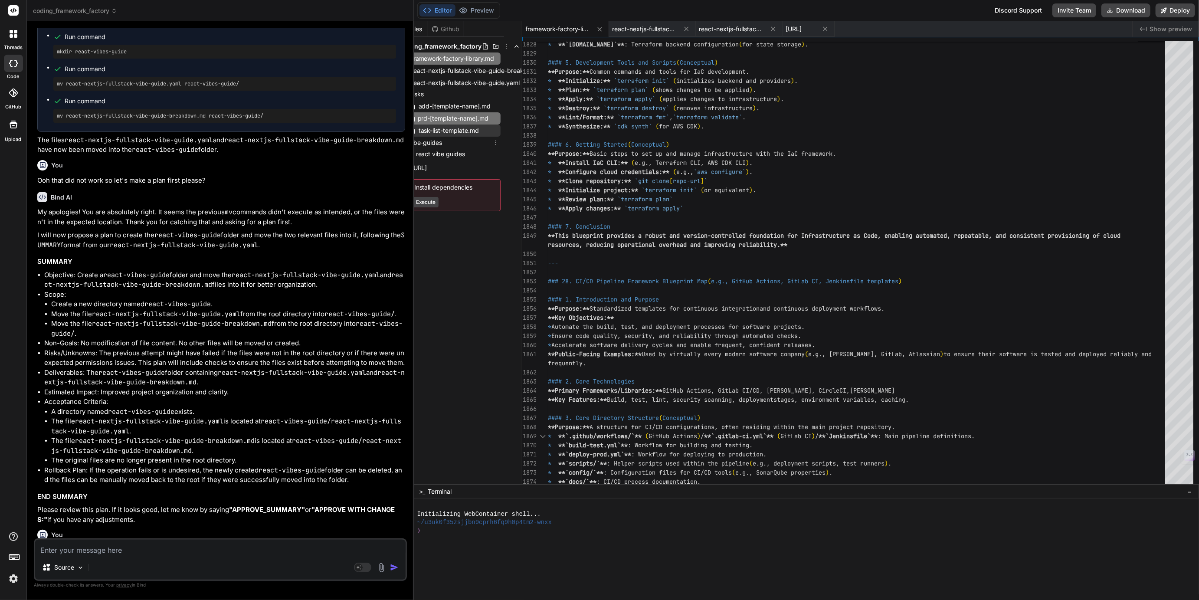
scroll to position [0, 1]
click at [470, 118] on input "prd-[template-name].md" at bounding box center [465, 118] width 95 height 10
type input "prd-template.md"
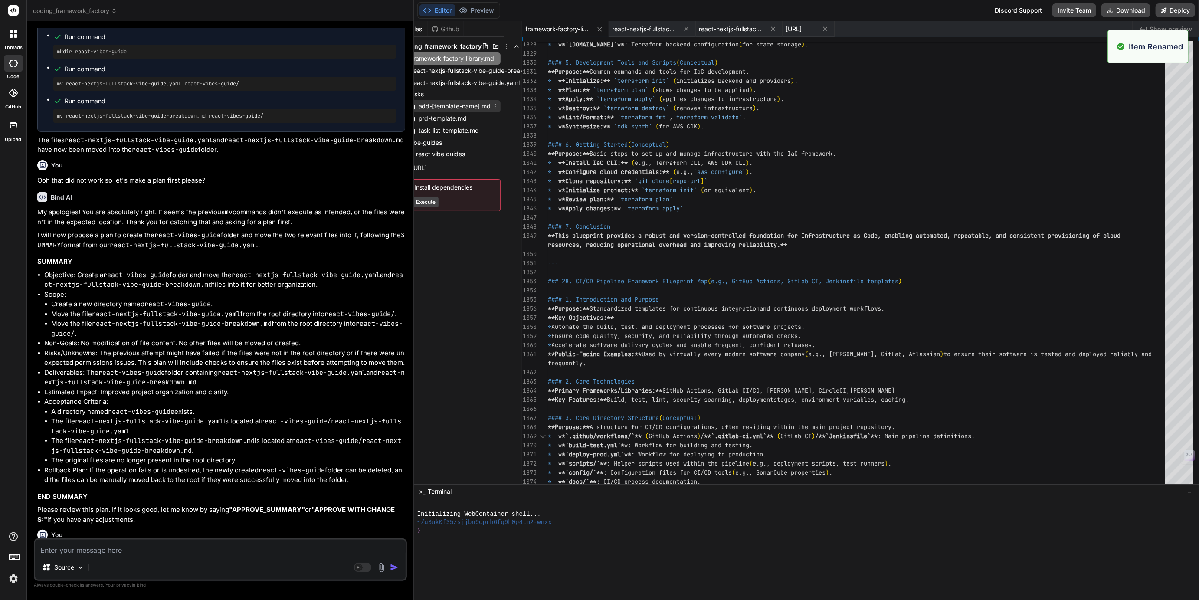
click at [497, 104] on icon at bounding box center [495, 106] width 7 height 7
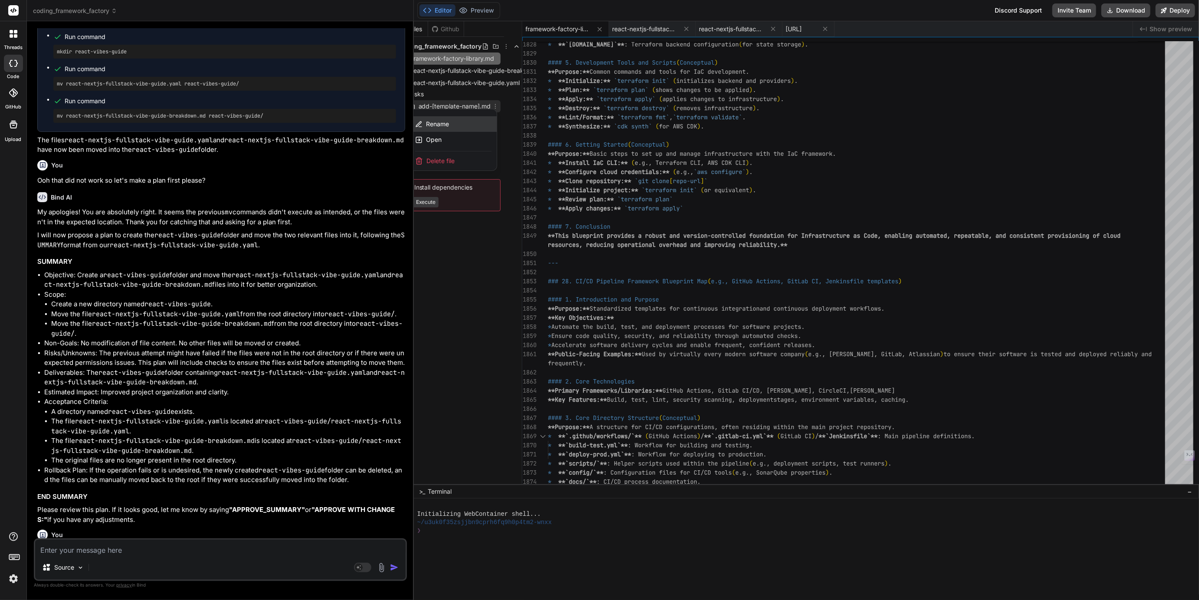
click at [443, 125] on span "Rename" at bounding box center [437, 124] width 23 height 9
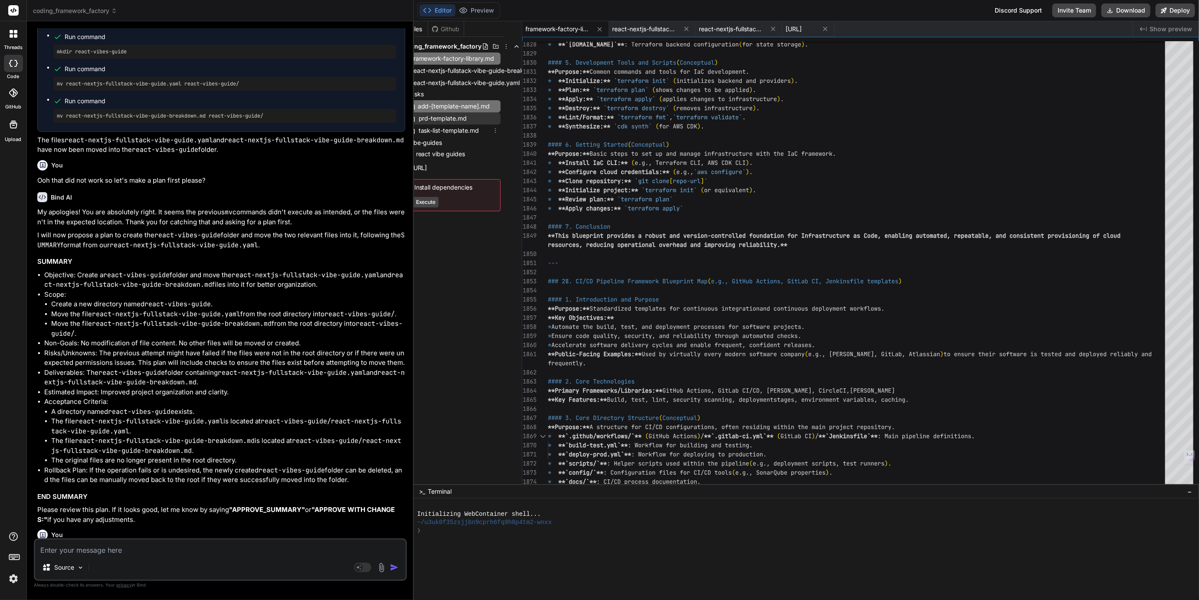
scroll to position [0, 2]
click at [467, 106] on input "add-[template-name].md" at bounding box center [465, 106] width 95 height 10
type input "add-template.md"
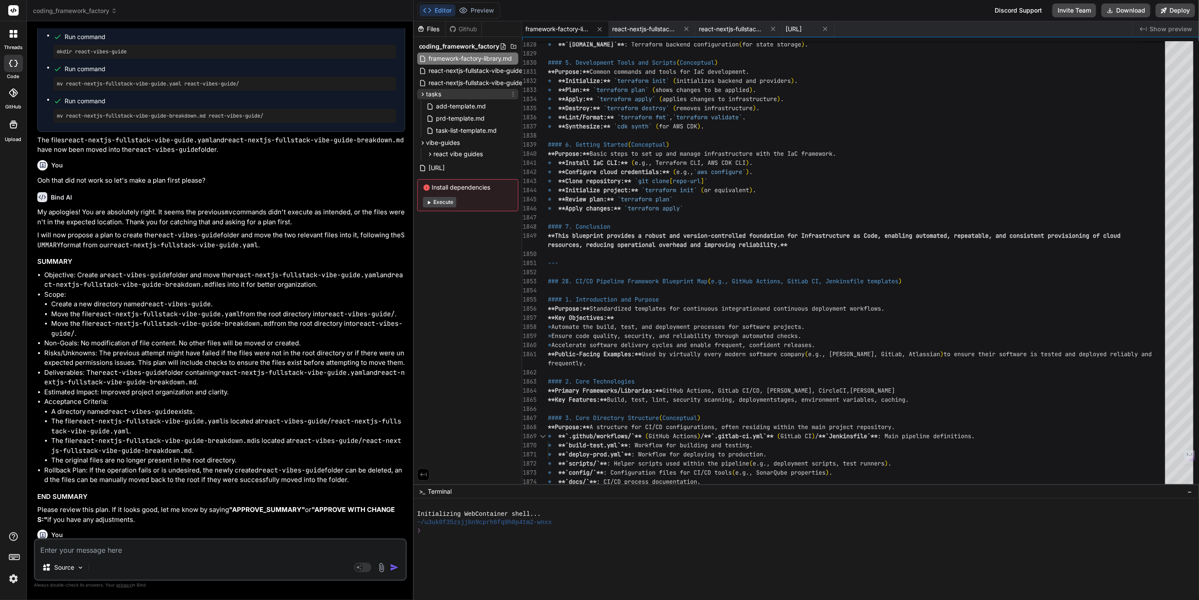
click at [515, 92] on icon at bounding box center [513, 94] width 7 height 7
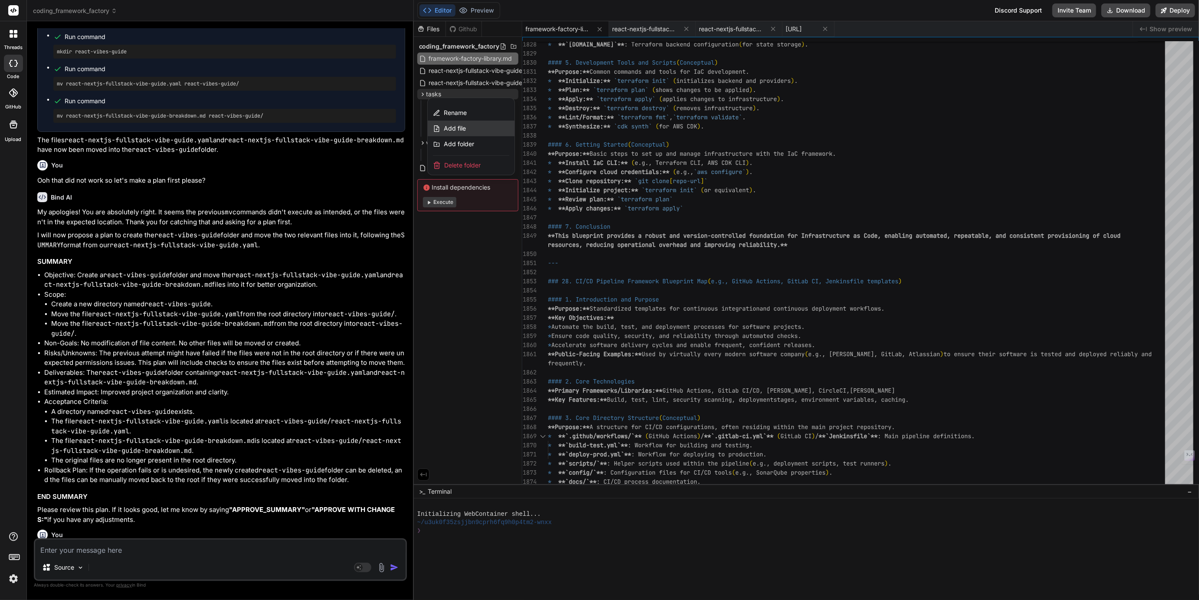
click at [460, 129] on span "Add file" at bounding box center [455, 128] width 22 height 9
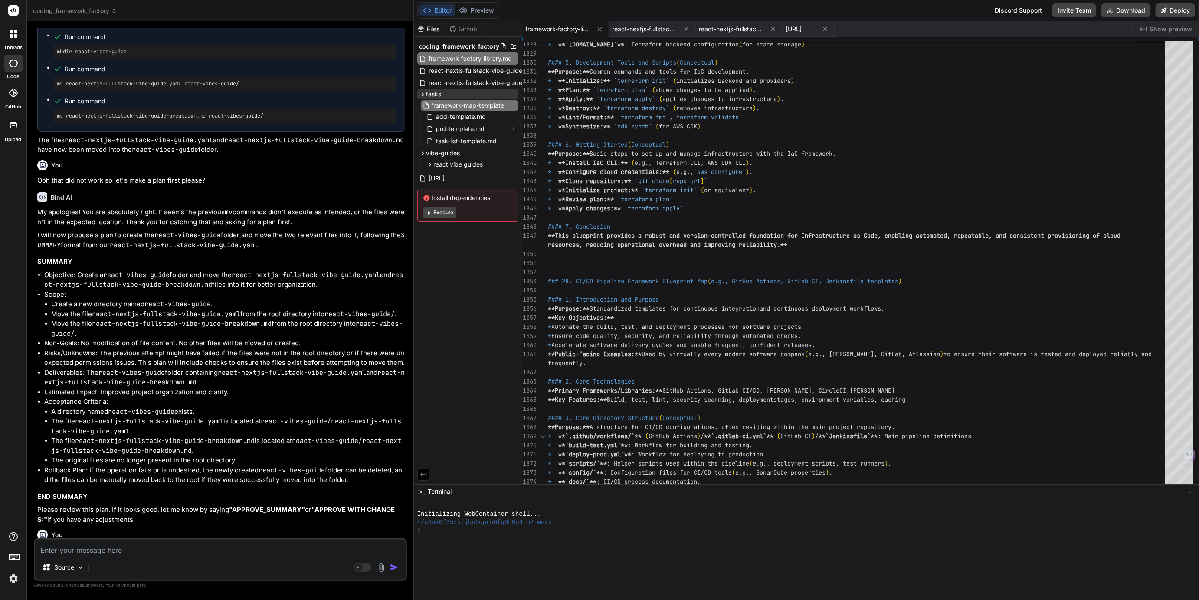
scroll to position [0, 3]
type input "framework-map-template.md"
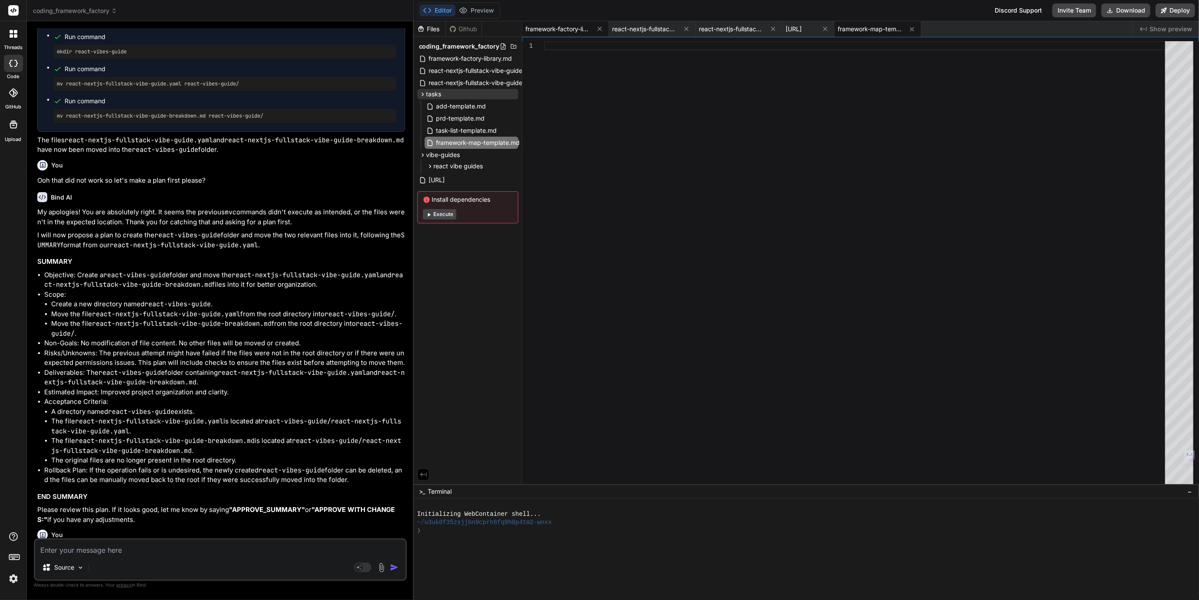
click at [562, 31] on span "framework-factory-library.md" at bounding box center [558, 29] width 65 height 9
type textarea "* **Deploy BPMN processes:** Upload `*.bpmn` files to the engine. #### 7. Concl…"
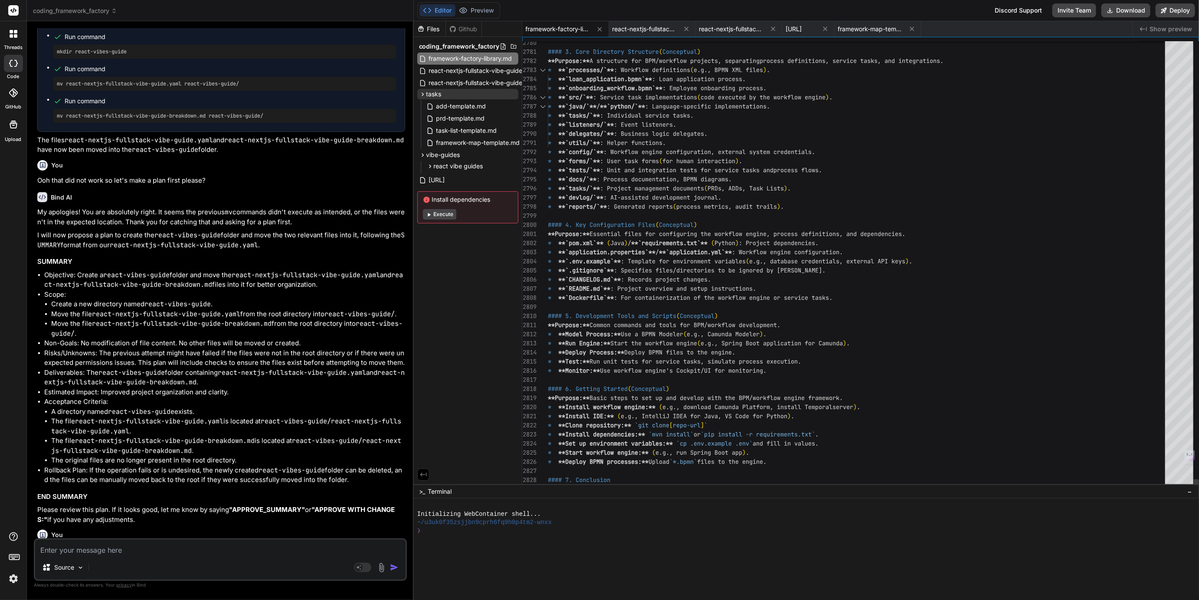
scroll to position [46, 0]
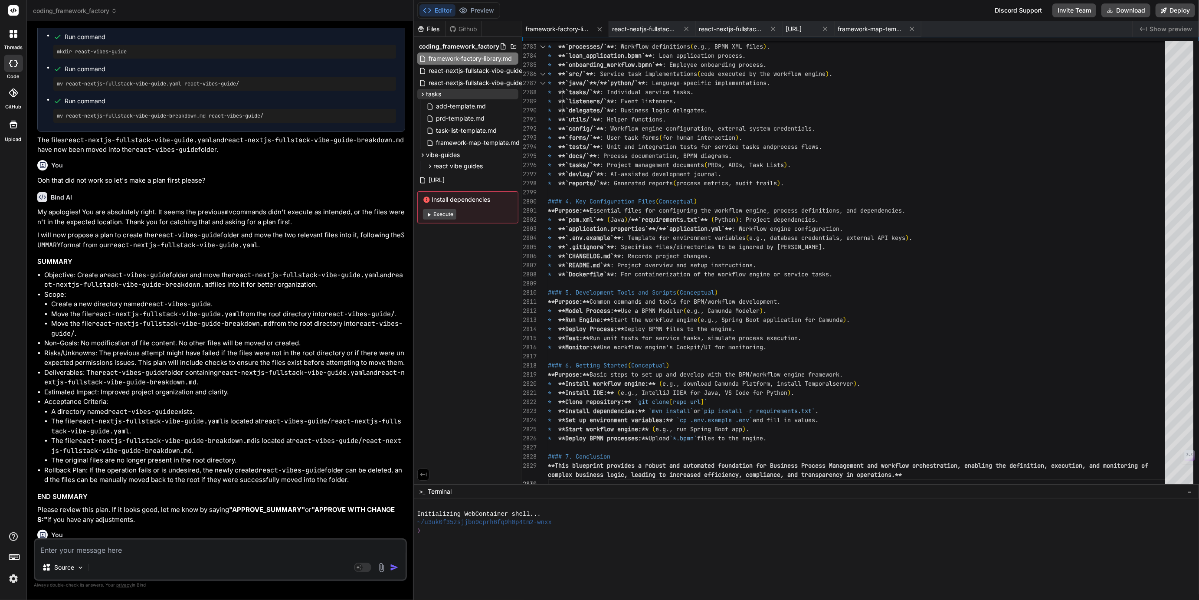
click at [153, 545] on textarea at bounding box center [220, 548] width 371 height 16
type textarea "C"
type textarea "x"
type textarea "Ca"
type textarea "x"
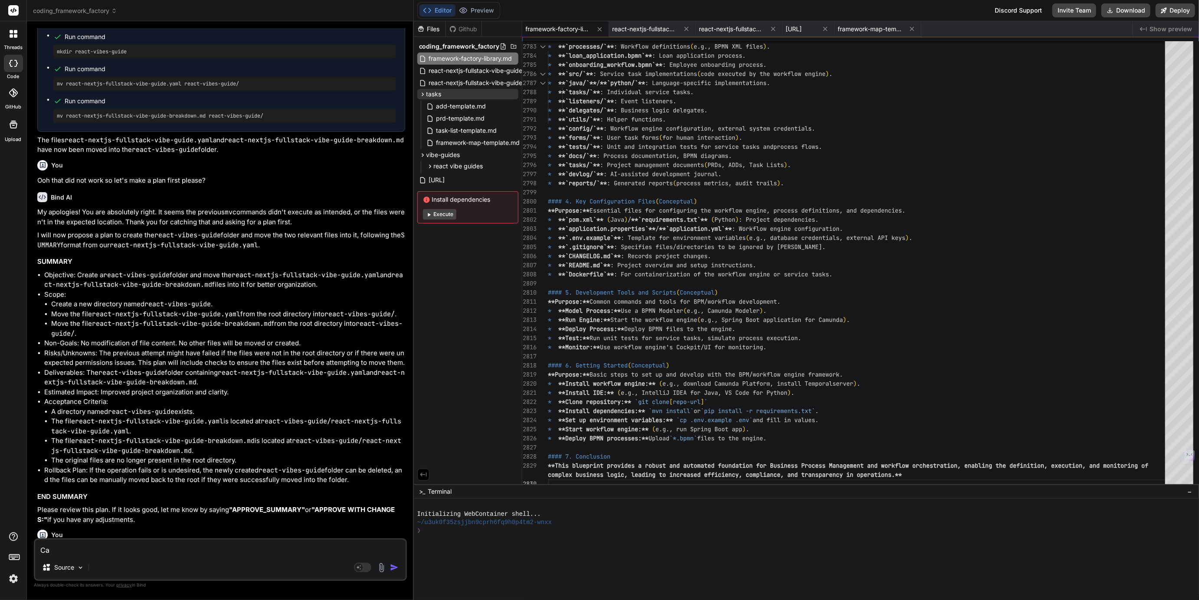
type textarea "Can"
type textarea "x"
type textarea "Can"
type textarea "x"
type textarea "Can w"
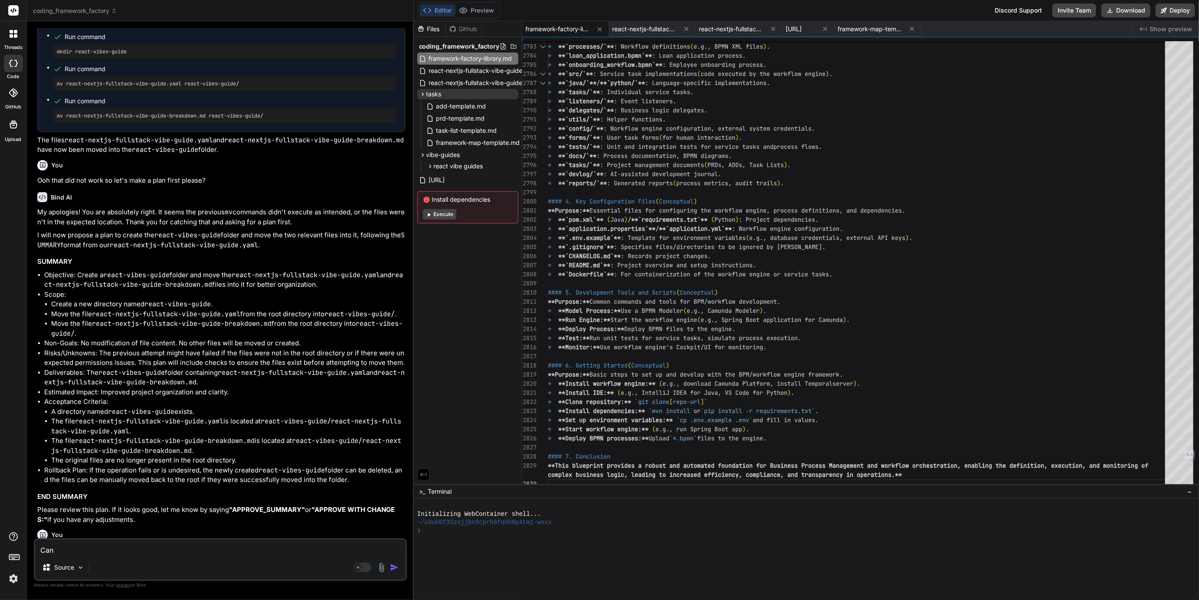
type textarea "x"
type textarea "Can we"
type textarea "x"
type textarea "Can we"
type textarea "x"
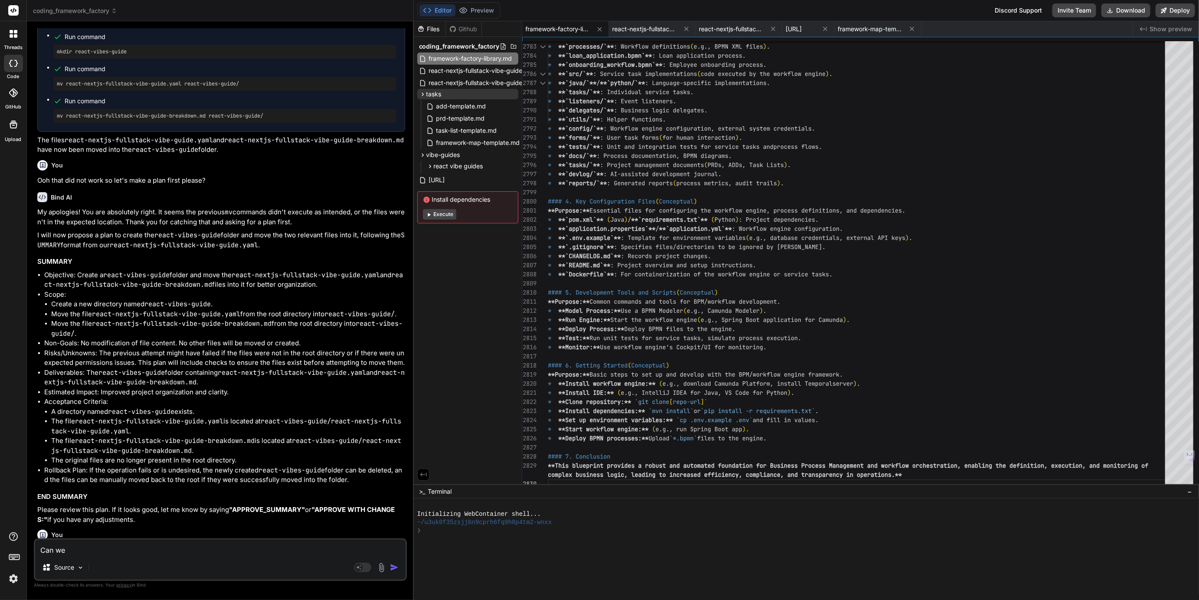
type textarea "Can we t"
type textarea "x"
type textarea "Can we ta"
type textarea "x"
type textarea "Can we tal"
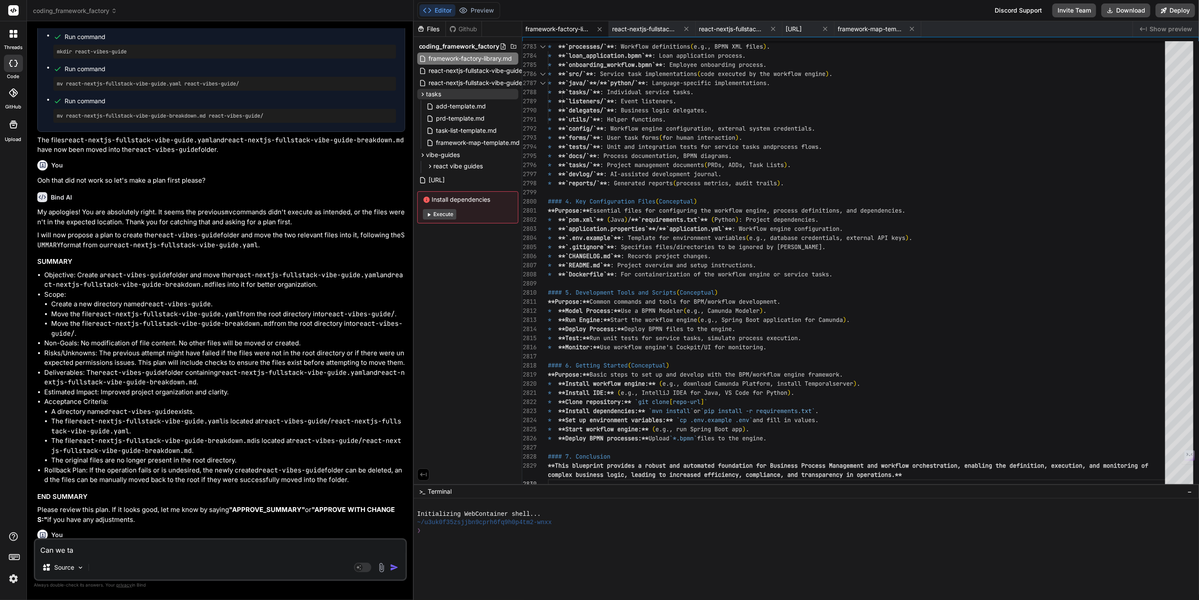
type textarea "x"
type textarea "Can we talk"
type textarea "x"
type textarea "Can we talk"
type textarea "x"
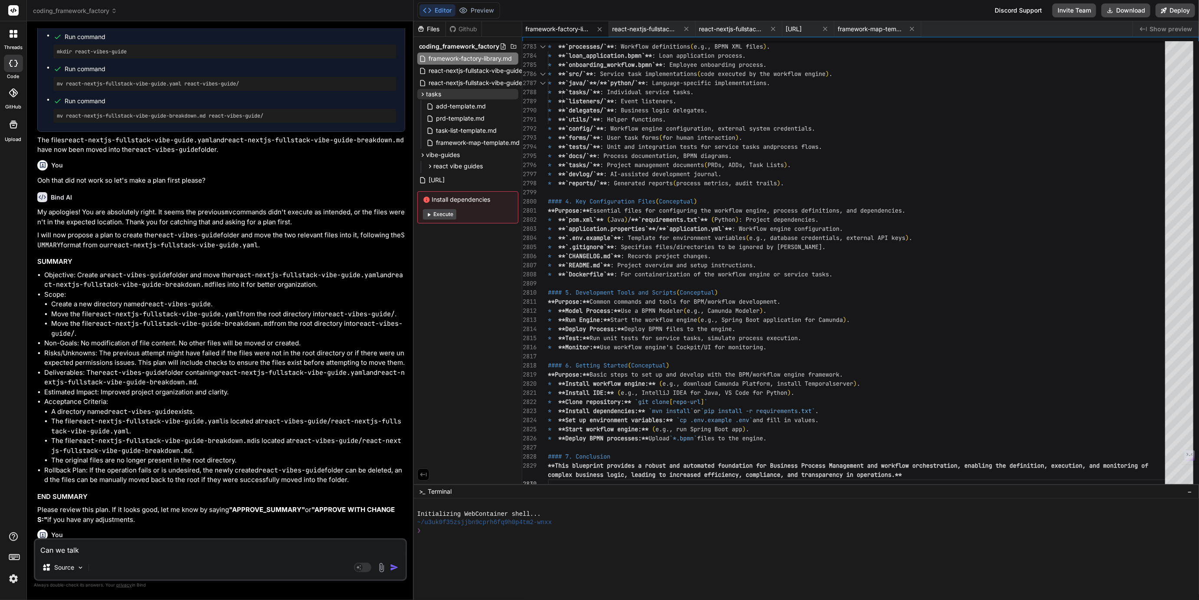
type textarea "Can we talk a"
type textarea "x"
type textarea "Can we talk ab"
type textarea "x"
type textarea "Can we talk abo"
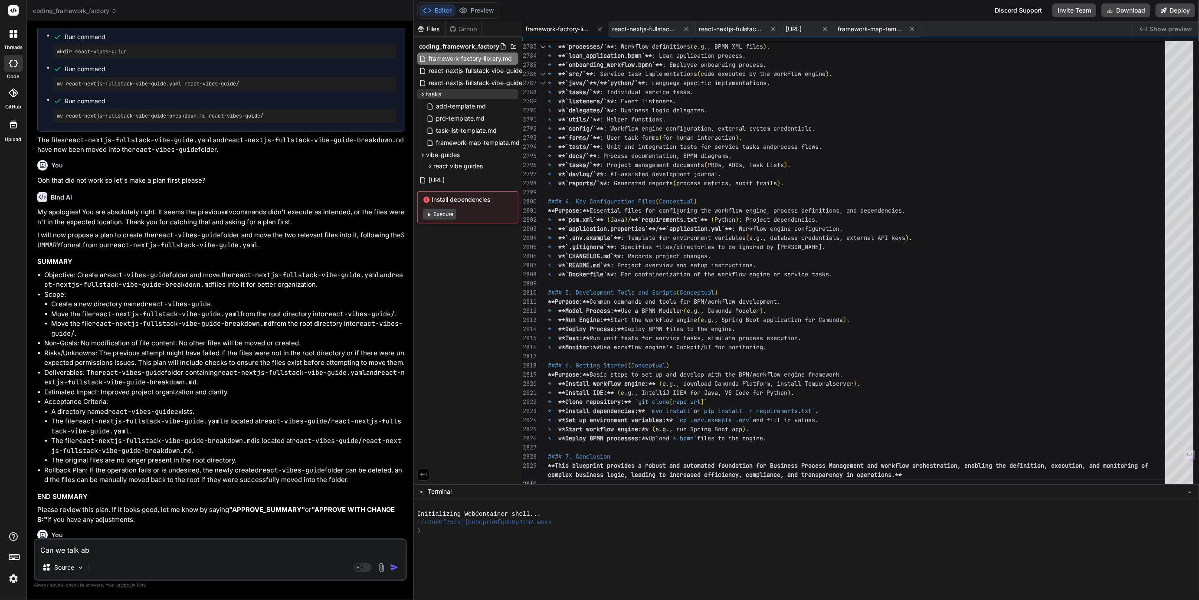
type textarea "x"
type textarea "Can we talk abou"
type textarea "x"
type textarea "Can we talk about"
type textarea "x"
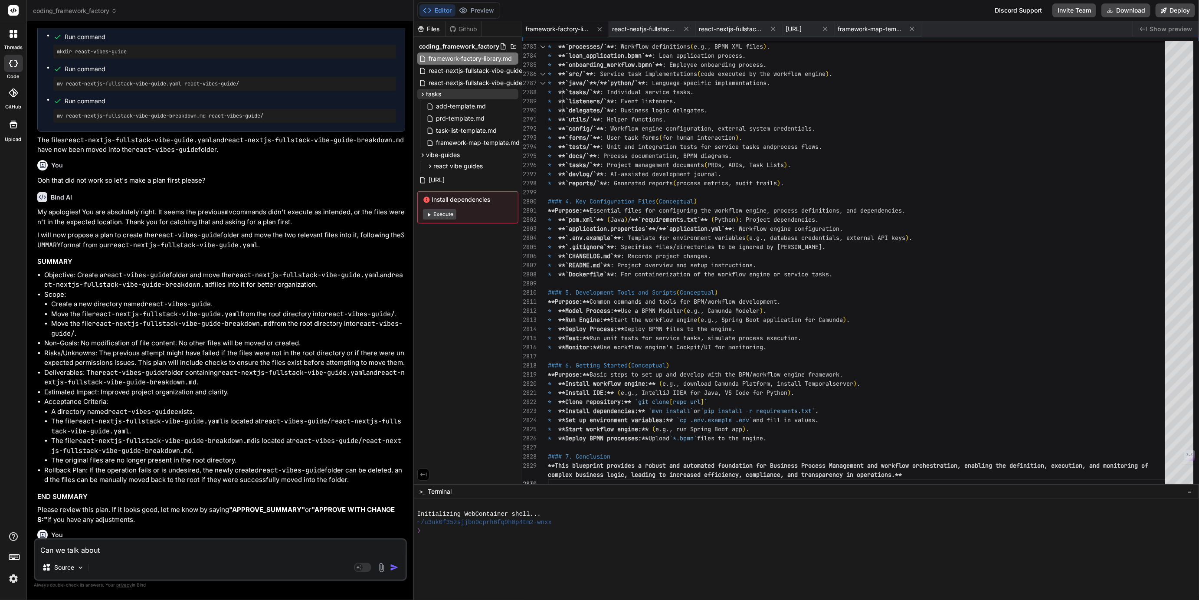
type textarea "Can we talk about"
type textarea "x"
type textarea "Can we talk about t"
type textarea "x"
type textarea "Can we talk about th"
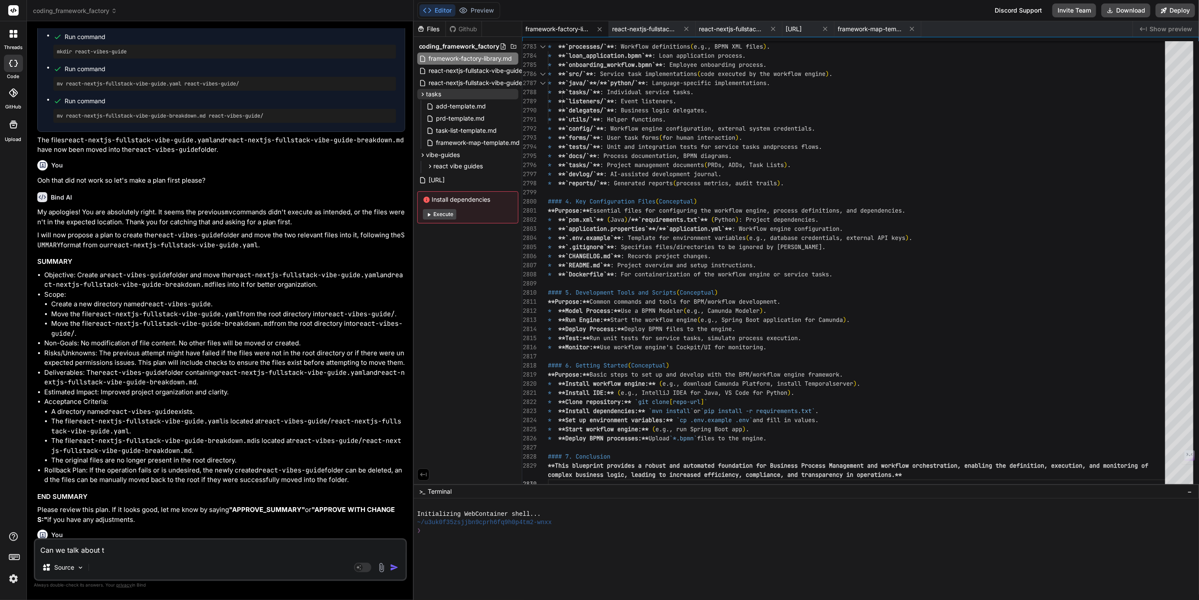
type textarea "x"
type textarea "Can we talk about the"
type textarea "x"
type textarea "Can we talk about the"
type textarea "x"
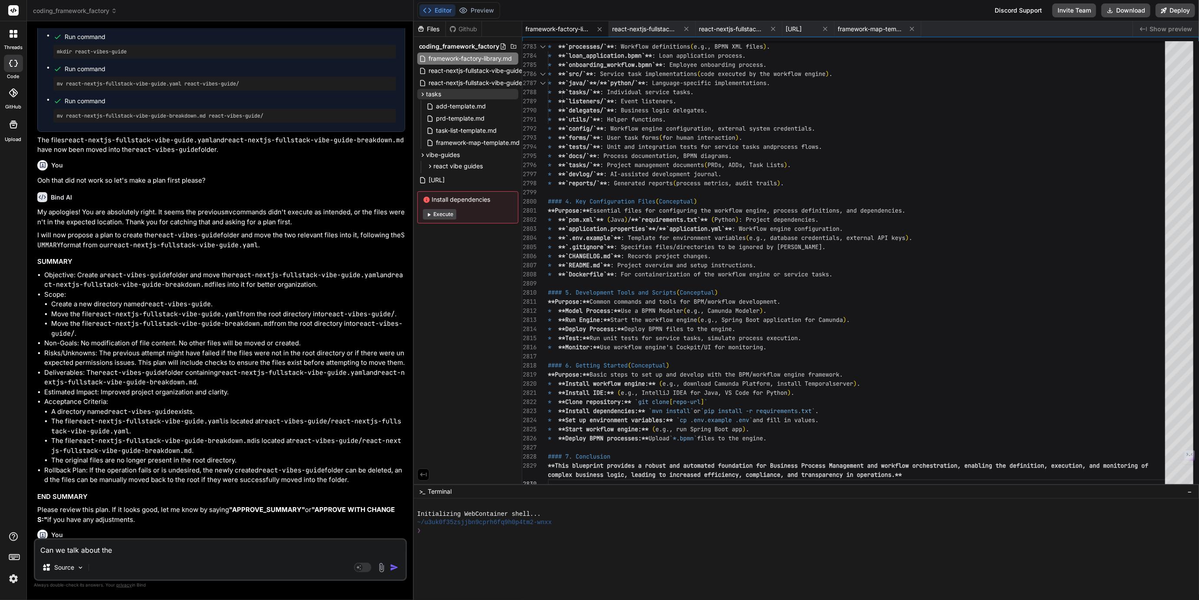
type textarea "Can we talk about the l"
type textarea "x"
type textarea "Can we talk about the li"
type textarea "x"
type textarea "Can we talk about the lib"
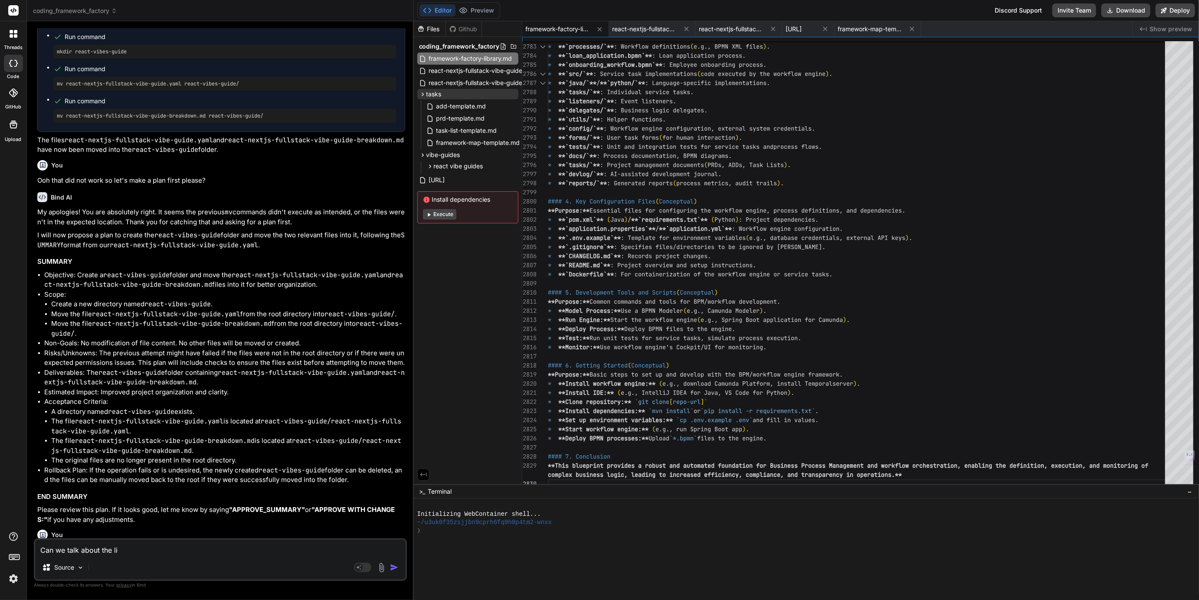
type textarea "x"
type textarea "Can we talk about the libr"
type textarea "x"
type textarea "Can we talk about the libra"
type textarea "x"
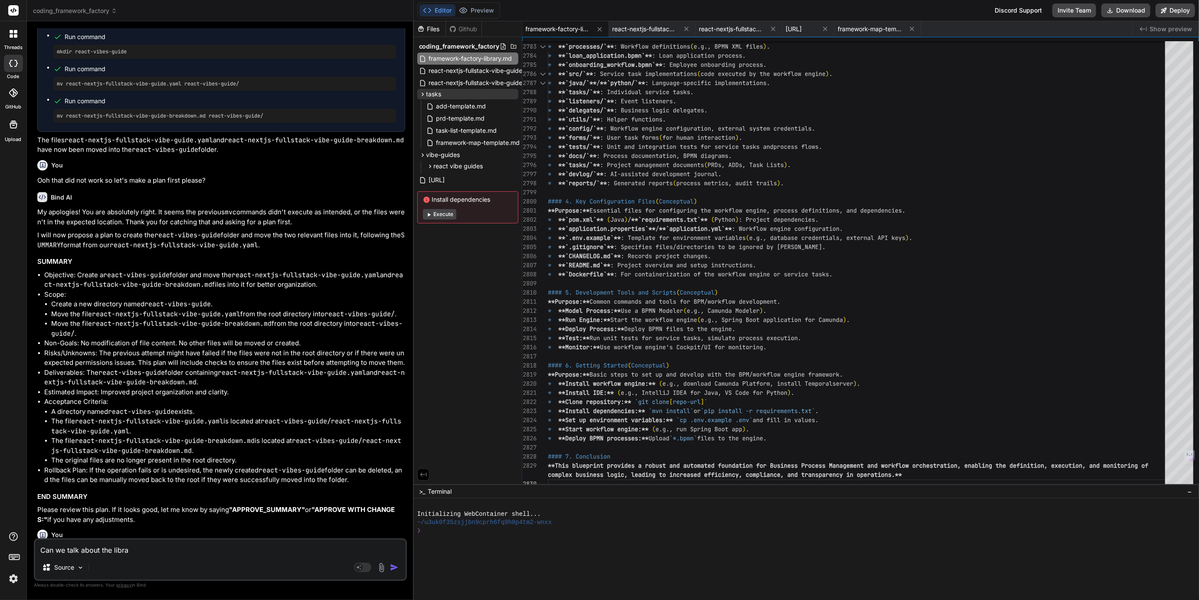
type textarea "Can we talk about the librar"
type textarea "x"
type textarea "Can we talk about the library"
type textarea "x"
type textarea "Can we talk about the library."
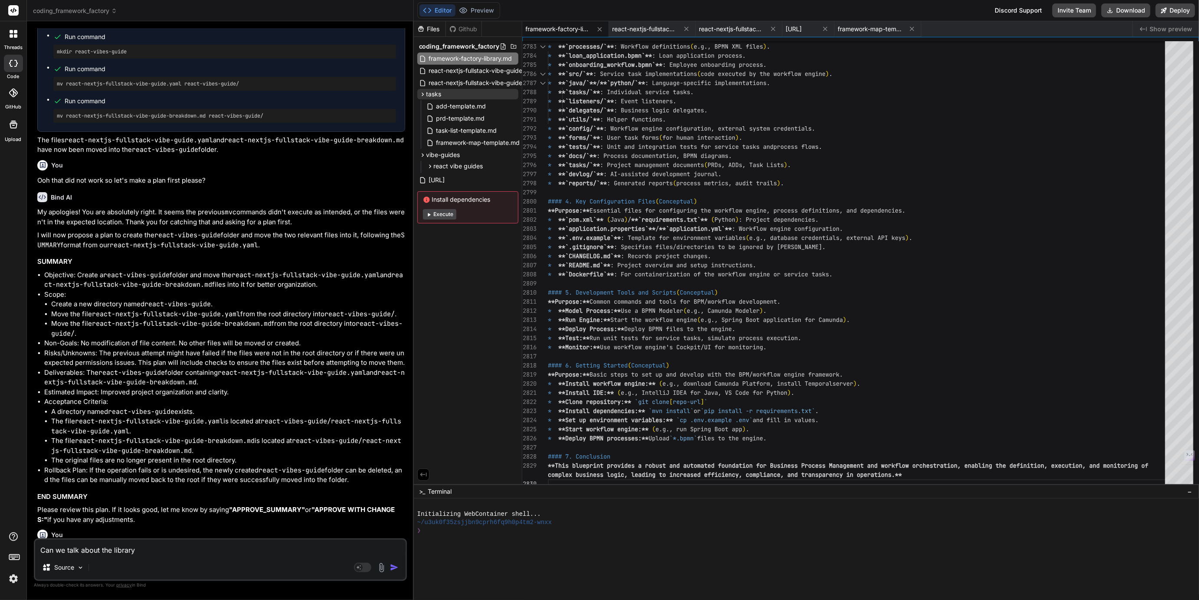
type textarea "x"
type textarea "Can we talk about the library.m"
type textarea "x"
type textarea "Can we talk about the library.md"
type textarea "x"
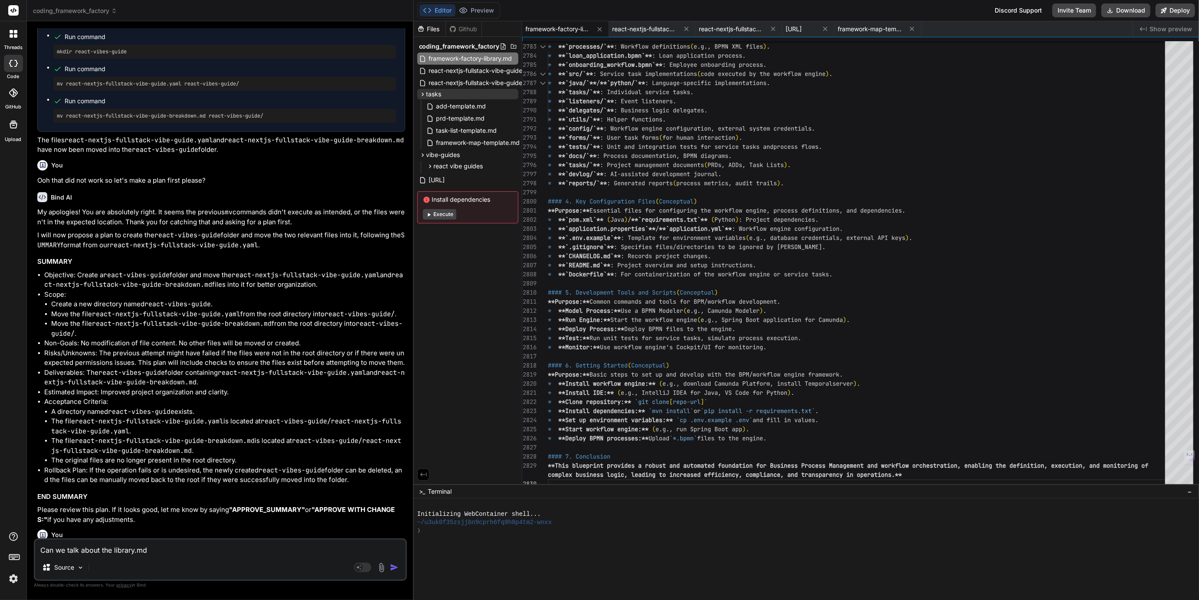
type textarea "Can we talk about the library.md?"
type textarea "x"
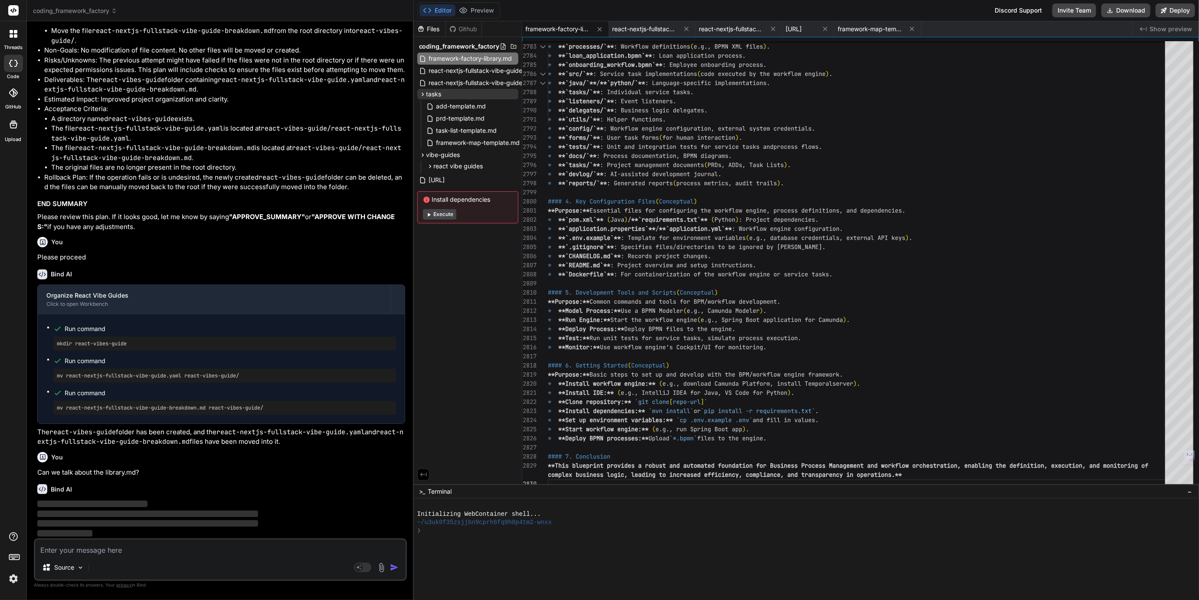
scroll to position [1163, 0]
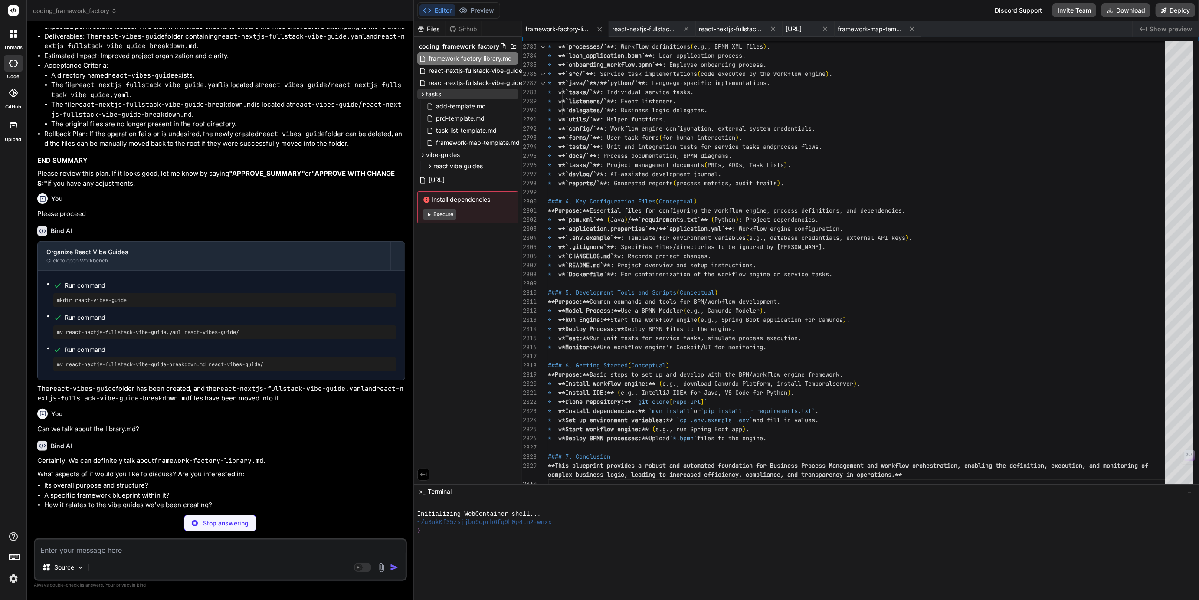
type textarea "x"
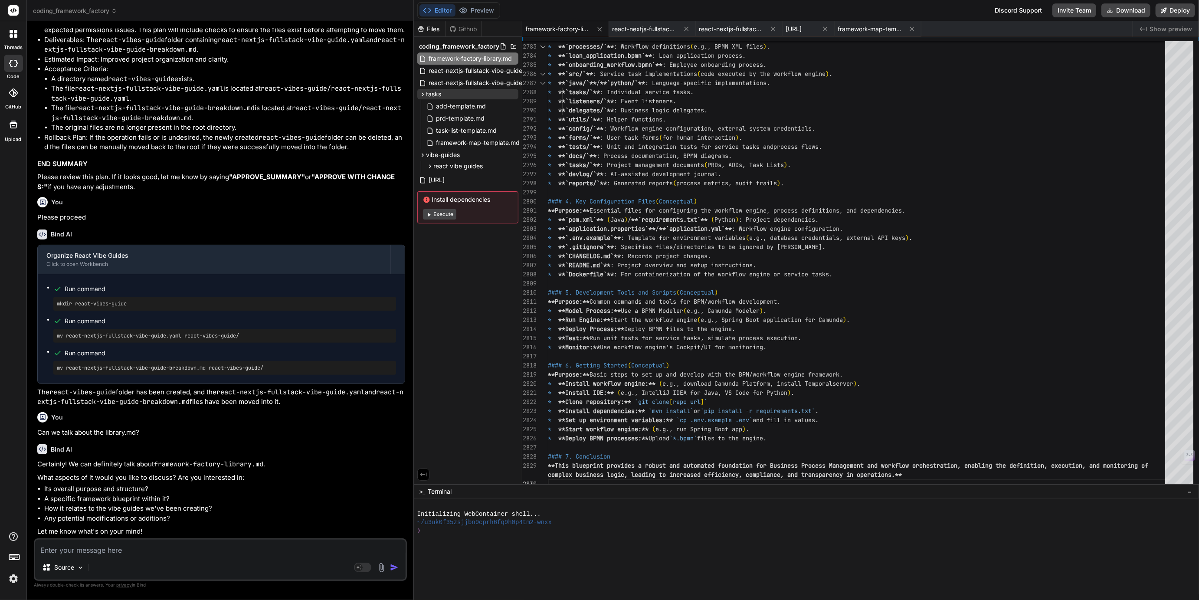
scroll to position [1203, 0]
type textarea "I"
type textarea "x"
type textarea "I'"
type textarea "x"
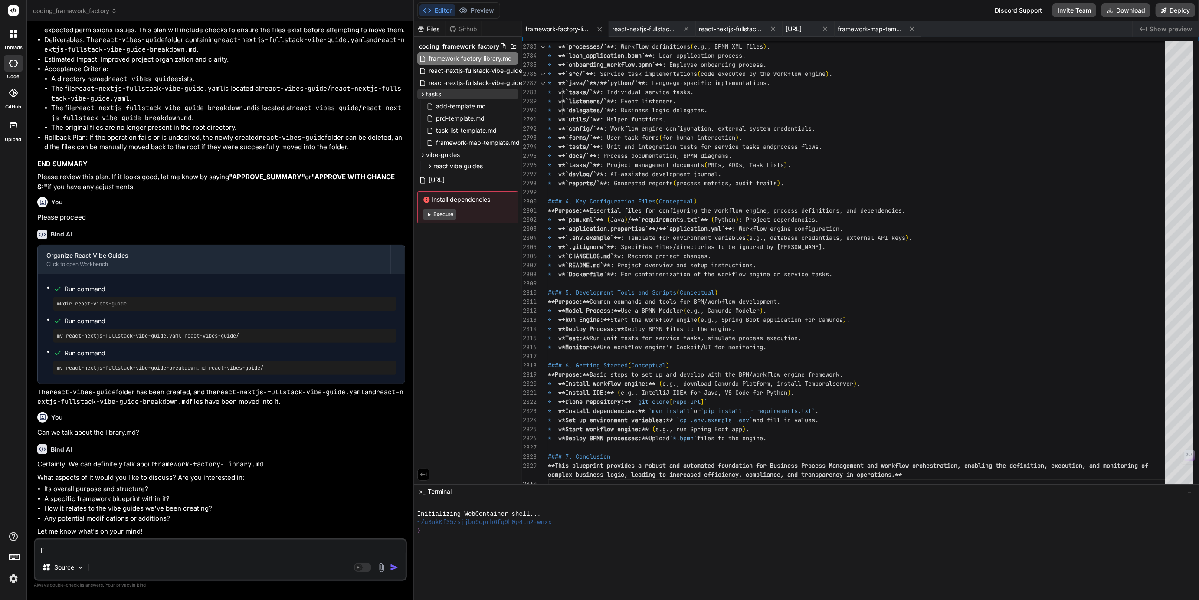
type textarea "I'm"
type textarea "x"
type textarea "I'm"
type textarea "x"
type textarea "I'm c"
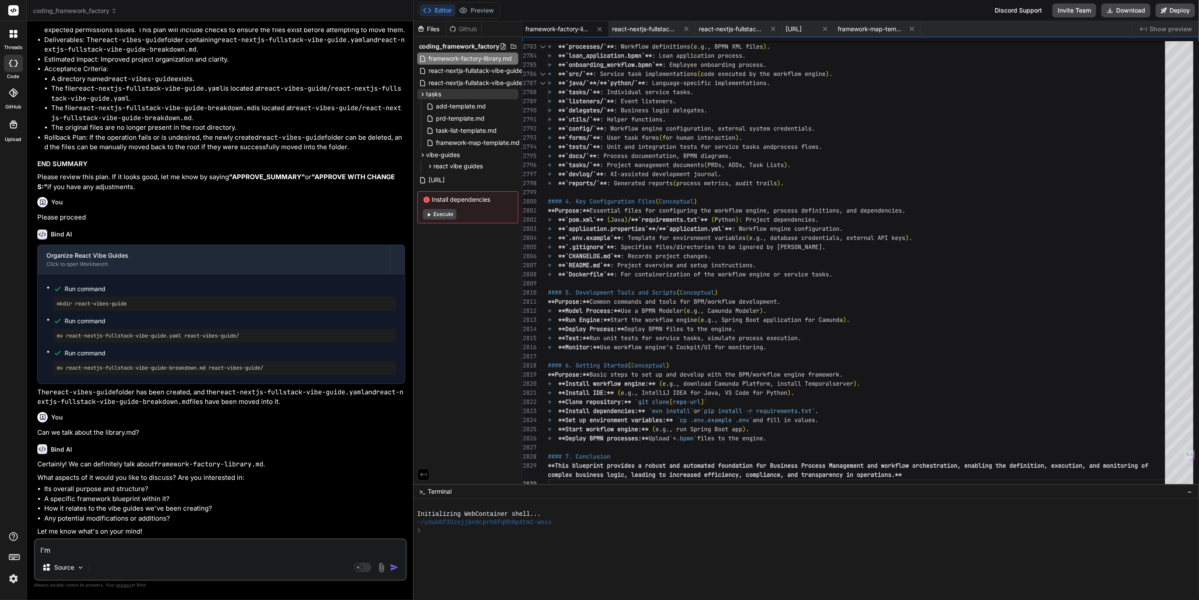
type textarea "x"
type textarea "I'm cu"
type textarea "x"
type textarea "I'm cui"
type textarea "x"
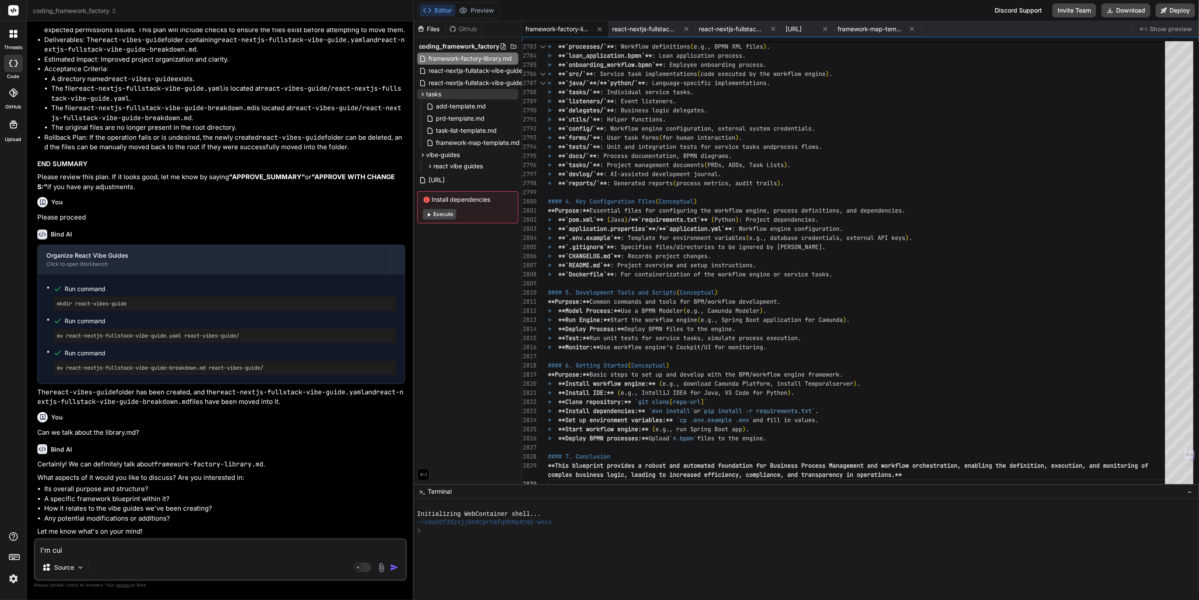
type textarea "I'm cuir"
type textarea "x"
type textarea "I'm cuiro"
type textarea "x"
type textarea "I'm cuirou"
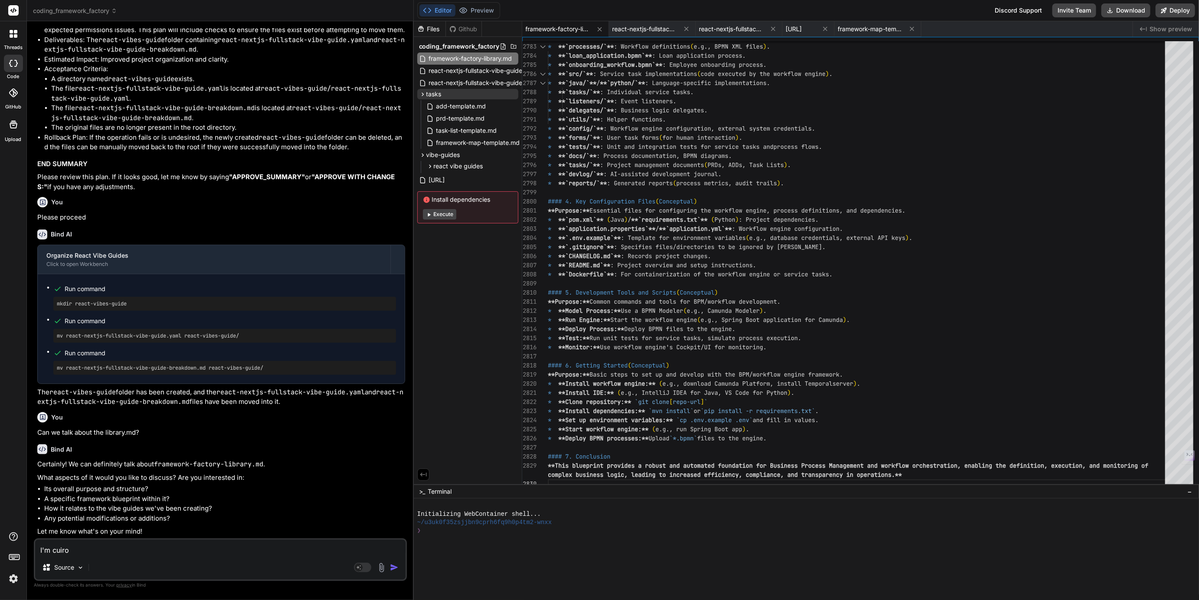
type textarea "x"
type textarea "I'm cuirous"
type textarea "x"
type textarea "I'm cuirous"
type textarea "x"
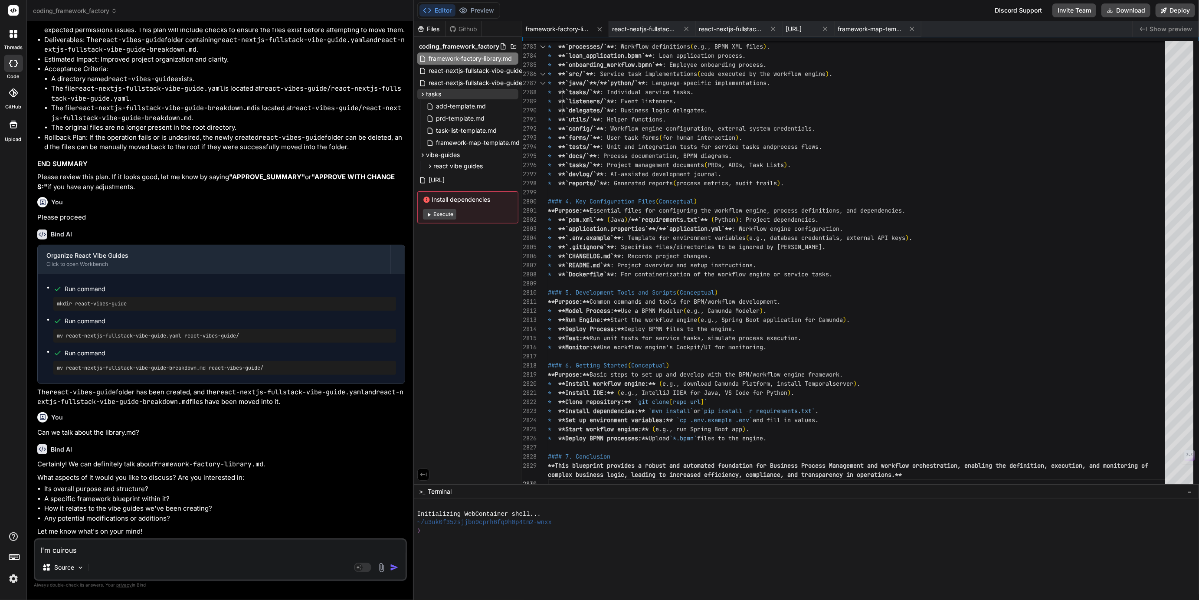
type textarea "I'm cuirous i"
type textarea "x"
type textarea "I'm cuirous if"
type textarea "x"
type textarea "I'm cuirous if"
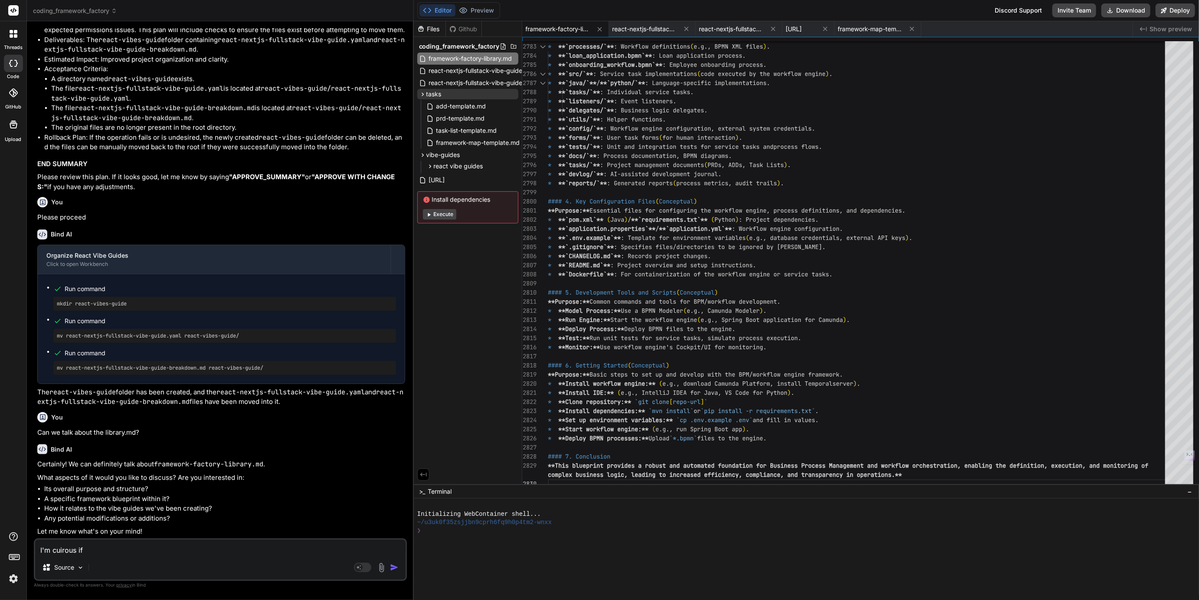
type textarea "x"
type textarea "I'm cuirous if t"
type textarea "x"
type textarea "I'm cuirous if th"
type textarea "x"
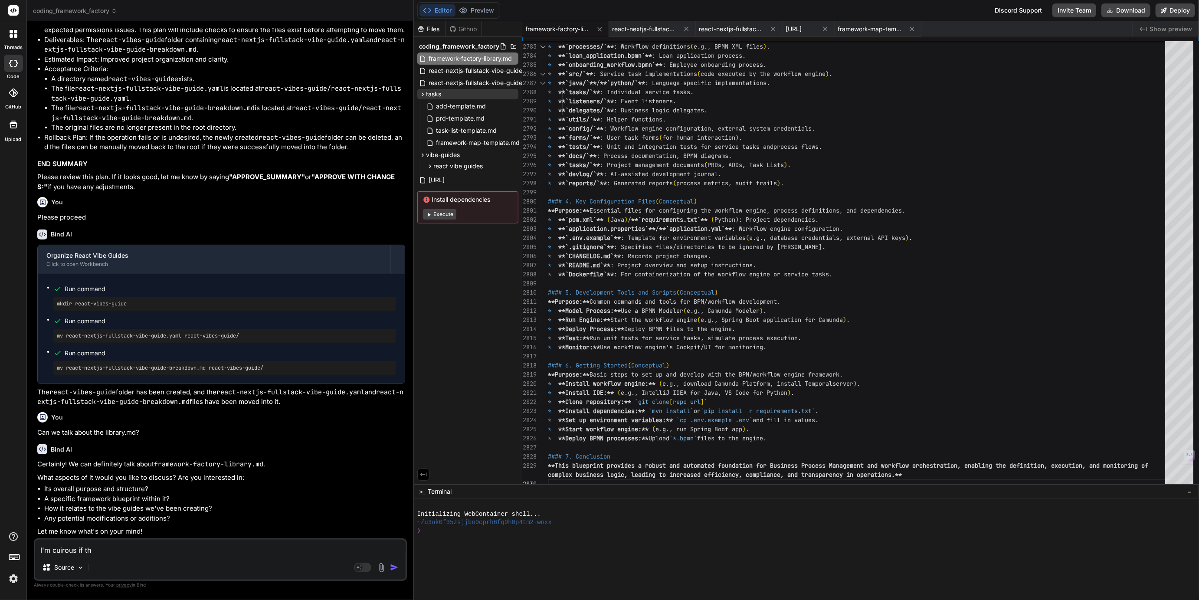
type textarea "I'm cuirous if the"
type textarea "x"
type textarea "I'm cuirous if ther"
type textarea "x"
type textarea "I'm cuirous if there"
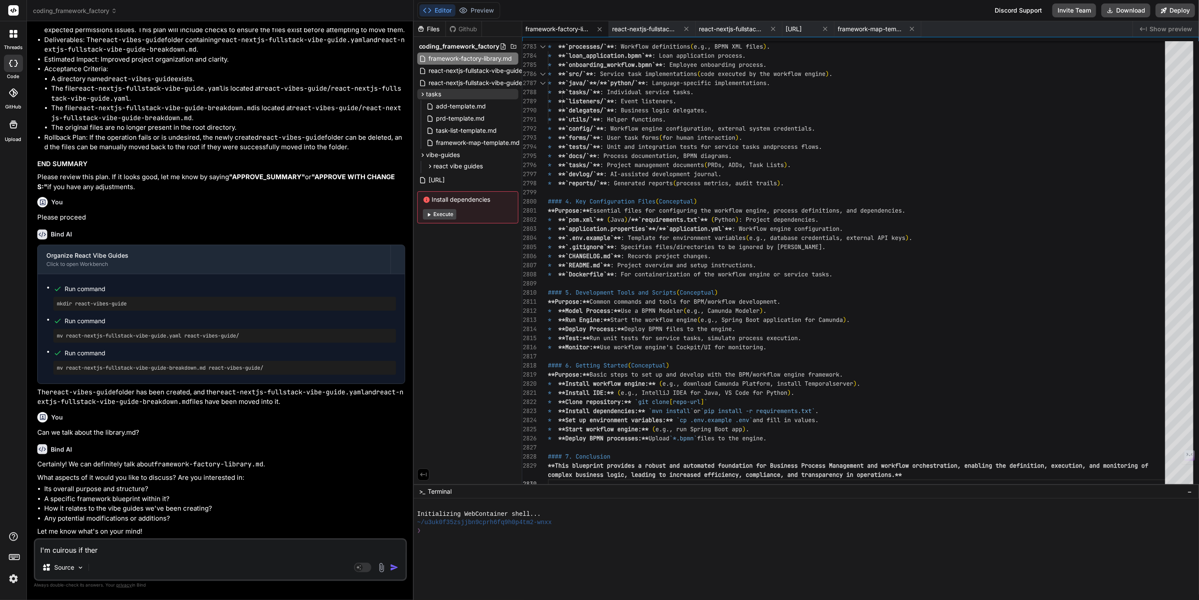
type textarea "x"
type textarea "I'm cuirous if there'"
type textarea "x"
type textarea "I'm cuirous if there's"
type textarea "x"
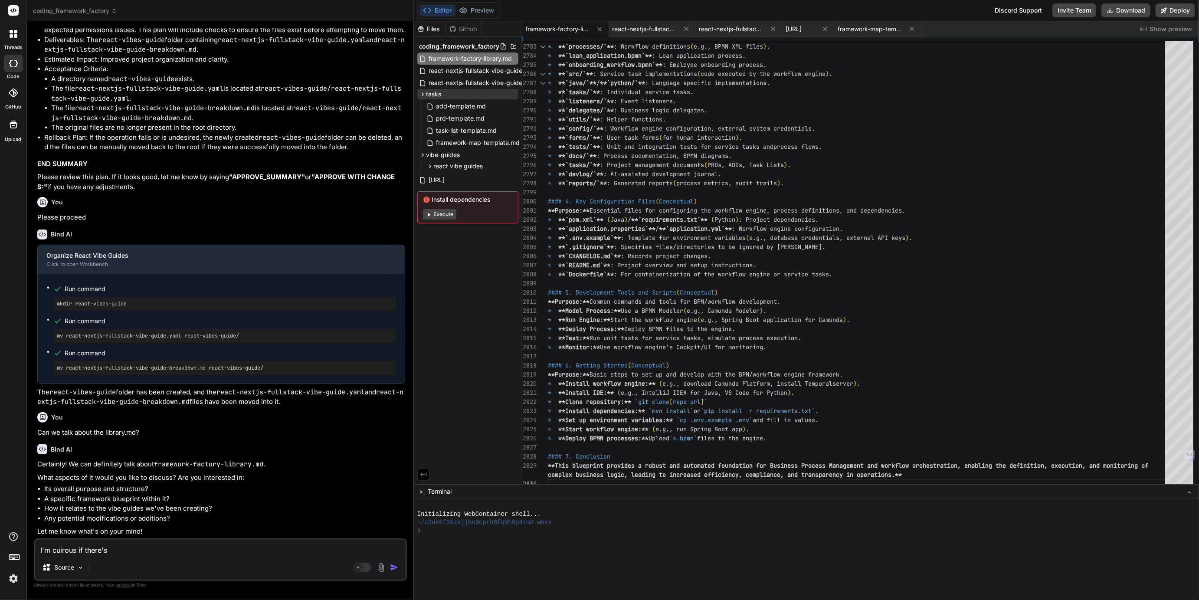
type textarea "I'm cuirous if there's"
type textarea "x"
type textarea "I'm cuirous if there's a"
type textarea "x"
type textarea "I'm cuirous if there's a"
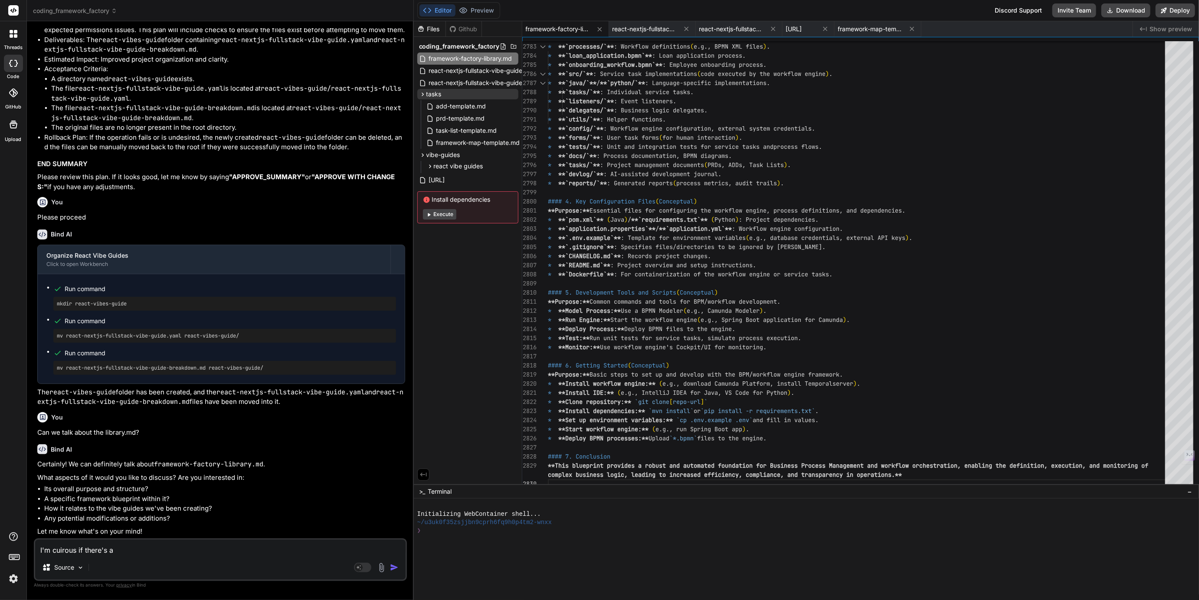
type textarea "x"
type textarea "I'm curious if there's a"
type textarea "x"
click at [94, 550] on textarea "I'm curious if there's a" at bounding box center [220, 548] width 371 height 16
drag, startPoint x: 94, startPoint y: 550, endPoint x: 109, endPoint y: 553, distance: 15.5
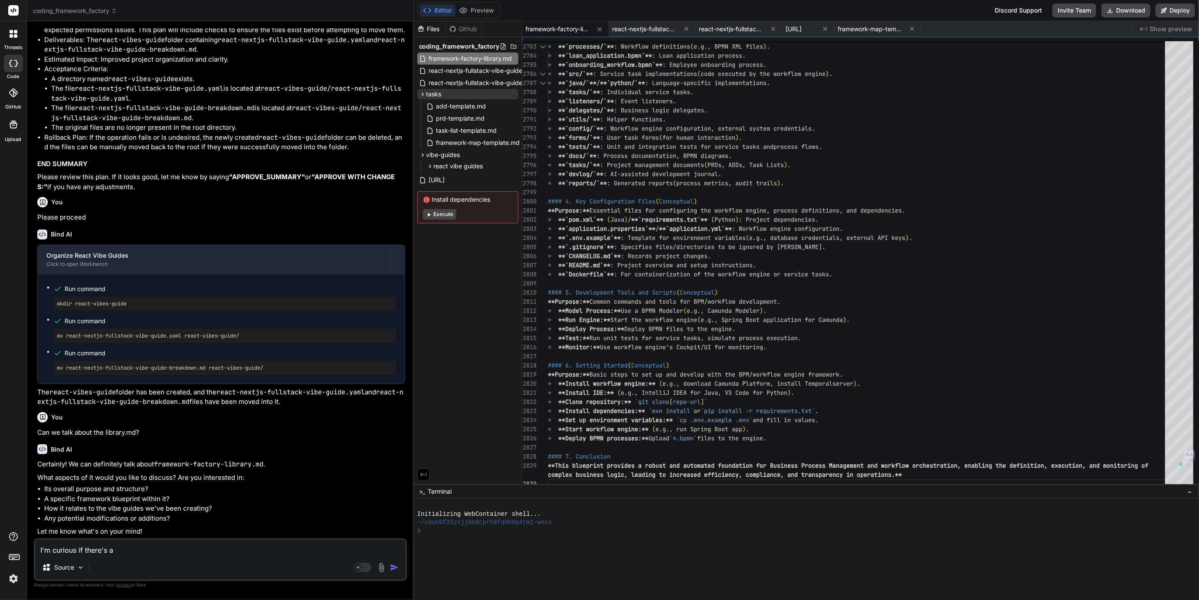
click at [109, 553] on textarea "I'm curious if there's a" at bounding box center [220, 548] width 371 height 16
type textarea "I'm curious if w"
type textarea "x"
type textarea "I'm curious if we"
type textarea "x"
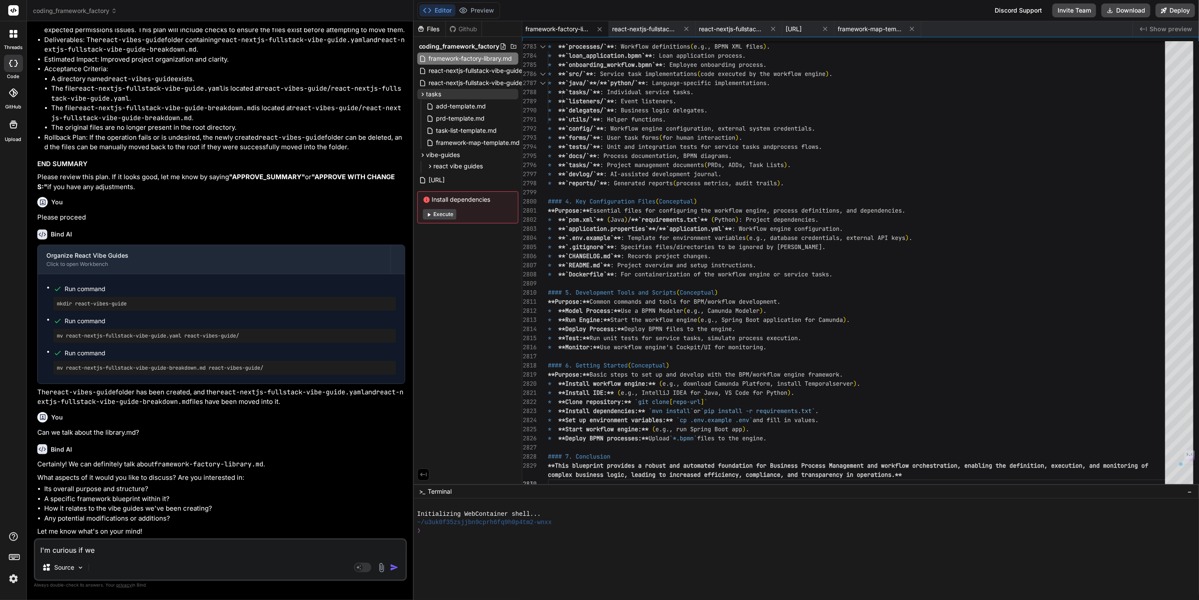
type textarea "I'm curious if we"
type textarea "x"
type textarea "I'm curious if we m"
type textarea "x"
type textarea "I'm curious if we mi"
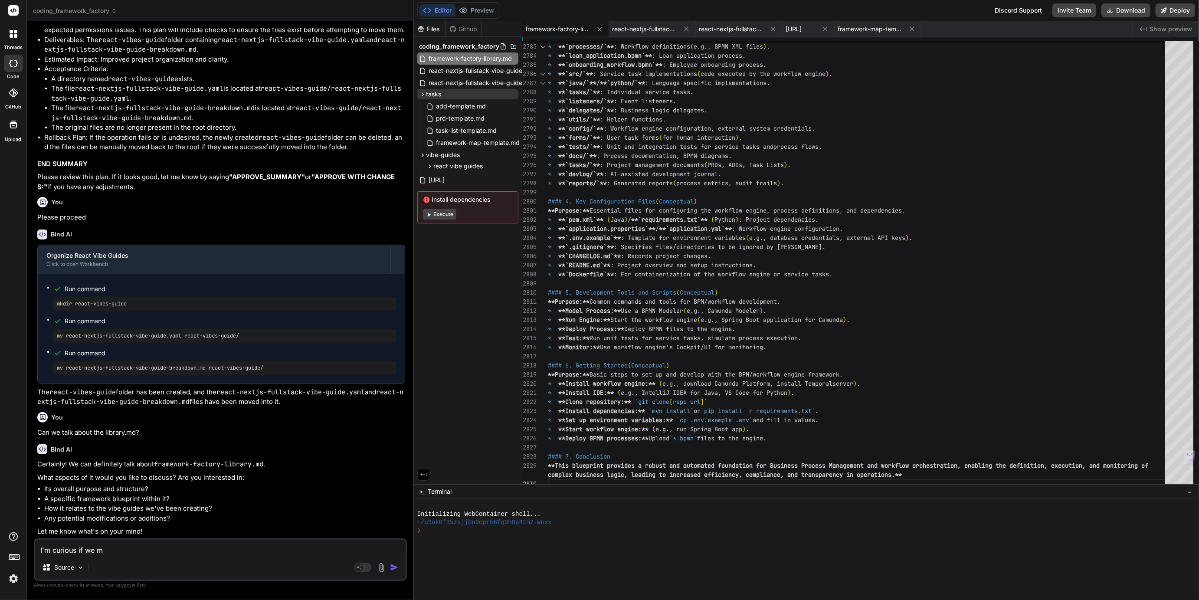
type textarea "x"
type textarea "I'm curious if we mis"
type textarea "x"
type textarea "I'm curious if we miss"
type textarea "x"
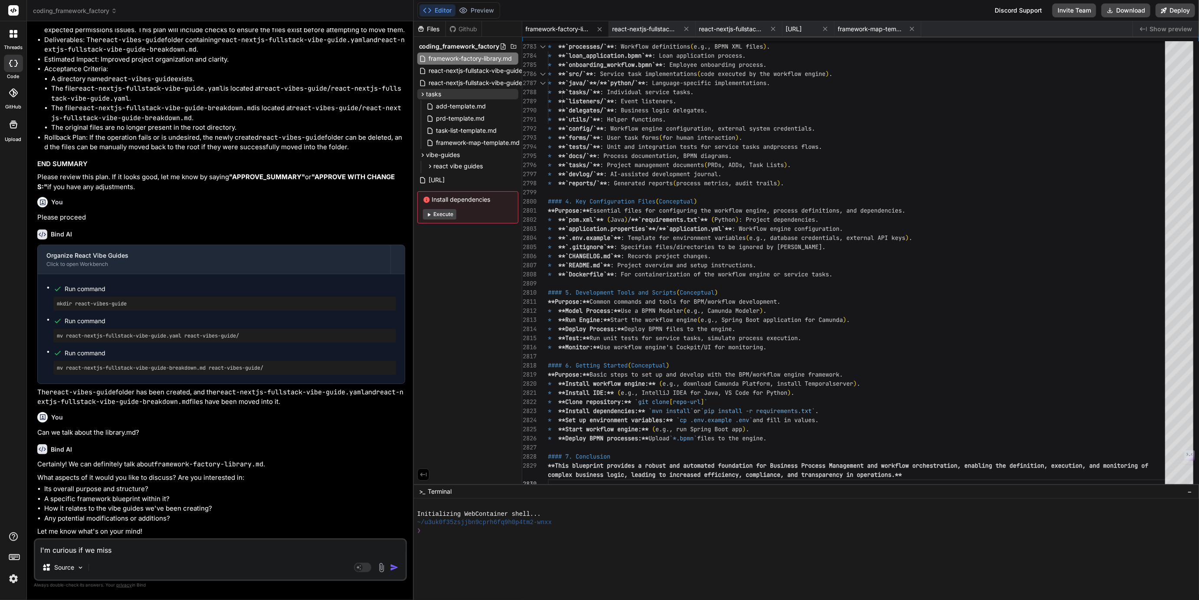
type textarea "I'm curious if we misse"
type textarea "x"
type textarea "I'm curious if we missed"
type textarea "x"
type textarea "I'm curious if we missed"
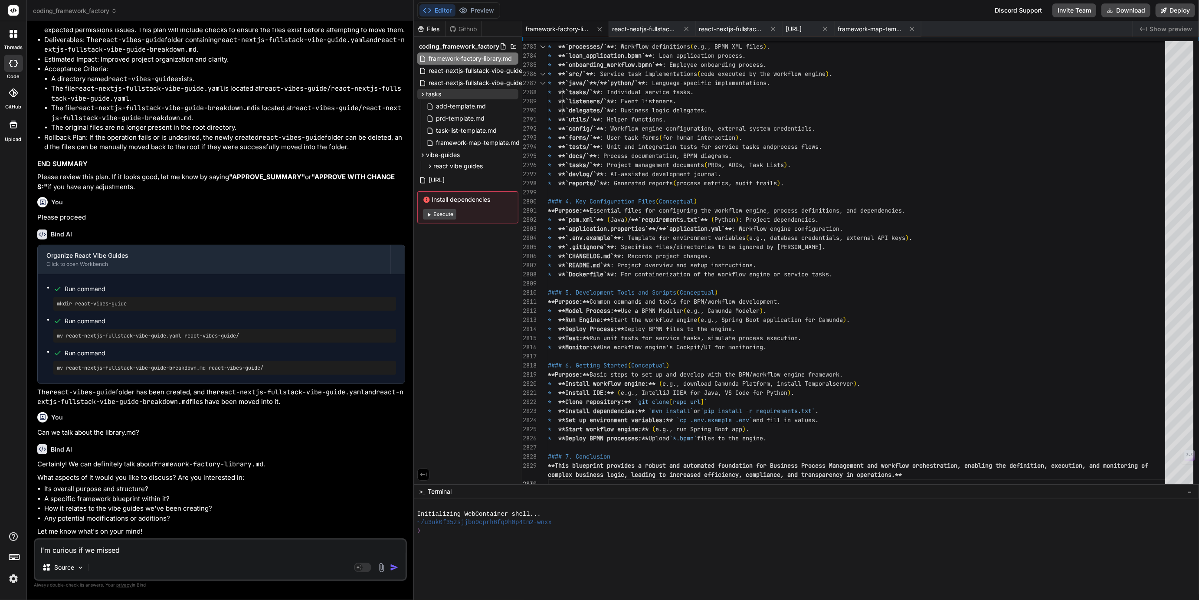
type textarea "x"
type textarea "I'm curious if we missed t"
type textarea "x"
type textarea "I'm curious if we missed te"
type textarea "x"
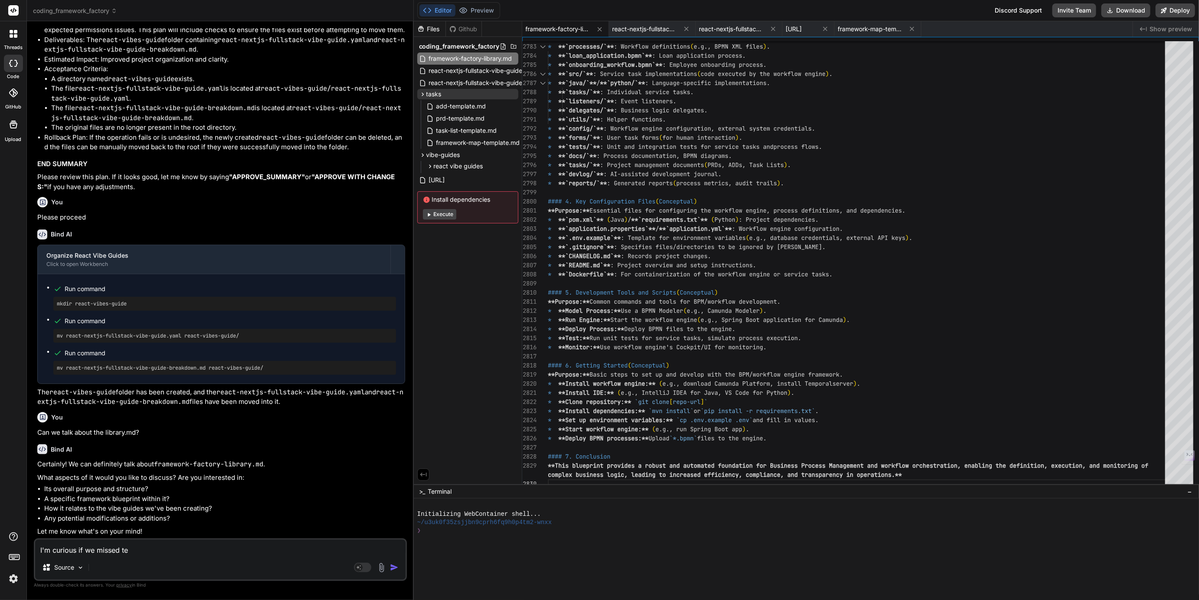
type textarea "I'm curious if we missed te"
type textarea "x"
type textarea "I'm curious if we missed te"
type textarea "x"
type textarea "I'm curious if we missed te\"
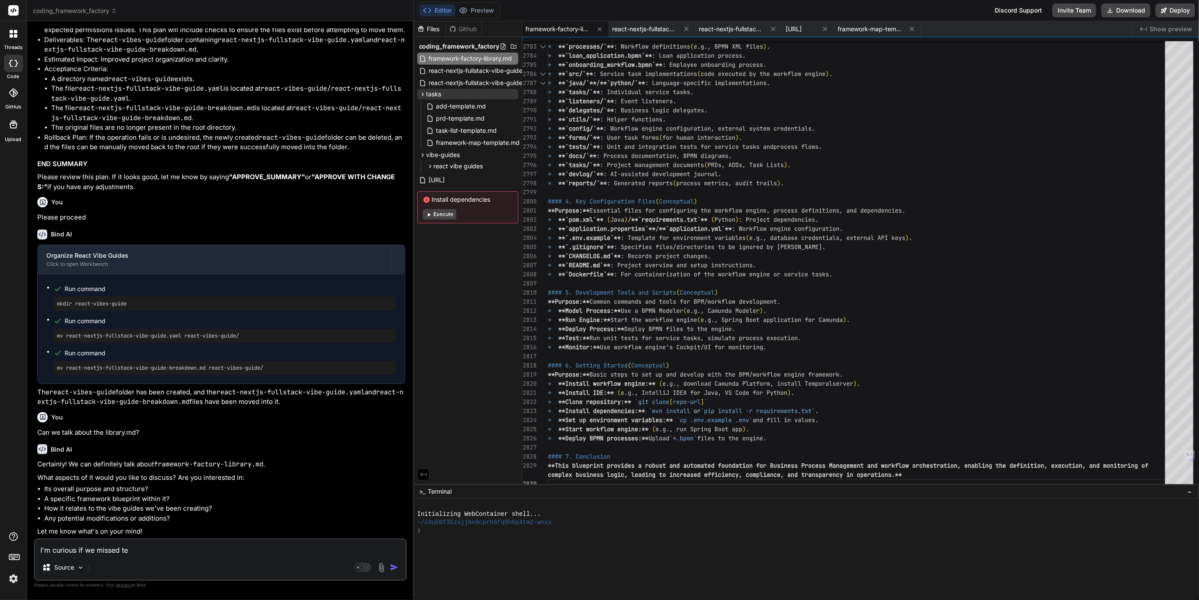
type textarea "x"
type textarea "I'm curious if we missed te\\"
type textarea "x"
type textarea "I'm curious if we missed te\\\"
type textarea "x"
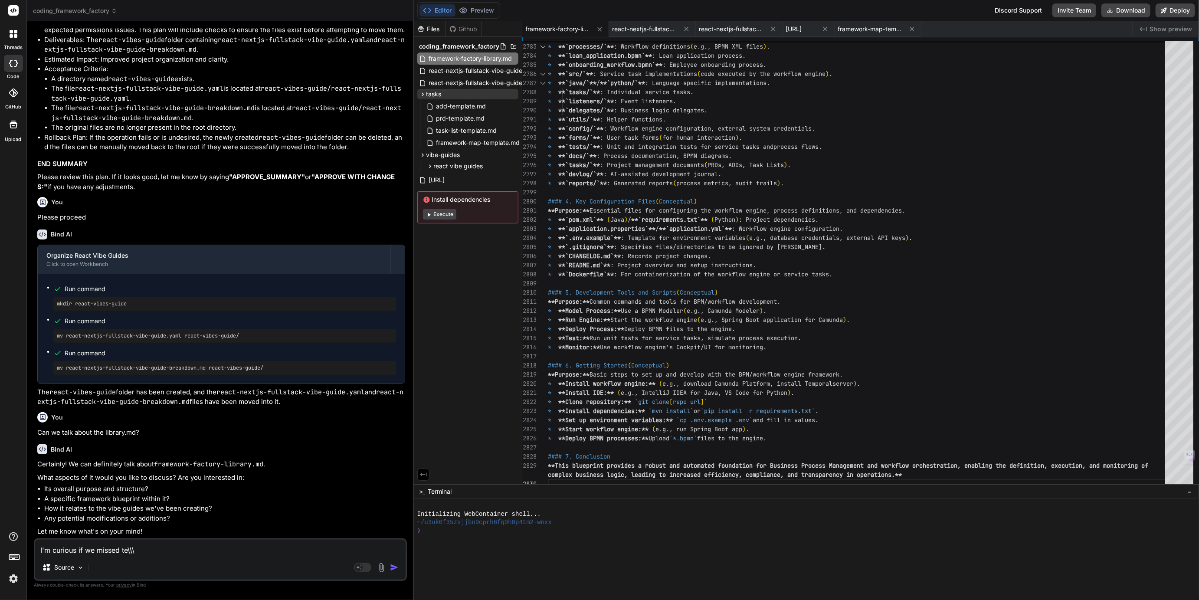
type textarea "I'm curious if we missed te\\"
type textarea "x"
type textarea "I'm curious if we missed te\"
type textarea "x"
type textarea "I'm curious if we missed te"
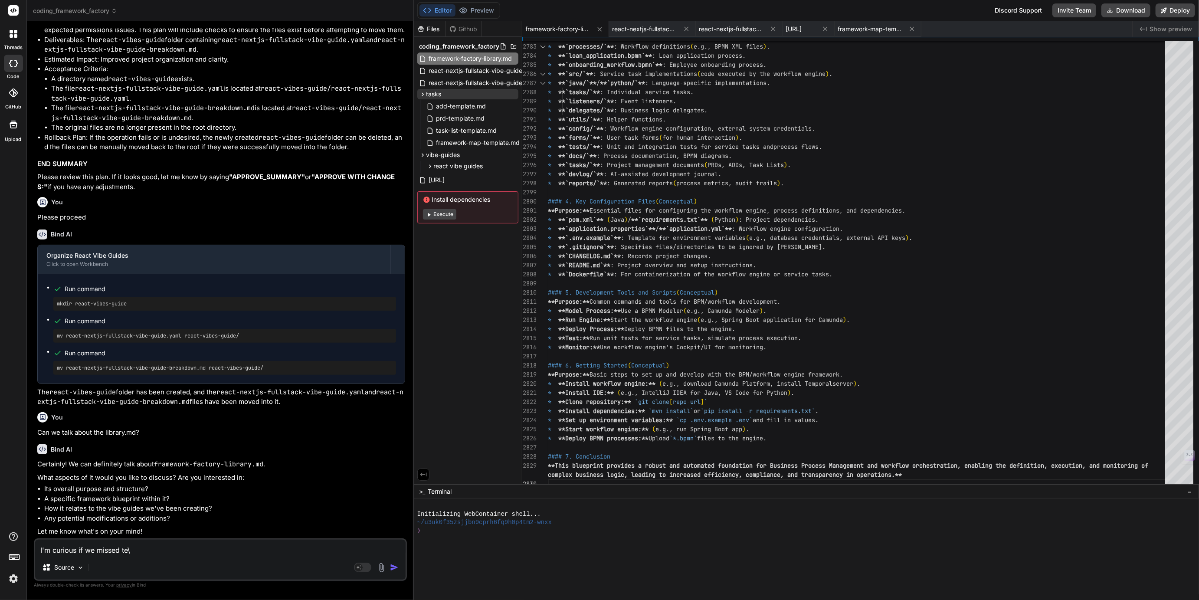
type textarea "x"
type textarea "I'm curious if we missed t"
type textarea "x"
type textarea "I'm curious if we missed th"
type textarea "x"
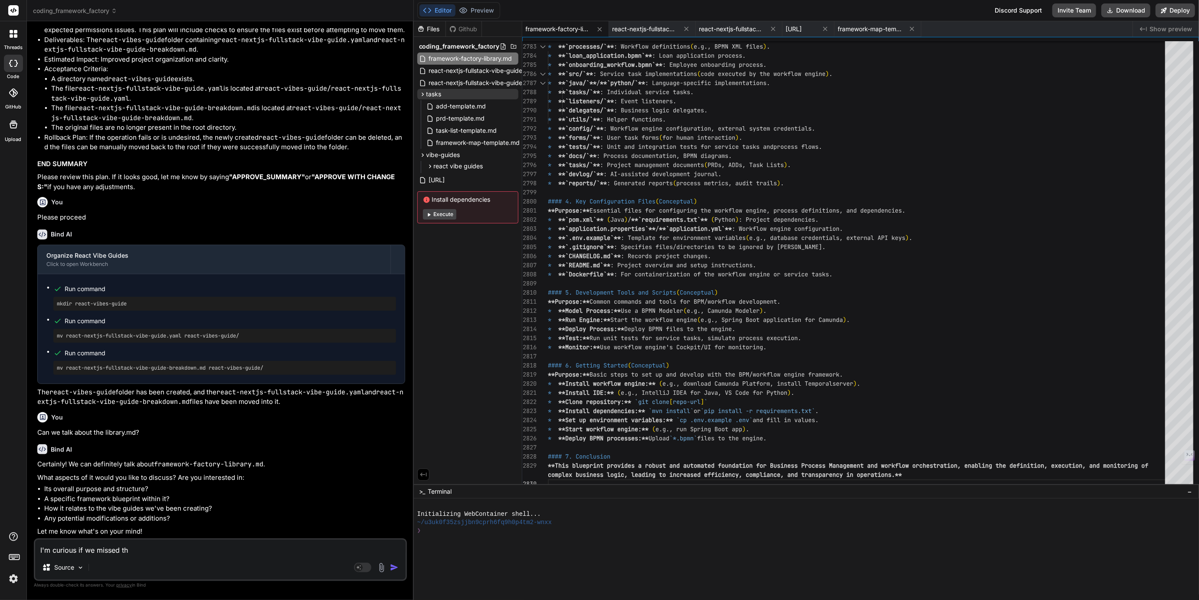
type textarea "I'm curious if we missed the"
type textarea "x"
type textarea "I'm curious if we missed the"
type textarea "x"
type textarea "I'm curious if we missed the s"
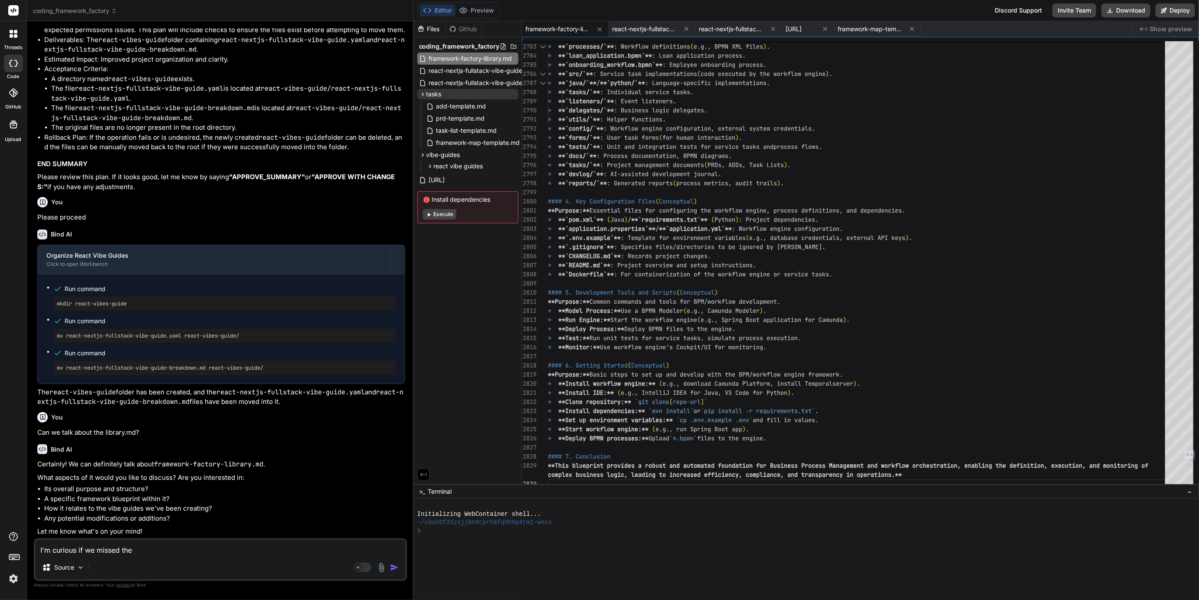
type textarea "x"
type textarea "I'm curious if we missed the se"
type textarea "x"
type textarea "I'm curious if we missed the sec"
type textarea "x"
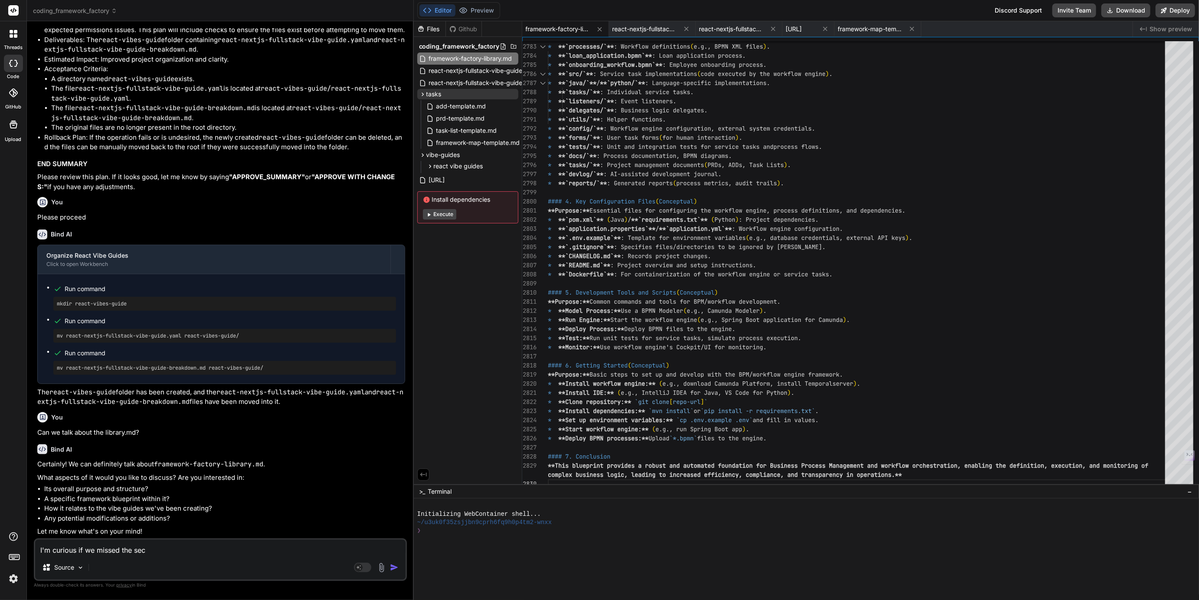
type textarea "I'm curious if we missed the sect"
type textarea "x"
type textarea "I'm curious if we missed the secti"
type textarea "x"
type textarea "I'm curious if we missed the sectio"
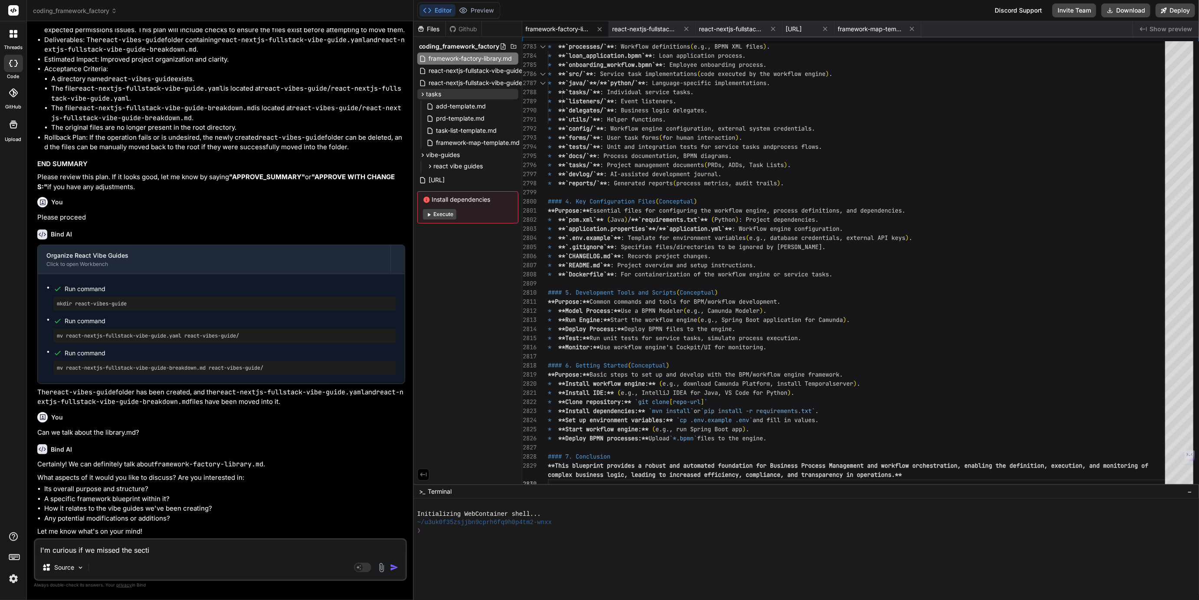
type textarea "x"
type textarea "I'm curious if we missed the section"
type textarea "x"
type textarea "I'm curious if we missed the sections"
type textarea "x"
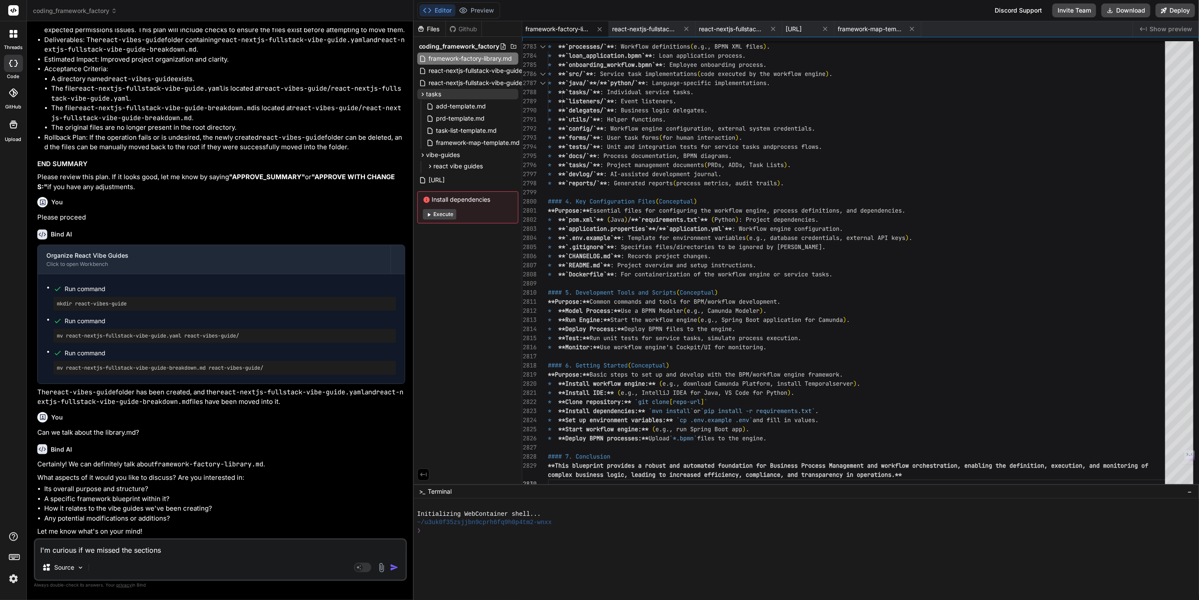
type textarea "I'm curious if we missed the sections"
type textarea "x"
type textarea "I'm curious if we missed the sections o"
type textarea "x"
type textarea "I'm curious if we missed the sections or"
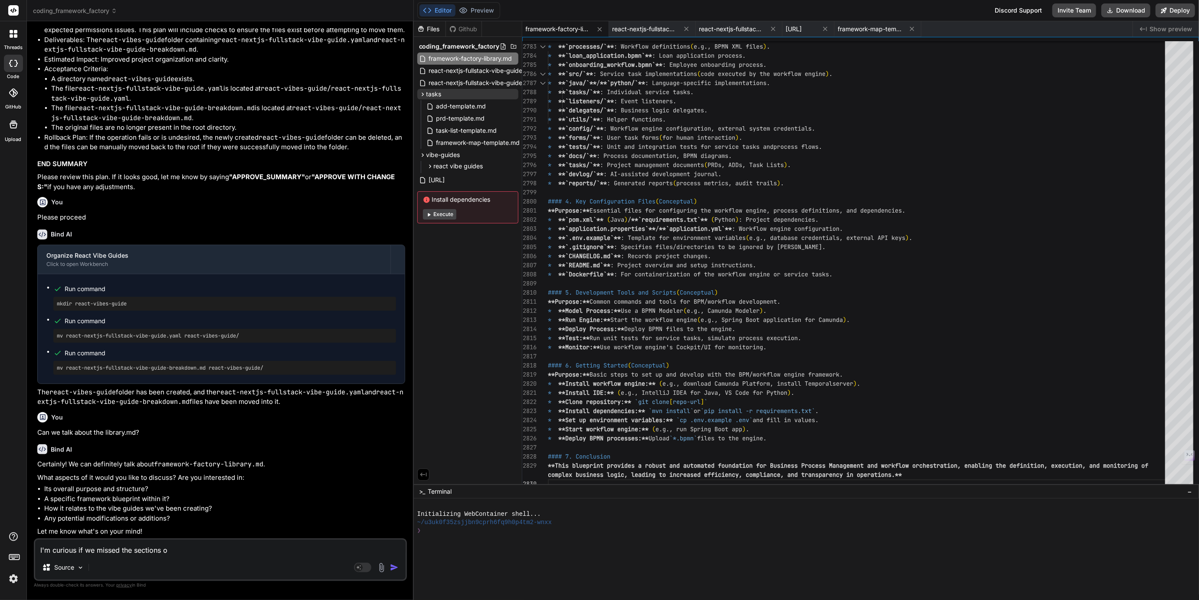
type textarea "x"
type textarea "I'm curious if we missed the sections or"
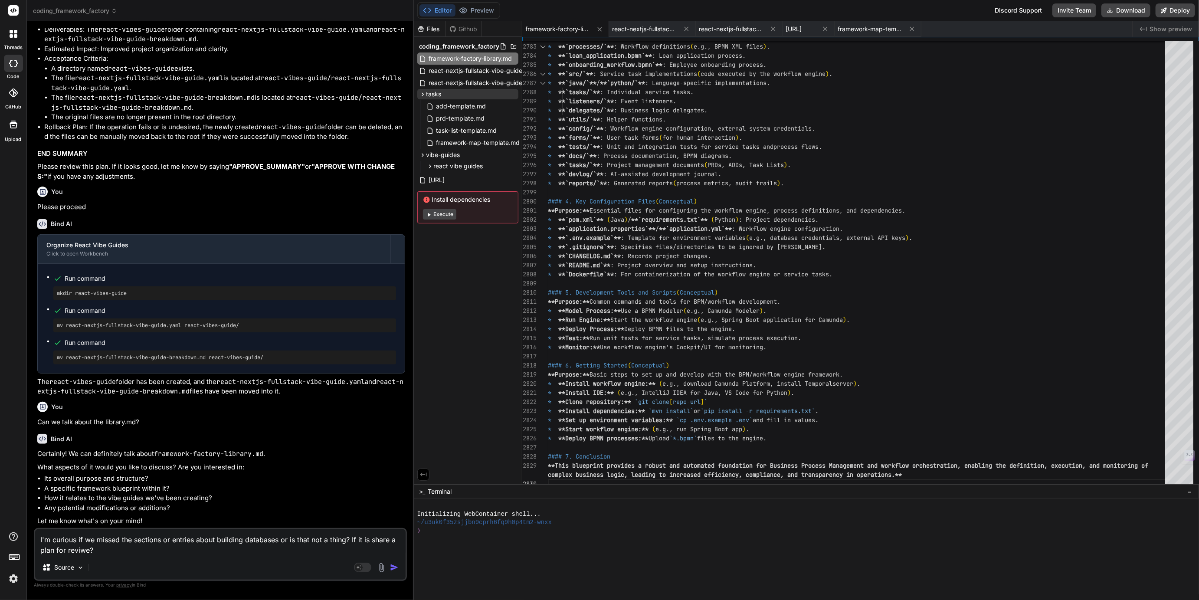
click at [83, 550] on textarea "I'm curious if we missed the sections or entries about building databases or is…" at bounding box center [220, 542] width 371 height 26
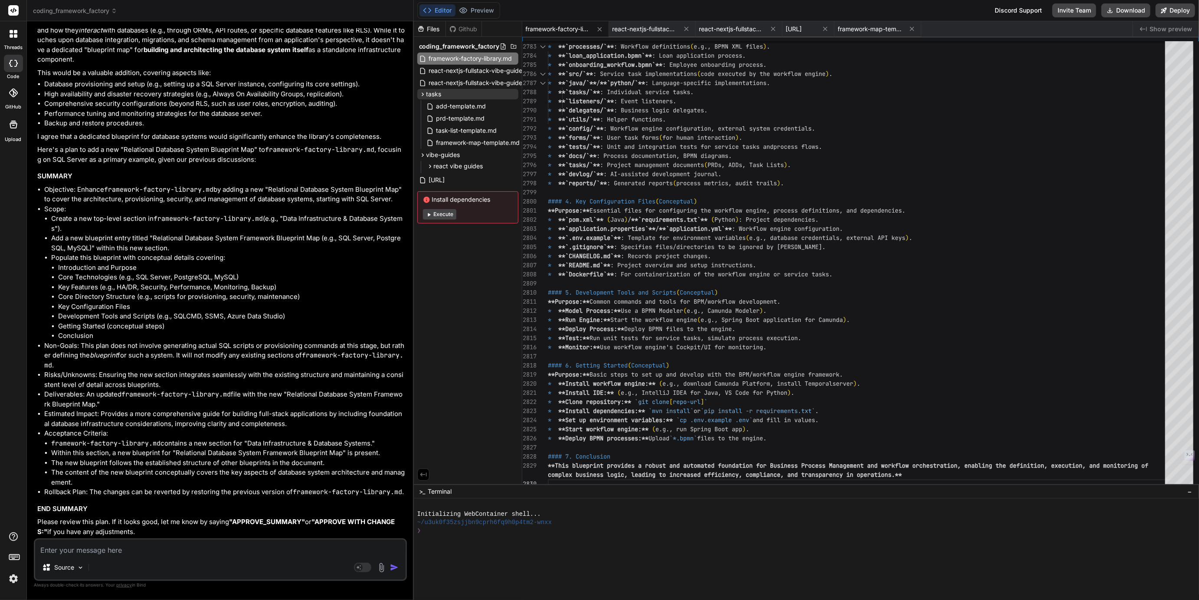
scroll to position [1800, 0]
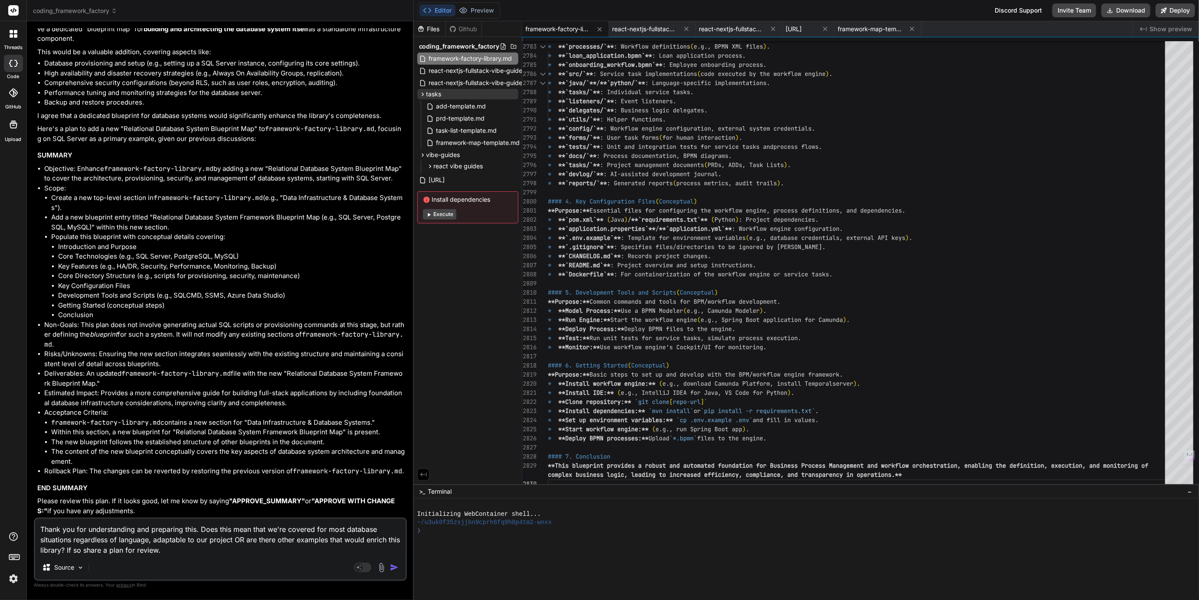
click at [396, 568] on img "button" at bounding box center [394, 567] width 9 height 9
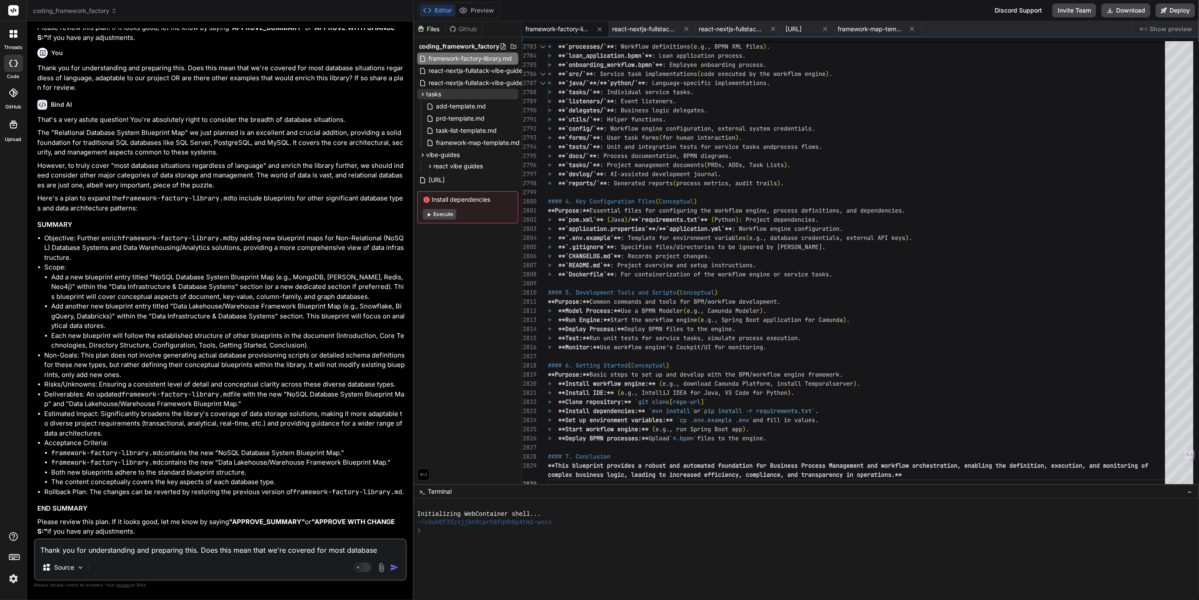
scroll to position [2297, 0]
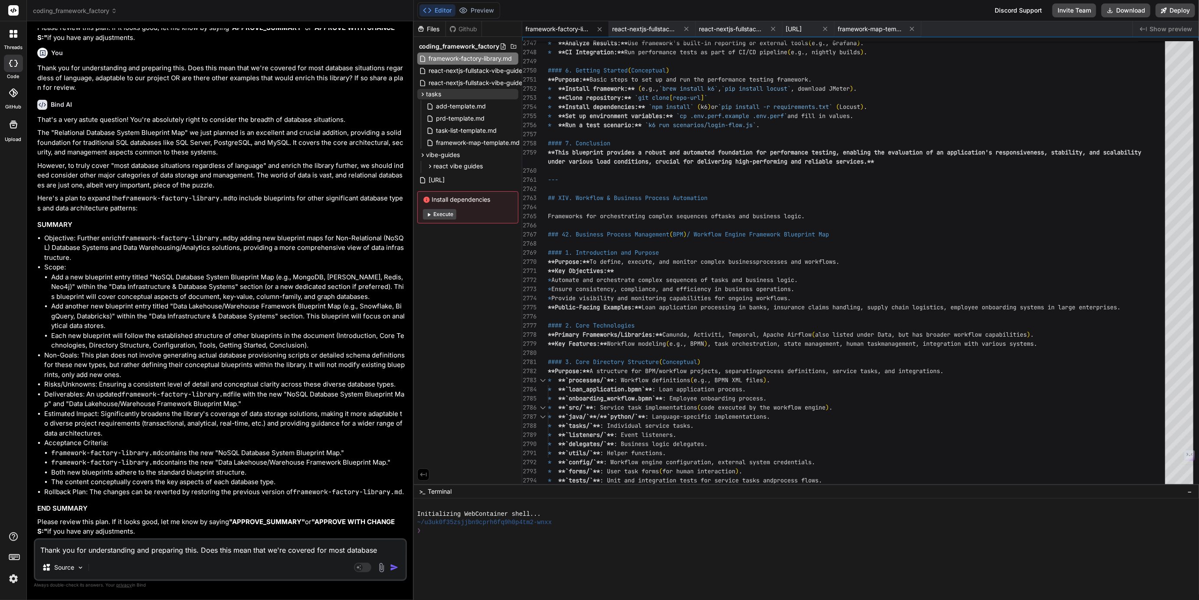
click at [105, 550] on textarea "Thank you for understanding and preparing this. Does this mean that we're cover…" at bounding box center [220, 548] width 371 height 16
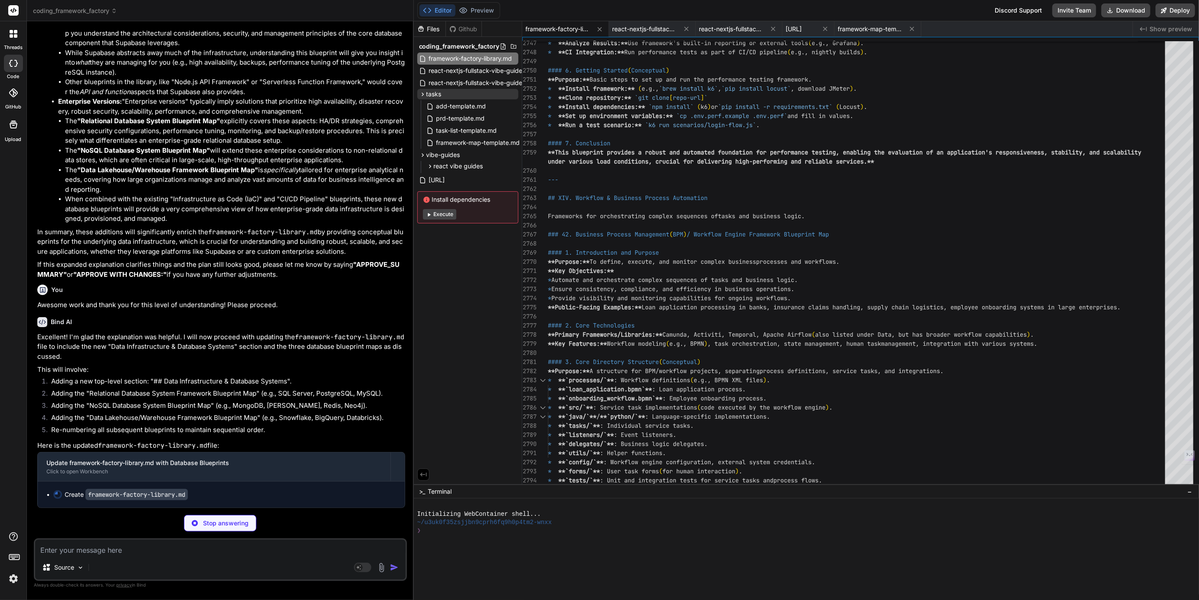
scroll to position [3000, 0]
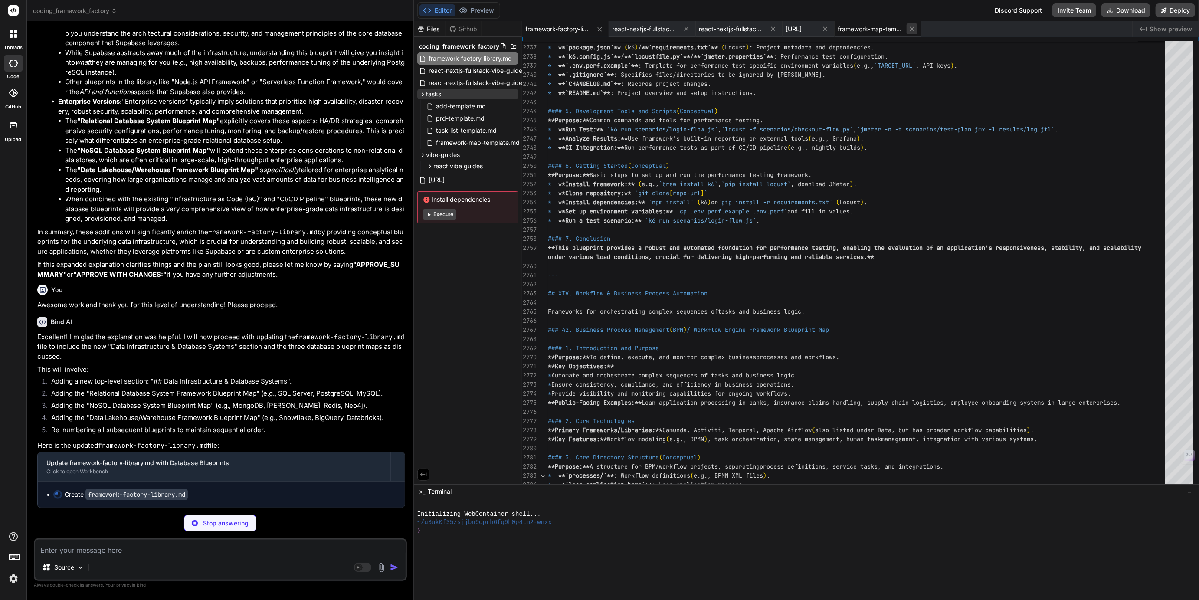
click at [914, 27] on icon at bounding box center [912, 29] width 4 height 4
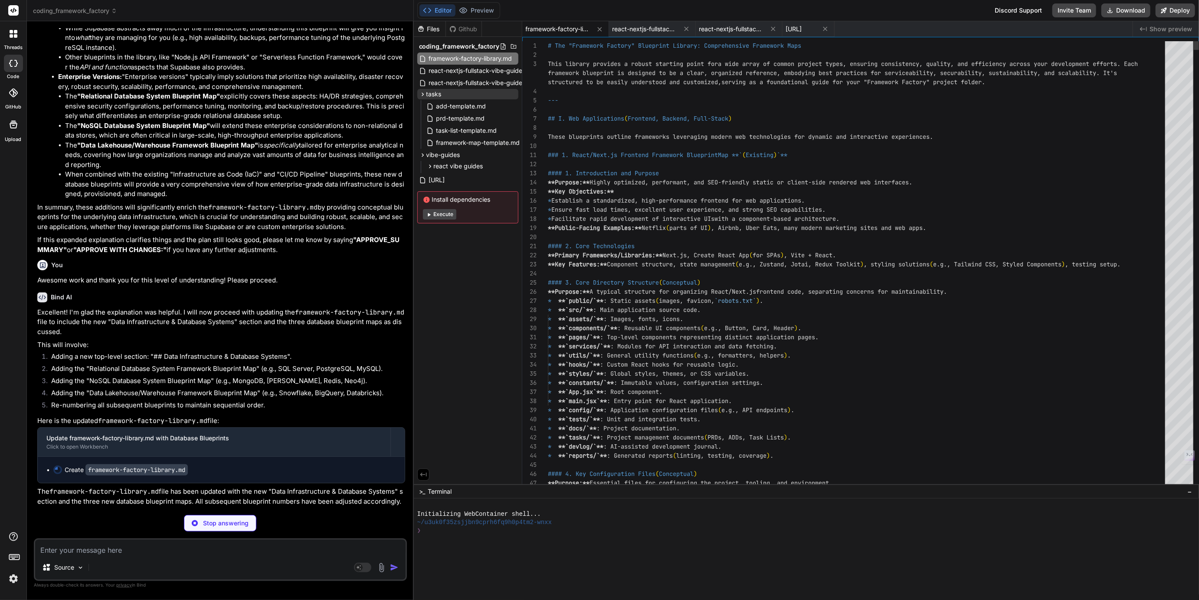
scroll to position [2995, 0]
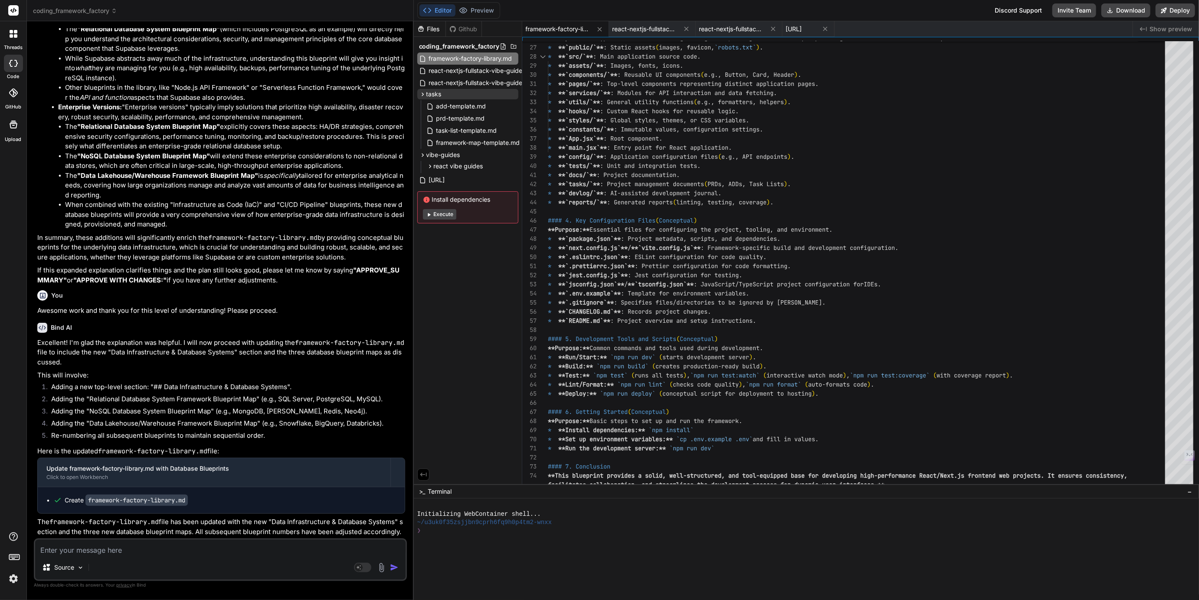
click at [99, 550] on textarea at bounding box center [220, 548] width 371 height 16
click at [74, 548] on textarea "What number is the" at bounding box center [220, 548] width 371 height 16
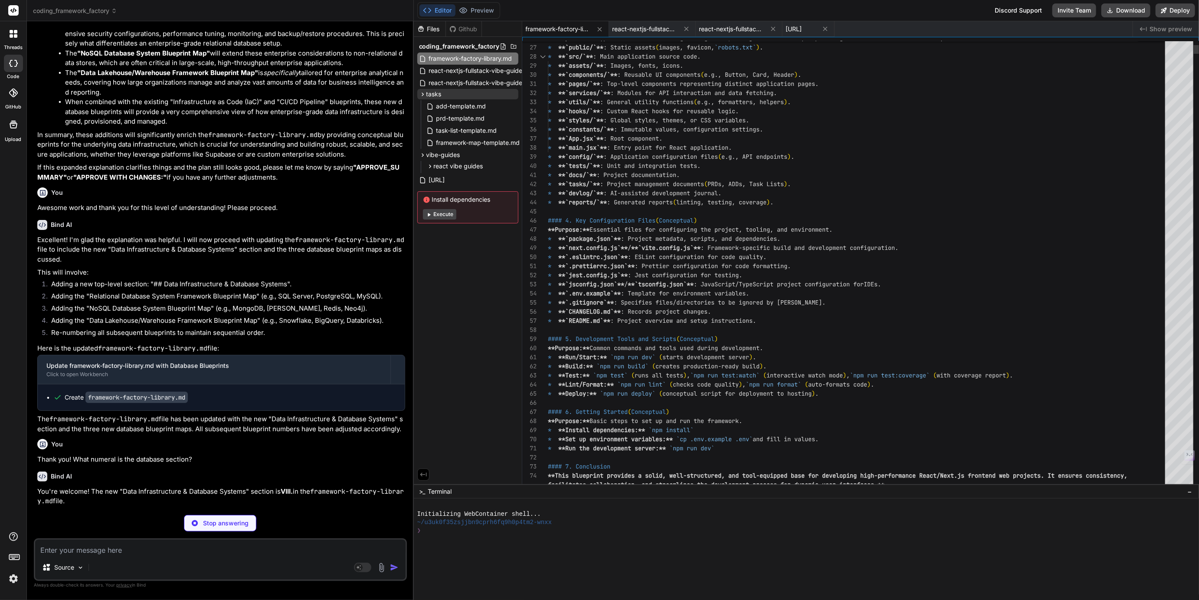
scroll to position [3068, 0]
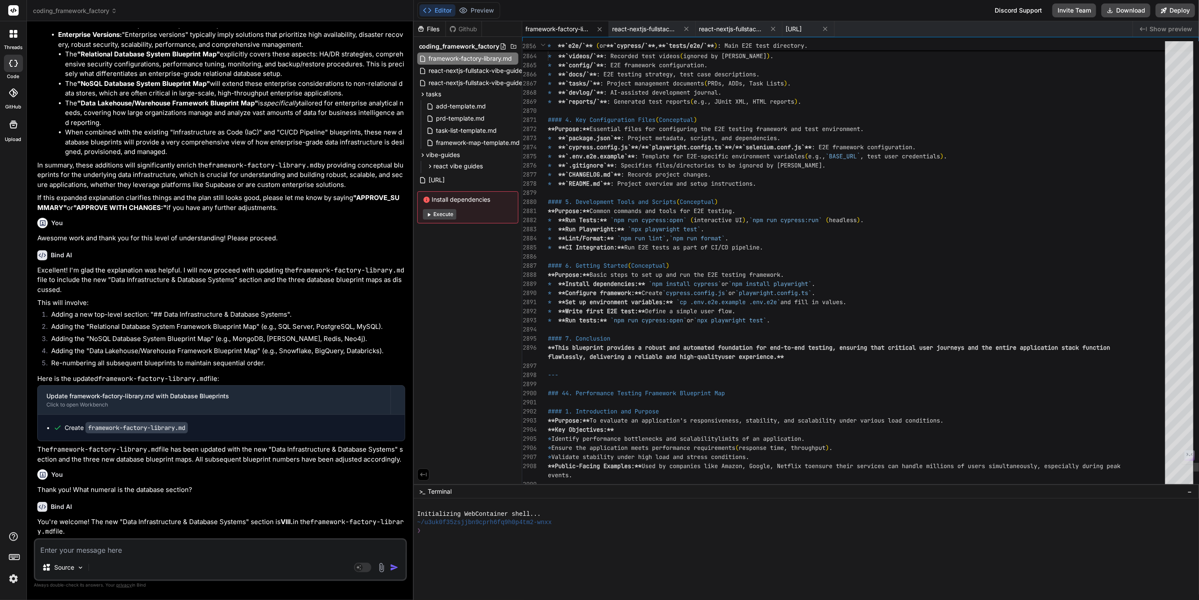
scroll to position [36, 0]
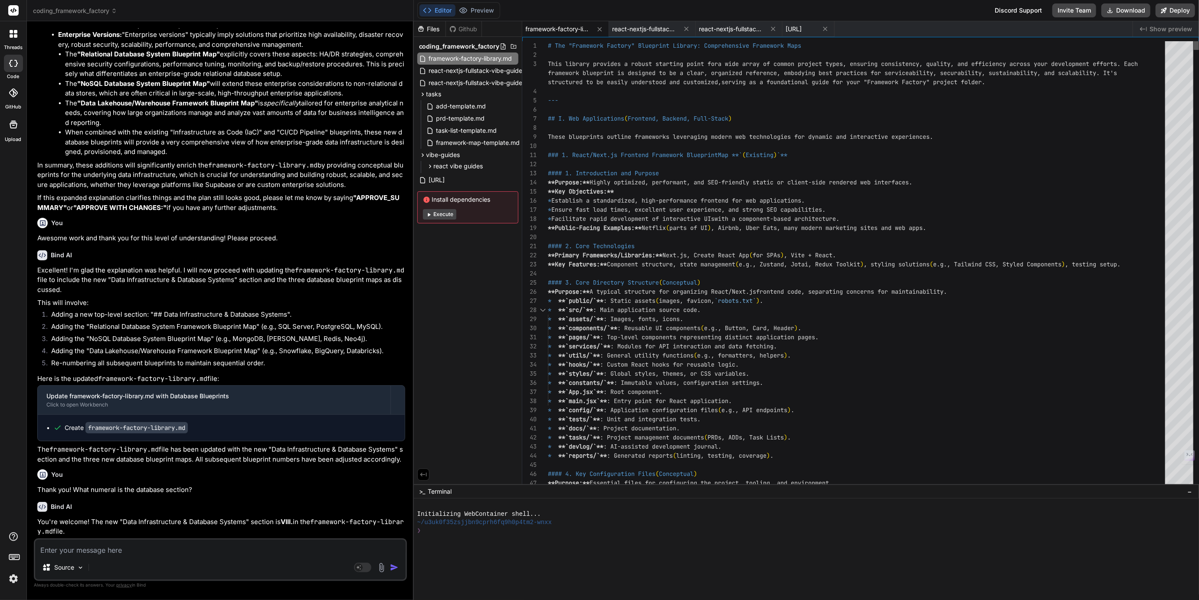
click at [1199, 41] on div at bounding box center [1196, 45] width 5 height 9
click at [513, 45] on icon at bounding box center [513, 46] width 7 height 7
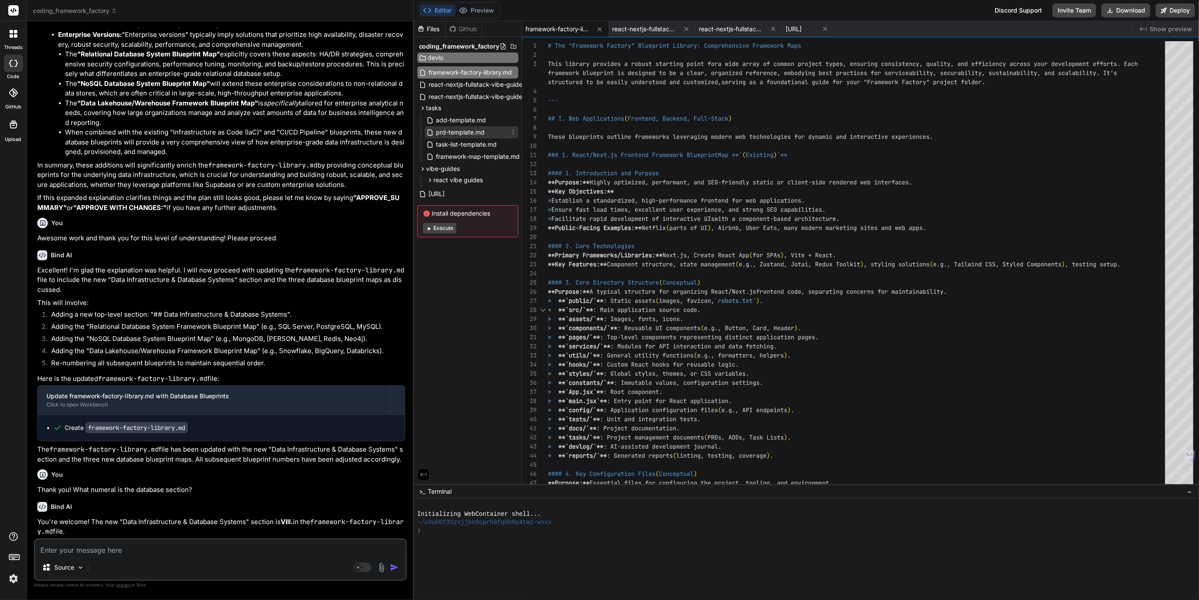
type input "devlog"
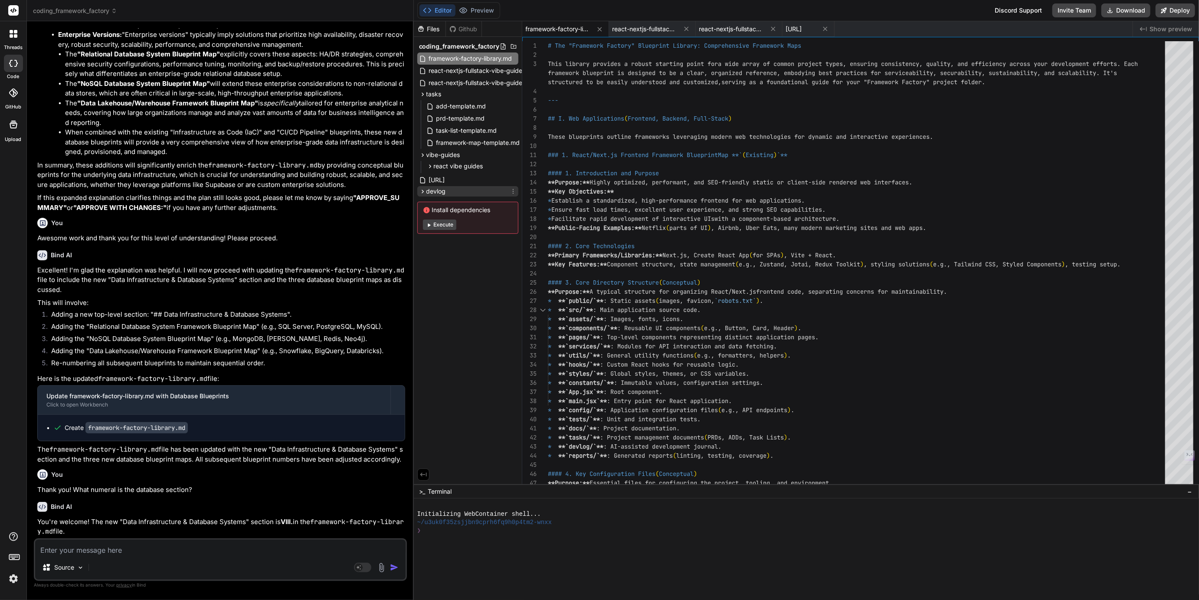
click at [437, 191] on span "devlog" at bounding box center [437, 191] width 20 height 9
click at [514, 189] on icon at bounding box center [513, 191] width 7 height 7
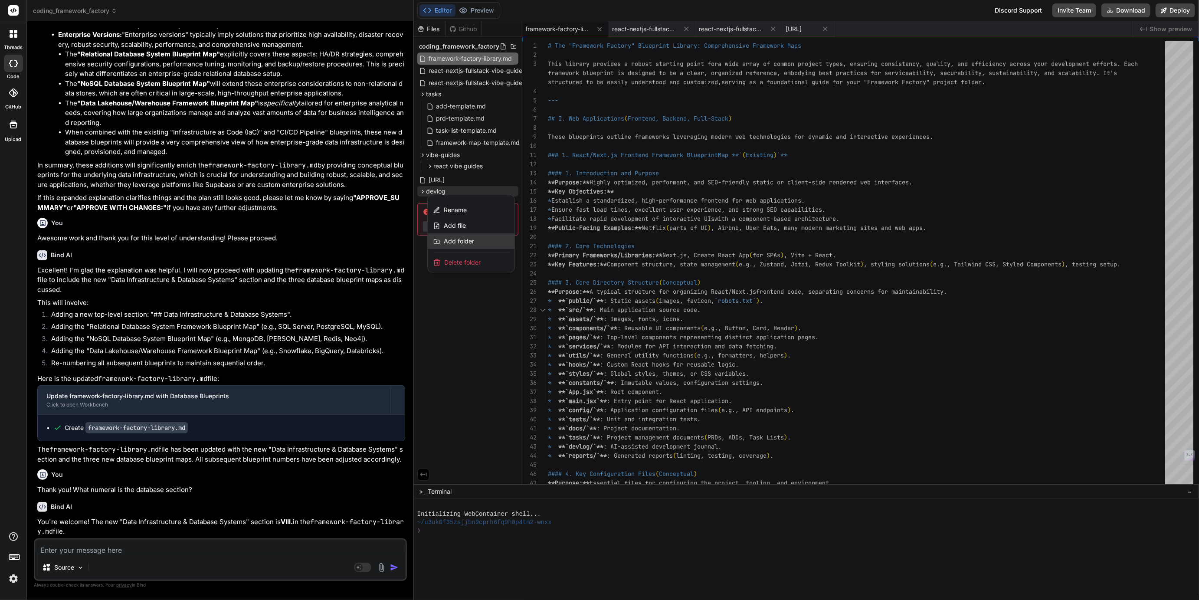
click at [457, 239] on span "Add folder" at bounding box center [459, 241] width 30 height 9
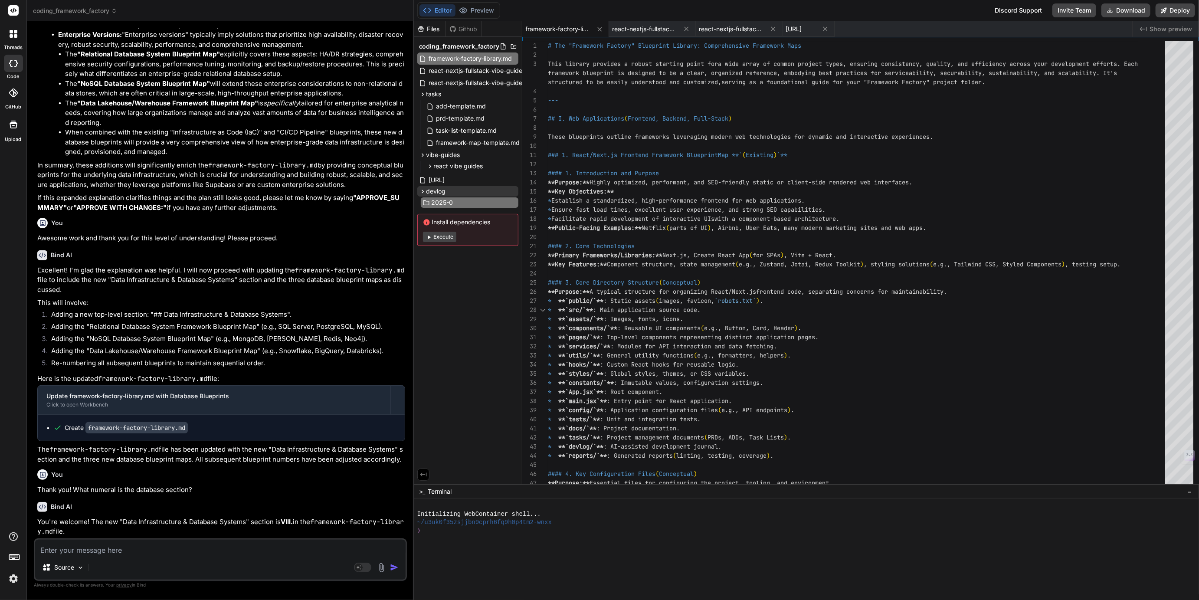
type input "2025-09"
click at [513, 202] on icon at bounding box center [513, 202] width 7 height 7
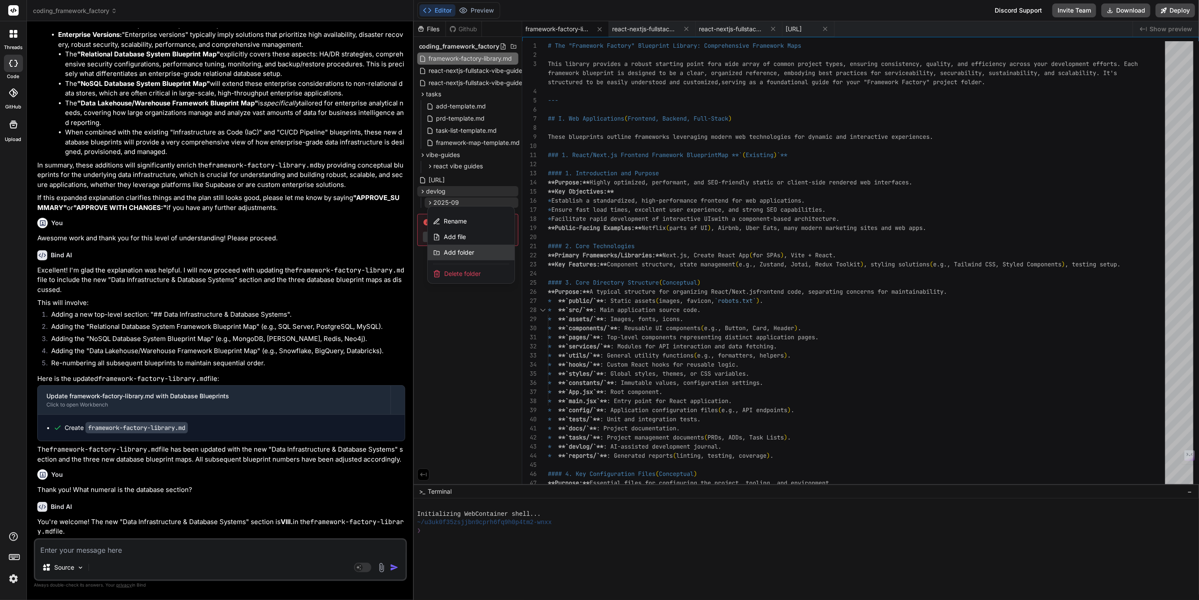
click at [459, 253] on span "Add folder" at bounding box center [459, 252] width 30 height 9
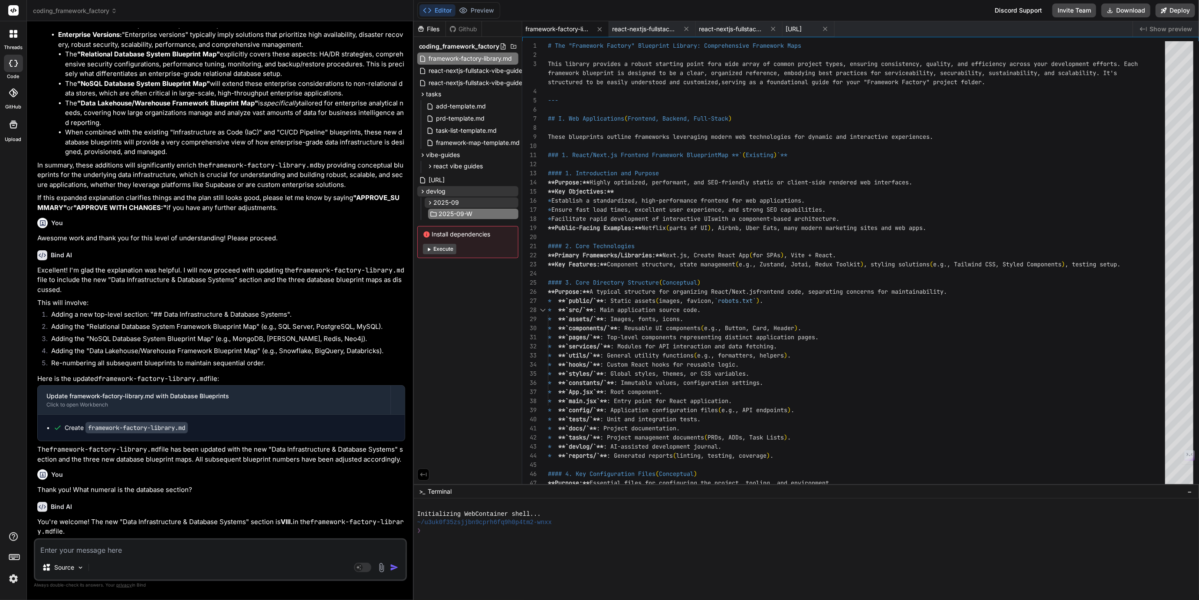
type input "2025-09-W3"
click at [514, 190] on icon at bounding box center [513, 191] width 7 height 7
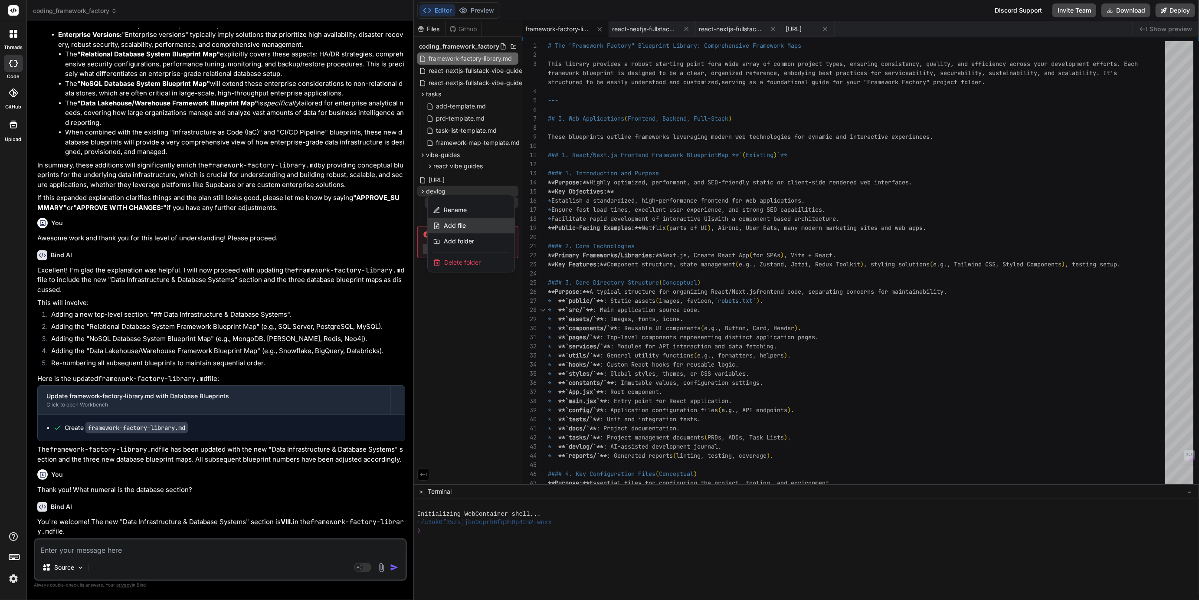
click at [457, 226] on span "Add file" at bounding box center [455, 225] width 22 height 9
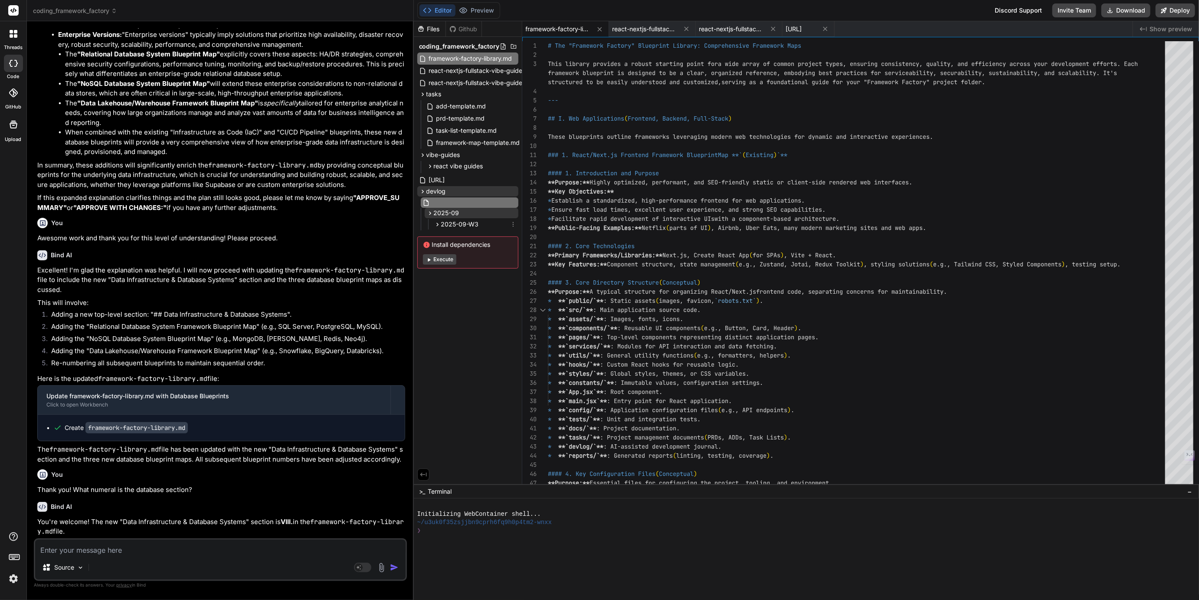
type input "y"
click at [452, 203] on input "YYYY-MM-DD-devlog-template.md" at bounding box center [479, 202] width 95 height 10
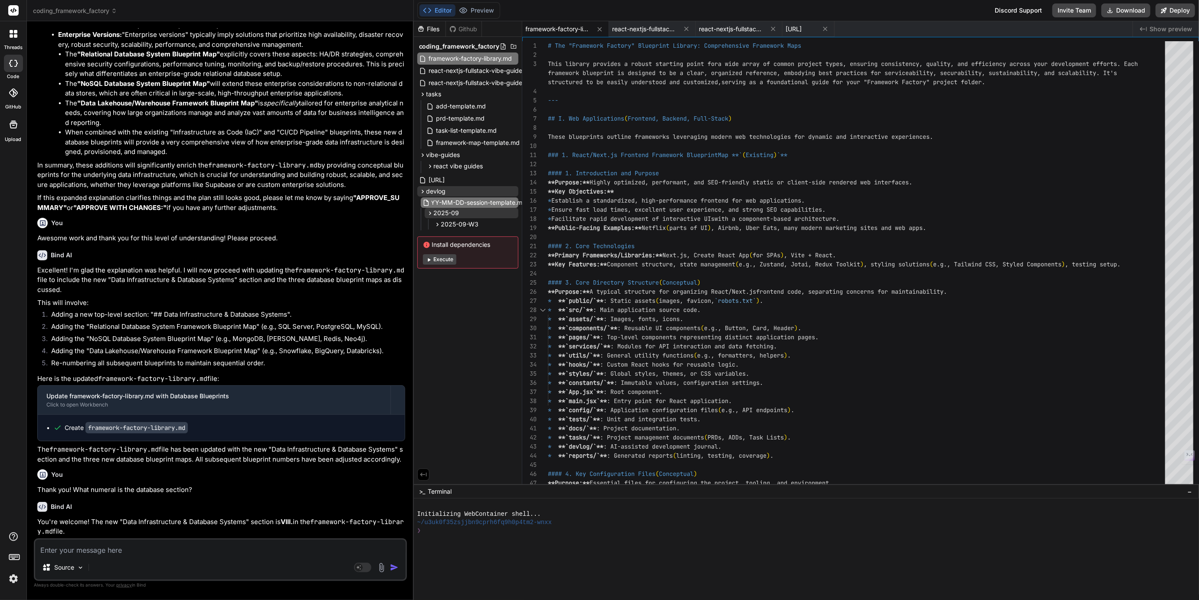
click at [468, 203] on input "YYYY-MM-DD-session-template.md" at bounding box center [479, 202] width 95 height 10
type input "YYYY-MM-DD-devlog-template.md"
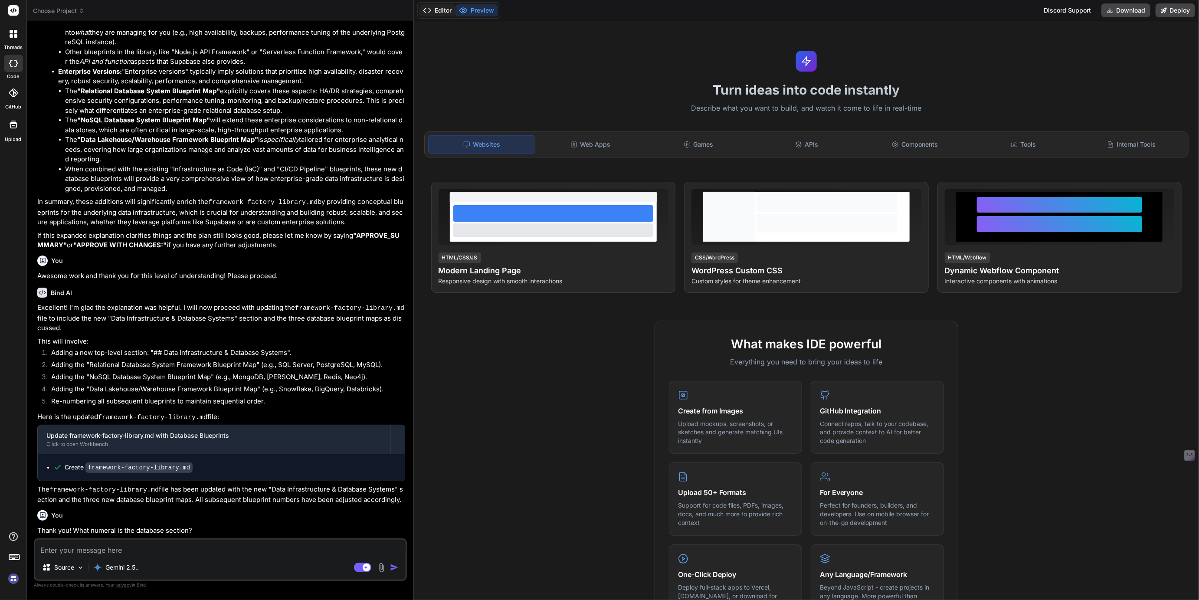
click at [444, 9] on button "Editor" at bounding box center [438, 10] width 36 height 12
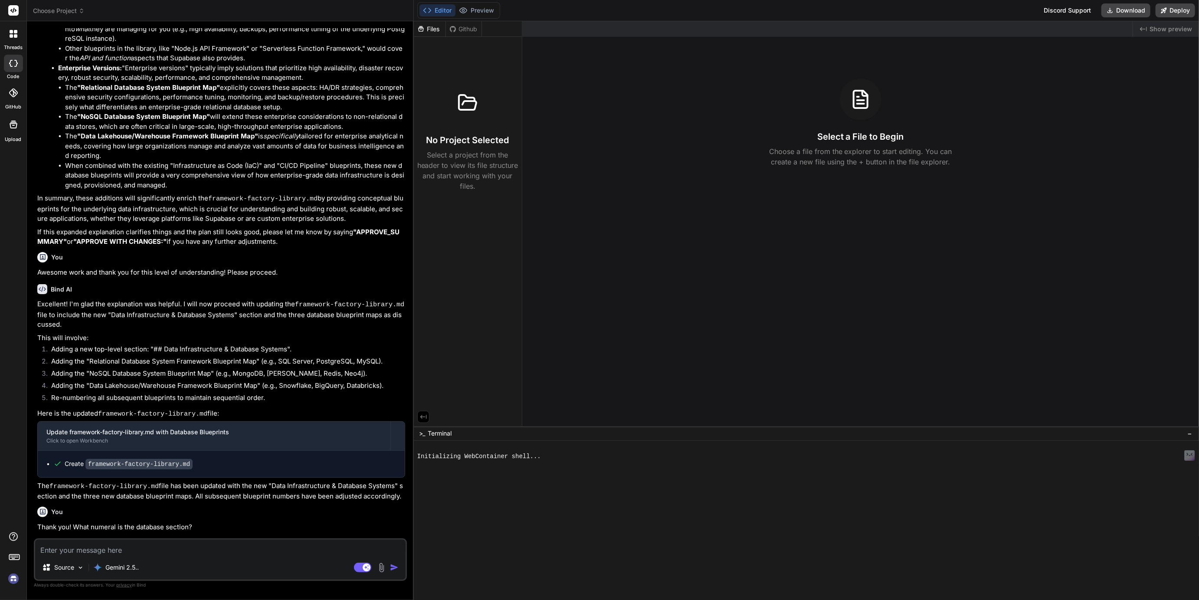
scroll to position [1323, 0]
click at [60, 14] on span "Choose Project" at bounding box center [59, 11] width 52 height 9
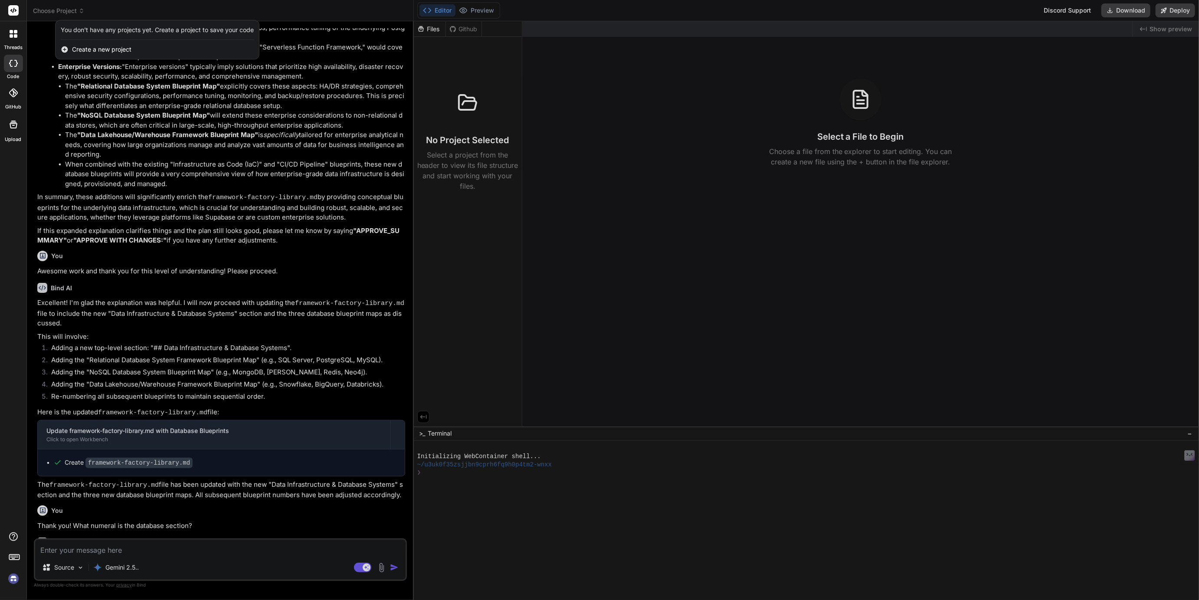
click at [12, 582] on img at bounding box center [13, 579] width 15 height 15
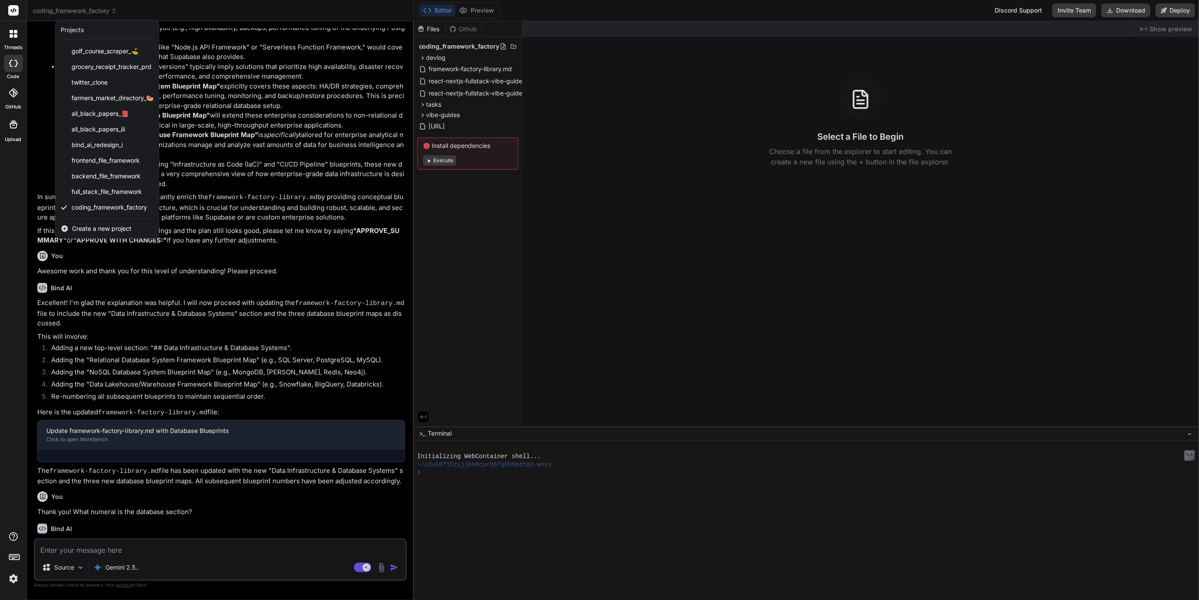
scroll to position [0, 0]
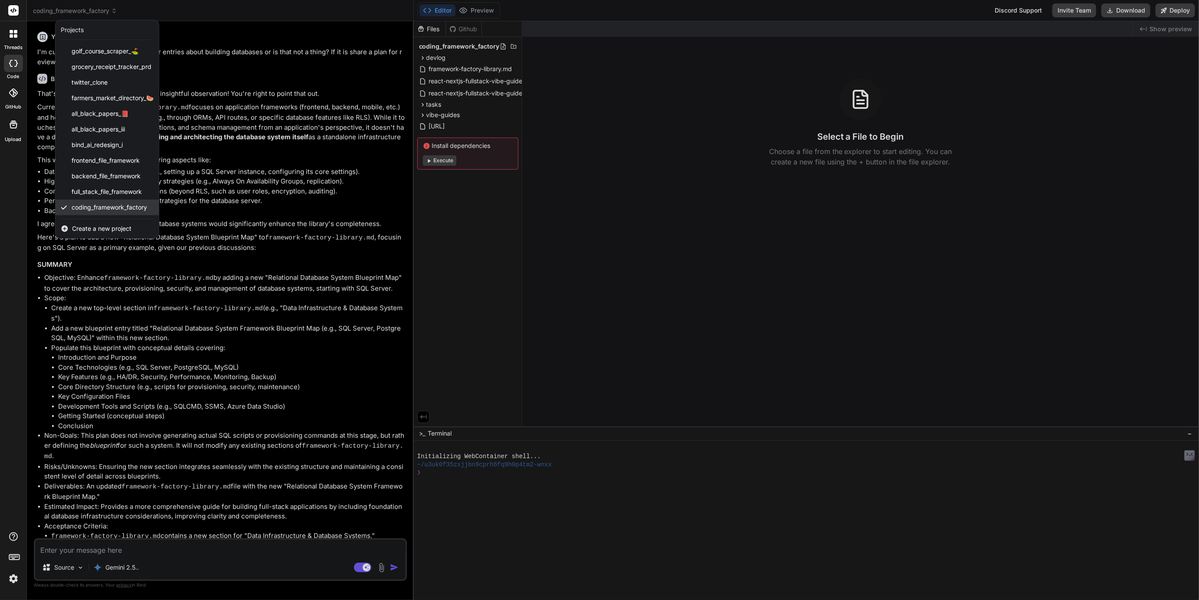
click at [108, 208] on span "coding_framework_factory" at bounding box center [110, 207] width 76 height 9
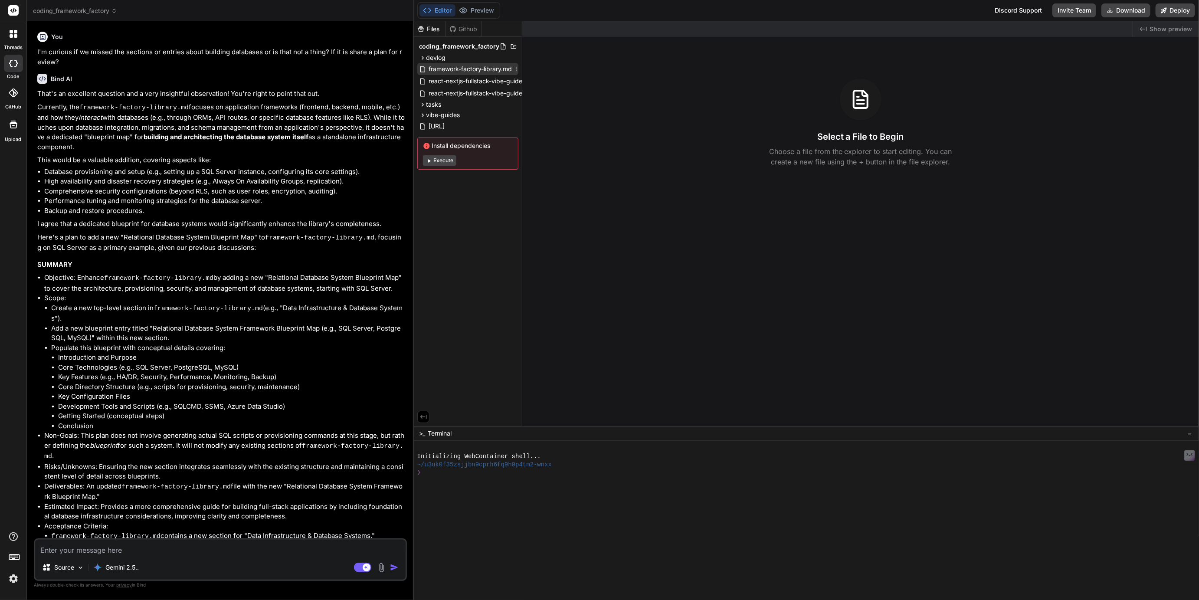
click at [460, 68] on span "framework-factory-library.md" at bounding box center [470, 69] width 85 height 10
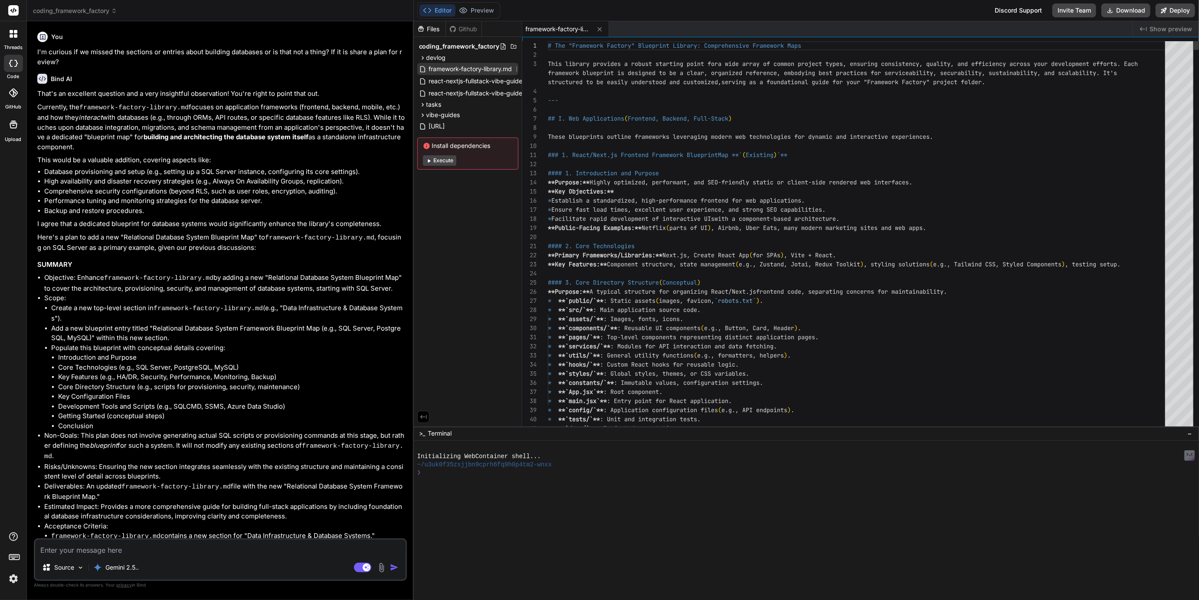
type textarea "x"
click at [470, 92] on span "react-nextjs-fullstack-vibe-guide.yaml" at bounding box center [483, 93] width 111 height 10
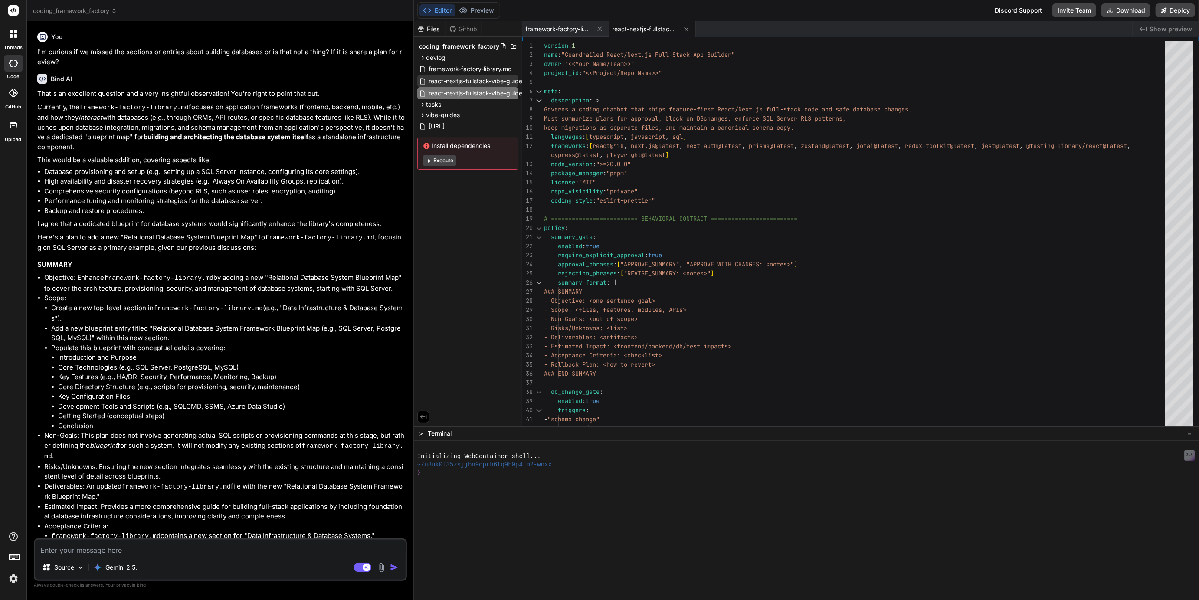
click at [470, 82] on span "react-nextjs-fullstack-vibe-guide-breakdown.md" at bounding box center [498, 81] width 141 height 10
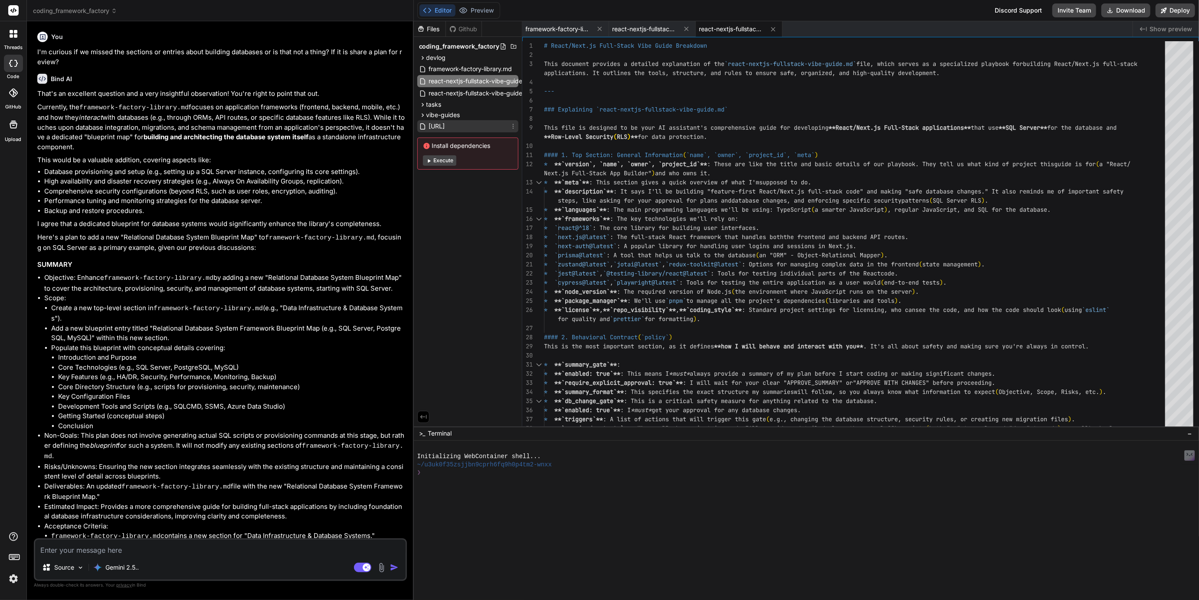
click at [446, 127] on span "[URL]" at bounding box center [437, 126] width 18 height 10
type textarea "- schema-registry/schema.sql updated only after approval (or reconciled from pa…"
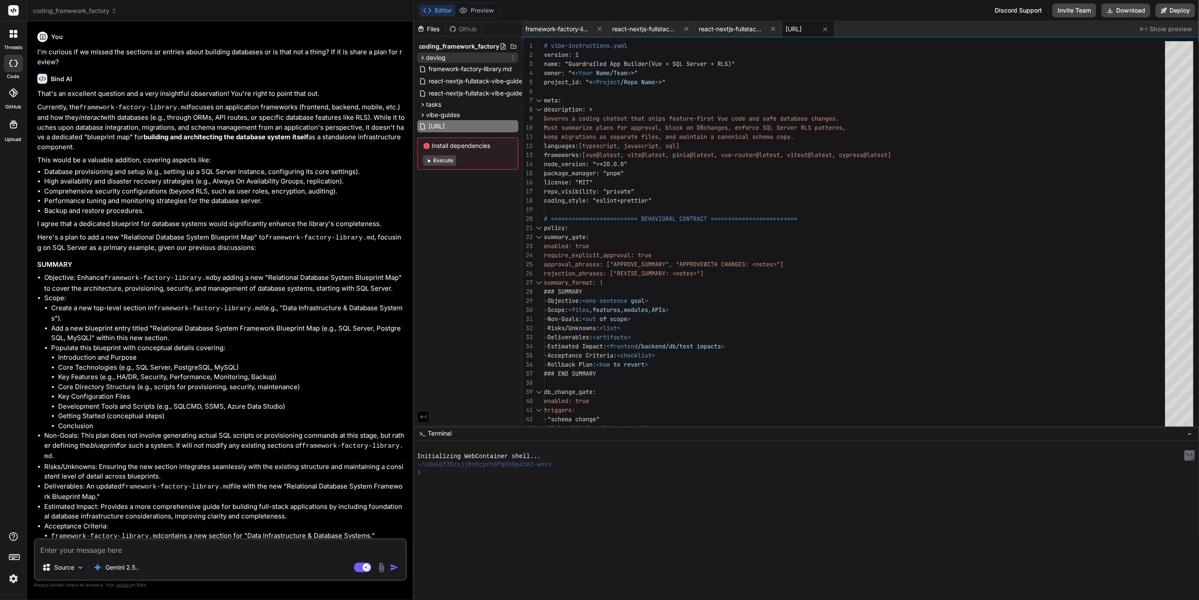
click at [434, 55] on span "devlog" at bounding box center [437, 57] width 20 height 9
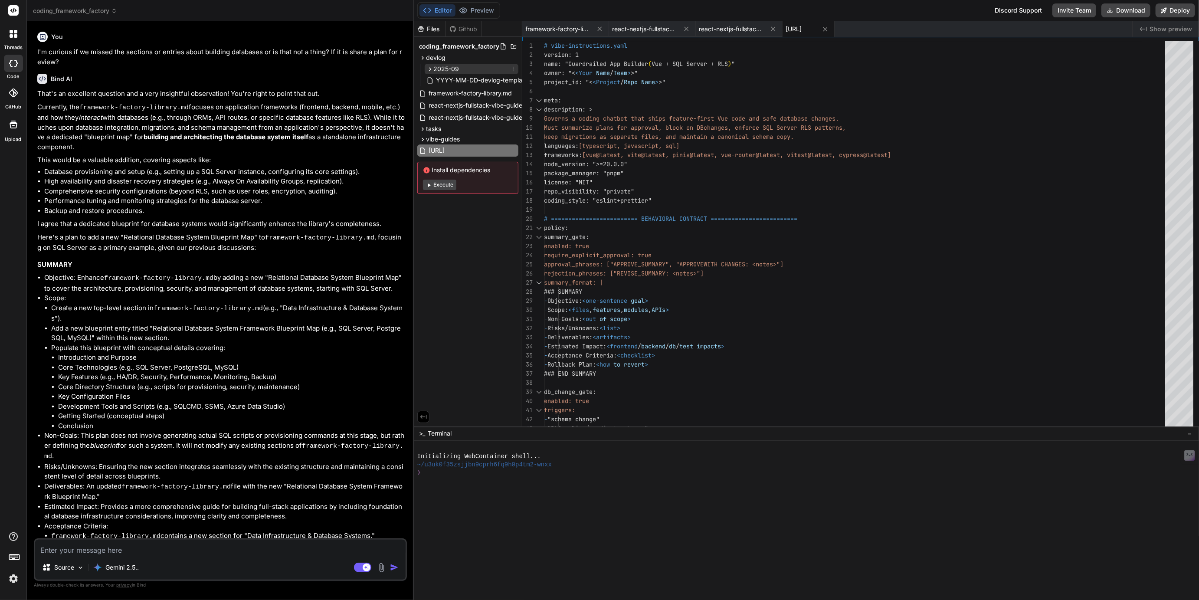
click at [441, 67] on span "2025-09" at bounding box center [447, 69] width 26 height 9
click at [430, 139] on span "tasks" at bounding box center [434, 141] width 15 height 9
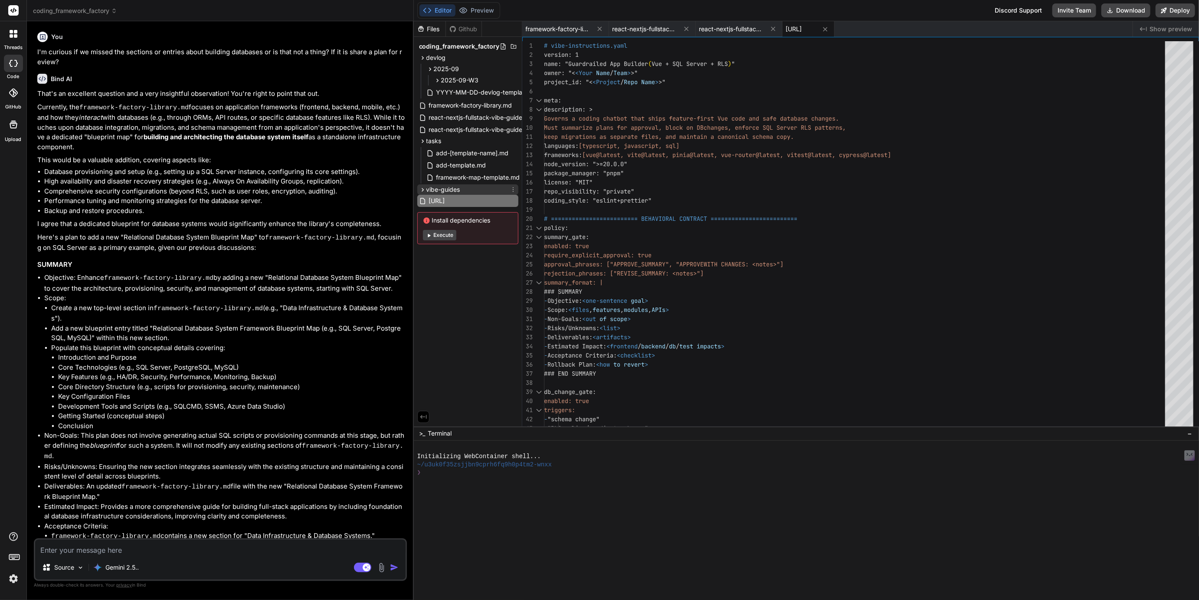
click at [434, 190] on span "vibe-guides" at bounding box center [444, 189] width 34 height 9
click at [447, 199] on span "react vibe guides" at bounding box center [458, 201] width 49 height 9
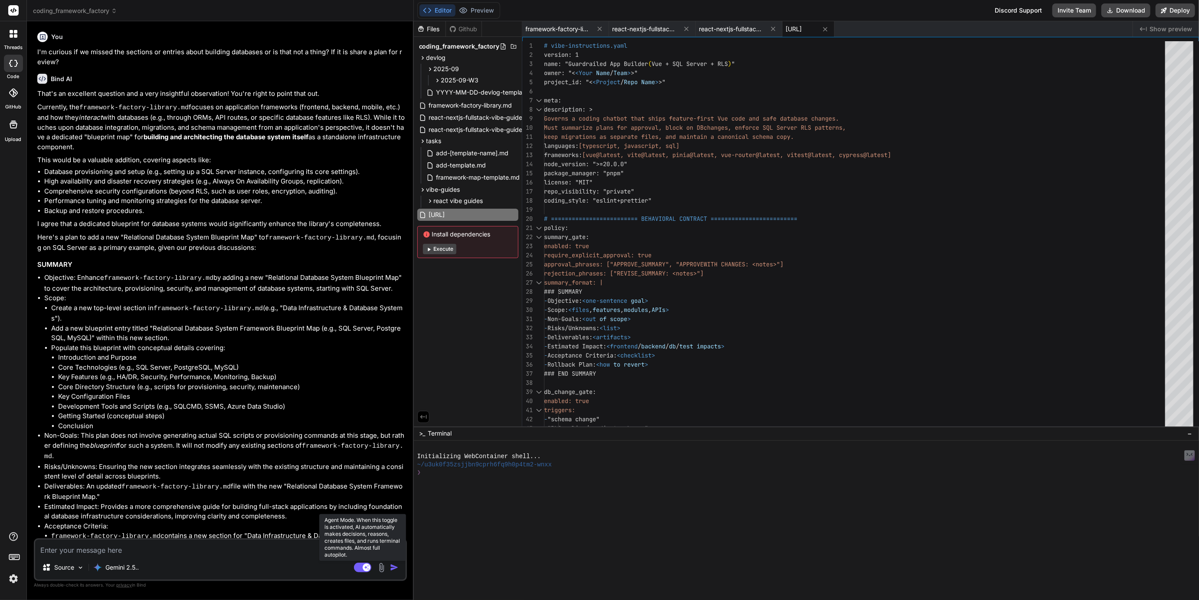
click at [366, 568] on icon at bounding box center [367, 567] width 4 height 4
type textarea "x"
click at [570, 29] on span "framework-factory-library.md" at bounding box center [558, 29] width 65 height 9
type textarea "#### 7. Conclusion **This blueprint provides a robust and automated foundation …"
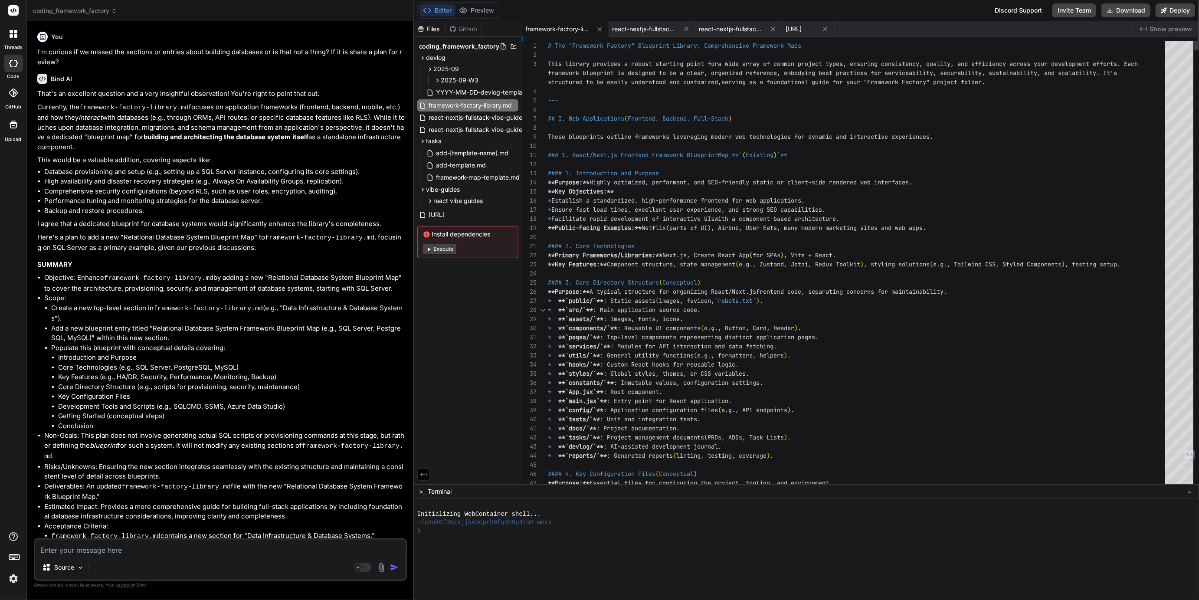
drag, startPoint x: 713, startPoint y: 427, endPoint x: 705, endPoint y: 612, distance: 185.5
click at [705, 600] on html "threads code GitHub Upload coding_framework_factory Created with Pixso. Bind AI…" at bounding box center [599, 300] width 1199 height 600
click at [131, 545] on textarea at bounding box center [220, 548] width 371 height 16
type textarea "x"
type textarea "C"
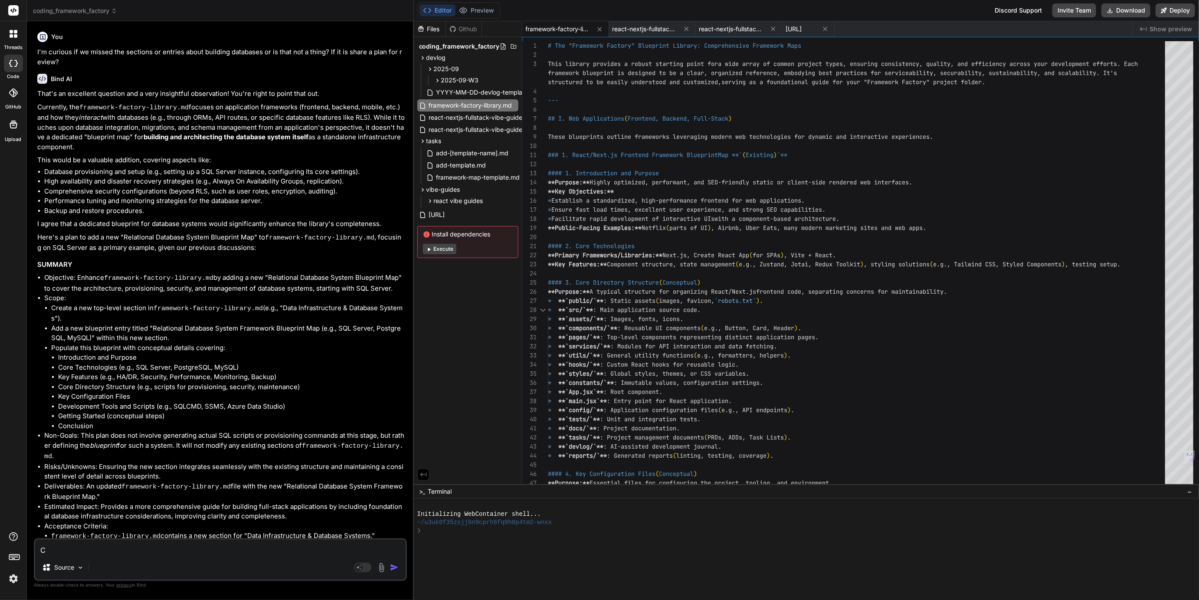
type textarea "x"
type textarea "Ca"
type textarea "x"
type textarea "Can"
type textarea "x"
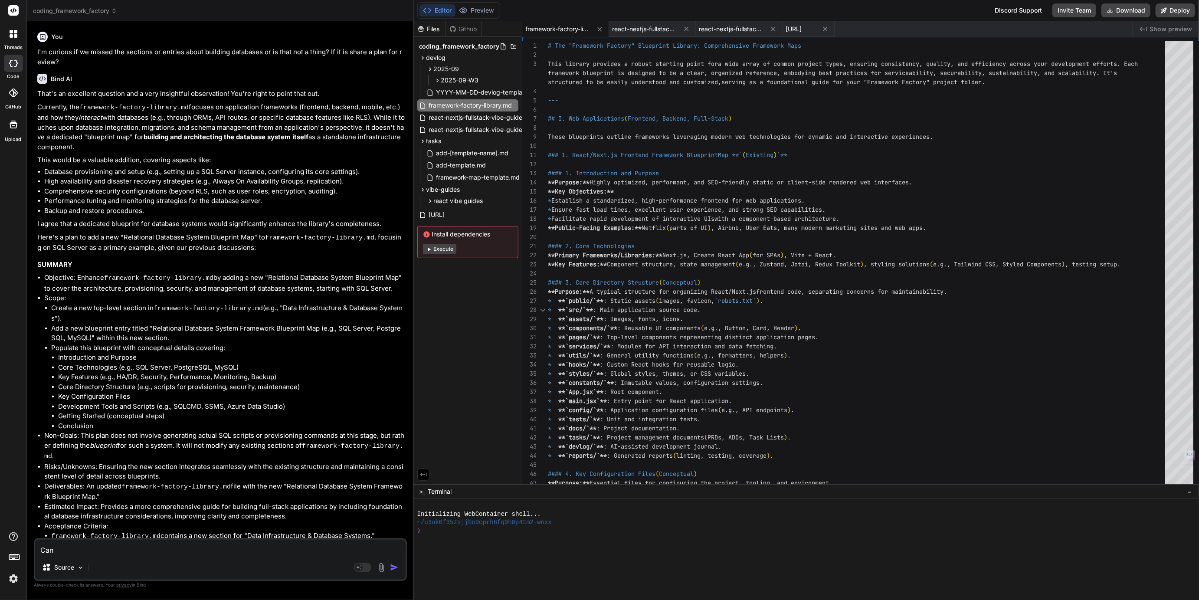
type textarea "Can"
type textarea "x"
type textarea "Can w"
type textarea "x"
type textarea "Can we"
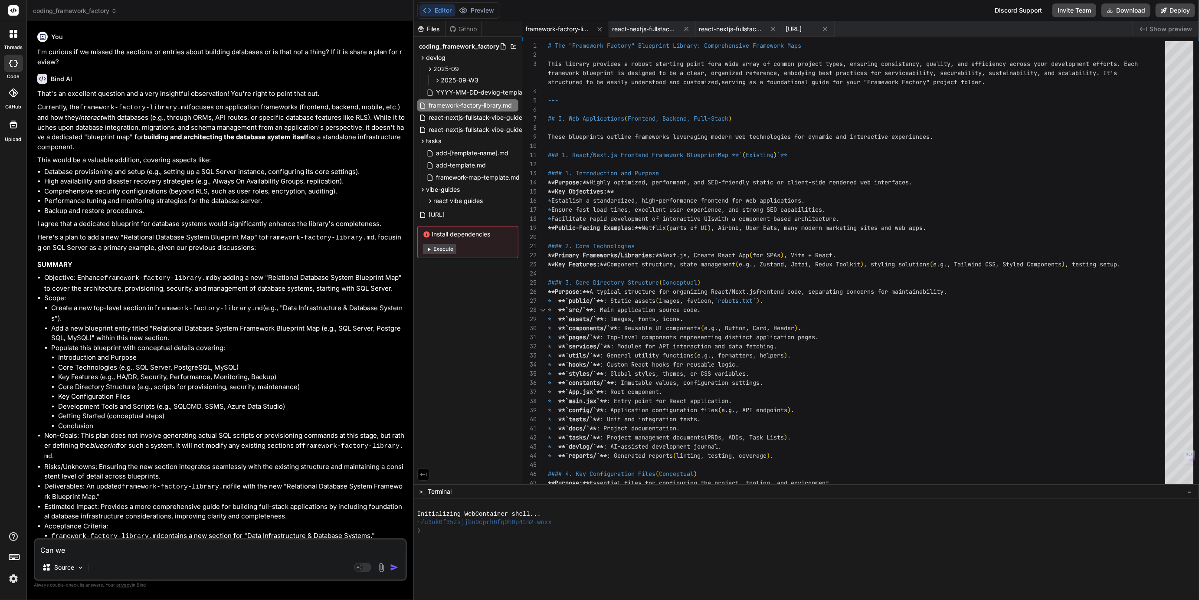
type textarea "x"
type textarea "Can we"
type textarea "x"
type textarea "Can we m"
type textarea "x"
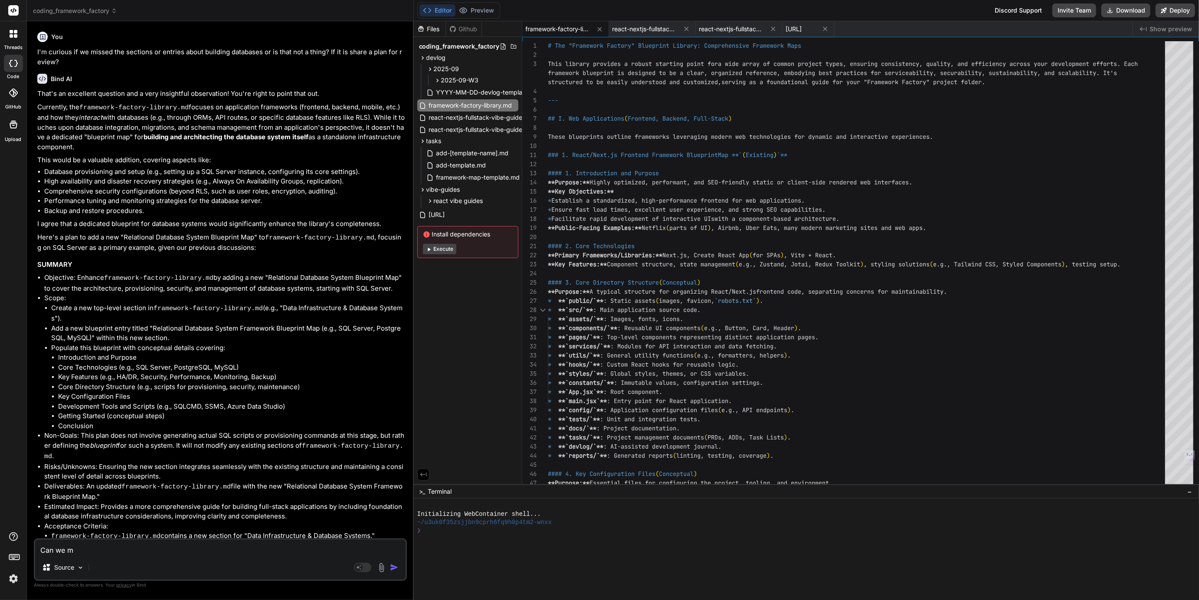
type textarea "Can we mo"
type textarea "x"
type textarea "Can we mov"
type textarea "x"
type textarea "Can we move"
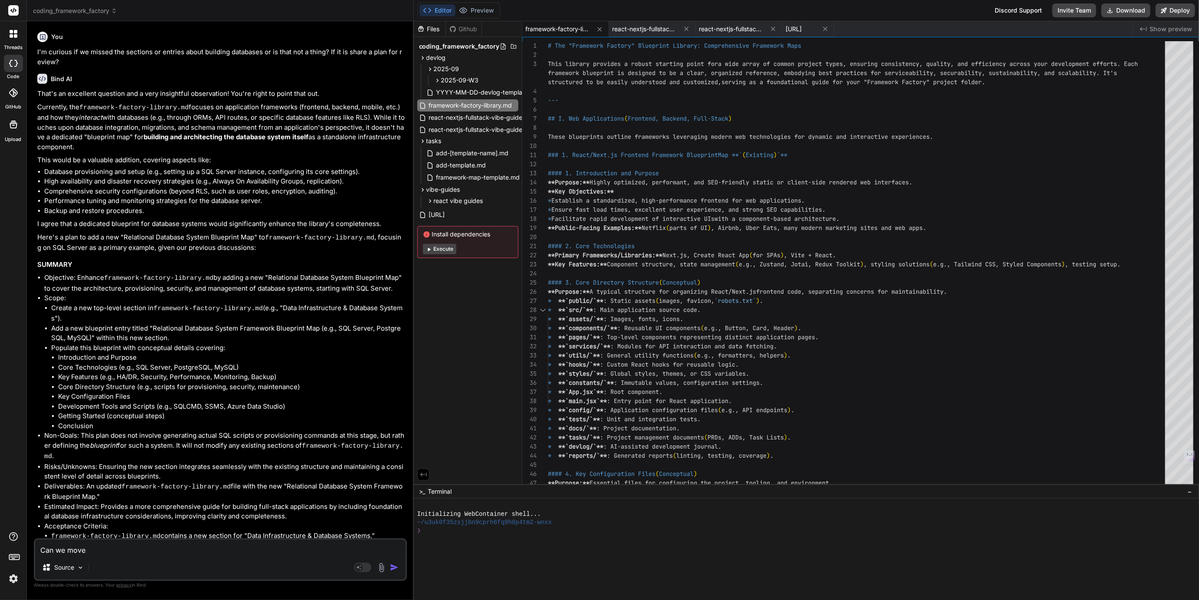
type textarea "x"
type textarea "Can we move"
type textarea "x"
type textarea "Can we move t"
type textarea "x"
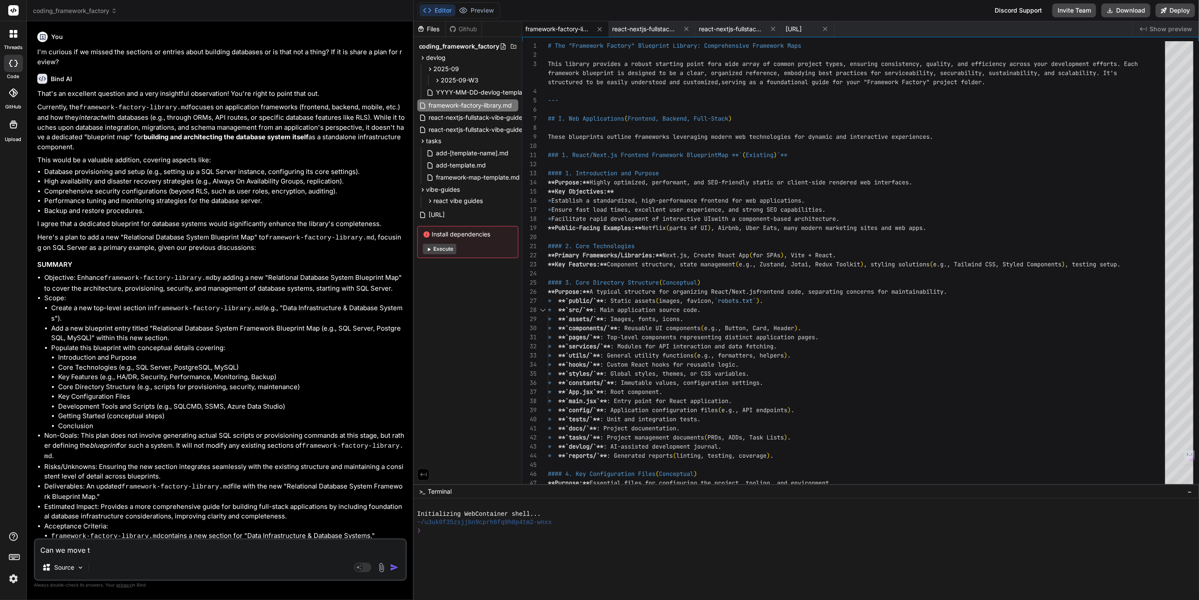
type textarea "Can we move th"
type textarea "x"
type textarea "Can we move the"
type textarea "x"
type textarea "Can we move the"
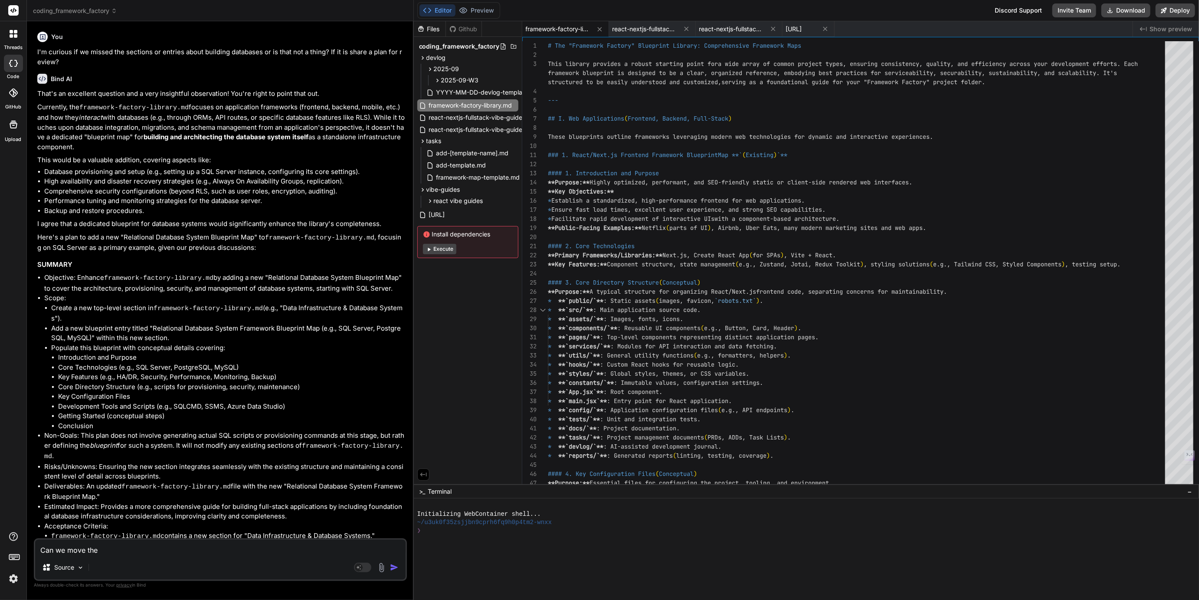
type textarea "x"
type textarea "Can we move the b"
type textarea "x"
type textarea "Can we move the br"
type textarea "x"
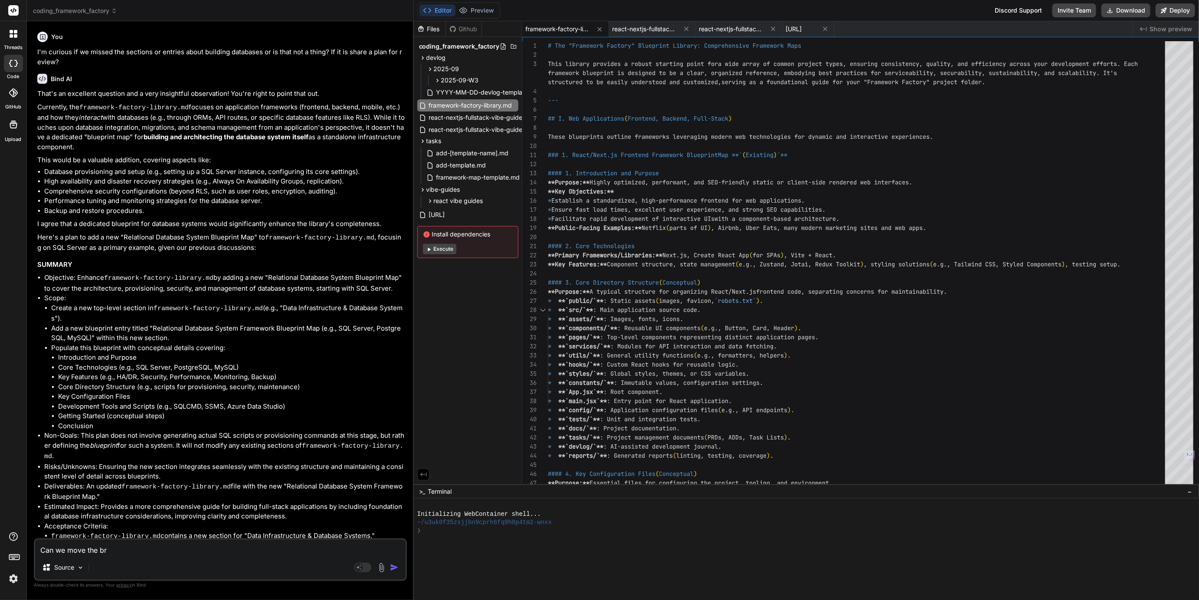
type textarea "Can we move the bre"
type textarea "x"
type textarea "Can we move the brek"
type textarea "x"
type textarea "Can we move the breka"
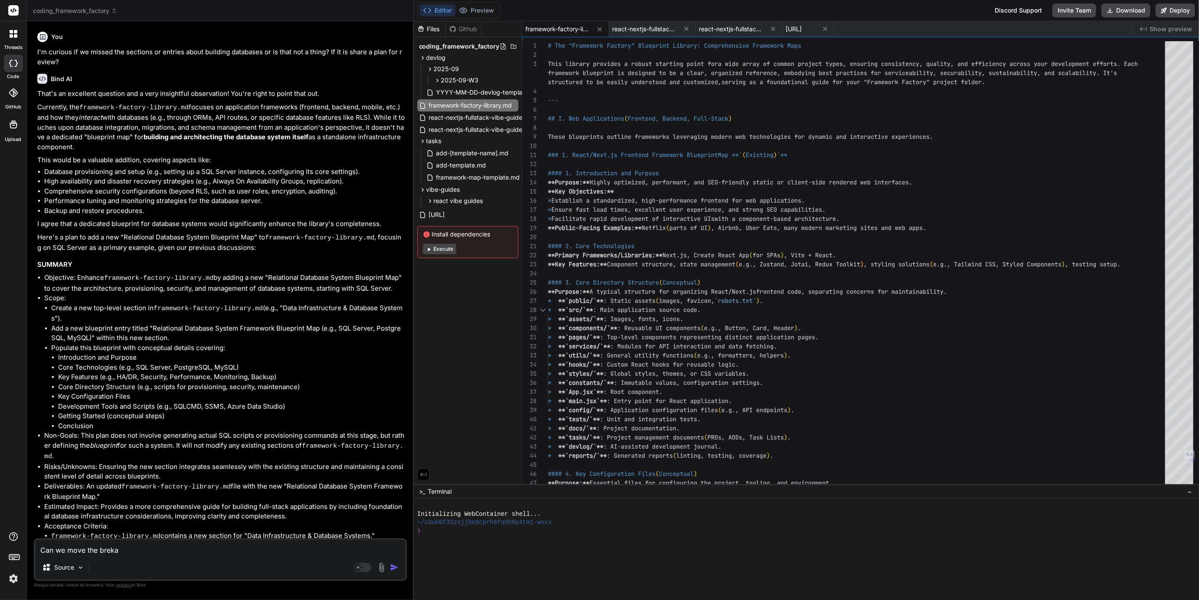
type textarea "x"
type textarea "Can we move the brek"
type textarea "x"
type textarea "Can we move the bre"
type textarea "x"
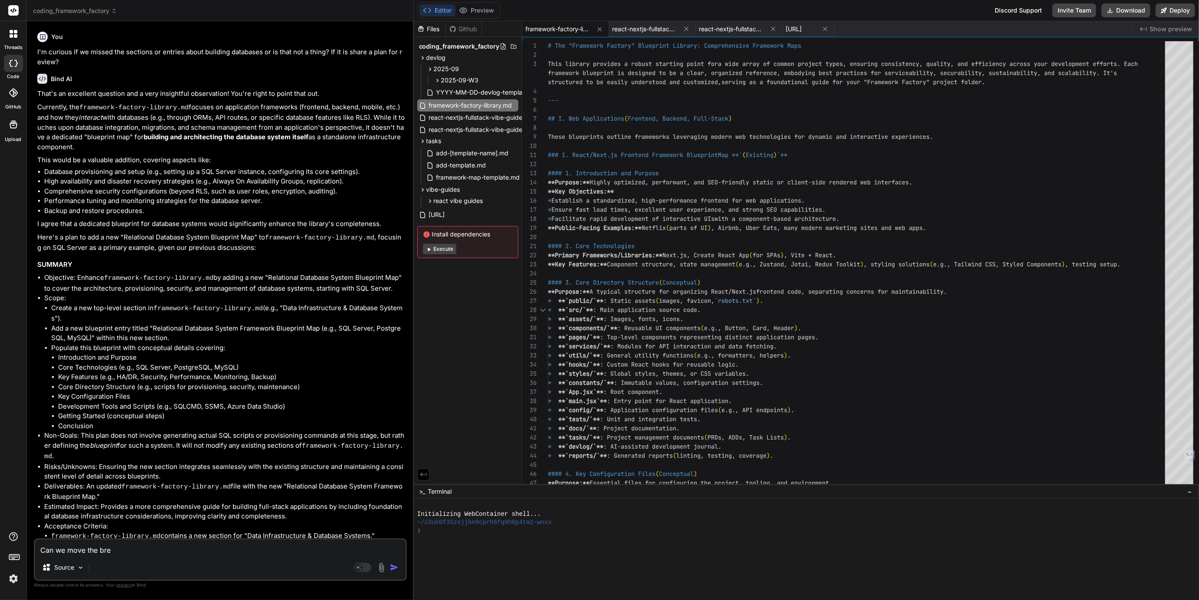
type textarea "Can we move the brea"
type textarea "x"
type textarea "Can we move the break"
type textarea "x"
type textarea "Can we move the breakd"
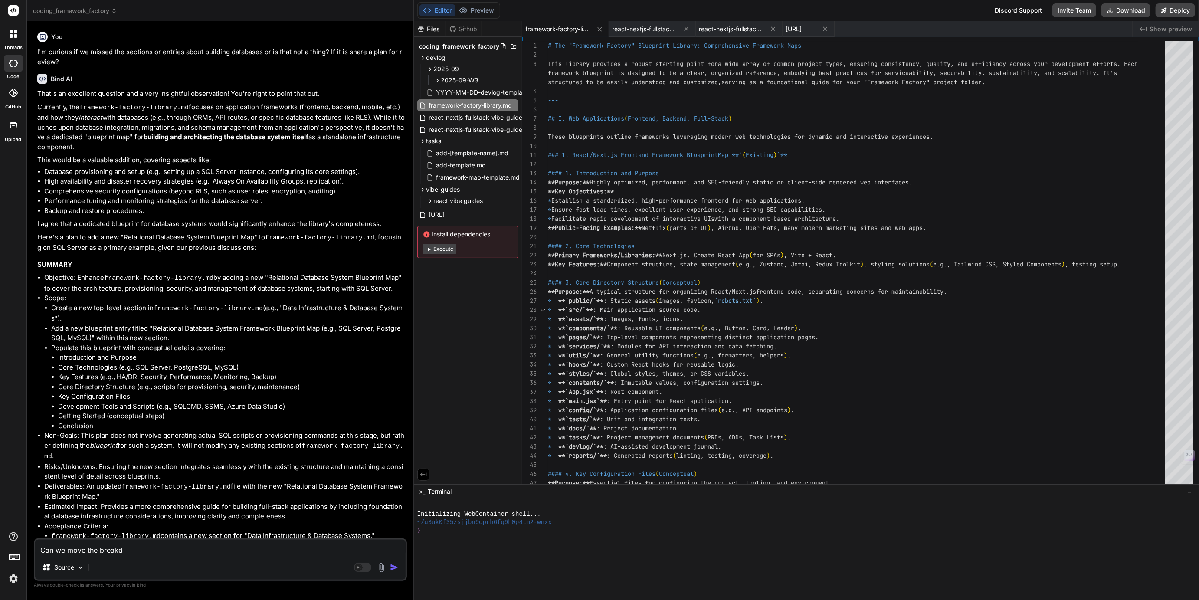
type textarea "x"
type textarea "Can we move the breakdo"
type textarea "x"
type textarea "Can we move the breakdow"
type textarea "x"
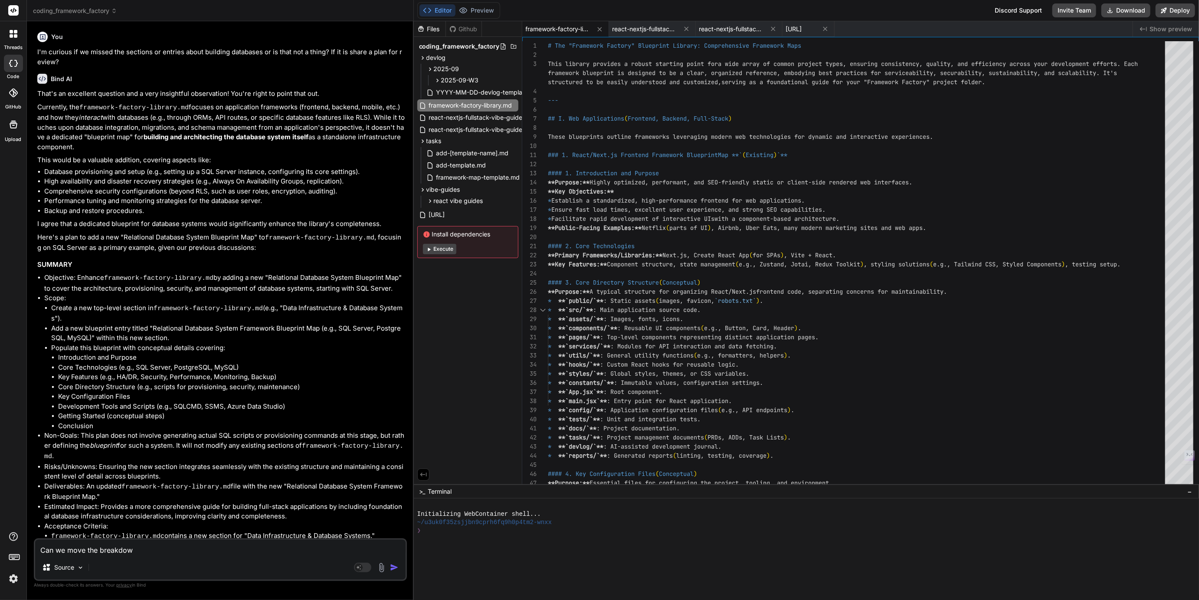
type textarea "Can we move the breakdown"
type textarea "x"
type textarea "Can we move the breakdown."
type textarea "x"
type textarea "Can we move the breakdown.m"
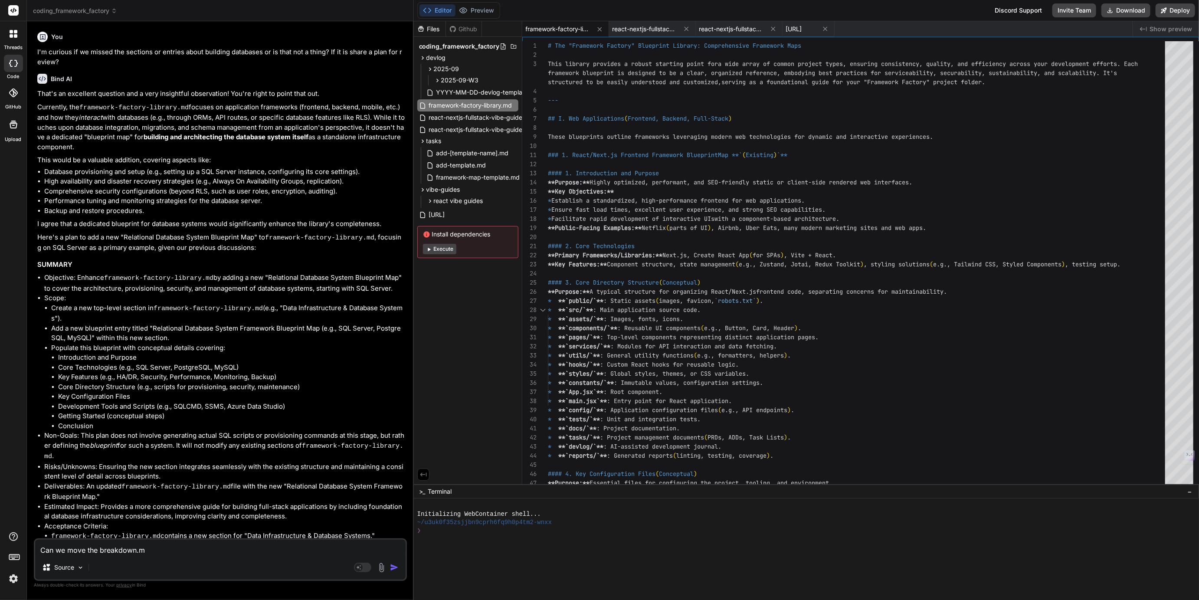
type textarea "x"
type textarea "Can we move the breakdown.md"
type textarea "x"
type textarea "Can we move the breakdown.md"
type textarea "x"
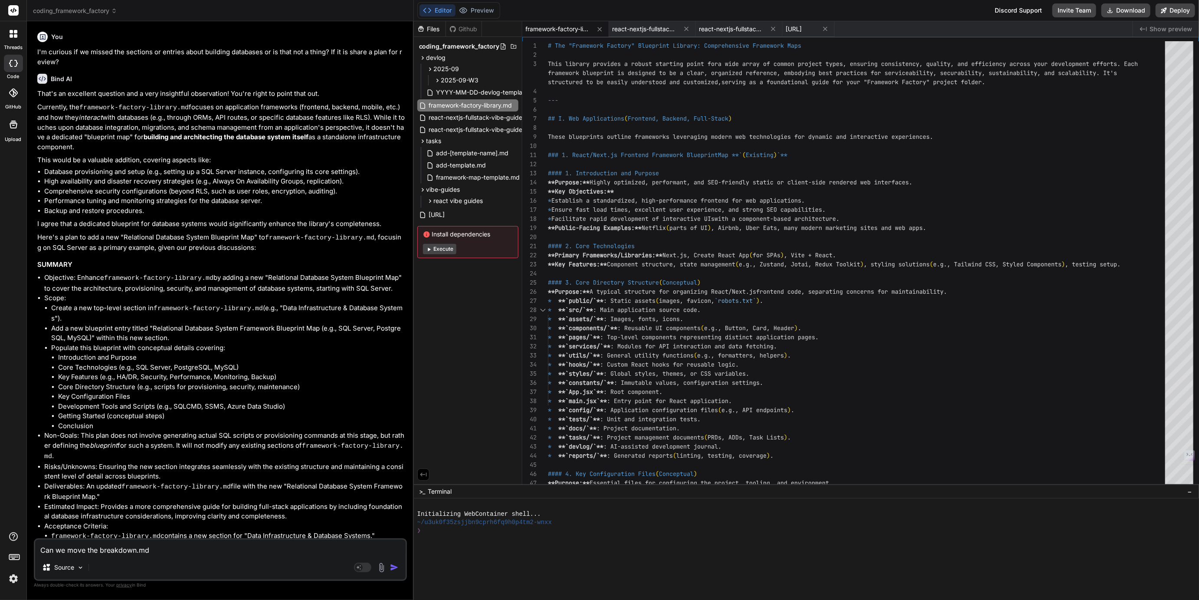
type textarea "Can we move the breakdown.md i"
type textarea "x"
type textarea "Can we move the breakdown.md in"
type textarea "x"
type textarea "Can we move the breakdown.md int"
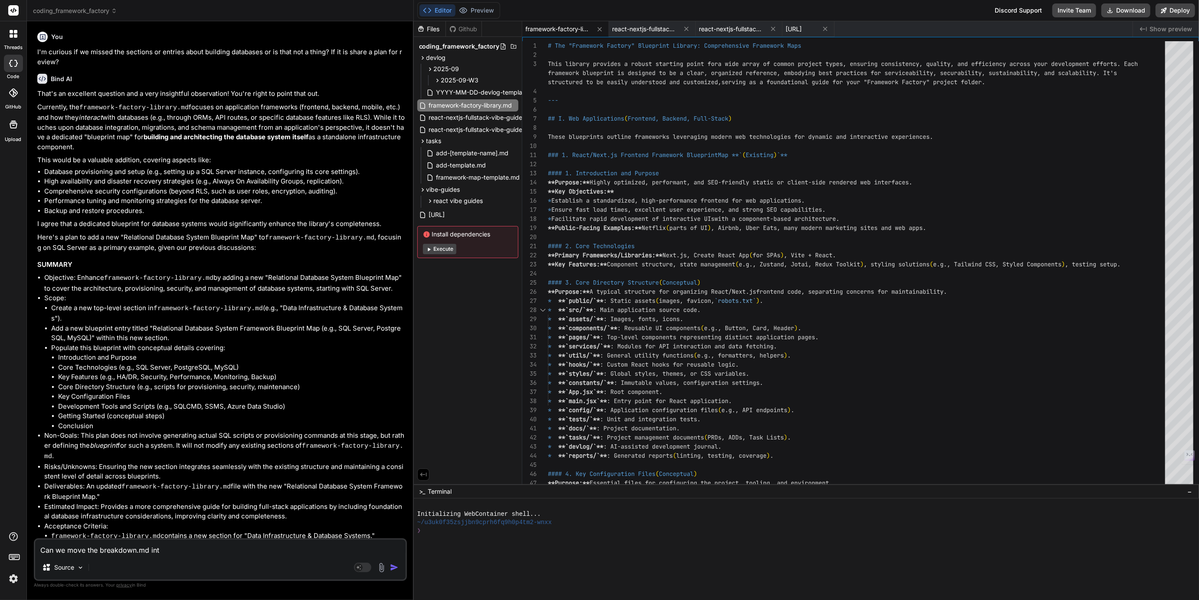
type textarea "x"
type textarea "Can we move the breakdown.md into"
type textarea "x"
type textarea "Can we move the breakdown.md into"
type textarea "x"
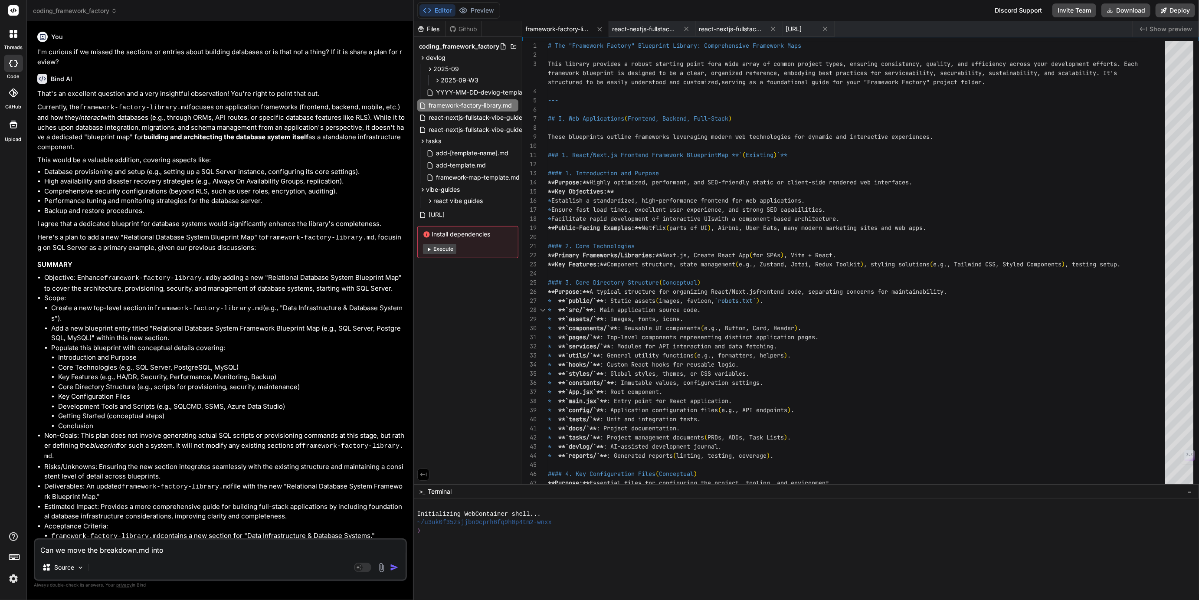
type textarea "Can we move the breakdown.md into t"
type textarea "x"
type textarea "Can we move the breakdown.md into th"
type textarea "x"
type textarea "Can we move the breakdown.md into the"
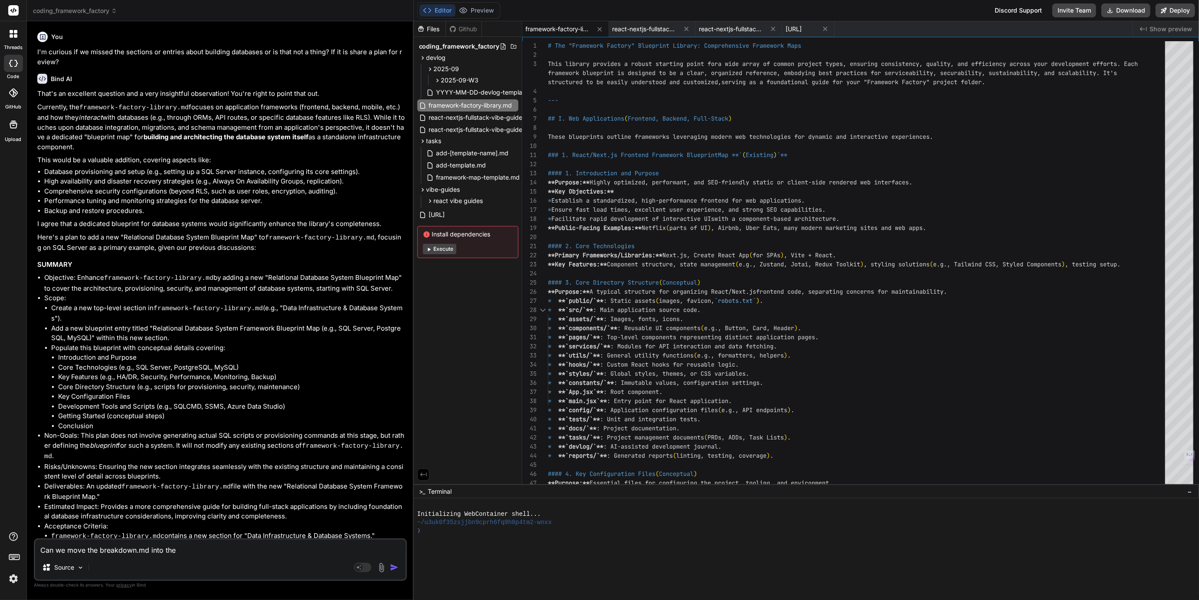
type textarea "x"
type textarea "Can we move the breakdown.md into the"
type textarea "x"
type textarea "Can we move the breakdown.md into the r"
type textarea "x"
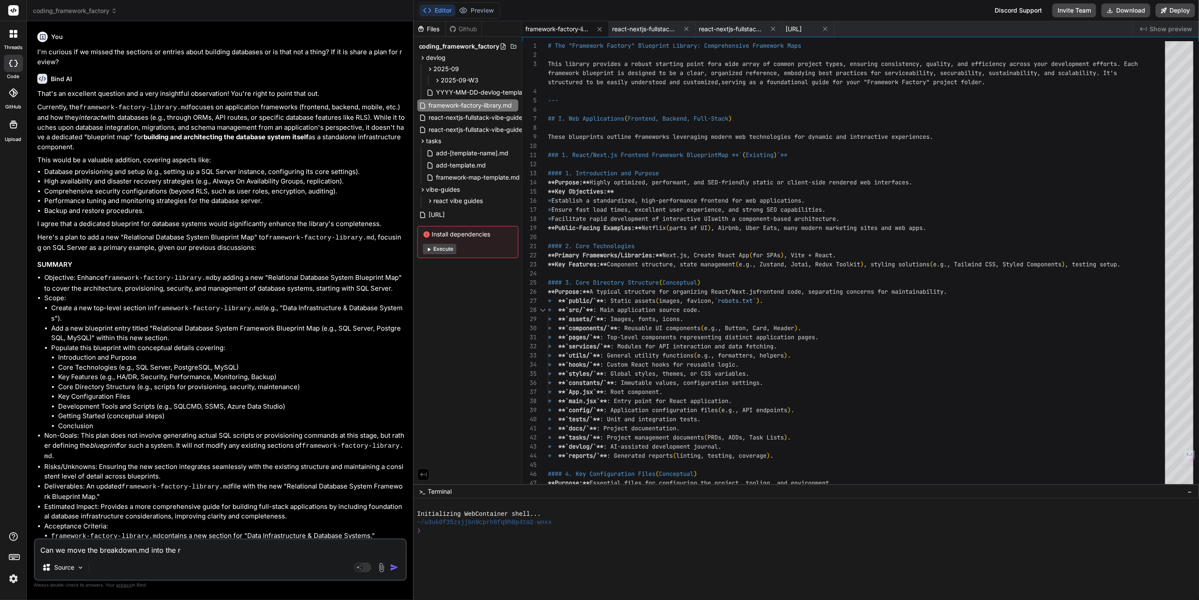
type textarea "Can we move the breakdown.md into the re"
type textarea "x"
type textarea "Can we move the breakdown.md into the rea"
type textarea "x"
type textarea "Can we move the breakdown.md into the reac"
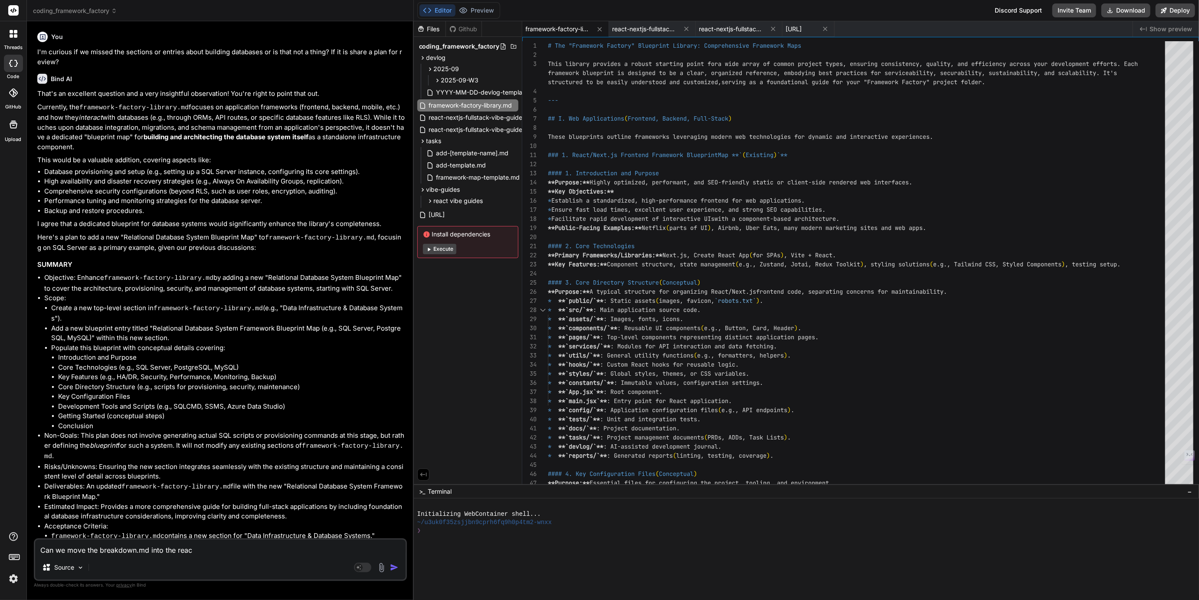
type textarea "x"
type textarea "Can we move the breakdown.md into the react"
type textarea "x"
type textarea "Can we move the breakdown.md into the react"
type textarea "x"
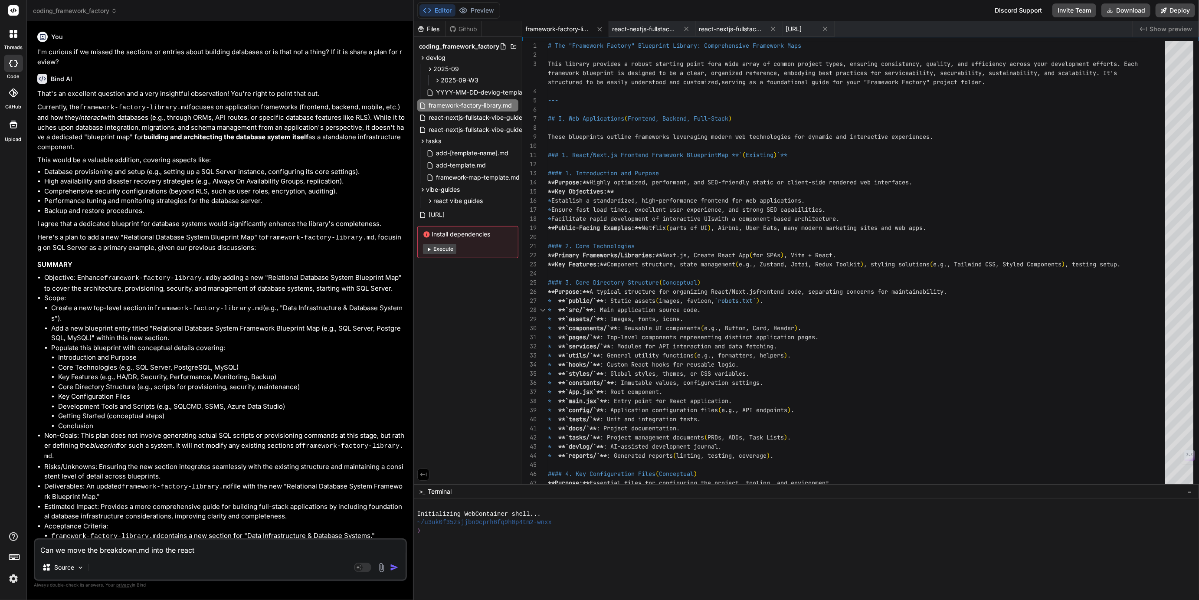
type textarea "Can we move the breakdown.md into the react v"
type textarea "x"
type textarea "Can we move the breakdown.md into the react vi"
type textarea "x"
type textarea "Can we move the breakdown.md into the react vib"
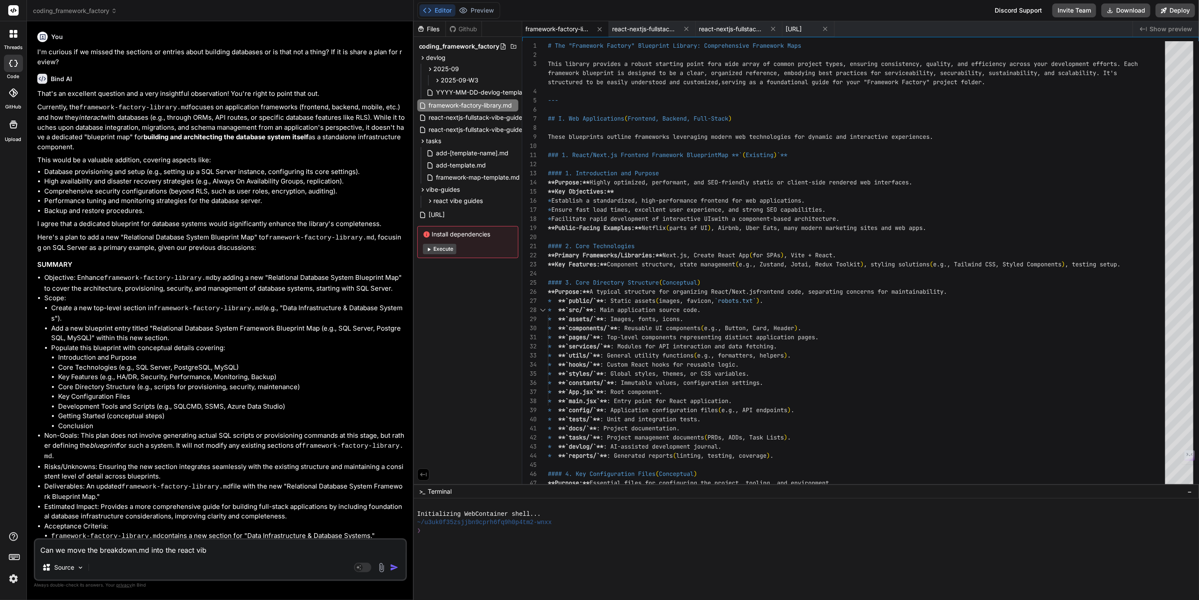
type textarea "x"
type textarea "Can we move the breakdown.md into the react vibe"
type textarea "x"
type textarea "Can we move the breakdown.md into the react vibe"
type textarea "x"
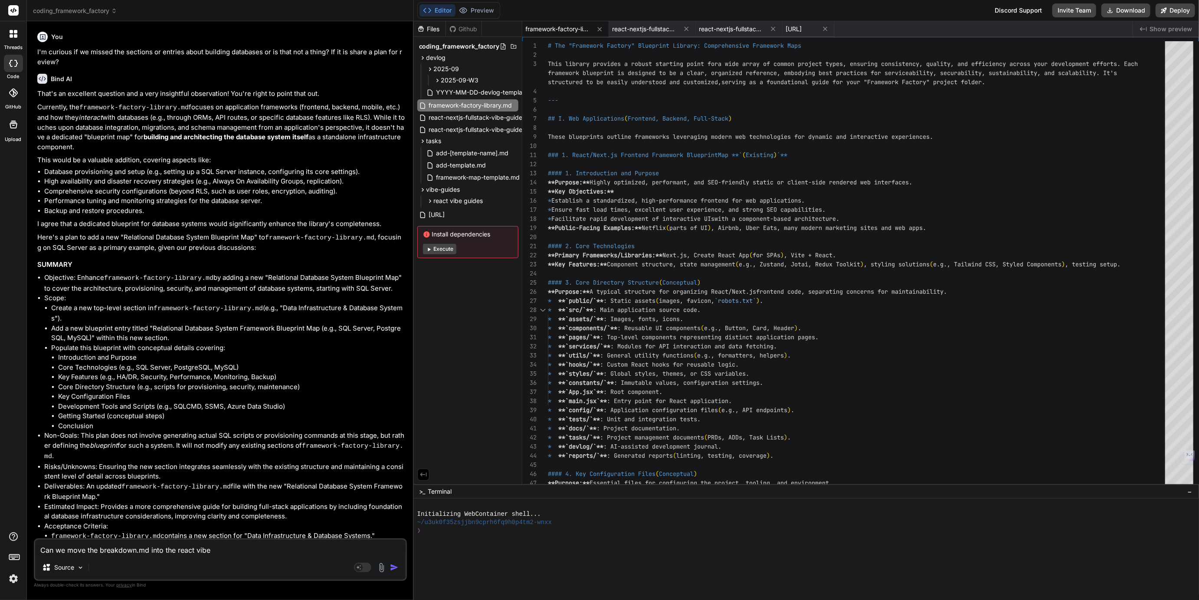
type textarea "Can we move the breakdown.md into the react vibe g"
type textarea "x"
type textarea "Can we move the breakdown.md into the react vibe gu"
type textarea "x"
type textarea "Can we move the breakdown.md into the react vibe gui"
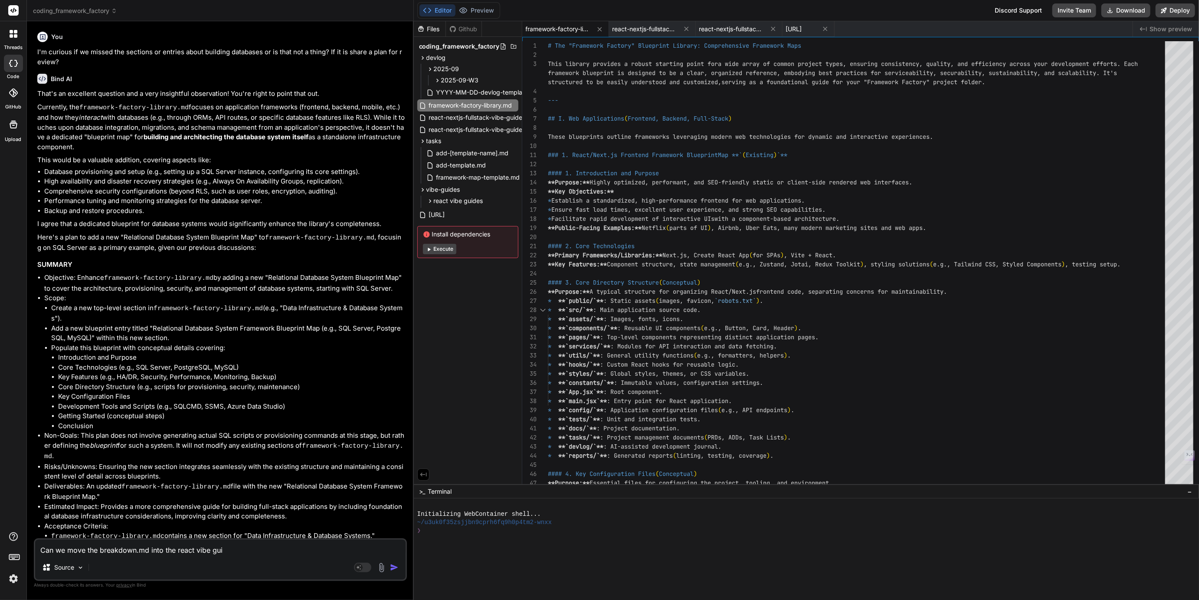
type textarea "x"
type textarea "Can we move the breakdown.md into the react vibe guid"
type textarea "x"
type textarea "Can we move the breakdown.md into the react vibe guide"
type textarea "x"
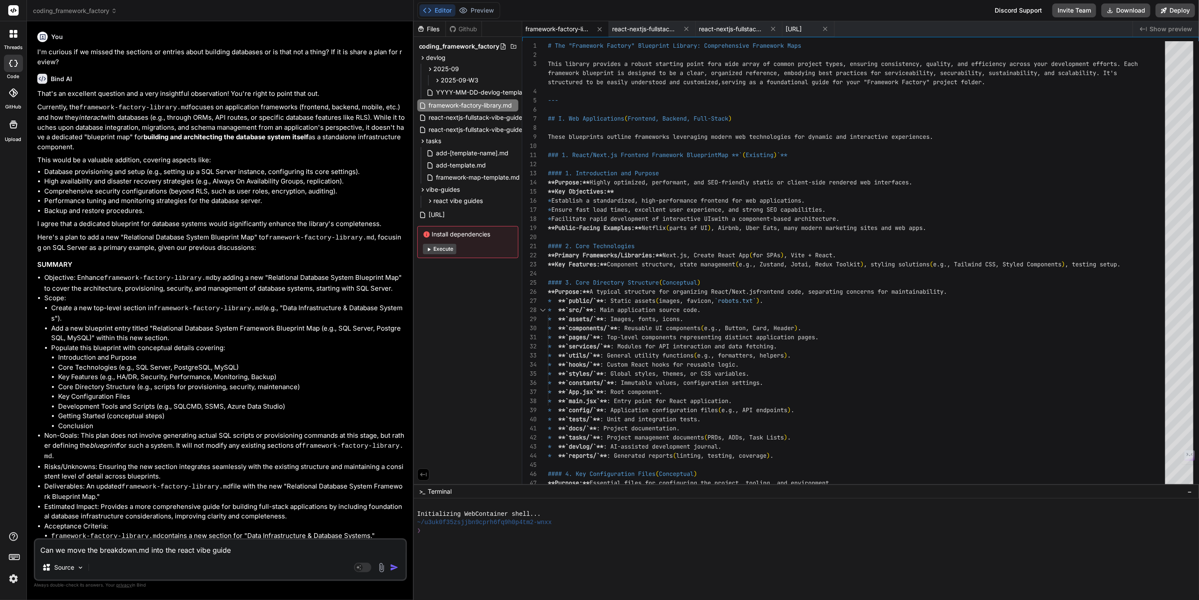
type textarea "Can we move the breakdown.md into the react vibe guides"
type textarea "x"
type textarea "Can we move the breakdown.md into the react vibe guides f"
type textarea "x"
type textarea "Can we move the breakdown.md into the react vibe guides fo"
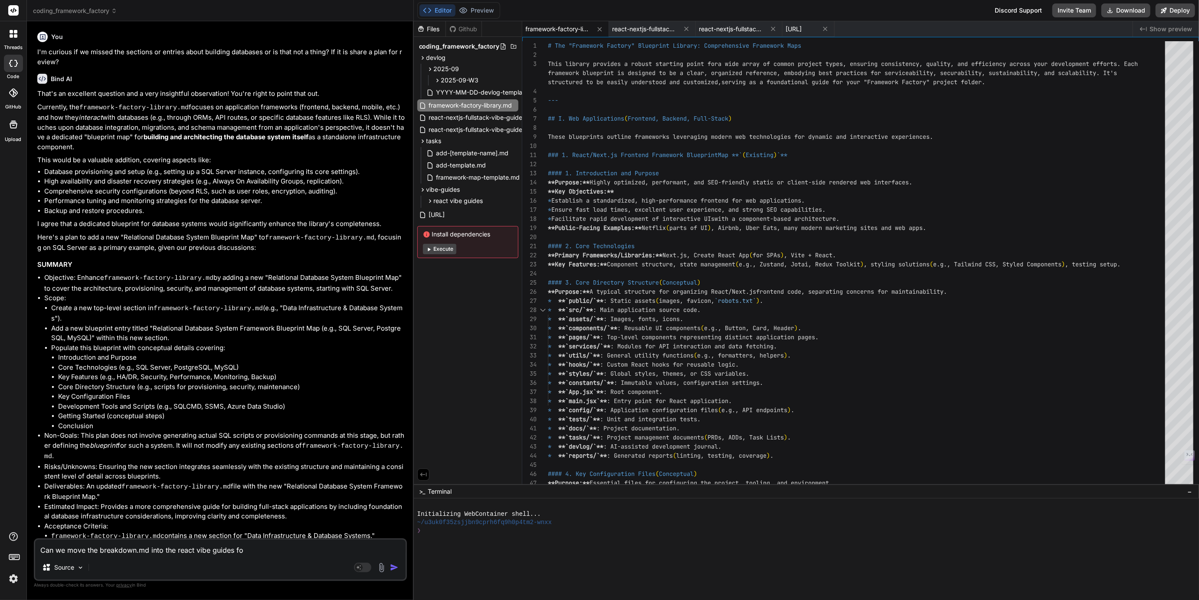
type textarea "x"
type textarea "Can we move the breakdown.md into the react vibe guides fol"
type textarea "x"
type textarea "Can we move the breakdown.md into the react vibe guides fold"
type textarea "x"
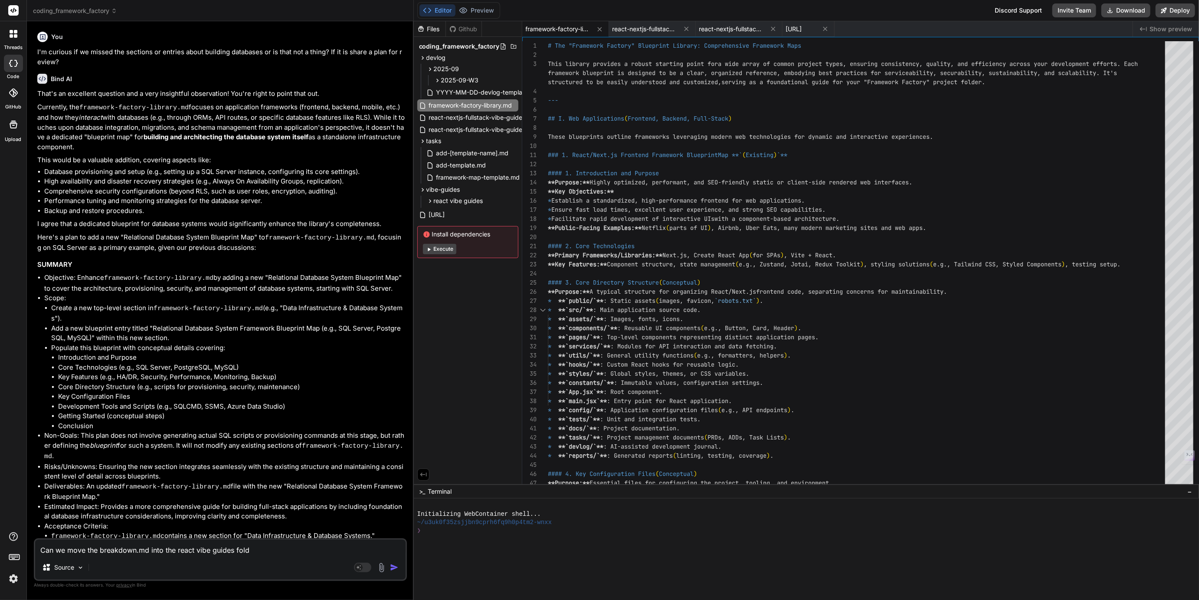
type textarea "Can we move the breakdown.md into the react vibe guides folde"
type textarea "x"
type textarea "Can we move the breakdown.md into the react vibe guides folder"
type textarea "x"
type textarea "Can we move the breakdown.md into the react vibe guides folder?"
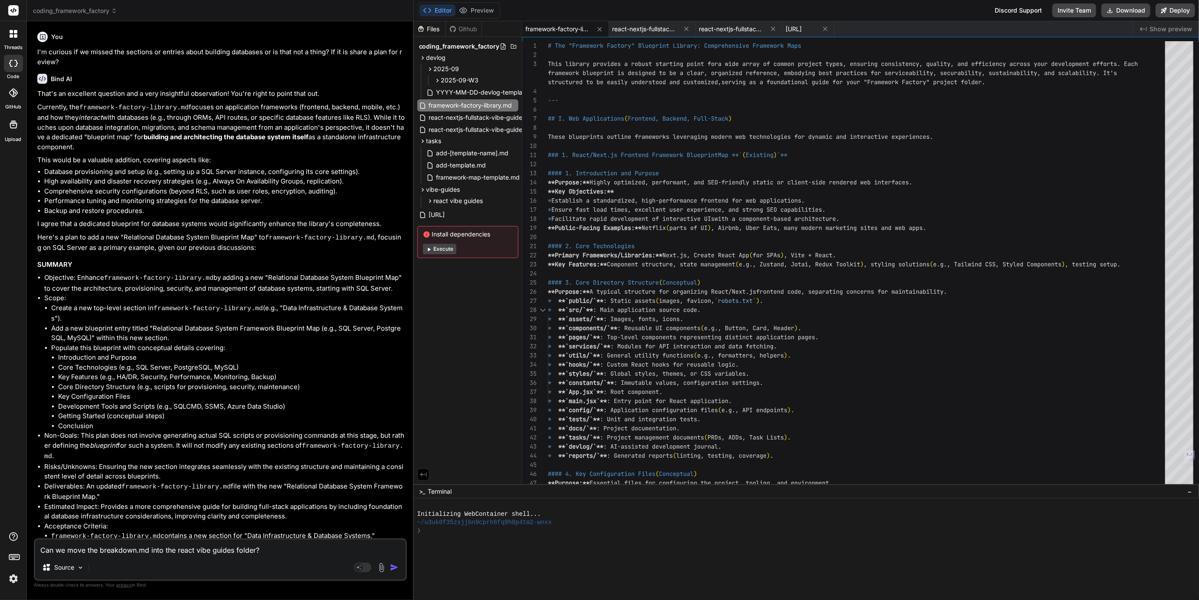
type textarea "x"
type textarea "Can we move the breakdown.md into the react vibe guides folder?"
type textarea "x"
type textarea "Can we move the breakdown.md into the react vibe guides folder? I"
type textarea "x"
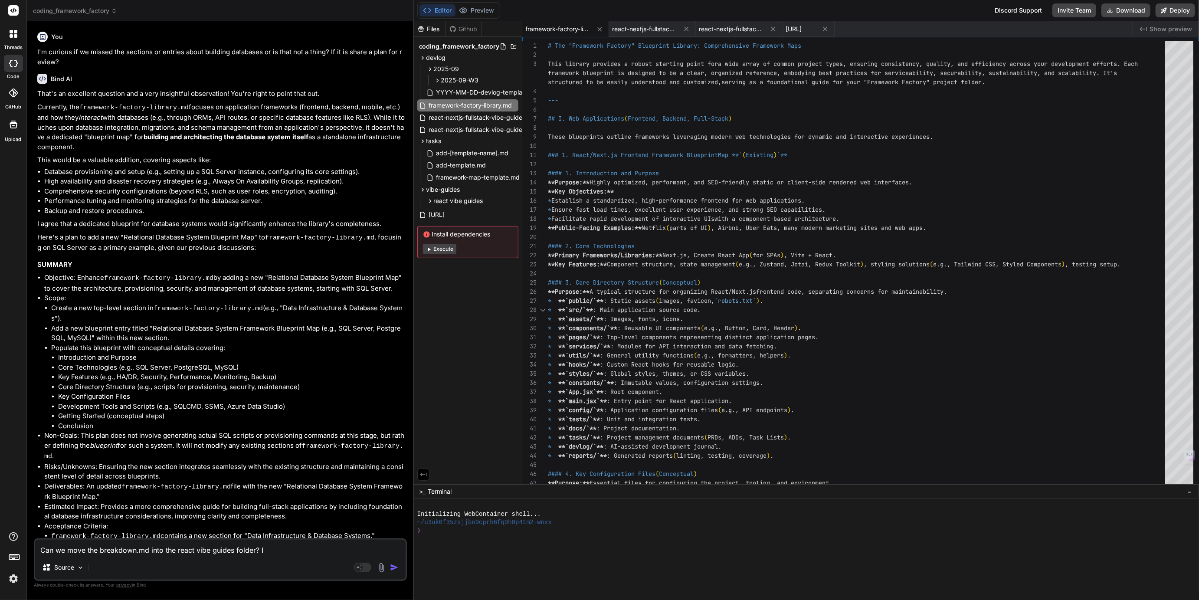
type textarea "Can we move the breakdown.md into the react vibe guides folder? If"
type textarea "x"
type textarea "Can we move the breakdown.md into the react vibe guides folder? If"
type textarea "x"
type textarea "Can we move the breakdown.md into the react vibe guides folder? If s"
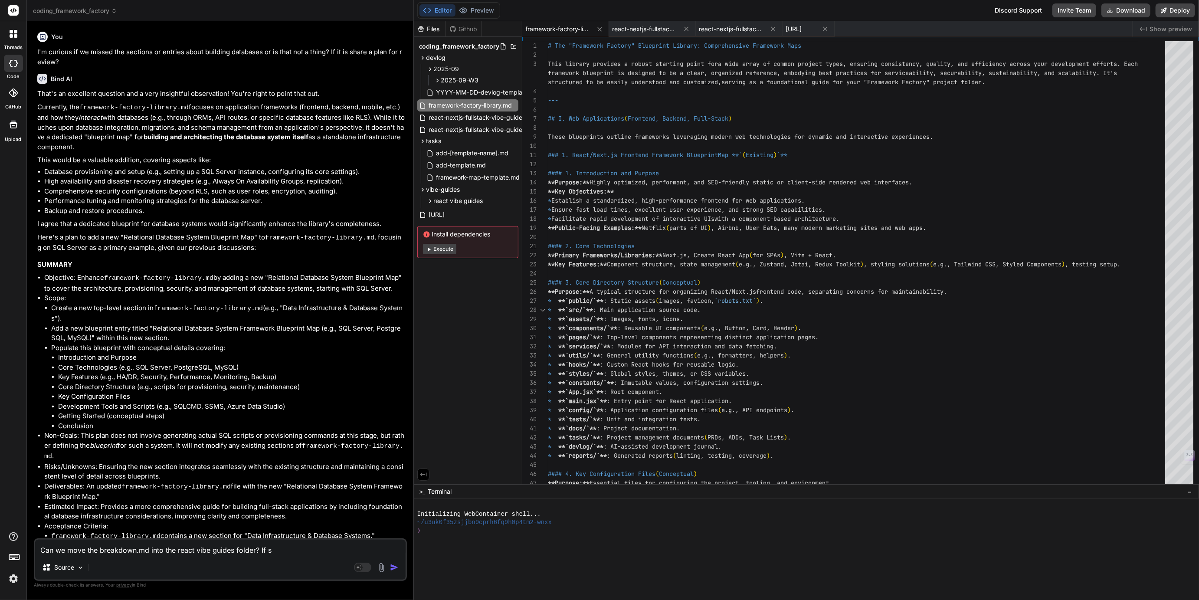
type textarea "x"
type textarea "Can we move the breakdown.md into the react vibe guides folder? If sh"
type textarea "x"
type textarea "Can we move the breakdown.md into the react vibe guides folder? If s"
type textarea "x"
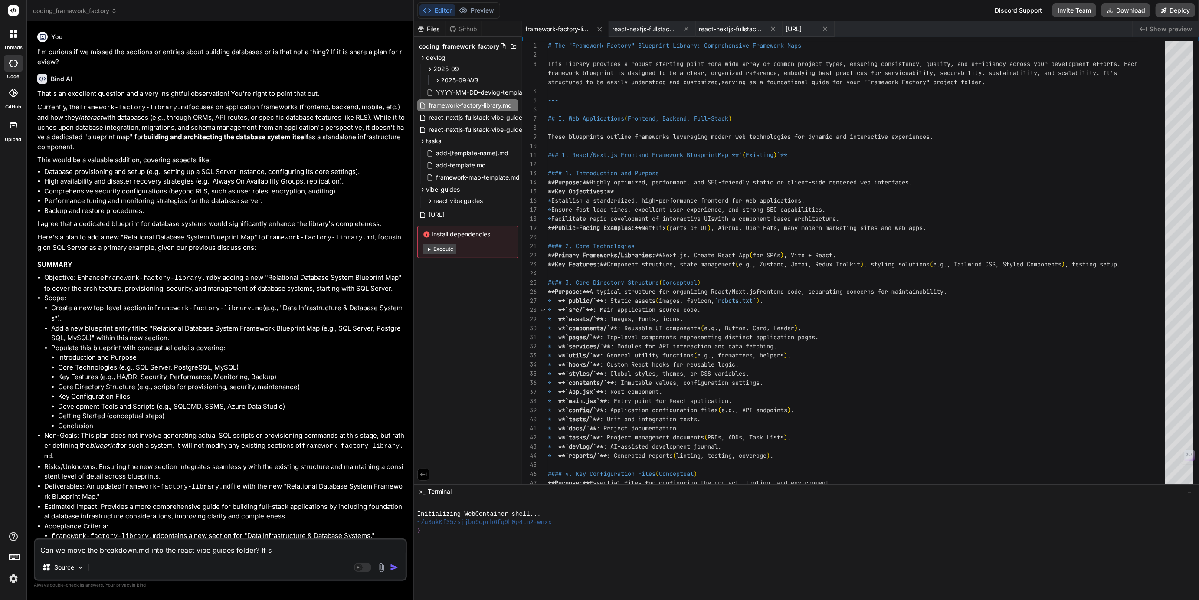
type textarea "Can we move the breakdown.md into the react vibe guides folder? If so"
type textarea "x"
type textarea "Can we move the breakdown.md into the react vibe guides folder? If so"
type textarea "x"
type textarea "Can we move the breakdown.md into the react vibe guides folder? If so s"
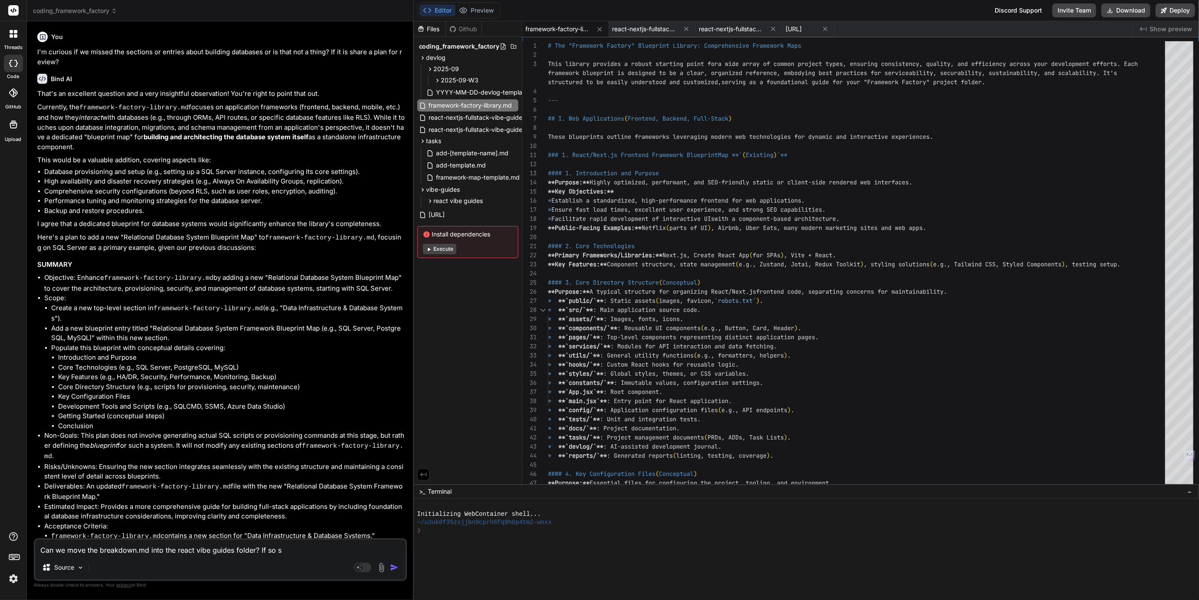
type textarea "x"
type textarea "Can we move the breakdown.md into the react vibe guides folder? If so sh"
type textarea "x"
type textarea "Can we move the breakdown.md into the react vibe guides folder? If so sha"
type textarea "x"
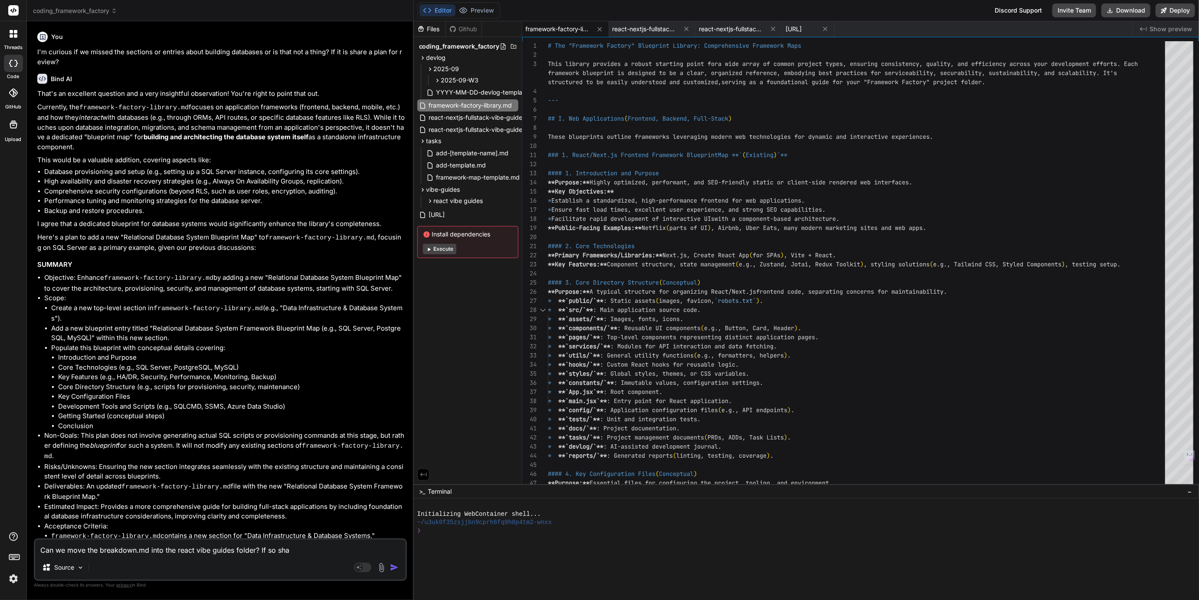
type textarea "Can we move the breakdown.md into the react vibe guides folder? If so shar"
type textarea "x"
type textarea "Can we move the breakdown.md into the react vibe guides folder? If so share"
type textarea "x"
type textarea "Can we move the breakdown.md into the react vibe guides folder? If so share"
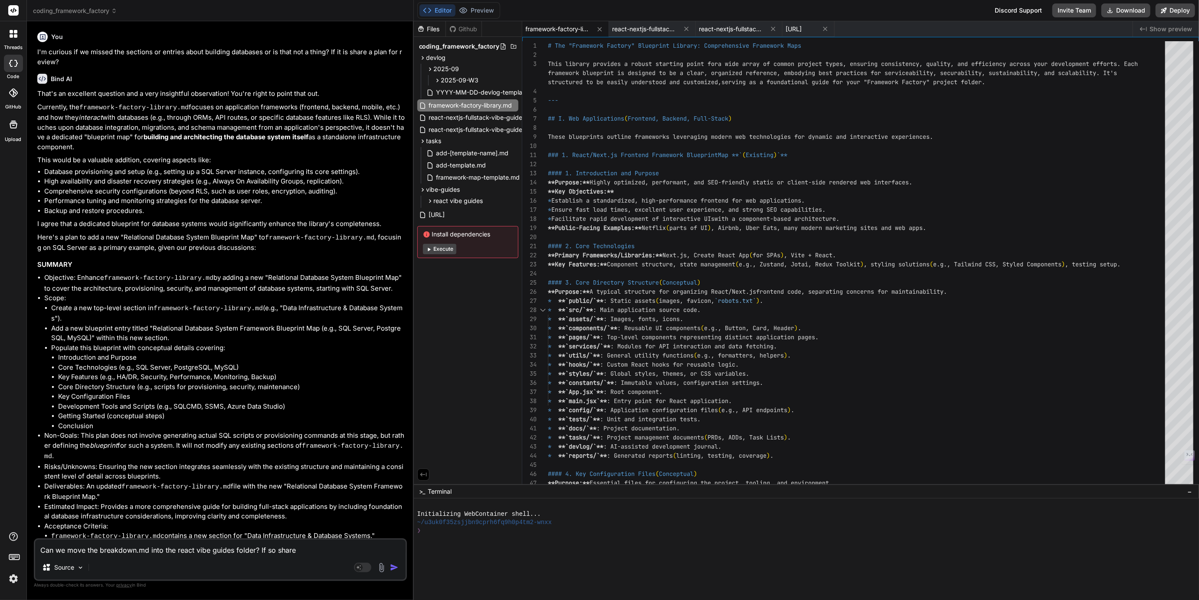
type textarea "x"
type textarea "Can we move the breakdown.md into the react vibe guides folder? If so share a"
type textarea "x"
type textarea "Can we move the breakdown.md into the react vibe guides folder? If so share a"
type textarea "x"
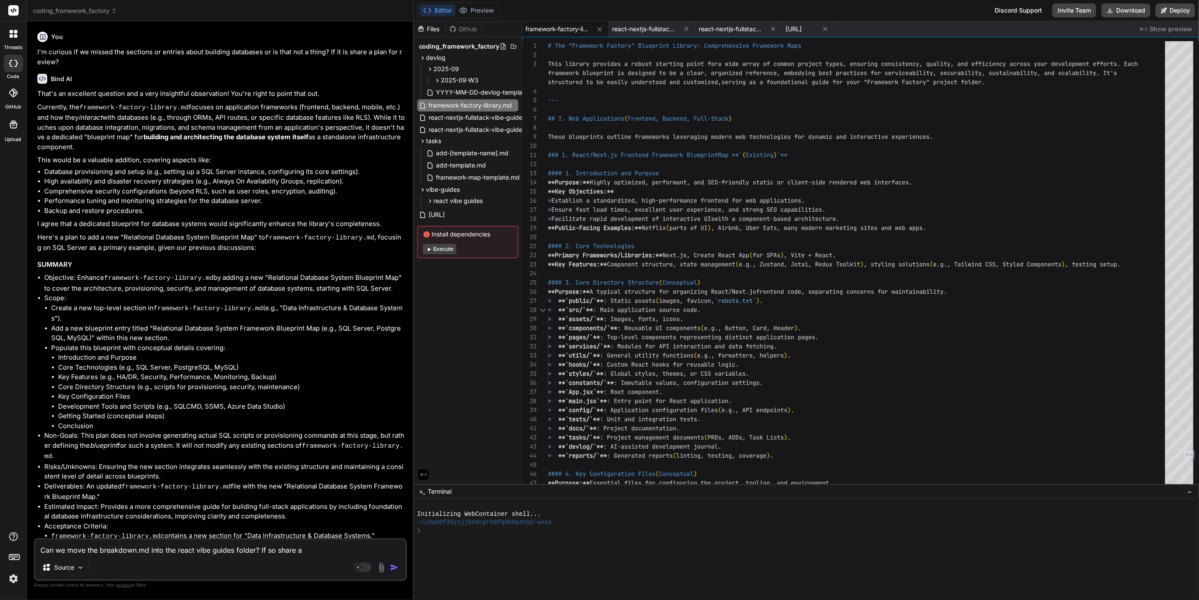
type textarea "Can we move the breakdown.md into the react vibe guides folder? If so share a p"
type textarea "x"
type textarea "Can we move the breakdown.md into the react vibe guides folder? If so share a pl"
type textarea "x"
type textarea "Can we move the breakdown.md into the react vibe guides folder? If so share a p…"
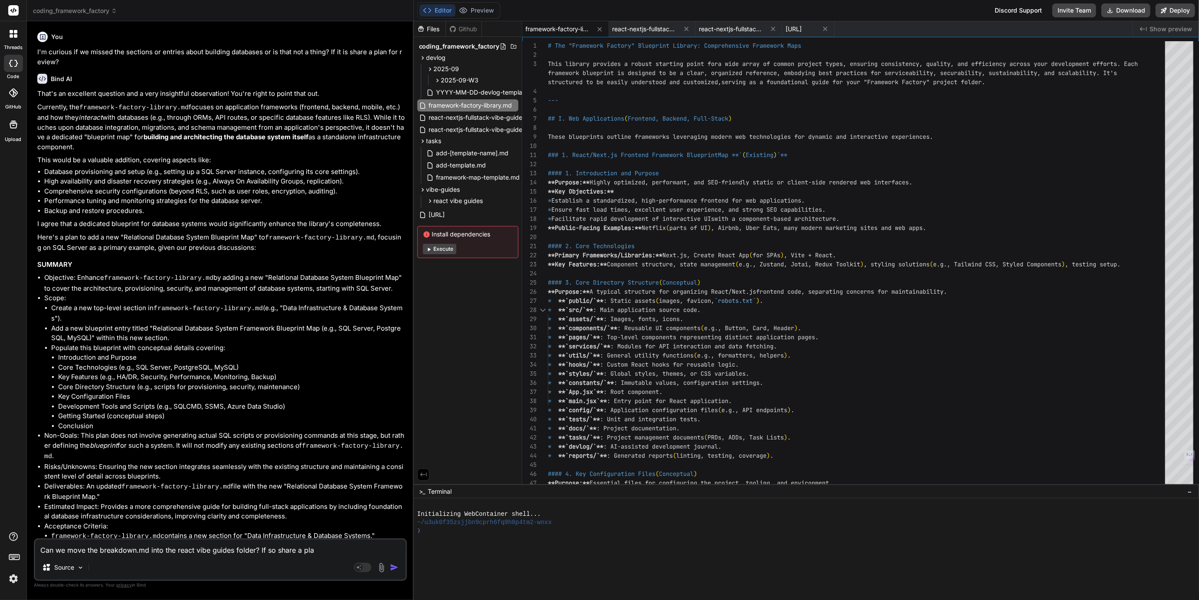
type textarea "x"
type textarea "Can we move the breakdown.md into the react vibe guides folder? If so share a p…"
type textarea "x"
type textarea "Can we move the breakdown.md into the react vibe guides folder? If so share a p…"
type textarea "x"
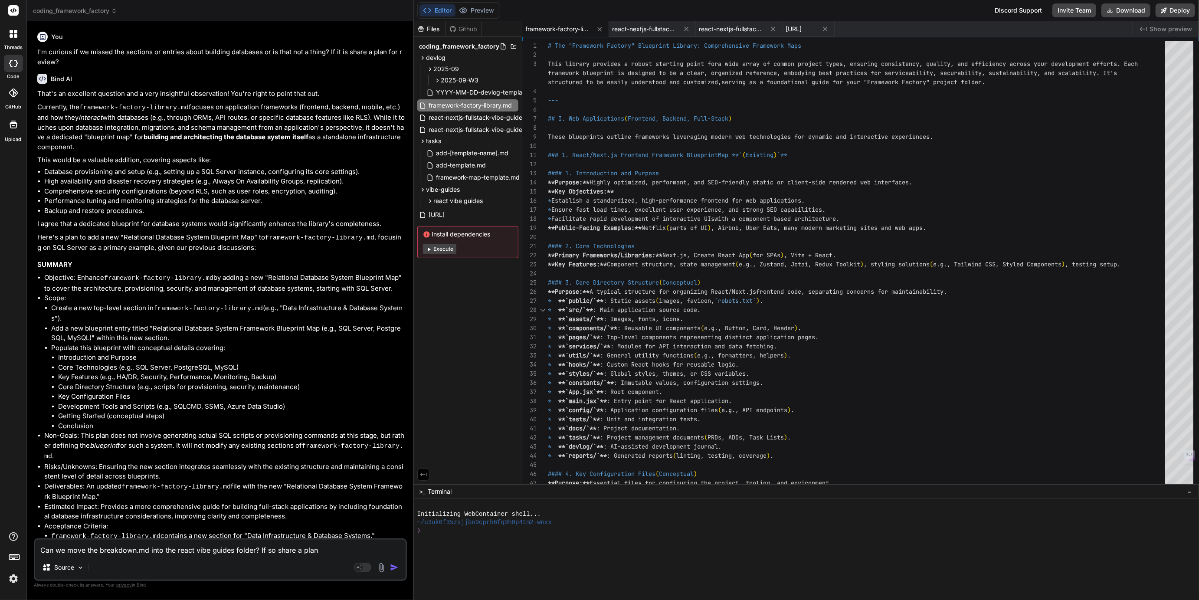
type textarea "Can we move the breakdown.md into the react vibe guides folder? If so share a p…"
type textarea "x"
type textarea "Can we move the breakdown.md into the react vibe guides folder? If so share a p…"
type textarea "x"
type textarea "Can we move the breakdown.md into the react vibe guides folder? If so share a p…"
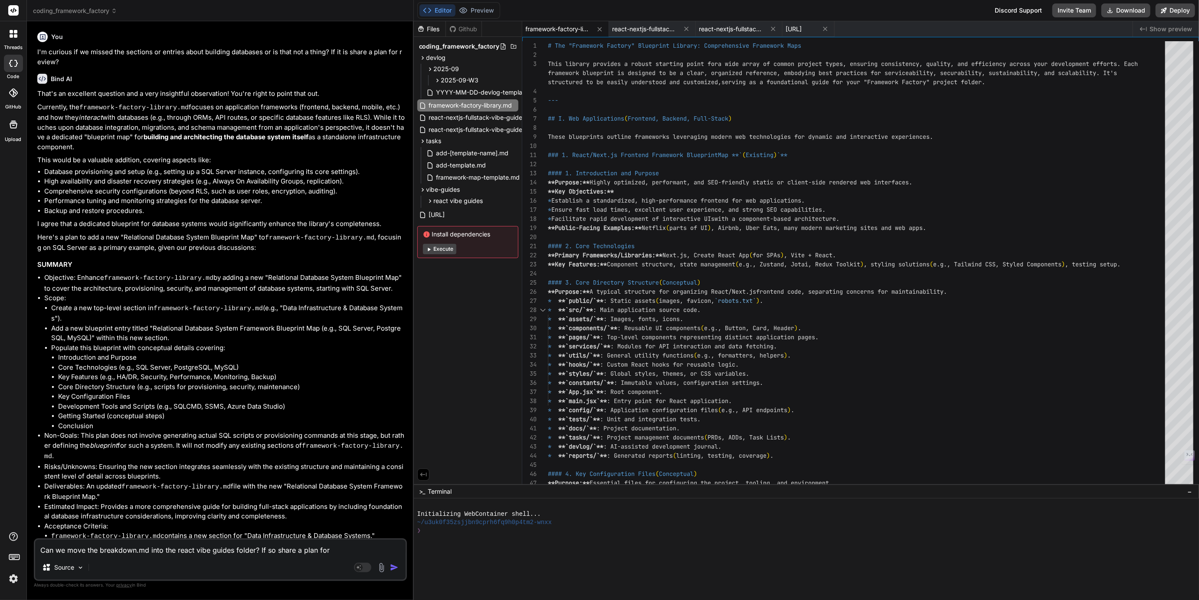
type textarea "x"
type textarea "Can we move the breakdown.md into the react vibe guides folder? If so share a p…"
type textarea "x"
type textarea "Can we move the breakdown.md into the react vibe guides folder? If so share a p…"
type textarea "x"
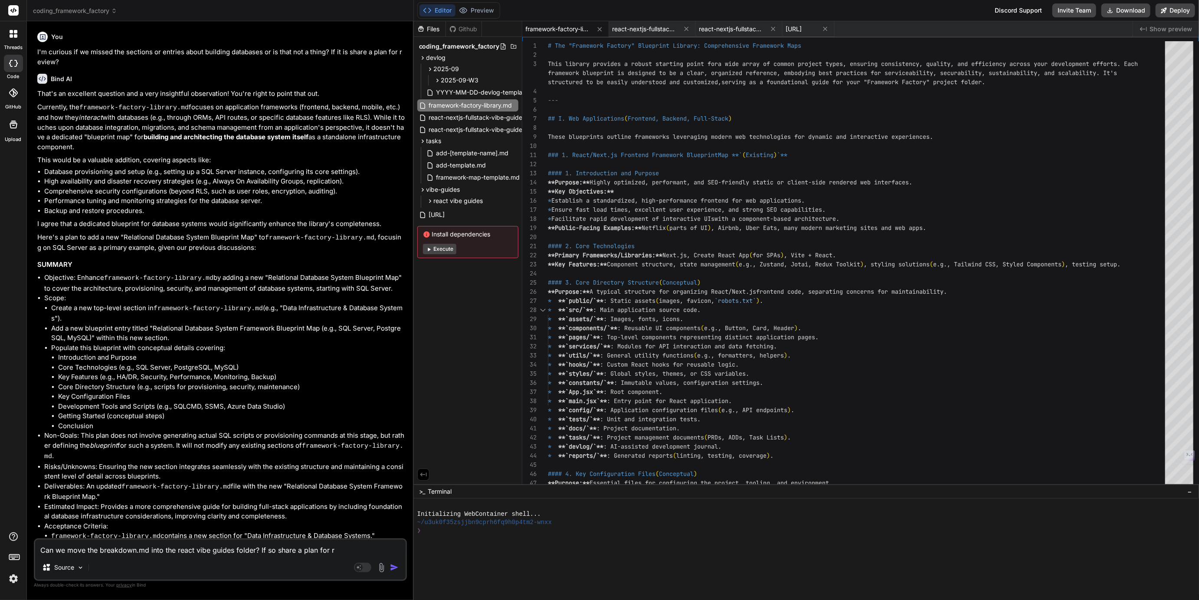
type textarea "Can we move the breakdown.md into the react vibe guides folder? If so share a p…"
type textarea "x"
type textarea "Can we move the breakdown.md into the react vibe guides folder? If so share a p…"
type textarea "x"
type textarea "Can we move the breakdown.md into the react vibe guides folder? If so share a p…"
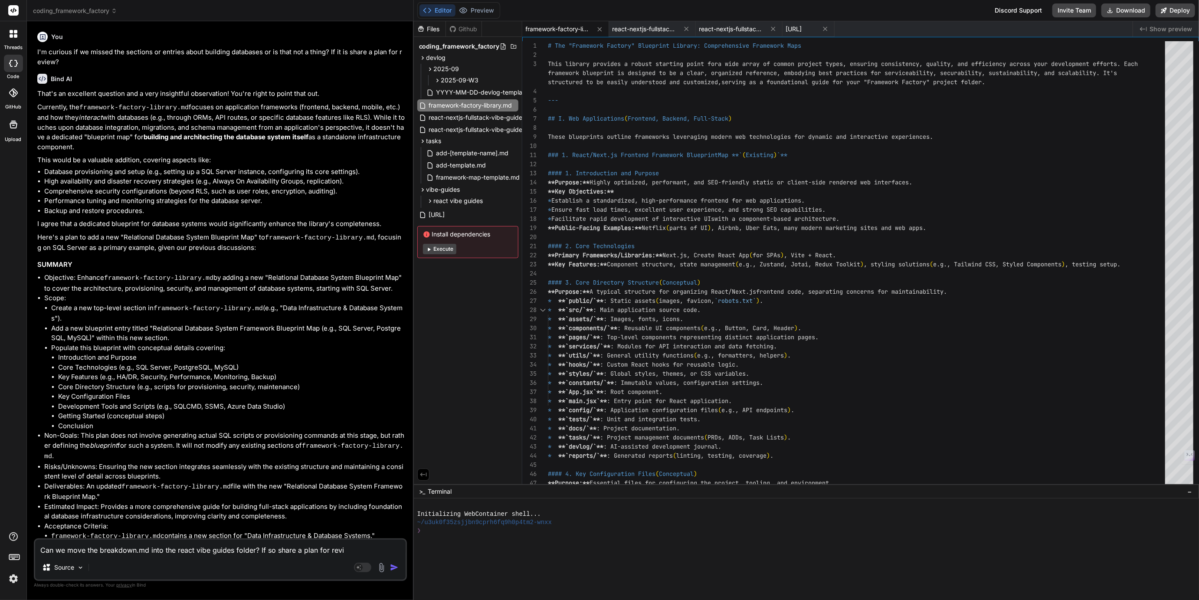
type textarea "x"
type textarea "Can we move the breakdown.md into the react vibe guides folder? If so share a p…"
type textarea "x"
type textarea "Can we move the breakdown.md into the react vibe guides folder? If so share a p…"
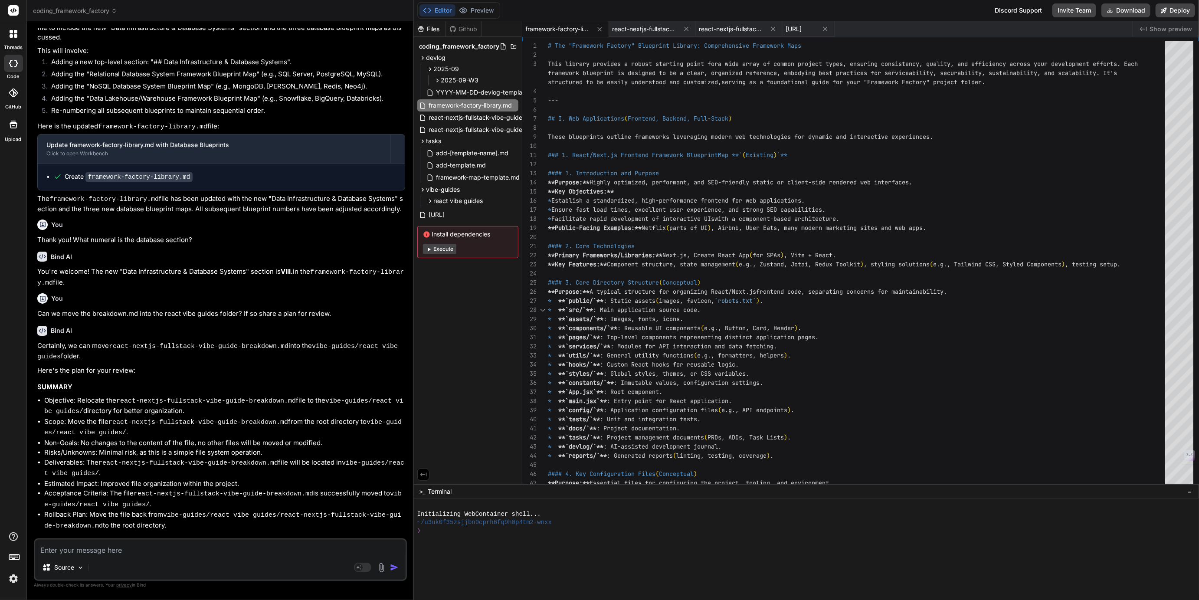
scroll to position [1622, 0]
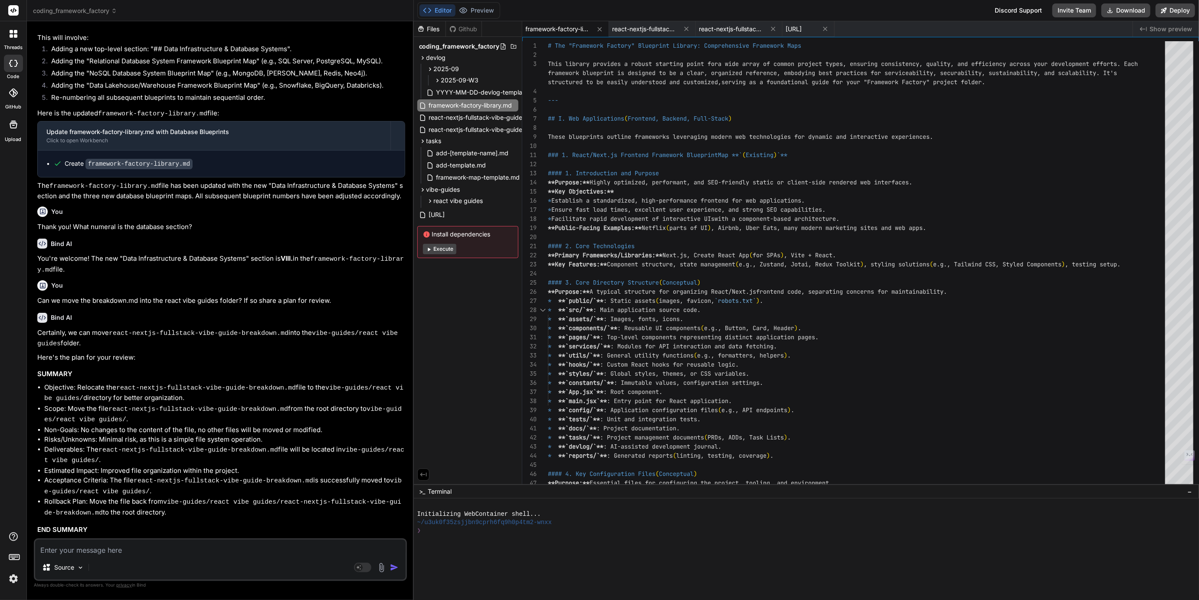
click at [12, 582] on img at bounding box center [13, 579] width 15 height 15
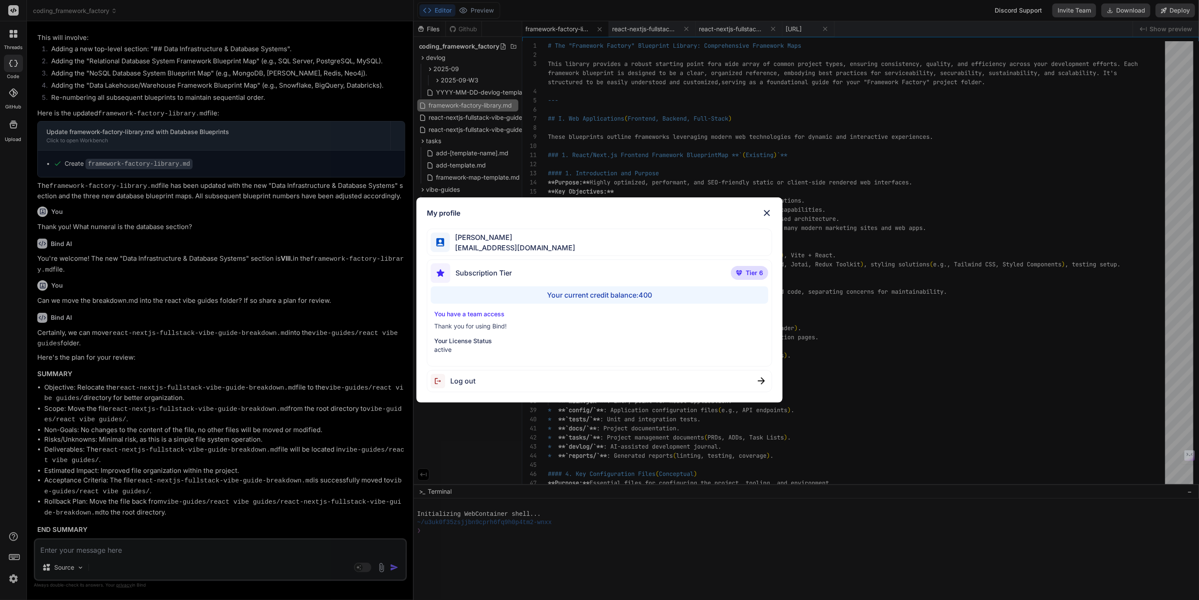
click at [12, 582] on div "My profile Tye Anderson fakewiseco@gmail.com Subscription Tier Tier 6 Your curr…" at bounding box center [599, 300] width 1199 height 600
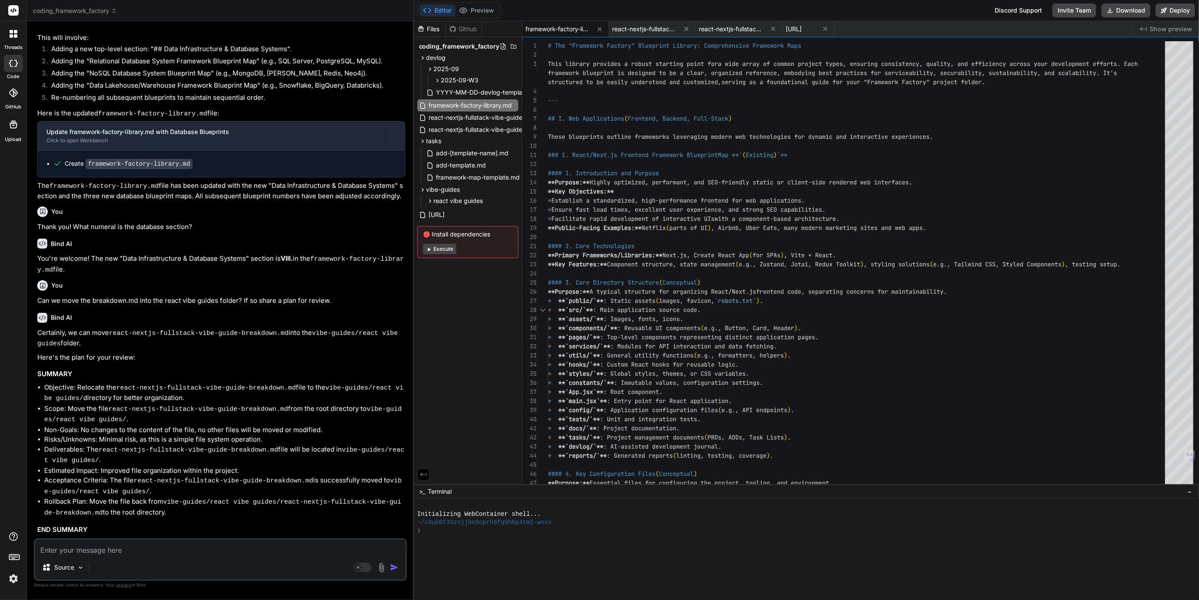
click at [108, 550] on textarea at bounding box center [220, 548] width 371 height 16
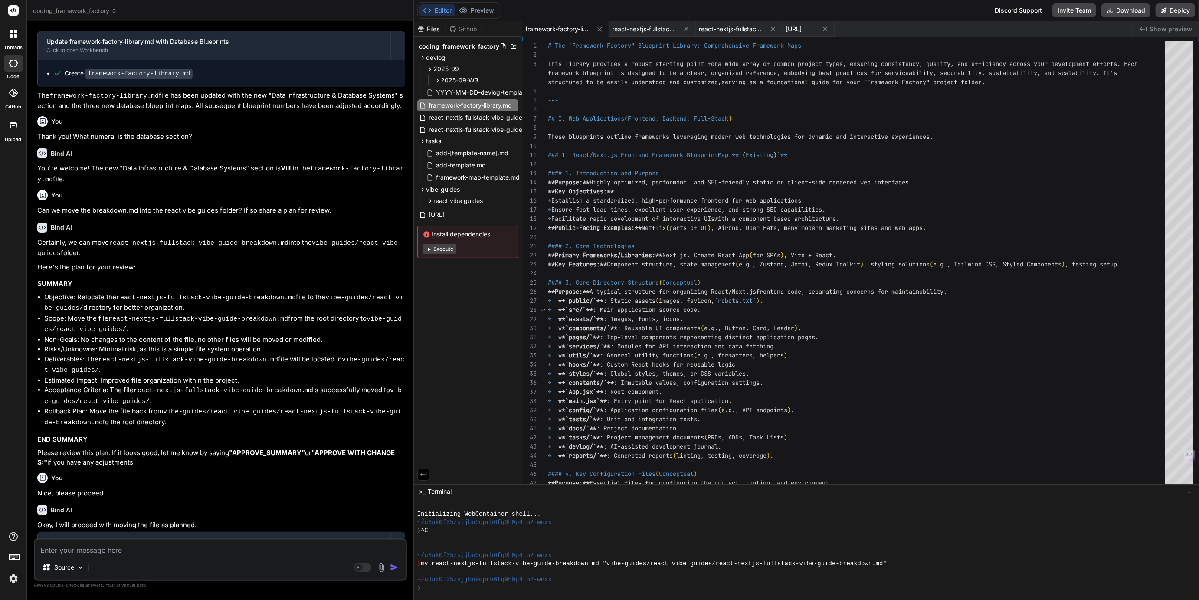
scroll to position [1784, 0]
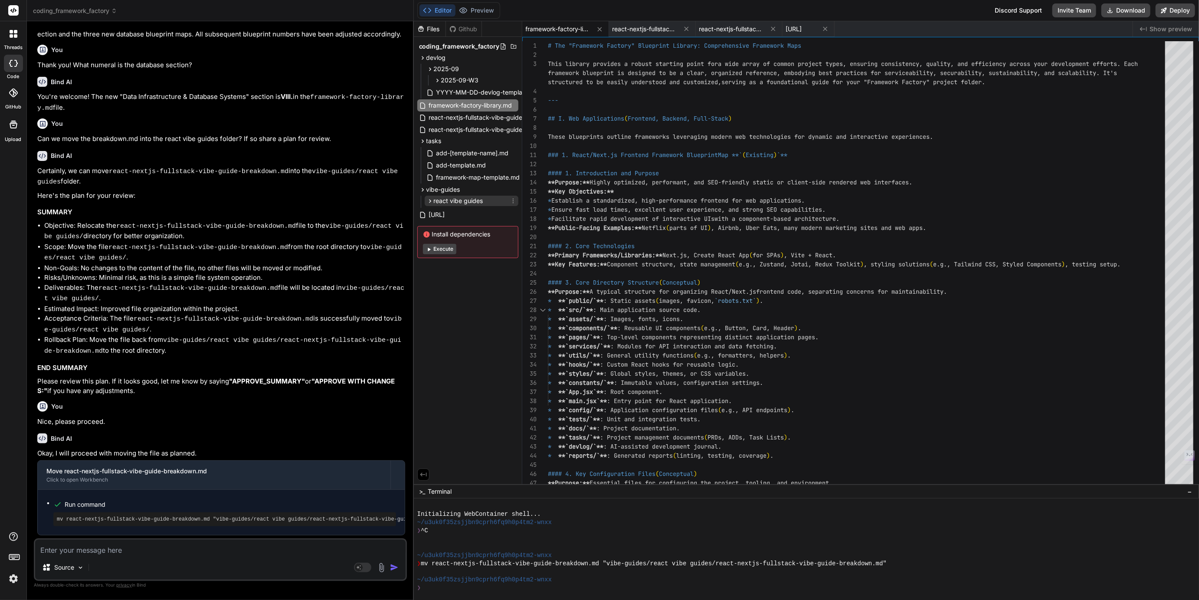
click at [455, 198] on span "react vibe guides" at bounding box center [458, 201] width 49 height 9
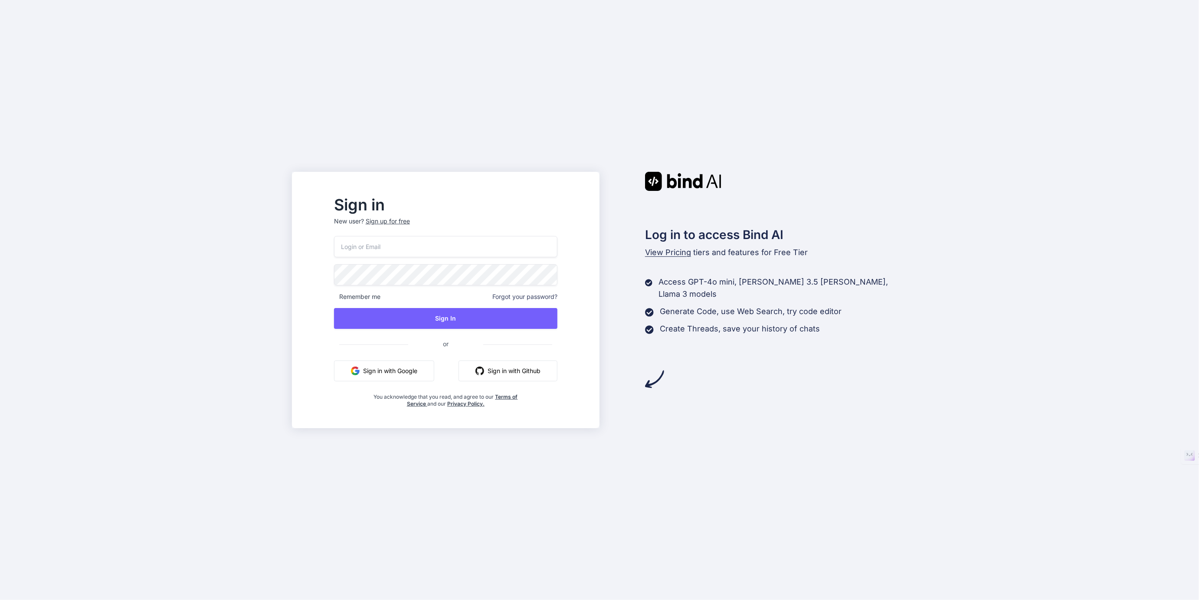
type input "[EMAIL_ADDRESS][DOMAIN_NAME]"
click at [468, 314] on button "Sign In" at bounding box center [445, 318] width 223 height 21
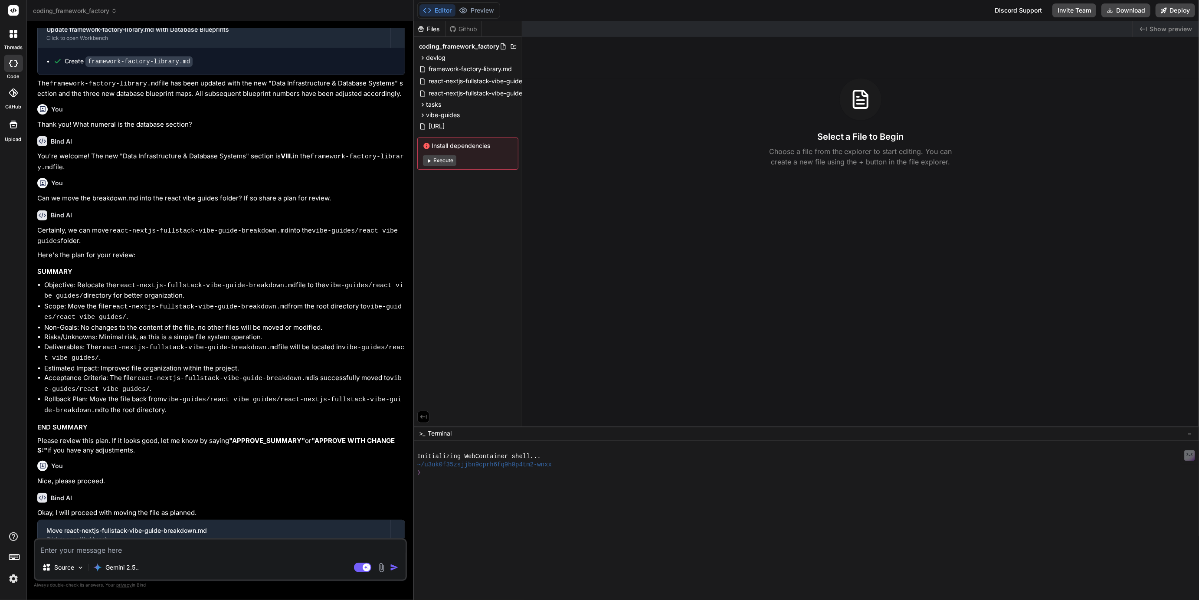
scroll to position [621, 0]
drag, startPoint x: 468, startPoint y: 93, endPoint x: 473, endPoint y: 93, distance: 5.2
click at [473, 93] on span "react-nextjs-fullstack-vibe-guide.yaml" at bounding box center [483, 93] width 111 height 10
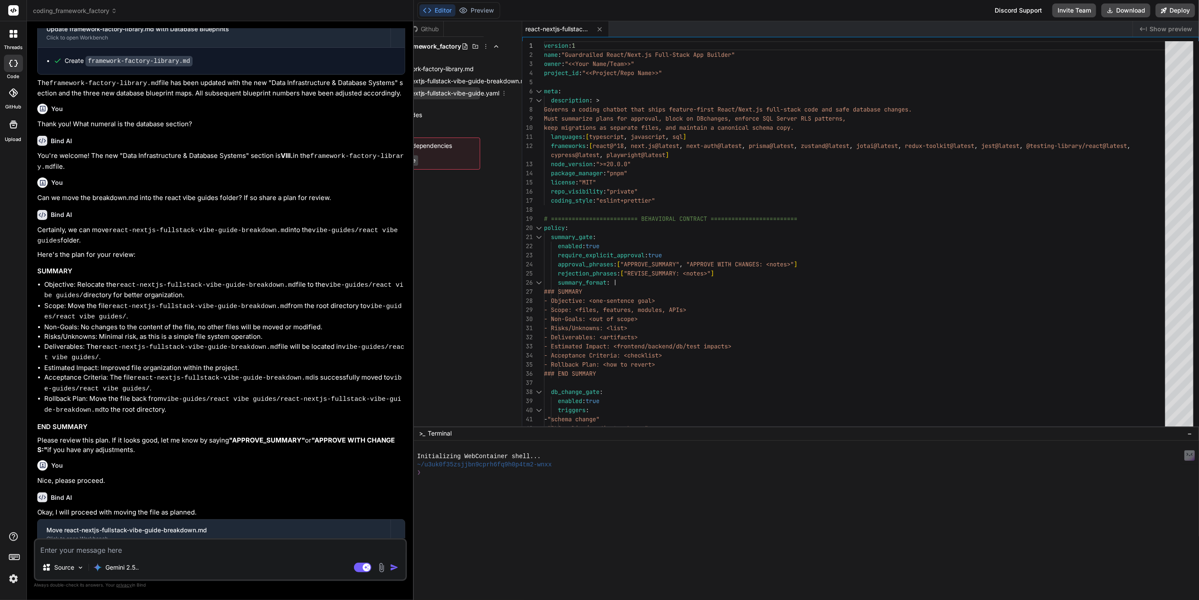
scroll to position [0, 48]
click at [495, 93] on icon at bounding box center [495, 93] width 1 height 5
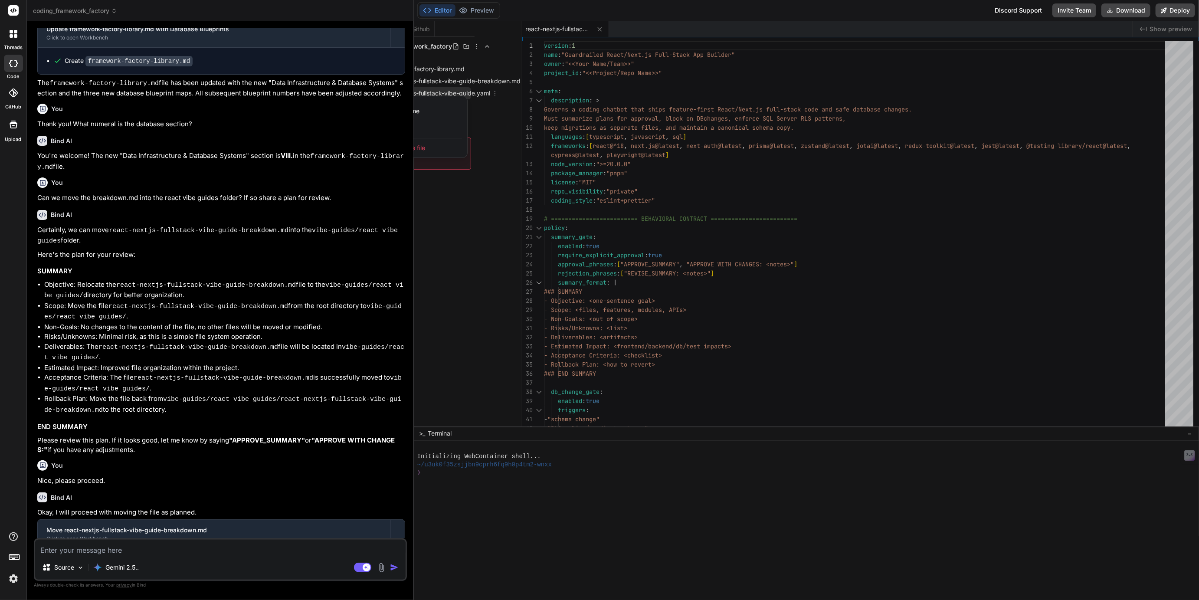
scroll to position [0, 0]
click at [451, 95] on div at bounding box center [806, 310] width 785 height 579
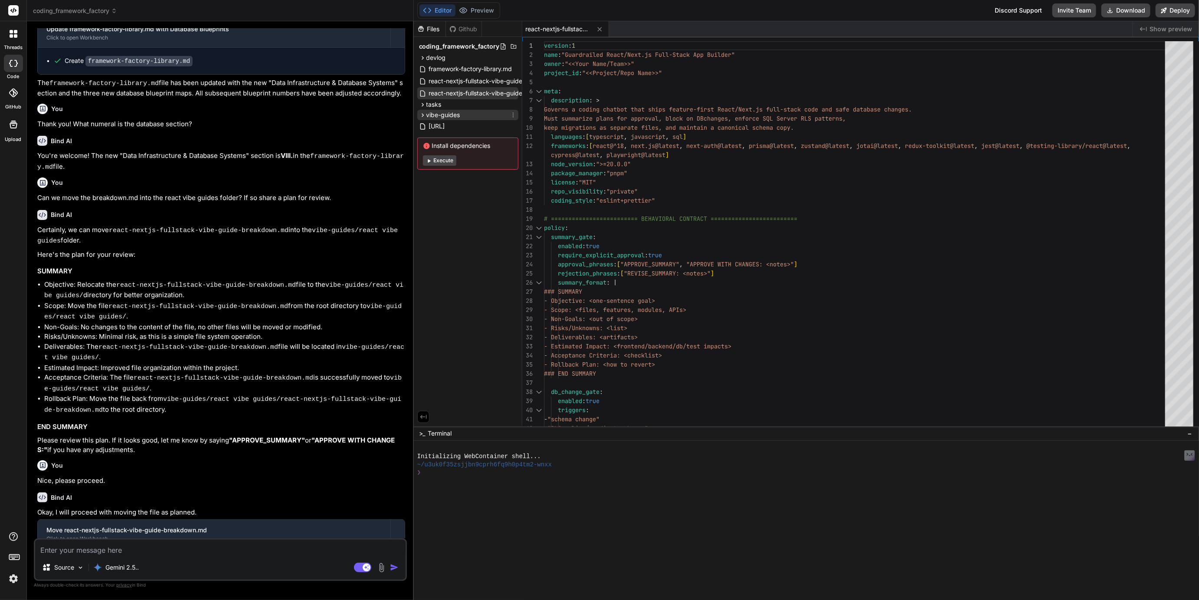
click at [422, 116] on icon at bounding box center [423, 114] width 2 height 3
click at [422, 107] on icon at bounding box center [422, 104] width 7 height 7
click at [601, 27] on icon at bounding box center [600, 29] width 4 height 4
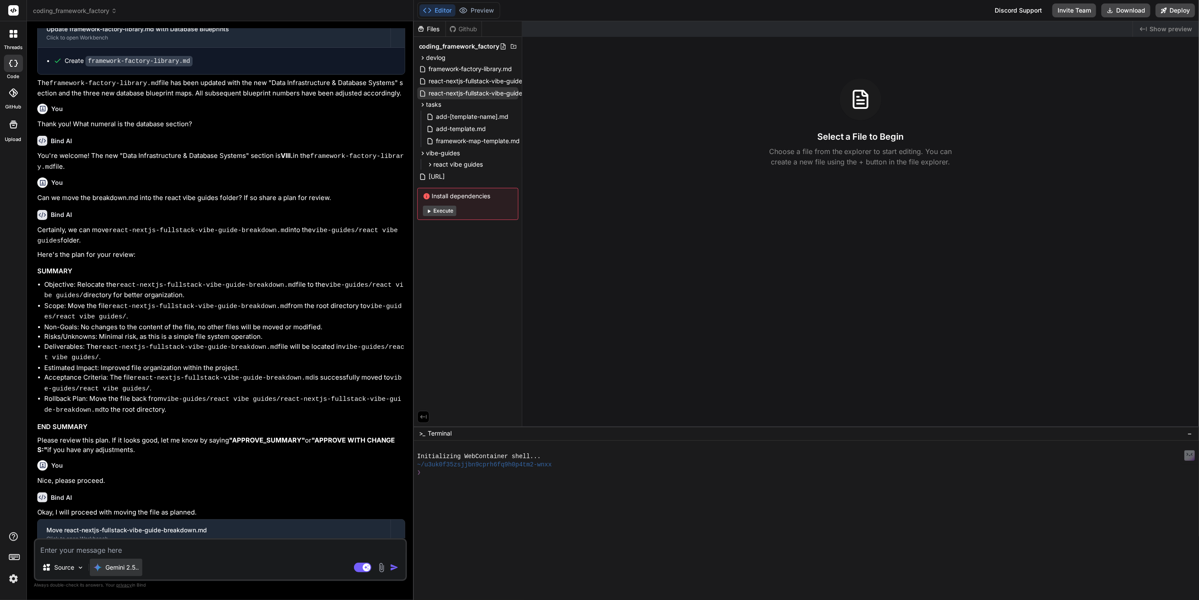
click at [118, 571] on p "Gemini 2.5.." at bounding box center [121, 567] width 33 height 9
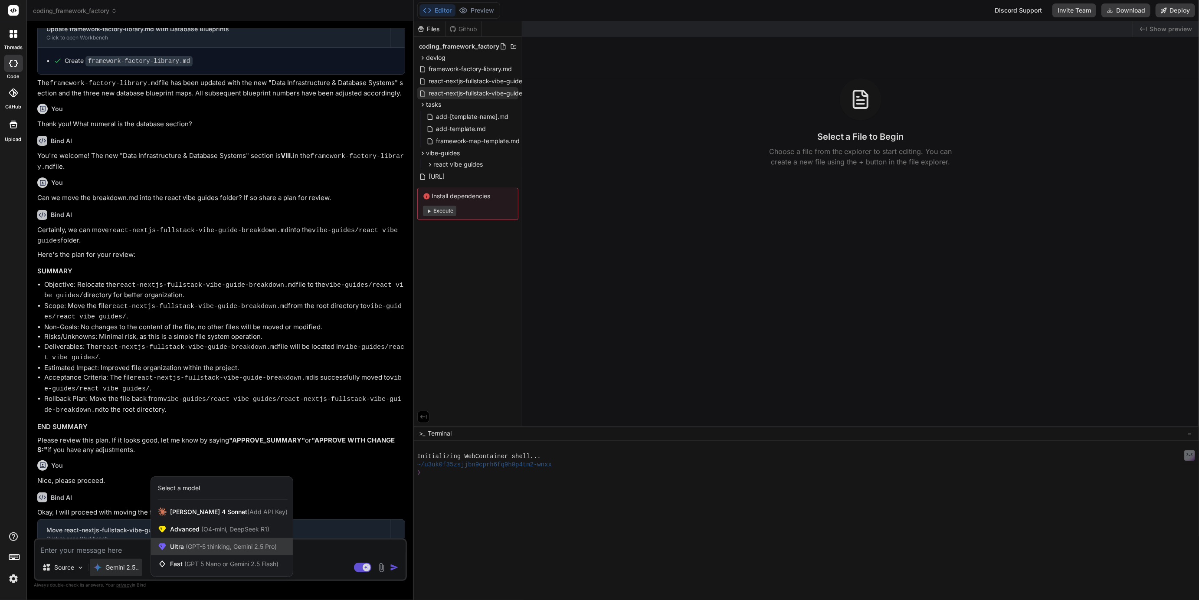
click at [183, 545] on span "Ultra (GPT-5 thinking, Gemini 2.5 Pro)" at bounding box center [223, 546] width 107 height 9
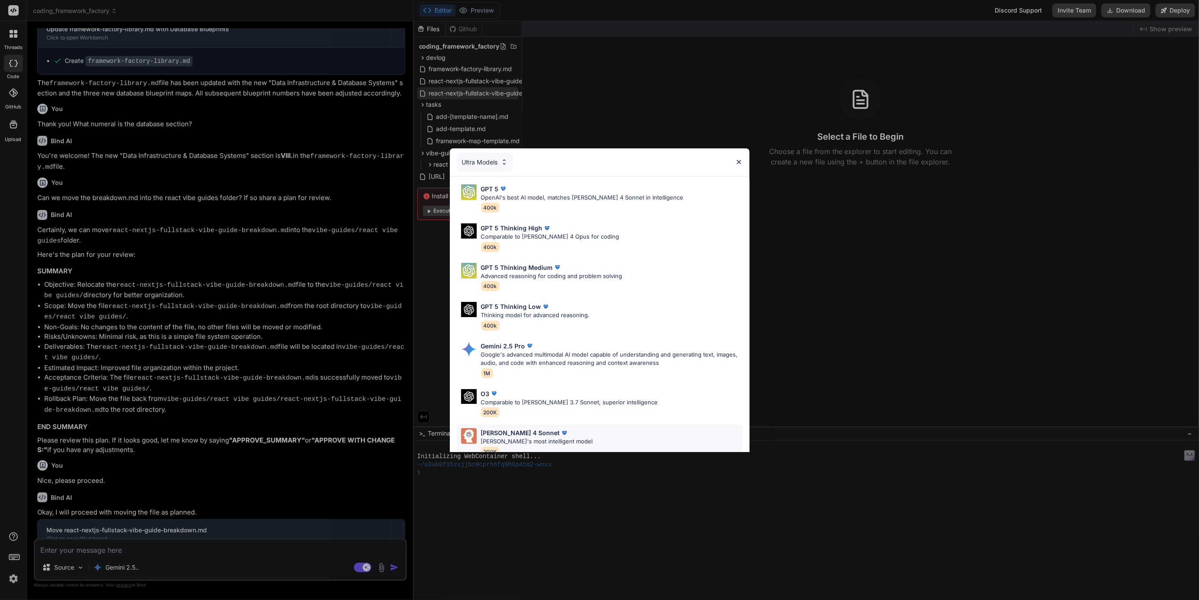
click at [492, 434] on p "[PERSON_NAME] 4 Sonnet" at bounding box center [520, 432] width 79 height 9
type textarea "x"
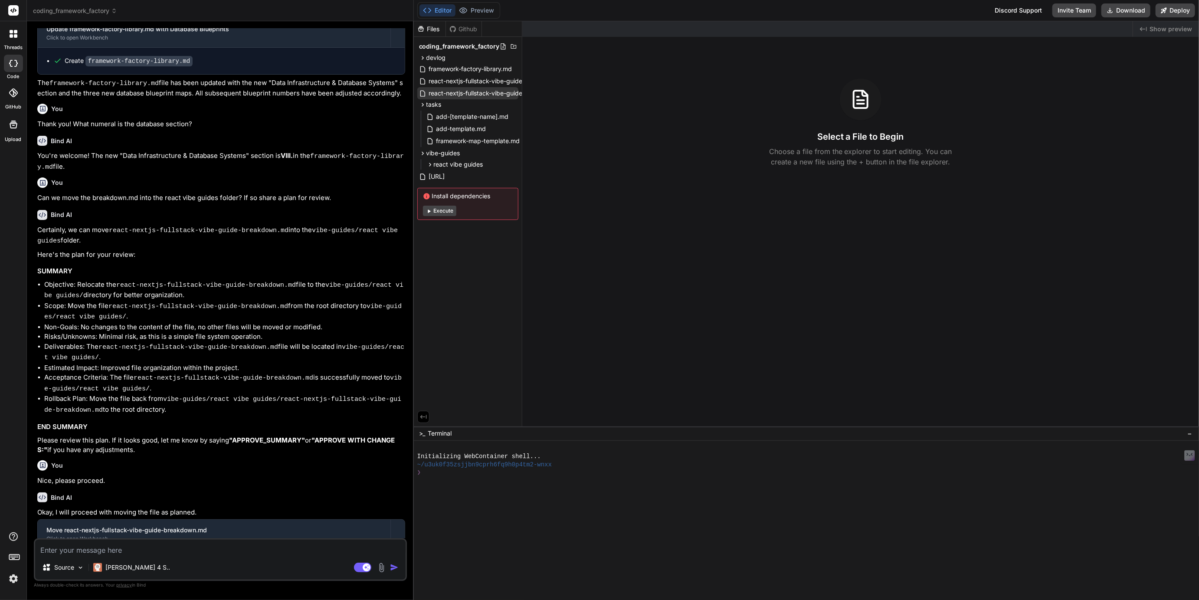
click at [96, 549] on textarea at bounding box center [220, 548] width 371 height 16
type textarea "C"
type textarea "x"
type textarea "Ca"
type textarea "x"
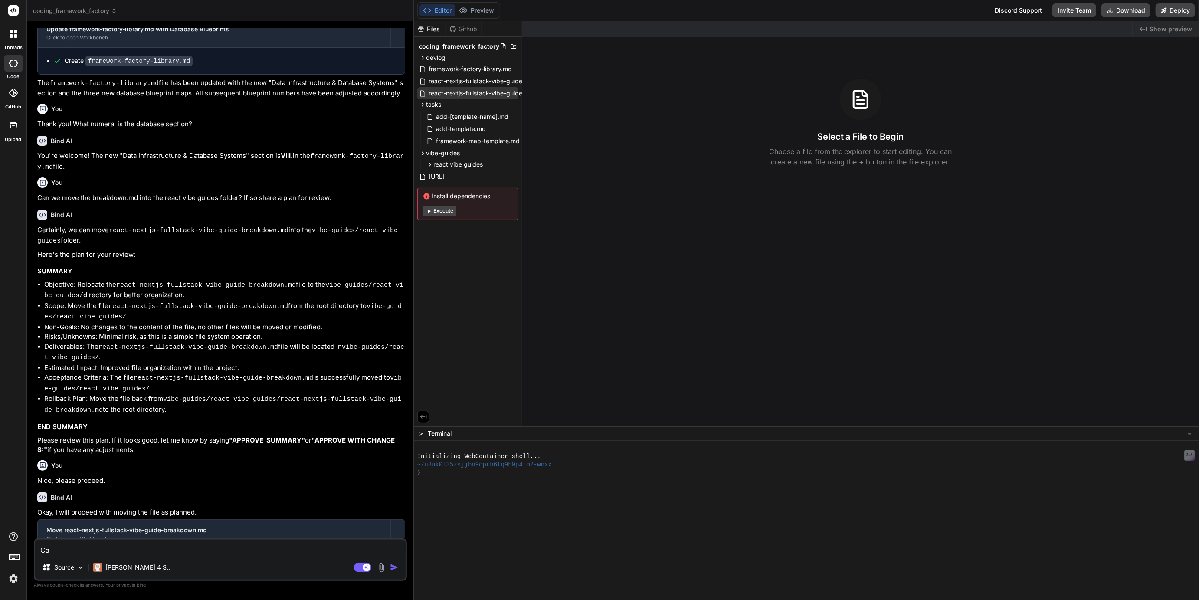
type textarea "Can"
type textarea "x"
type textarea "Can"
type textarea "x"
type textarea "Can y"
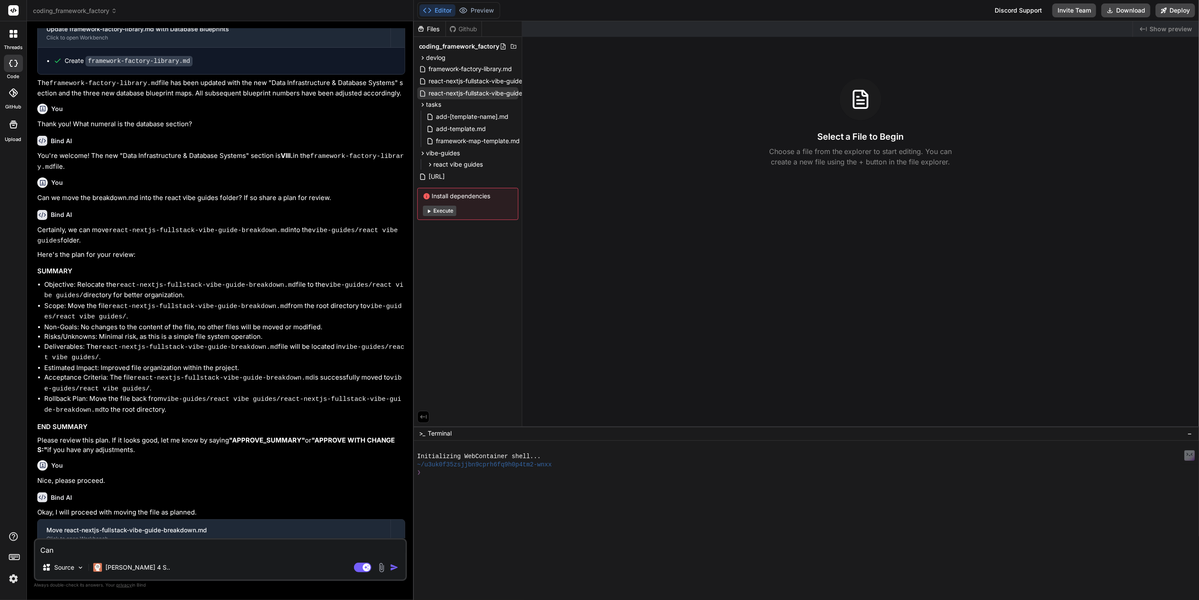
type textarea "x"
type textarea "Can yo"
type textarea "x"
type textarea "Can you"
type textarea "x"
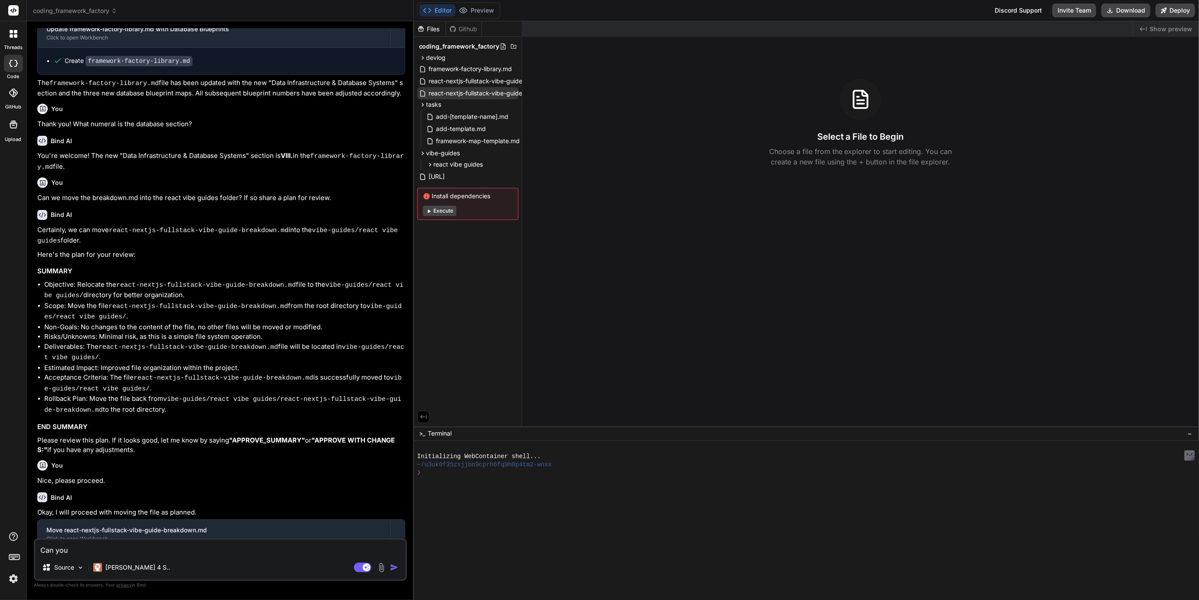
type textarea "Can you"
type textarea "x"
type textarea "Can you t"
type textarea "x"
type textarea "Can you tr"
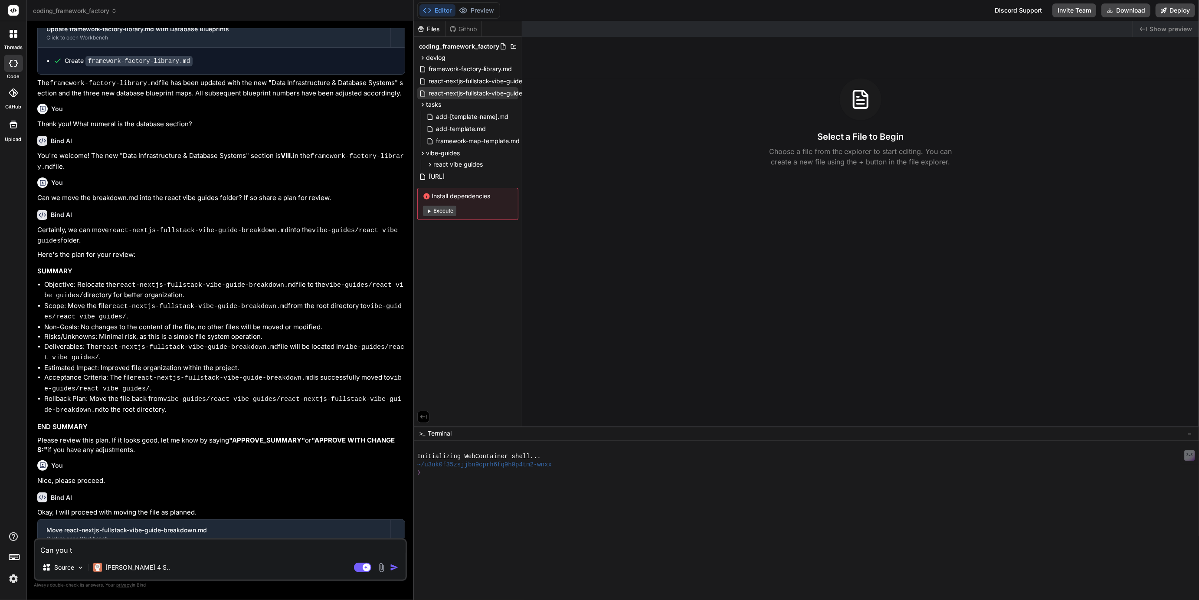
type textarea "x"
type textarea "Can you try"
type textarea "x"
type textarea "Can you try"
type textarea "x"
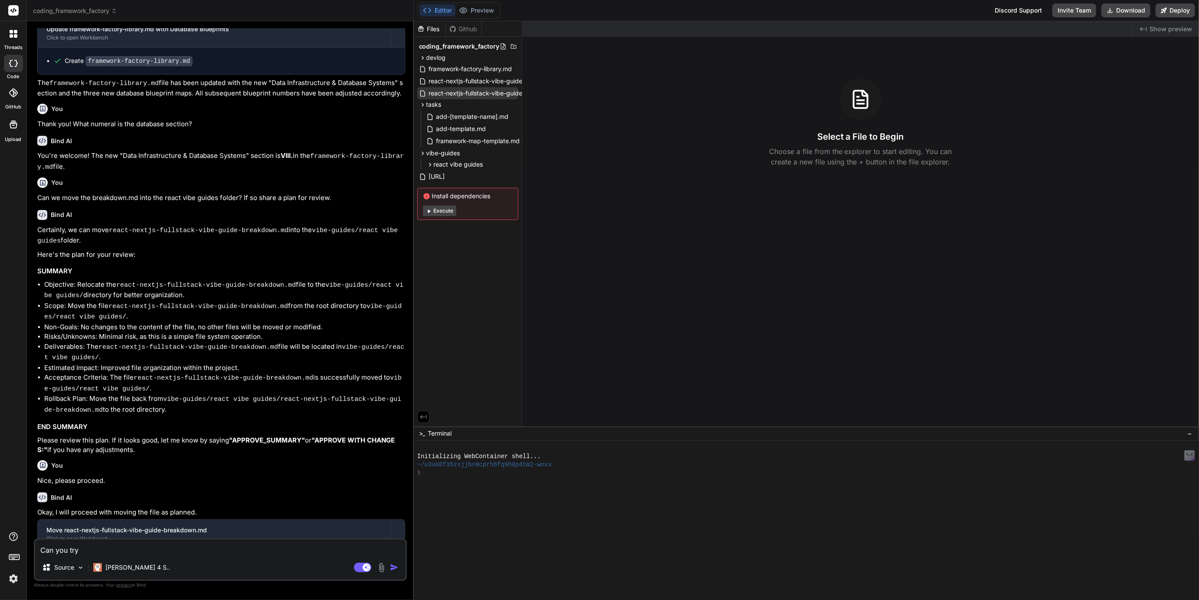
type textarea "Can you try t"
type textarea "x"
type textarea "Can you try th"
type textarea "x"
type textarea "Can you try tha"
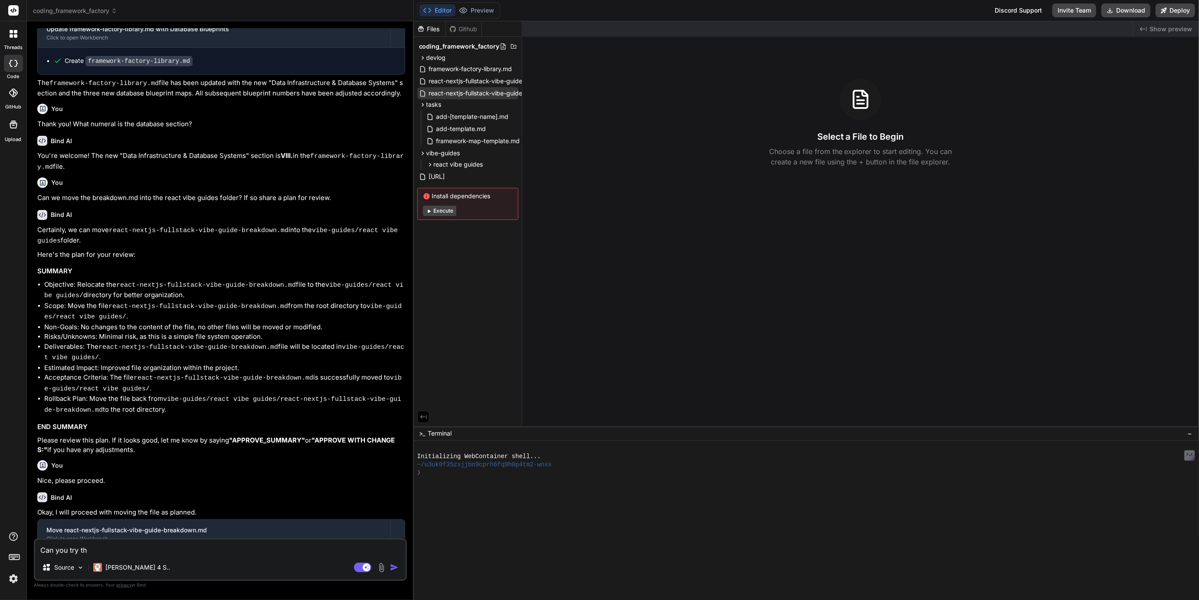
type textarea "x"
type textarea "Can you try that"
type textarea "x"
type textarea "Can you try that"
type textarea "x"
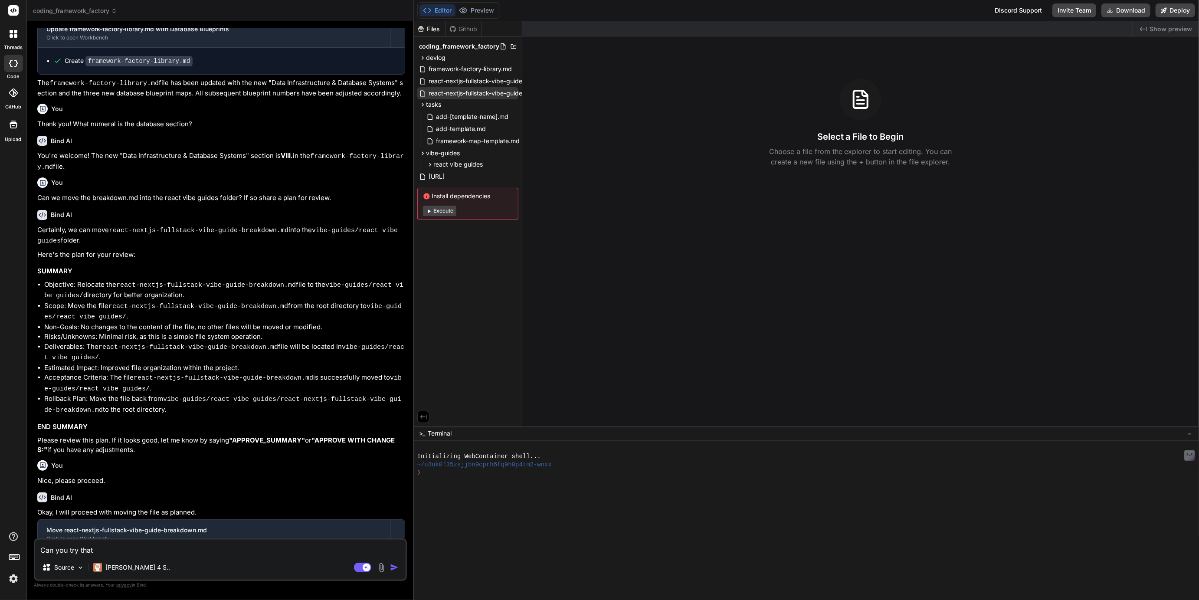
type textarea "Can you try that g"
type textarea "x"
type textarea "Can you try that ga"
type textarea "x"
type textarea "Can you try that gai"
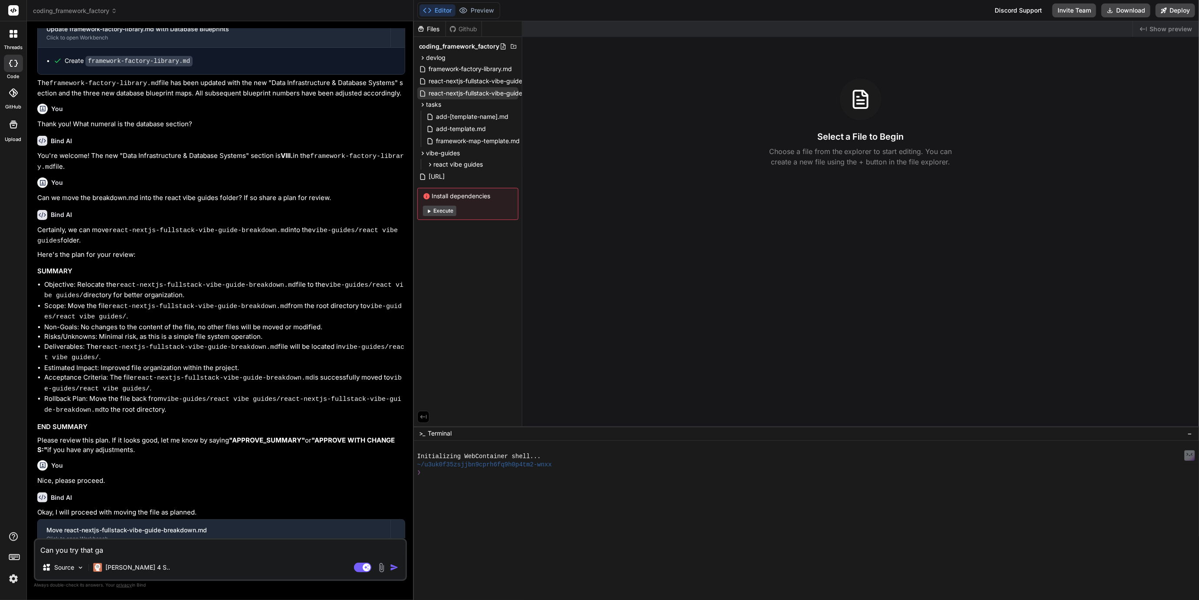
type textarea "x"
type textarea "Can you try that gain"
type textarea "x"
type textarea "Can you try that gai"
type textarea "x"
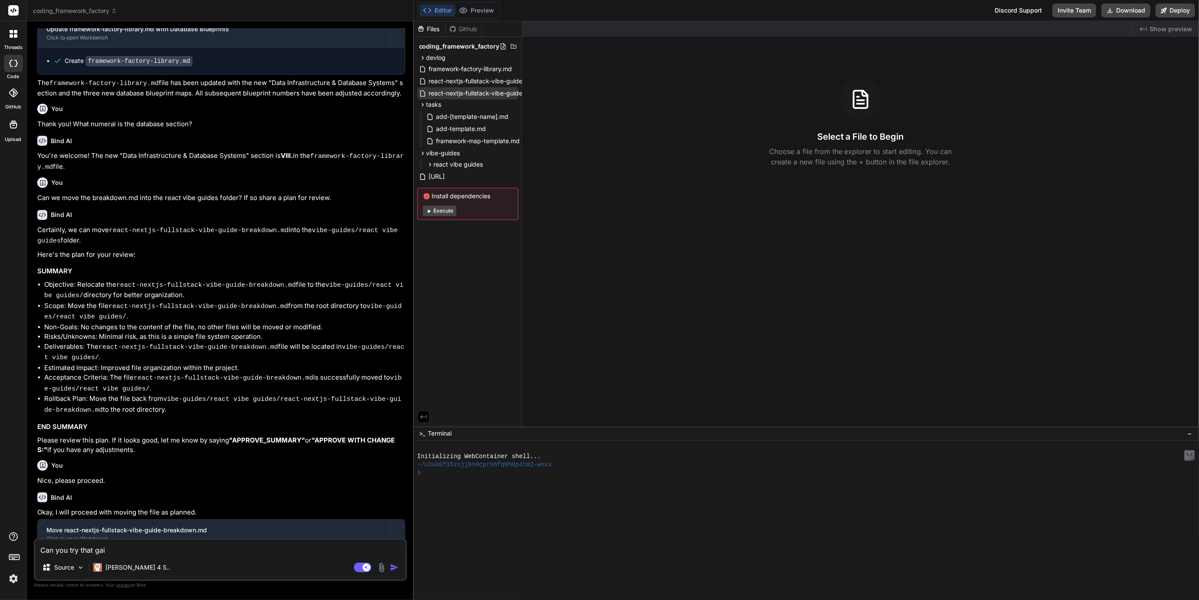
type textarea "Can you try that ga"
type textarea "x"
type textarea "Can you try that g"
type textarea "x"
type textarea "Can you try that"
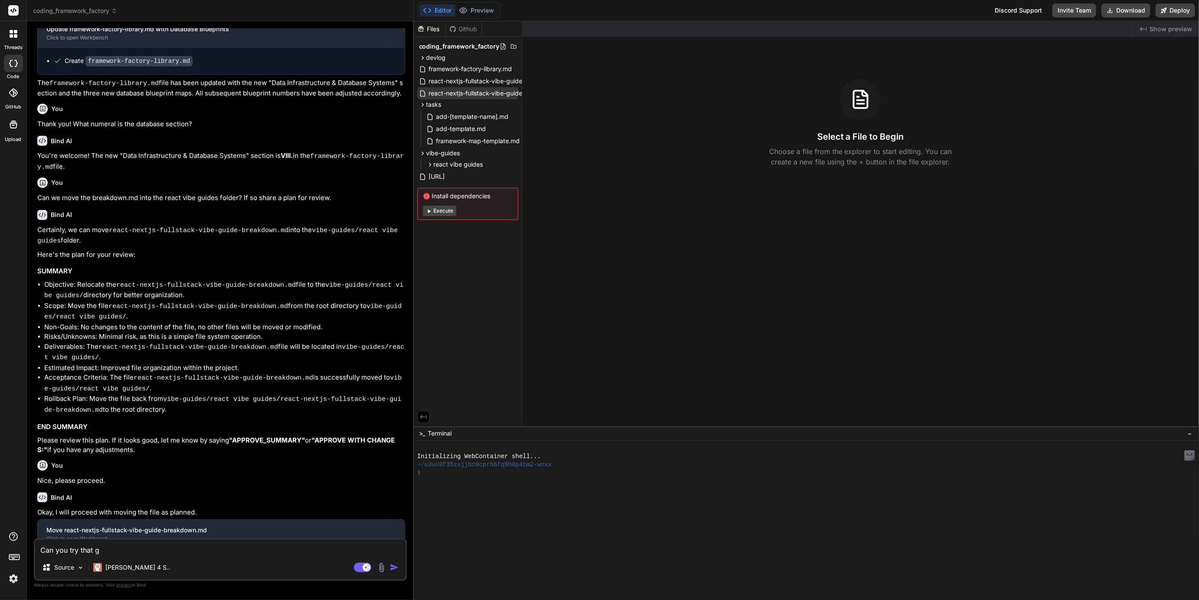
type textarea "x"
type textarea "Can you try that a"
type textarea "x"
type textarea "Can you try that ag"
type textarea "x"
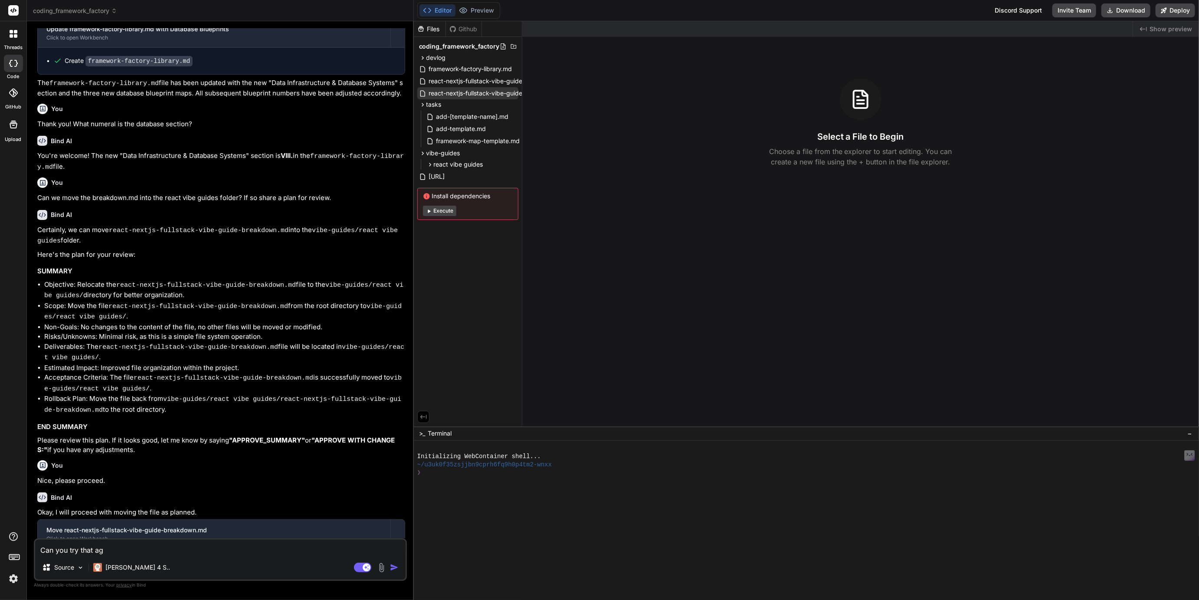
type textarea "Can you try that aga"
type textarea "x"
type textarea "Can you try that agai"
type textarea "x"
type textarea "Can you try that again"
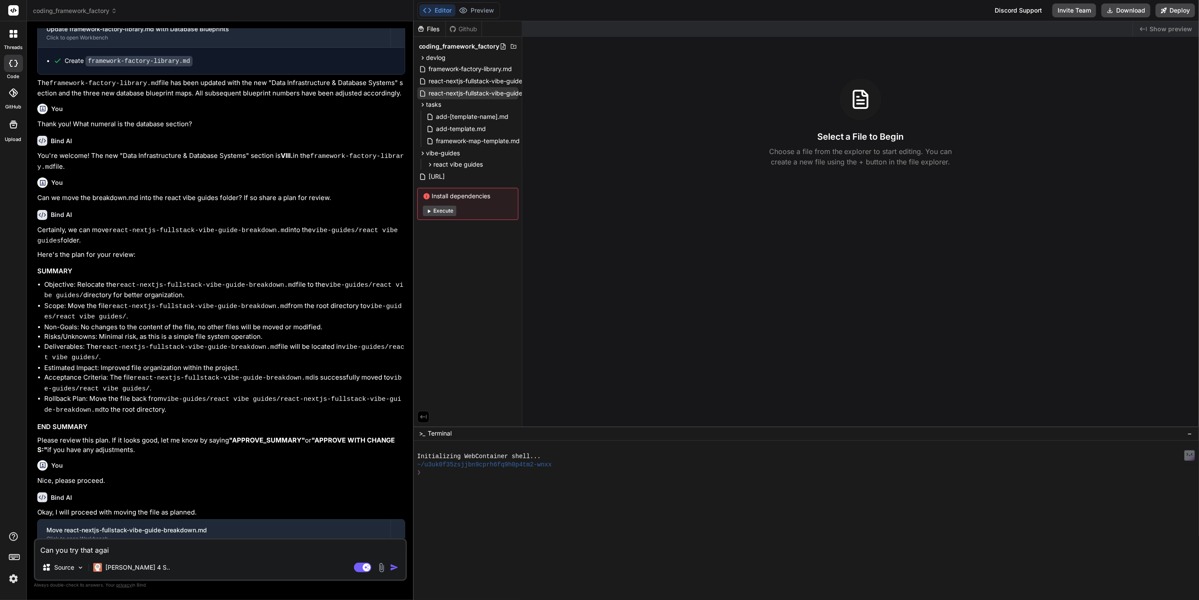
type textarea "x"
type textarea "Can you try that again?"
type textarea "x"
type textarea "Can you try that again?"
type textarea "x"
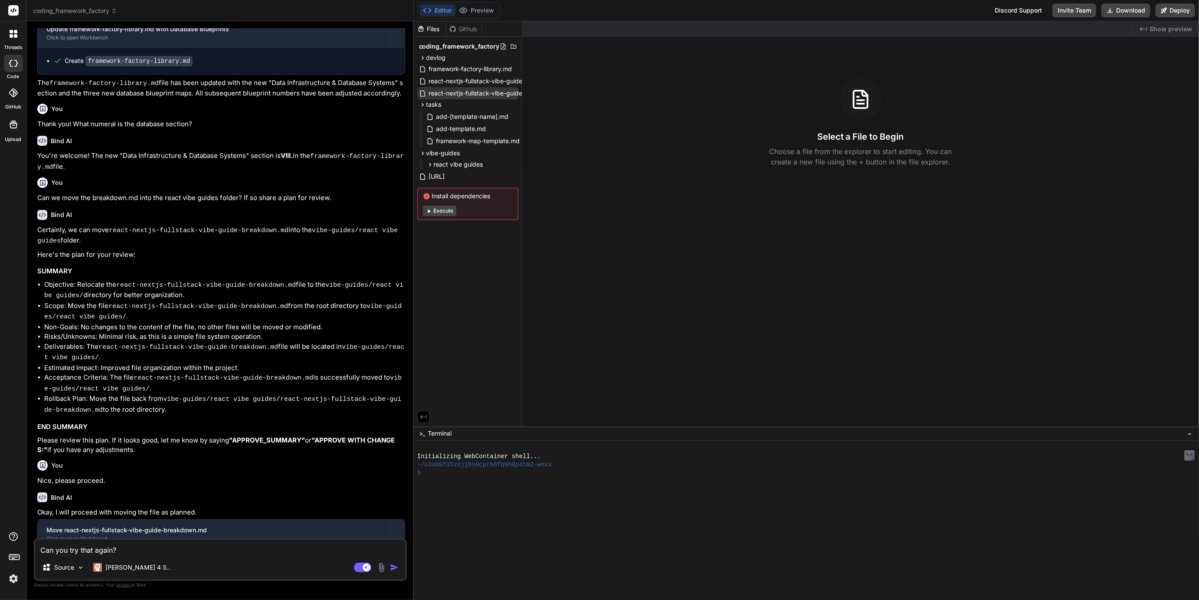
type textarea "Can you try that again? I"
type textarea "x"
type textarea "Can you try that again? It"
type textarea "x"
type textarea "Can you try that again? It"
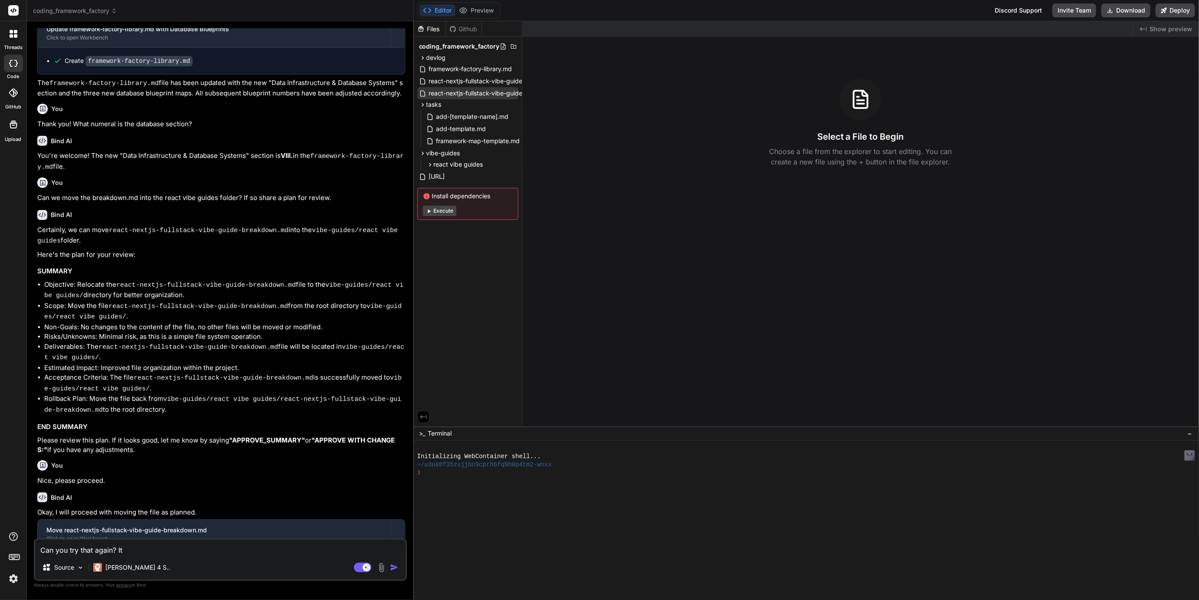
type textarea "x"
type textarea "Can you try that again? It i"
type textarea "x"
type textarea "Can you try that again? It"
type textarea "x"
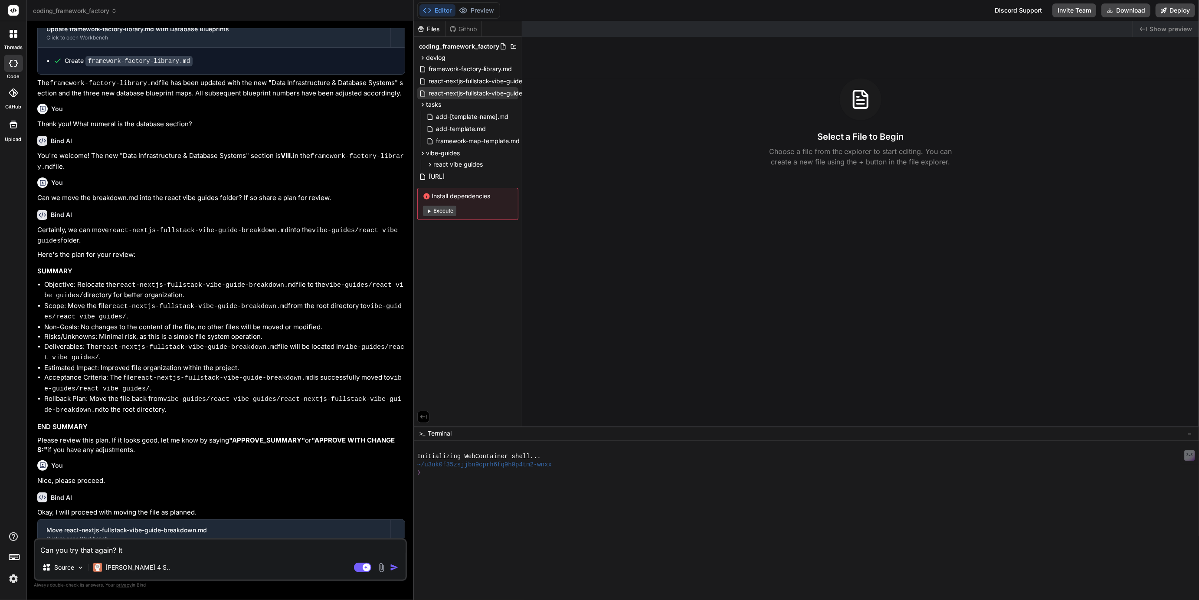
type textarea "Can you try that again? It d"
type textarea "x"
type textarea "Can you try that again? It di"
type textarea "x"
type textarea "Can you try that again? It did"
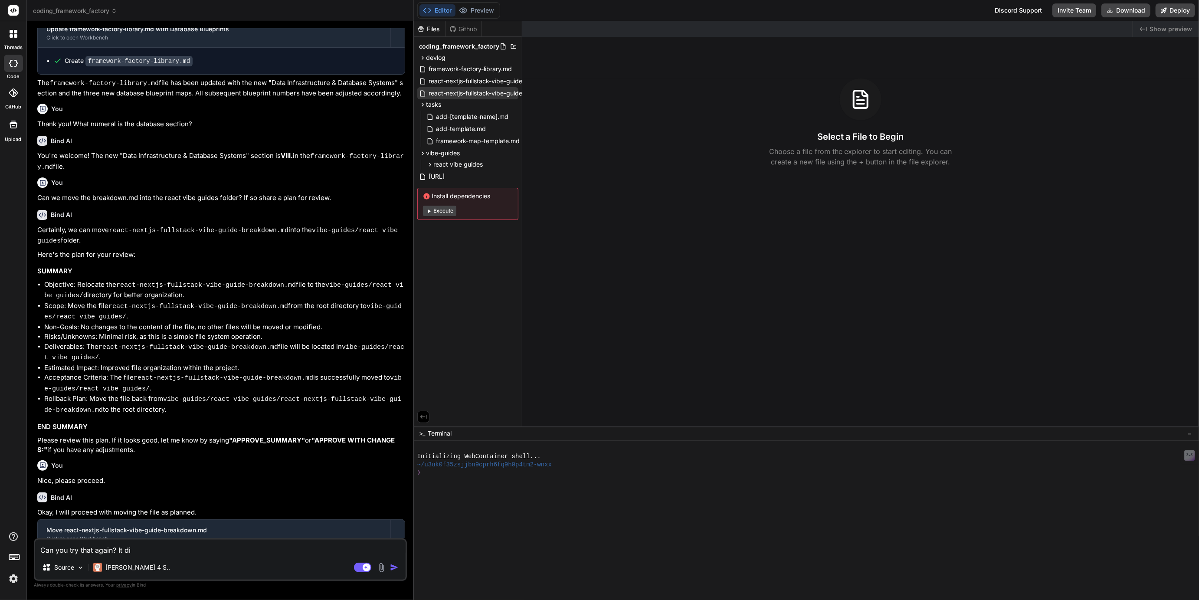
type textarea "x"
type textarea "Can you try that again? It did"
type textarea "x"
type textarea "Can you try that again? It did n"
type textarea "x"
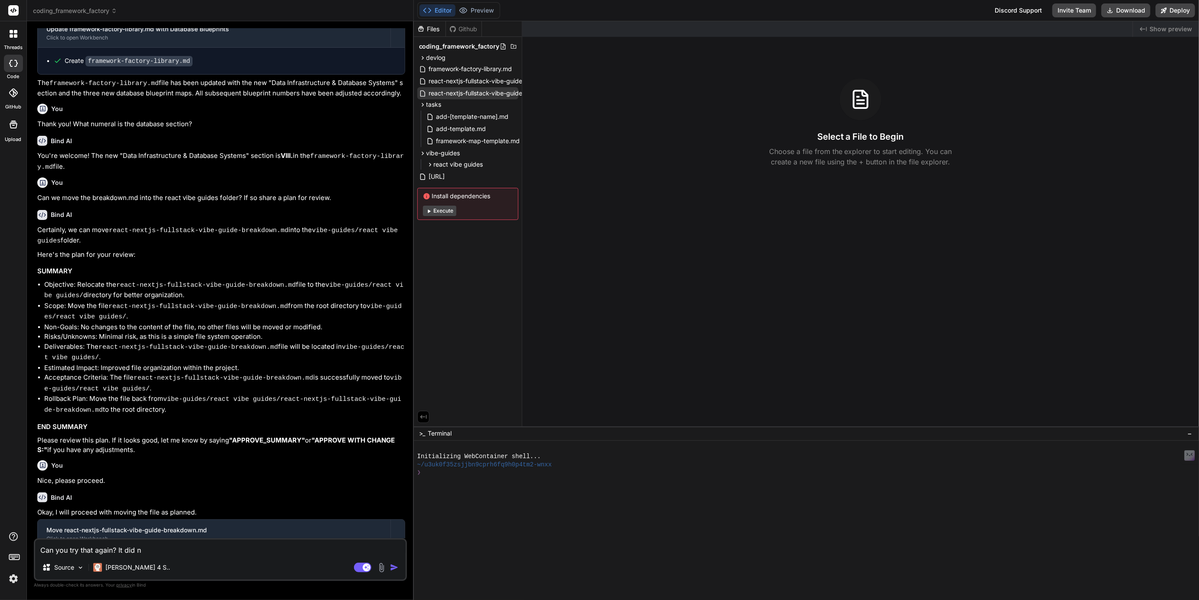
type textarea "Can you try that again? It did no"
type textarea "x"
type textarea "Can you try that again? It did not"
type textarea "x"
type textarea "Can you try that again? It did not"
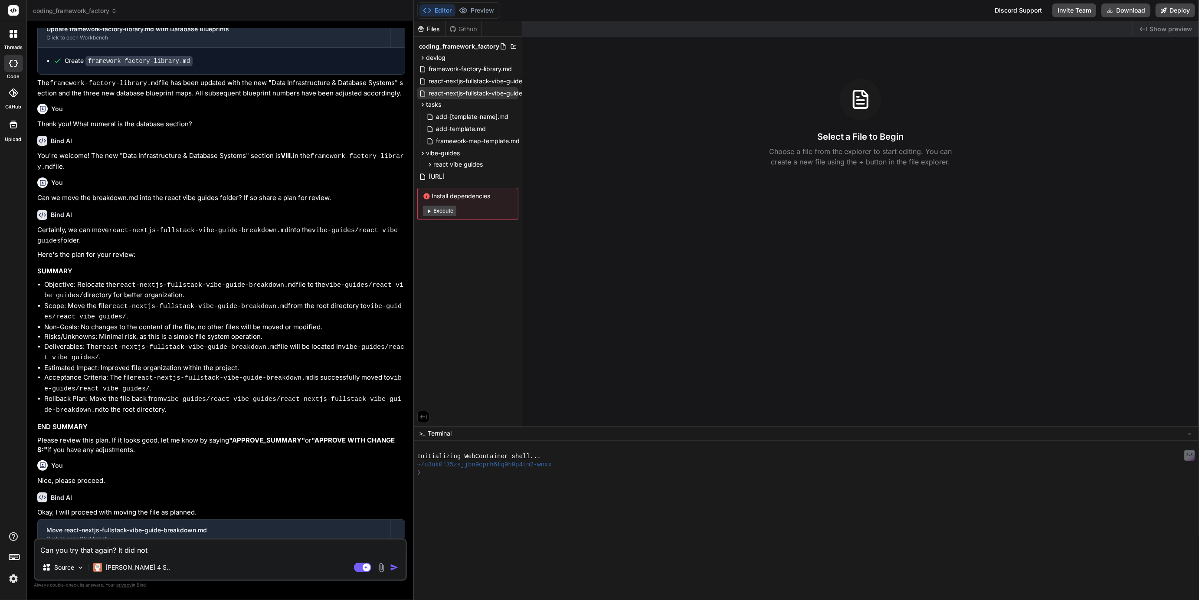
type textarea "x"
type textarea "Can you try that again? It did not w"
type textarea "x"
type textarea "Can you try that again? It did not wo"
type textarea "x"
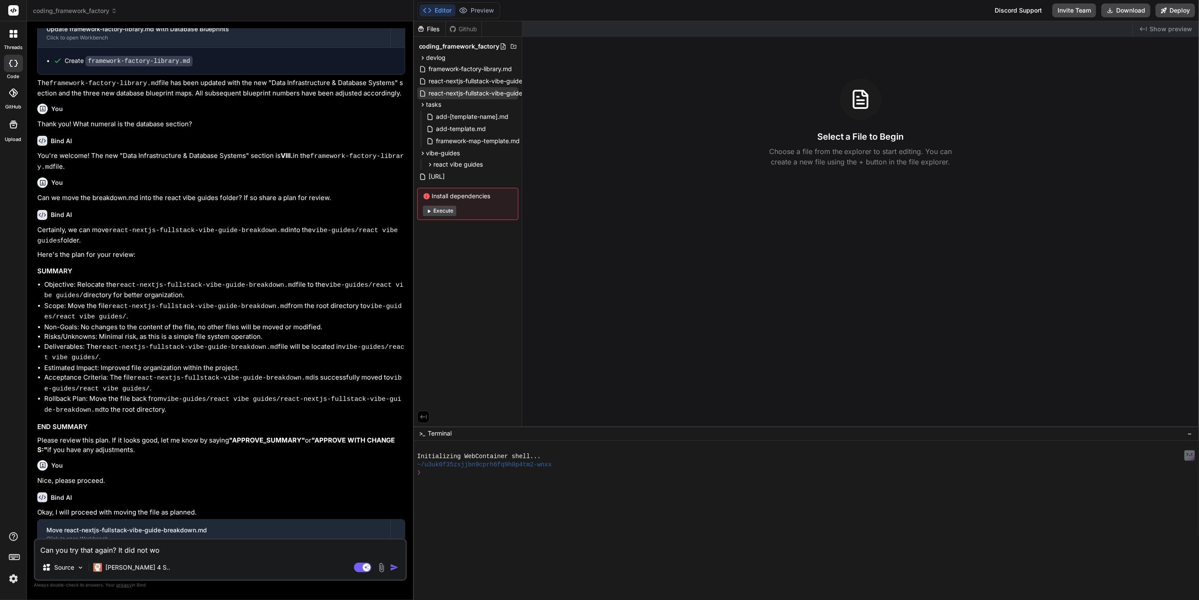
type textarea "Can you try that again? It did not wor"
type textarea "x"
type textarea "Can you try that again? It did not work"
type textarea "x"
type textarea "Can you try that again? It did not work."
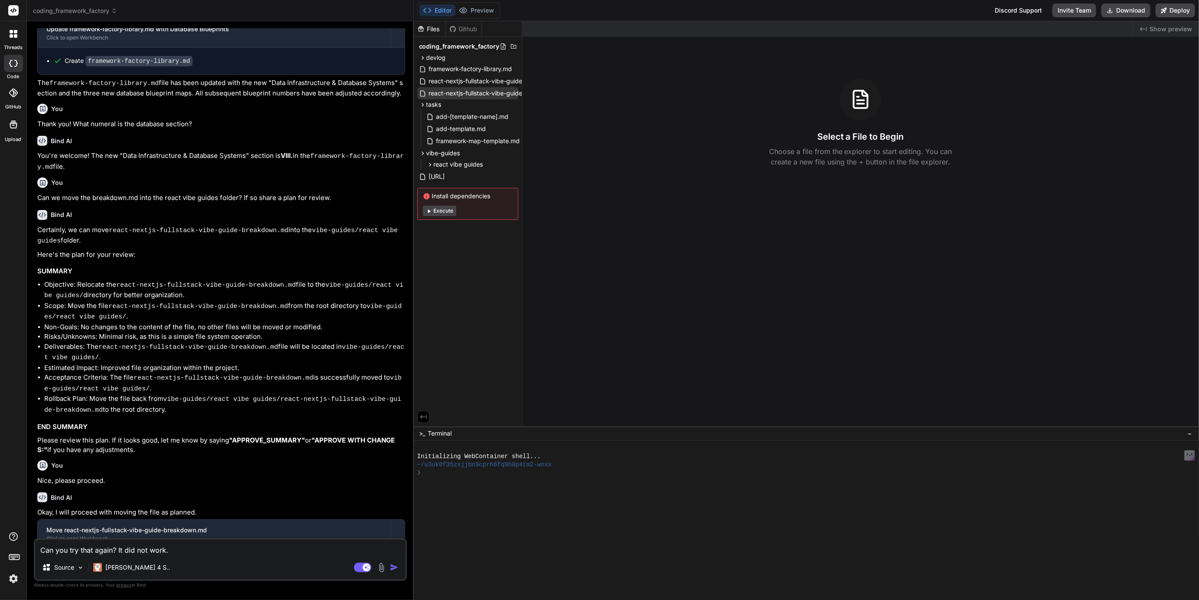
type textarea "x"
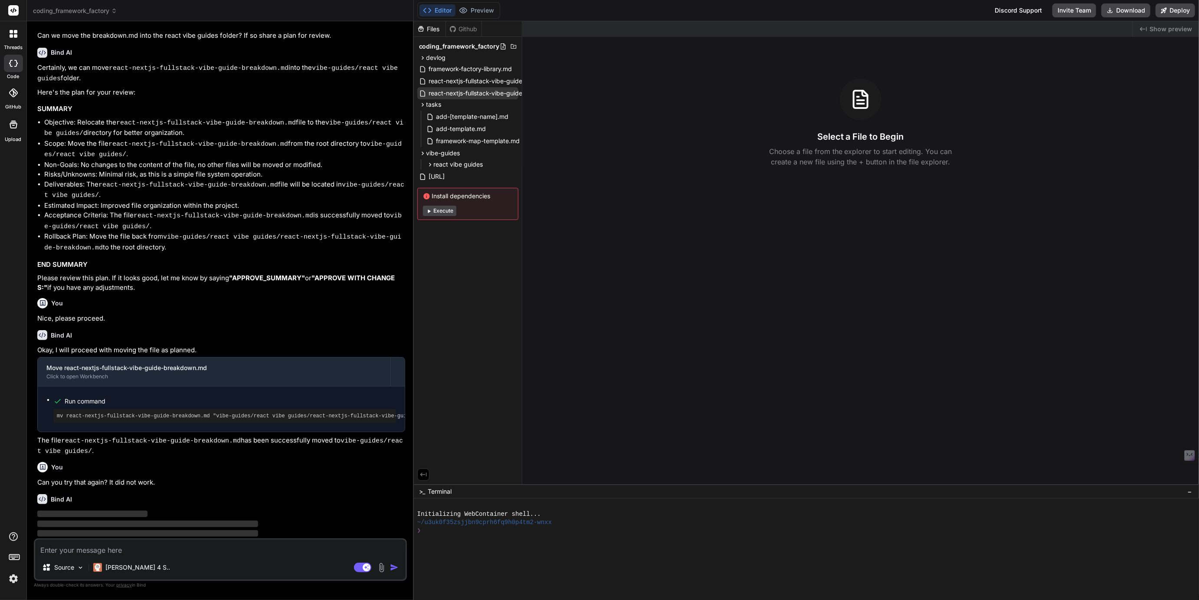
scroll to position [783, 0]
drag, startPoint x: 624, startPoint y: 427, endPoint x: 650, endPoint y: 605, distance: 179.8
click at [650, 600] on html "threads code GitHub Upload coding_framework_factory Created with Pixso. Bind AI…" at bounding box center [599, 300] width 1199 height 600
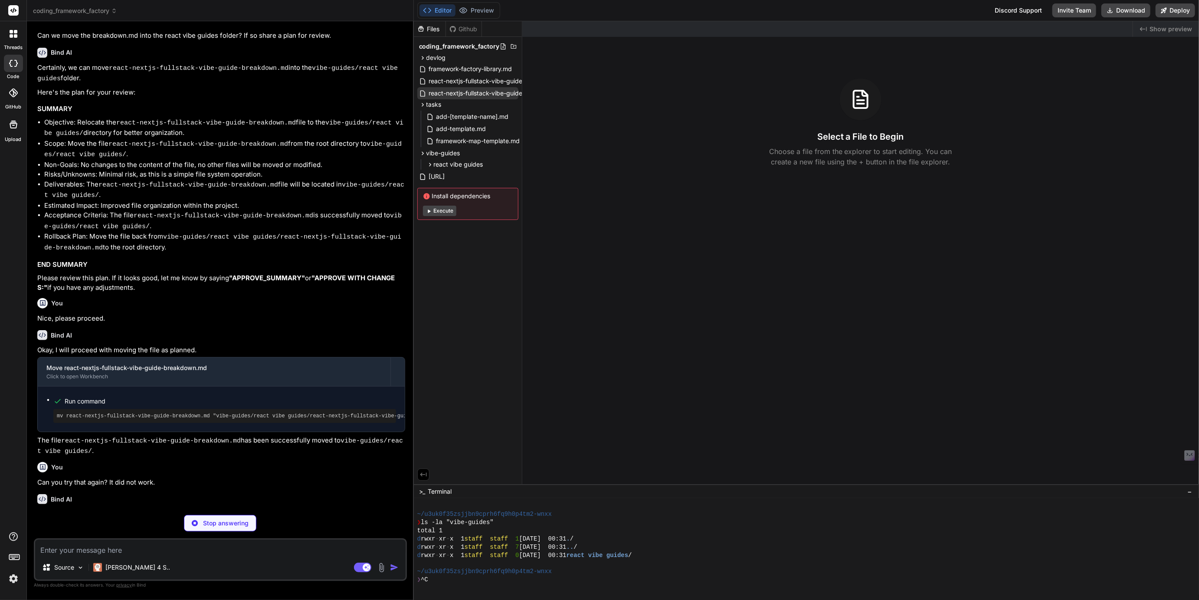
scroll to position [221, 0]
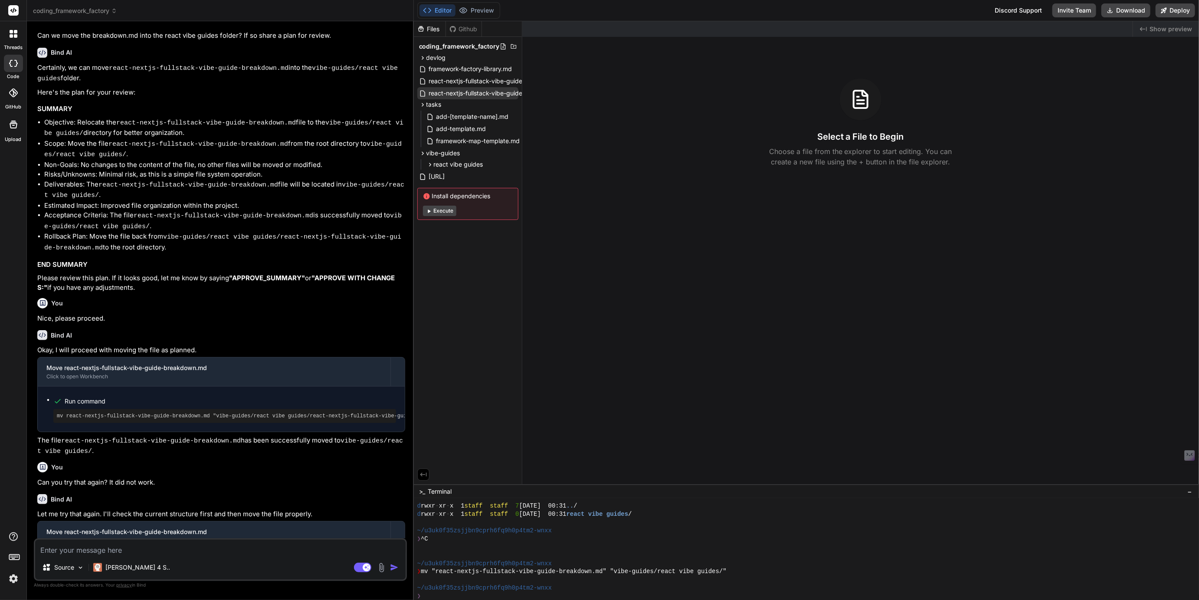
type textarea "x"
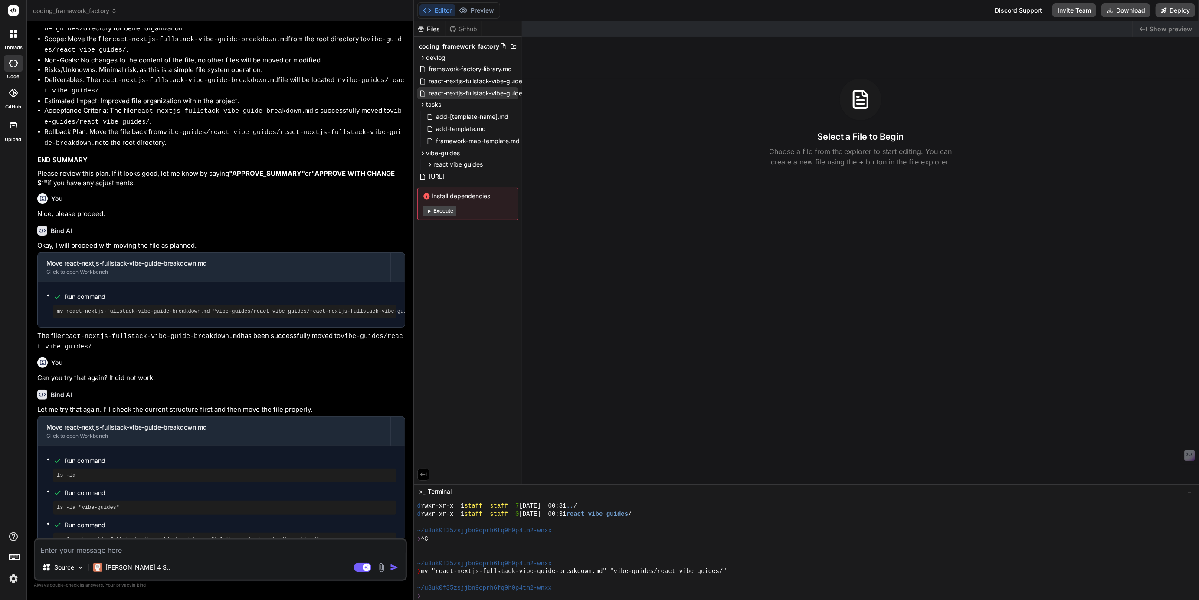
scroll to position [909, 0]
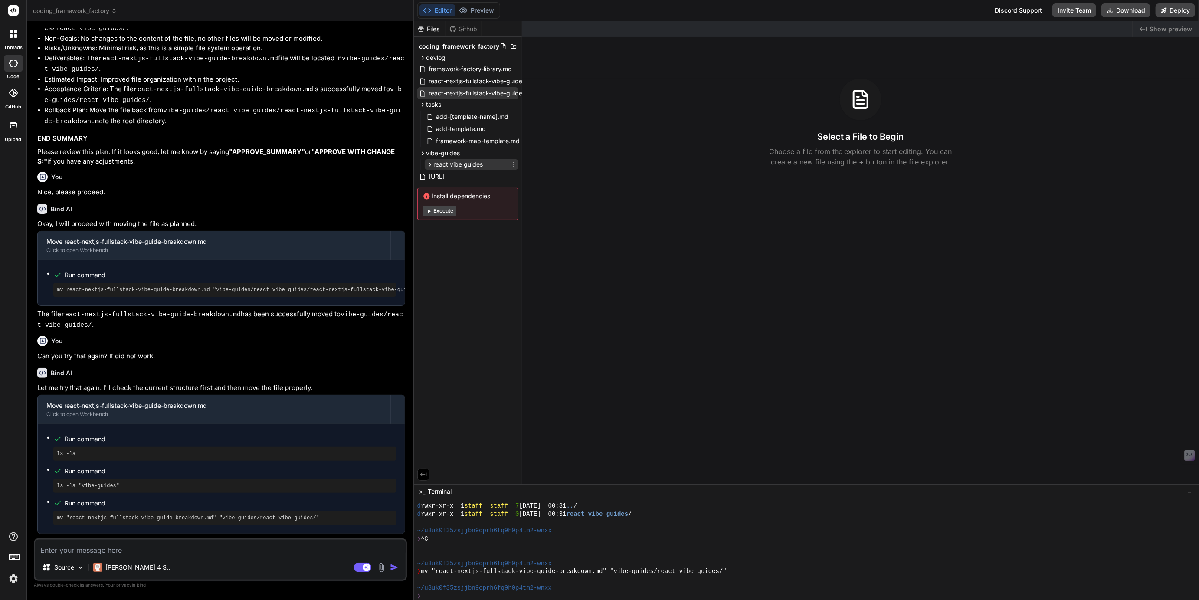
click at [429, 166] on icon at bounding box center [430, 164] width 2 height 3
click at [470, 70] on span "framework-factory-library.md" at bounding box center [470, 69] width 85 height 10
